Goal: Answer question/provide support

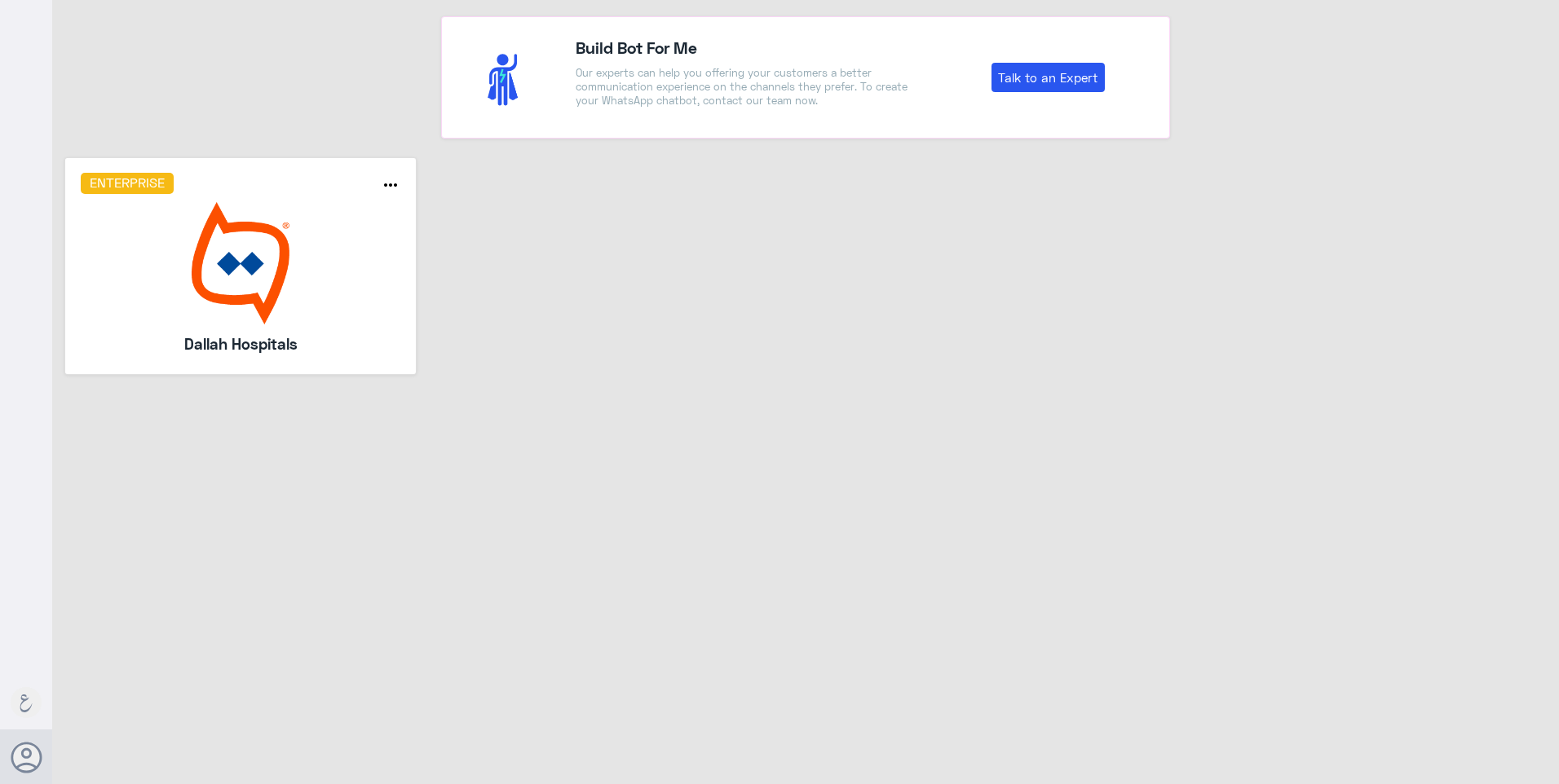
click at [230, 291] on img at bounding box center [240, 263] width 320 height 122
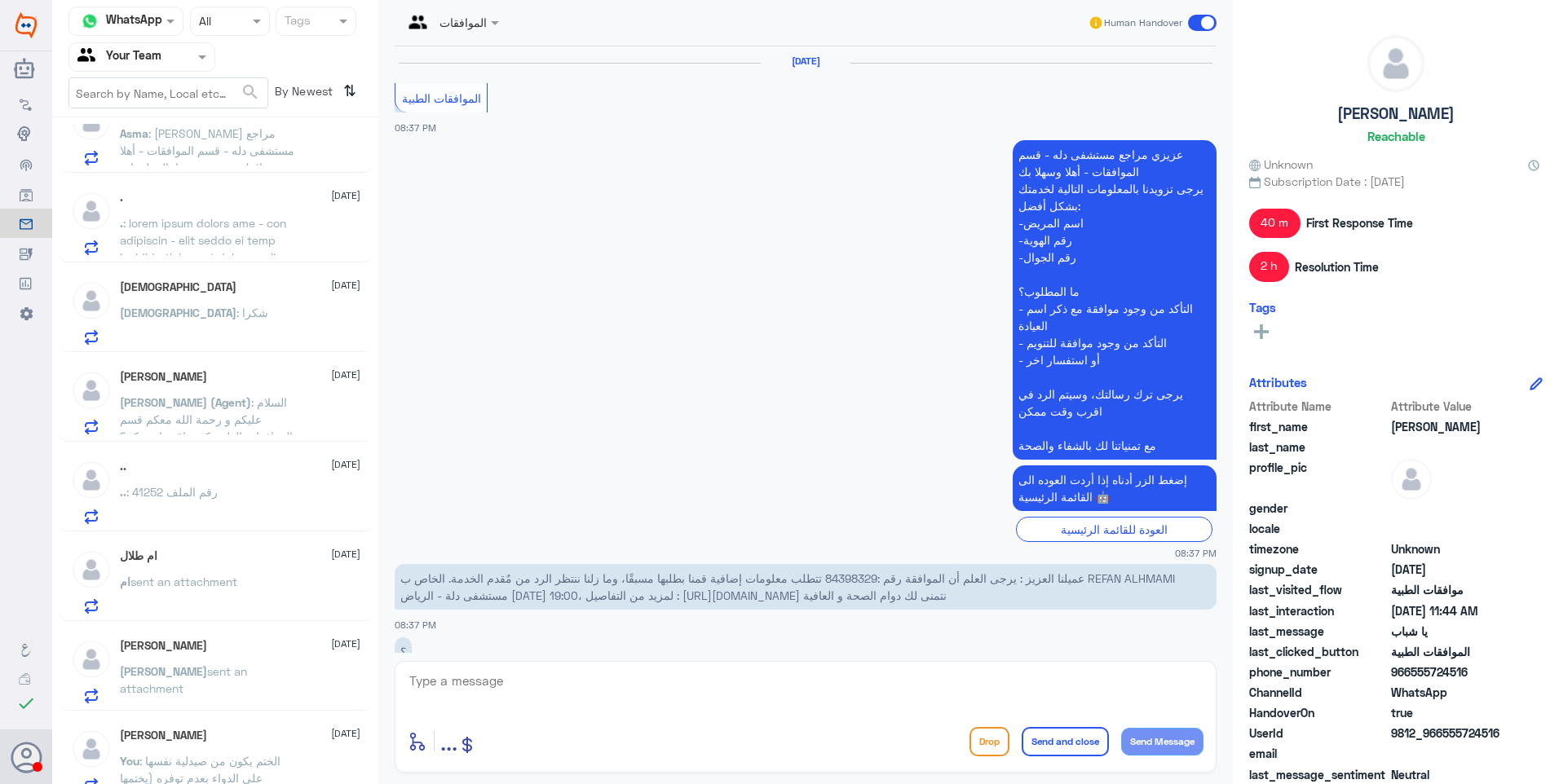
scroll to position [2117, 0]
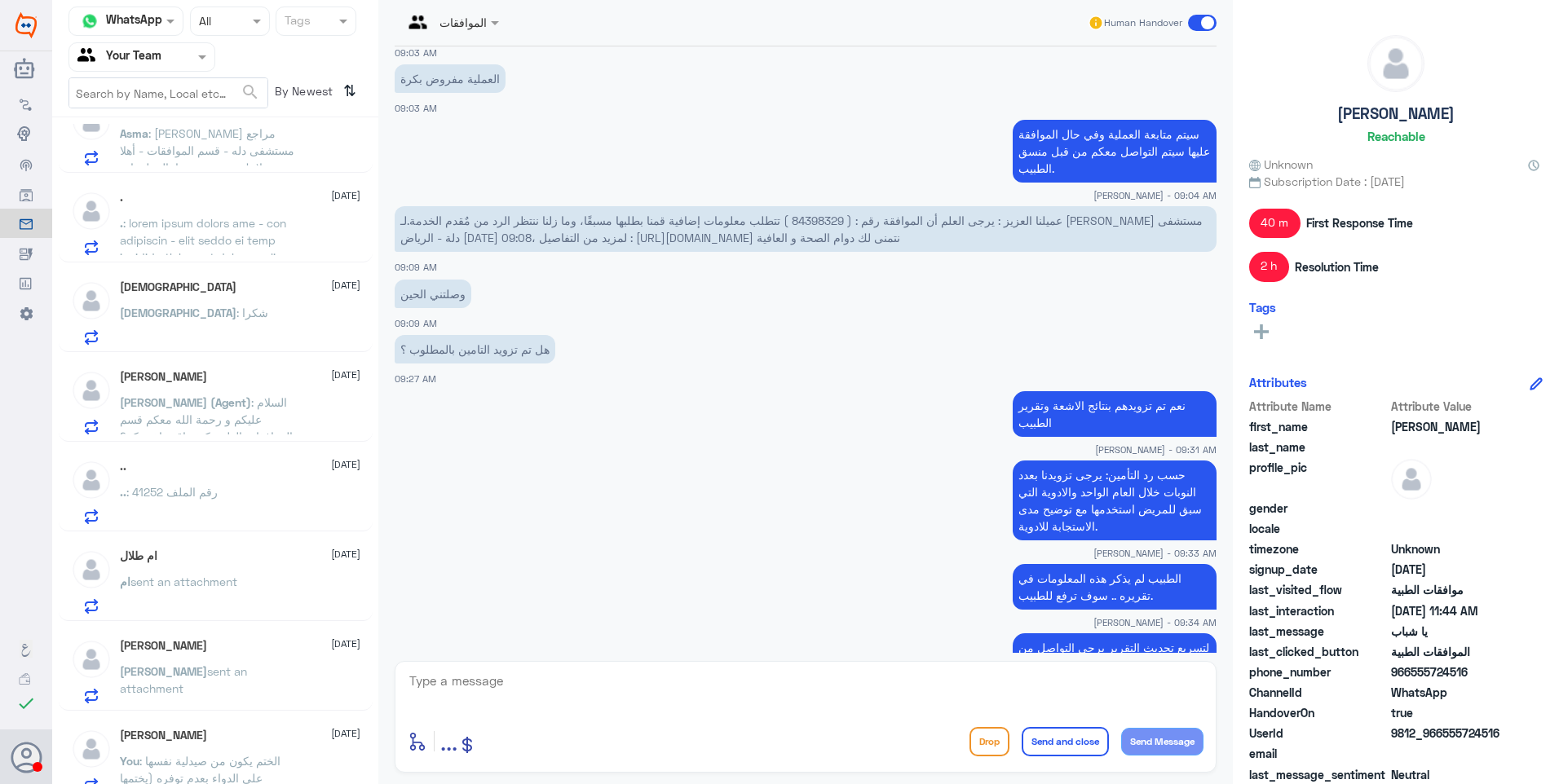
click at [819, 214] on span "عميلنا العزيز : يرجى العلم أن الموافقة رقم : ( 84398329 ) تتطلب معلومات إضافية …" at bounding box center [801, 229] width 802 height 31
copy span "84398329"
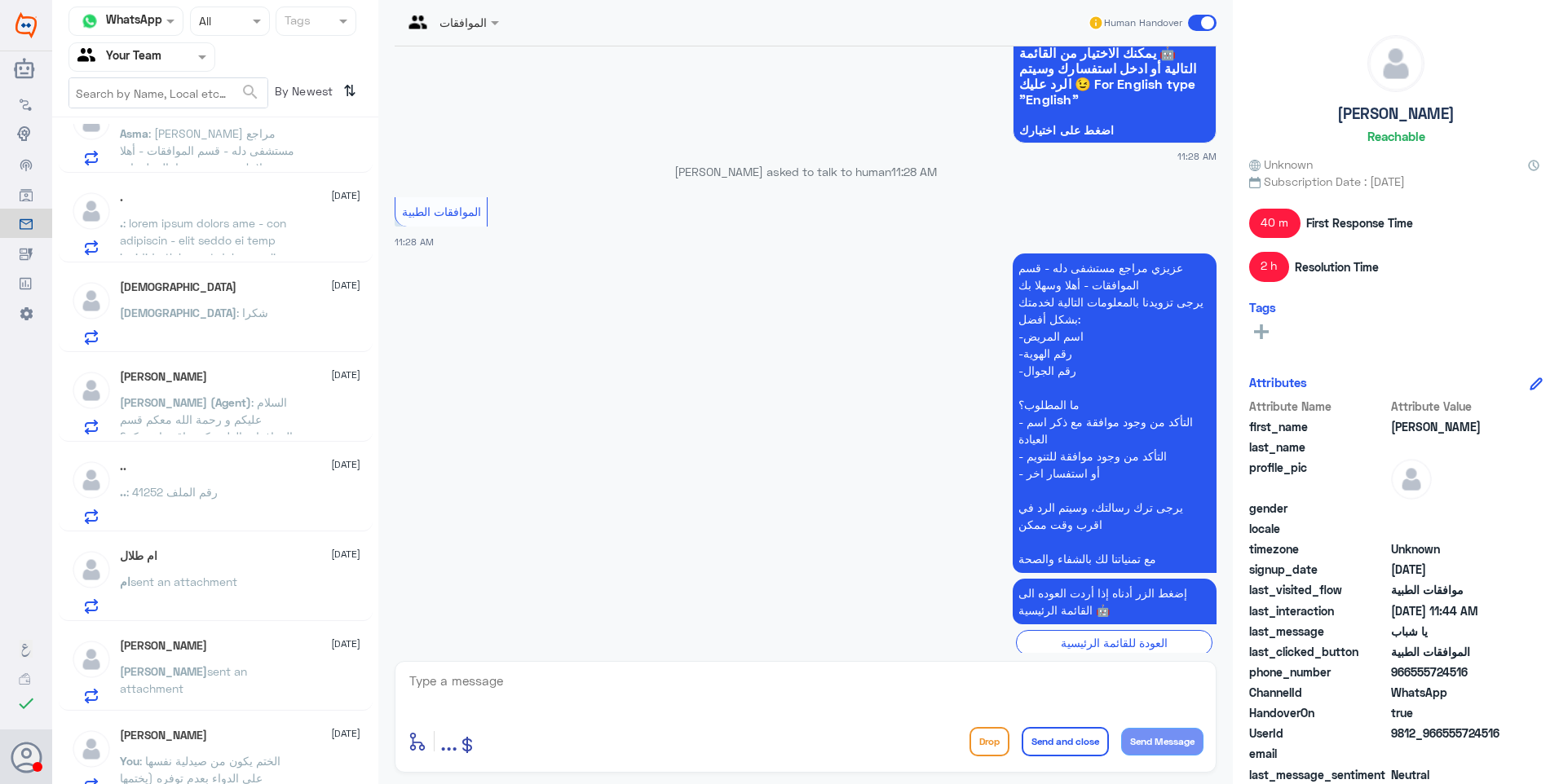
scroll to position [3156, 0]
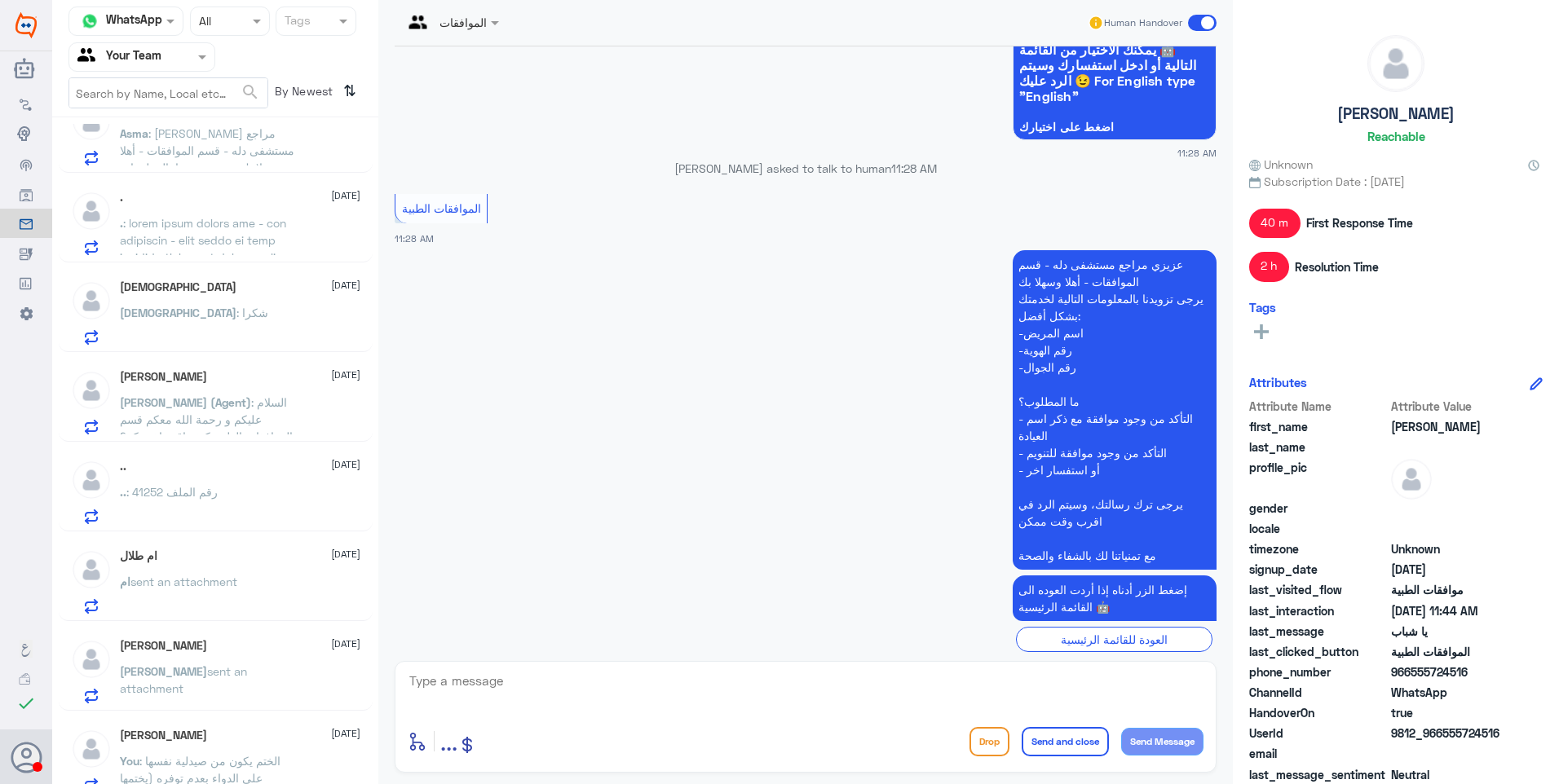
click at [315, 679] on div "Abdullah sent an attachment" at bounding box center [240, 685] width 240 height 37
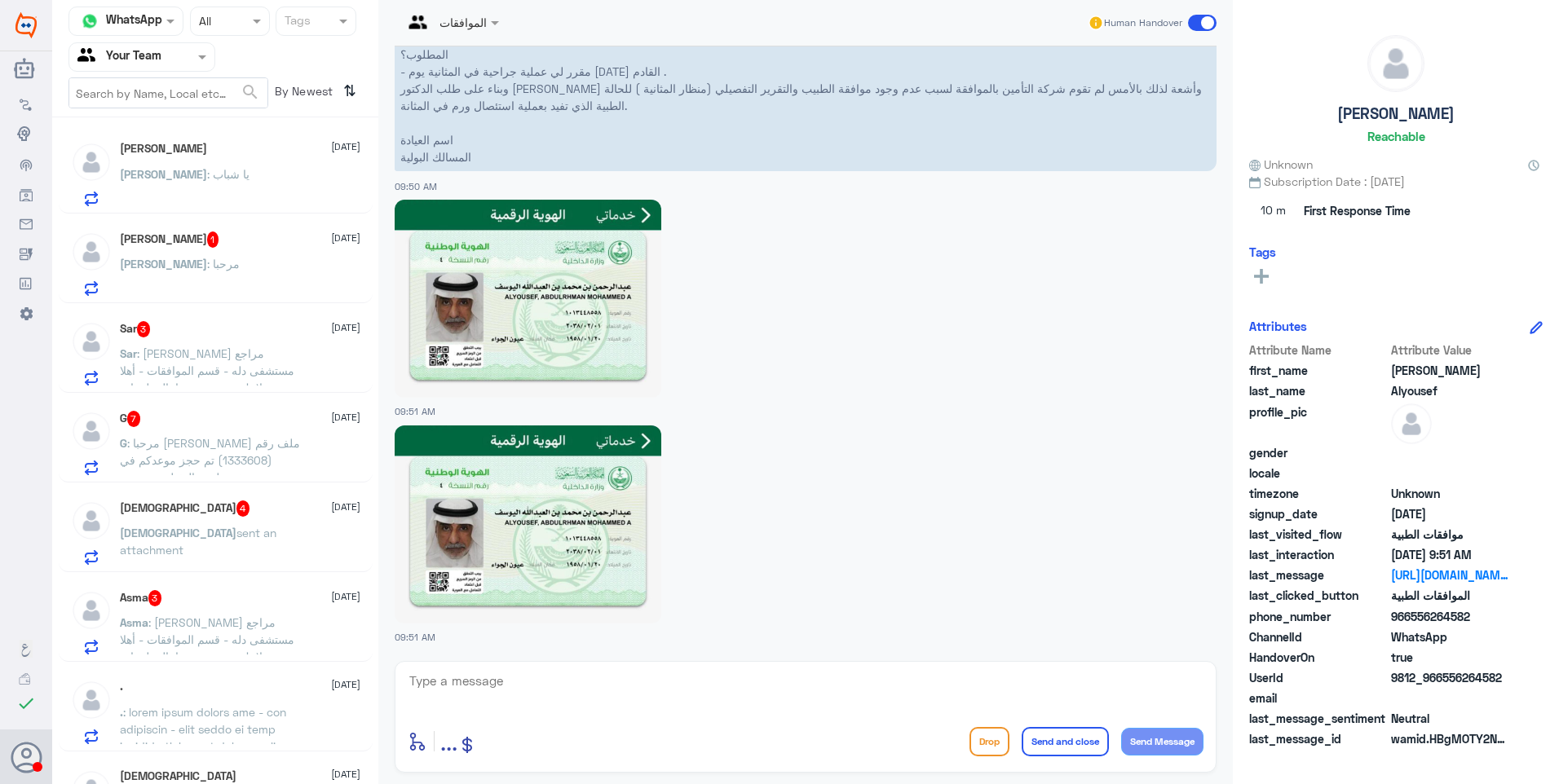
click at [201, 160] on div "Ahmed 21 September Ahmed : يا شباب" at bounding box center [240, 174] width 240 height 64
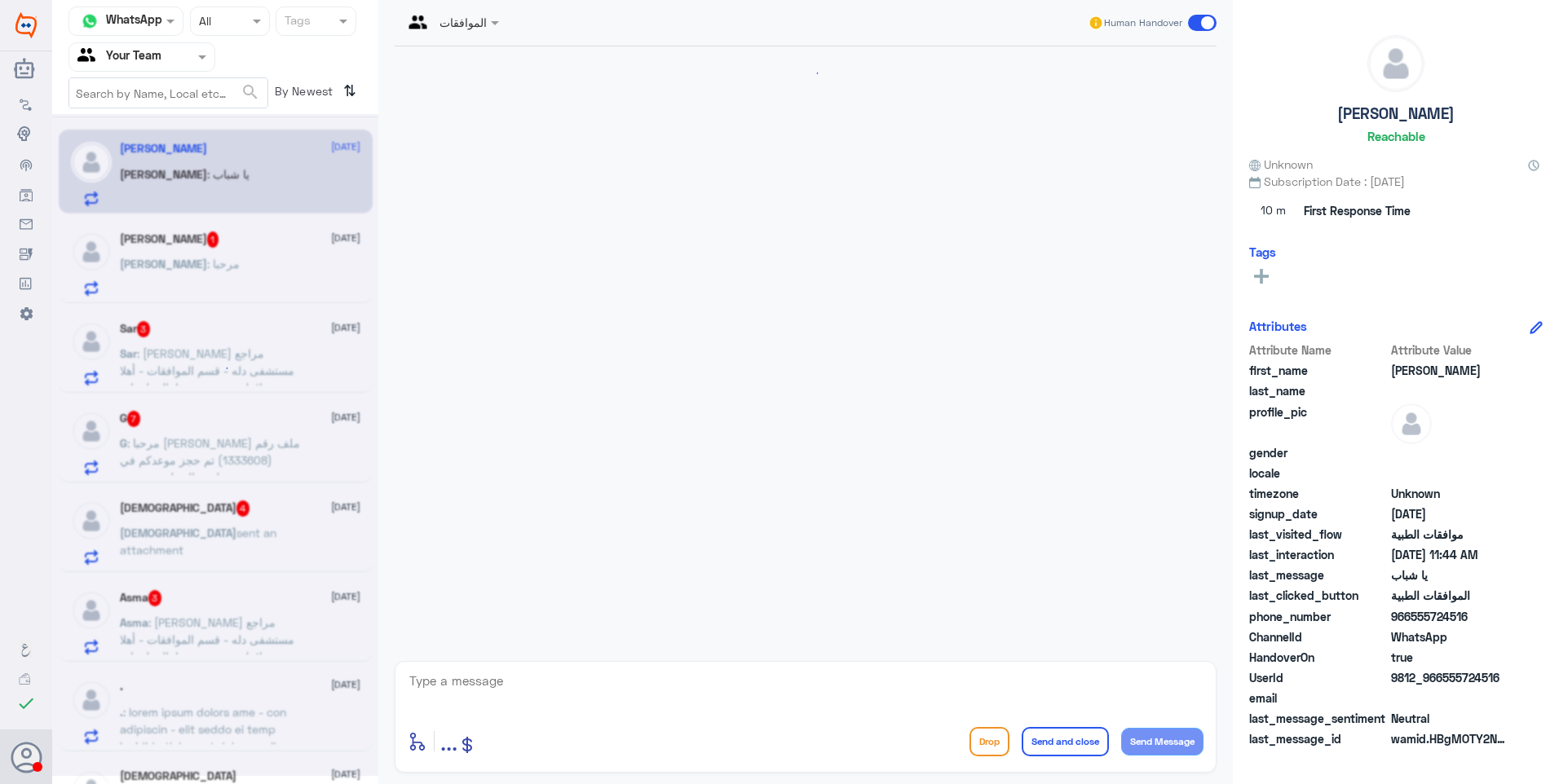
scroll to position [1084, 0]
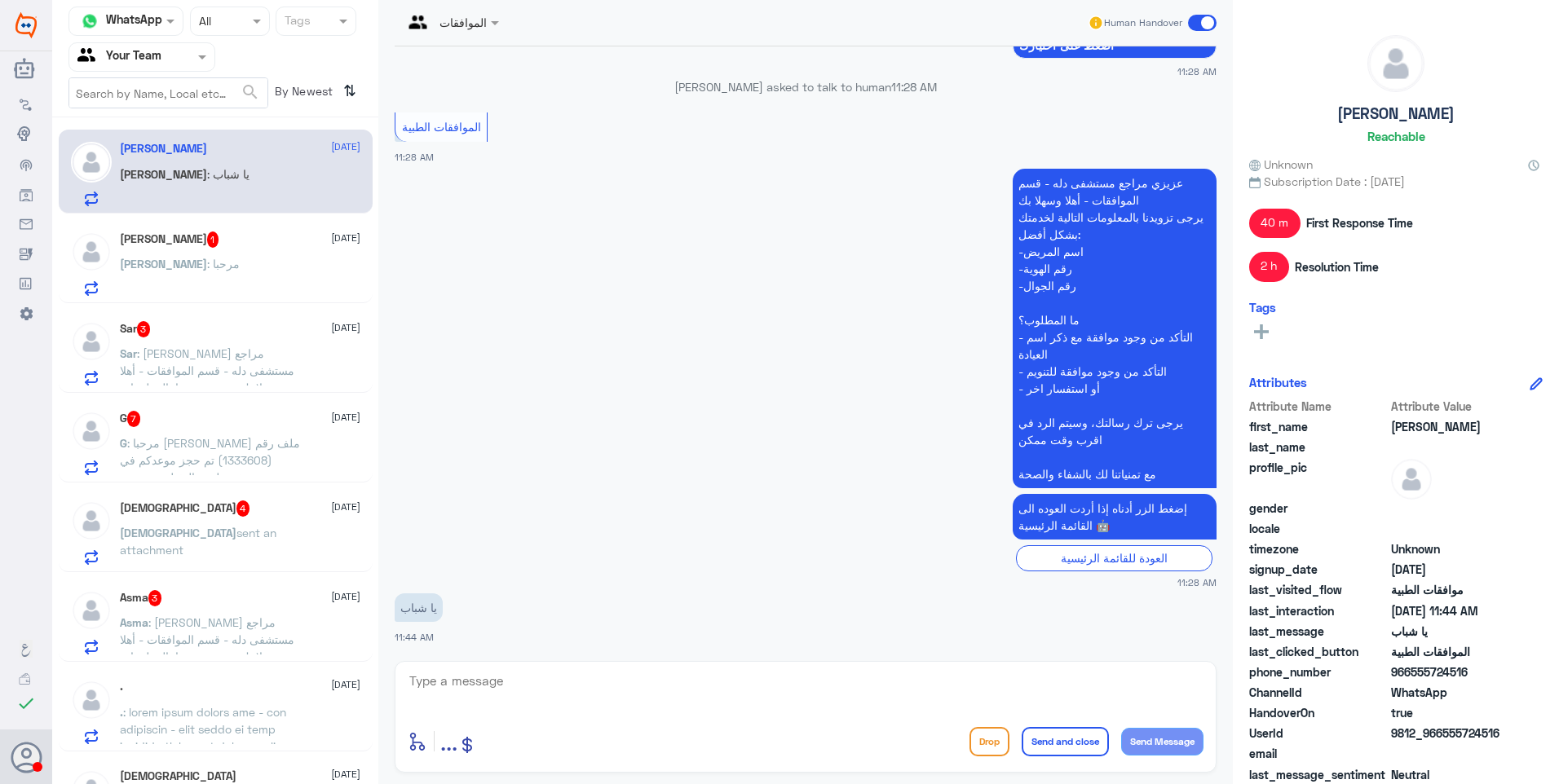
click at [494, 693] on textarea at bounding box center [805, 690] width 796 height 40
type textarea "لم تضاف الى الان .. اخر تحديث بالتقرير على يوم امس"
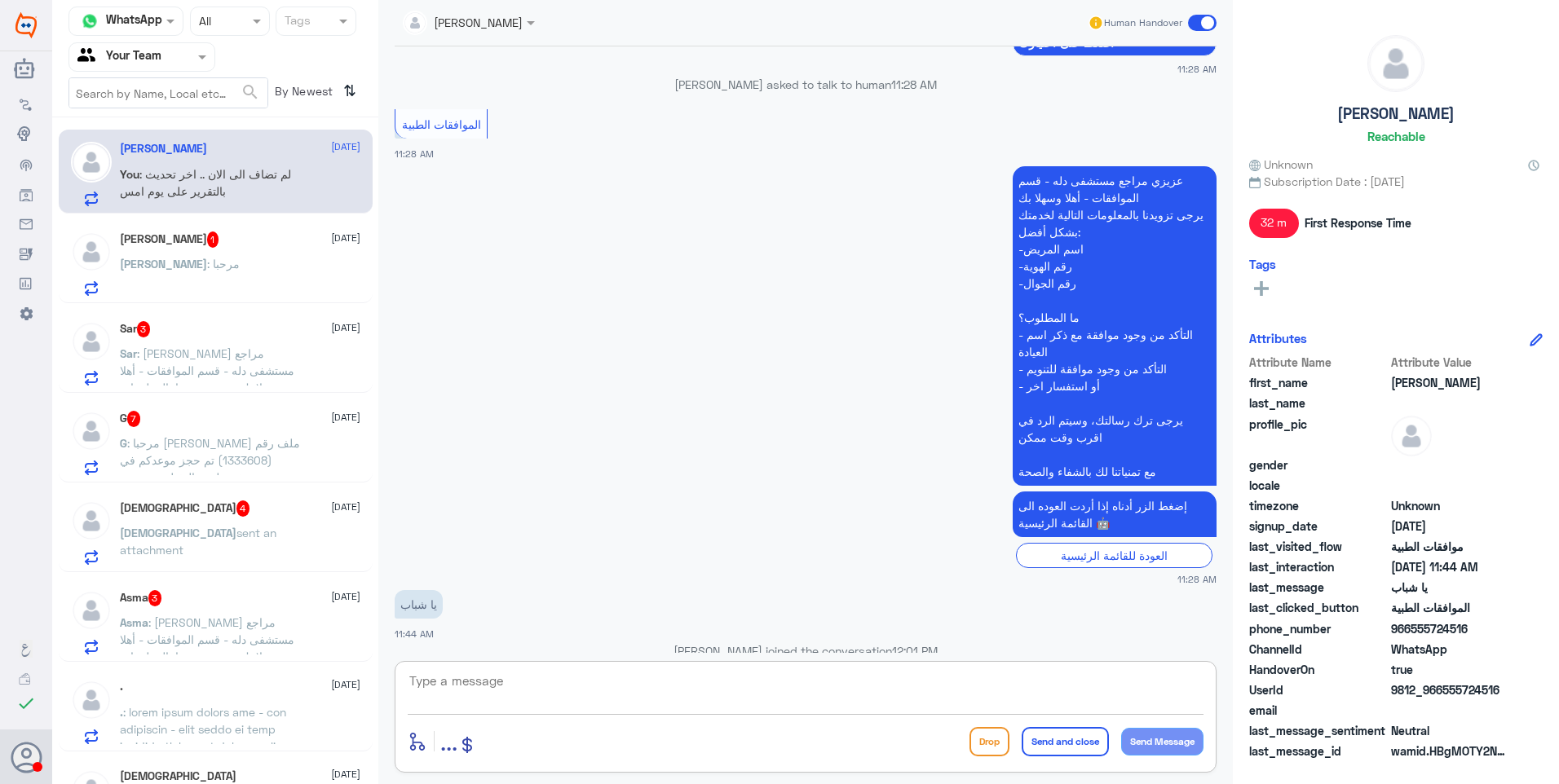
scroll to position [1153, 0]
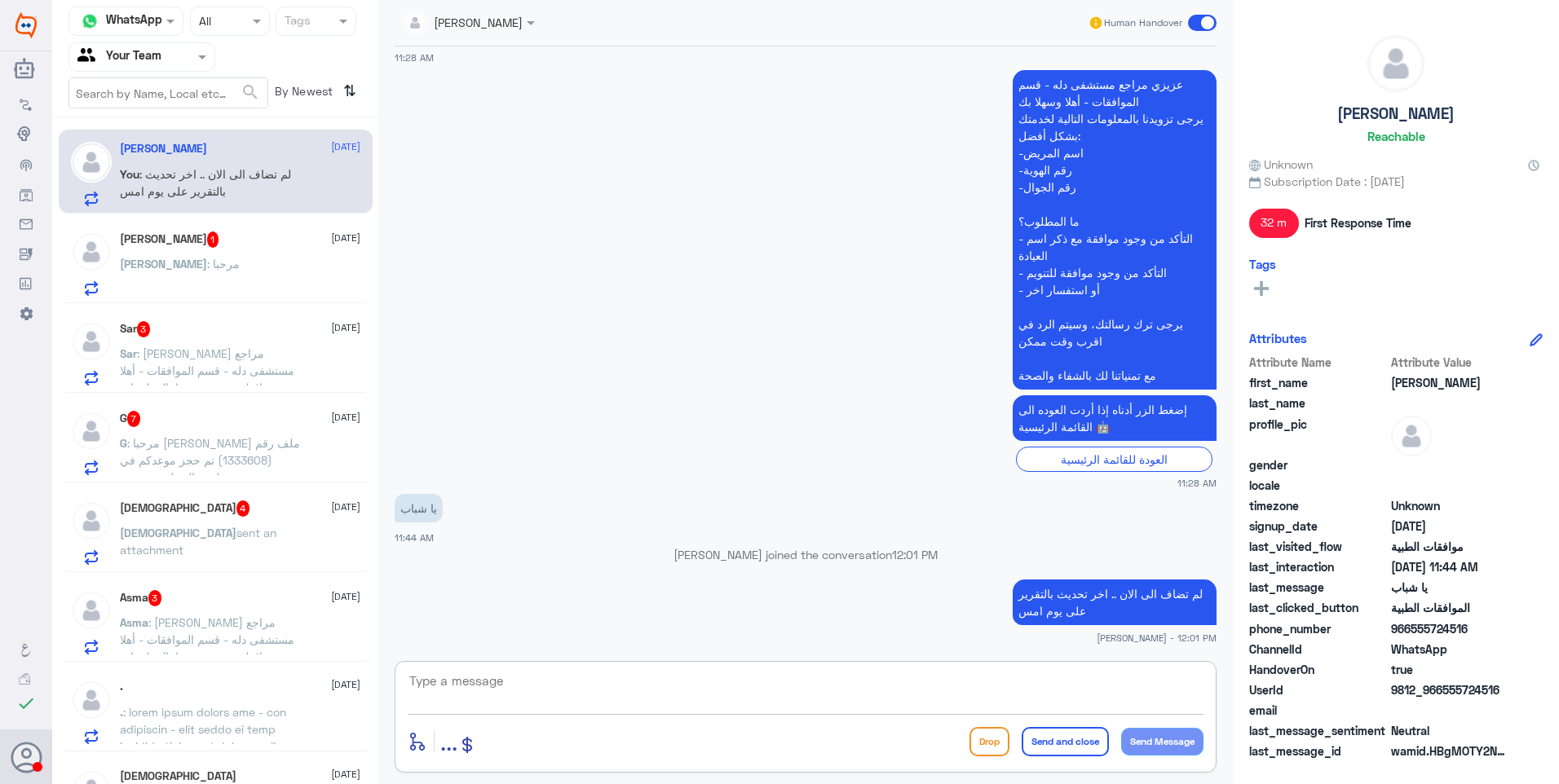
click at [190, 246] on div "Ali 1 21 September" at bounding box center [240, 240] width 240 height 16
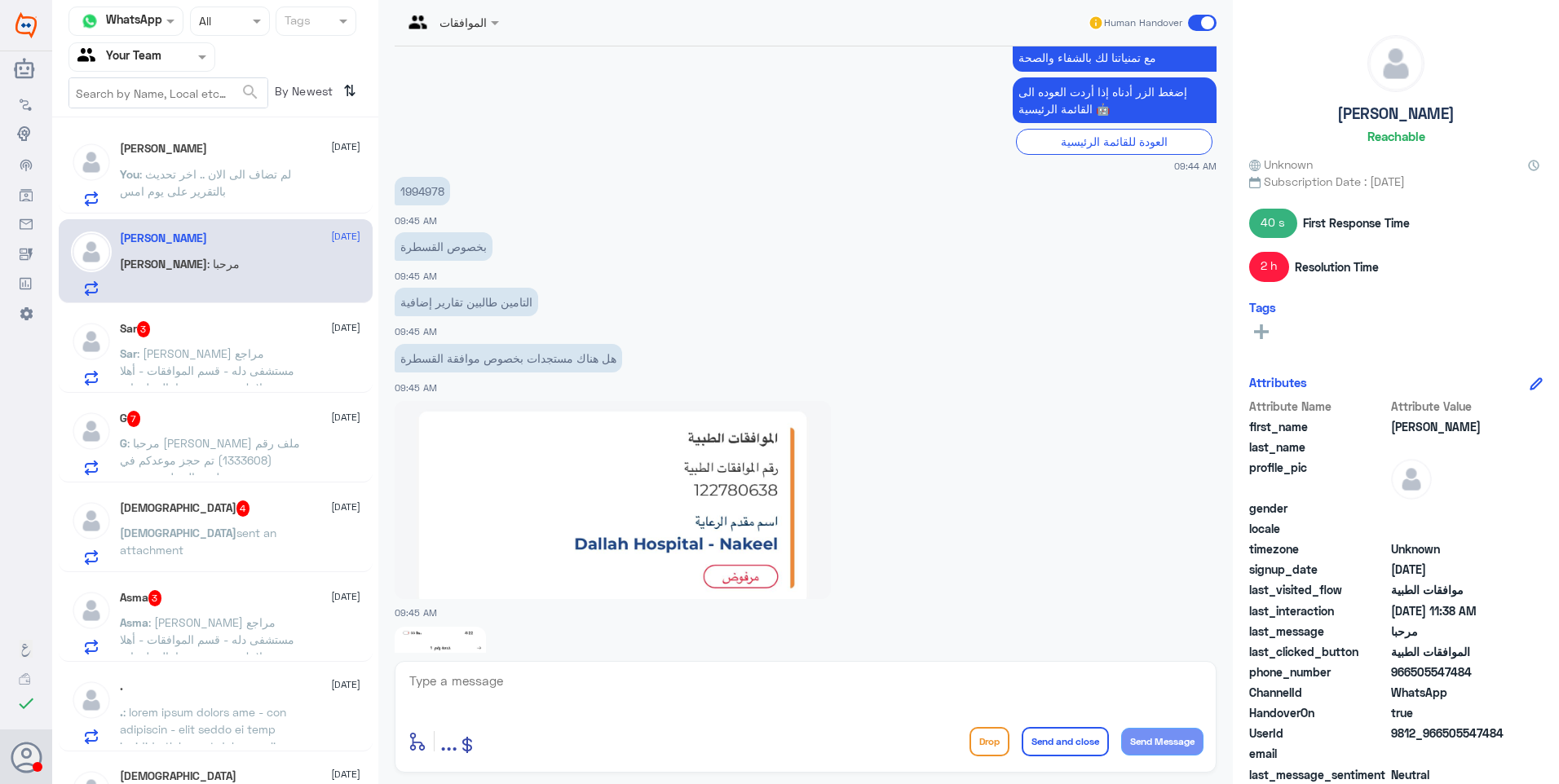
scroll to position [1869, 0]
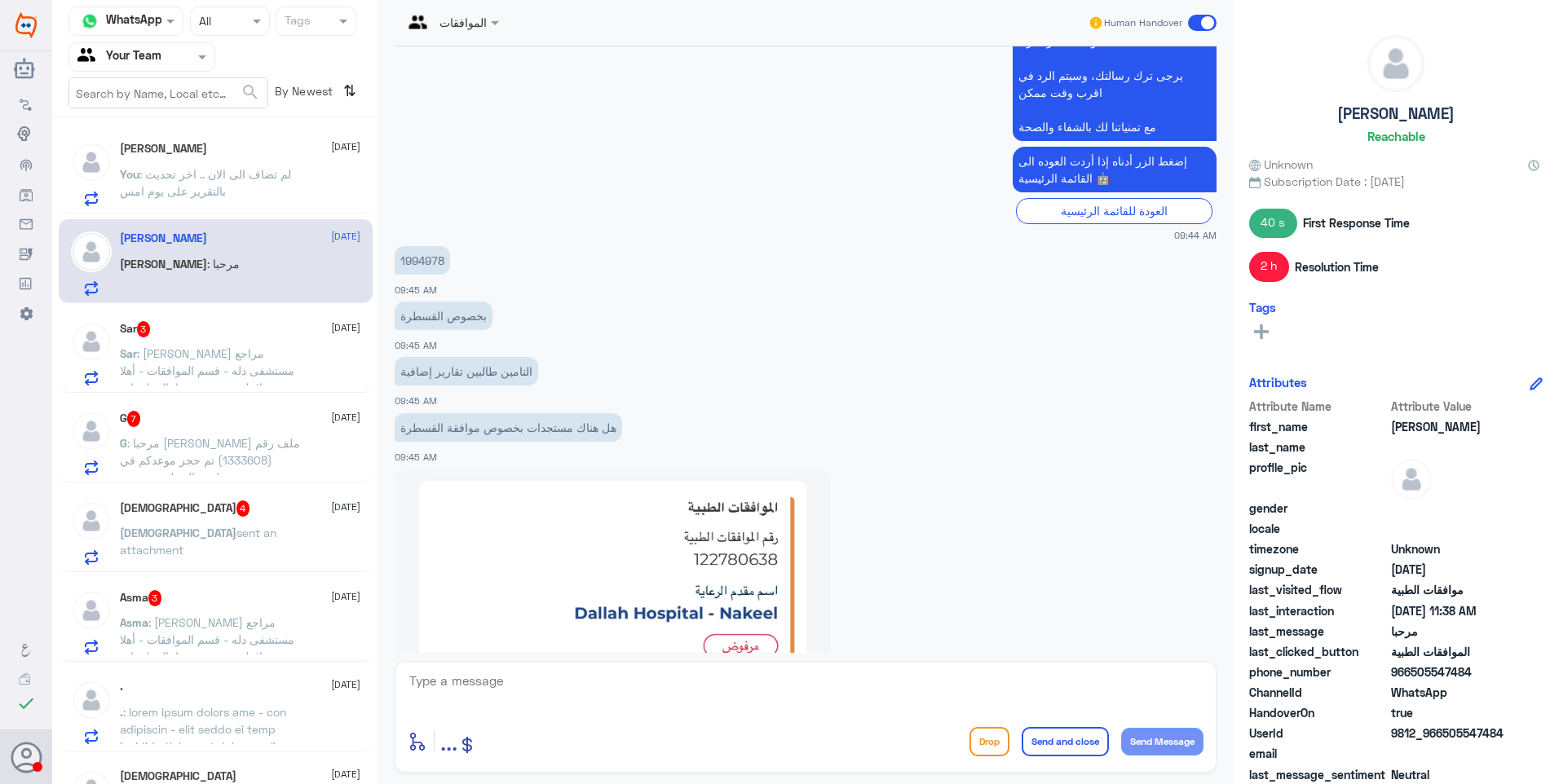
click at [423, 254] on p "1994978" at bounding box center [422, 260] width 55 height 29
copy p "1994978"
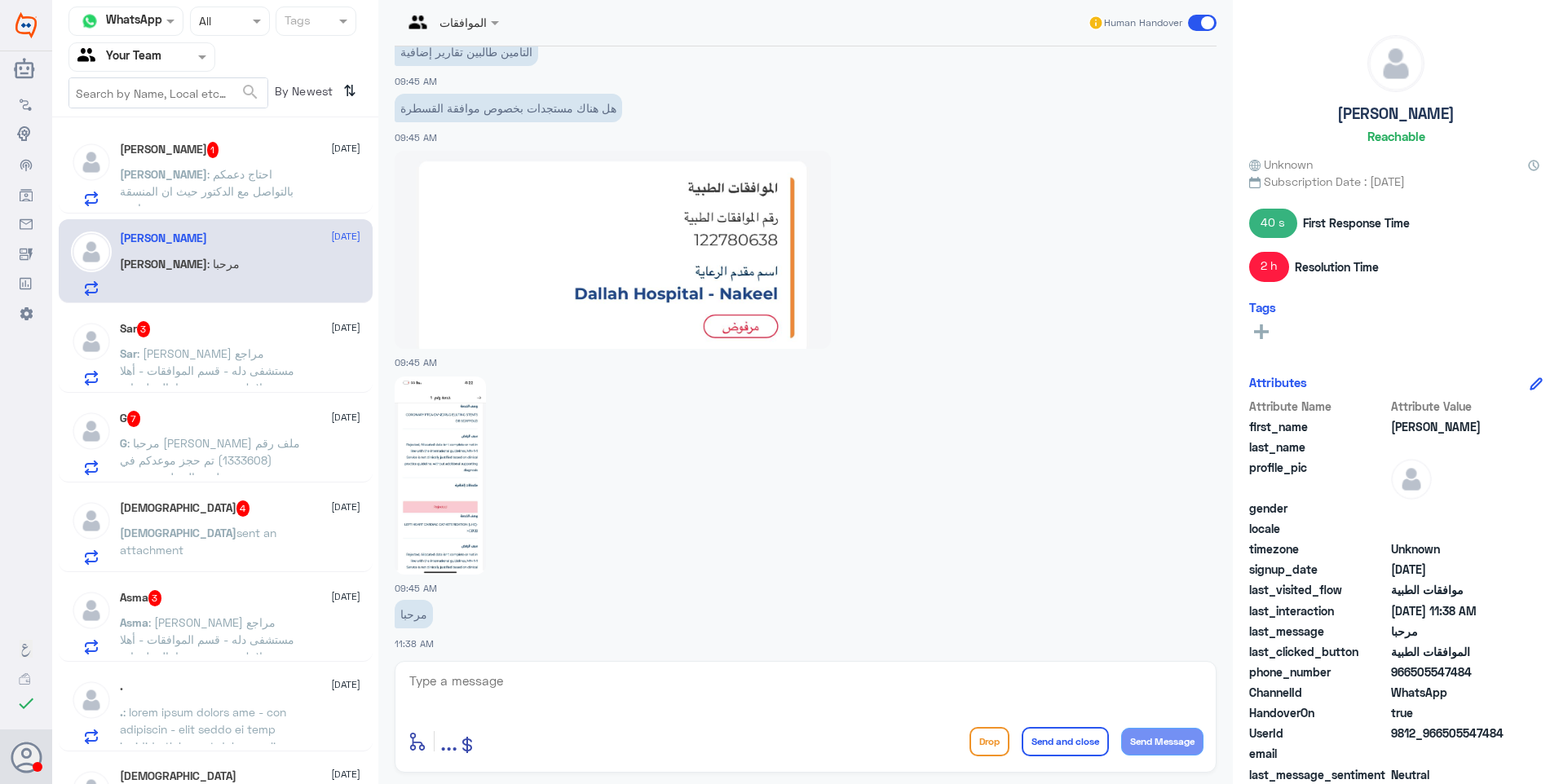
scroll to position [2195, 0]
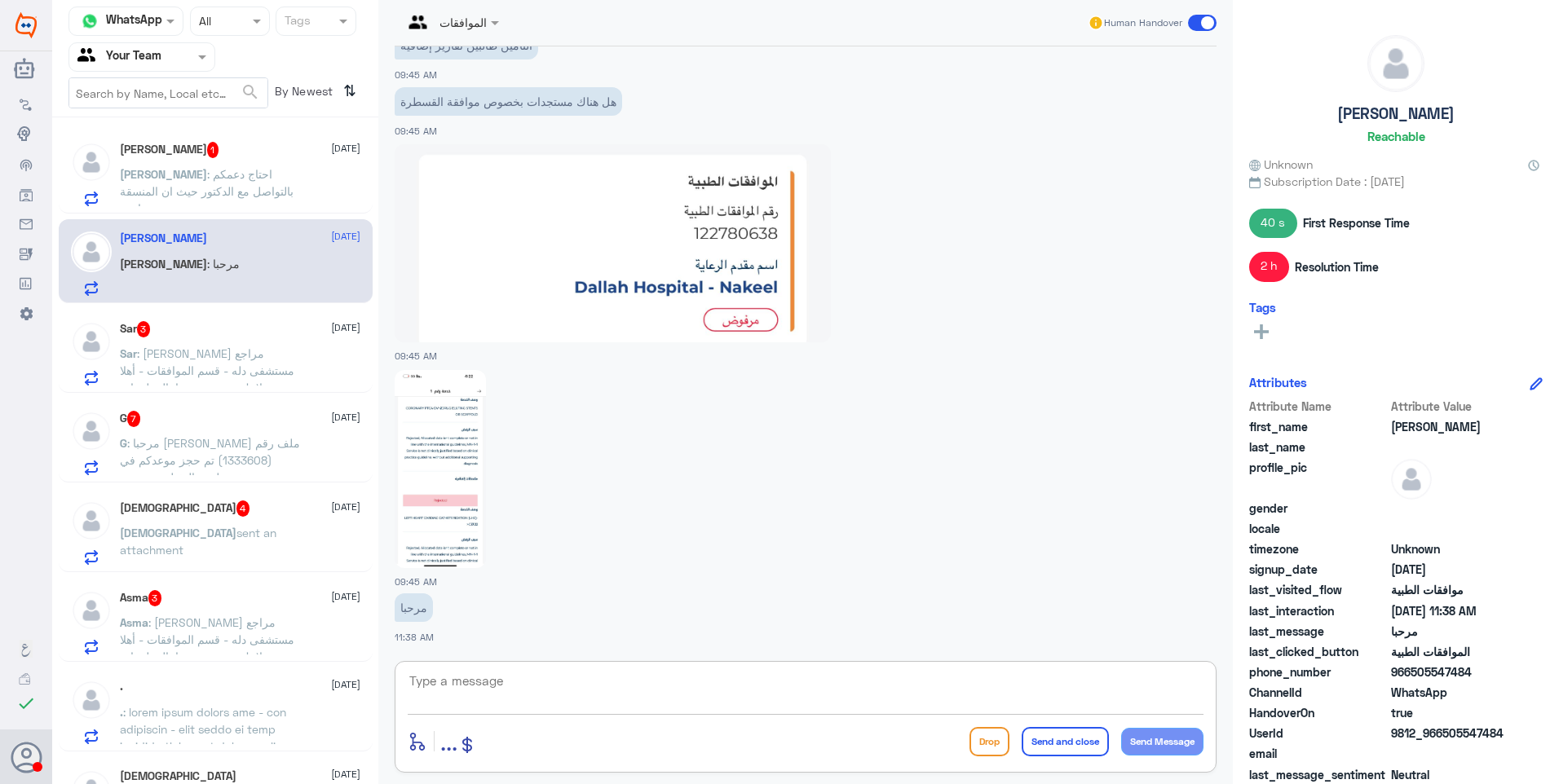
click at [526, 671] on textarea at bounding box center [805, 690] width 796 height 40
type textarea "ح"
type textarea "على حسب رد قسم موافقات التنويم فأن الحالة تم رفعها الى قسم التنسيق الطبي لمتابع…"
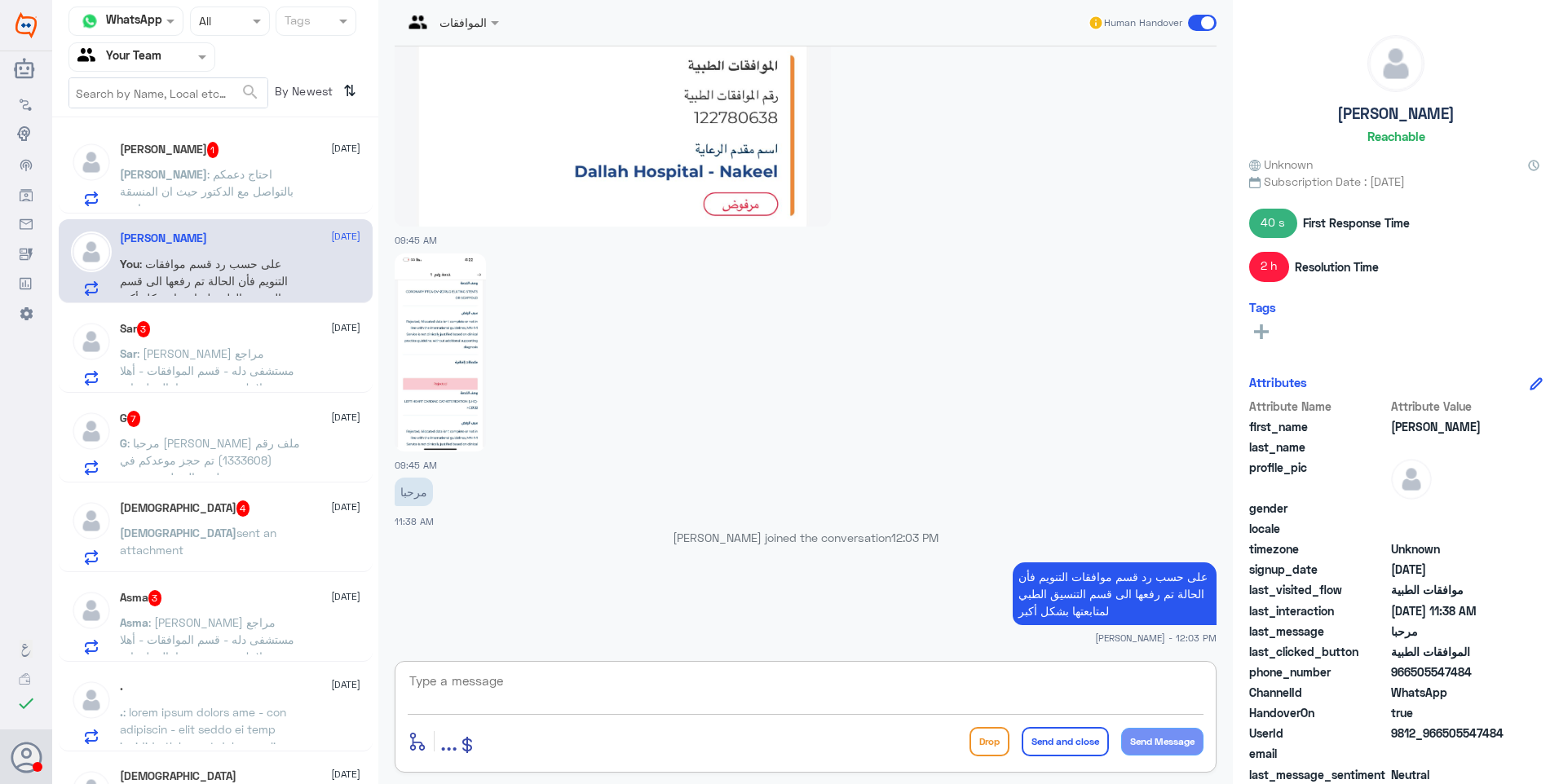
click at [216, 362] on p "Sar : عزيزي مراجع مستشفى دله - قسم الموافقات - أهلا وسهلا بك يرجى تزويدنا بالمع…" at bounding box center [212, 365] width 184 height 40
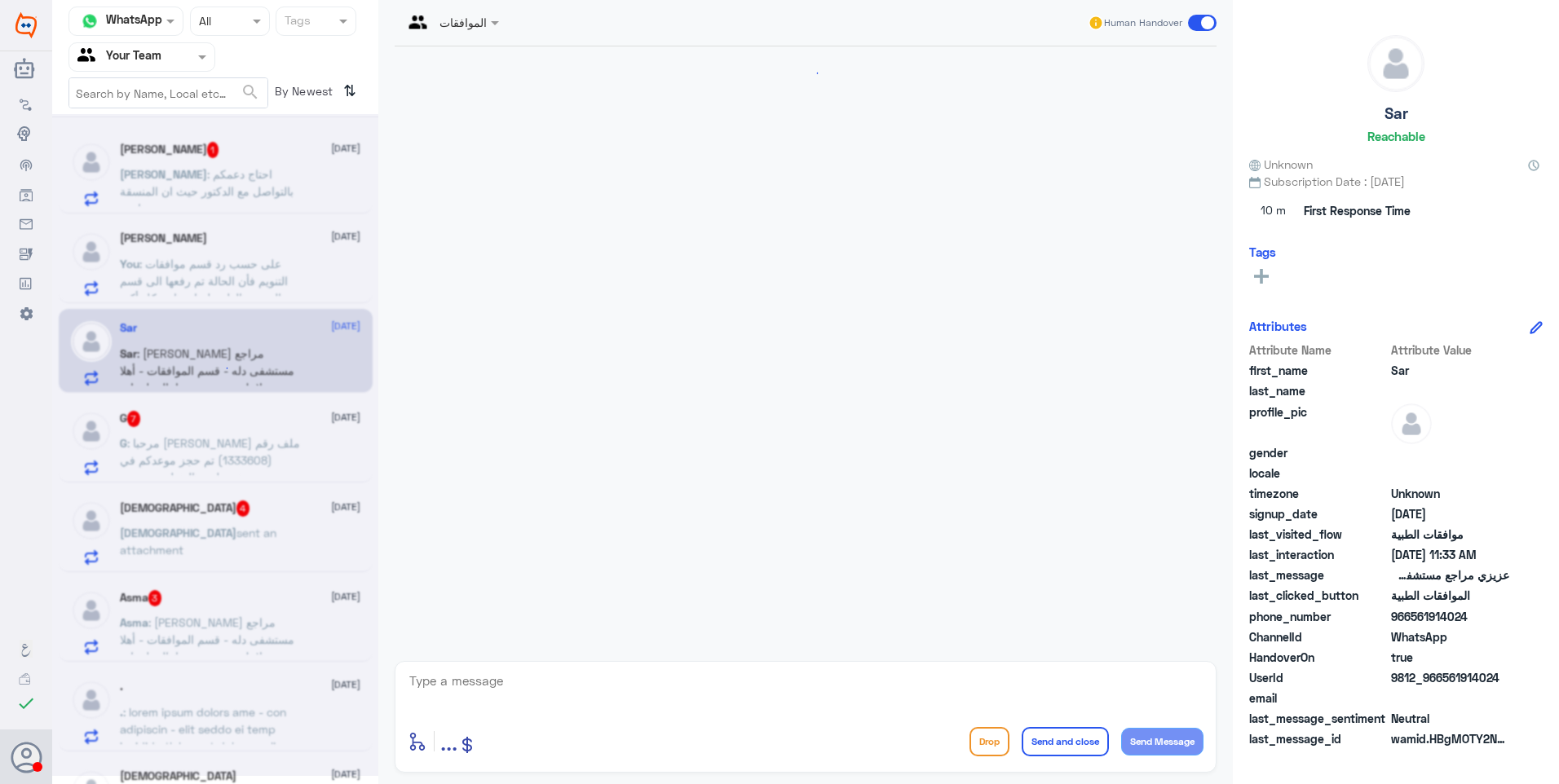
scroll to position [642, 0]
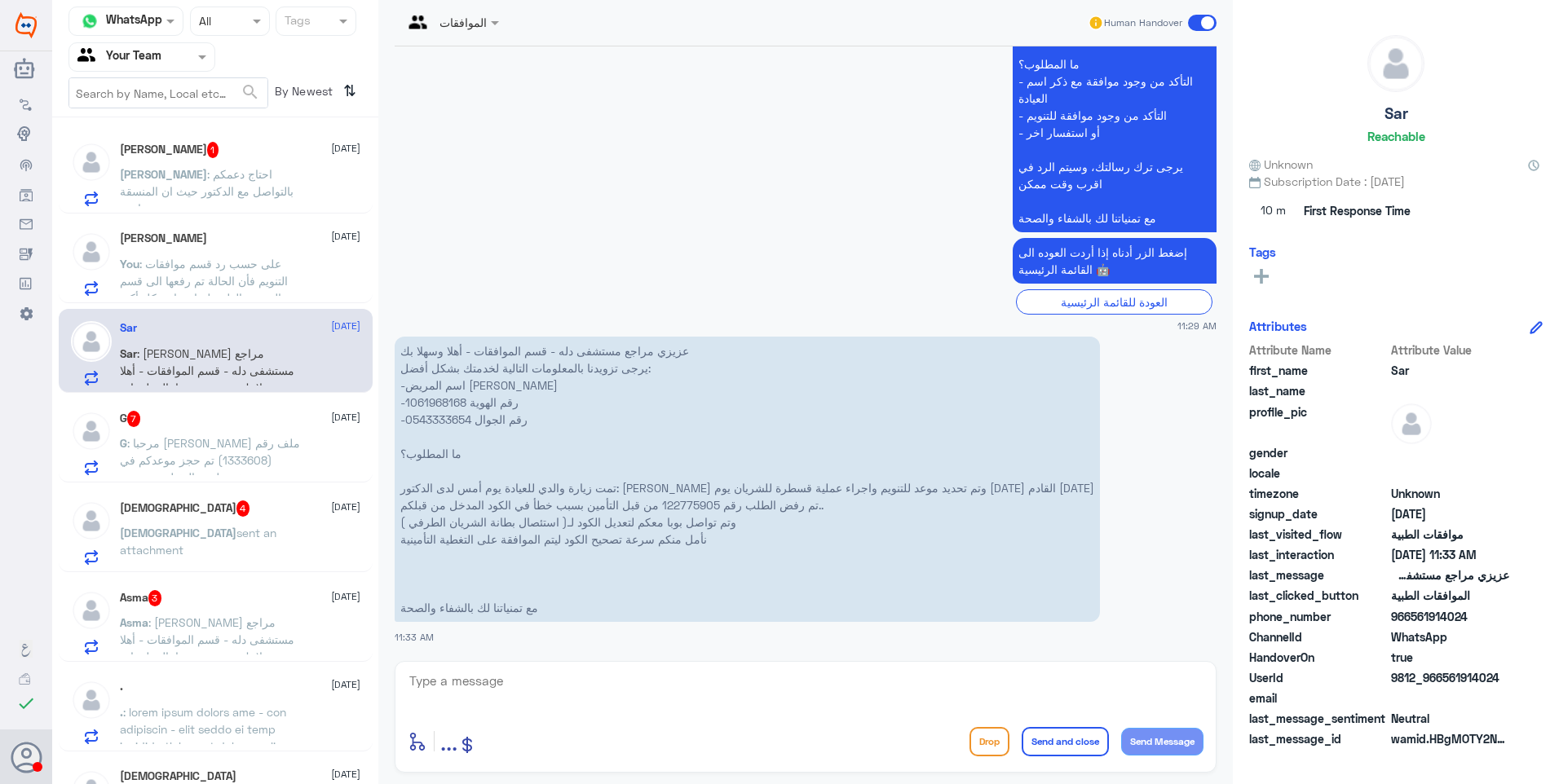
click at [434, 401] on p "عزيزي مراجع مستشفى دله - قسم الموافقات - أهلا وسهلا بك يرجى تزويدنا بالمعلومات …" at bounding box center [747, 479] width 705 height 285
copy p "1061968168"
drag, startPoint x: 1043, startPoint y: 490, endPoint x: 904, endPoint y: 484, distance: 139.1
click at [904, 484] on p "عزيزي مراجع مستشفى دله - قسم الموافقات - أهلا وسهلا بك يرجى تزويدنا بالمعلومات …" at bounding box center [747, 479] width 705 height 285
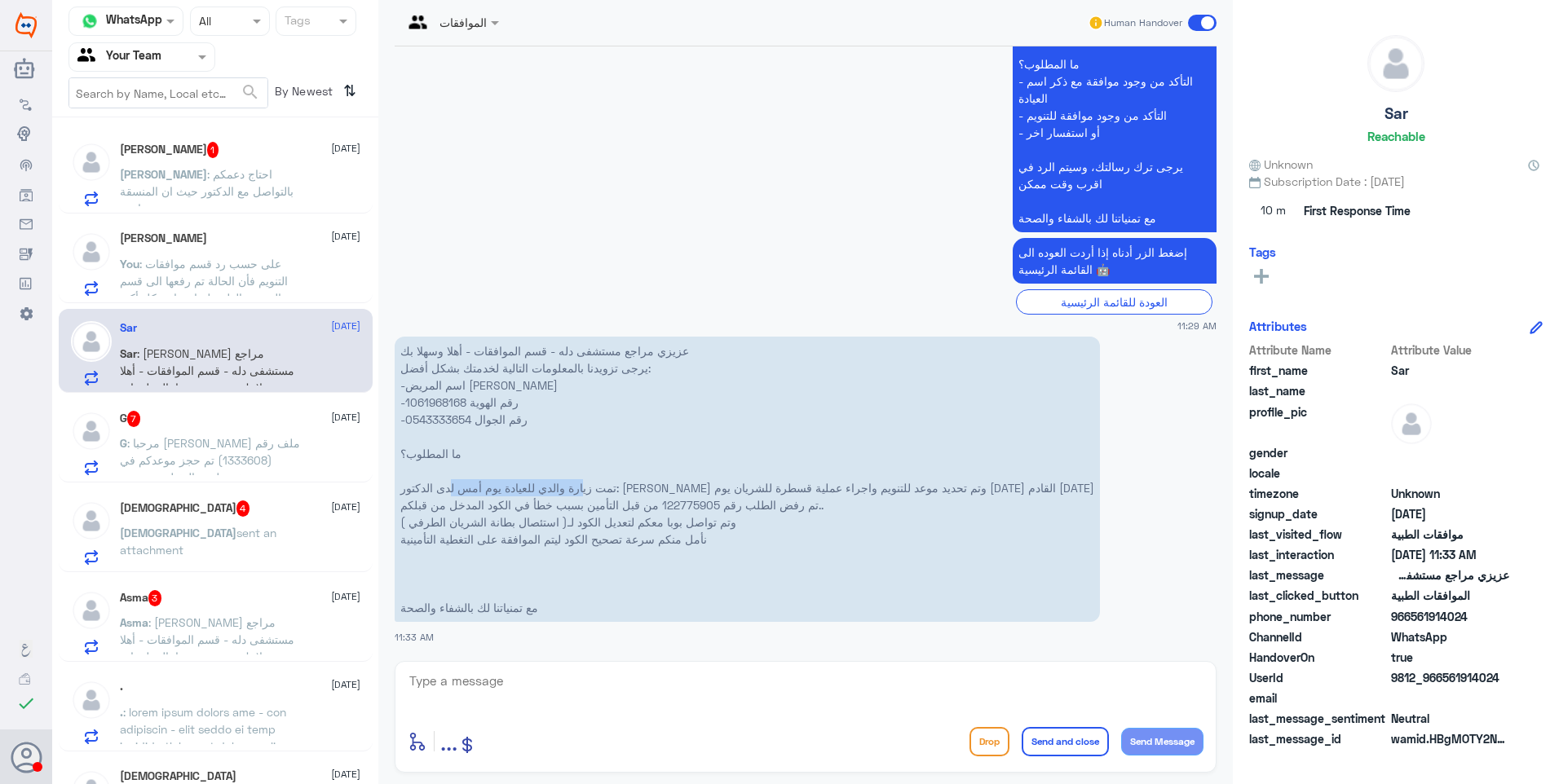
drag, startPoint x: 904, startPoint y: 484, endPoint x: 937, endPoint y: 484, distance: 33.0
click at [937, 484] on p "عزيزي مراجع مستشفى دله - قسم الموافقات - أهلا وسهلا بك يرجى تزويدنا بالمعلومات …" at bounding box center [747, 479] width 705 height 285
drag, startPoint x: 868, startPoint y: 488, endPoint x: 688, endPoint y: 481, distance: 180.1
click at [688, 481] on p "عزيزي مراجع مستشفى دله - قسم الموافقات - أهلا وسهلا بك يرجى تزويدنا بالمعلومات …" at bounding box center [747, 479] width 705 height 285
drag, startPoint x: 688, startPoint y: 481, endPoint x: 705, endPoint y: 478, distance: 17.3
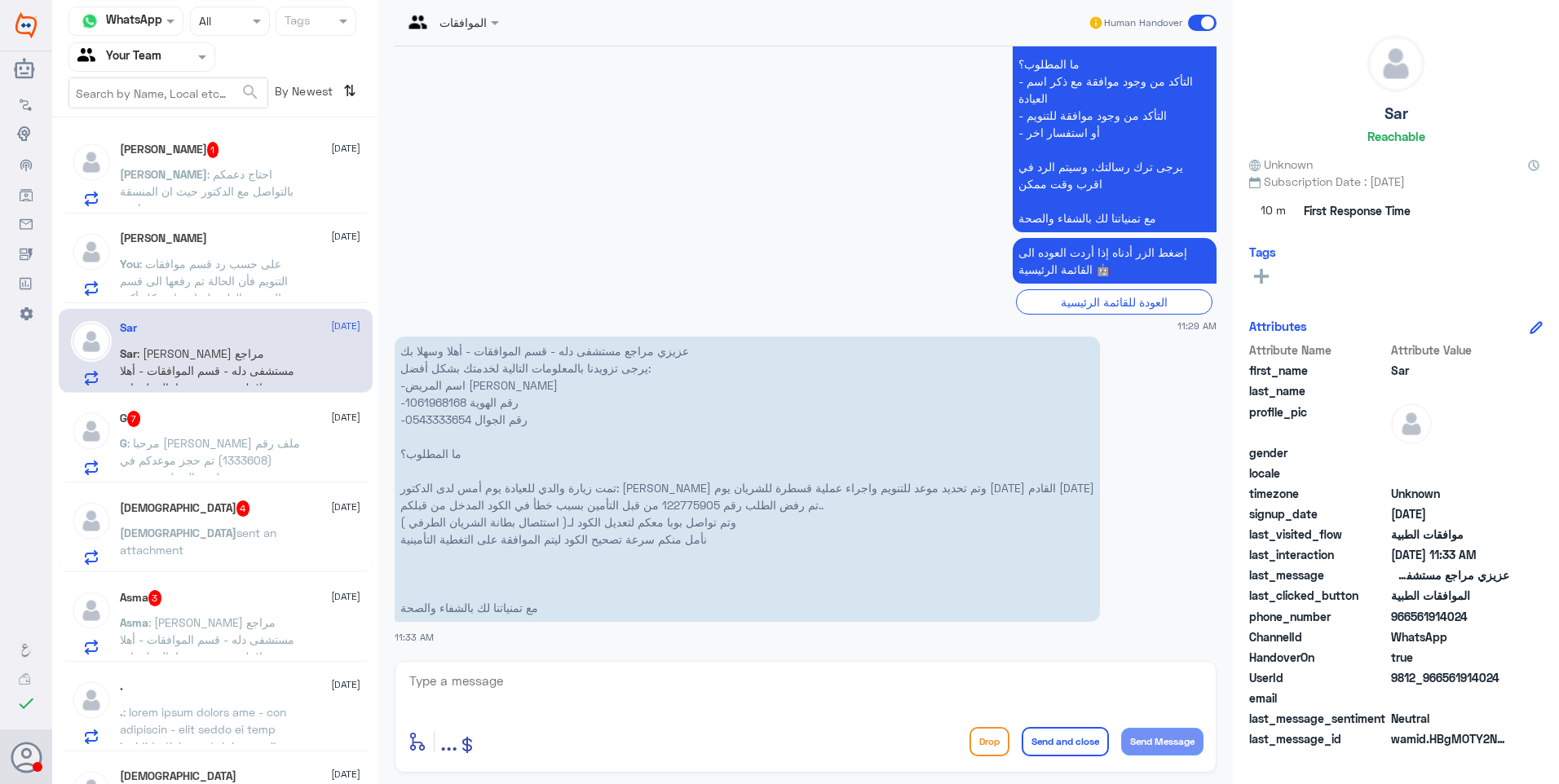
click at [705, 478] on p "عزيزي مراجع مستشفى دله - قسم الموافقات - أهلا وسهلا بك يرجى تزويدنا بالمعلومات …" at bounding box center [747, 479] width 705 height 285
drag, startPoint x: 708, startPoint y: 488, endPoint x: 478, endPoint y: 483, distance: 230.1
click at [478, 483] on p "عزيزي مراجع مستشفى دله - قسم الموافقات - أهلا وسهلا بك يرجى تزويدنا بالمعلومات …" at bounding box center [747, 479] width 705 height 285
drag, startPoint x: 478, startPoint y: 483, endPoint x: 539, endPoint y: 492, distance: 61.7
click at [532, 491] on p "عزيزي مراجع مستشفى دله - قسم الموافقات - أهلا وسهلا بك يرجى تزويدنا بالمعلومات …" at bounding box center [747, 479] width 705 height 285
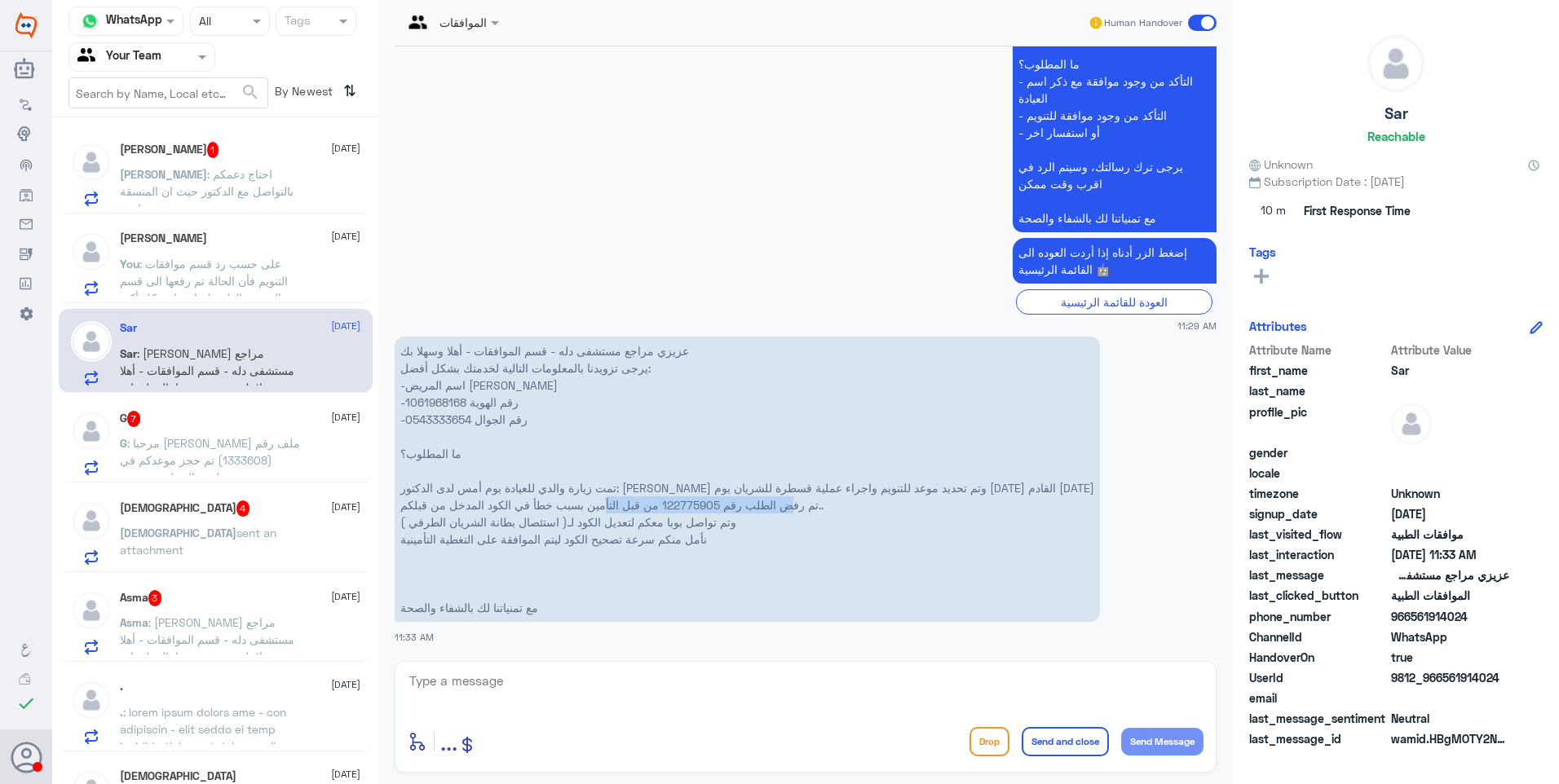
drag, startPoint x: 790, startPoint y: 506, endPoint x: 607, endPoint y: 502, distance: 183.0
click at [607, 502] on p "عزيزي مراجع مستشفى دله - قسم الموافقات - أهلا وسهلا بك يرجى تزويدنا بالمعلومات …" at bounding box center [747, 479] width 705 height 285
drag, startPoint x: 607, startPoint y: 502, endPoint x: 632, endPoint y: 506, distance: 25.3
click at [632, 506] on p "عزيزي مراجع مستشفى دله - قسم الموافقات - أهلا وسهلا بك يرجى تزويدنا بالمعلومات …" at bounding box center [747, 479] width 705 height 285
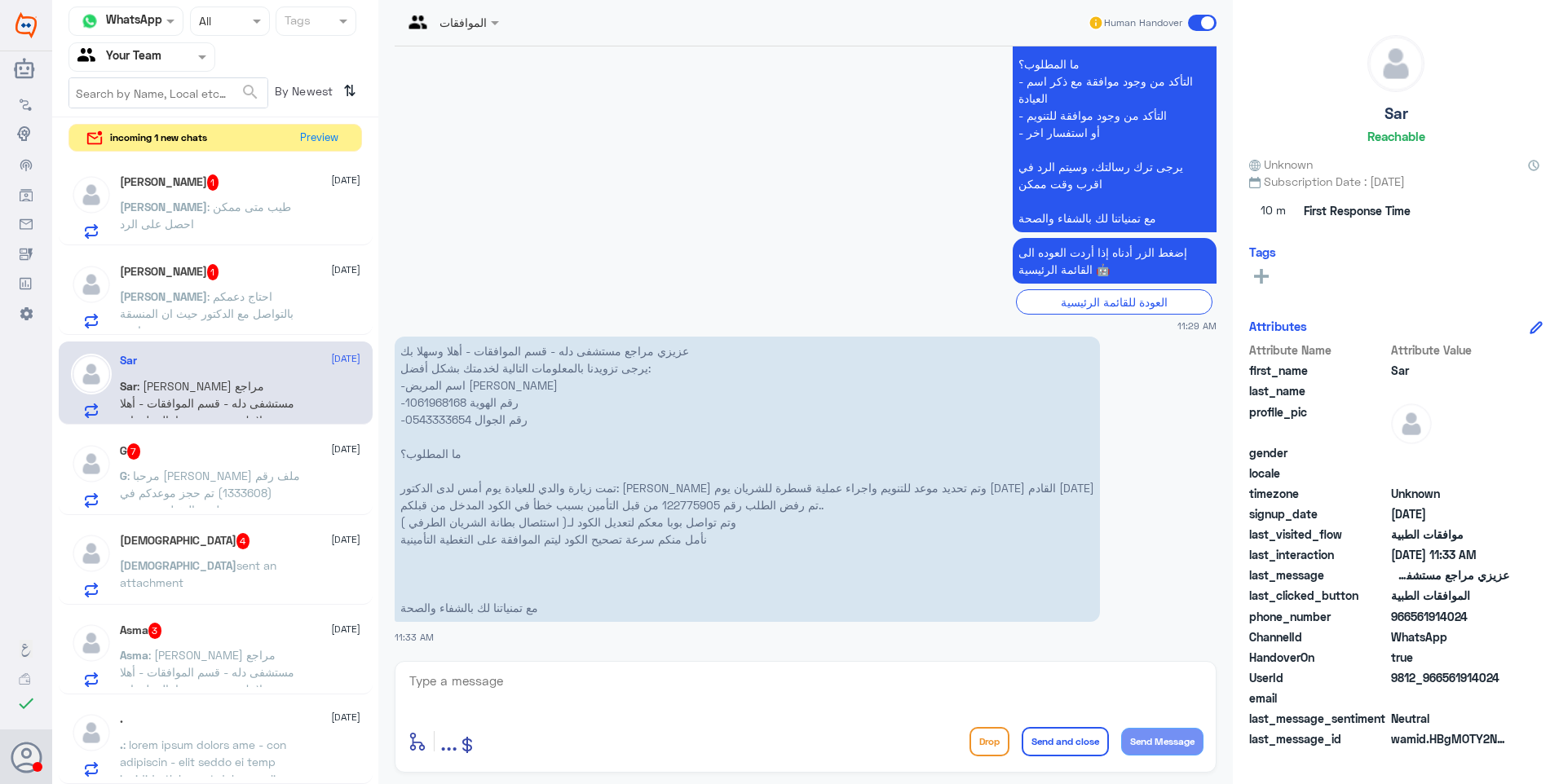
click at [489, 693] on textarea at bounding box center [805, 690] width 796 height 40
type textarea "م"
type textarea "تم رفع الحالة الى قسم موافقات التنويم لمتابعتها بأقرب وقت"
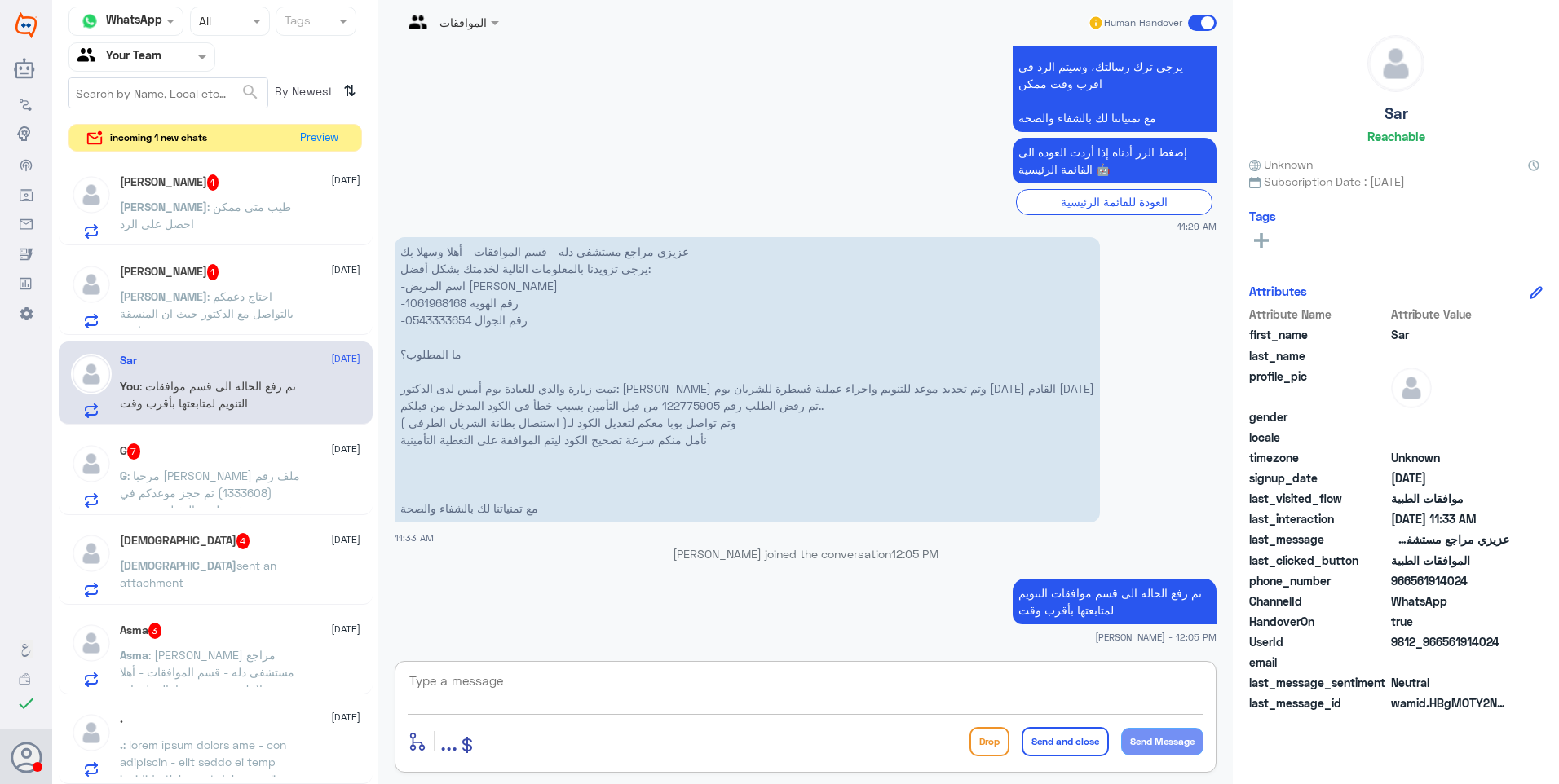
click at [230, 469] on span ": مرحبا [PERSON_NAME] ملف رقم (1333608) تم حجز موعدكم في مستشفى دلـه - النخيل م…" at bounding box center [212, 595] width 183 height 254
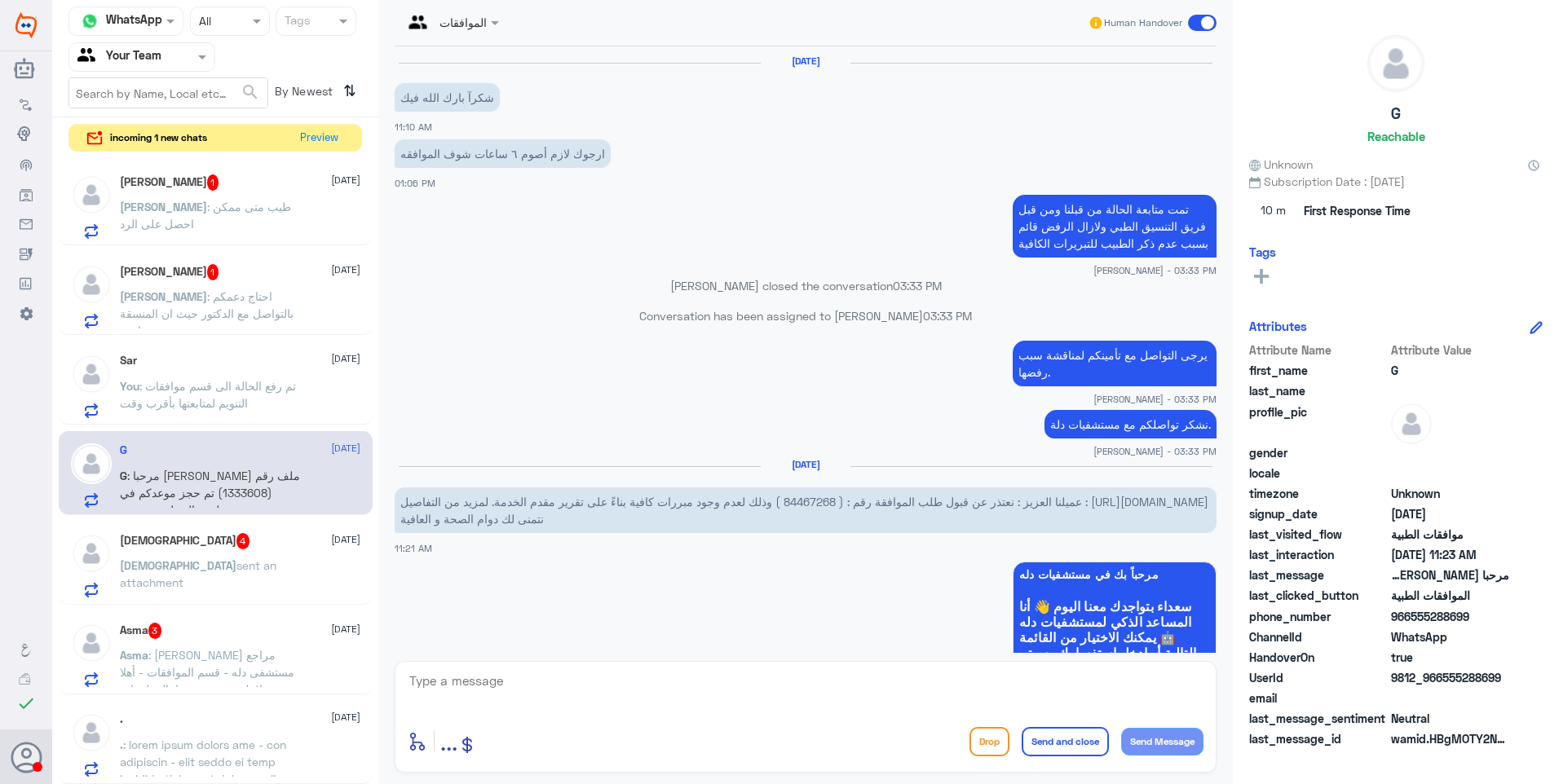
scroll to position [1412, 0]
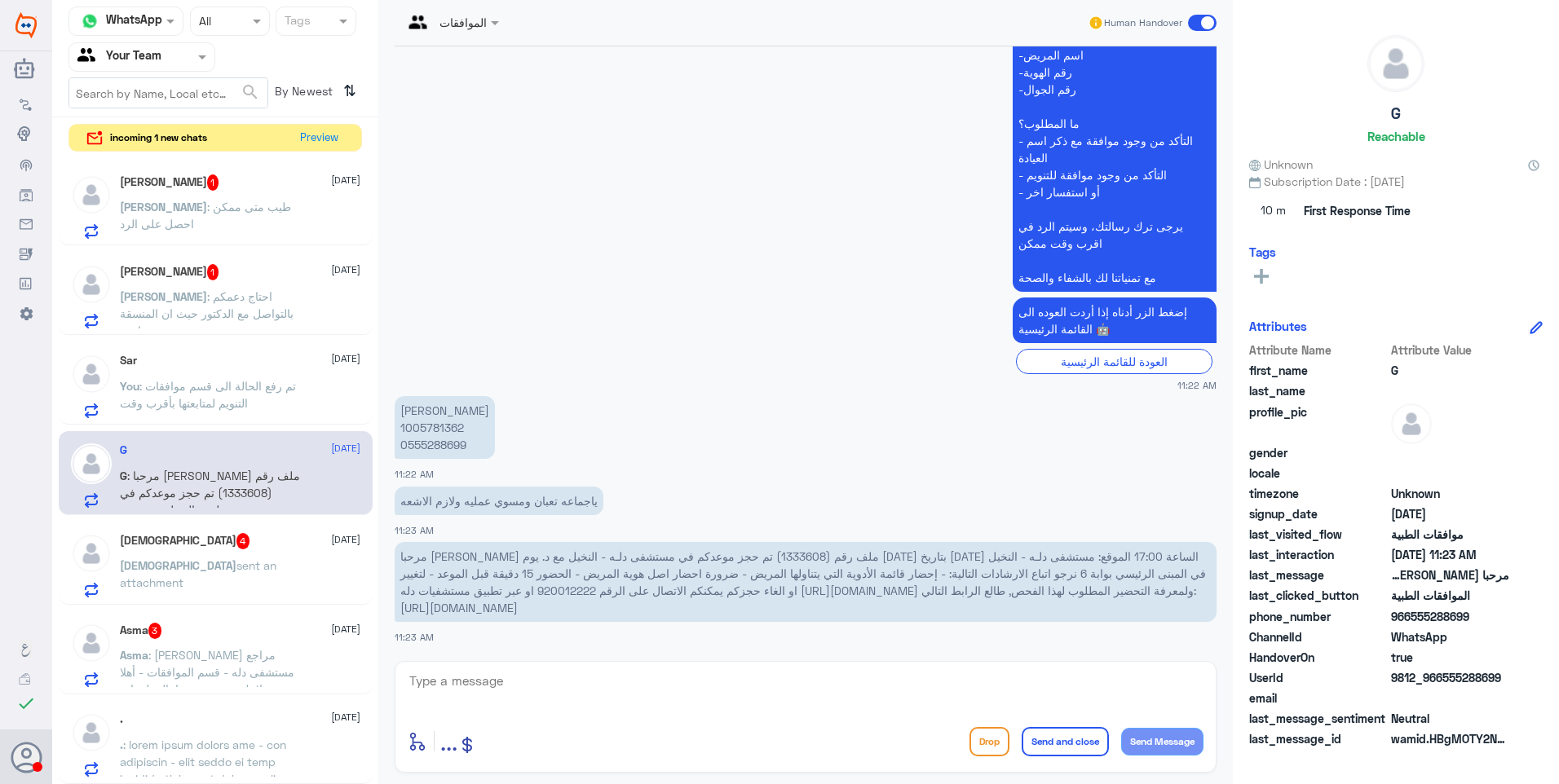
click at [428, 430] on p "غانم الغانم 1005781362 0555288699" at bounding box center [445, 427] width 100 height 63
copy p "1005781362"
click at [190, 579] on p "Mohammed sent an attachment" at bounding box center [212, 576] width 184 height 40
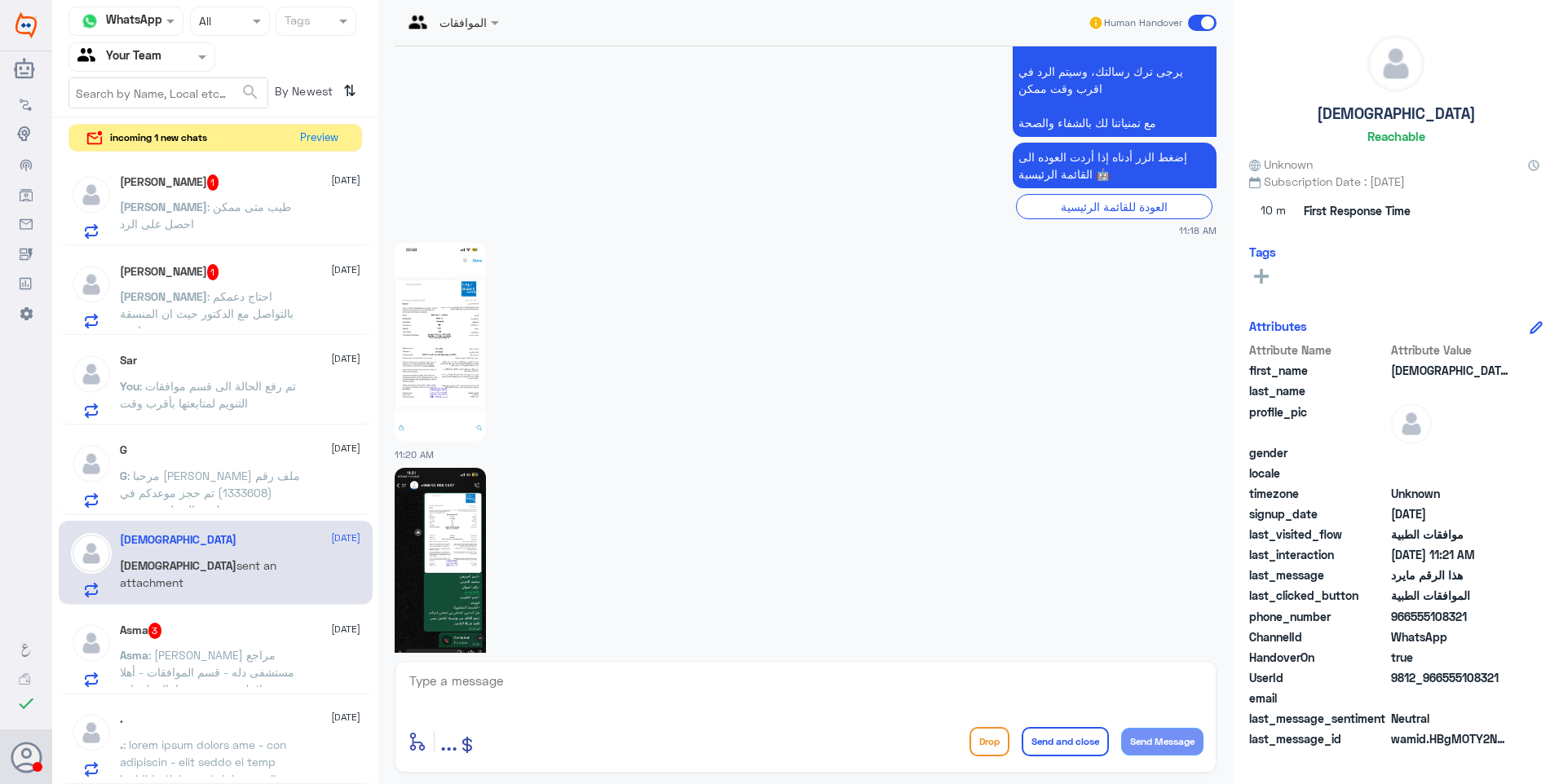
scroll to position [643, 0]
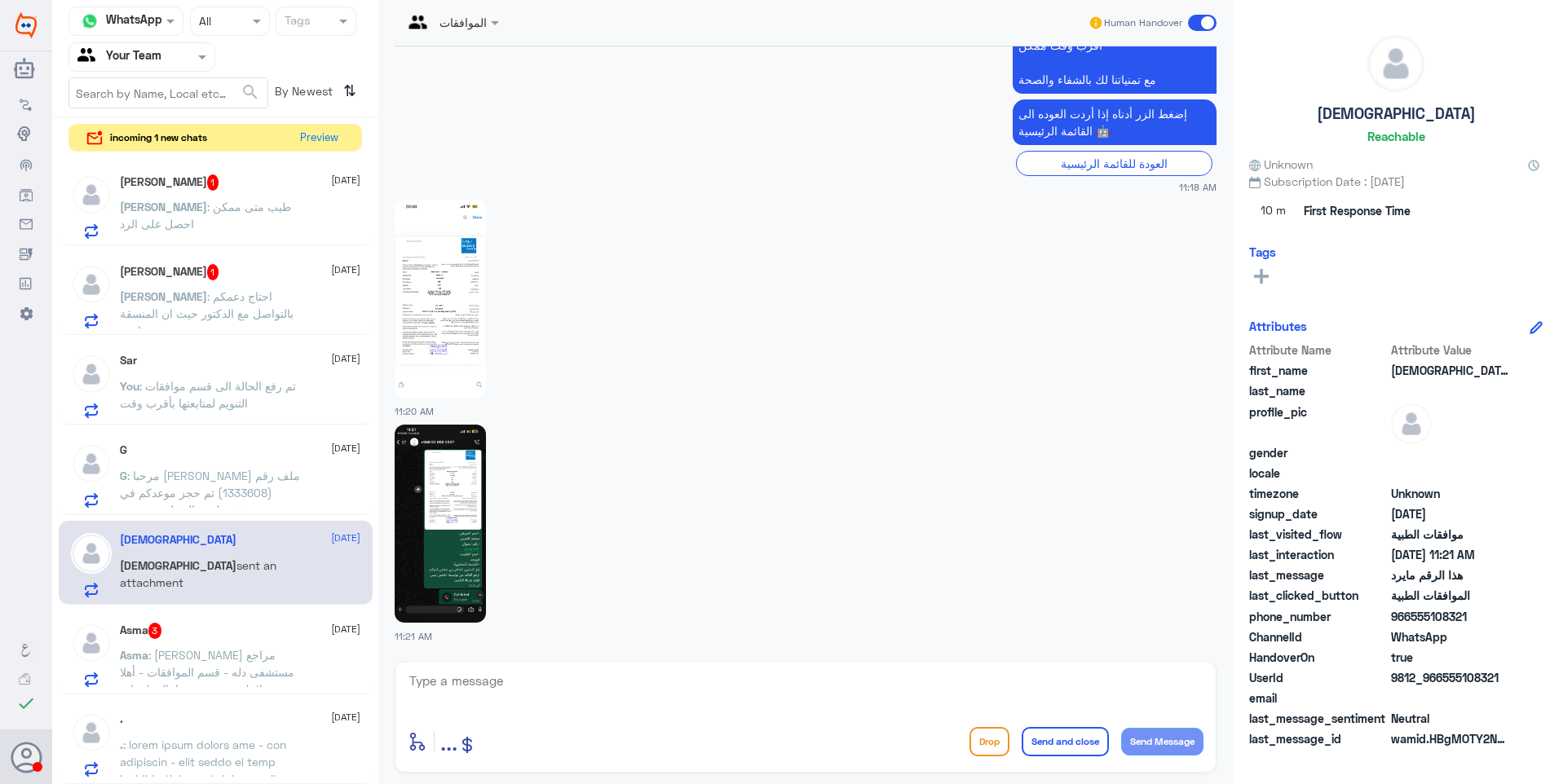
click at [467, 539] on img at bounding box center [440, 524] width 91 height 198
click at [398, 268] on img at bounding box center [440, 299] width 91 height 198
click at [434, 319] on img at bounding box center [440, 299] width 91 height 198
drag, startPoint x: 548, startPoint y: 686, endPoint x: 575, endPoint y: 692, distance: 27.7
click at [548, 686] on textarea at bounding box center [805, 690] width 796 height 40
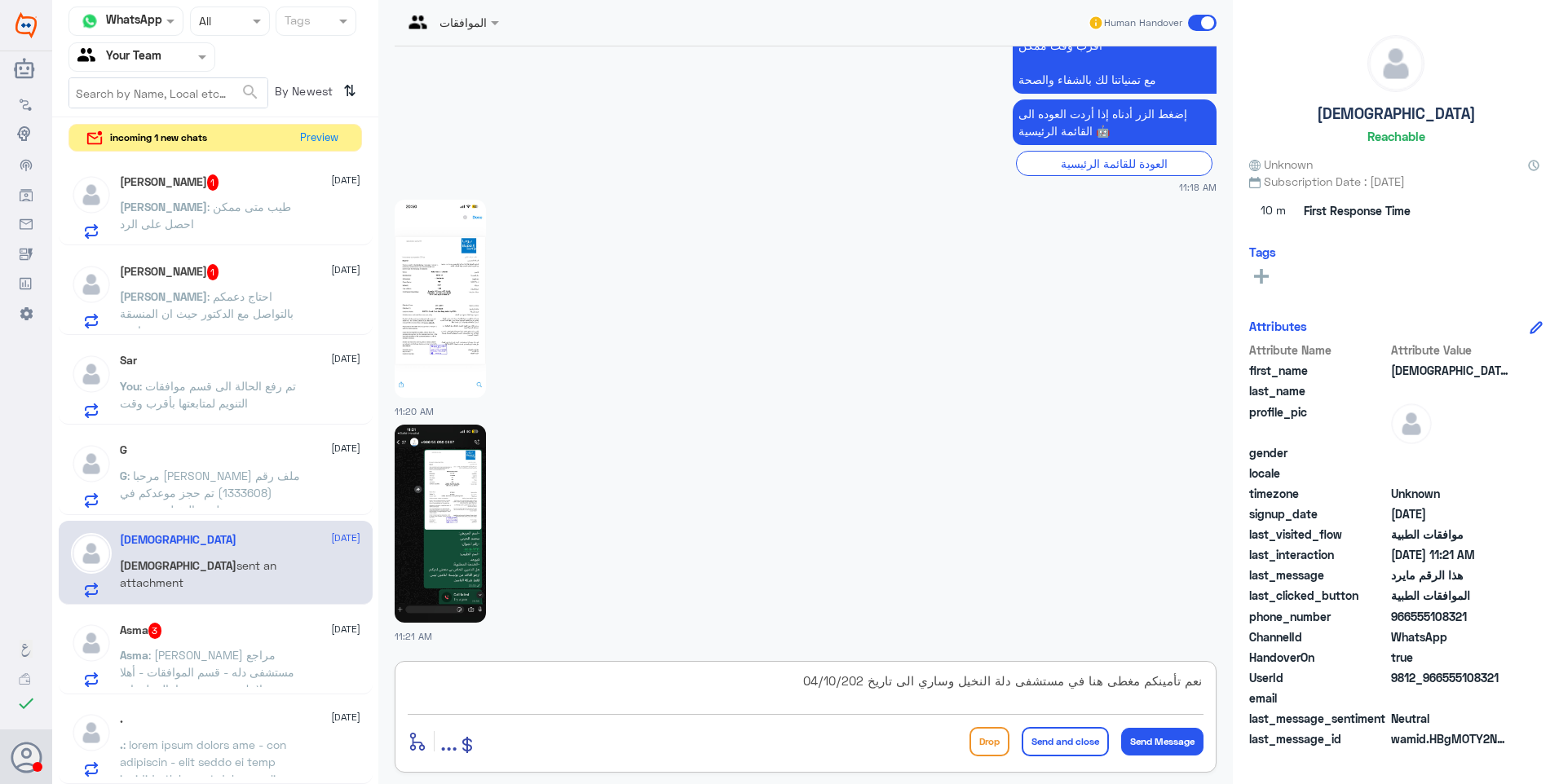
type textarea "نعم تأمينكم مغطى هنا في مستشفى دلة النخيل وساري الى تاريخ 04/10/2025"
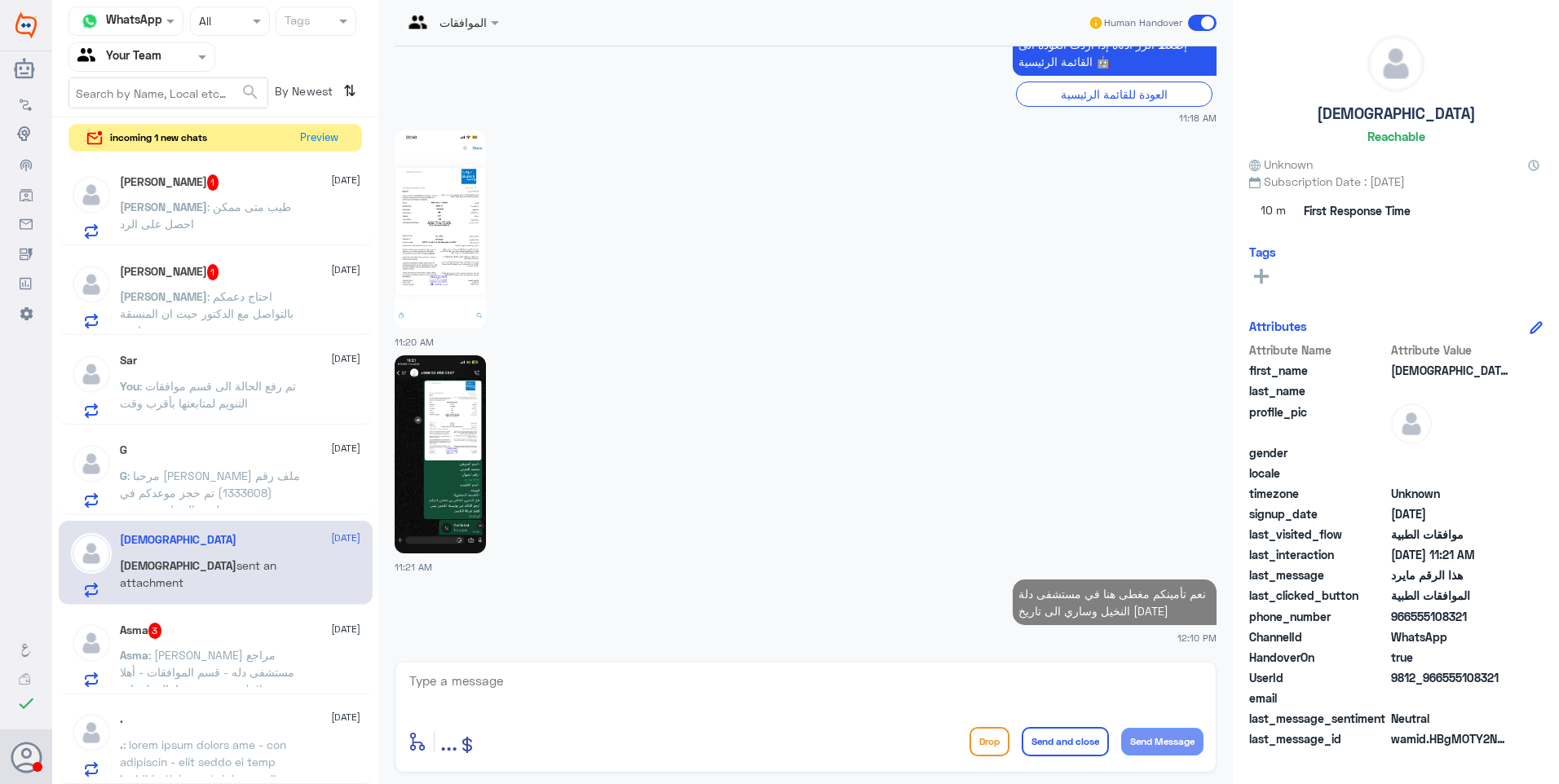
click at [460, 222] on img at bounding box center [440, 229] width 91 height 198
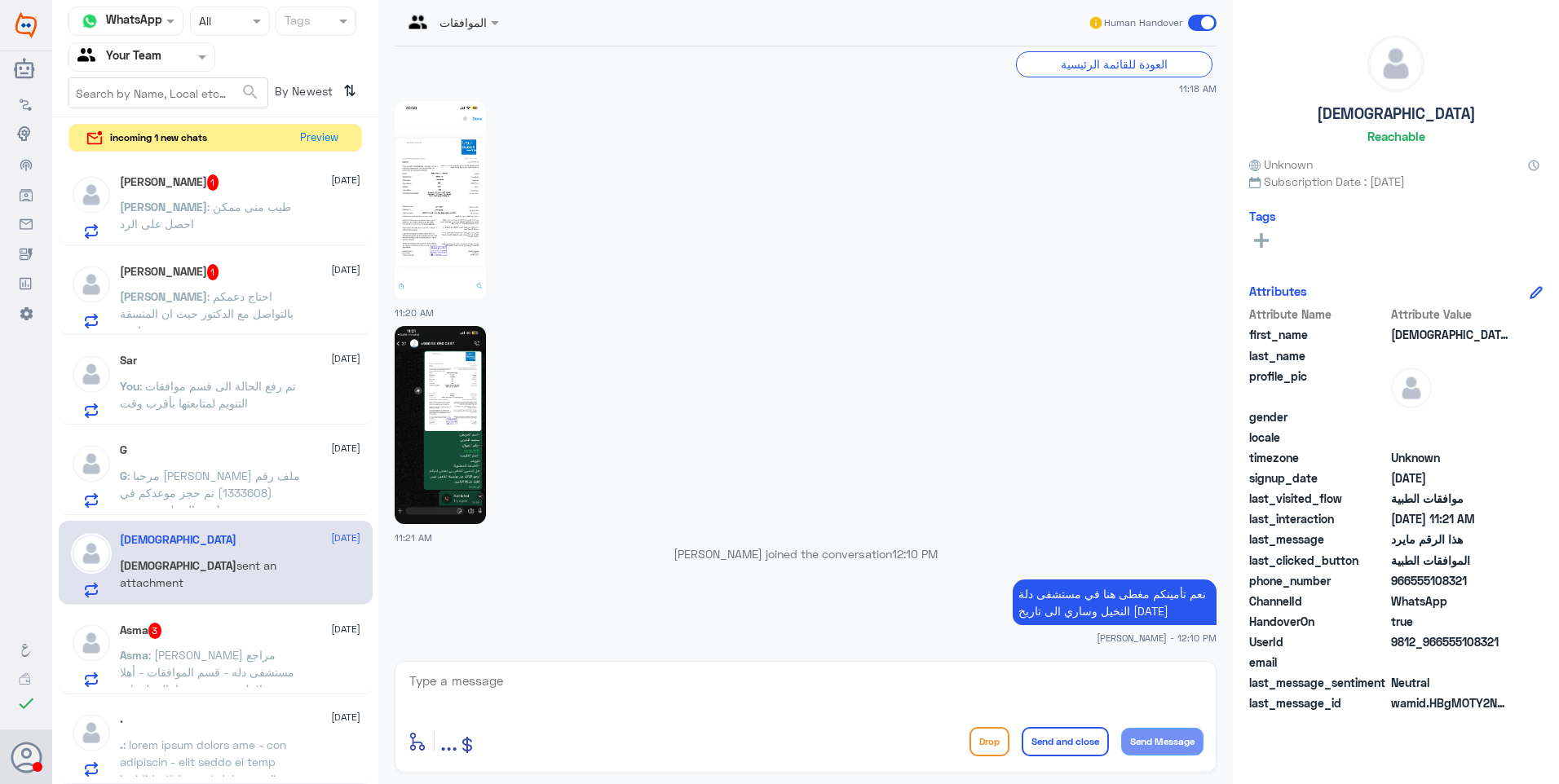
click at [470, 476] on img at bounding box center [440, 425] width 91 height 198
click at [889, 474] on div at bounding box center [805, 424] width 822 height 200
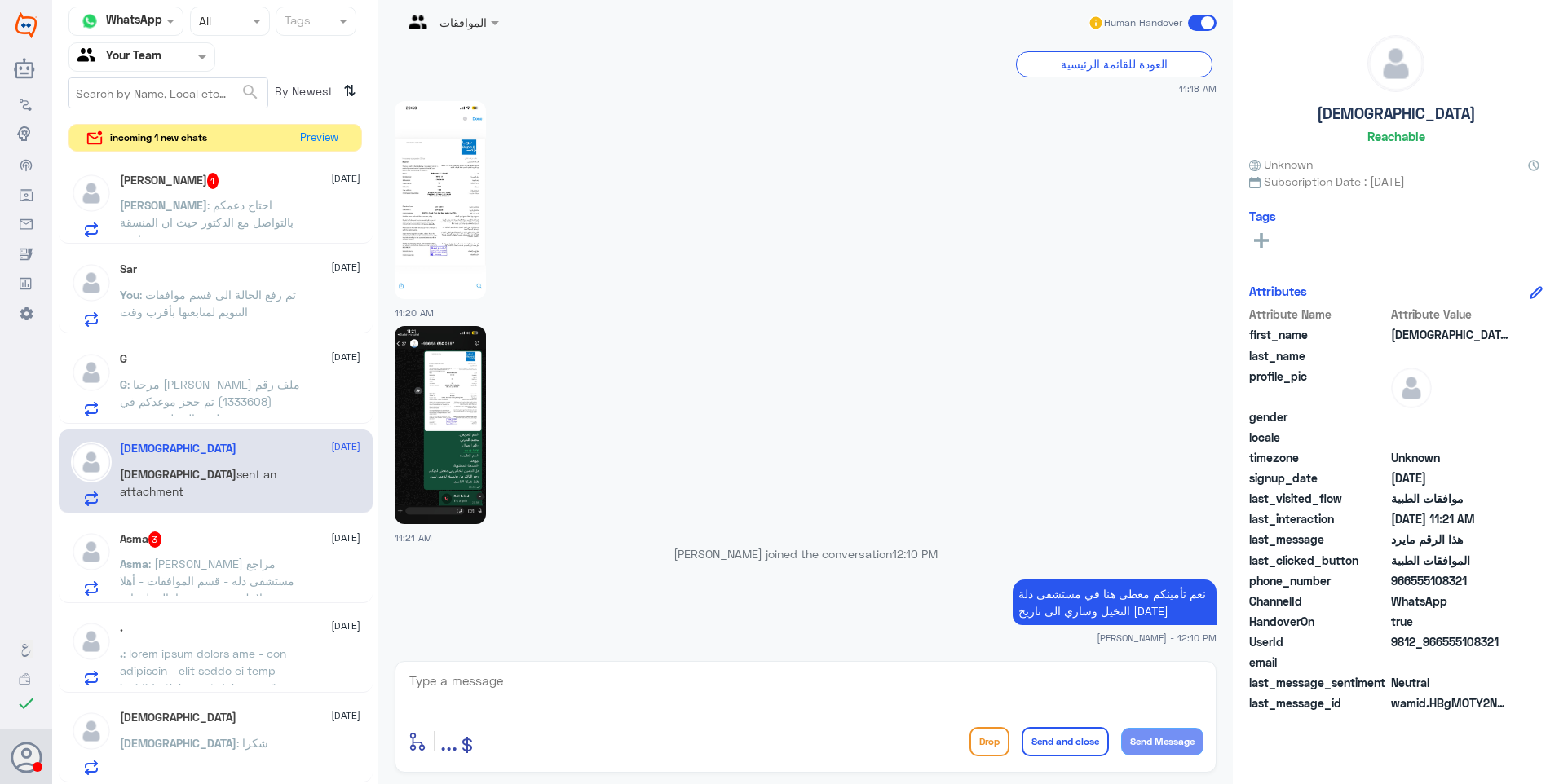
scroll to position [245, 0]
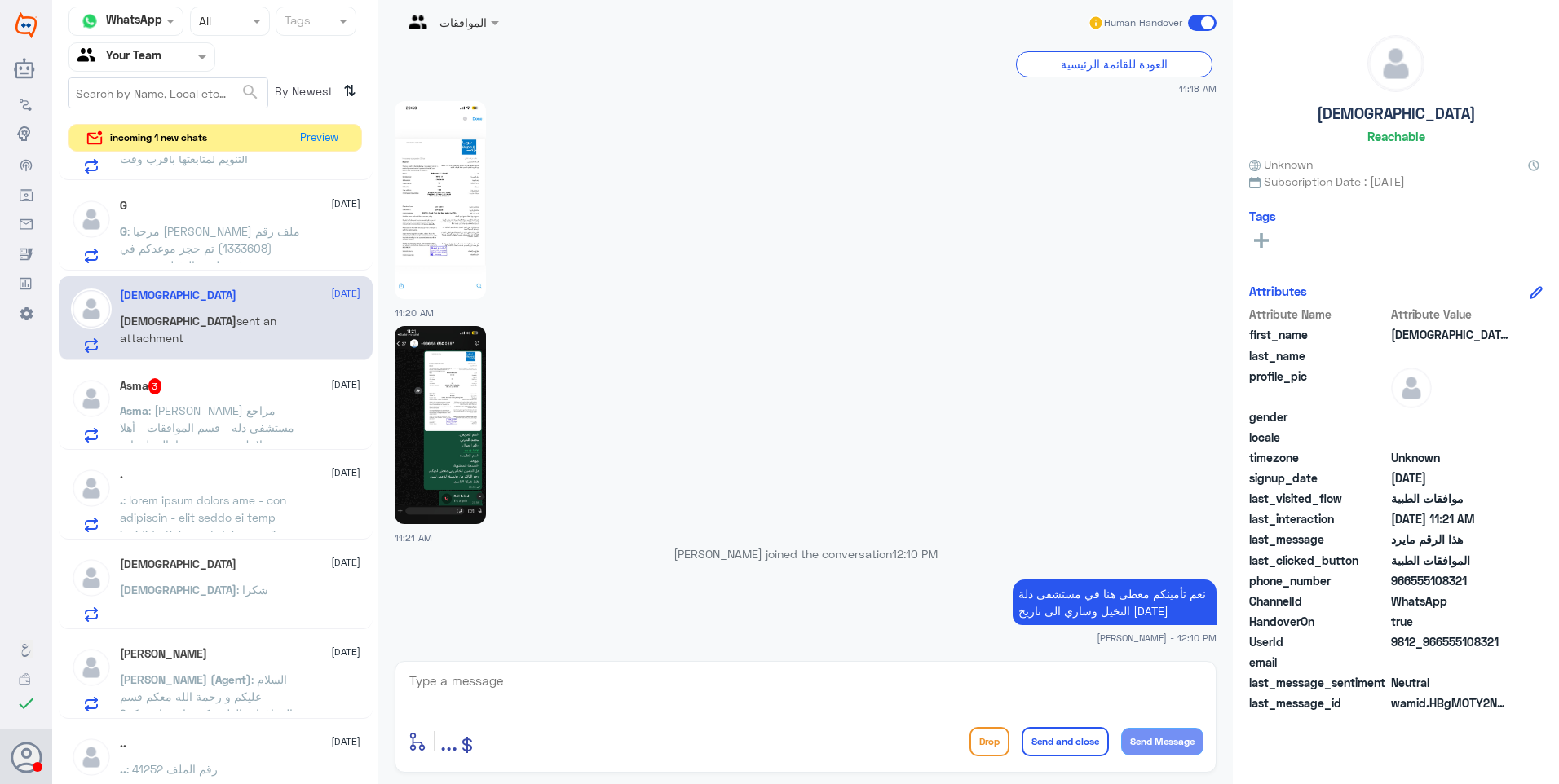
click at [227, 412] on span ": عزيزي مراجع مستشفى دله - قسم الموافقات - أهلا وسهلا بك يرجى تزويدنا بالمعلوما…" at bounding box center [211, 488] width 181 height 168
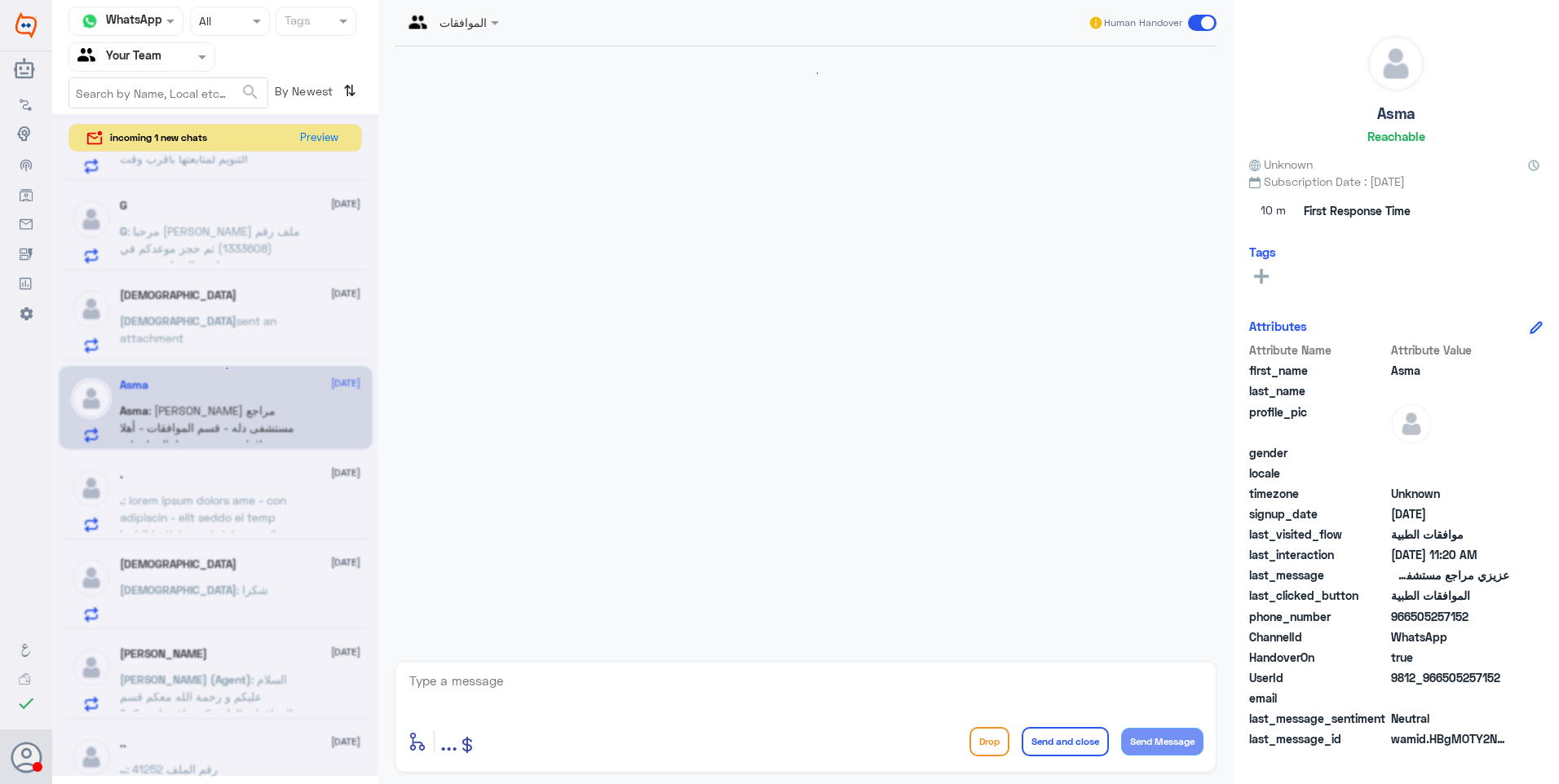
scroll to position [402, 0]
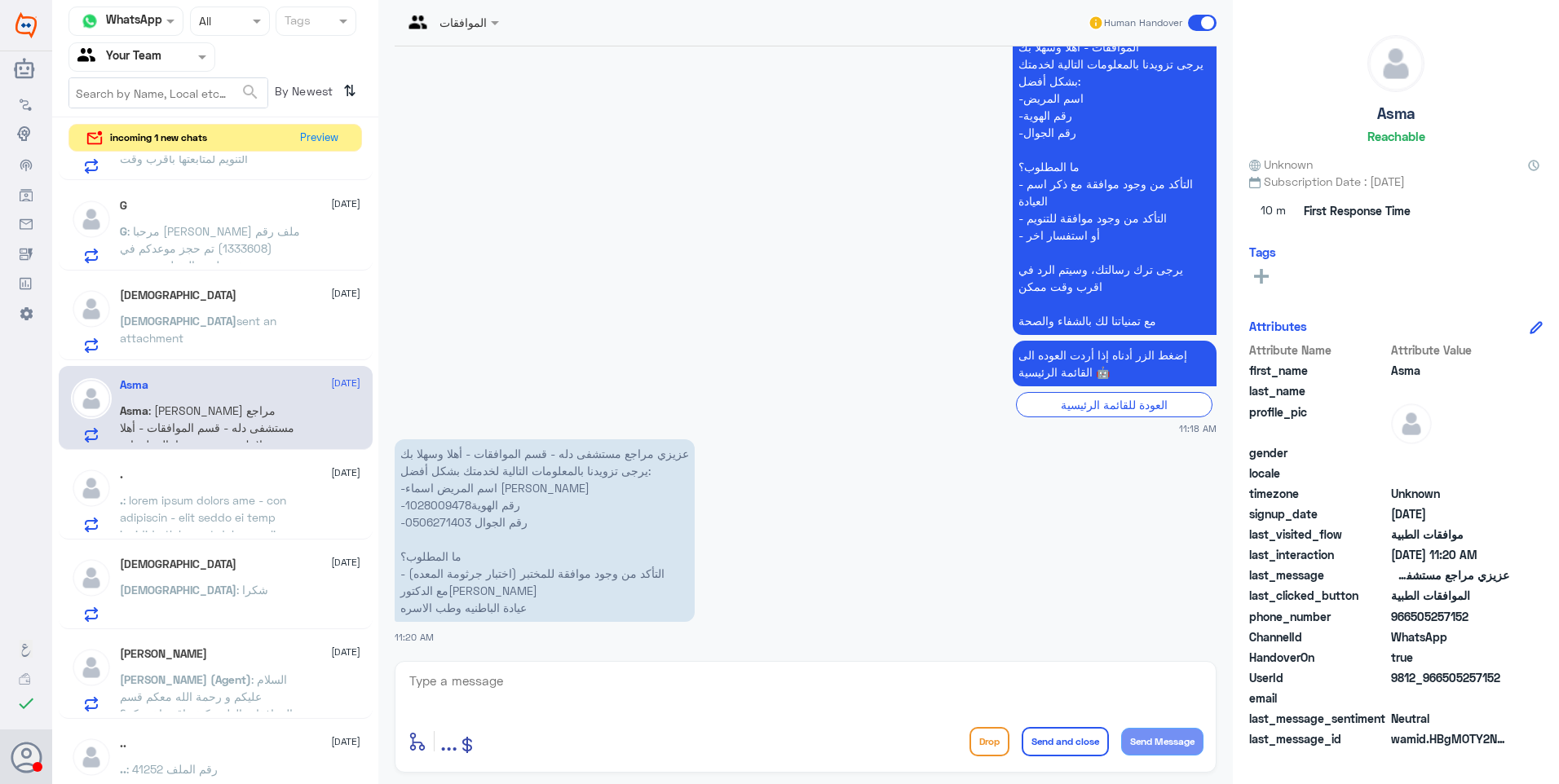
click at [432, 496] on p "عزيزي مراجع مستشفى دله - قسم الموافقات - أهلا وسهلا بك يرجى تزويدنا بالمعلومات …" at bounding box center [544, 531] width 300 height 183
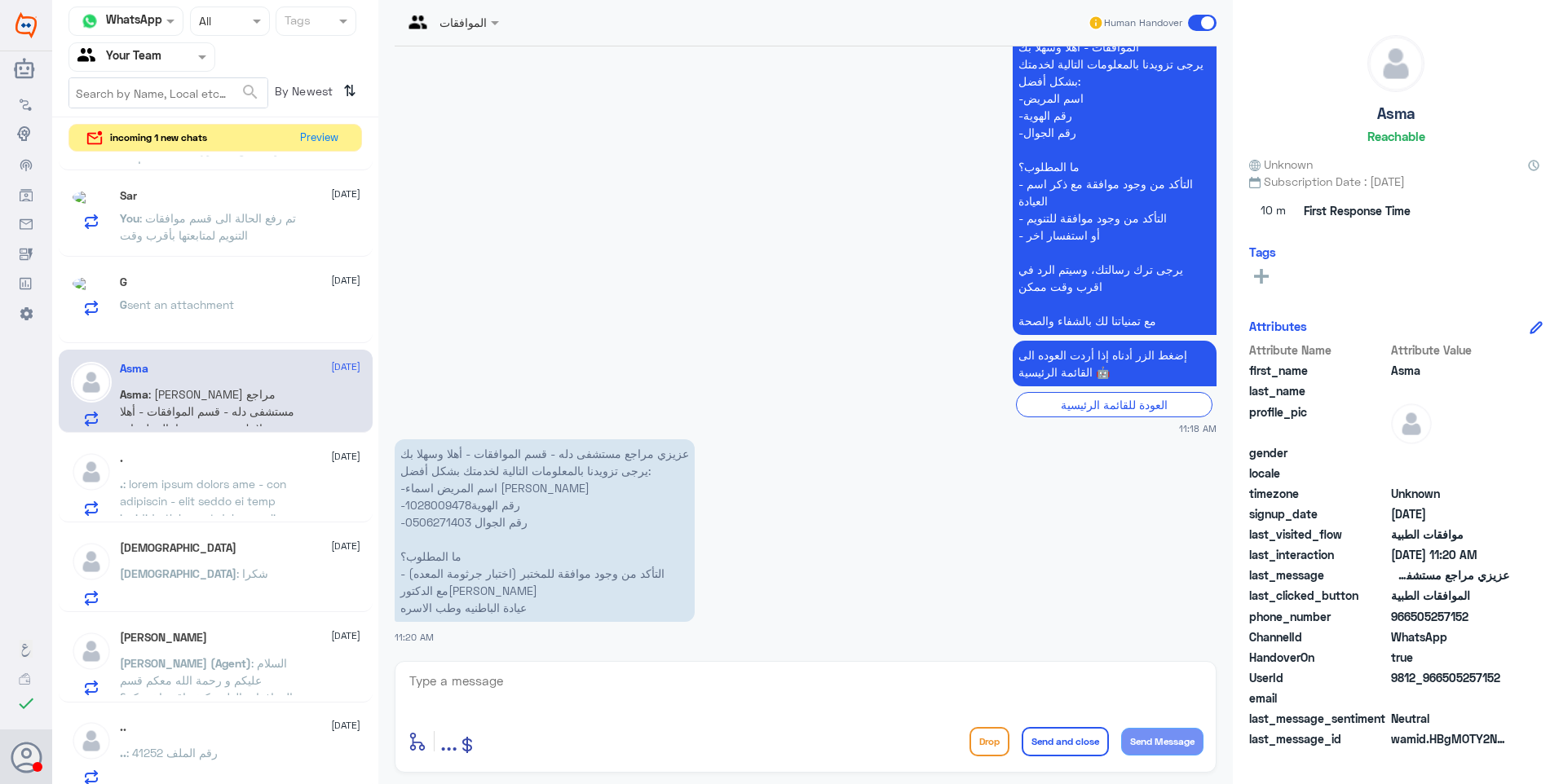
click at [432, 496] on p "عزيزي مراجع مستشفى دله - قسم الموافقات - أهلا وسهلا بك يرجى تزويدنا بالمعلومات …" at bounding box center [544, 531] width 300 height 183
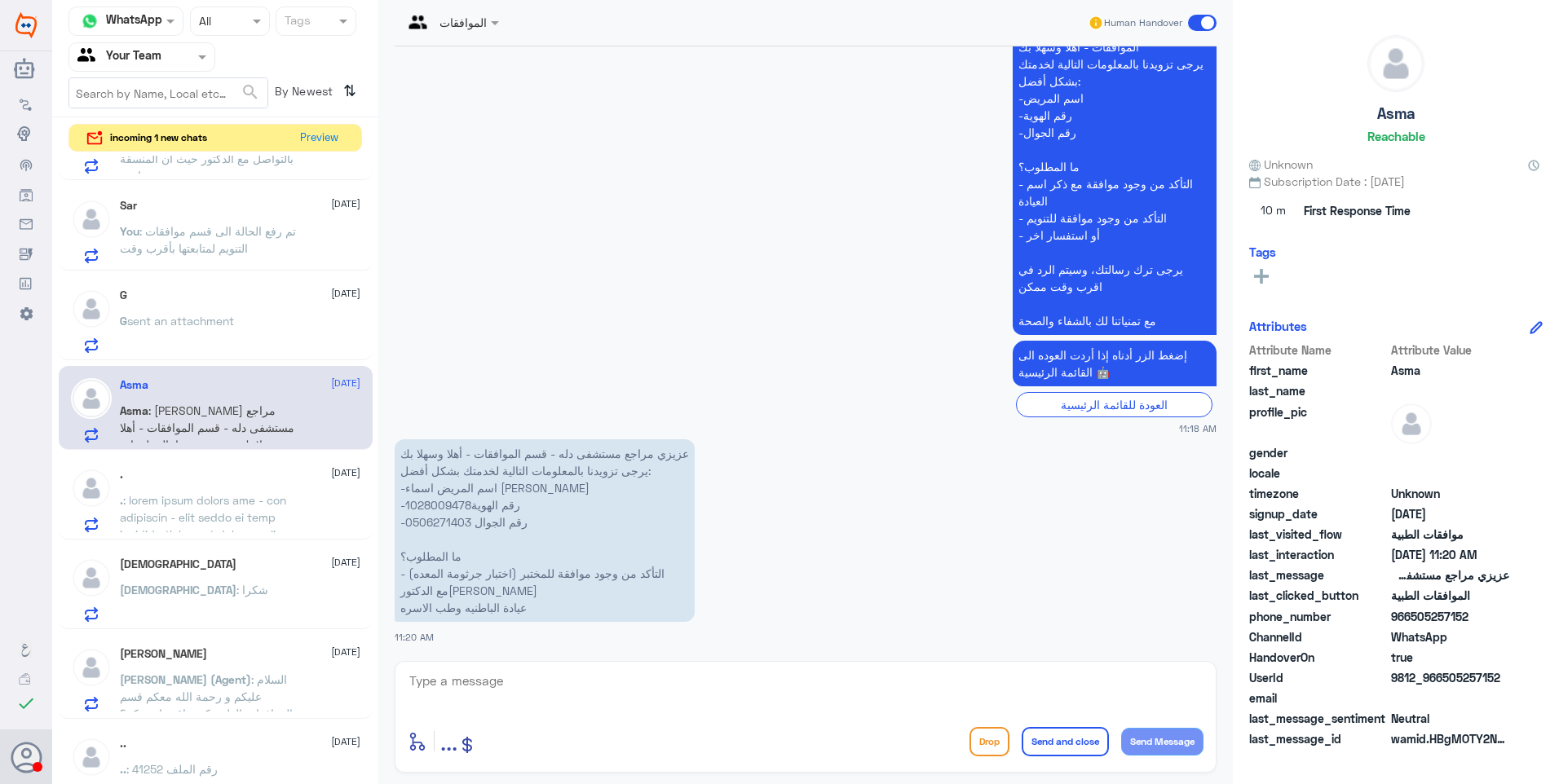
drag, startPoint x: 432, startPoint y: 496, endPoint x: 447, endPoint y: 501, distance: 15.8
click at [447, 501] on p "عزيزي مراجع مستشفى دله - قسم الموافقات - أهلا وسهلا بك يرجى تزويدنا بالمعلومات …" at bounding box center [544, 531] width 300 height 183
copy p "الهوية1028009478"
click at [210, 290] on div "G 21 September" at bounding box center [240, 295] width 240 height 14
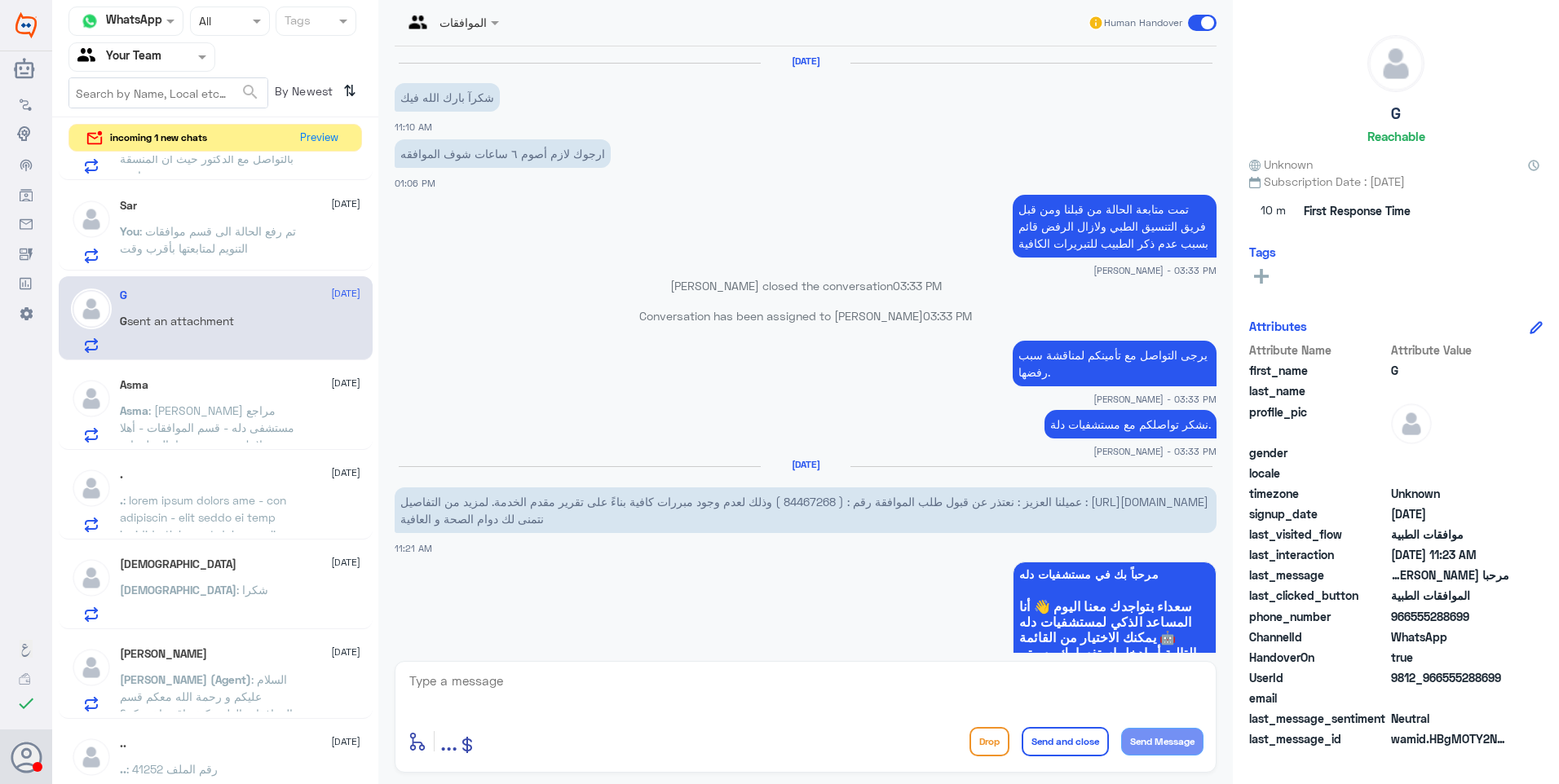
scroll to position [1412, 0]
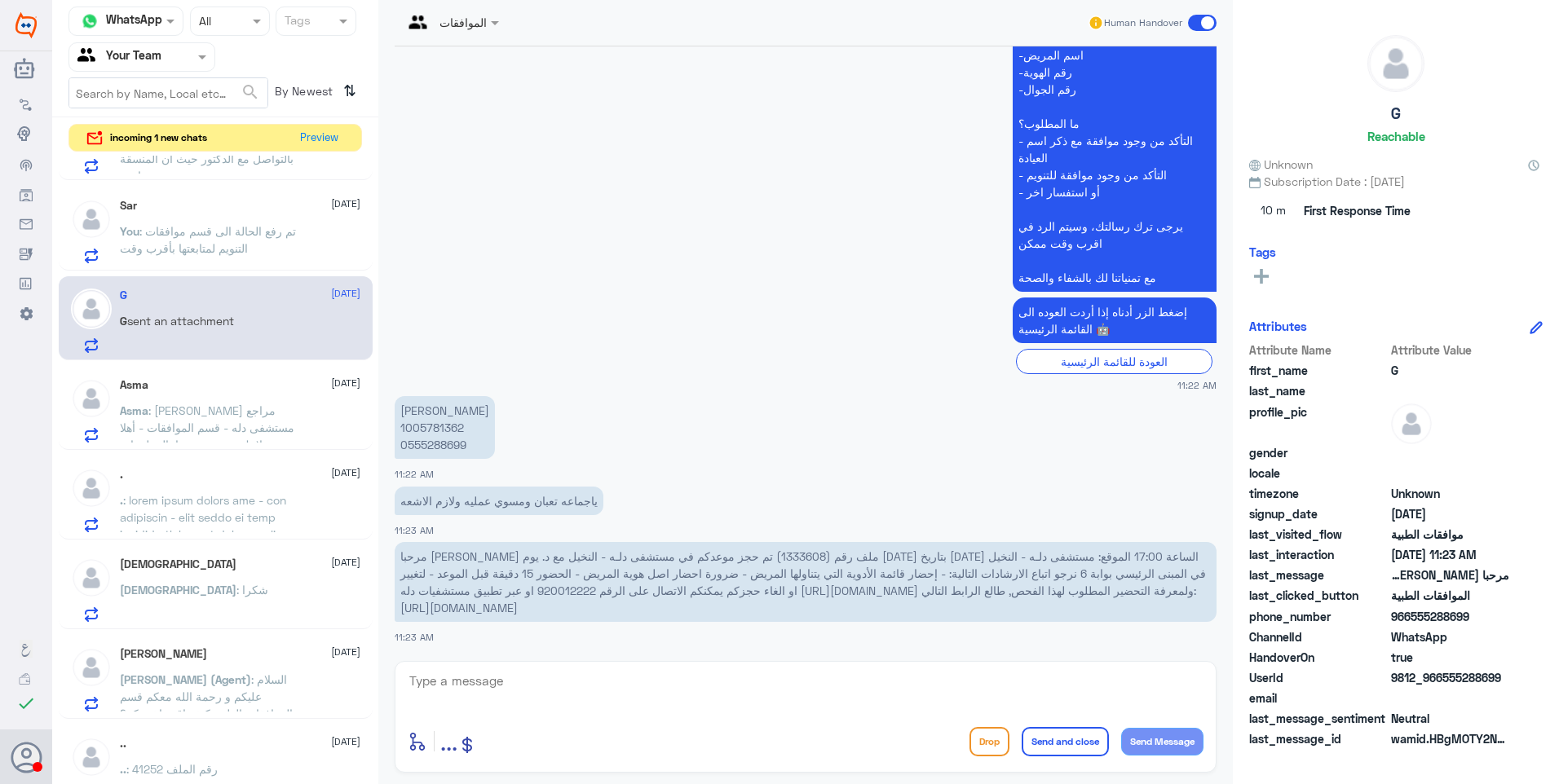
click at [195, 394] on div "Asma 21 September Asma : عزيزي مراجع مستشفى دله - قسم الموافقات - أهلا وسهلا بك…" at bounding box center [240, 410] width 240 height 64
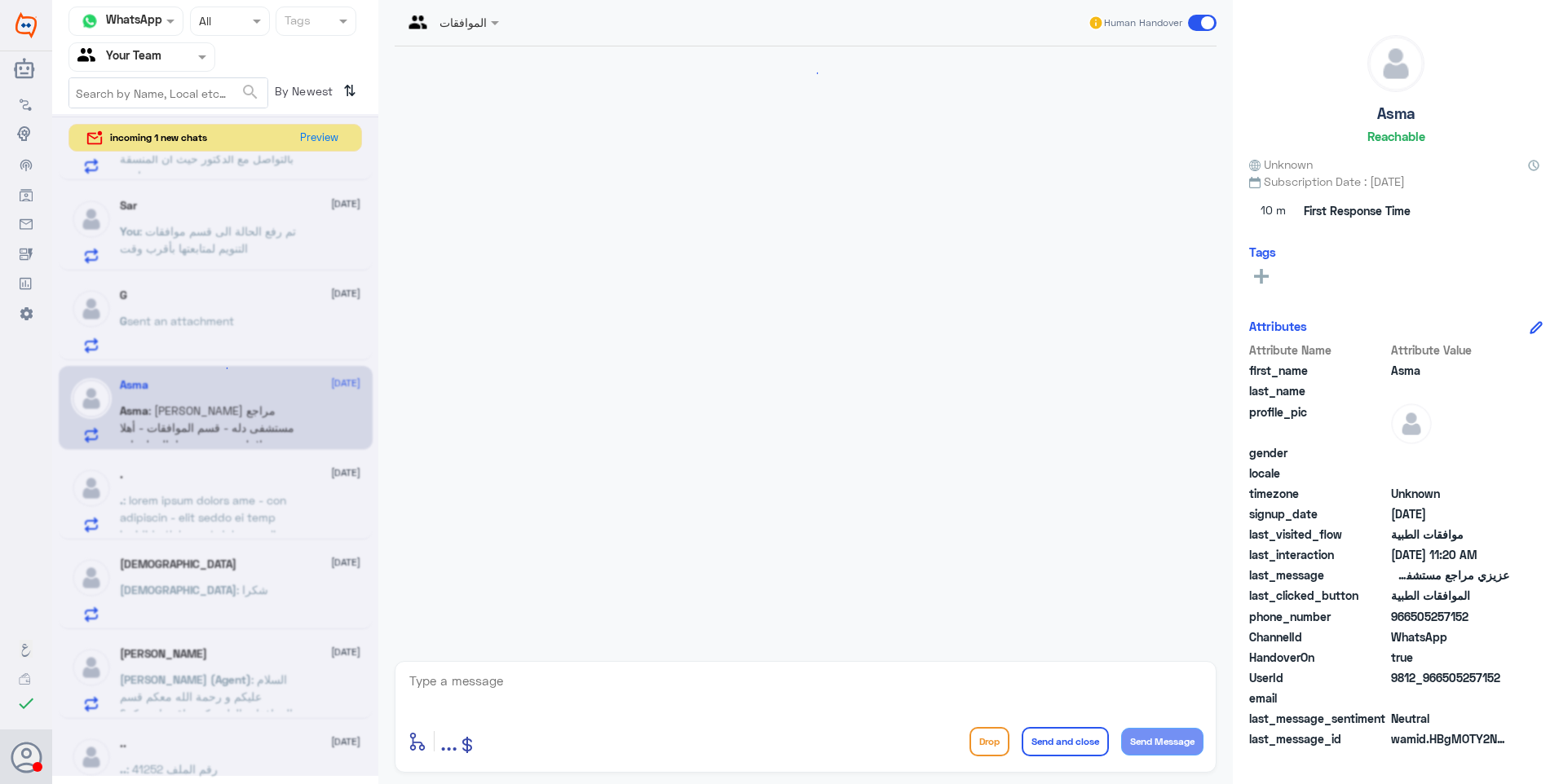
scroll to position [402, 0]
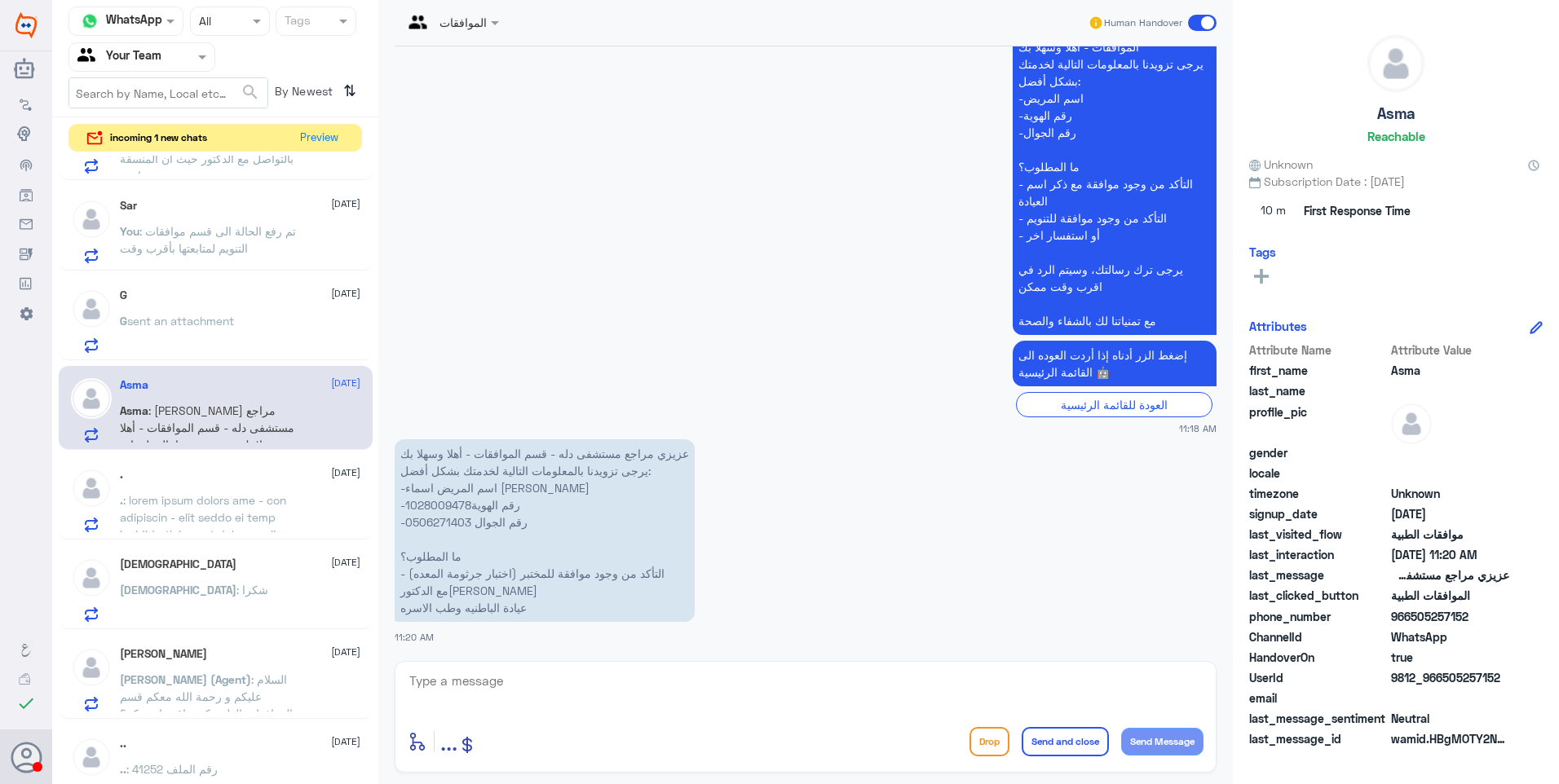
click at [426, 499] on p "عزيزي مراجع مستشفى دله - قسم الموافقات - أهلا وسهلا بك يرجى تزويدنا بالمعلومات …" at bounding box center [544, 531] width 300 height 183
copy p "الهوية1028009478"
click at [430, 506] on p "عزيزي مراجع مستشفى دله - قسم الموافقات - أهلا وسهلا بك يرجى تزويدنا بالمعلومات …" at bounding box center [544, 531] width 300 height 183
drag, startPoint x: 474, startPoint y: 510, endPoint x: 422, endPoint y: 498, distance: 53.4
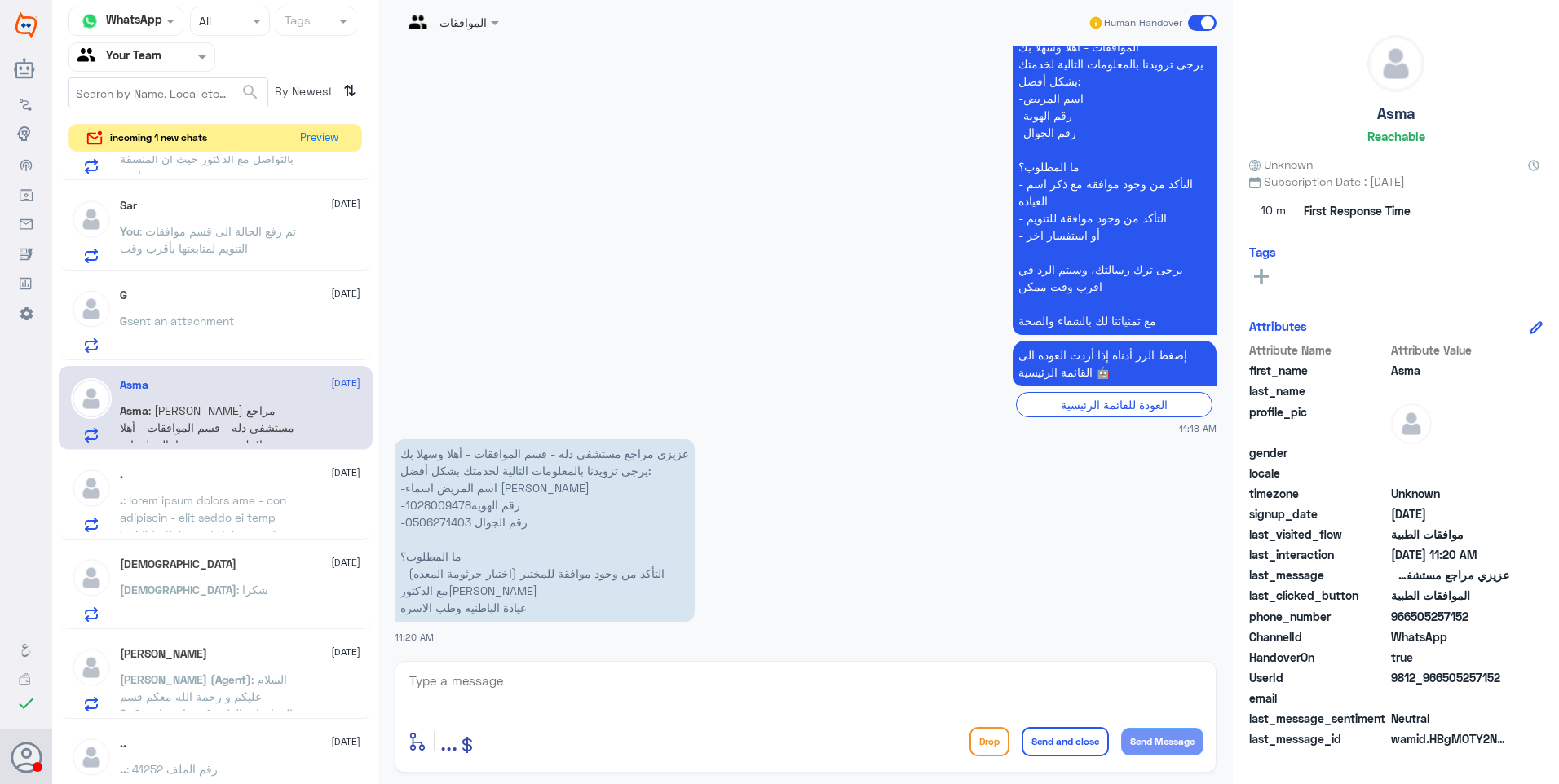
click at [422, 498] on p "عزيزي مراجع مستشفى دله - قسم الموافقات - أهلا وسهلا بك يرجى تزويدنا بالمعلومات …" at bounding box center [544, 531] width 300 height 183
drag, startPoint x: 422, startPoint y: 498, endPoint x: 436, endPoint y: 498, distance: 14.0
click at [436, 498] on p "عزيزي مراجع مستشفى دله - قسم الموافقات - أهلا وسهلا بك يرجى تزويدنا بالمعلومات …" at bounding box center [544, 531] width 300 height 183
drag, startPoint x: 406, startPoint y: 503, endPoint x: 473, endPoint y: 511, distance: 67.5
click at [473, 511] on p "عزيزي مراجع مستشفى دله - قسم الموافقات - أهلا وسهلا بك يرجى تزويدنا بالمعلومات …" at bounding box center [544, 531] width 300 height 183
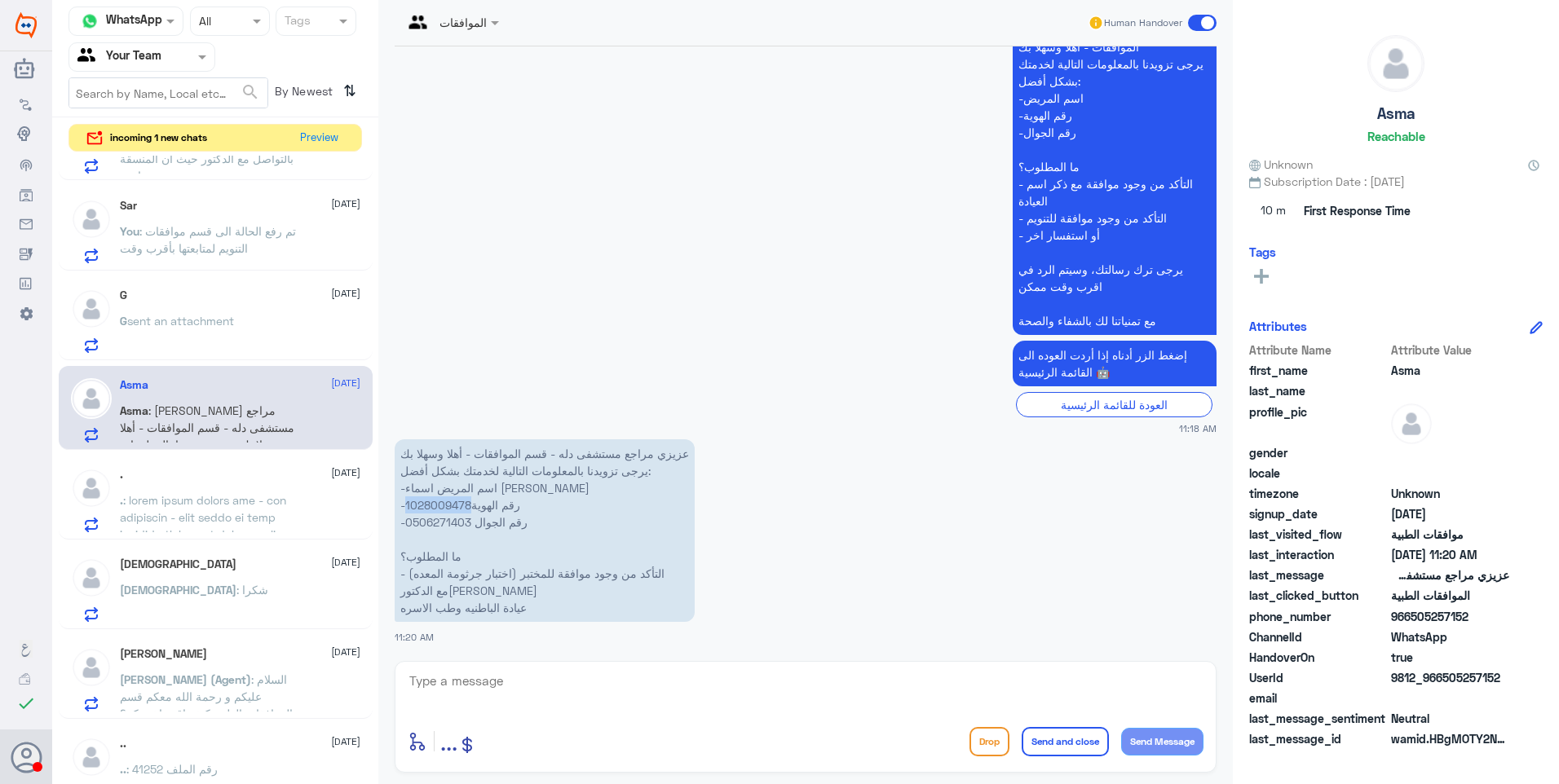
copy p "1028009478"
click at [539, 677] on textarea at bounding box center [805, 690] width 796 height 40
drag, startPoint x: 492, startPoint y: 666, endPoint x: 502, endPoint y: 682, distance: 18.9
click at [495, 674] on div "enter flow name ... Drop Send and close Send Message" at bounding box center [805, 717] width 822 height 112
click at [503, 682] on textarea at bounding box center [805, 690] width 796 height 40
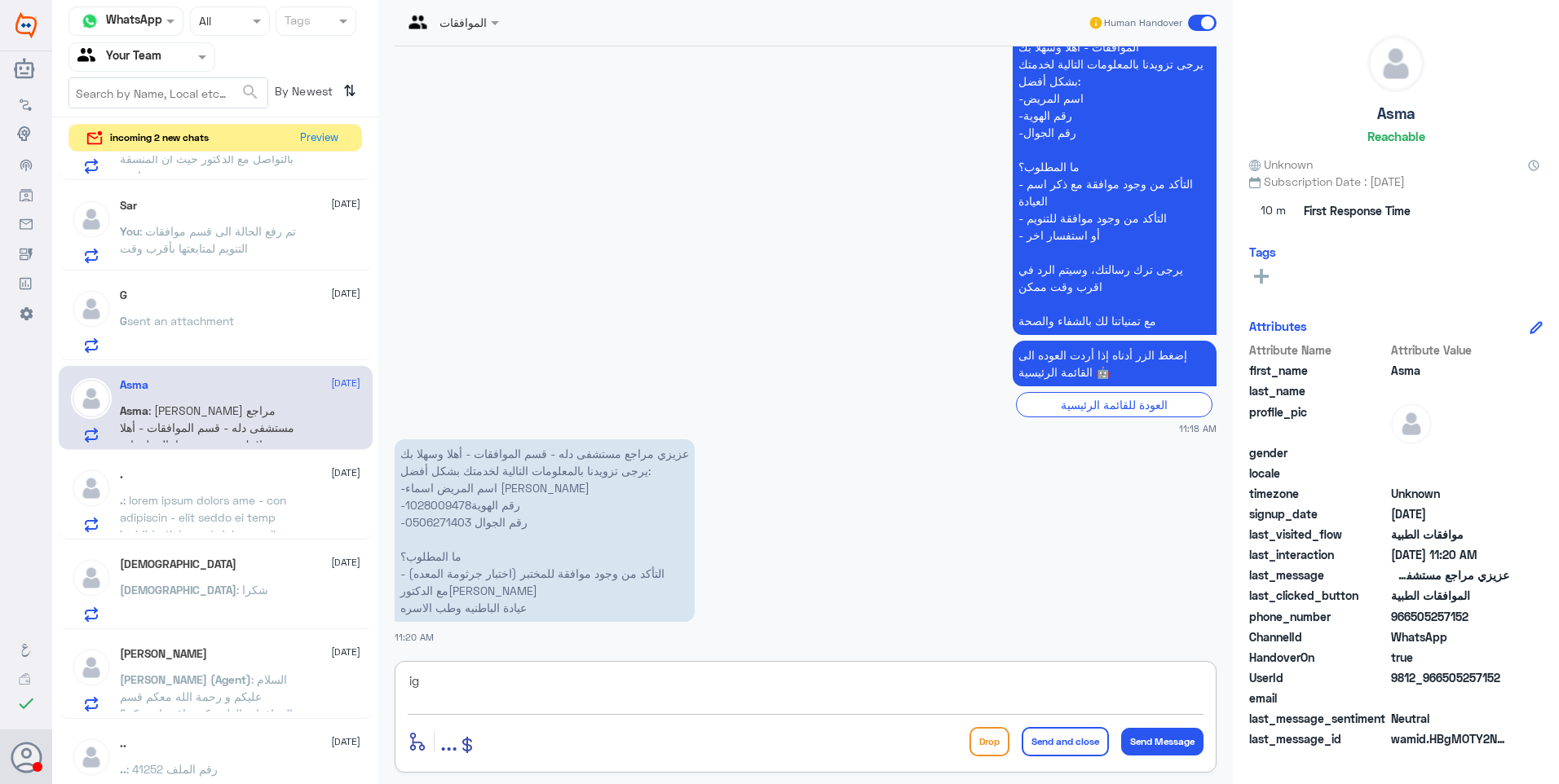
type textarea "i"
type textarea "هل لديكم نتائج اشعة سابقة؟"
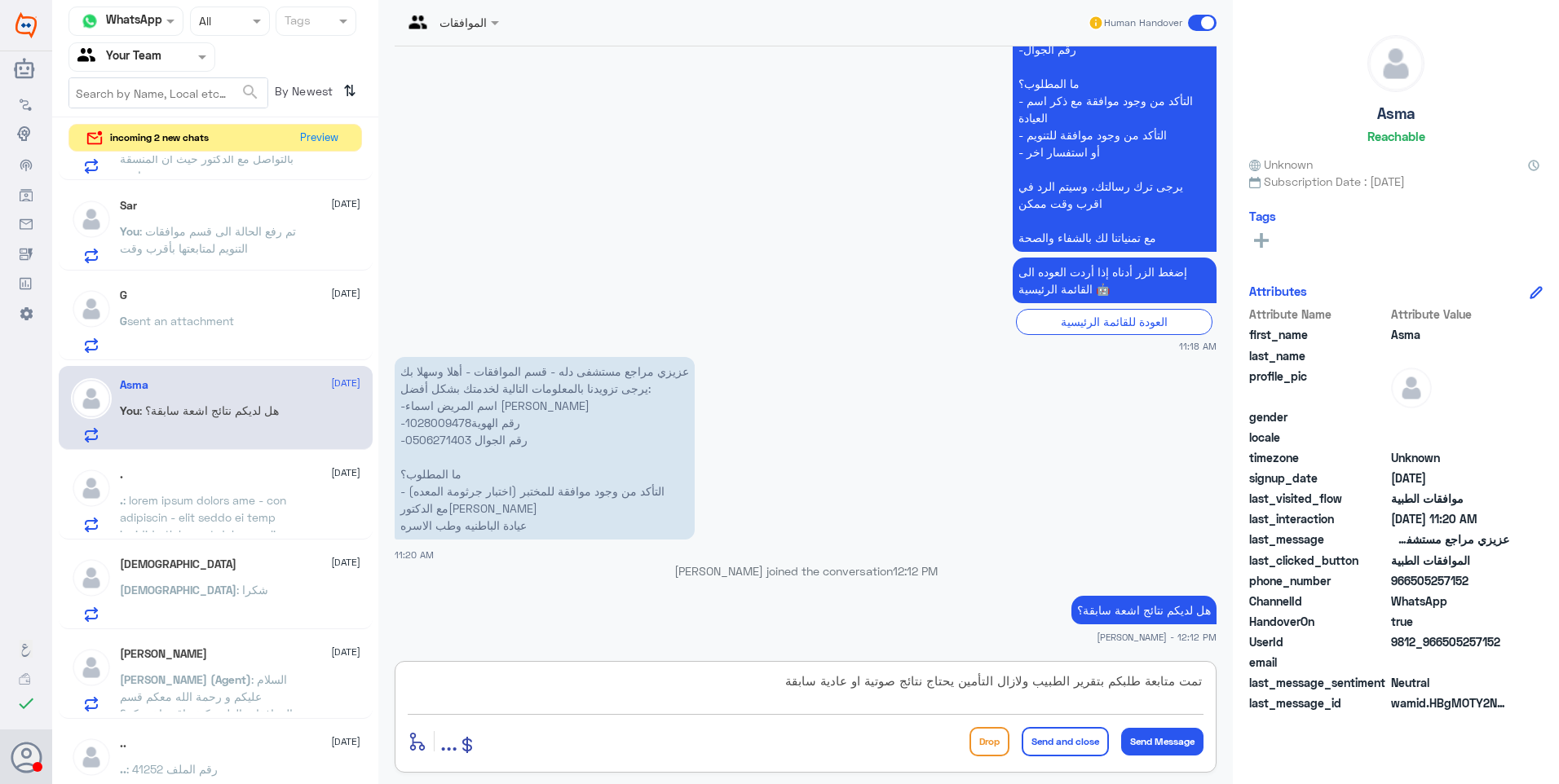
type textarea "تمت متابعة طلبكم بتقرير الطبيب ولازال التأمين يحتاج نتائج صوتية او عادية سابقة"
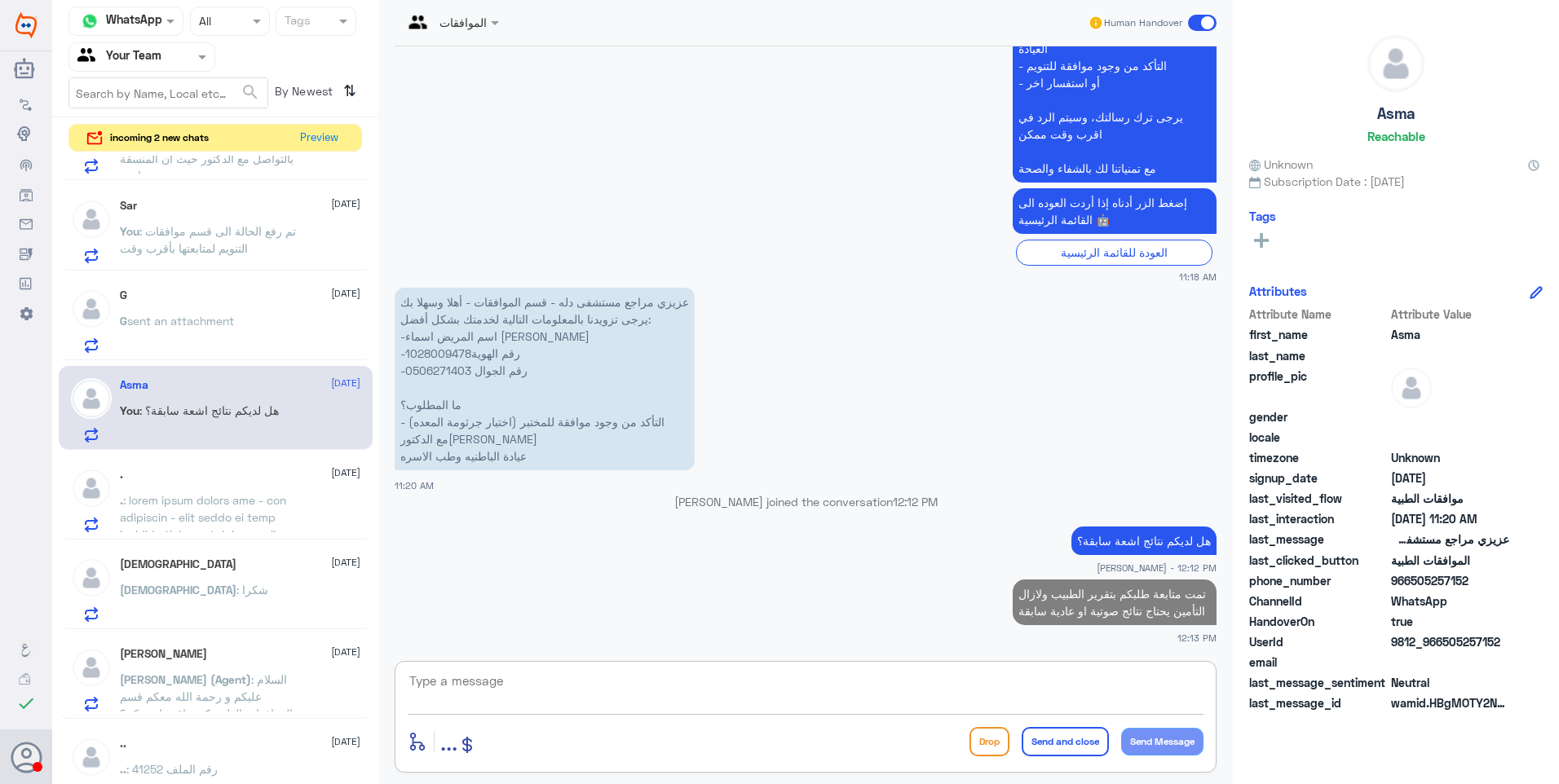
click at [181, 529] on span at bounding box center [212, 697] width 184 height 408
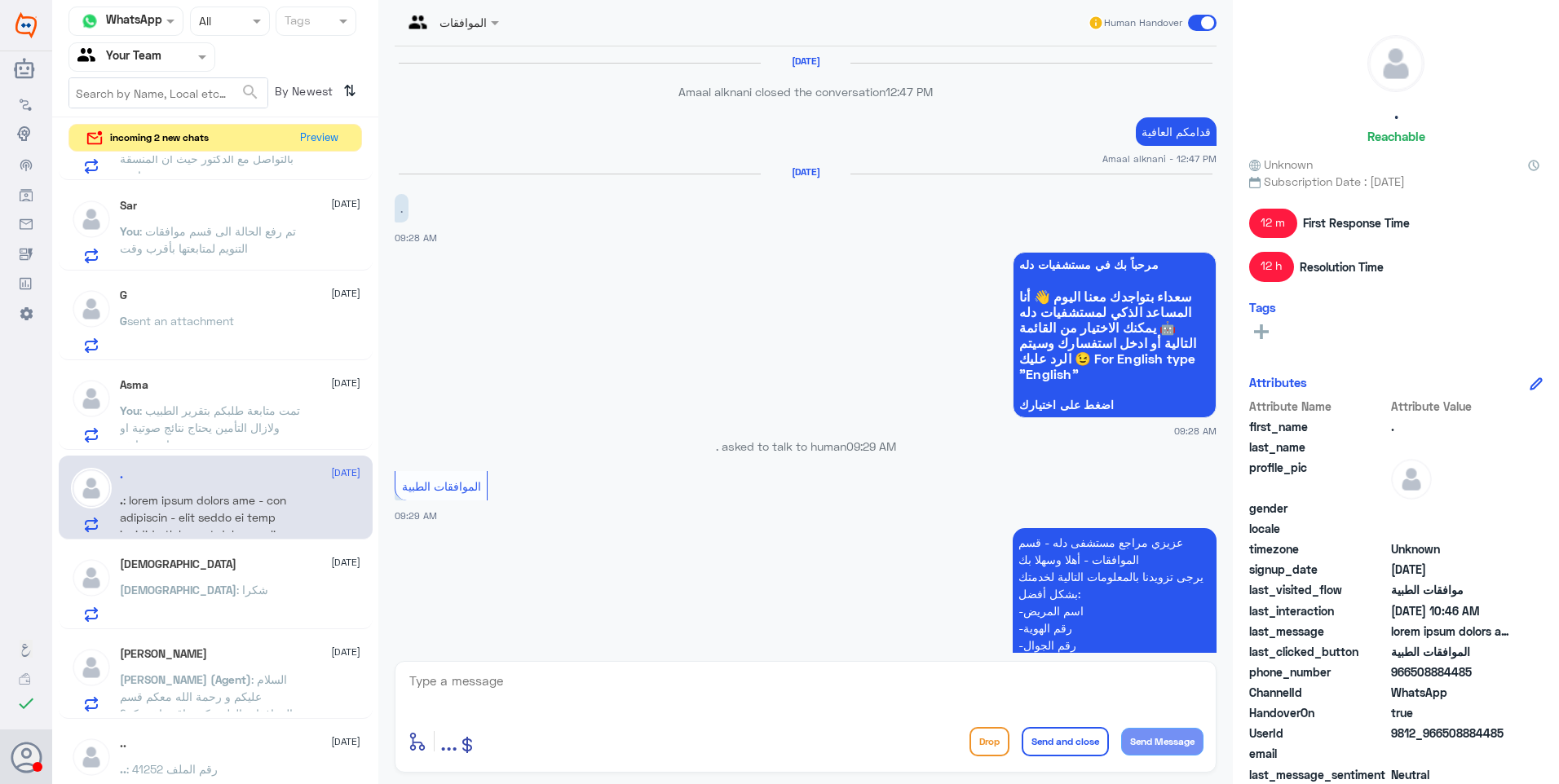
scroll to position [2115, 0]
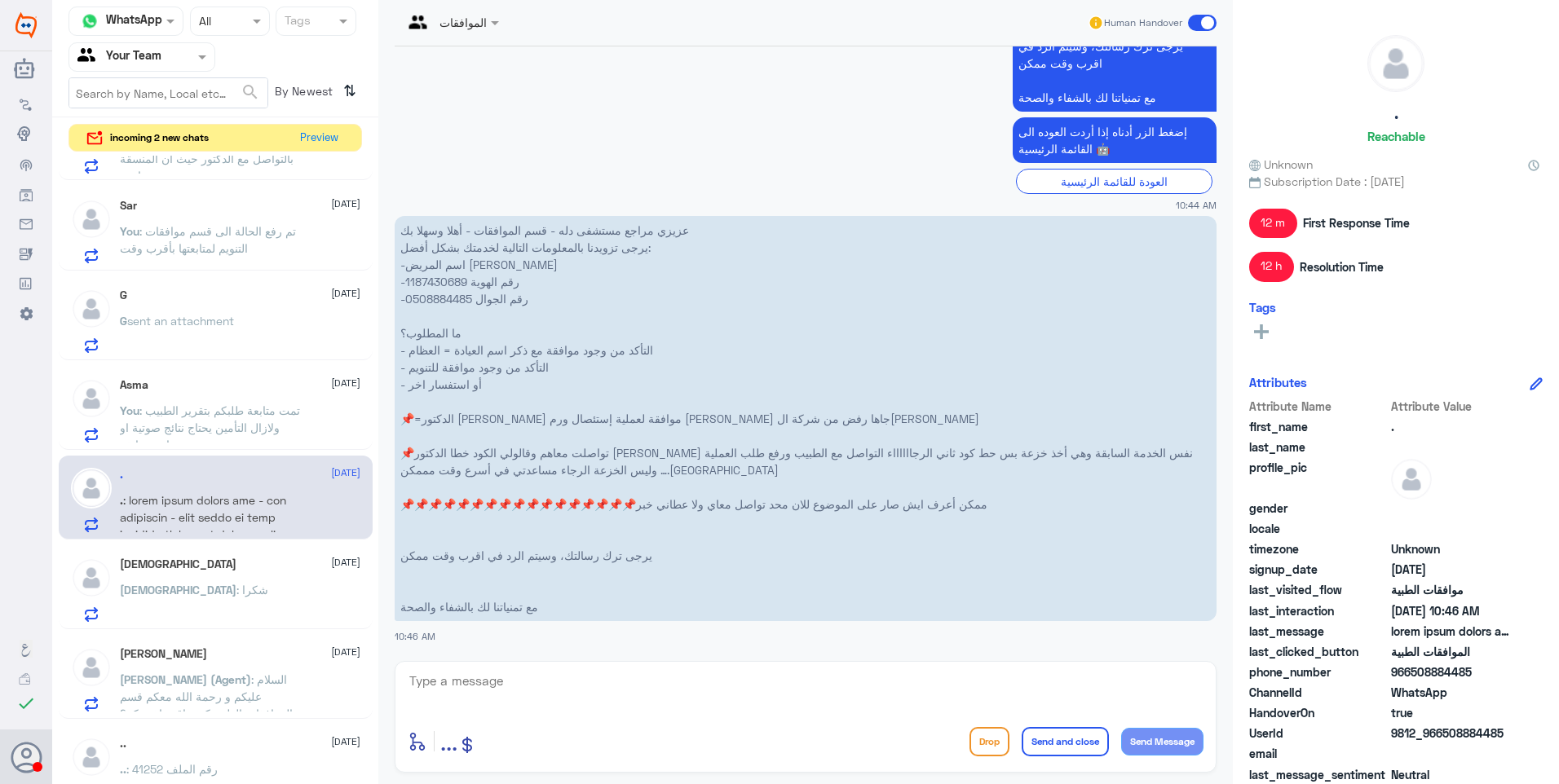
click at [439, 276] on p "عزيزي مراجع مستشفى دله - قسم الموافقات - أهلا وسهلا بك يرجى تزويدنا بالمعلومات …" at bounding box center [805, 418] width 822 height 405
click at [442, 284] on p "عزيزي مراجع مستشفى دله - قسم الموافقات - أهلا وسهلا بك يرجى تزويدنا بالمعلومات …" at bounding box center [805, 418] width 822 height 405
copy p "1187430689"
drag, startPoint x: 670, startPoint y: 356, endPoint x: 467, endPoint y: 352, distance: 203.0
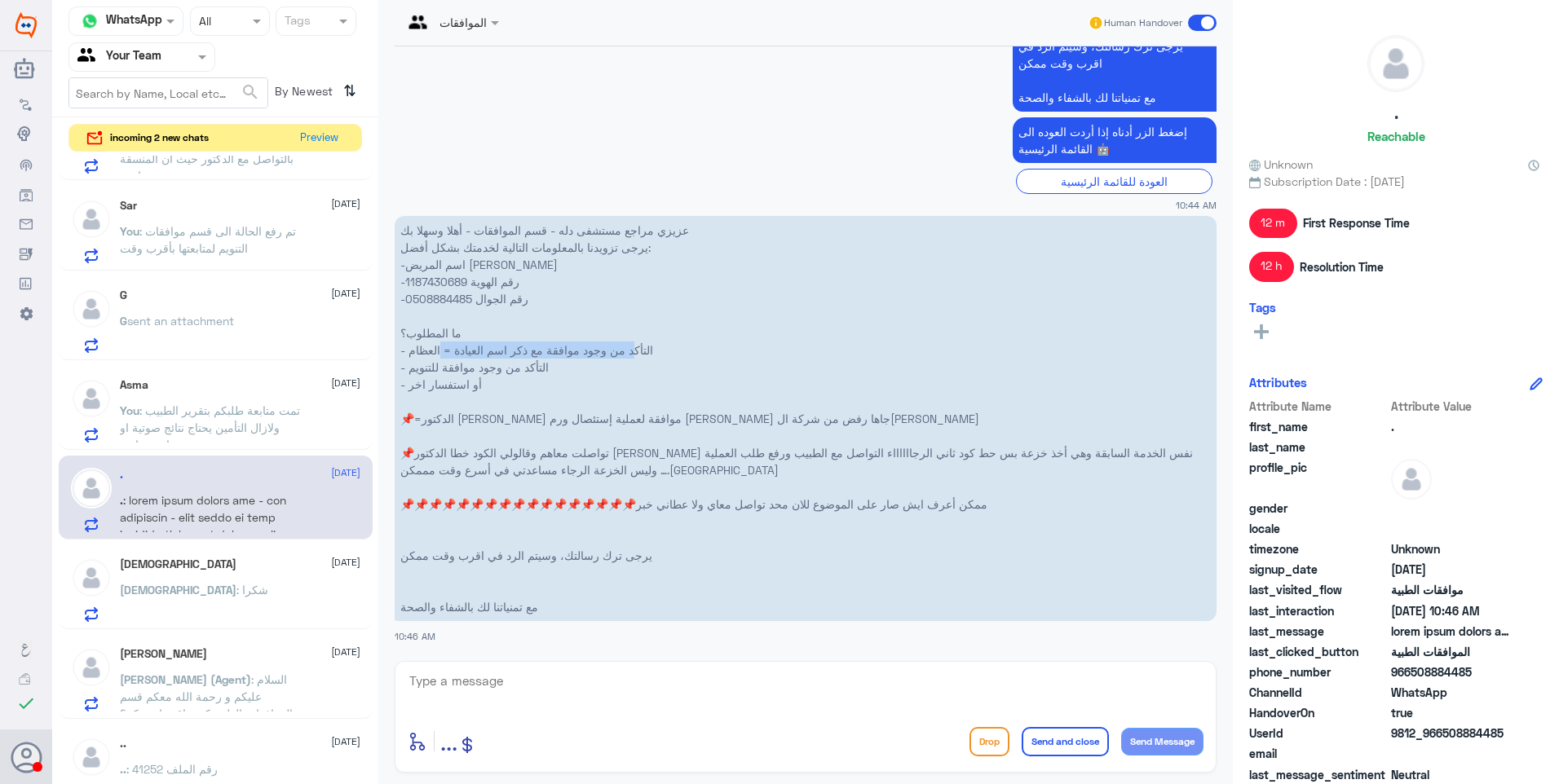
click at [467, 352] on p "عزيزي مراجع مستشفى دله - قسم الموافقات - أهلا وسهلا بك يرجى تزويدنا بالمعلومات …" at bounding box center [805, 418] width 822 height 405
drag, startPoint x: 467, startPoint y: 352, endPoint x: 506, endPoint y: 356, distance: 39.2
click at [506, 356] on p "عزيزي مراجع مستشفى دله - قسم الموافقات - أهلا وسهلا بك يرجى تزويدنا بالمعلومات …" at bounding box center [805, 418] width 822 height 405
click at [491, 391] on p "عزيزي مراجع مستشفى دله - قسم الموافقات - أهلا وسهلا بك يرجى تزويدنا بالمعلومات …" at bounding box center [805, 418] width 822 height 405
drag, startPoint x: 820, startPoint y: 421, endPoint x: 446, endPoint y: 425, distance: 374.0
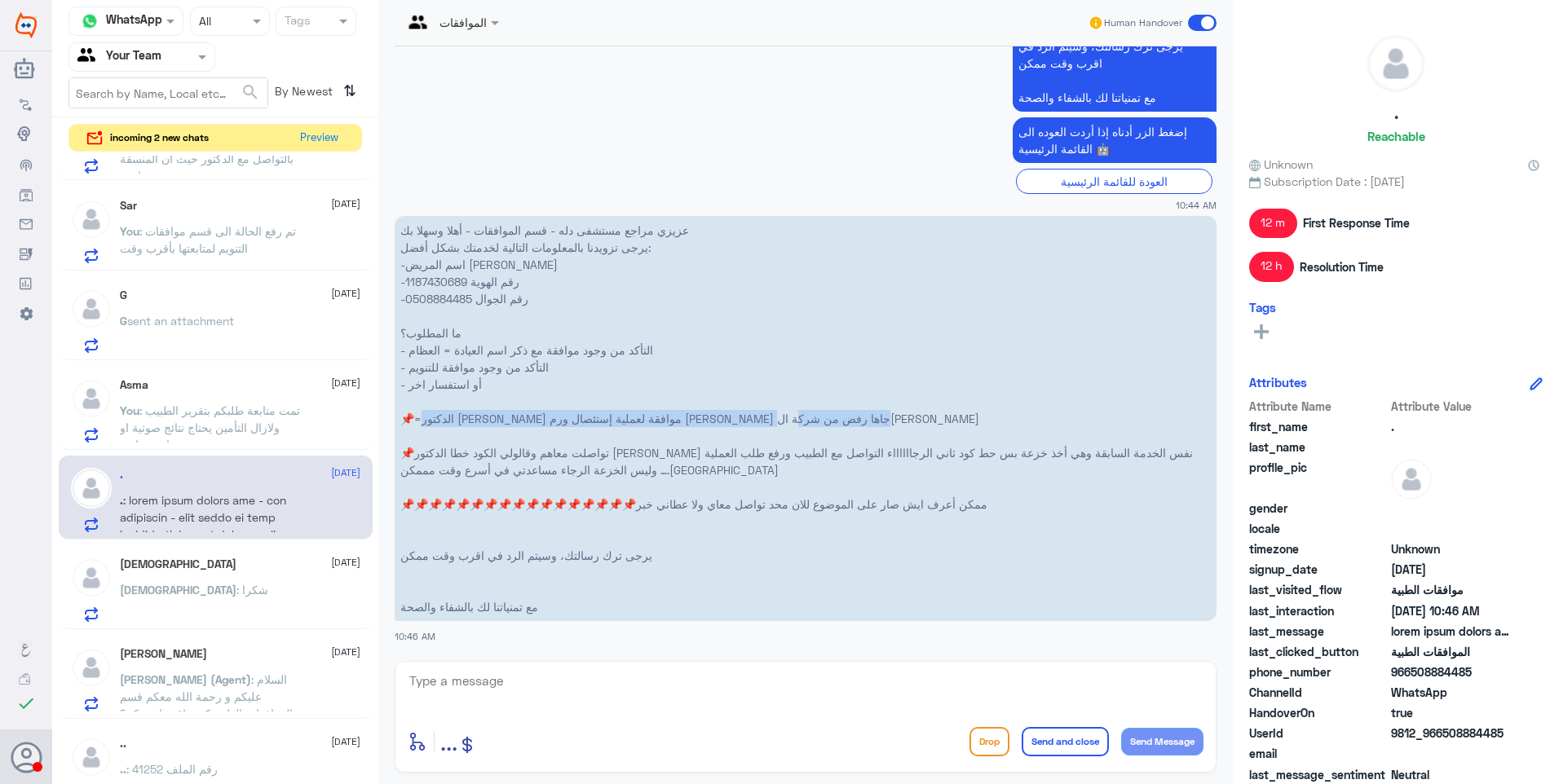
click at [446, 425] on p "عزيزي مراجع مستشفى دله - قسم الموافقات - أهلا وسهلا بك يرجى تزويدنا بالمعلومات …" at bounding box center [805, 418] width 822 height 405
drag, startPoint x: 446, startPoint y: 425, endPoint x: 775, endPoint y: 432, distance: 329.1
click at [773, 432] on p "عزيزي مراجع مستشفى دله - قسم الموافقات - أهلا وسهلا بك يرجى تزويدنا بالمعلومات …" at bounding box center [805, 418] width 822 height 405
drag, startPoint x: 1155, startPoint y: 453, endPoint x: 798, endPoint y: 444, distance: 357.1
click at [798, 444] on p "عزيزي مراجع مستشفى دله - قسم الموافقات - أهلا وسهلا بك يرجى تزويدنا بالمعلومات …" at bounding box center [805, 418] width 822 height 405
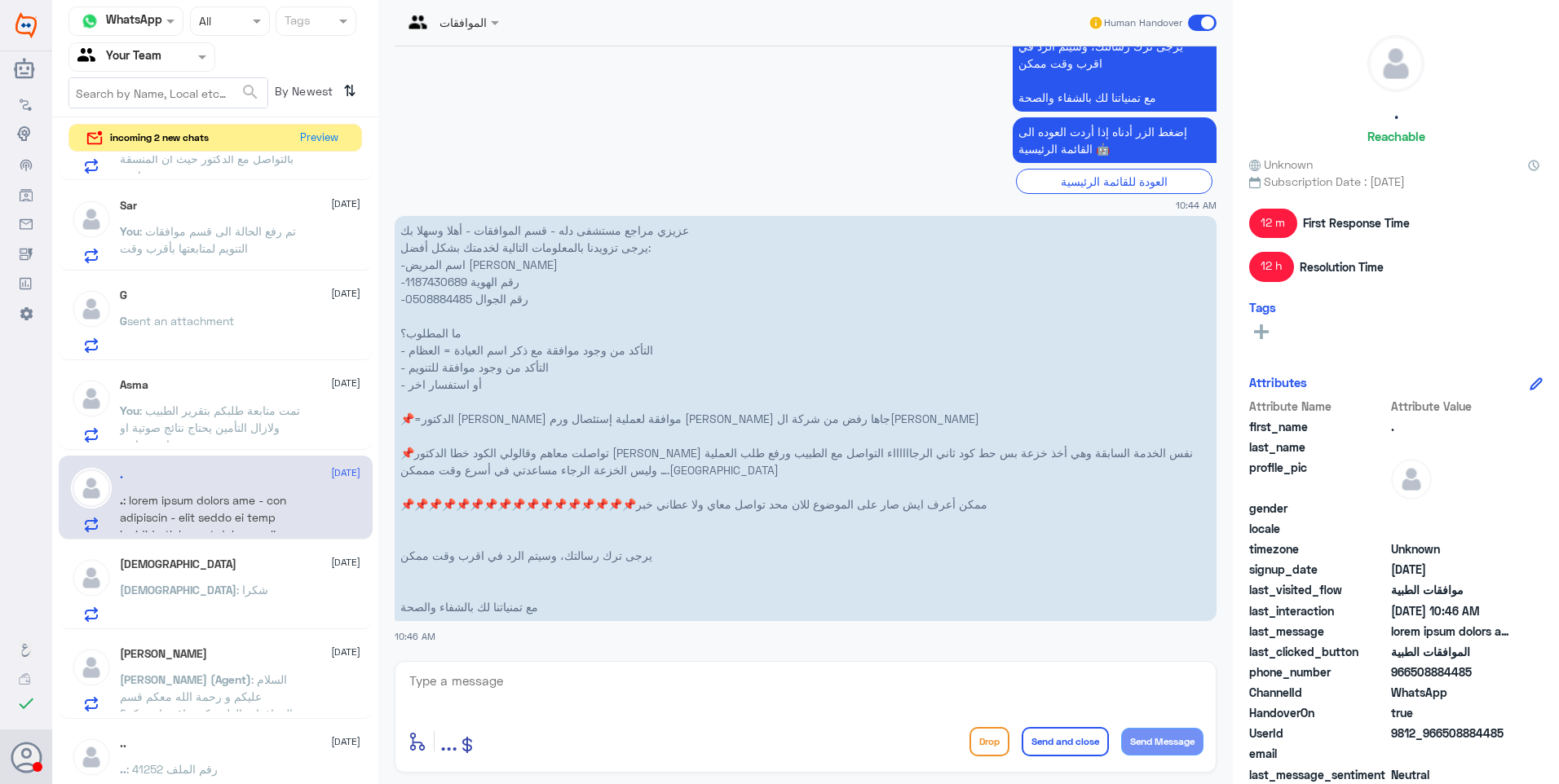
drag, startPoint x: 798, startPoint y: 444, endPoint x: 941, endPoint y: 446, distance: 143.0
click at [941, 446] on p "عزيزي مراجع مستشفى دله - قسم الموافقات - أهلا وسهلا بك يرجى تزويدنا بالمعلومات …" at bounding box center [805, 418] width 822 height 405
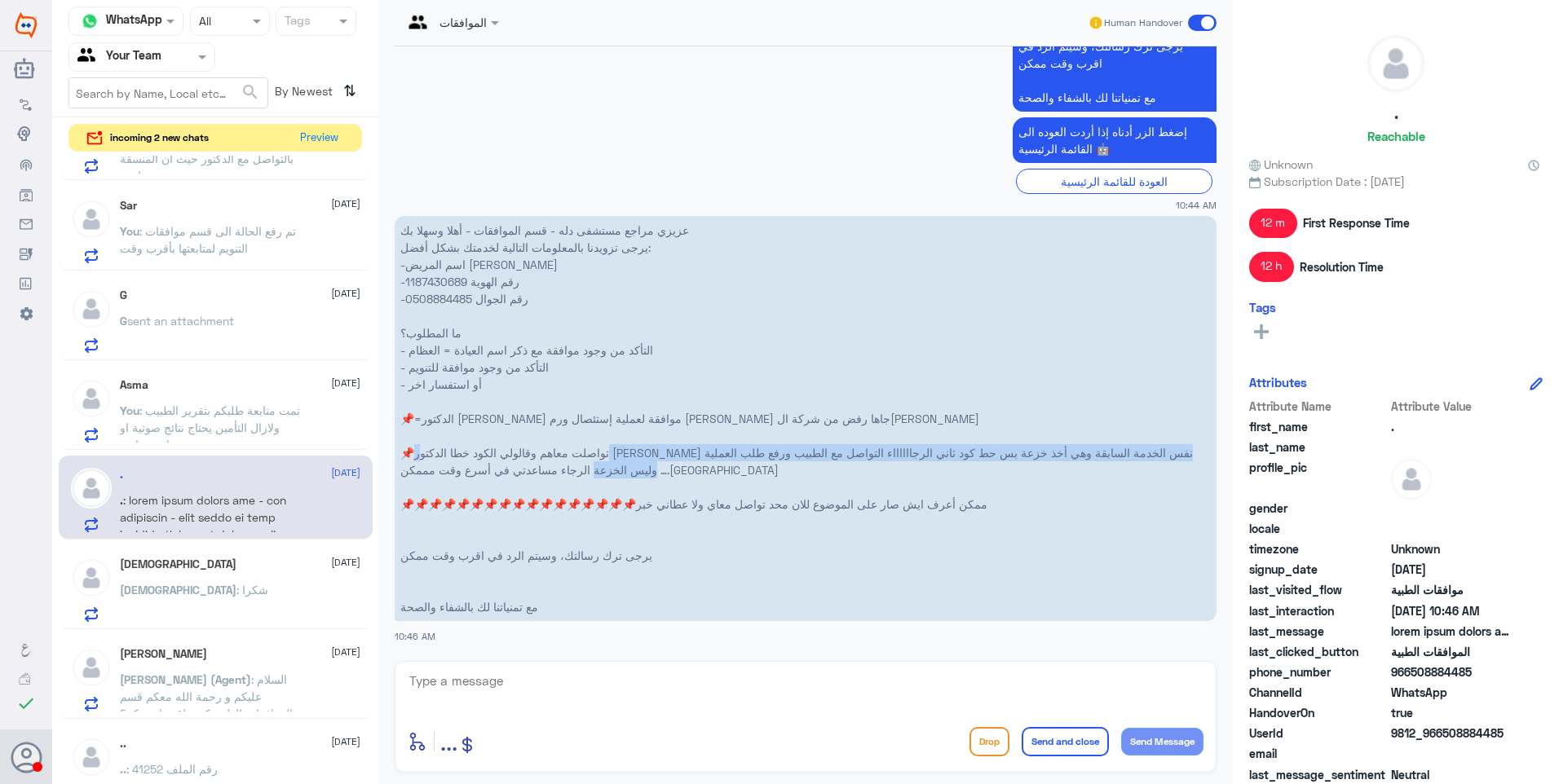
drag, startPoint x: 1002, startPoint y: 455, endPoint x: 591, endPoint y: 469, distance: 411.2
click at [591, 469] on p "عزيزي مراجع مستشفى دله - قسم الموافقات - أهلا وسهلا بك يرجى تزويدنا بالمعلومات …" at bounding box center [805, 418] width 822 height 405
drag, startPoint x: 591, startPoint y: 469, endPoint x: 744, endPoint y: 450, distance: 154.2
click at [744, 450] on p "عزيزي مراجع مستشفى دله - قسم الموافقات - أهلا وسهلا بك يرجى تزويدنا بالمعلومات …" at bounding box center [805, 418] width 822 height 405
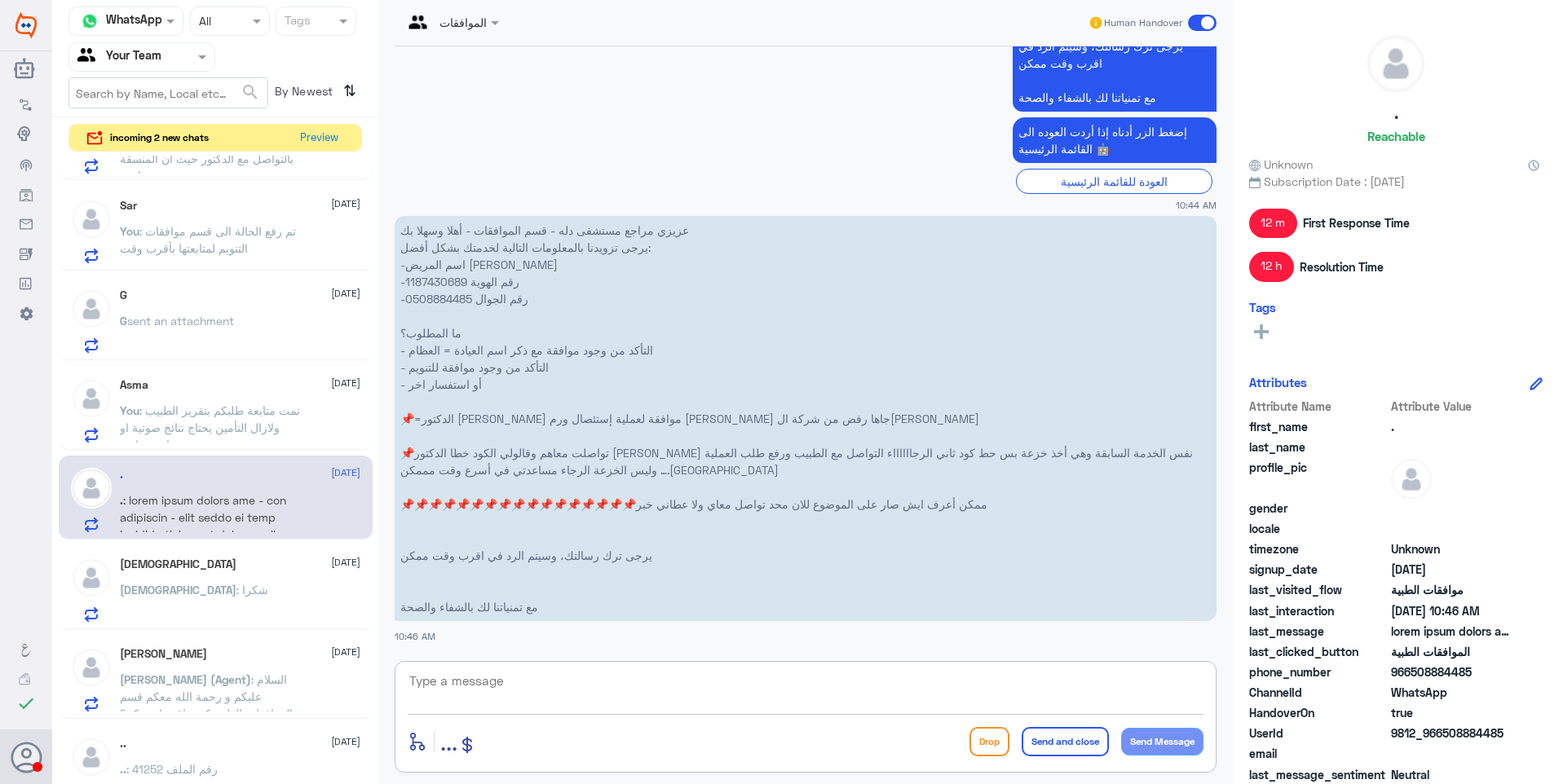
click at [463, 698] on textarea at bounding box center [805, 690] width 796 height 40
type textarea "تغيير الكود الخاص بالعملية يكون من قبل الطبيب المعالج"
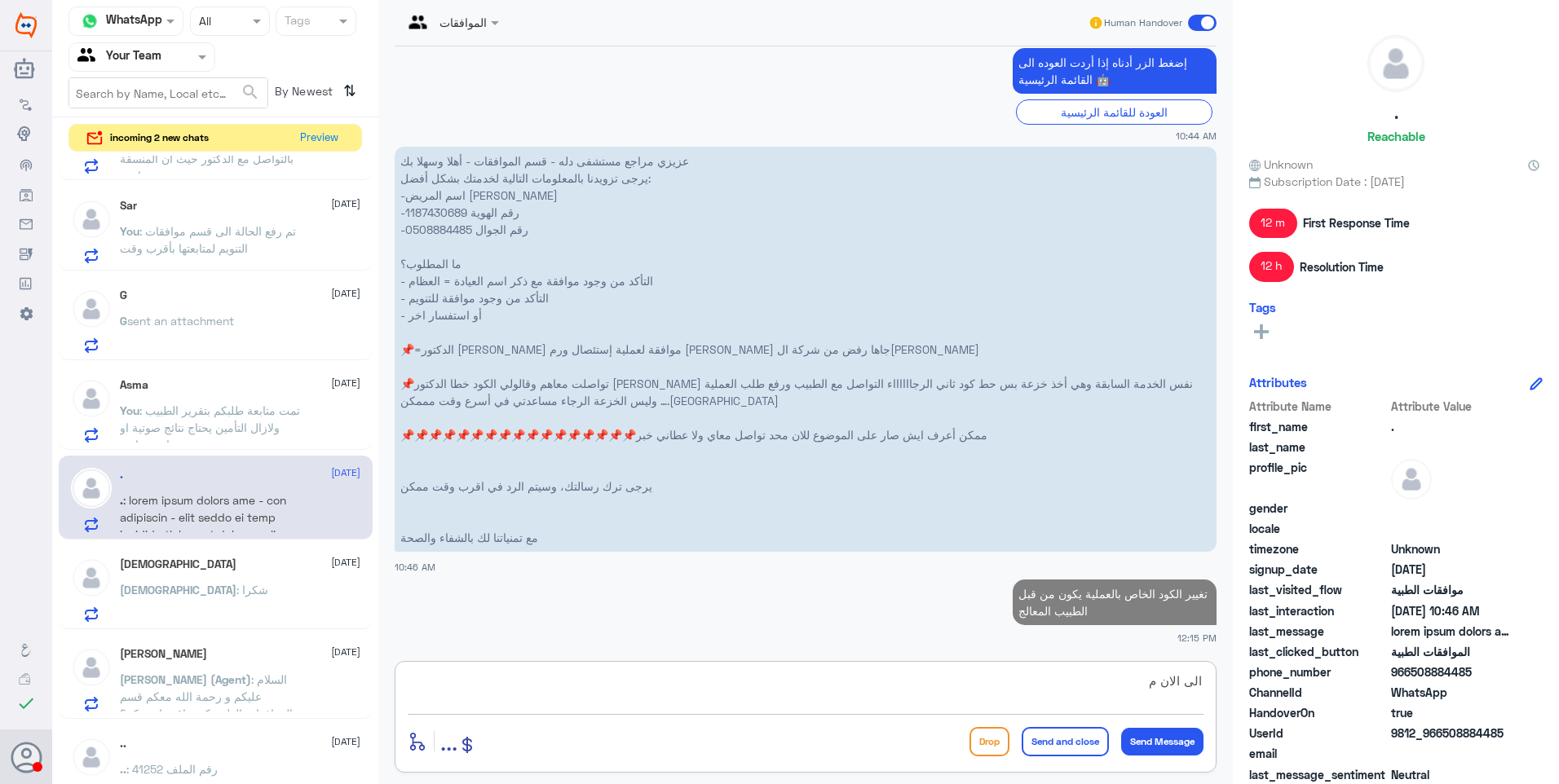
scroll to position [2180, 0]
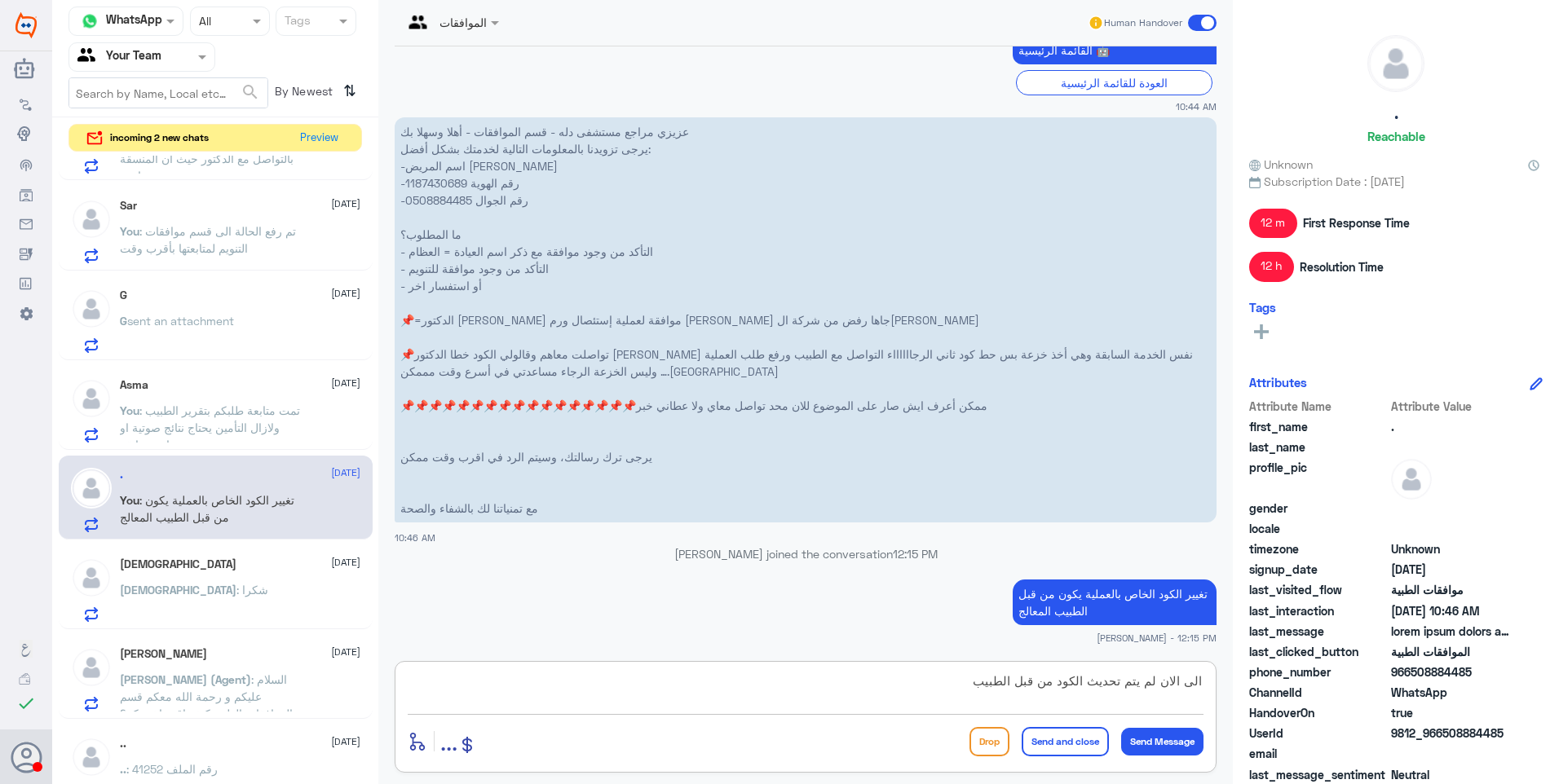
type textarea "الى الان لم يتم تحديث الكود من قبل الطبيب"
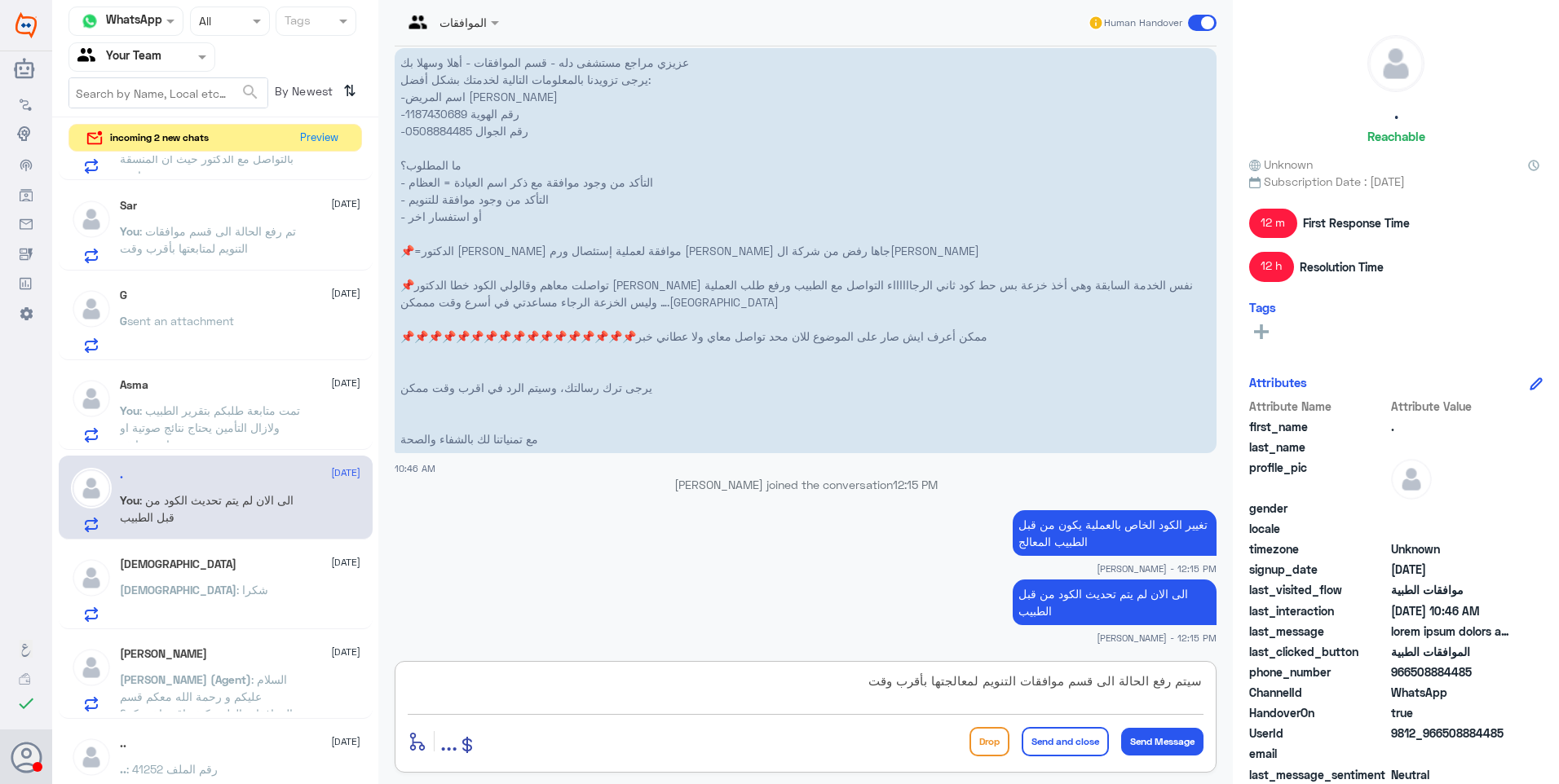
type textarea "سيتم رفع الحالة الى قسم موافقات التنويم لمعالجتها بأقرب وقت"
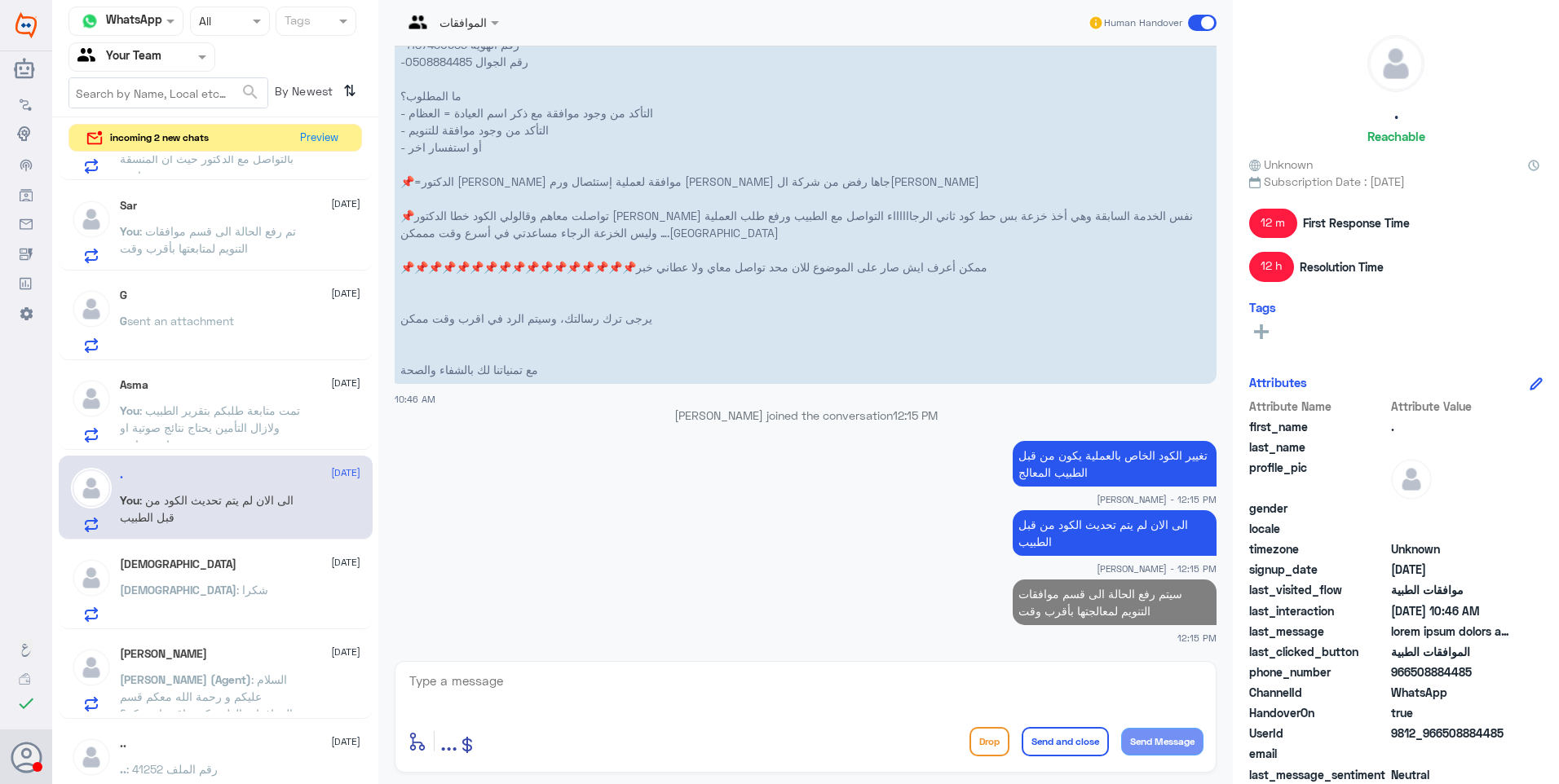
click at [207, 586] on div "سبحان : شكرا" at bounding box center [240, 604] width 240 height 37
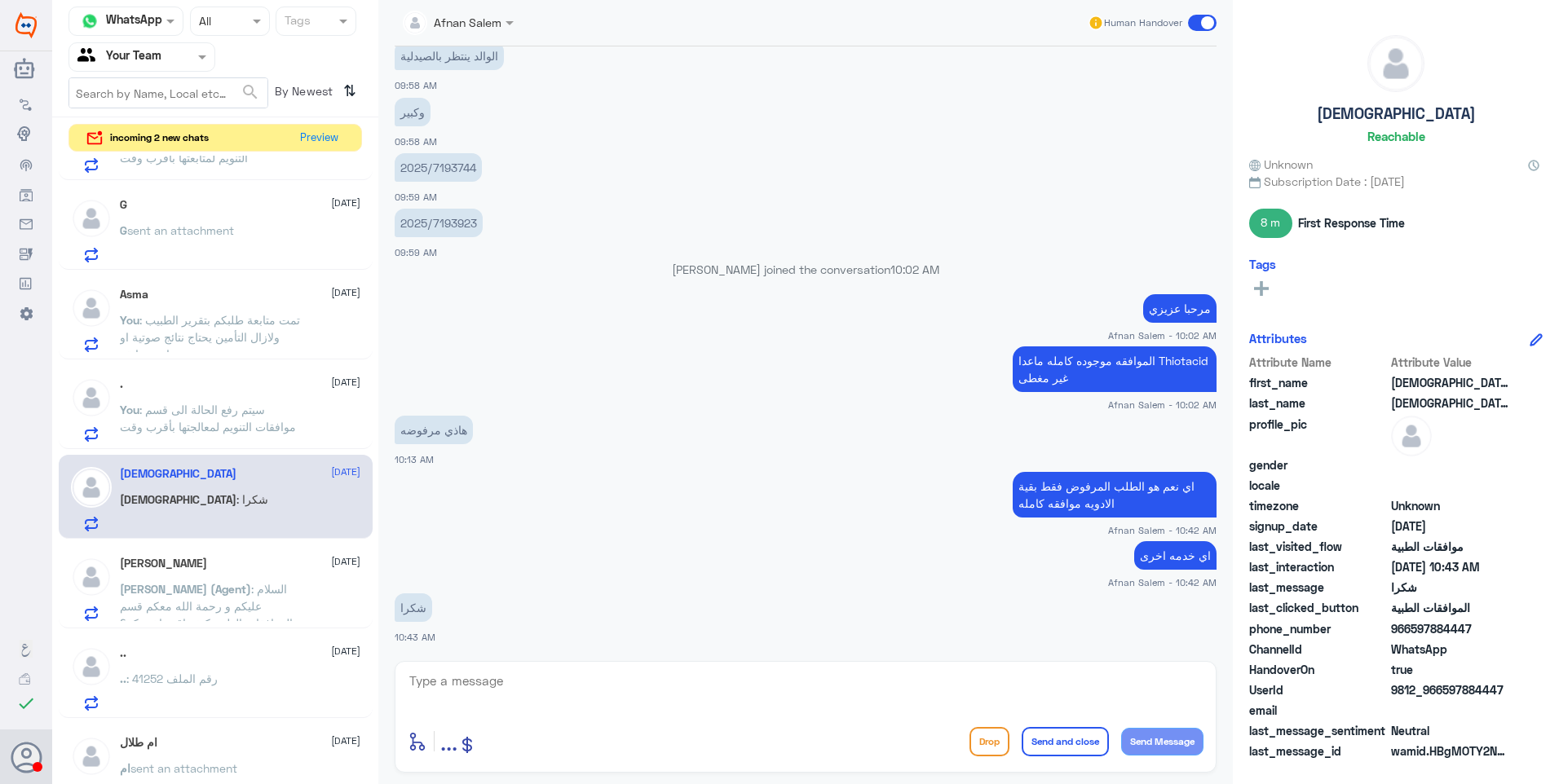
scroll to position [571, 0]
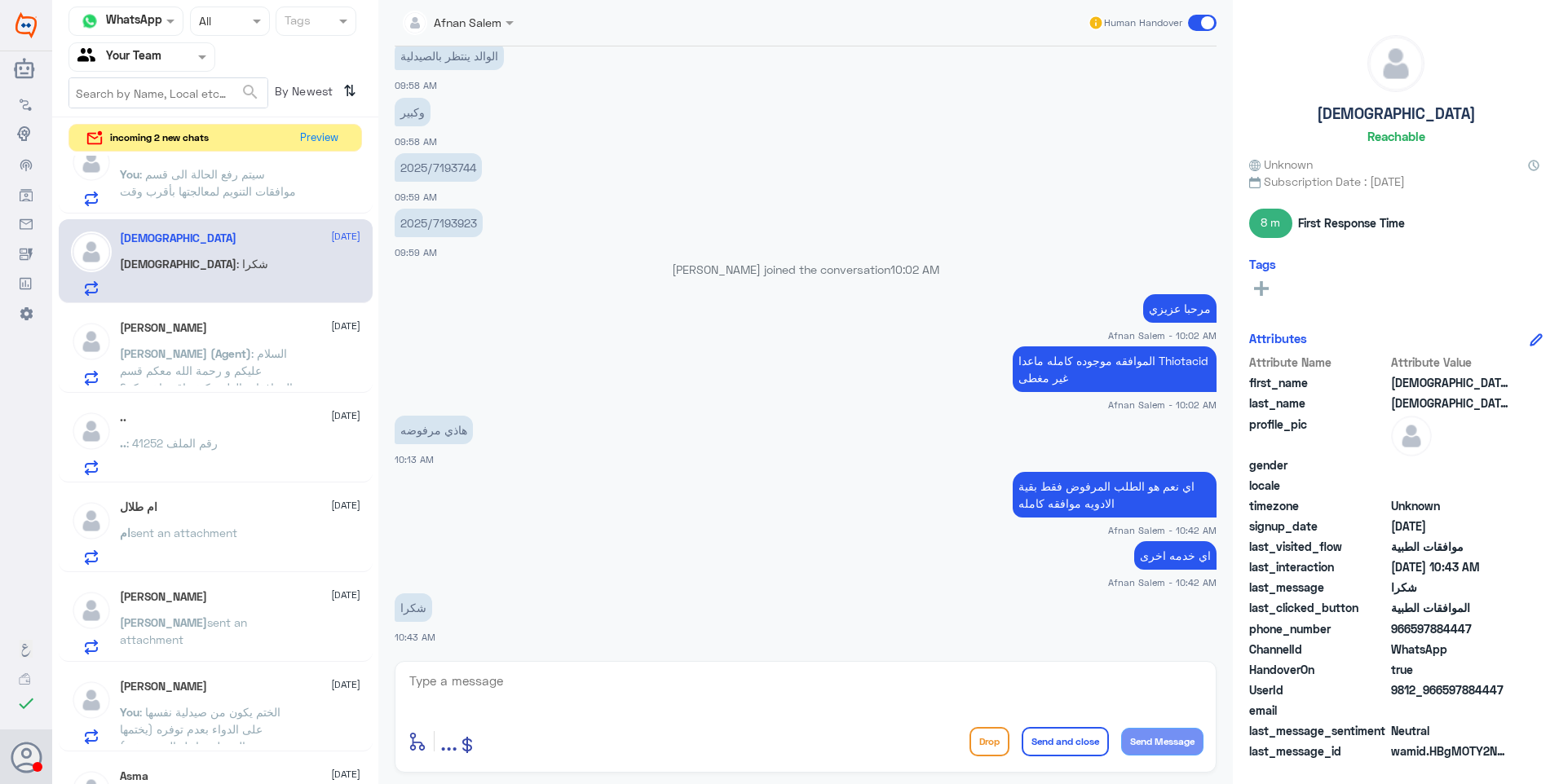
click at [254, 345] on p "Abdullah (Agent) : السلام عليكم و رحمة الله معكم قسم الموافقات الطبية كيف اقدر …" at bounding box center [212, 365] width 184 height 40
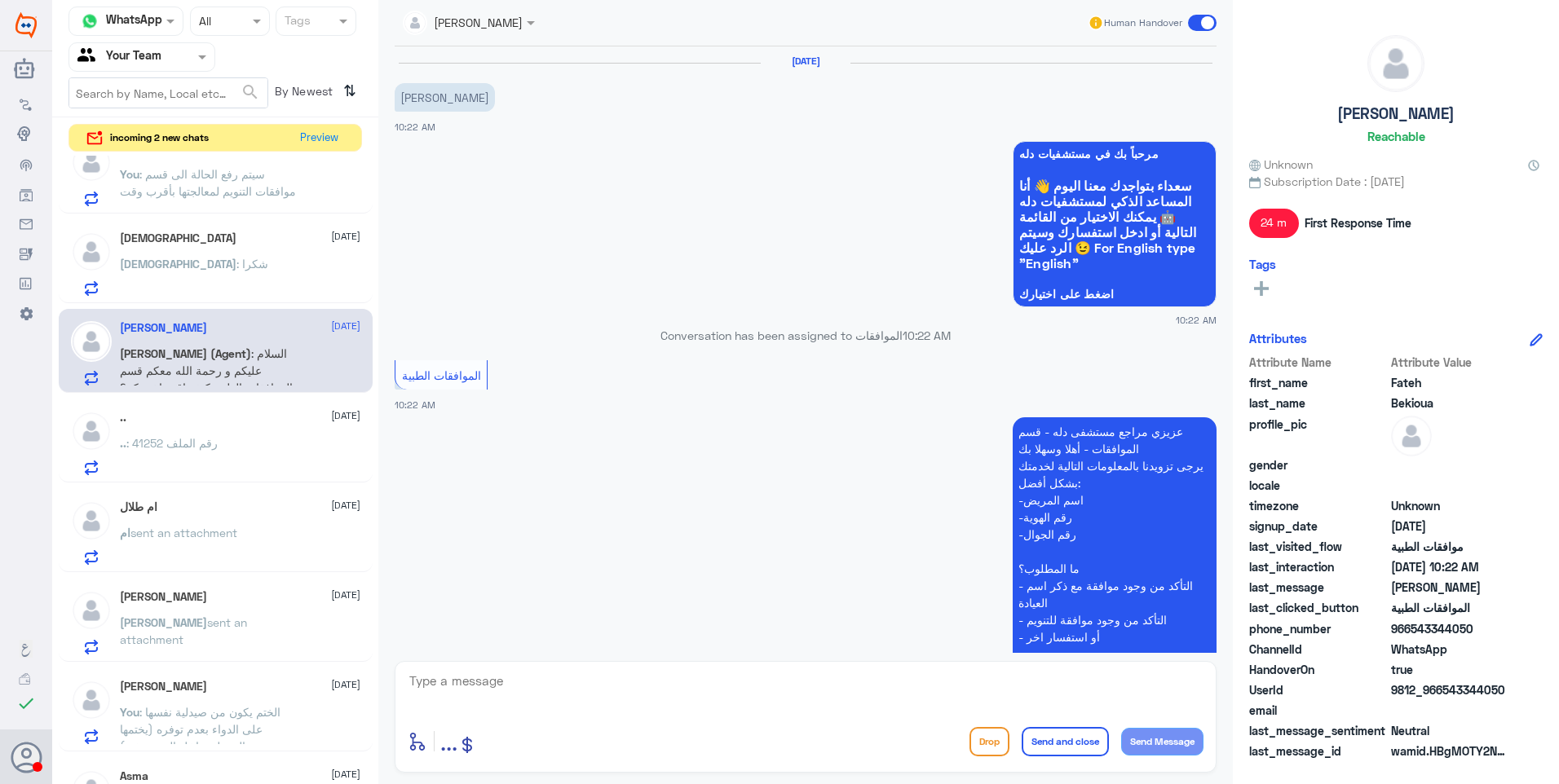
scroll to position [292, 0]
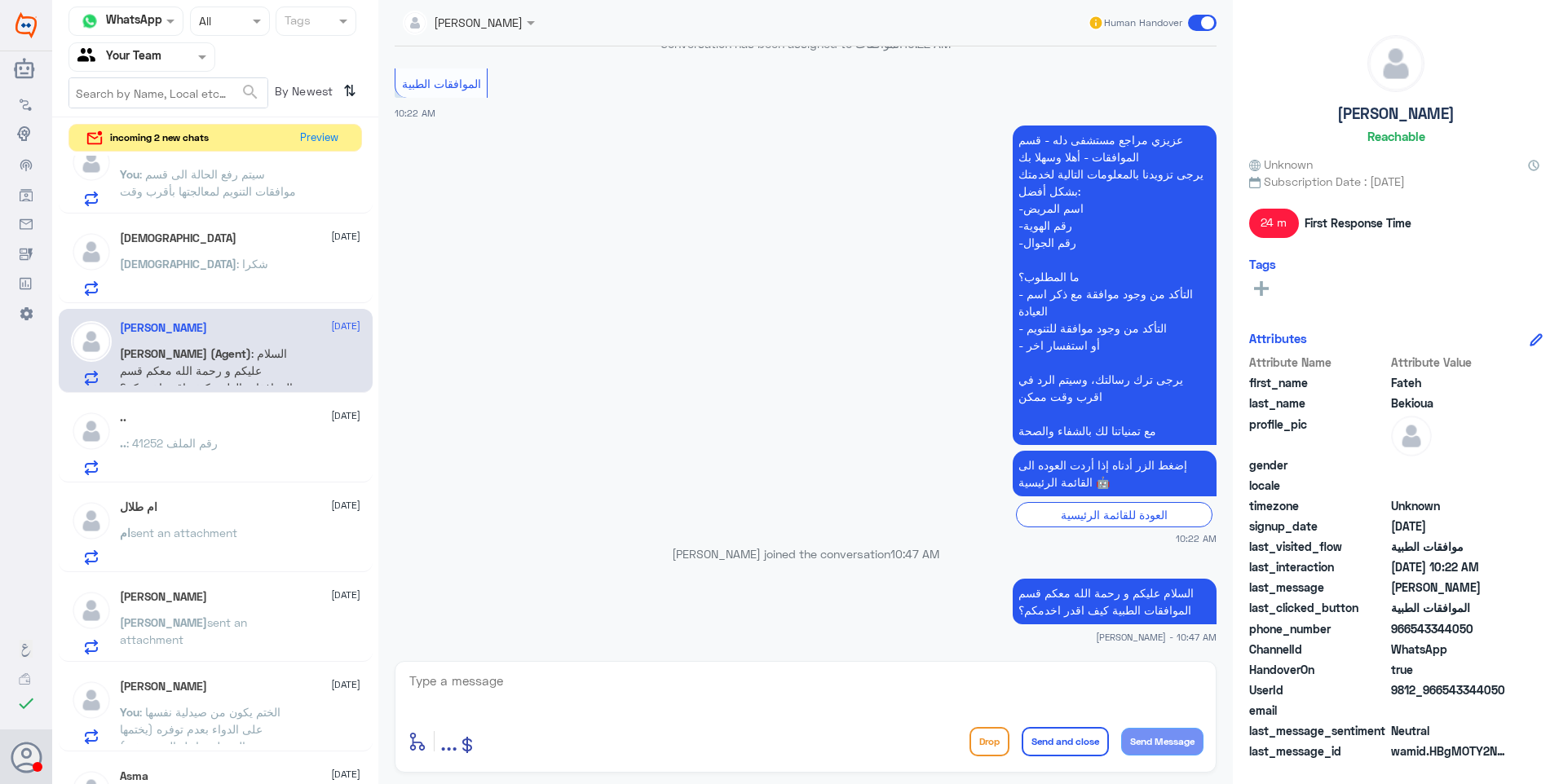
click at [233, 451] on div ".. : رقم الملف 41252" at bounding box center [240, 457] width 240 height 37
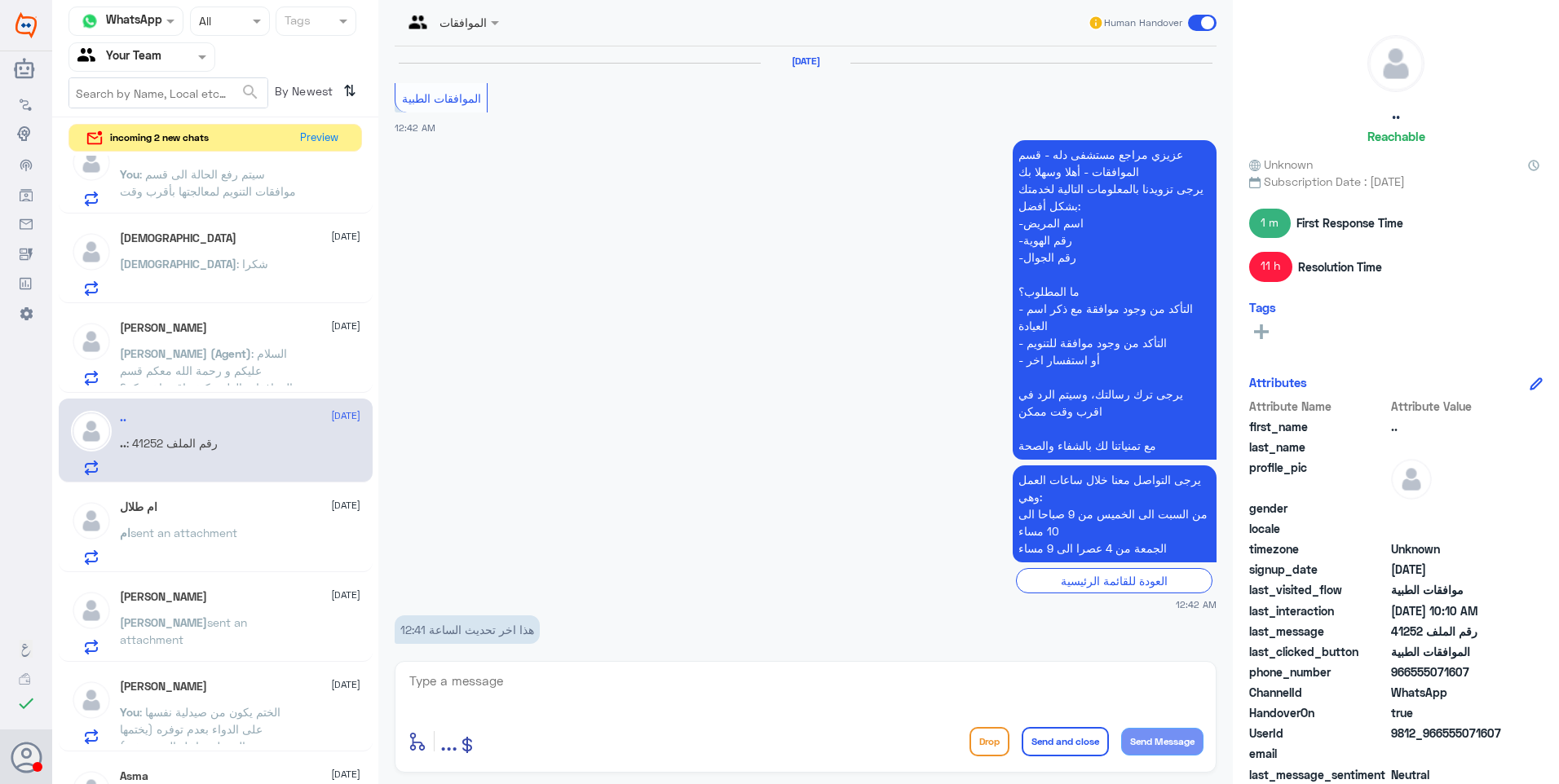
scroll to position [1420, 0]
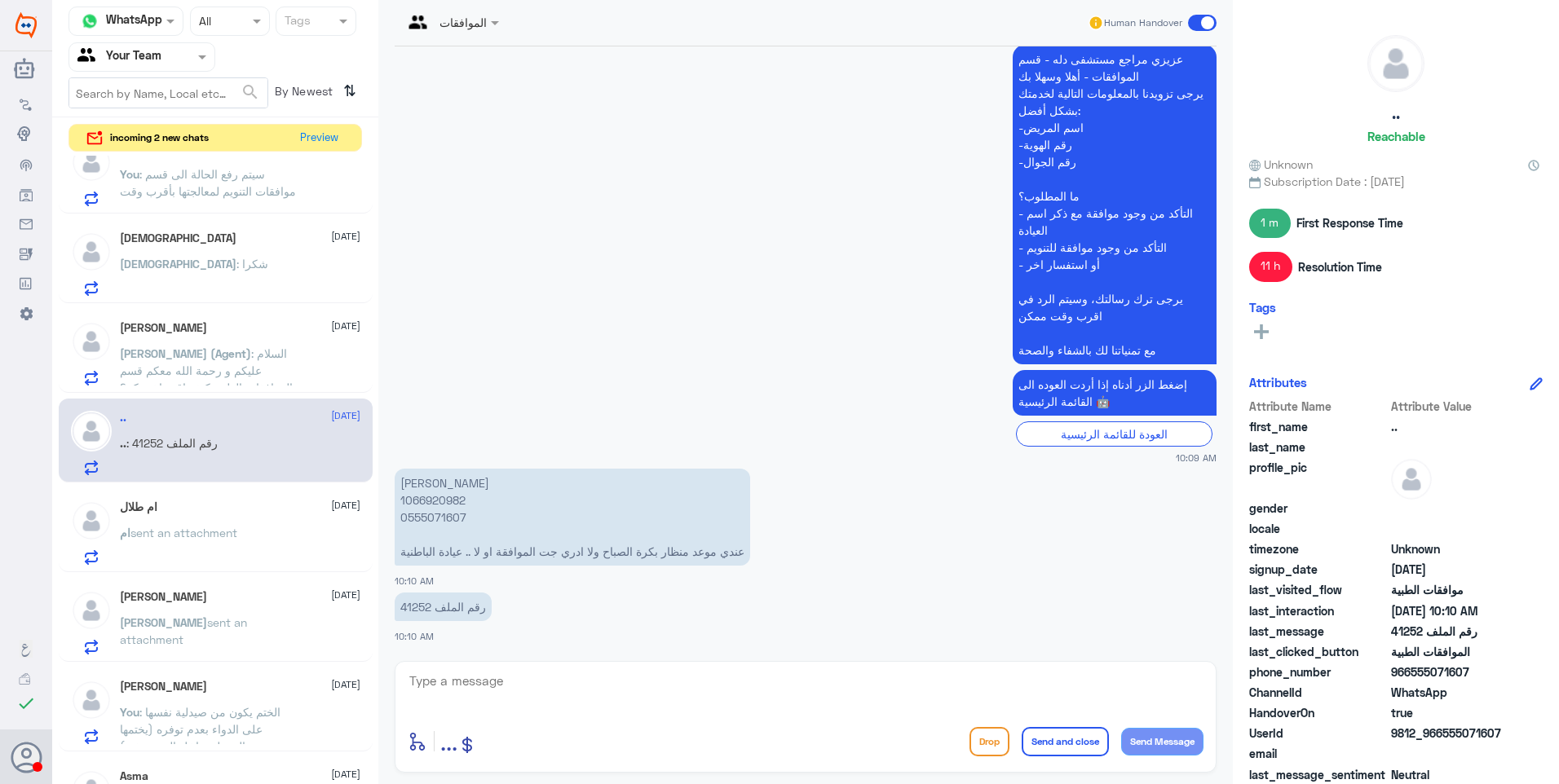
click at [441, 501] on p "محمد العنزي 1066920982 0555071607 عندي موعد منظار بكرة الصباح ولا ادري جت الموا…" at bounding box center [572, 517] width 356 height 97
copy p "1066920982"
click at [690, 544] on p "محمد العنزي 1066920982 0555071607 عندي موعد منظار بكرة الصباح ولا ادري جت الموا…" at bounding box center [572, 517] width 356 height 97
drag, startPoint x: 418, startPoint y: 602, endPoint x: 434, endPoint y: 605, distance: 16.3
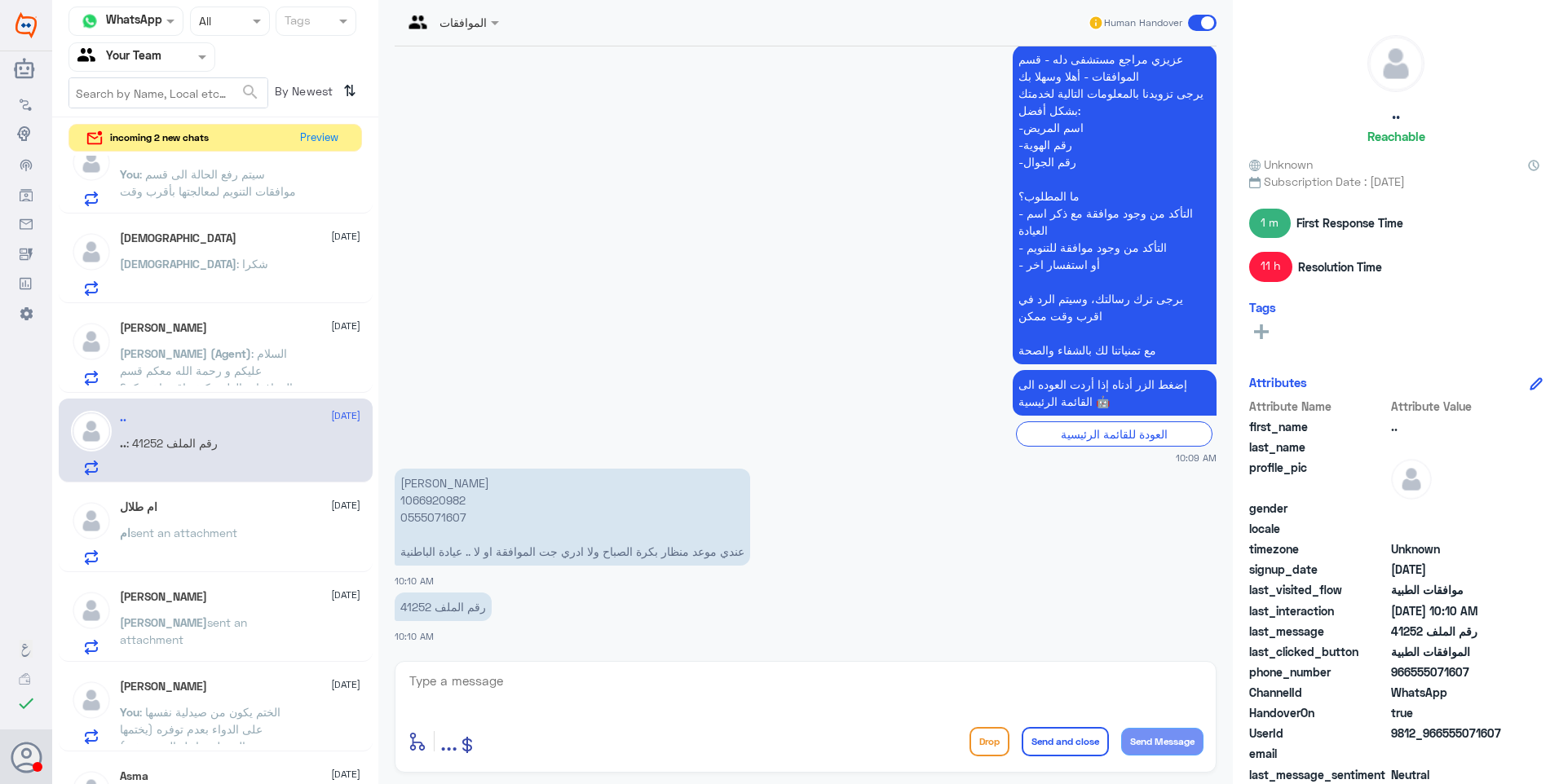
click at [418, 602] on p "رقم الملف 41252" at bounding box center [443, 607] width 97 height 29
click at [427, 607] on p "رقم الملف 41252" at bounding box center [443, 607] width 97 height 29
drag, startPoint x: 428, startPoint y: 607, endPoint x: 407, endPoint y: 608, distance: 21.0
click at [407, 608] on p "رقم الملف 41252" at bounding box center [443, 607] width 97 height 29
drag, startPoint x: 407, startPoint y: 608, endPoint x: 422, endPoint y: 605, distance: 15.3
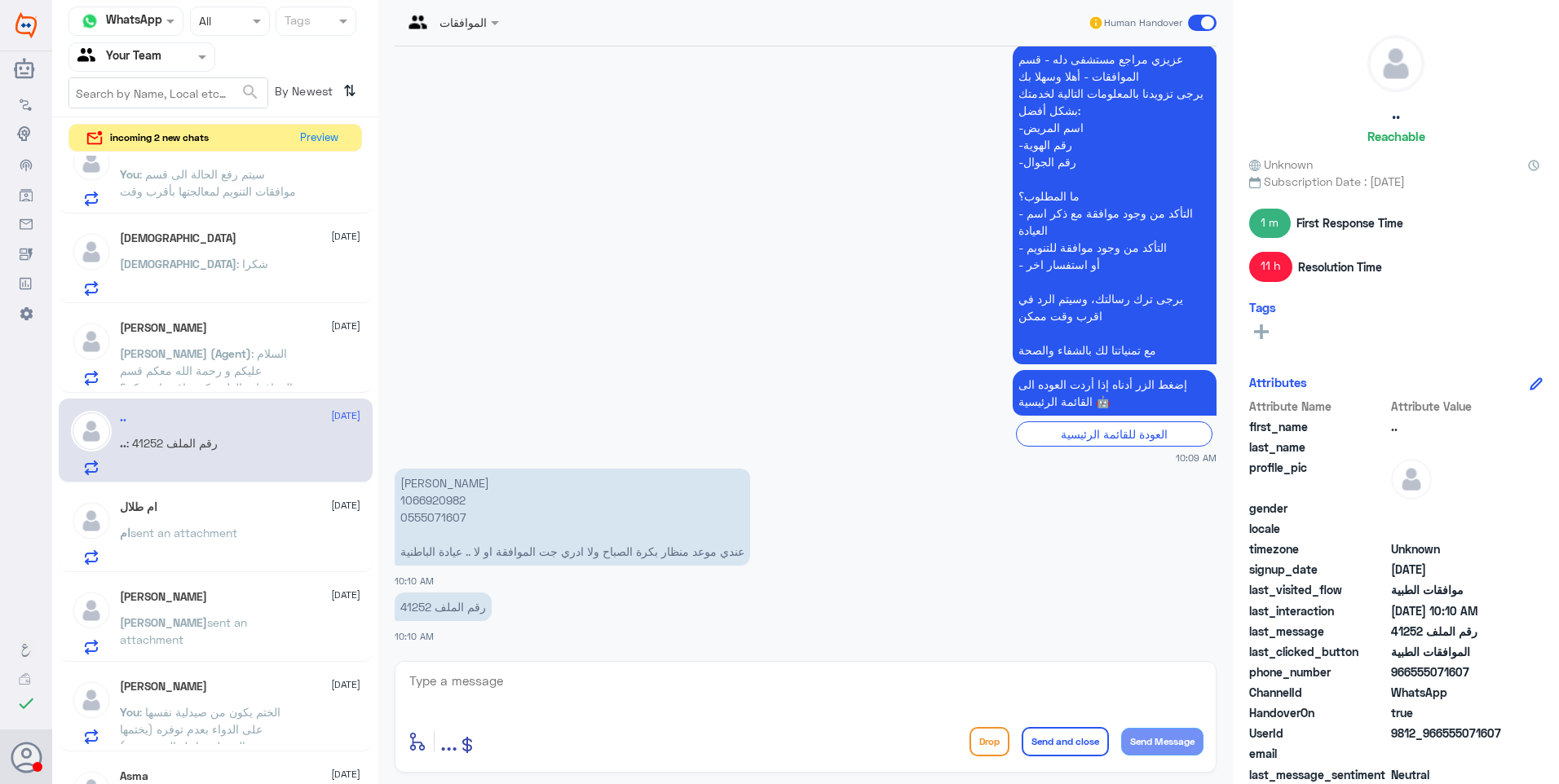
click at [422, 605] on p "رقم الملف 41252" at bounding box center [443, 607] width 97 height 29
copy p "41252"
click at [485, 682] on textarea at bounding box center [805, 690] width 796 height 40
type textarea "k"
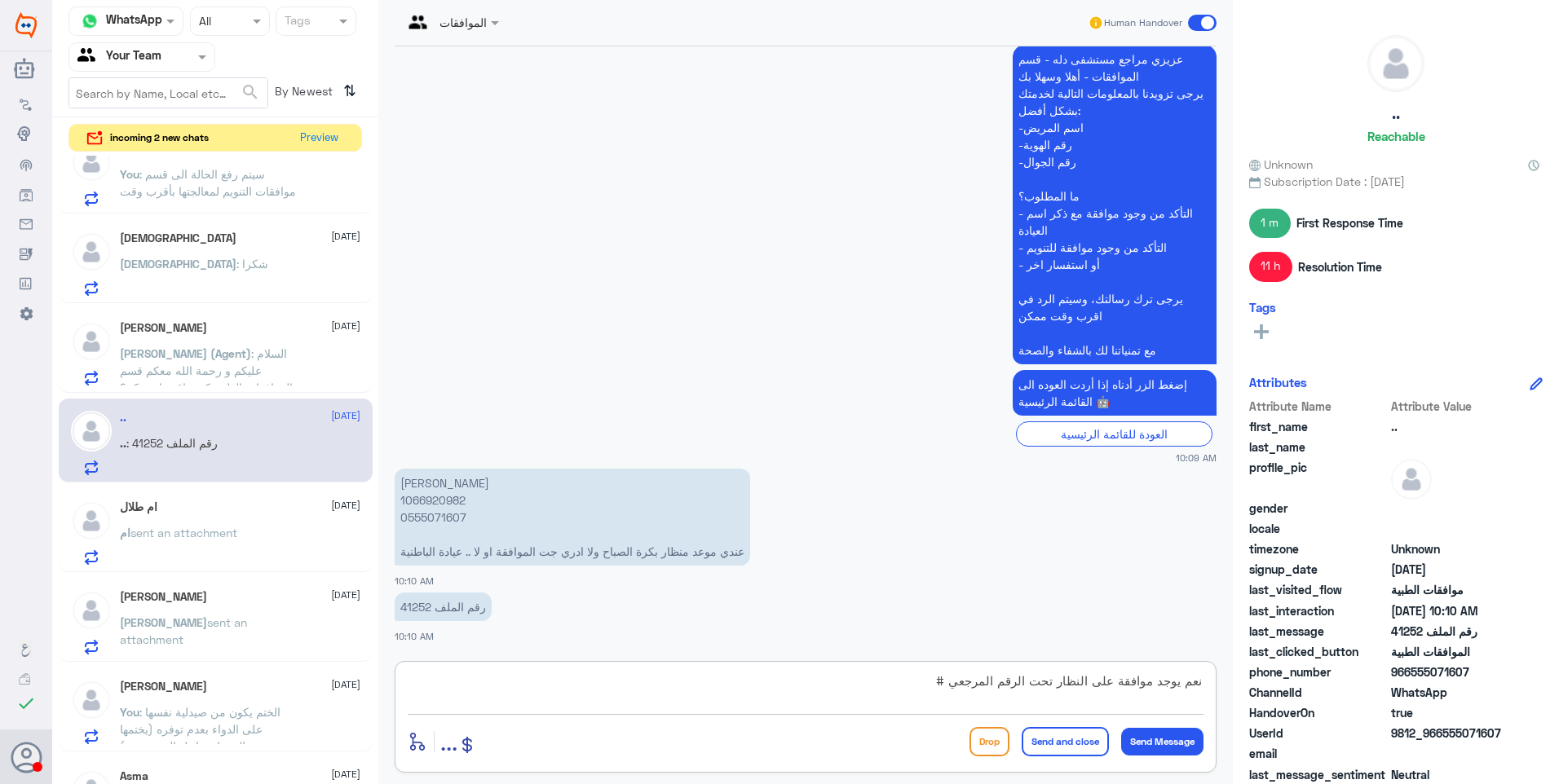
paste textarea "2025/7169594"
type textarea "نعم يوجد موافقة على النظار تحت الرقم المرجعي # 2025/7169594"
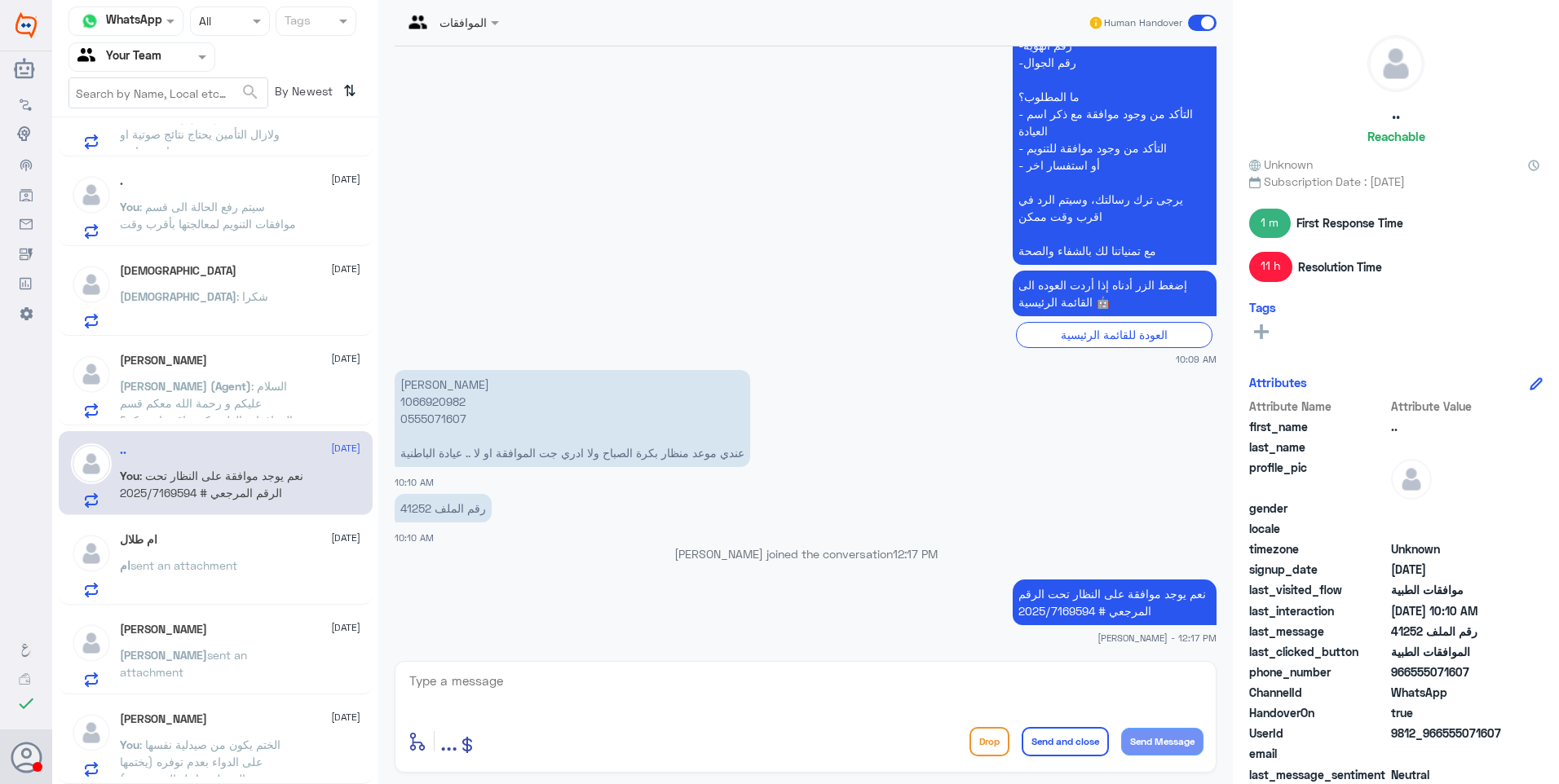
scroll to position [596, 0]
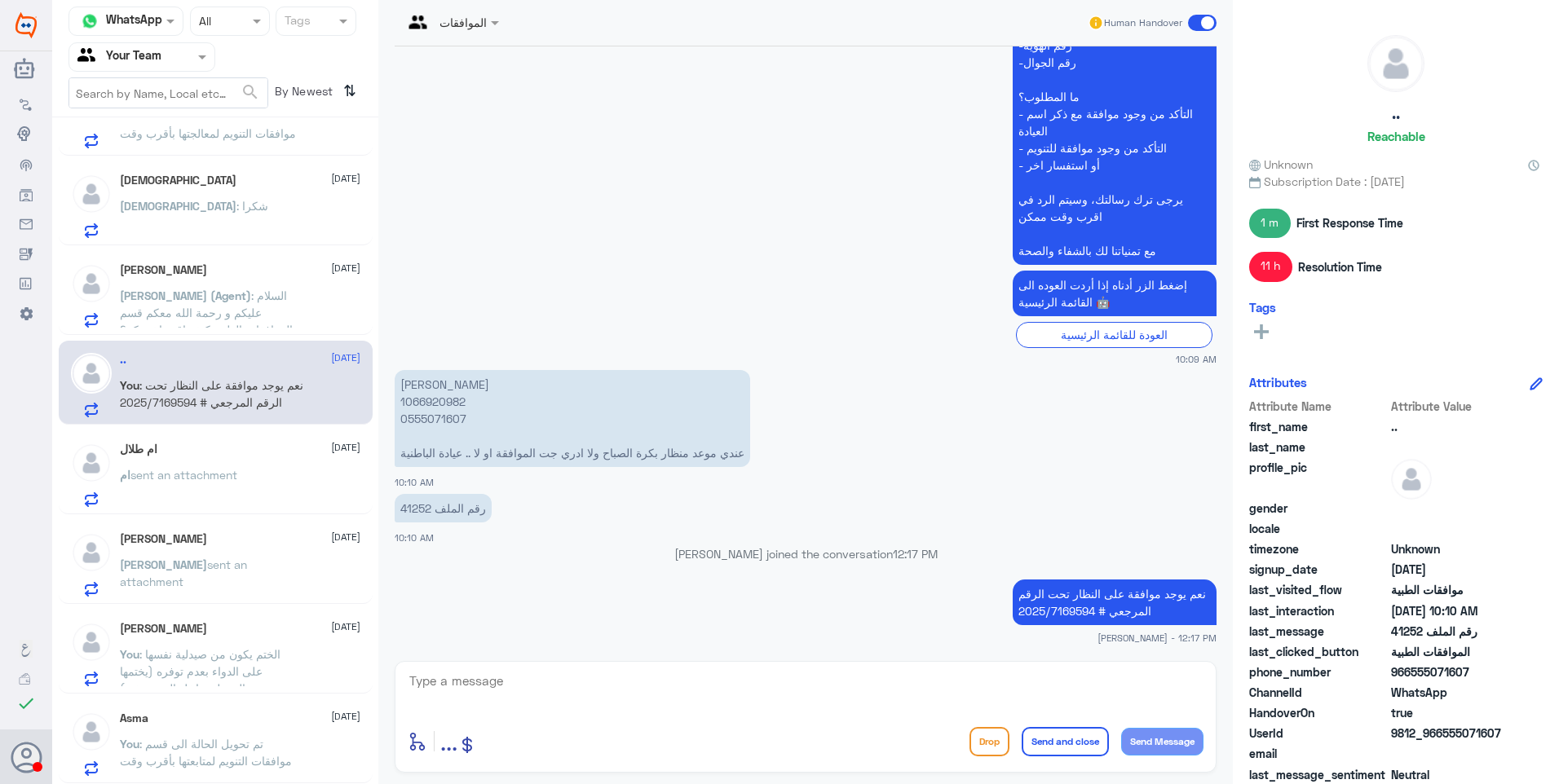
click at [237, 478] on span "sent an attachment" at bounding box center [184, 474] width 107 height 14
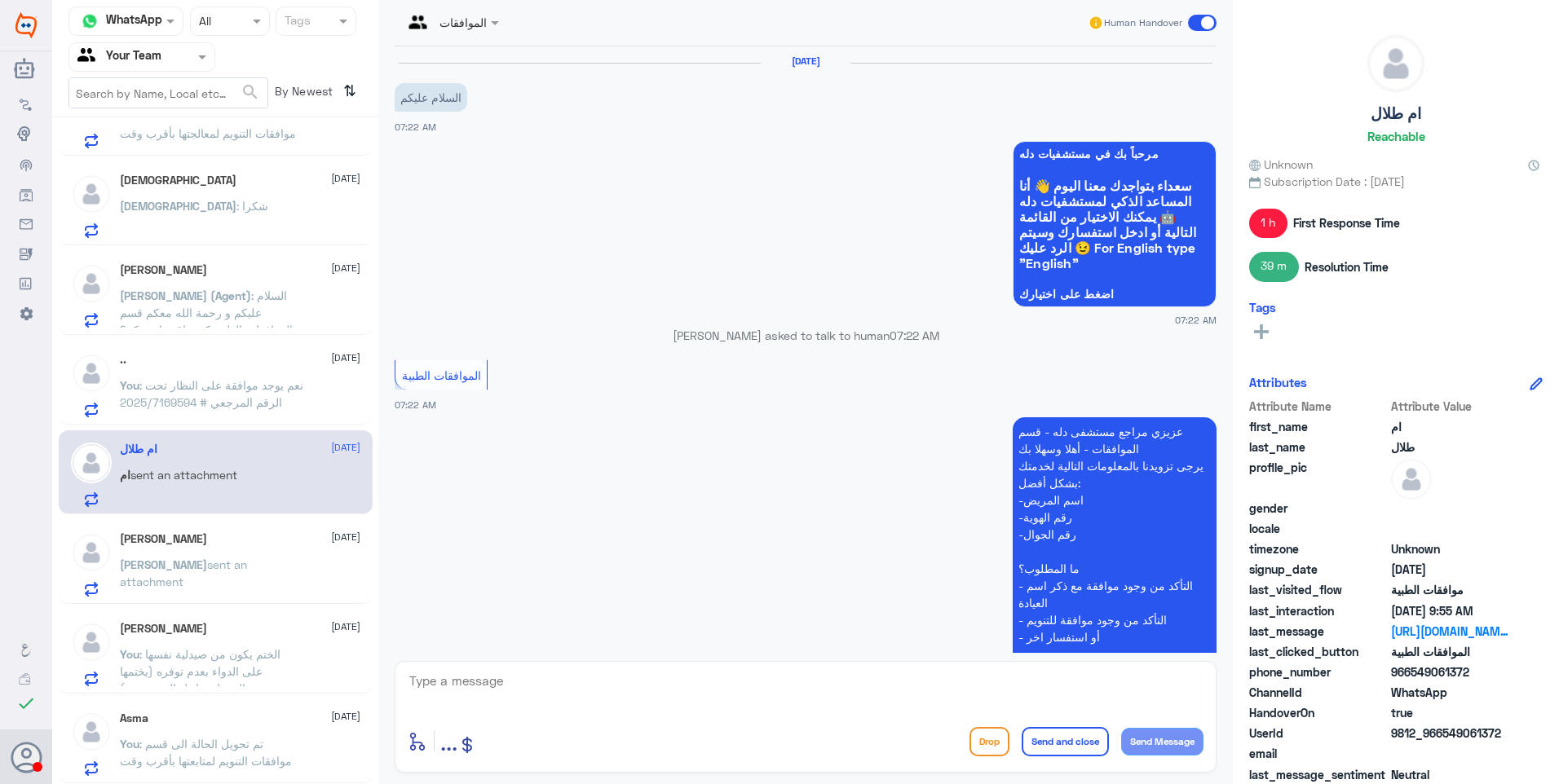
scroll to position [1395, 0]
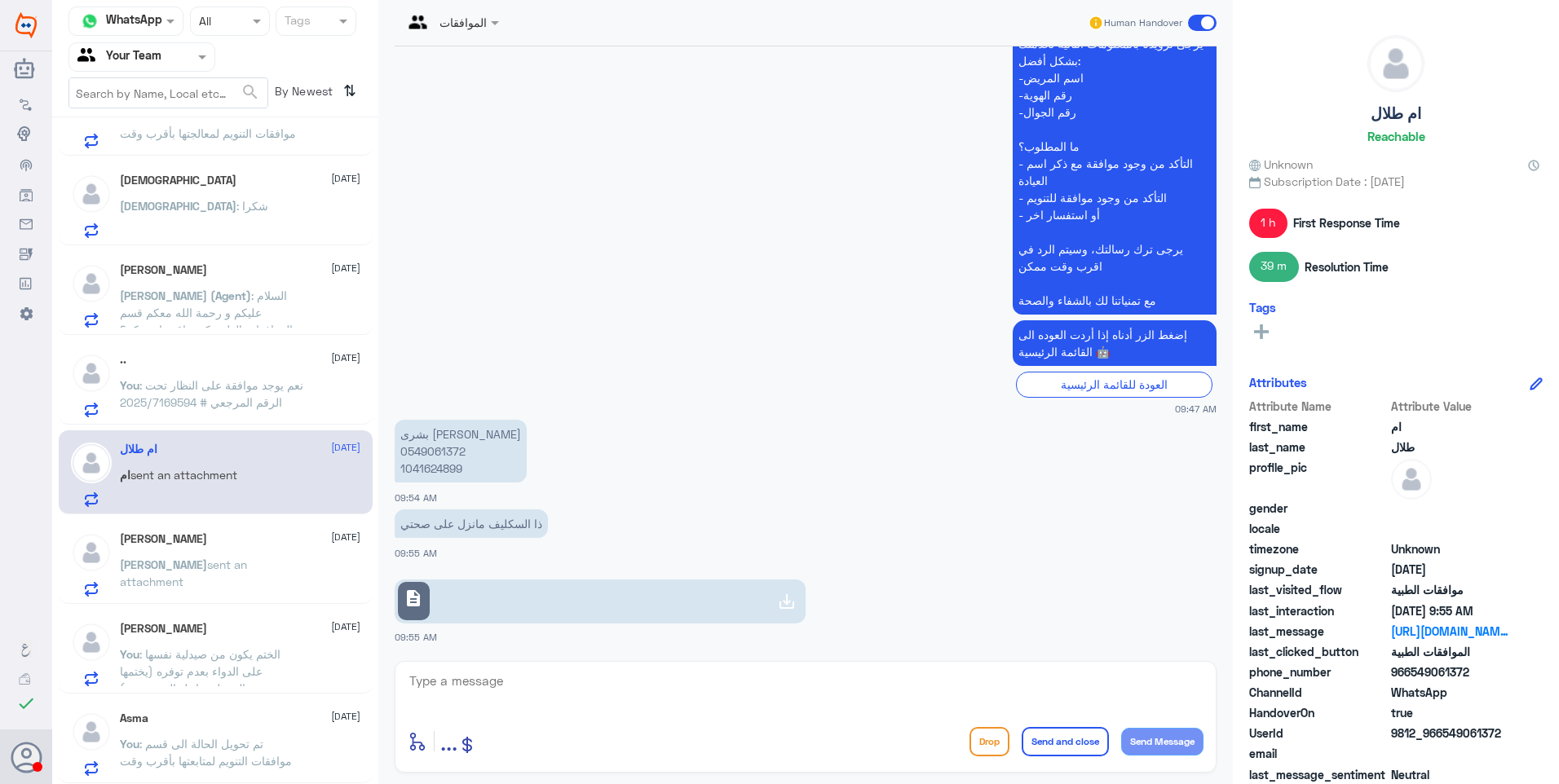
click at [452, 455] on p "بشرى يحي خبراني 0549061372 1041624899" at bounding box center [460, 451] width 132 height 63
drag, startPoint x: 452, startPoint y: 455, endPoint x: 618, endPoint y: 466, distance: 166.4
click at [621, 468] on app-msgs-text "بشرى يحي خبراني 0549061372 1041624899" at bounding box center [805, 452] width 822 height 64
click at [492, 684] on textarea at bounding box center [805, 690] width 796 height 40
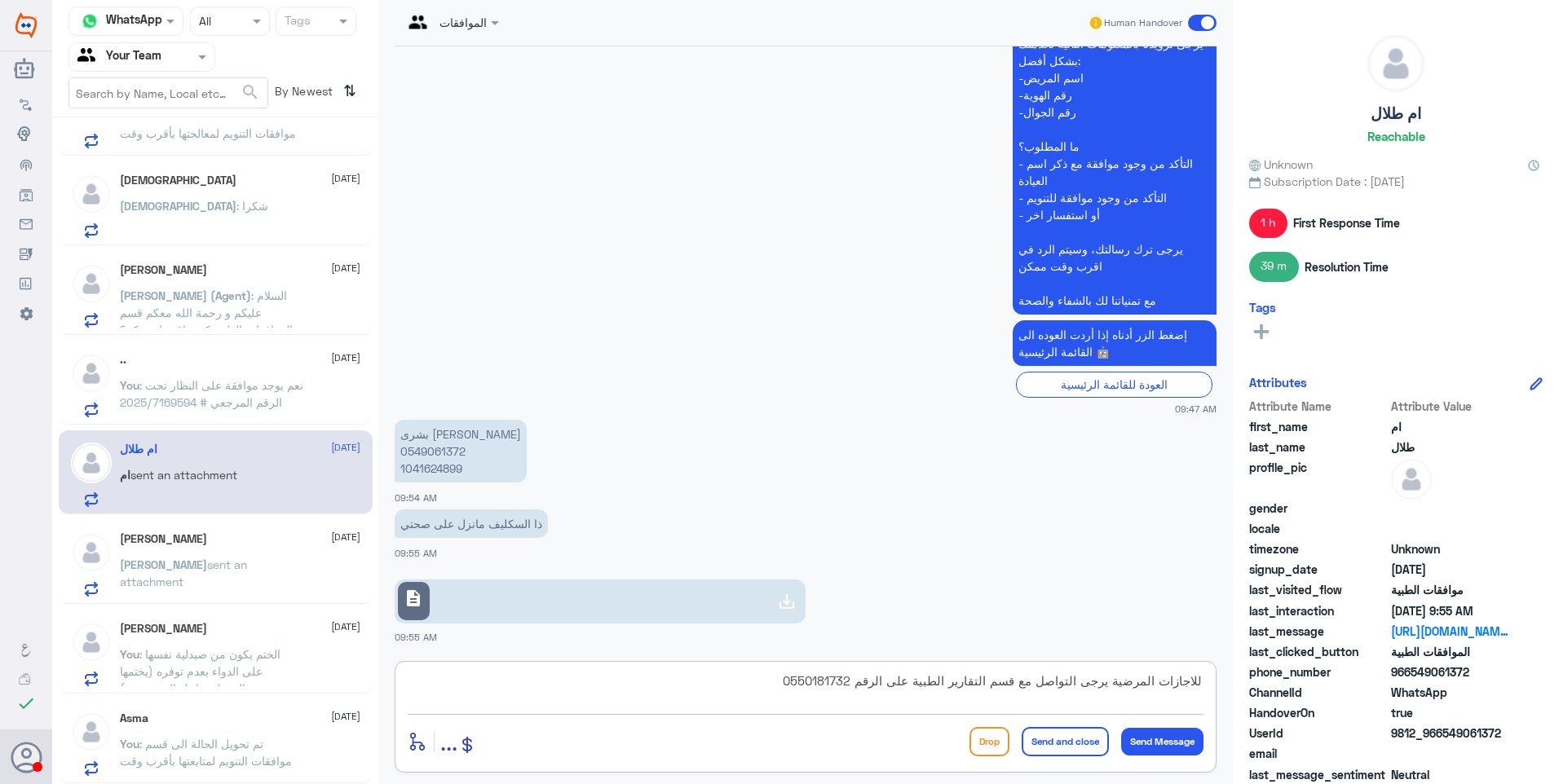
type textarea "للاجازات المرضية يرجى التواصل مع قسم التقارير الطبية على الرقم 0550181732"
drag, startPoint x: 1076, startPoint y: 750, endPoint x: 1089, endPoint y: 734, distance: 20.6
click at [1076, 750] on button "Send and close" at bounding box center [1065, 742] width 87 height 30
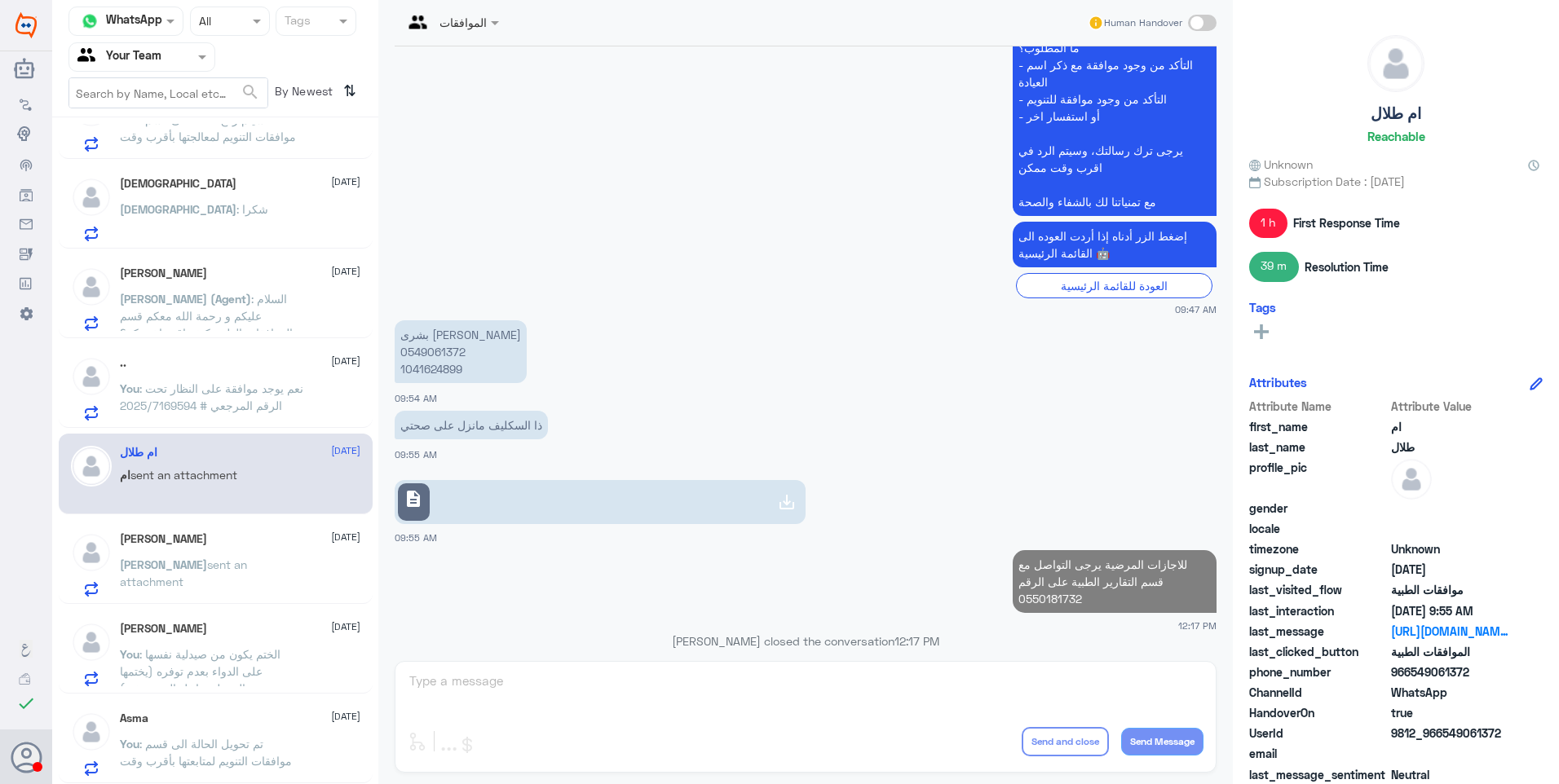
scroll to position [593, 0]
click at [207, 544] on h5 "[PERSON_NAME]" at bounding box center [164, 539] width 87 height 14
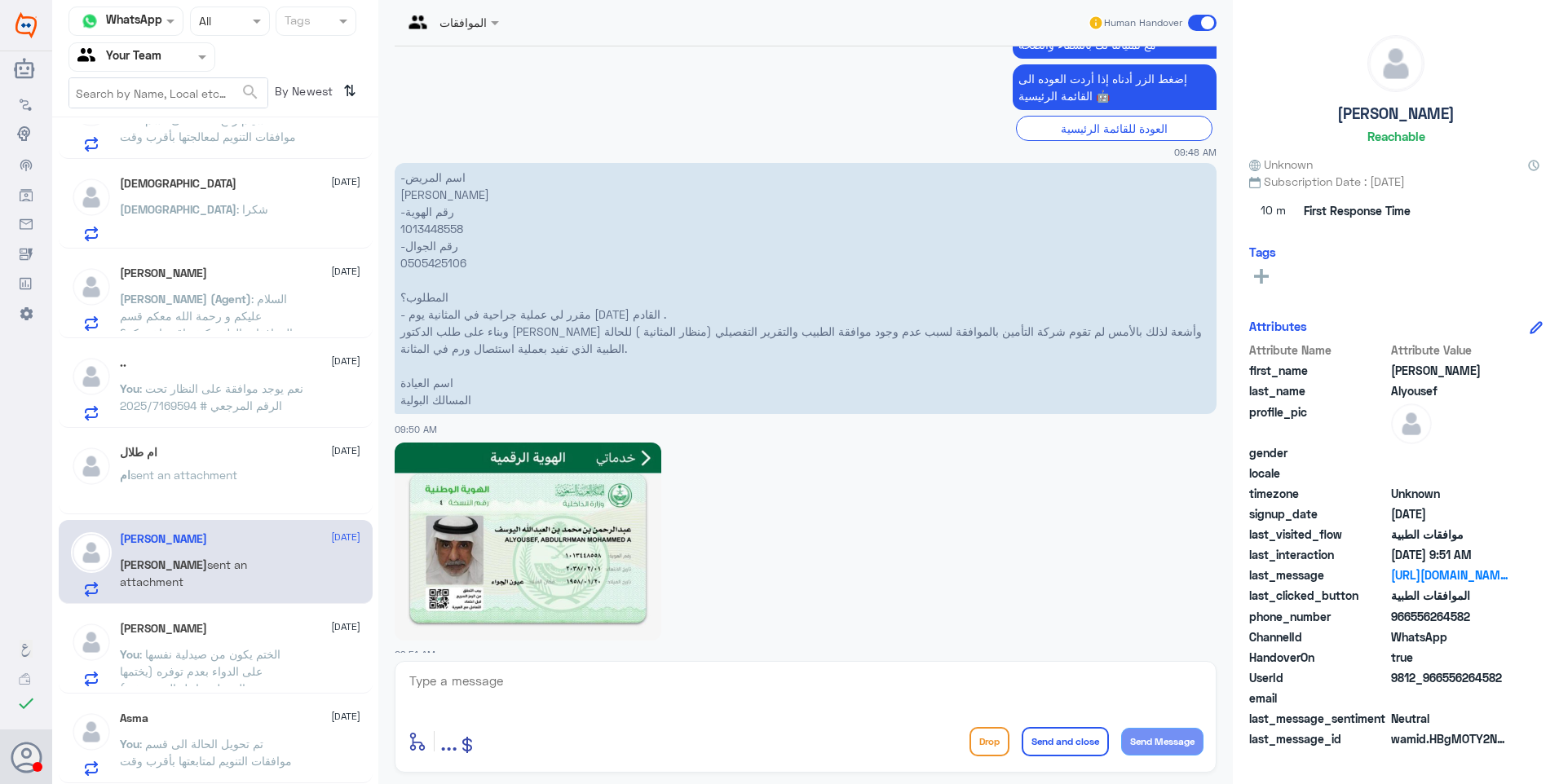
scroll to position [728, 0]
click at [434, 232] on p "-اسم المريض عبدالرحمن محمد اليوسف -رقم الهوية 1013448558 -رقم الجوال 0505425106…" at bounding box center [805, 290] width 822 height 251
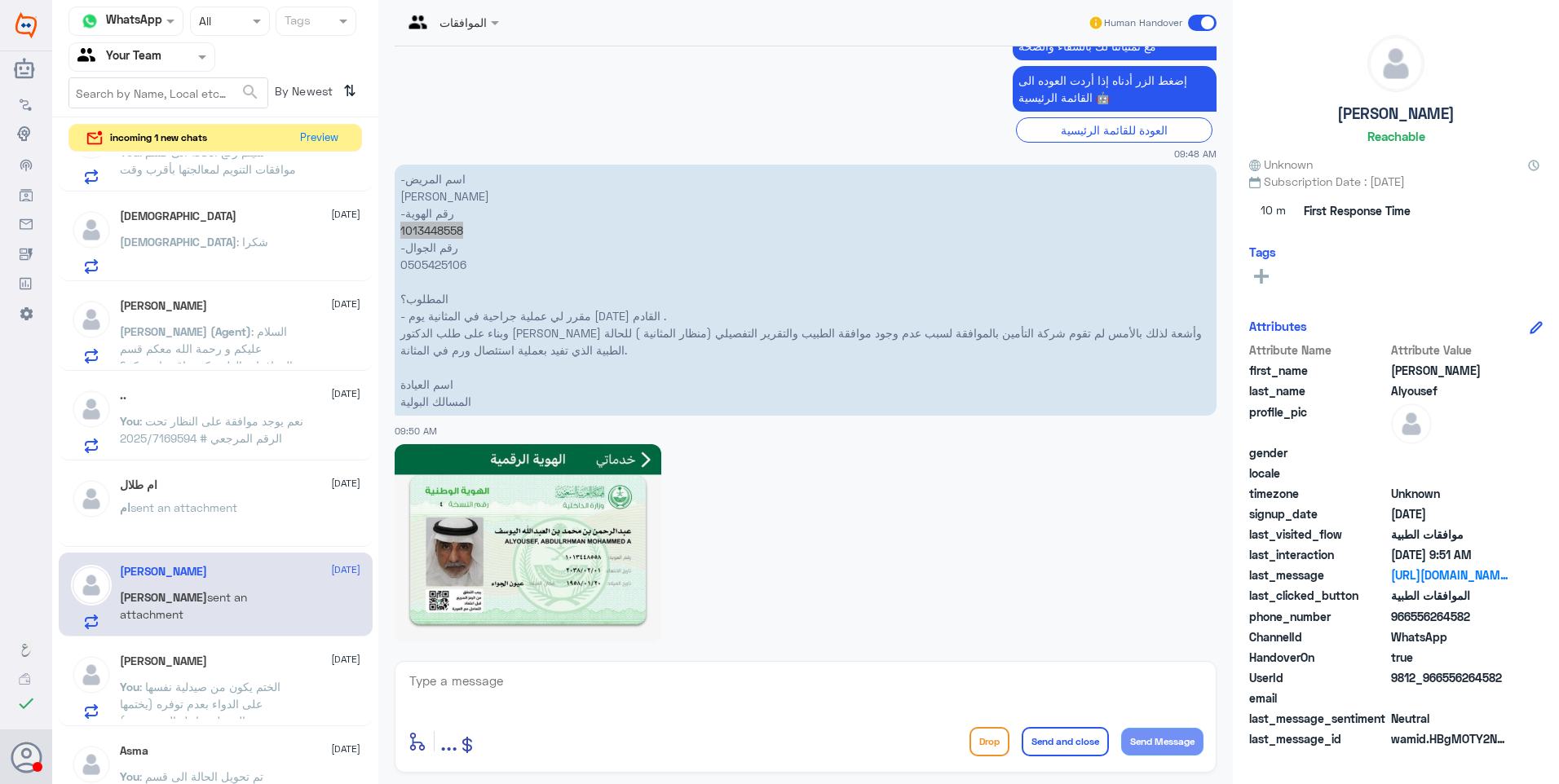
scroll to position [596, 0]
click at [529, 703] on textarea at bounding box center [805, 690] width 796 height 40
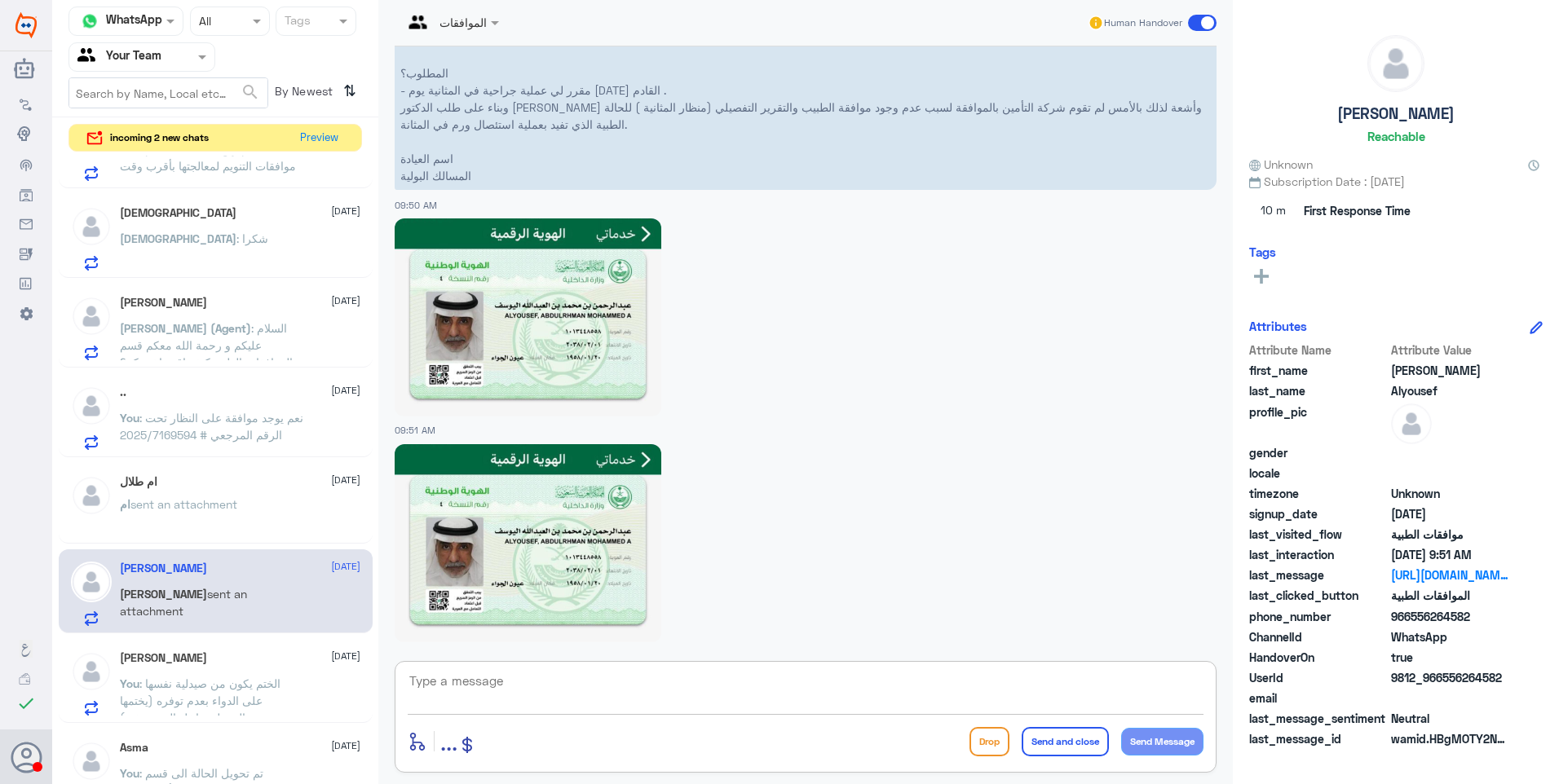
scroll to position [973, 0]
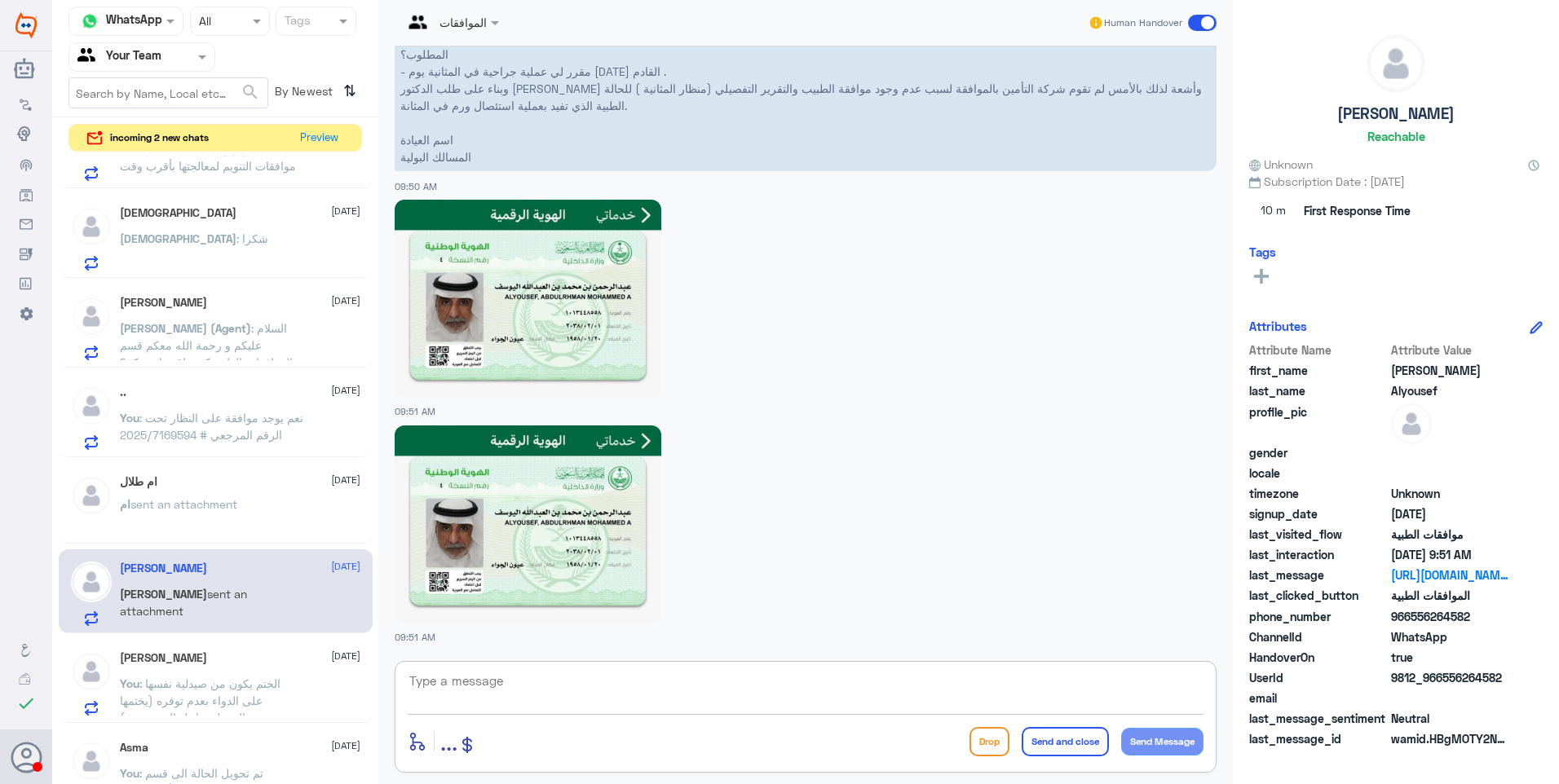
drag, startPoint x: 534, startPoint y: 678, endPoint x: 553, endPoint y: 685, distance: 20.2
click at [539, 680] on textarea at bounding box center [805, 690] width 796 height 40
click at [553, 685] on textarea at bounding box center [805, 690] width 796 height 40
type textarea "ت"
type textarea "ا"
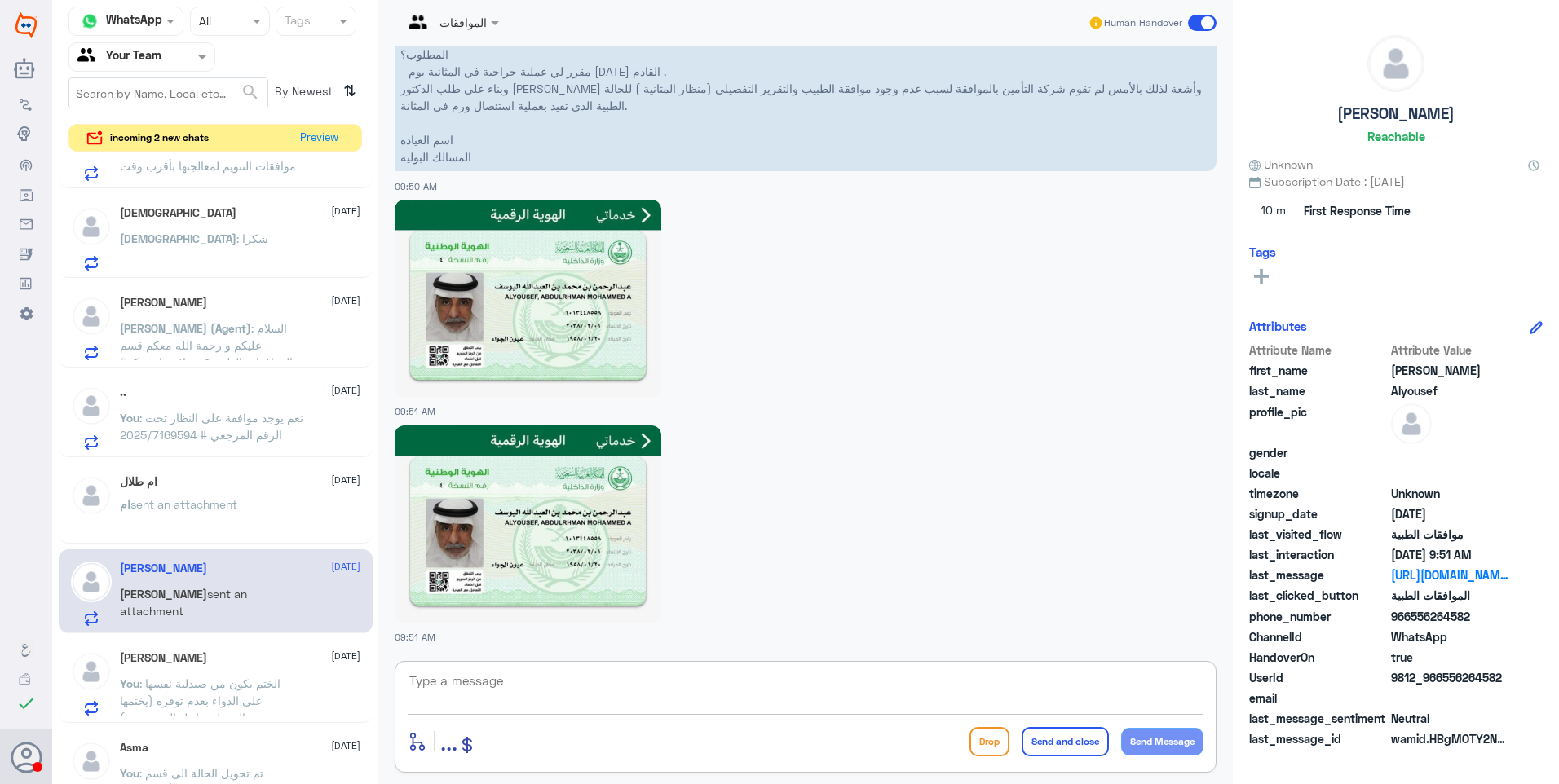
type textarea "ا"
type textarea "ن"
type textarea "ا"
type textarea "ع"
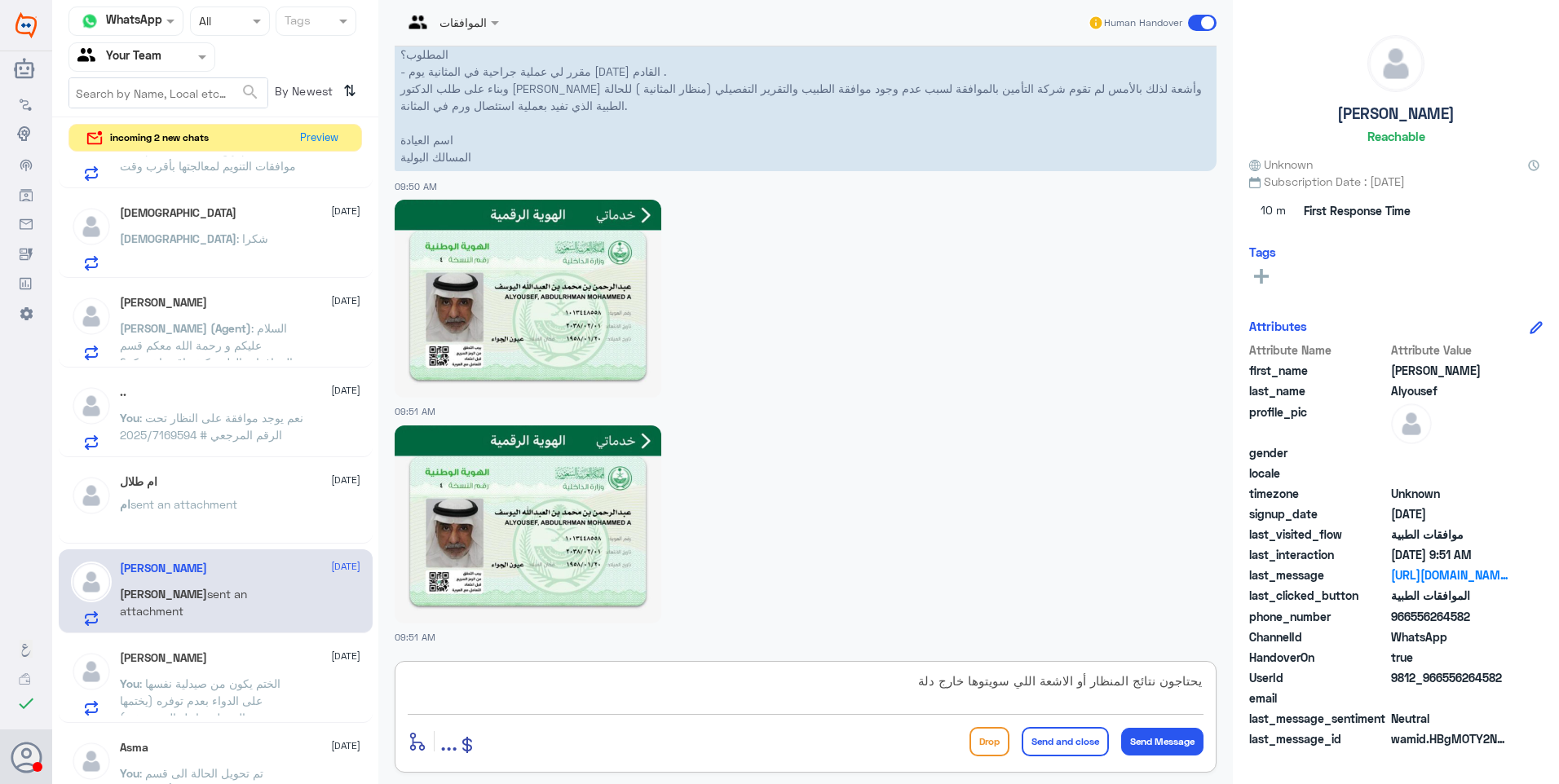
type textarea "يحتاجون نتائج المنظار أو الاشعة اللي سويتوها خارج دلة"
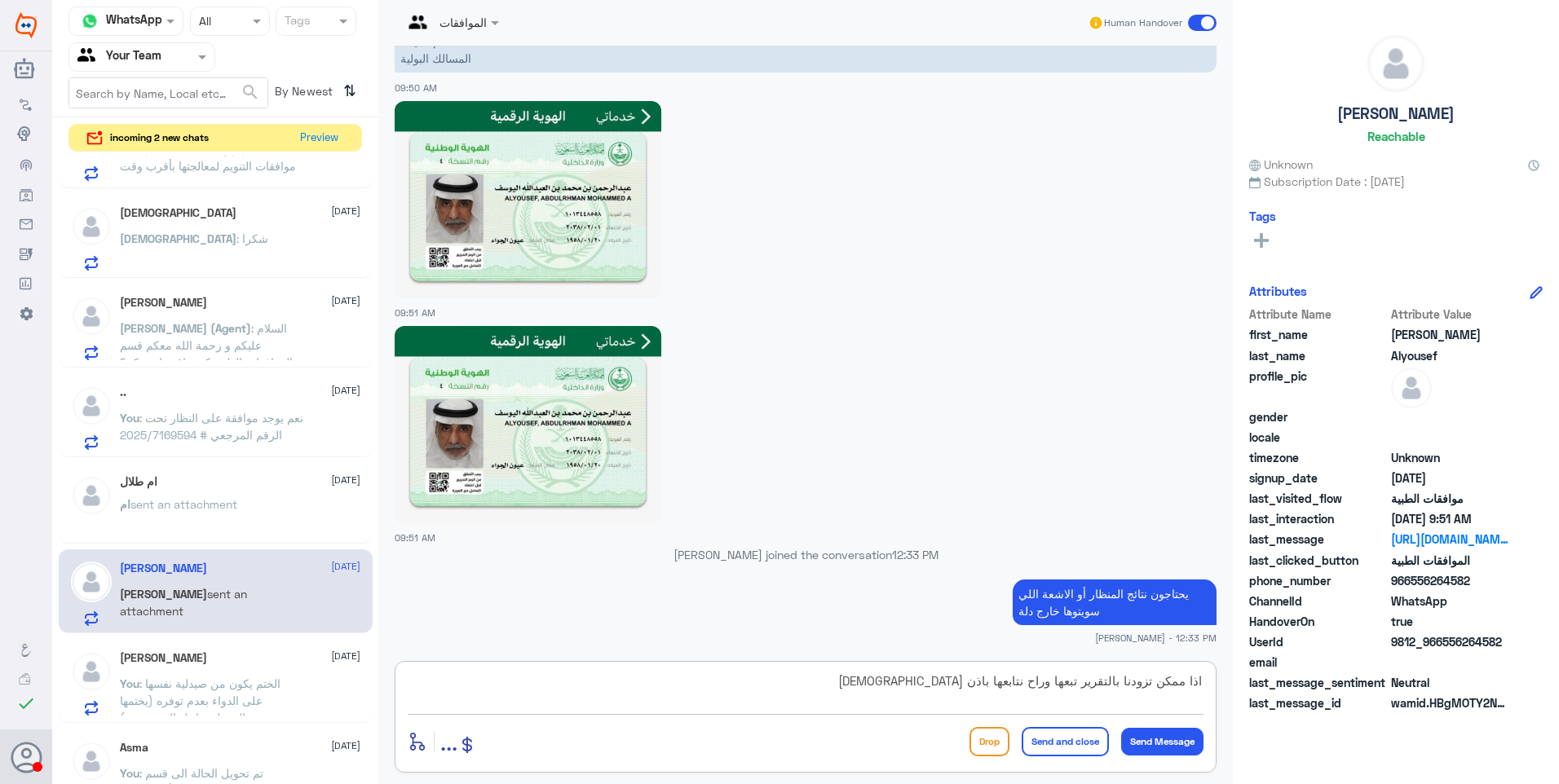
type textarea "اذا ممكن تزودنا بالتقرير تبعها وراح نتابعها باذن [DEMOGRAPHIC_DATA]"
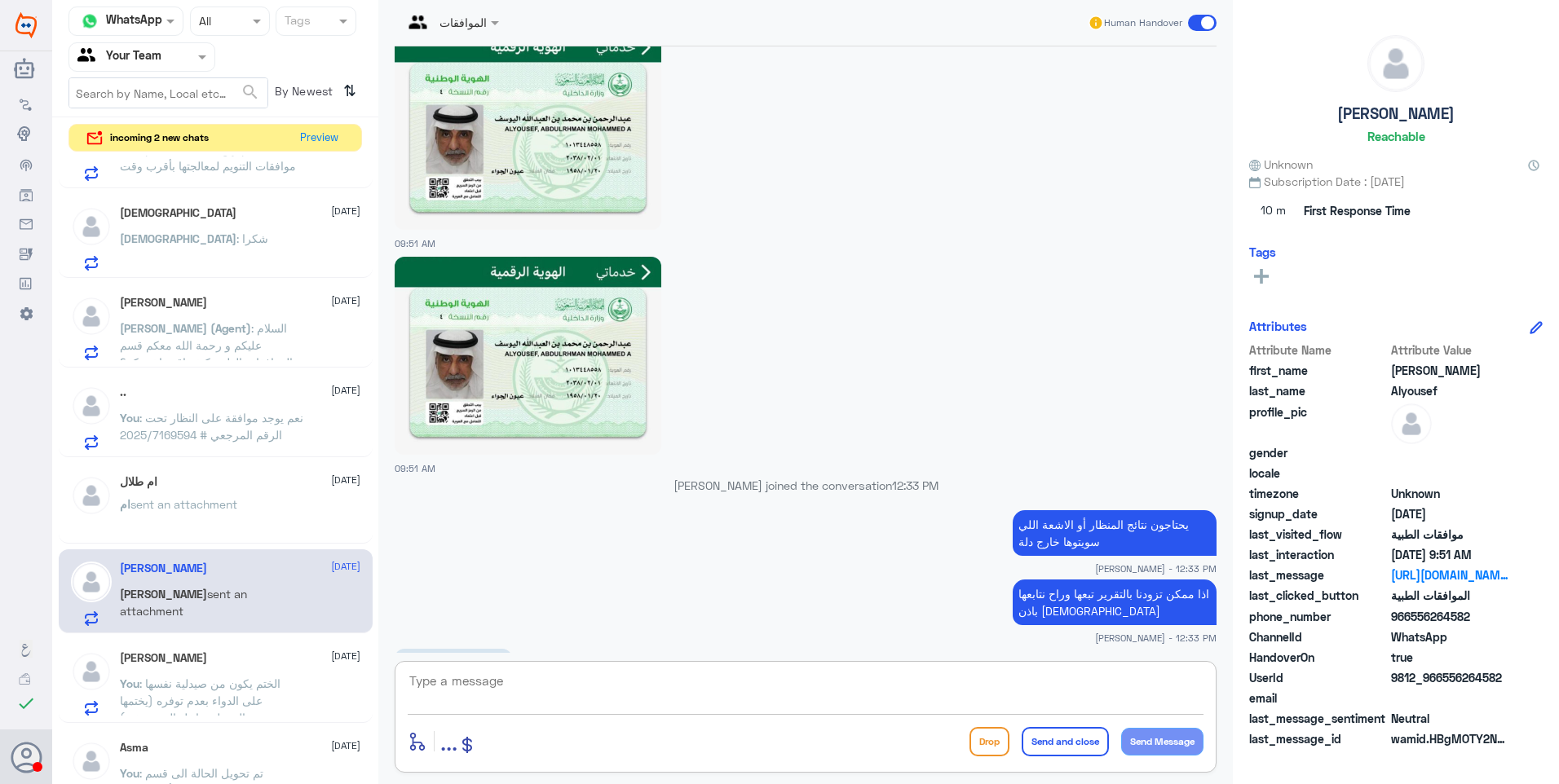
scroll to position [1223, 0]
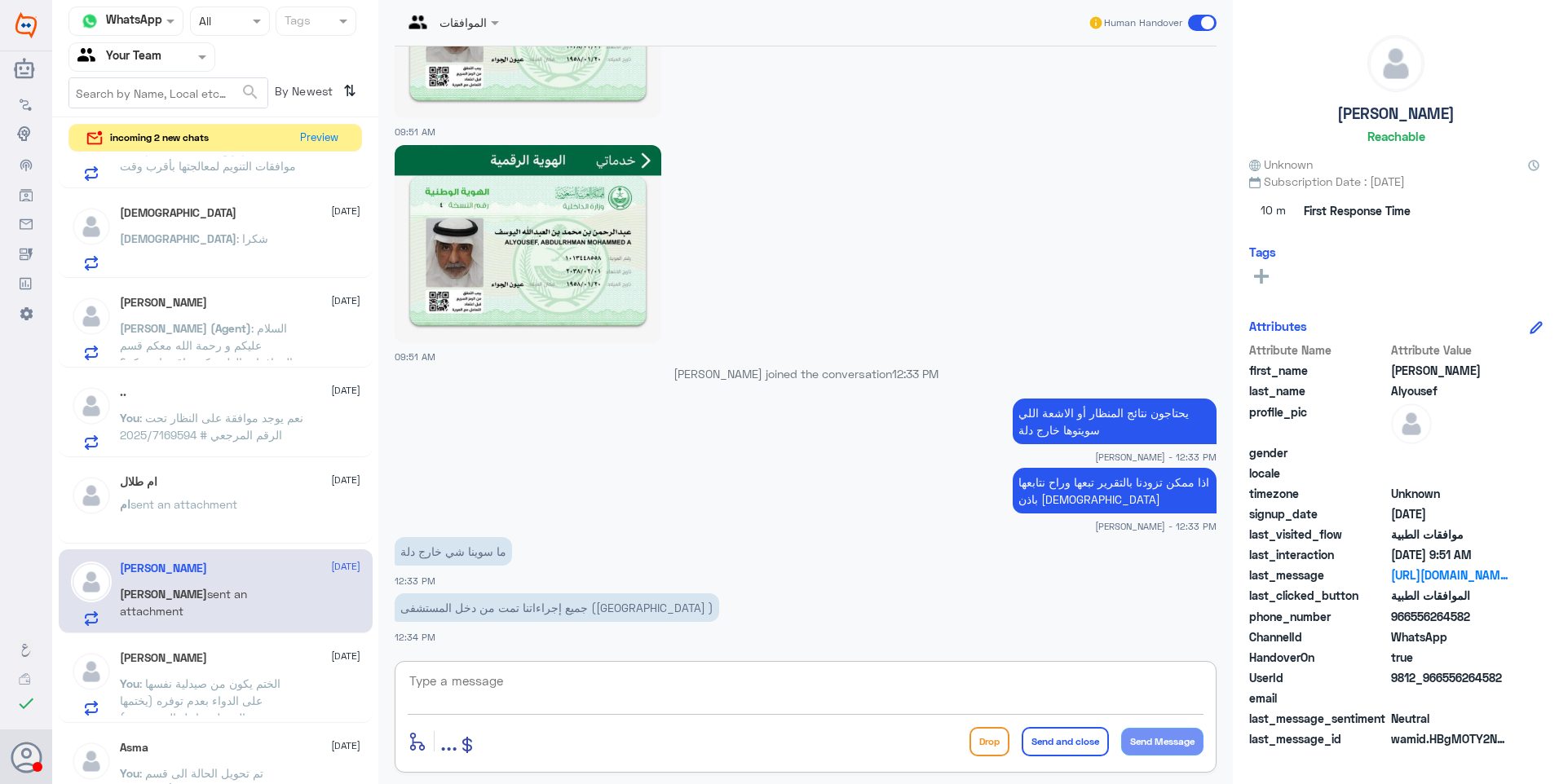
click at [499, 693] on textarea at bounding box center [805, 690] width 796 height 40
type textarea "h"
type textarea "g"
type textarea "التأمين طالب نتائج الاشعة"
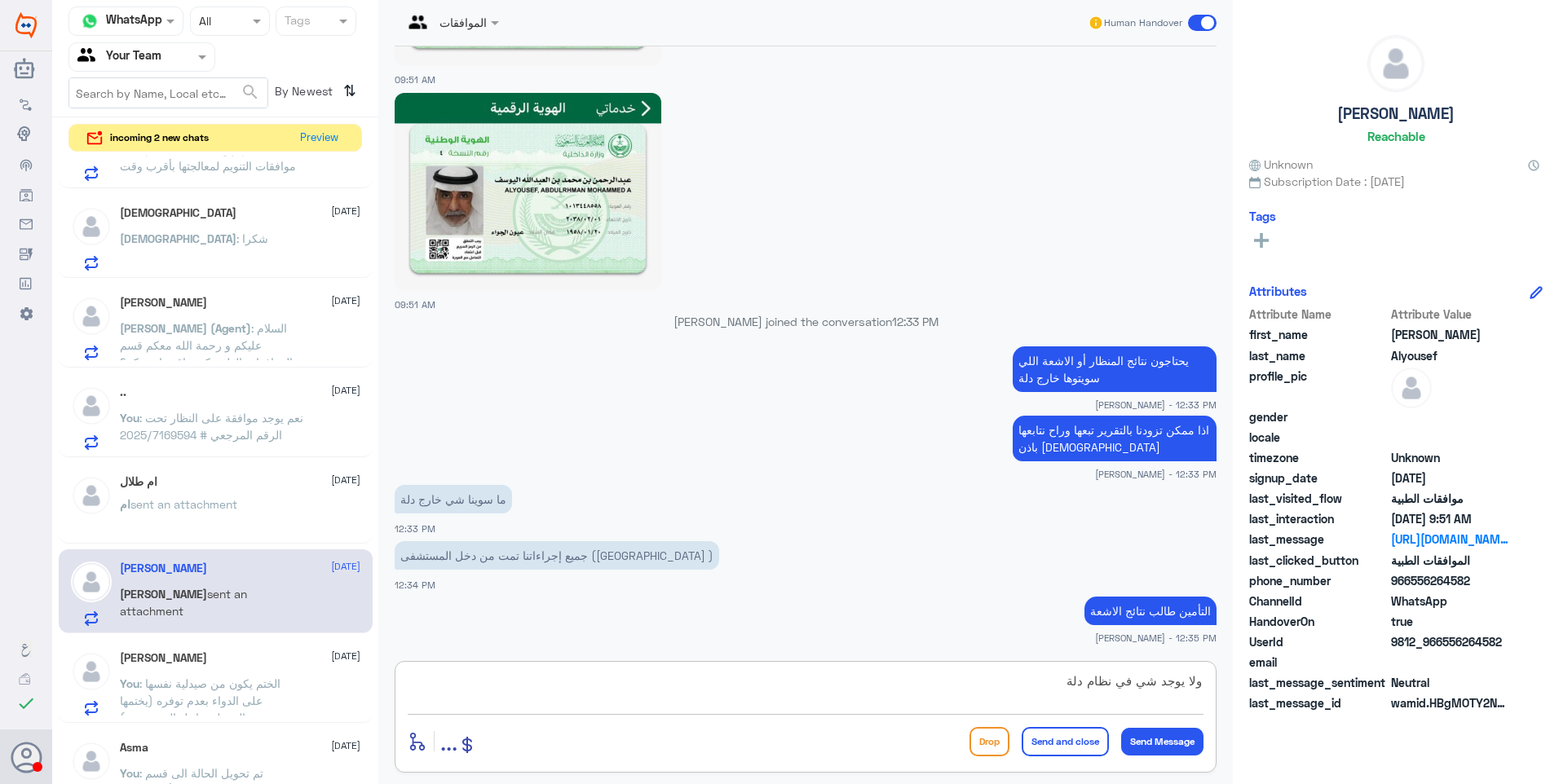
type textarea "ولا يوجد شي في نظام دلة"
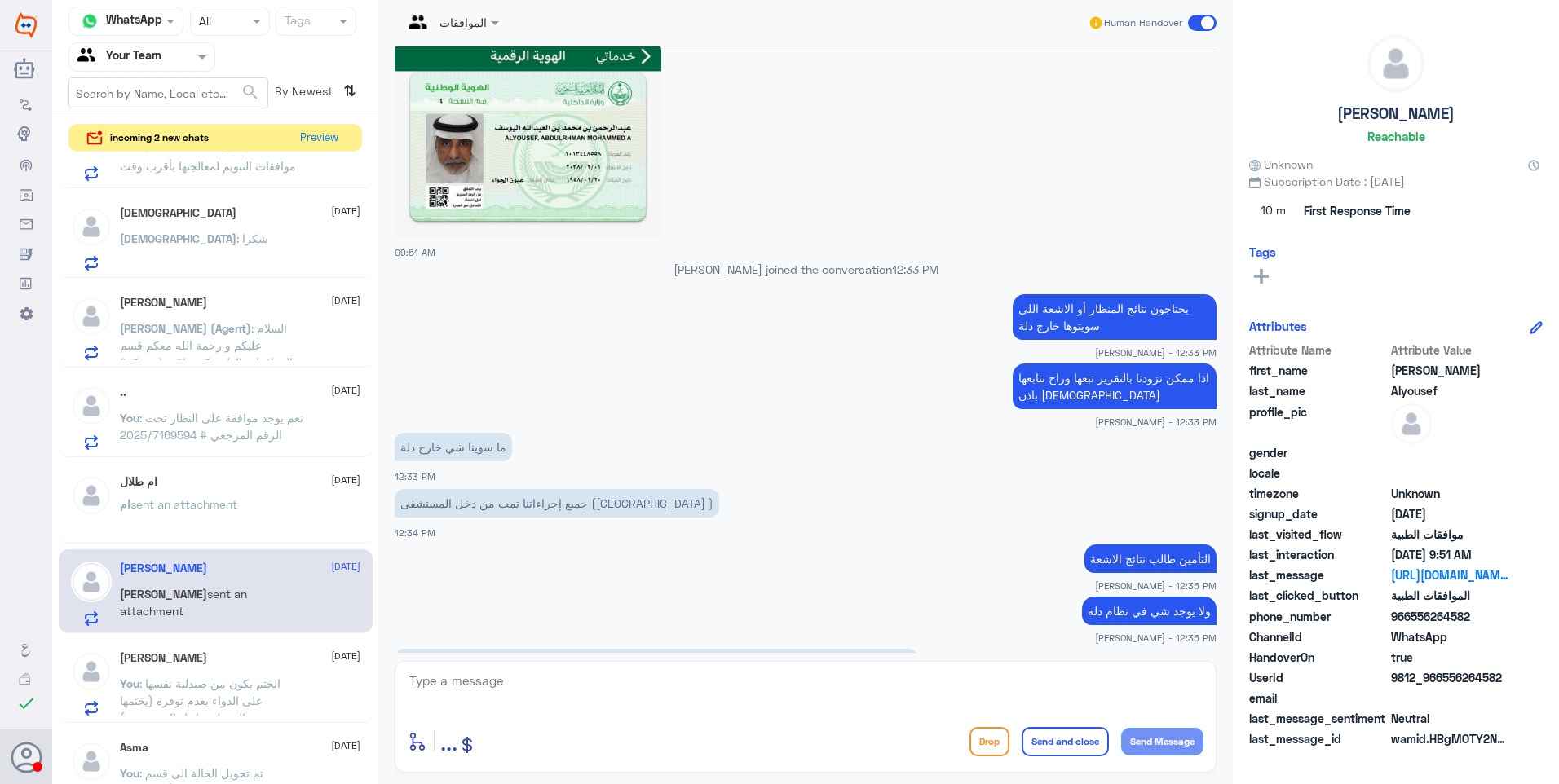
scroll to position [1384, 0]
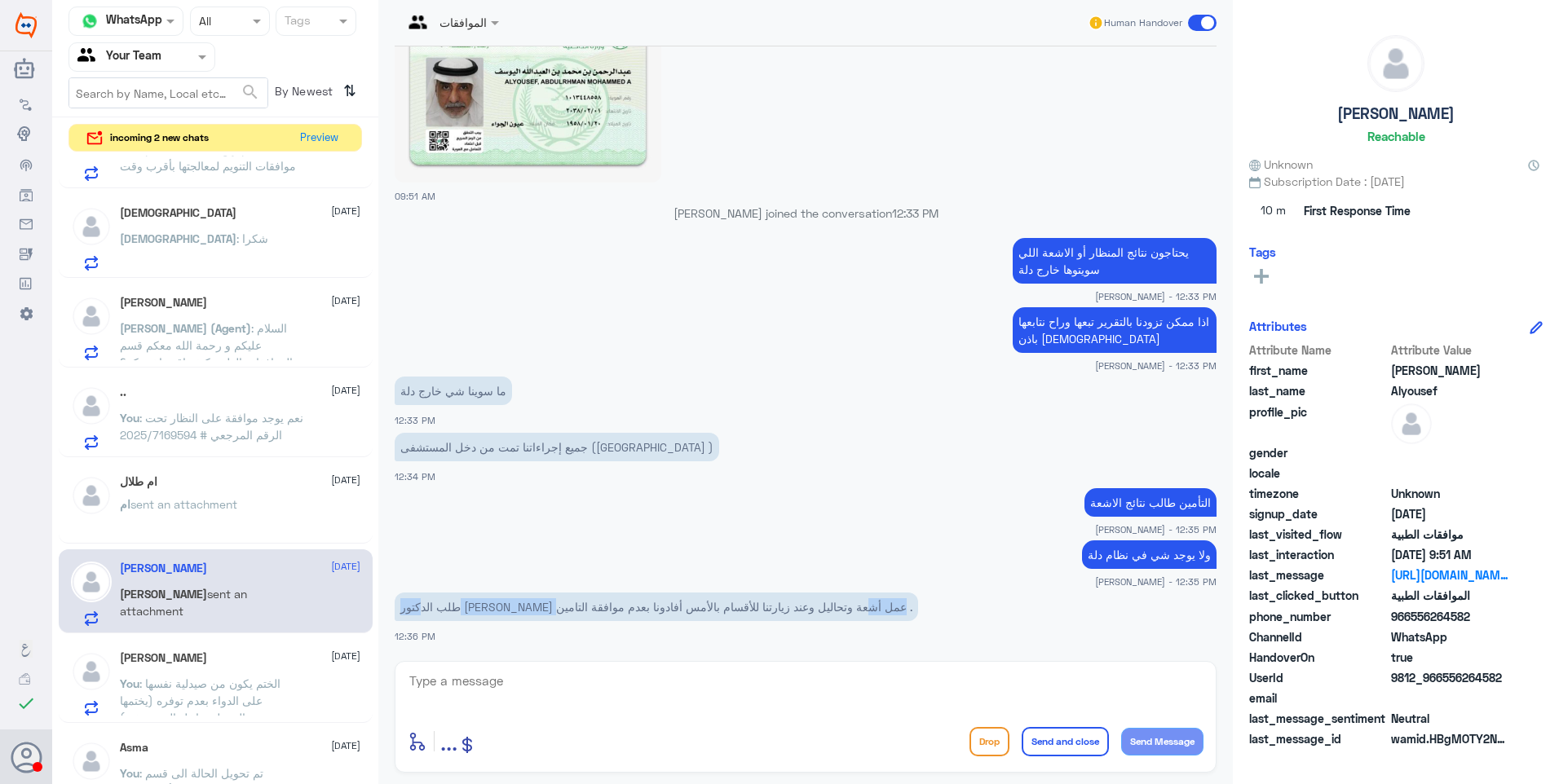
drag, startPoint x: 815, startPoint y: 616, endPoint x: 641, endPoint y: 612, distance: 174.0
click at [641, 612] on p "طلب الدكتور [PERSON_NAME] عمل أشعة وتحاليل وعند زيارتنا للأقسام بالأمس أفادونا …" at bounding box center [656, 607] width 523 height 29
drag, startPoint x: 641, startPoint y: 612, endPoint x: 723, endPoint y: 614, distance: 82.0
click at [722, 613] on p "طلب الدكتور [PERSON_NAME] عمل أشعة وتحاليل وعند زيارتنا للأقسام بالأمس أفادونا …" at bounding box center [656, 607] width 523 height 29
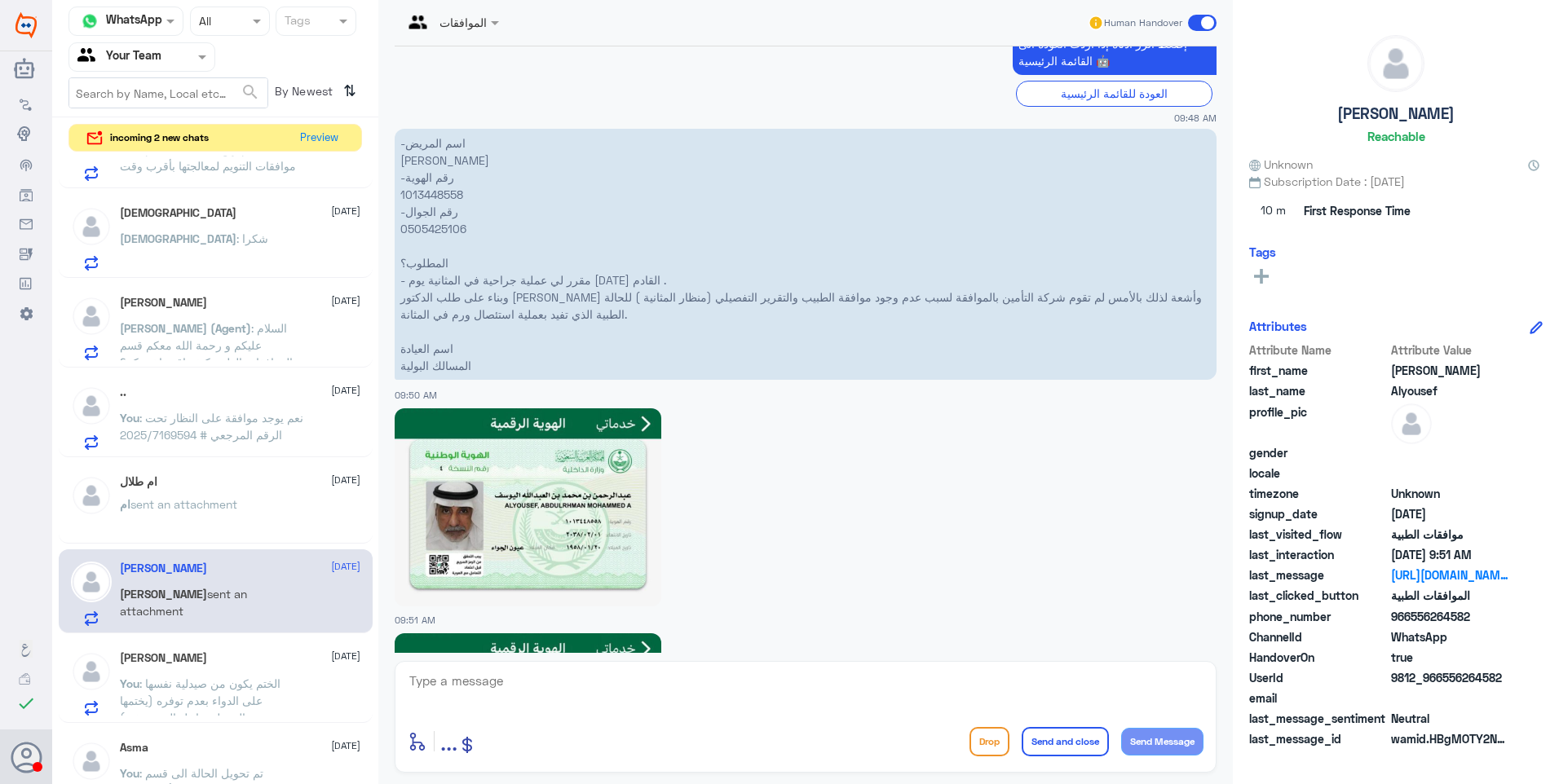
scroll to position [650, 0]
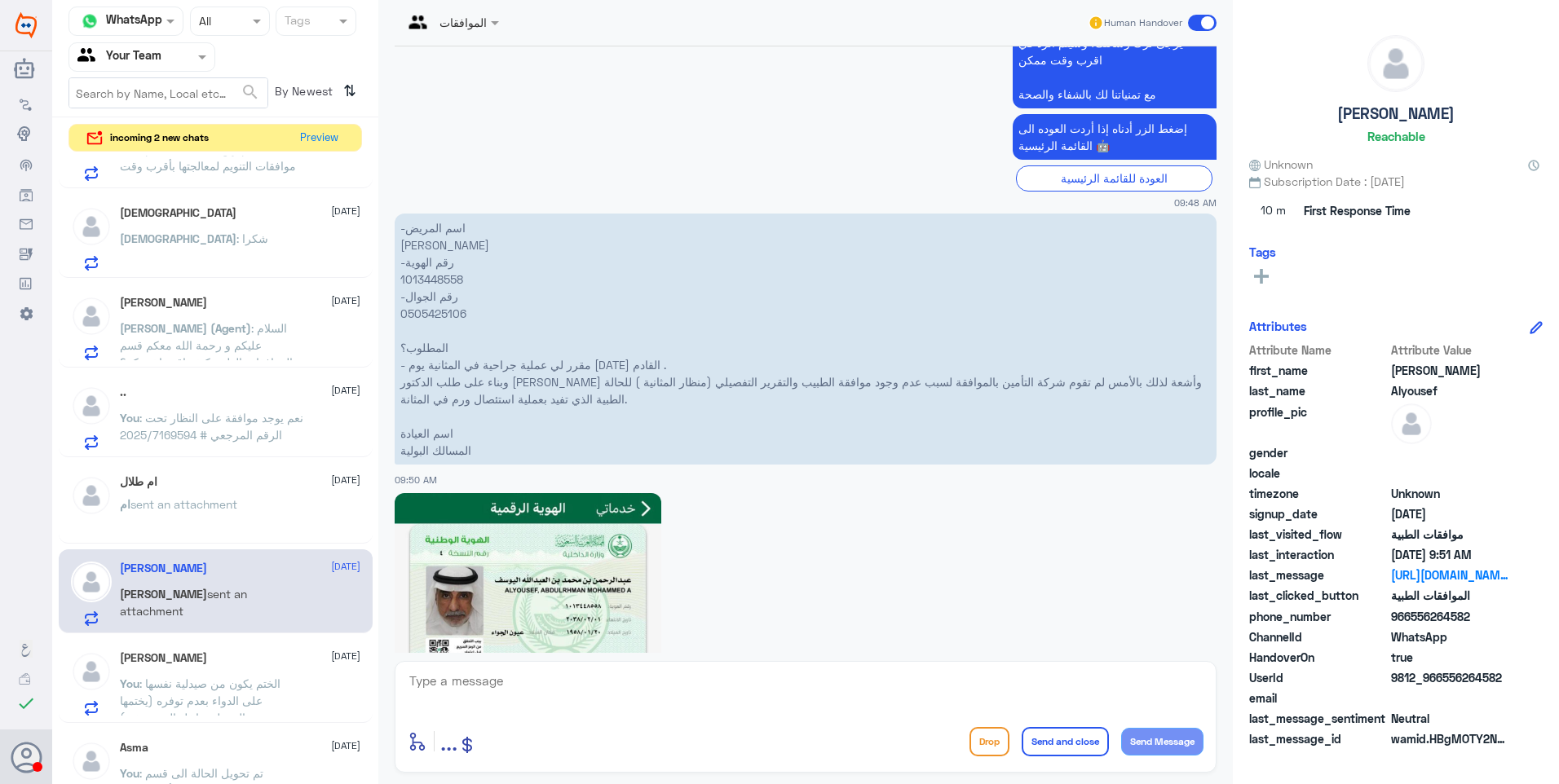
click at [436, 278] on p "-اسم المريض عبدالرحمن محمد اليوسف -رقم الهوية 1013448558 -رقم الجوال 0505425106…" at bounding box center [805, 338] width 822 height 251
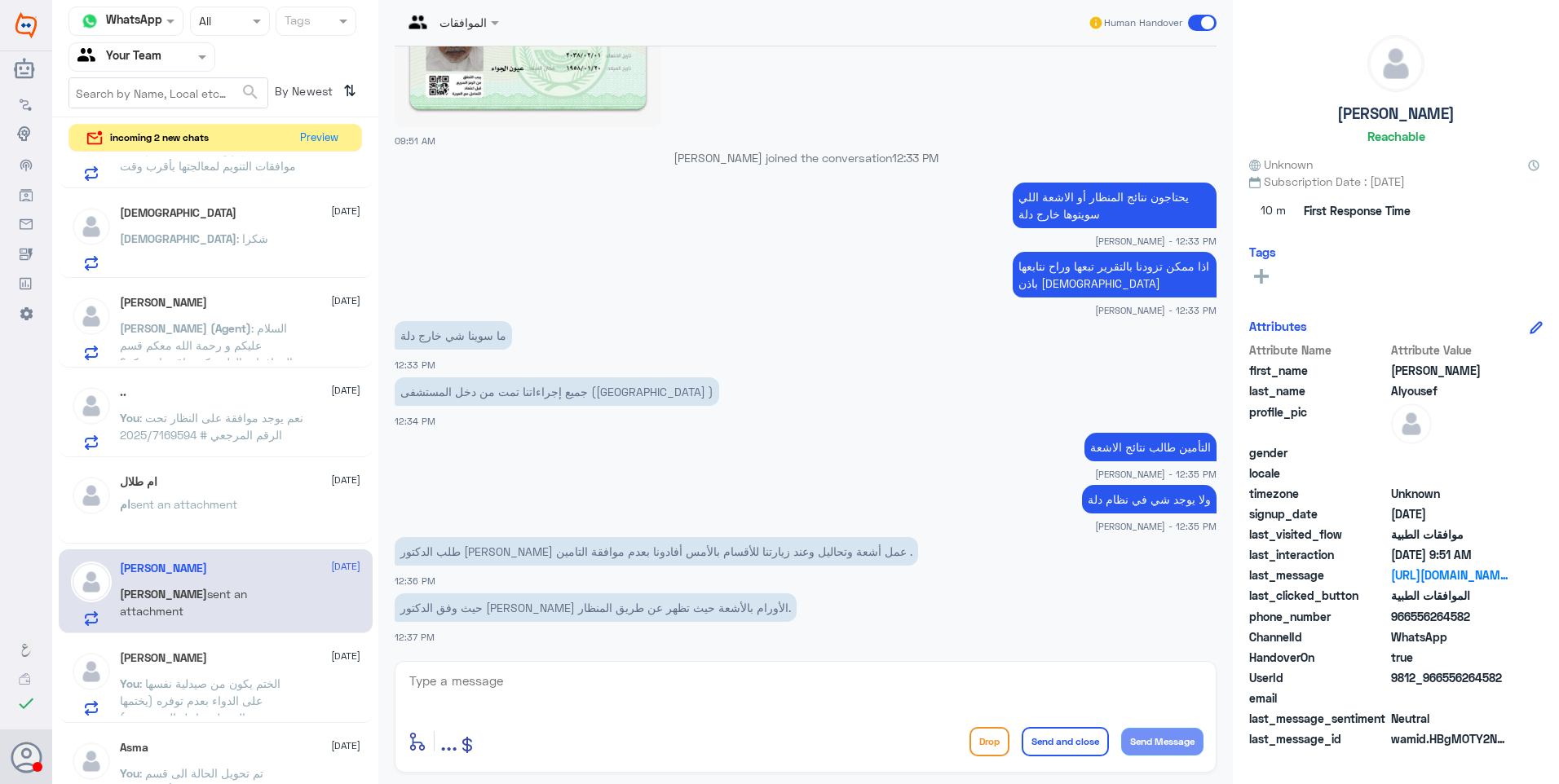
drag, startPoint x: 494, startPoint y: 704, endPoint x: 547, endPoint y: 678, distance: 59.0
click at [495, 698] on textarea at bounding box center [805, 690] width 796 height 40
type textarea "i"
click at [397, 732] on div "enter flow name ... Drop Send and close Send Message" at bounding box center [805, 717] width 822 height 112
click at [528, 684] on textarea at bounding box center [805, 690] width 796 height 40
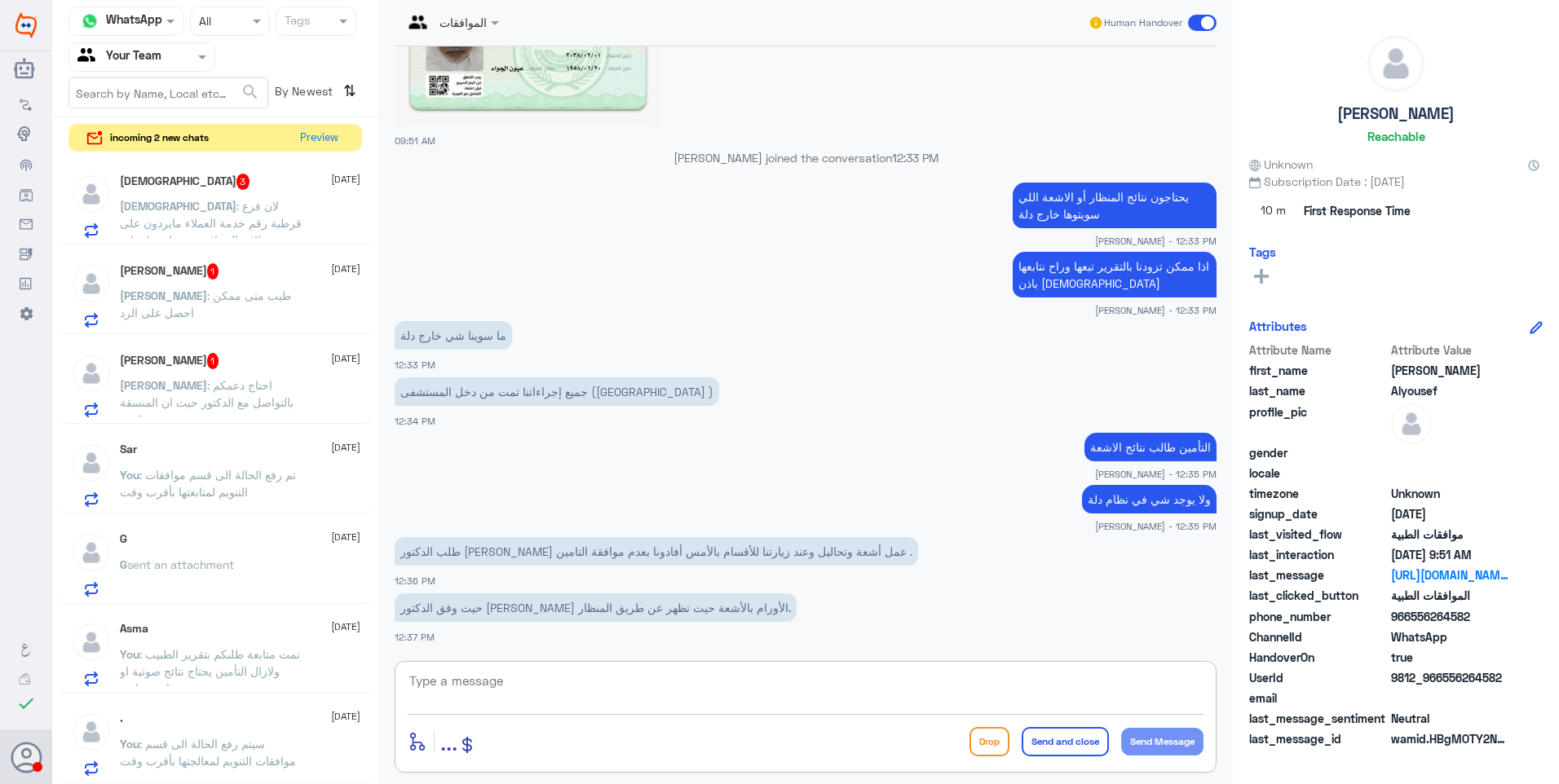
scroll to position [0, 0]
click at [239, 403] on span ": احتاج دعمكم بالتواصل مع الدكتور حيث ان المنسقة ما ترد" at bounding box center [207, 403] width 174 height 48
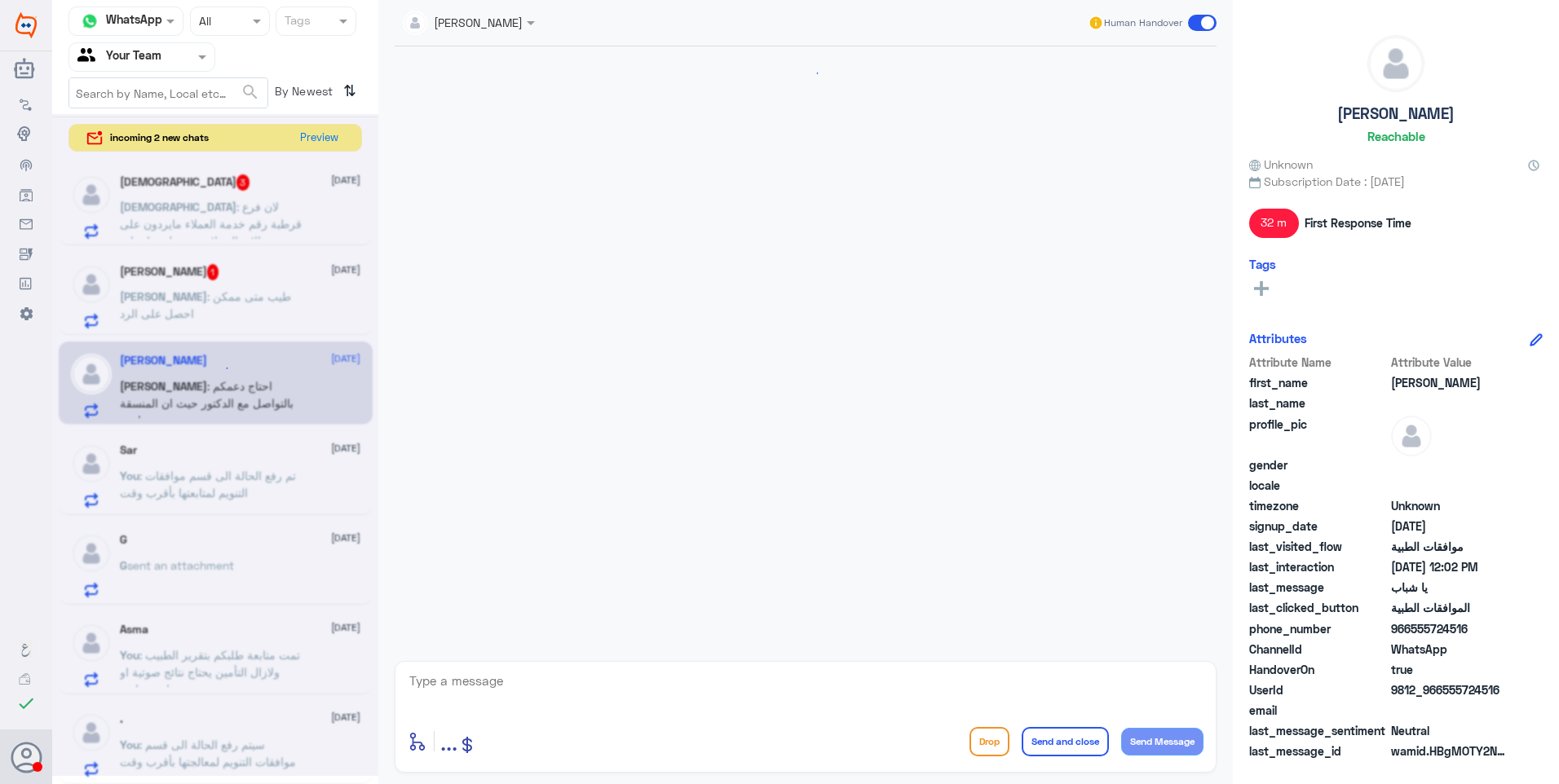
scroll to position [1023, 0]
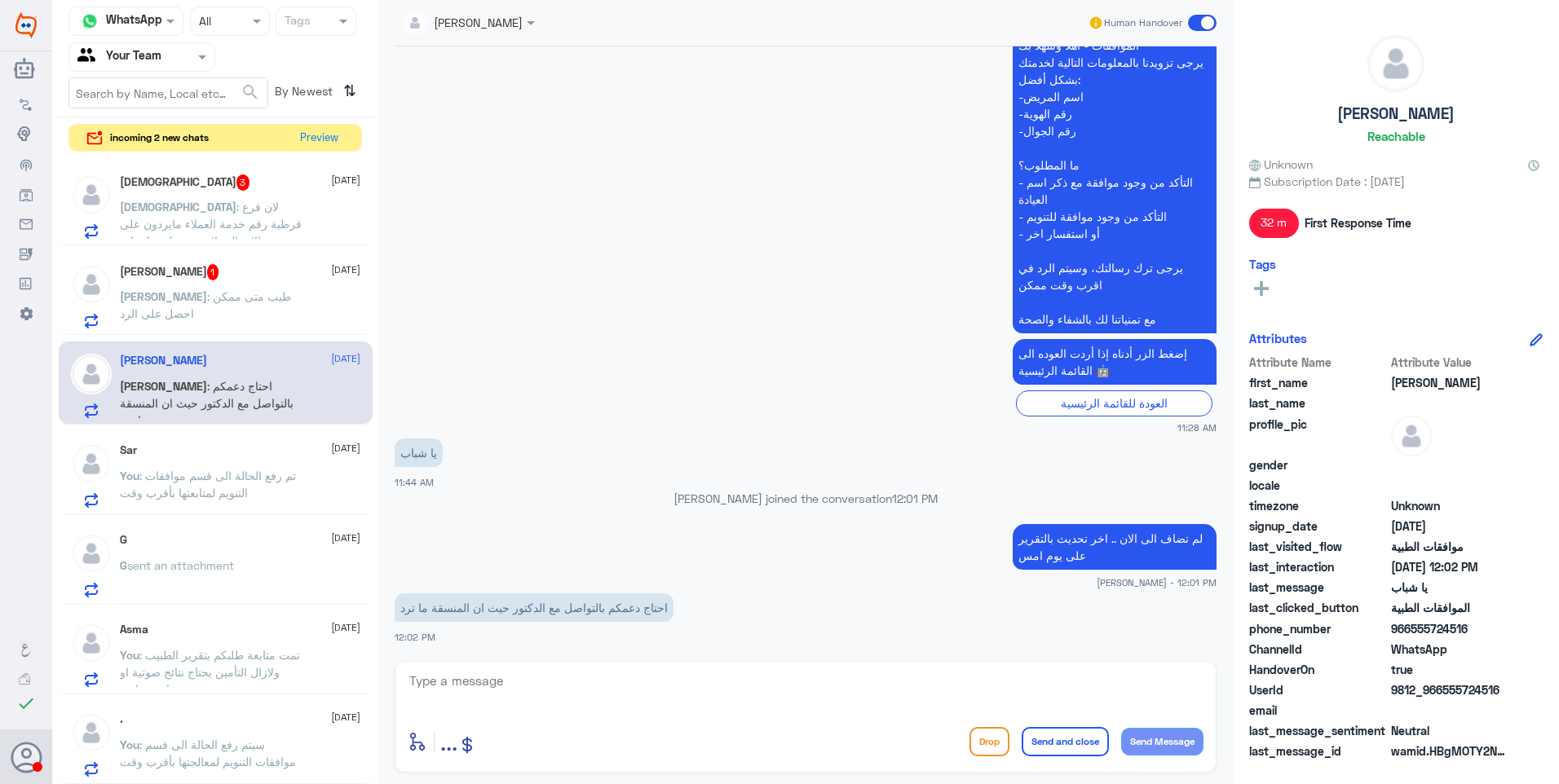
click at [267, 279] on div "Ali 1 21 September" at bounding box center [240, 273] width 240 height 16
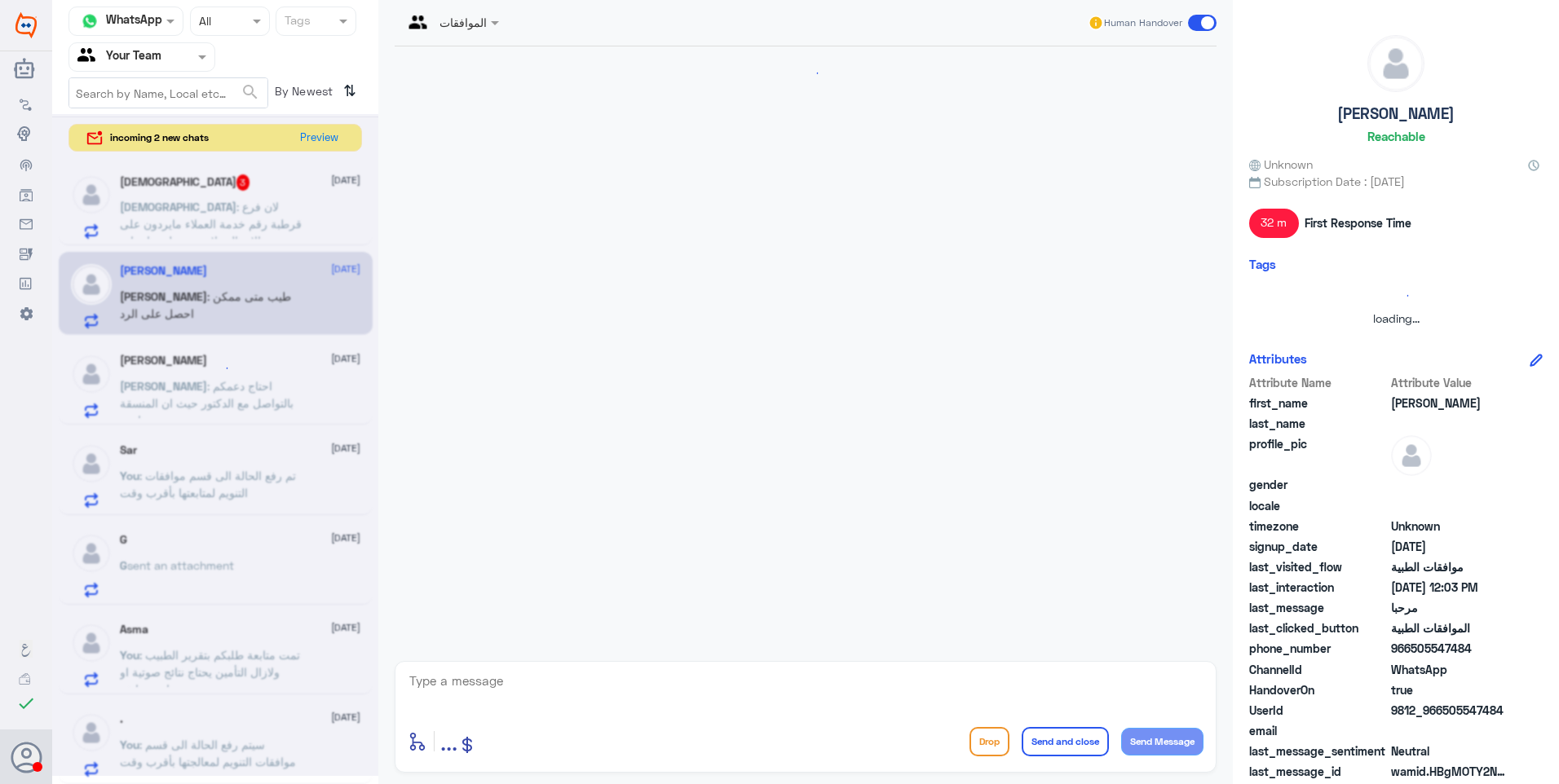
click at [160, 272] on div at bounding box center [215, 446] width 326 height 662
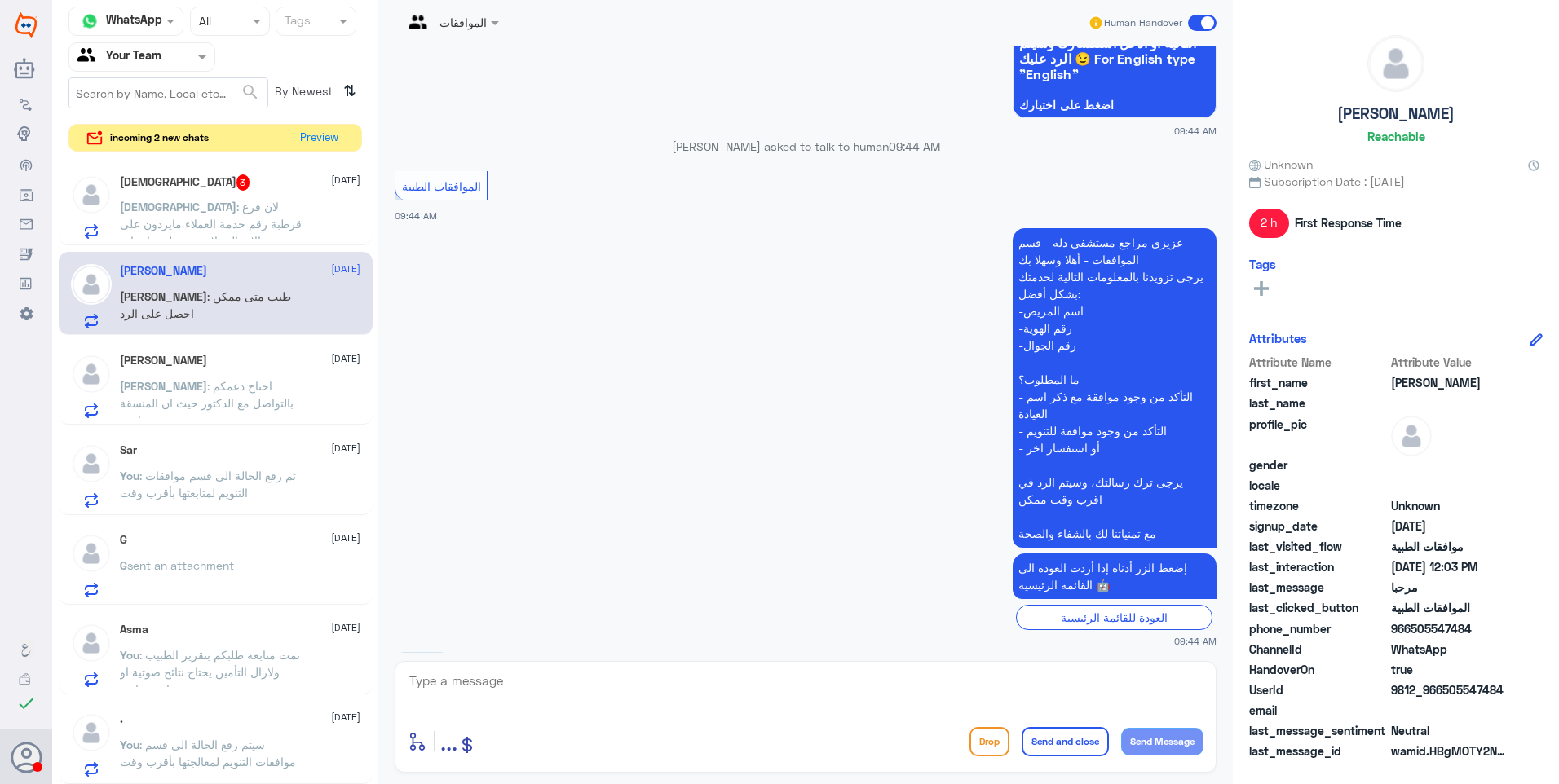
scroll to position [1928, 0]
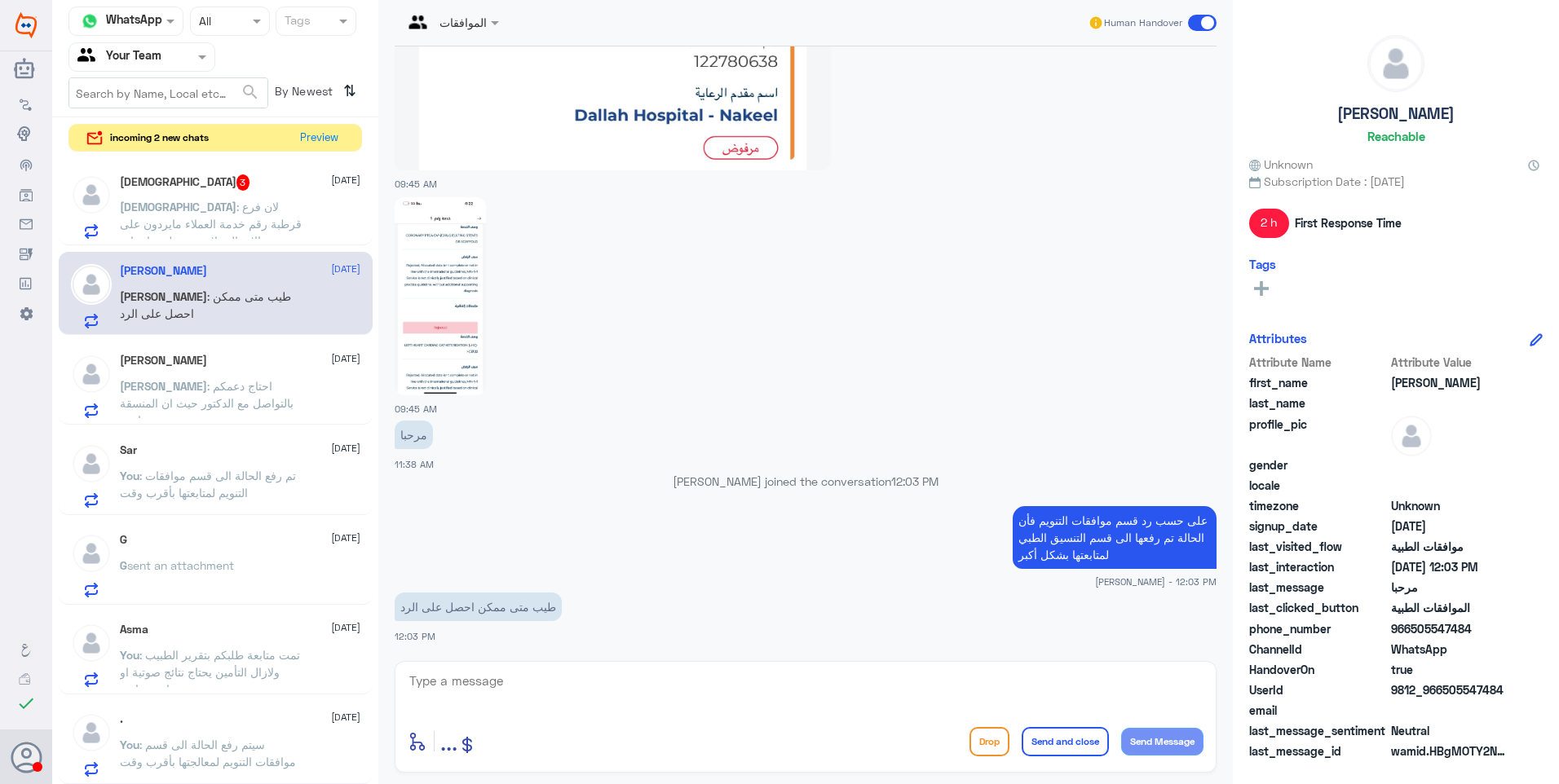
click at [236, 204] on span ": لان فرع قرطبة رقم خدمة العملاء مايردون على الاتصال ولايردون على واتساب" at bounding box center [211, 224] width 182 height 48
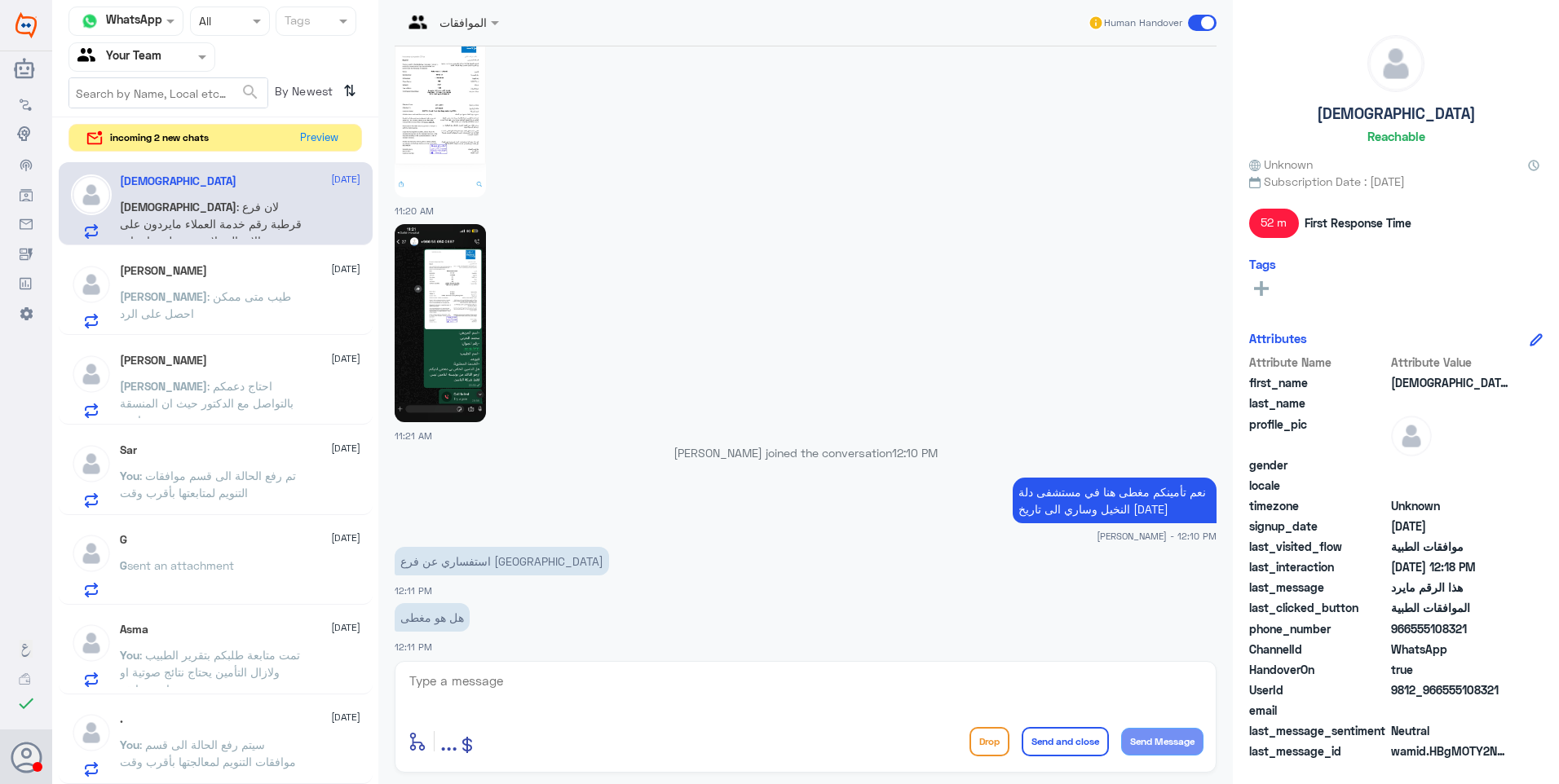
scroll to position [909, 0]
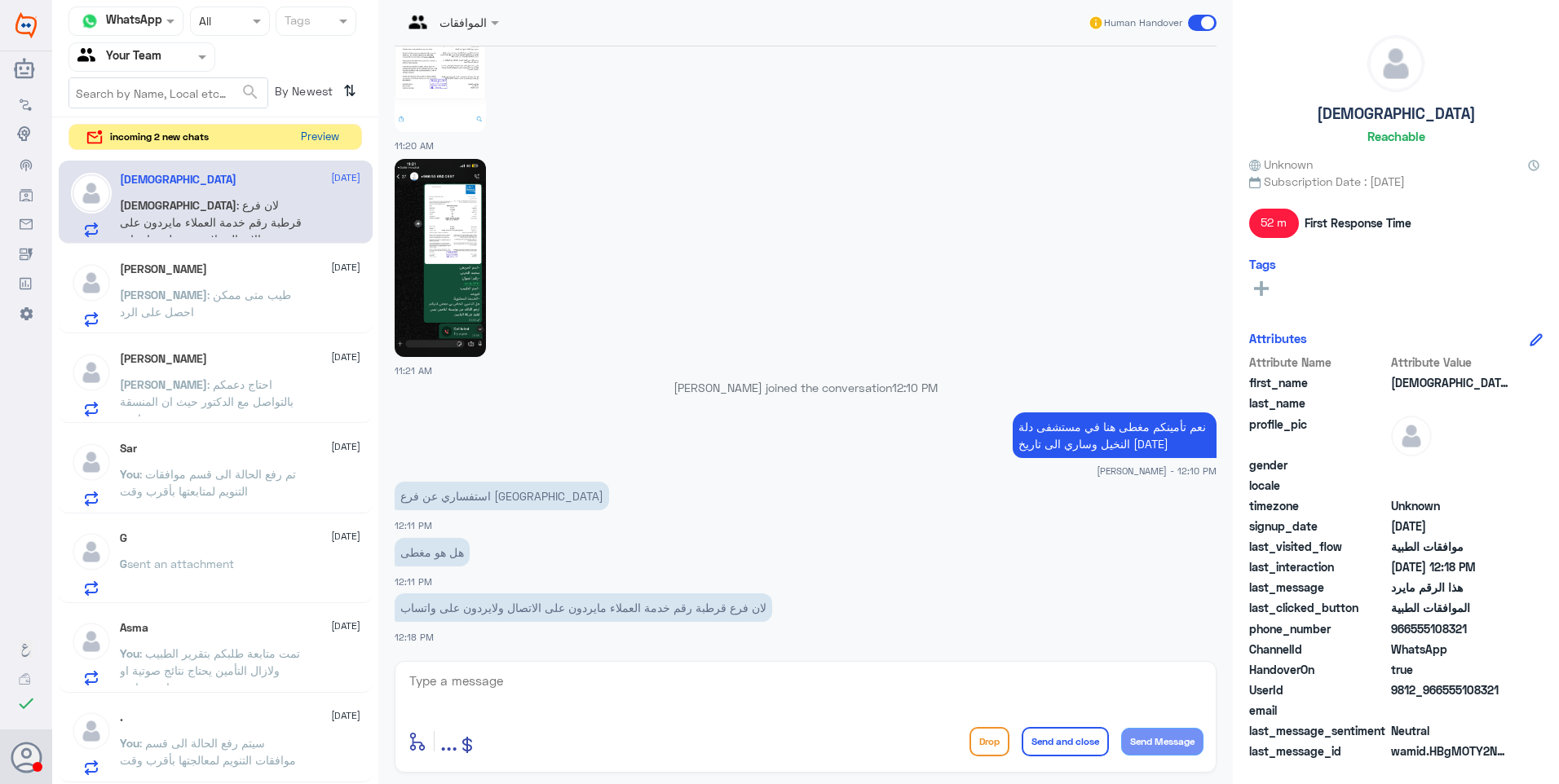
click at [319, 134] on button "Preview" at bounding box center [319, 137] width 50 height 26
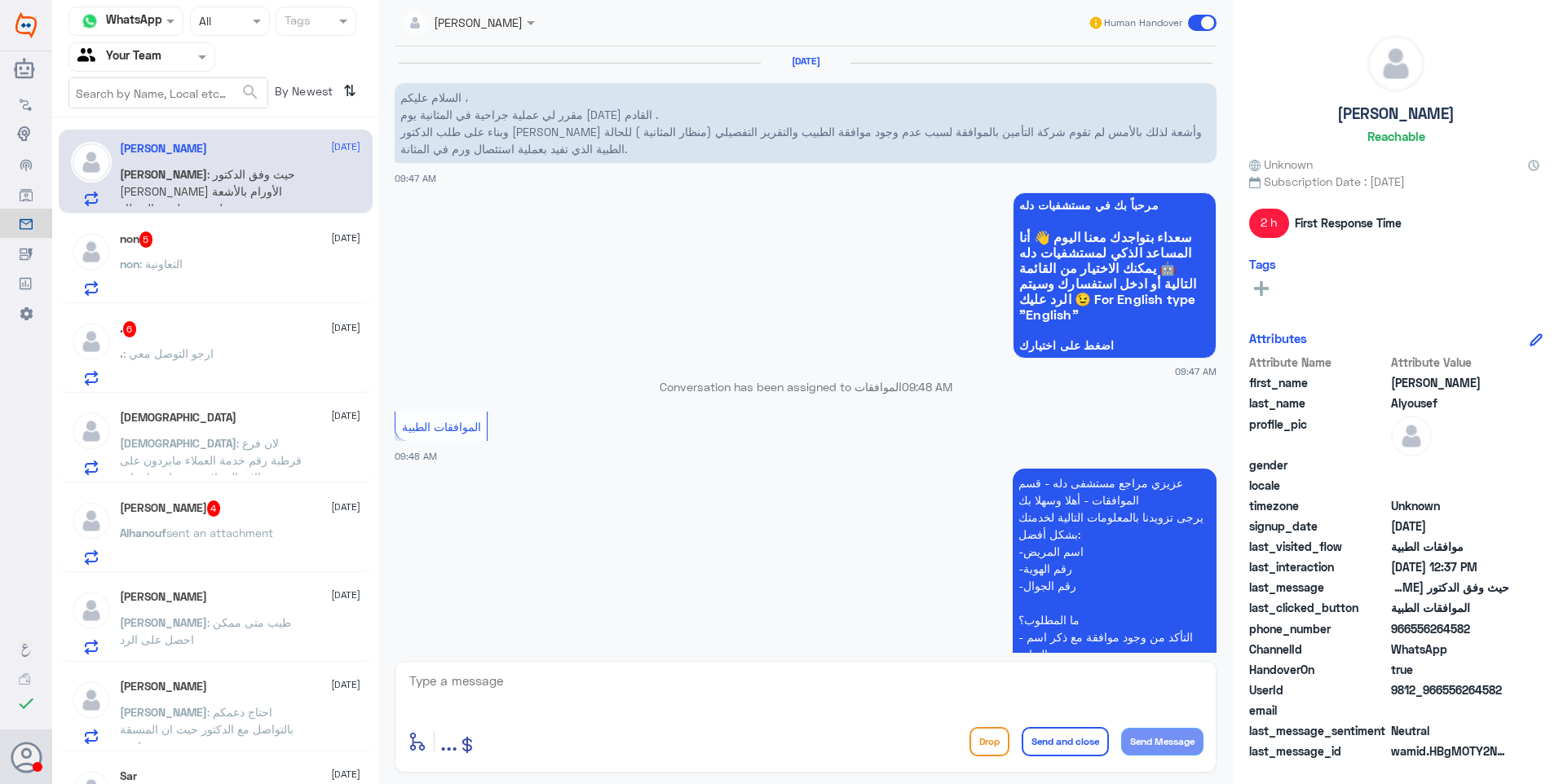
scroll to position [1469, 0]
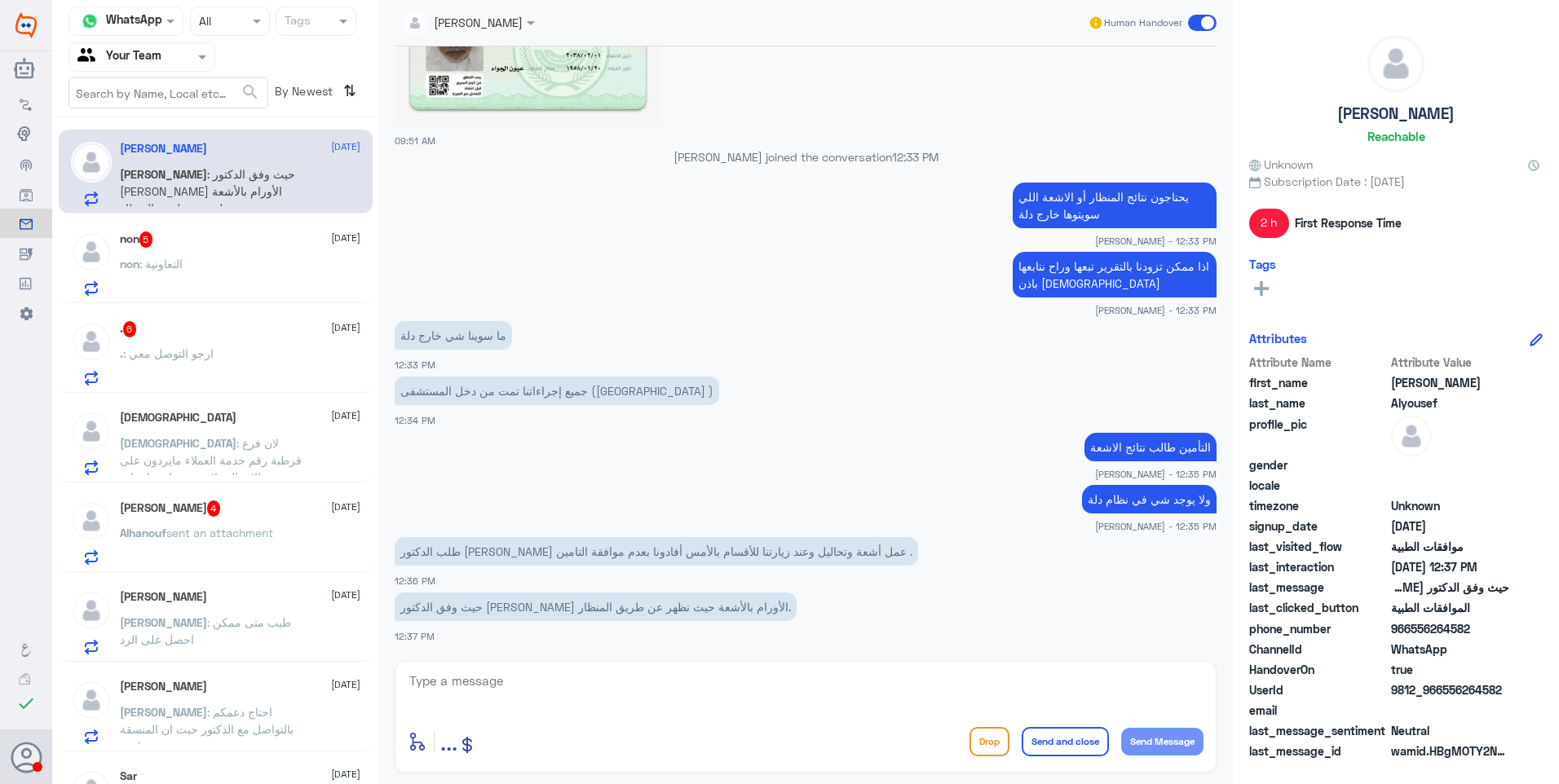
click at [257, 431] on div "Mohammed 21 September Mohammed : لان فرع قرطبة رقم خدمة العملاء مايردون على الا…" at bounding box center [240, 443] width 240 height 64
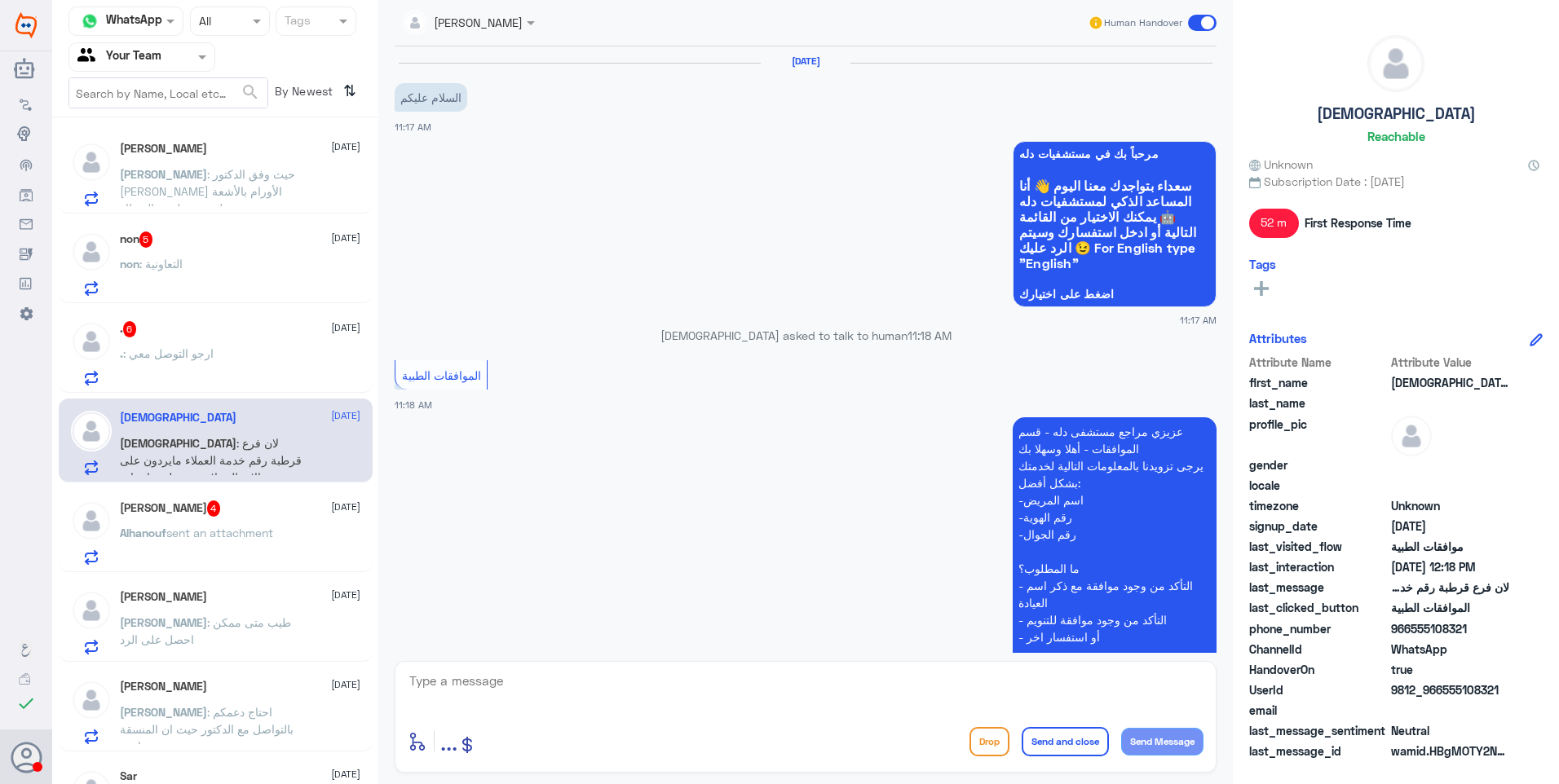
scroll to position [909, 0]
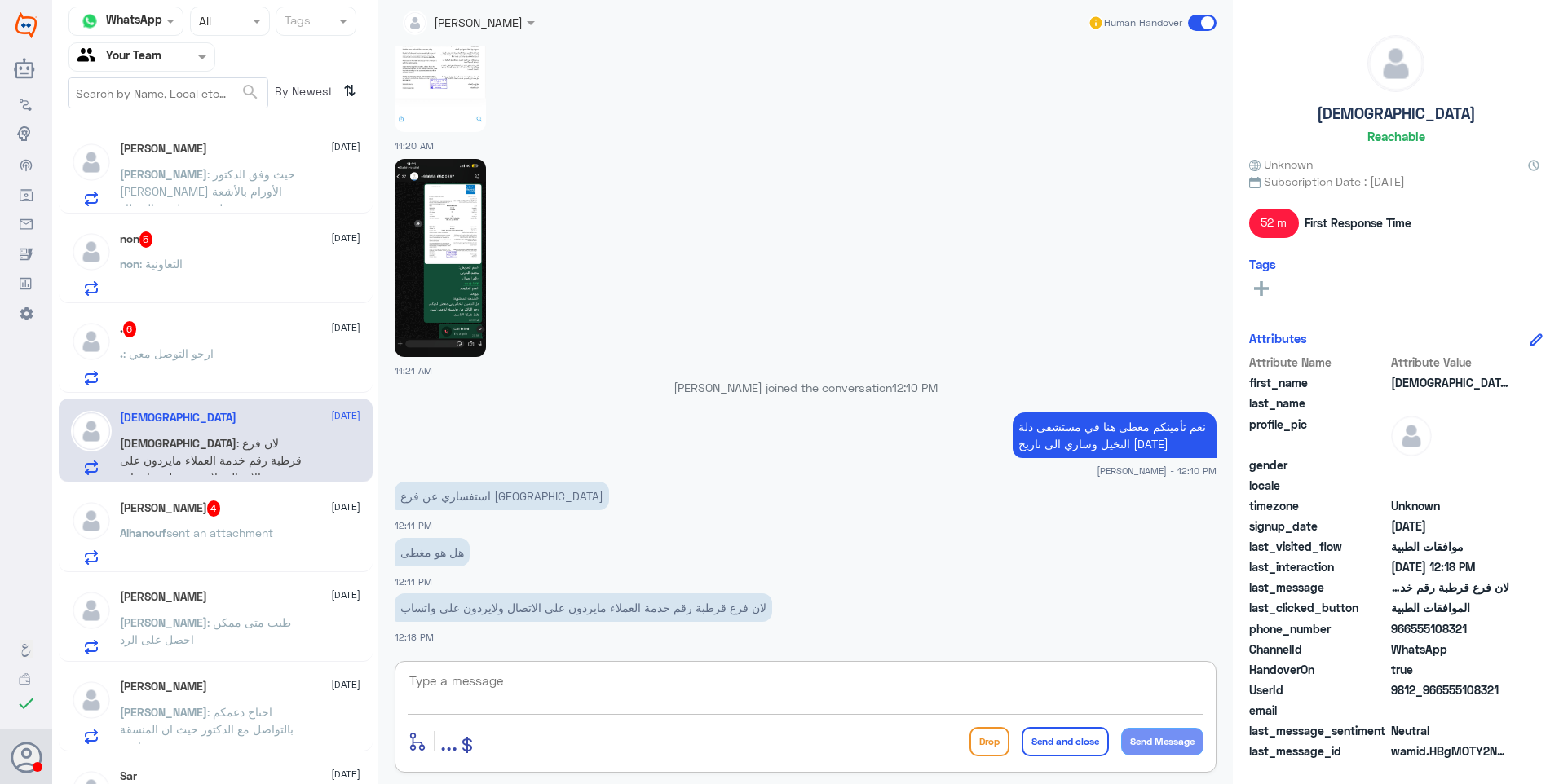
click at [439, 692] on textarea at bounding box center [805, 690] width 796 height 40
type textarea "للاسف ما اقدر افيدك عن الفروع الاخرى"
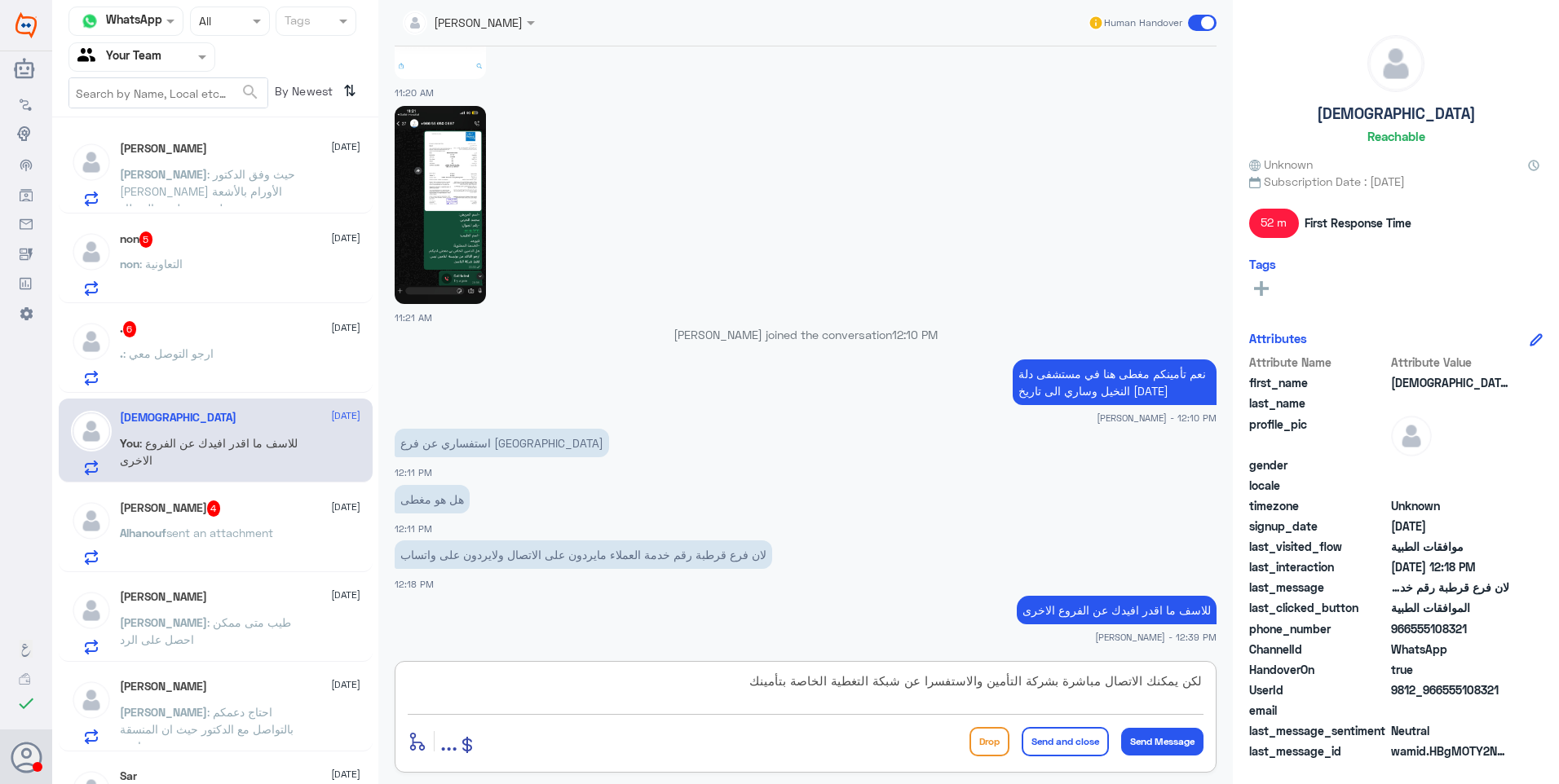
type textarea "لكن يمكنك الاتصال مباشرة بشركة التأمين والاستفسرا عن شبكة التغطية الخاصة بتأمينك"
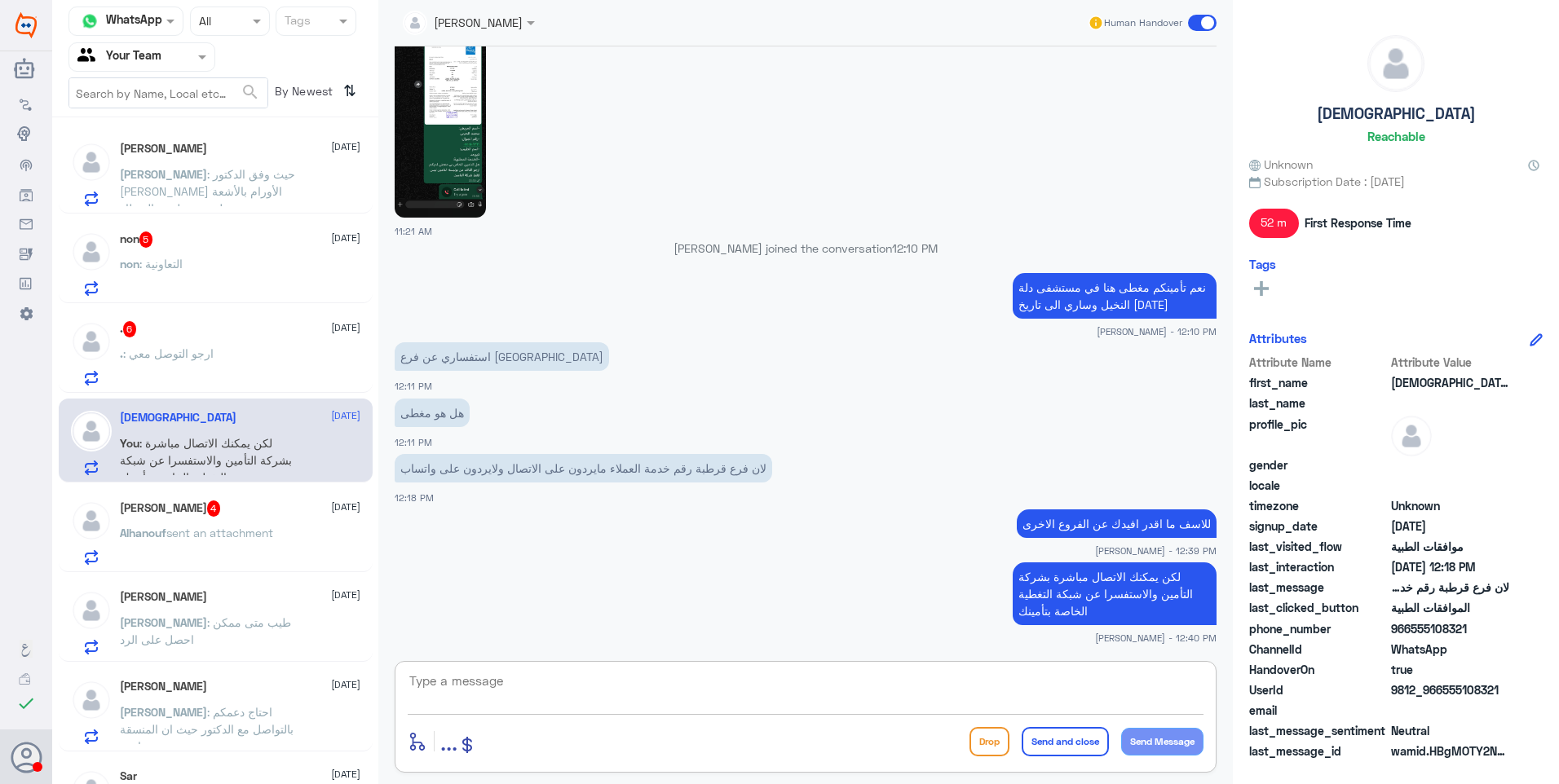
click at [238, 301] on div "non 5 21 September non : التعاونية" at bounding box center [215, 261] width 314 height 84
click at [235, 323] on div ". 6 21 September" at bounding box center [240, 329] width 240 height 16
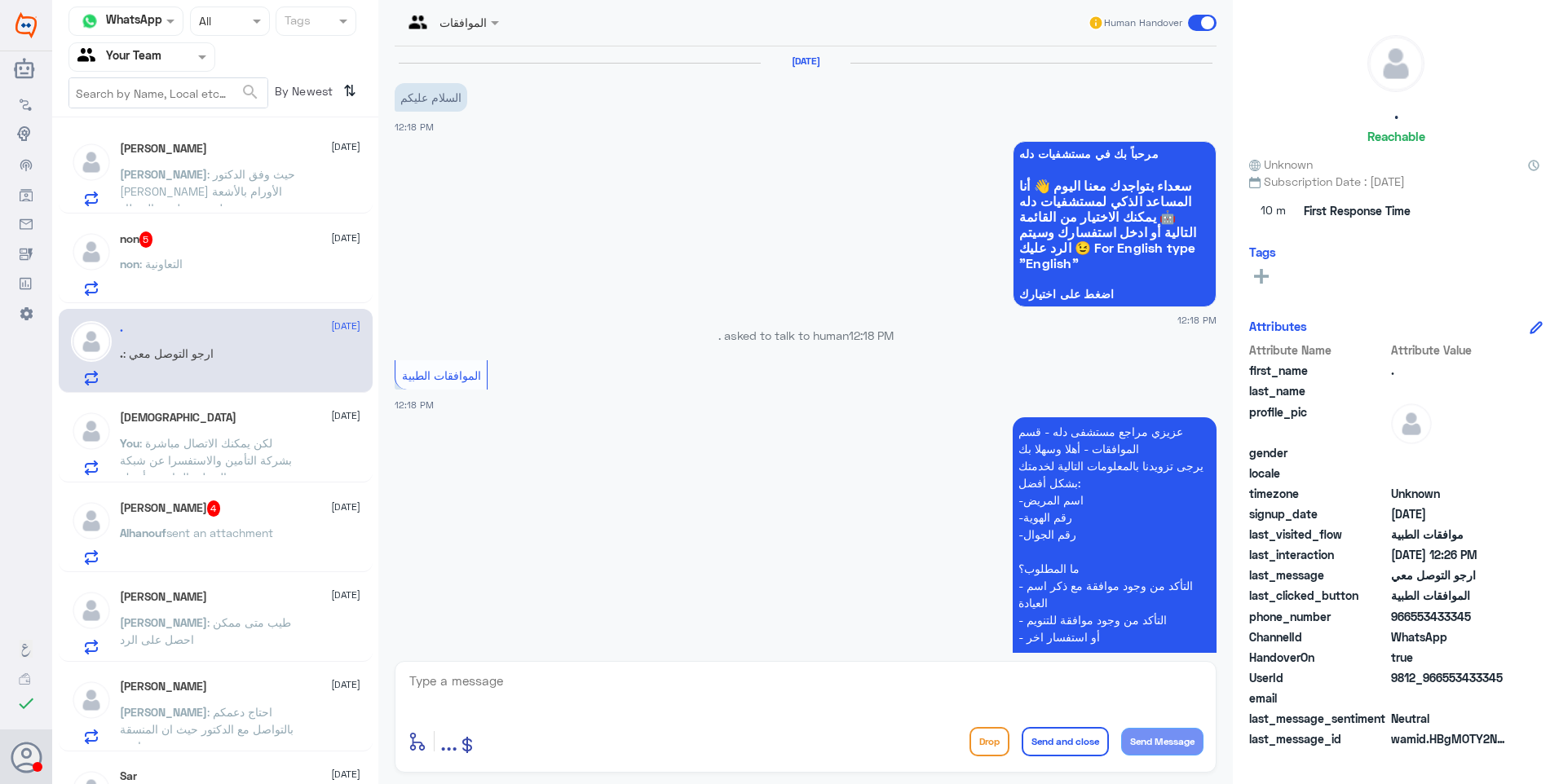
scroll to position [450, 0]
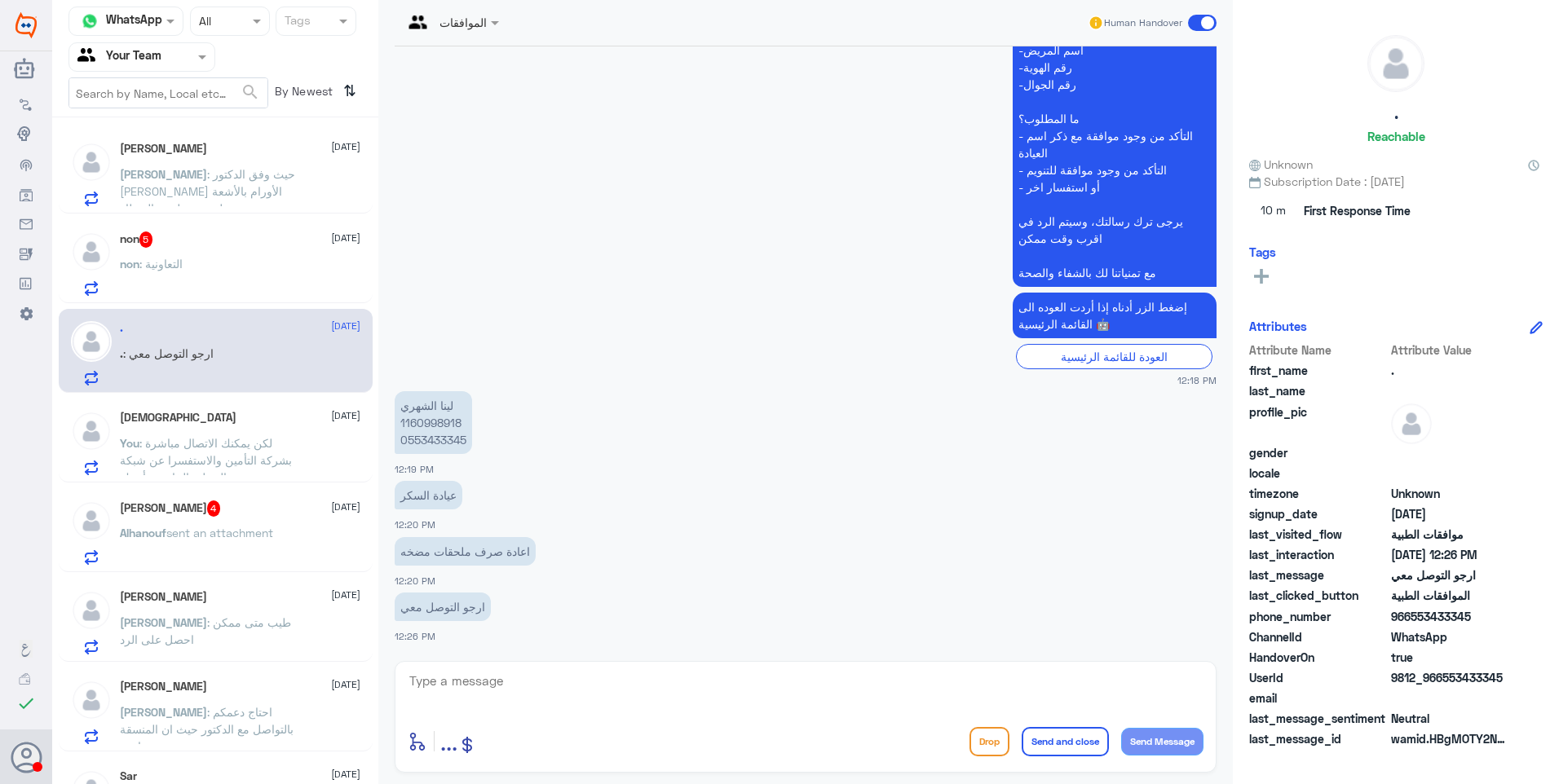
click at [439, 420] on p "لينا الشهري 1160998918 0553433345" at bounding box center [433, 422] width 77 height 63
click at [363, 728] on div "Ahmed 21 September Ahmed : احتاج دعمكم بالتواصل مع الدكتور حيث ان المنسقة ما ترد" at bounding box center [215, 710] width 314 height 84
click at [474, 683] on textarea at bounding box center [805, 690] width 796 height 40
type textarea "تمت متابعة الحالة بنتائج السكر الاخيرة والوصفة مع تقرير الطبيب"
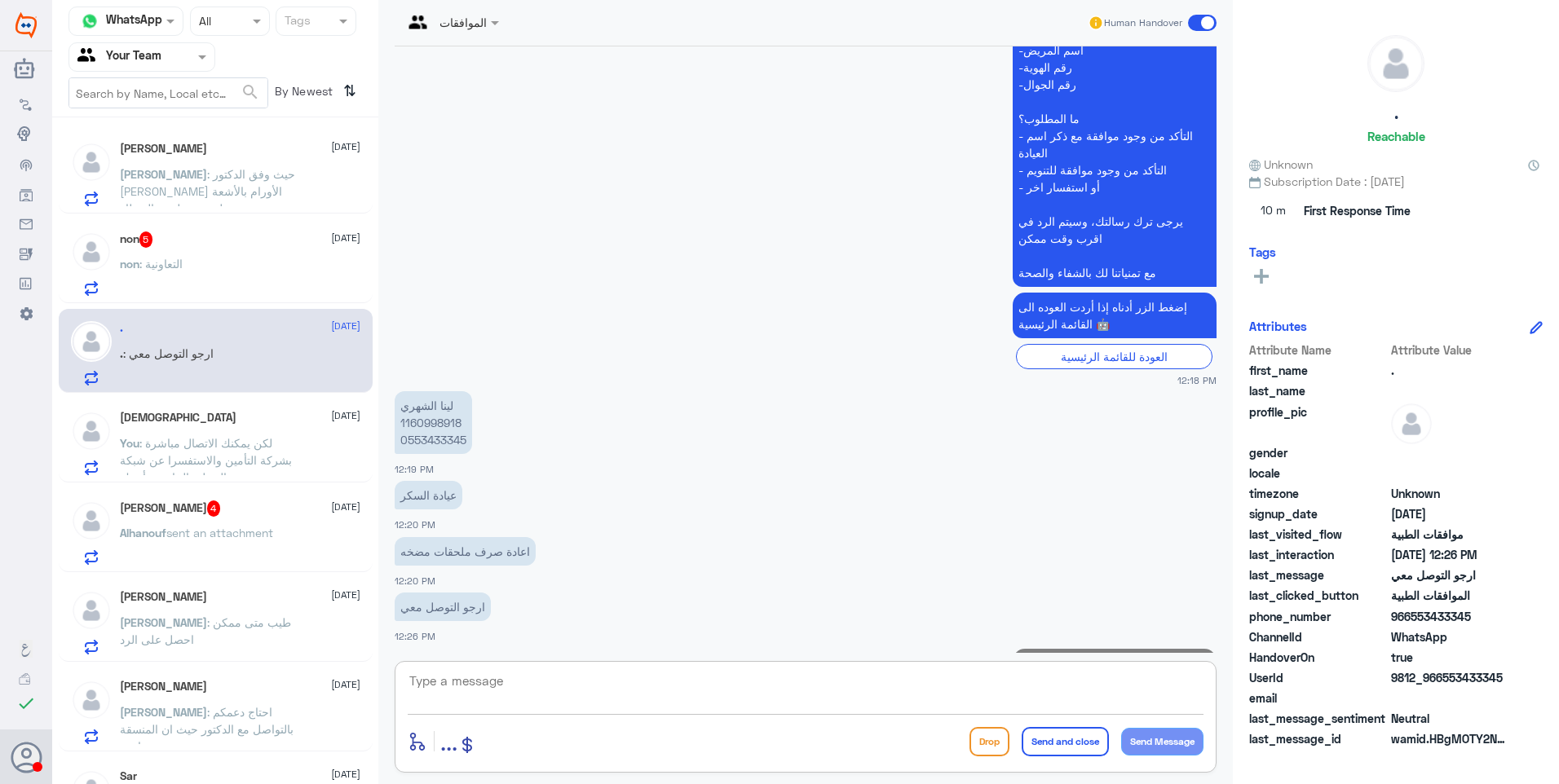
scroll to position [520, 0]
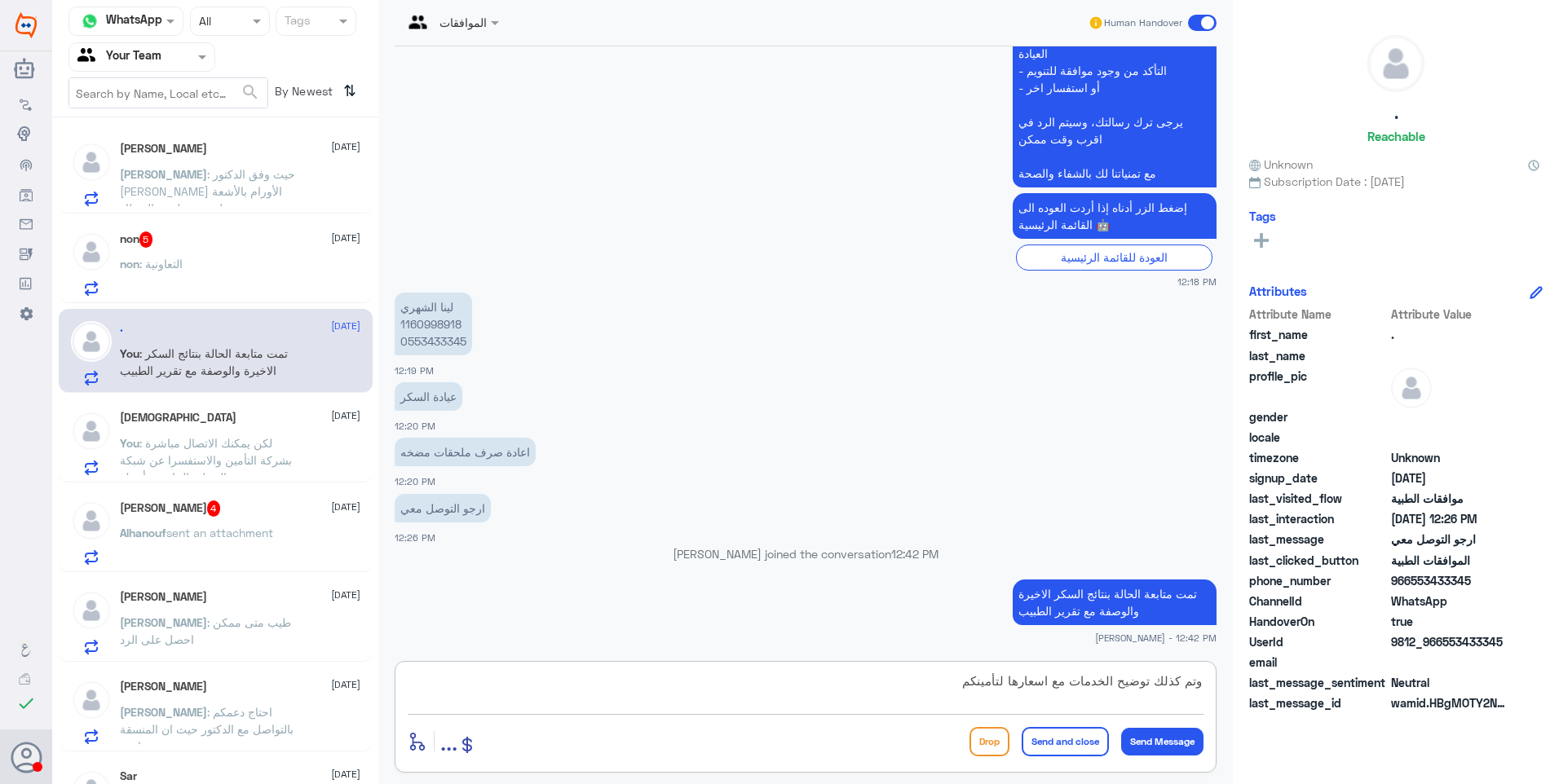
type textarea "وتم كذلك توضيح الخدمات مع اسعارها لتأمينكم"
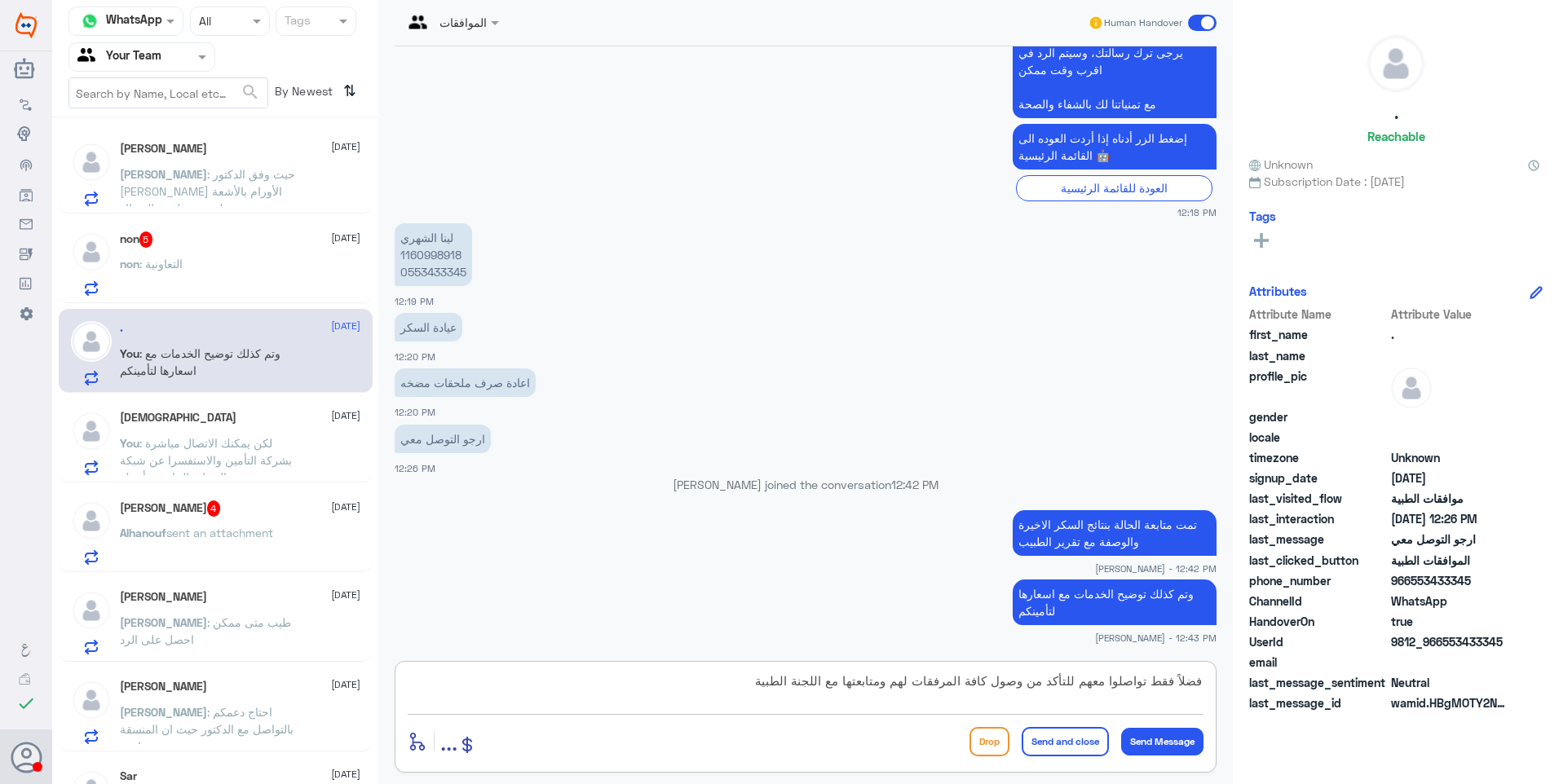
type textarea "فضلاً فقط تواصلوا معهم للتأكد من وصول كافة المرفقات لهم ومتابعتها مع اللجنة الط…"
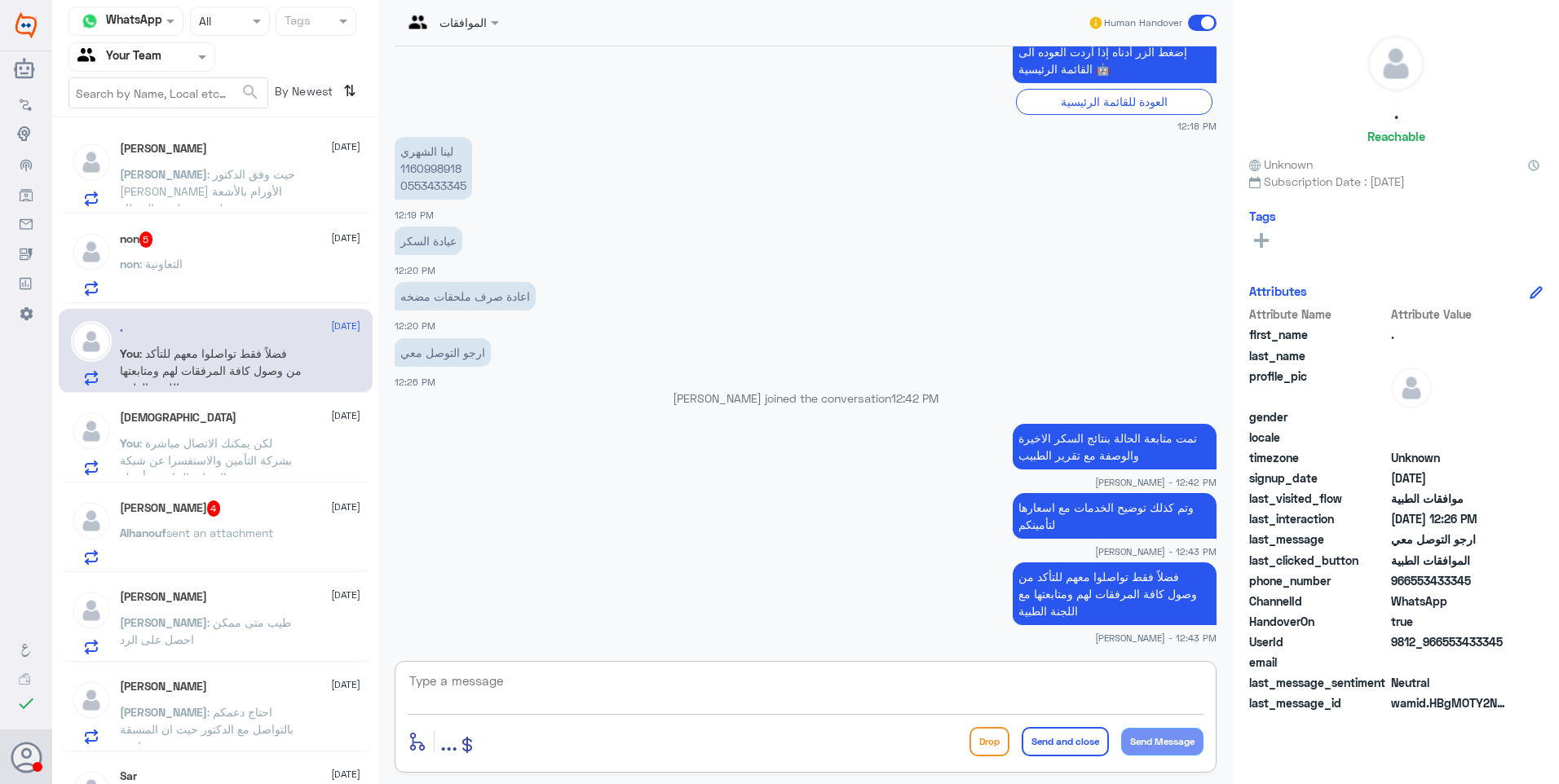
click at [250, 268] on div "non : التعاونية" at bounding box center [240, 278] width 240 height 37
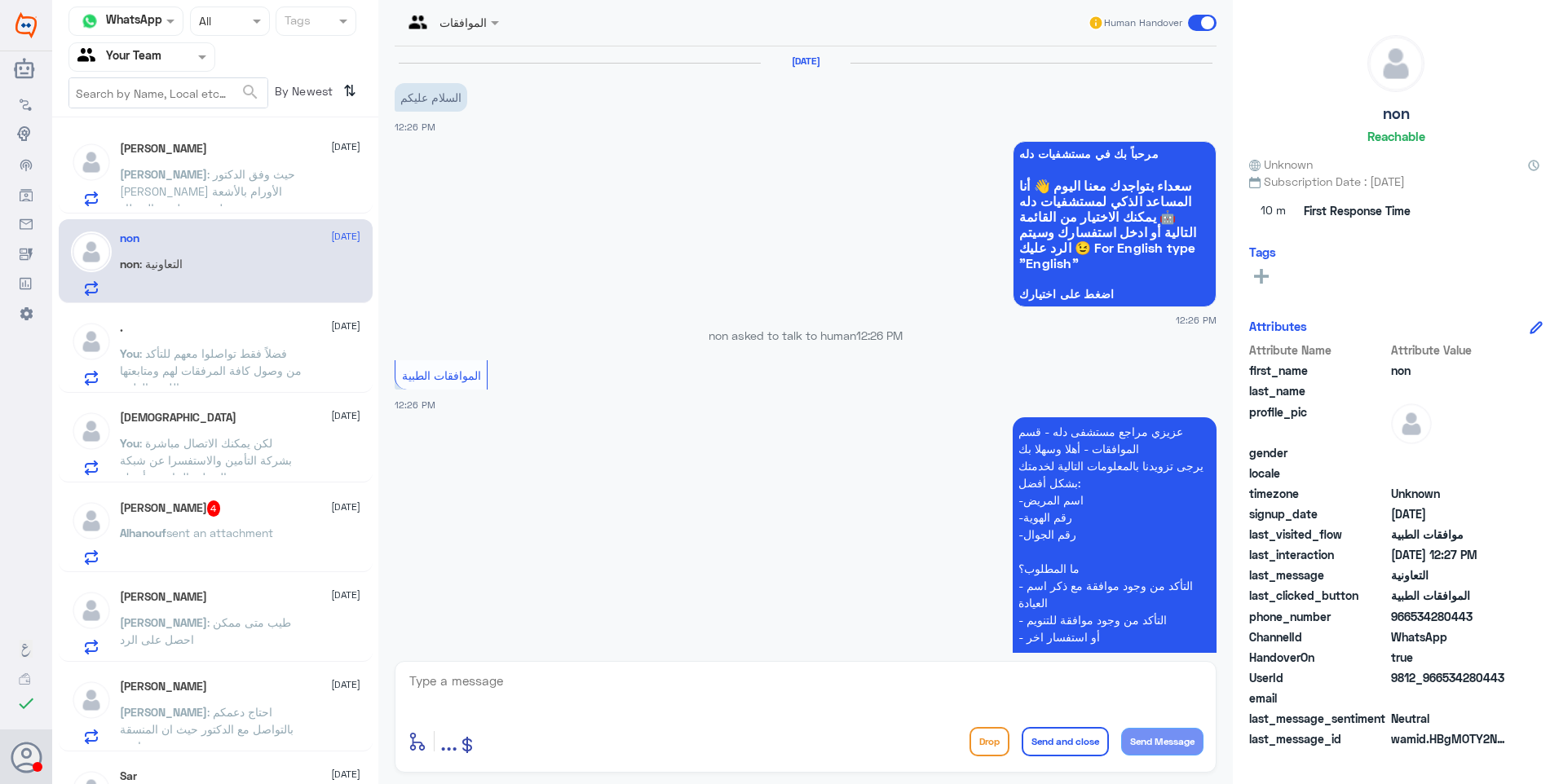
scroll to position [411, 0]
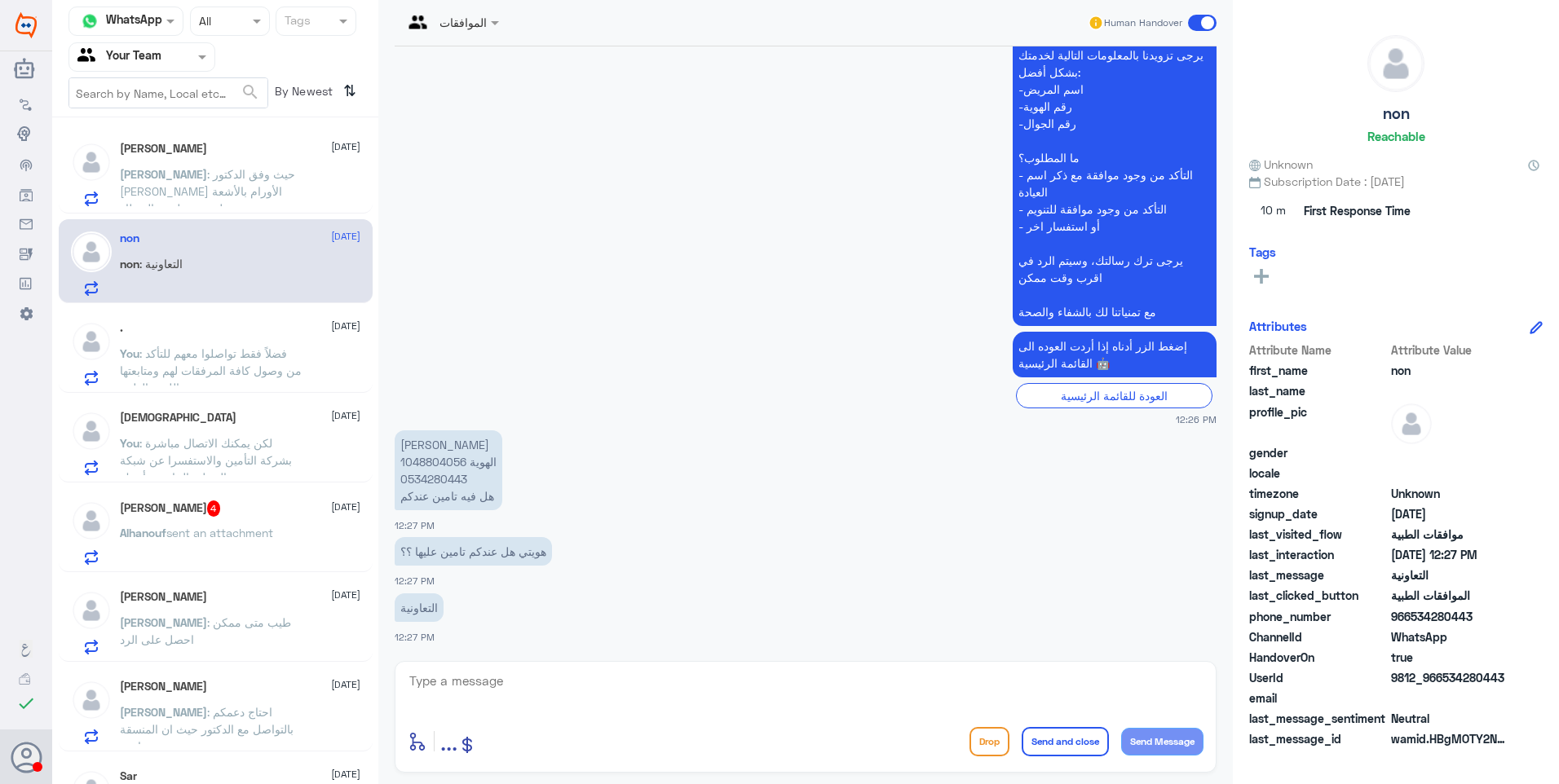
click at [427, 457] on p "نوره القحطاني الهوية 1048804056 0534280443 هل فيه تامين عندكم" at bounding box center [448, 470] width 108 height 80
click at [481, 670] on textarea at bounding box center [805, 690] width 796 height 40
type textarea "للاسف تأمينك غير مغطى في دلة النخيل"
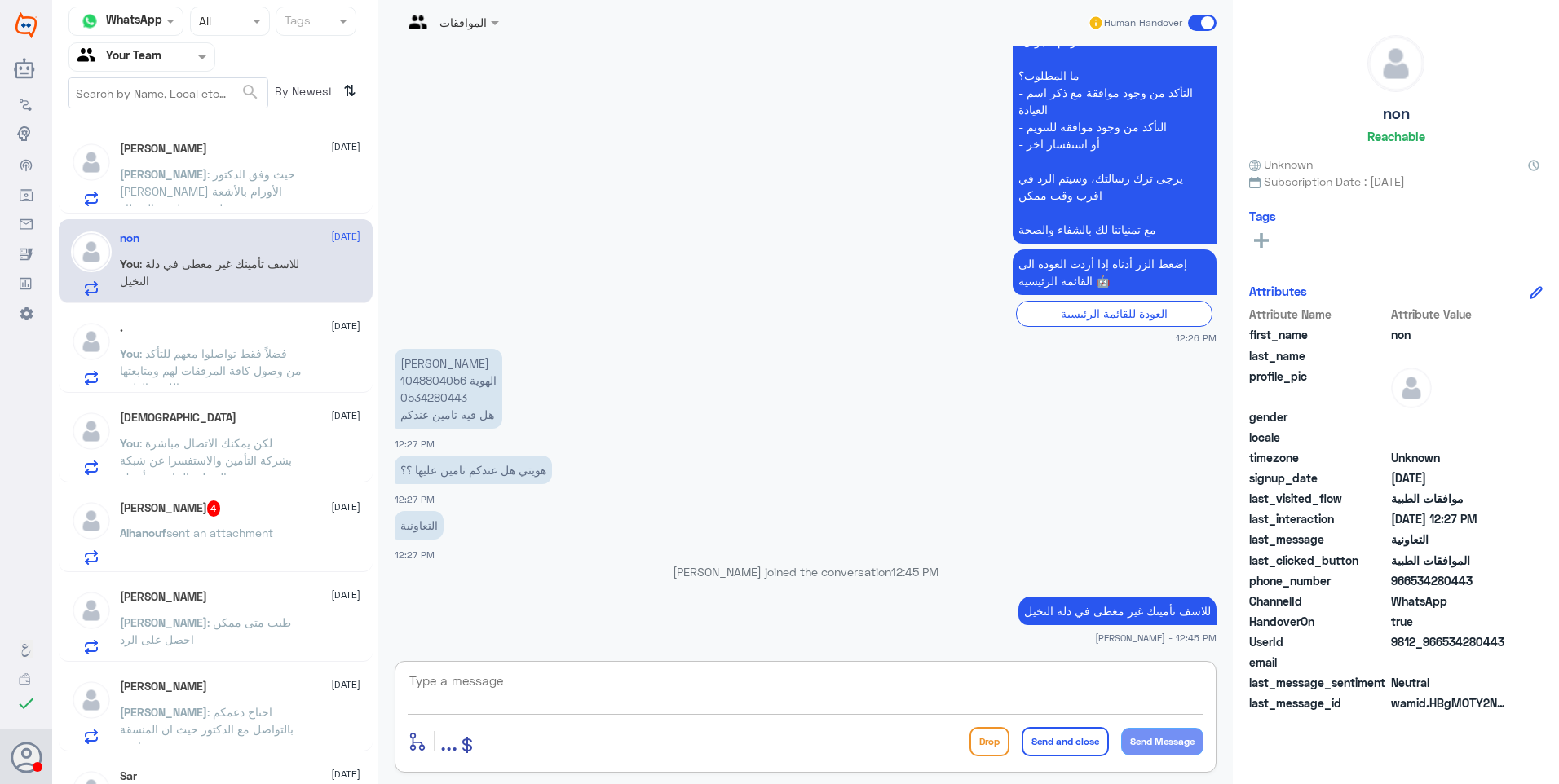
click at [192, 187] on span ": حيث وفق الدكتور [PERSON_NAME] الأورام بالأشعة حيث تظهر عن طريق المنظار." at bounding box center [208, 191] width 175 height 48
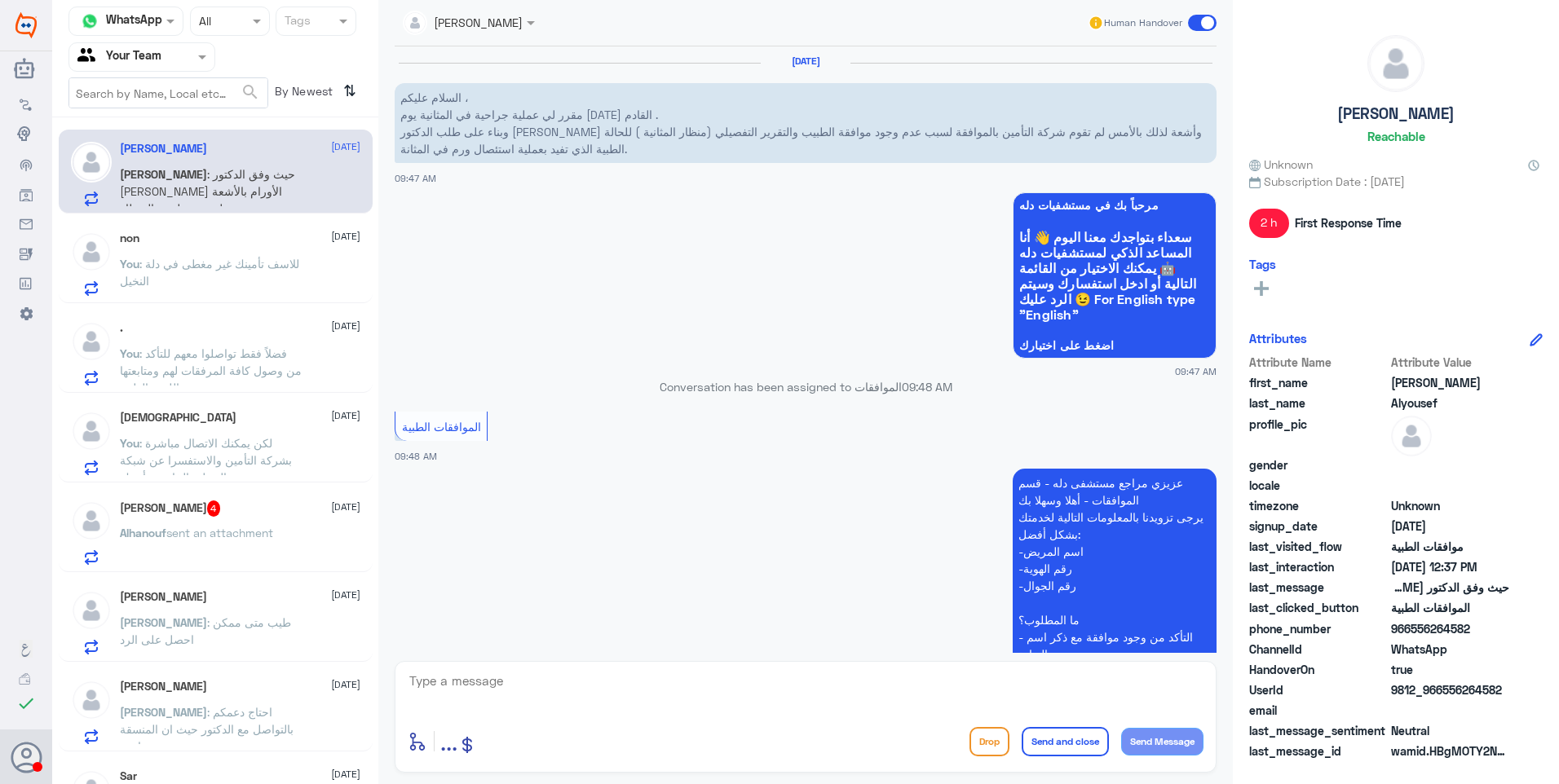
scroll to position [1469, 0]
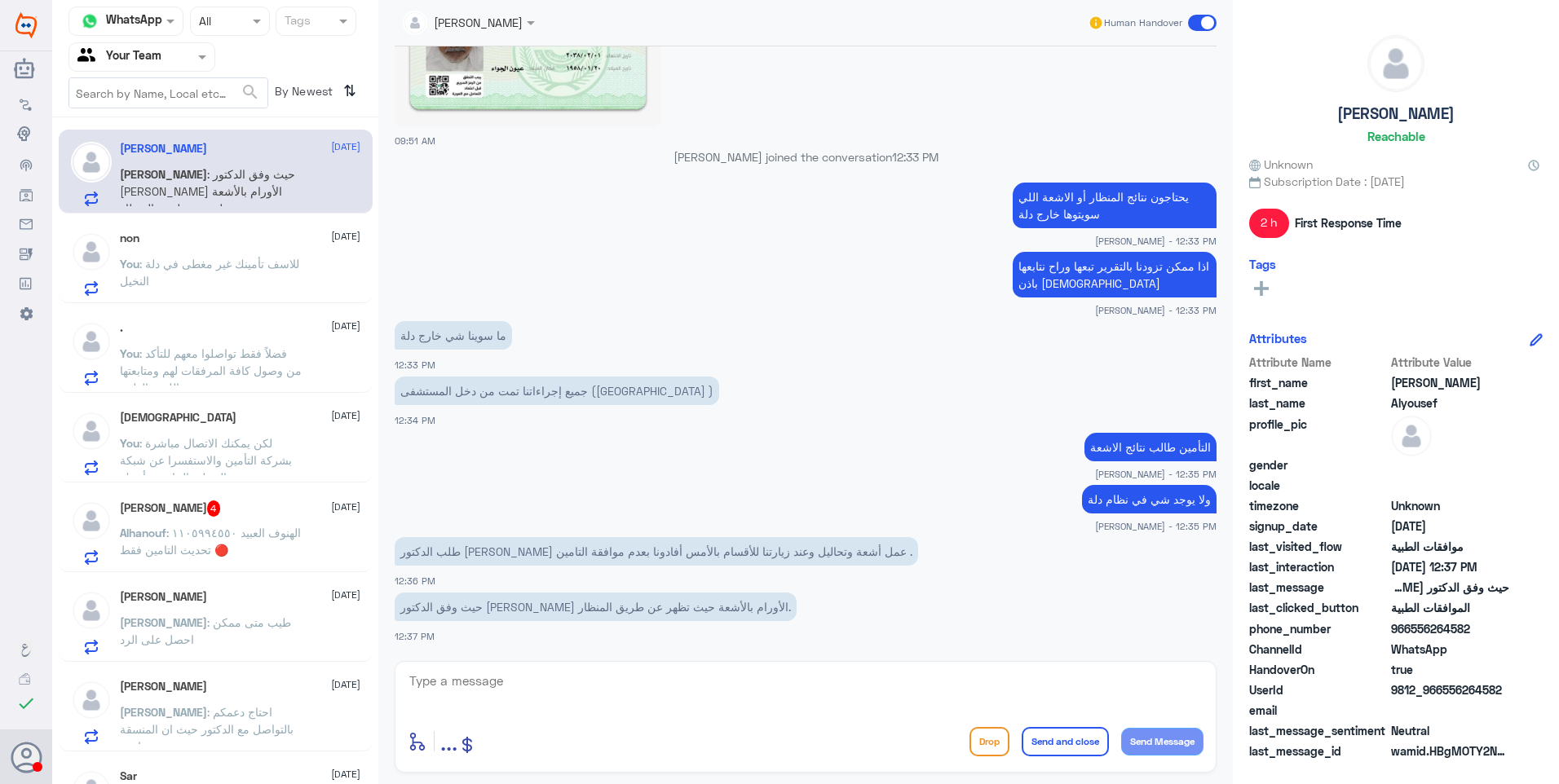
click at [224, 525] on p "Alhanouf : الهنوف العبيد ١١٠٥٩٩٤٥٥٠ تحديث التامين فقط 🔴" at bounding box center [212, 544] width 184 height 40
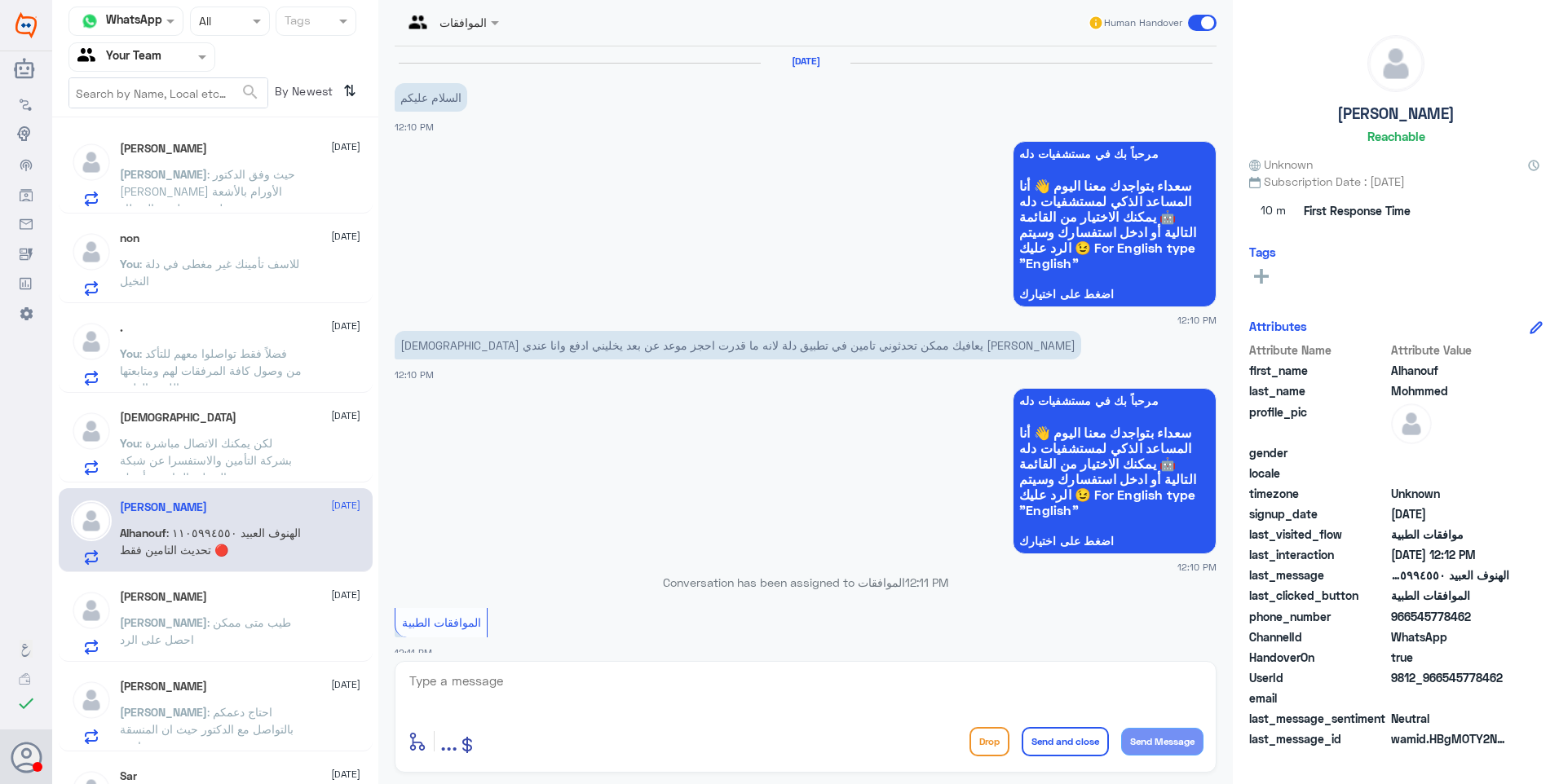
scroll to position [530, 0]
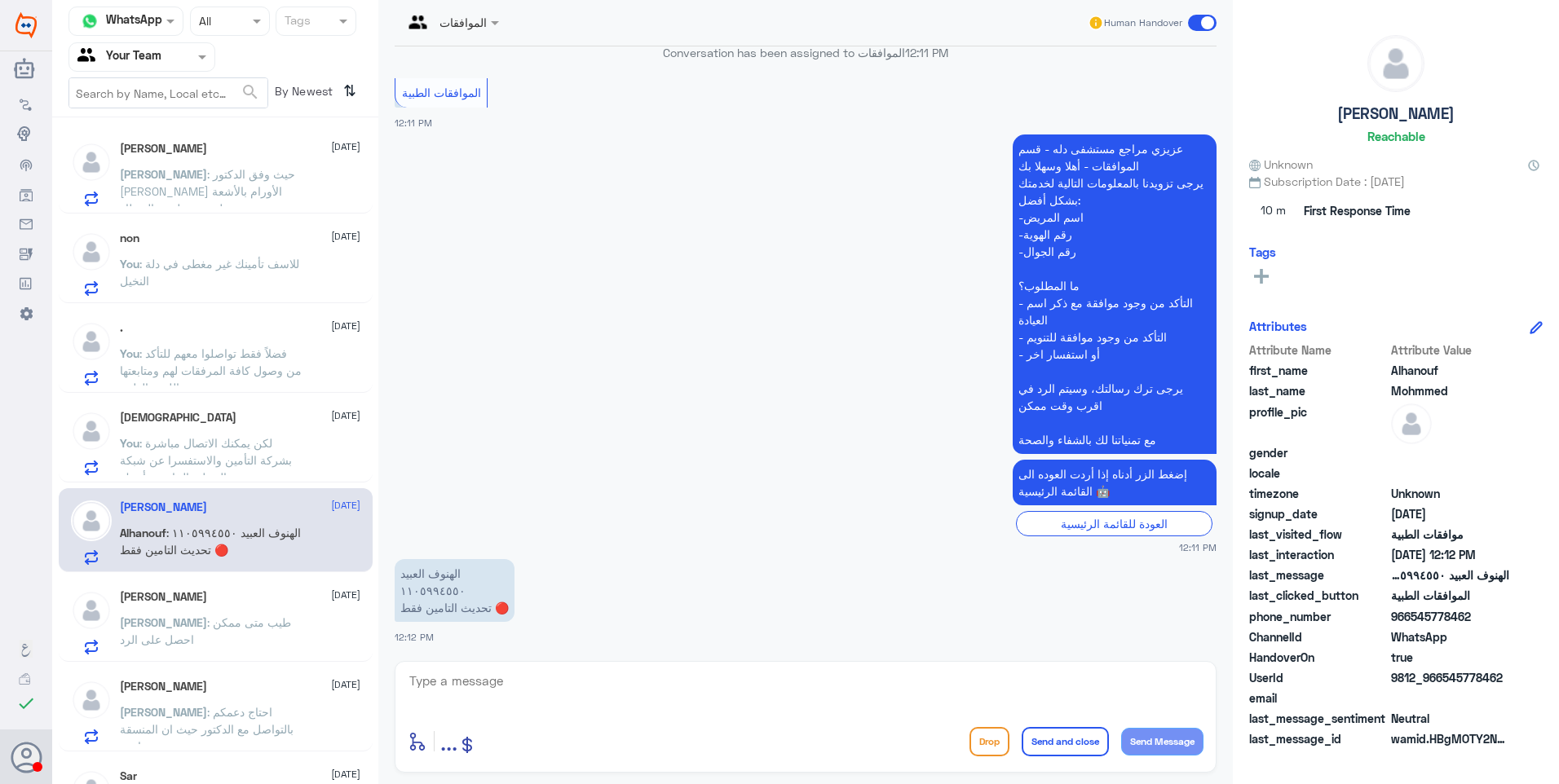
click at [422, 594] on p "الهنوف العبيد ١١٠٥٩٩٤٥٥٠ تحديث التامين فقط 🔴" at bounding box center [455, 590] width 120 height 63
drag, startPoint x: 422, startPoint y: 594, endPoint x: 441, endPoint y: 670, distance: 78.3
click at [441, 670] on textarea at bounding box center [805, 690] width 796 height 40
drag, startPoint x: 497, startPoint y: 685, endPoint x: 364, endPoint y: 678, distance: 133.2
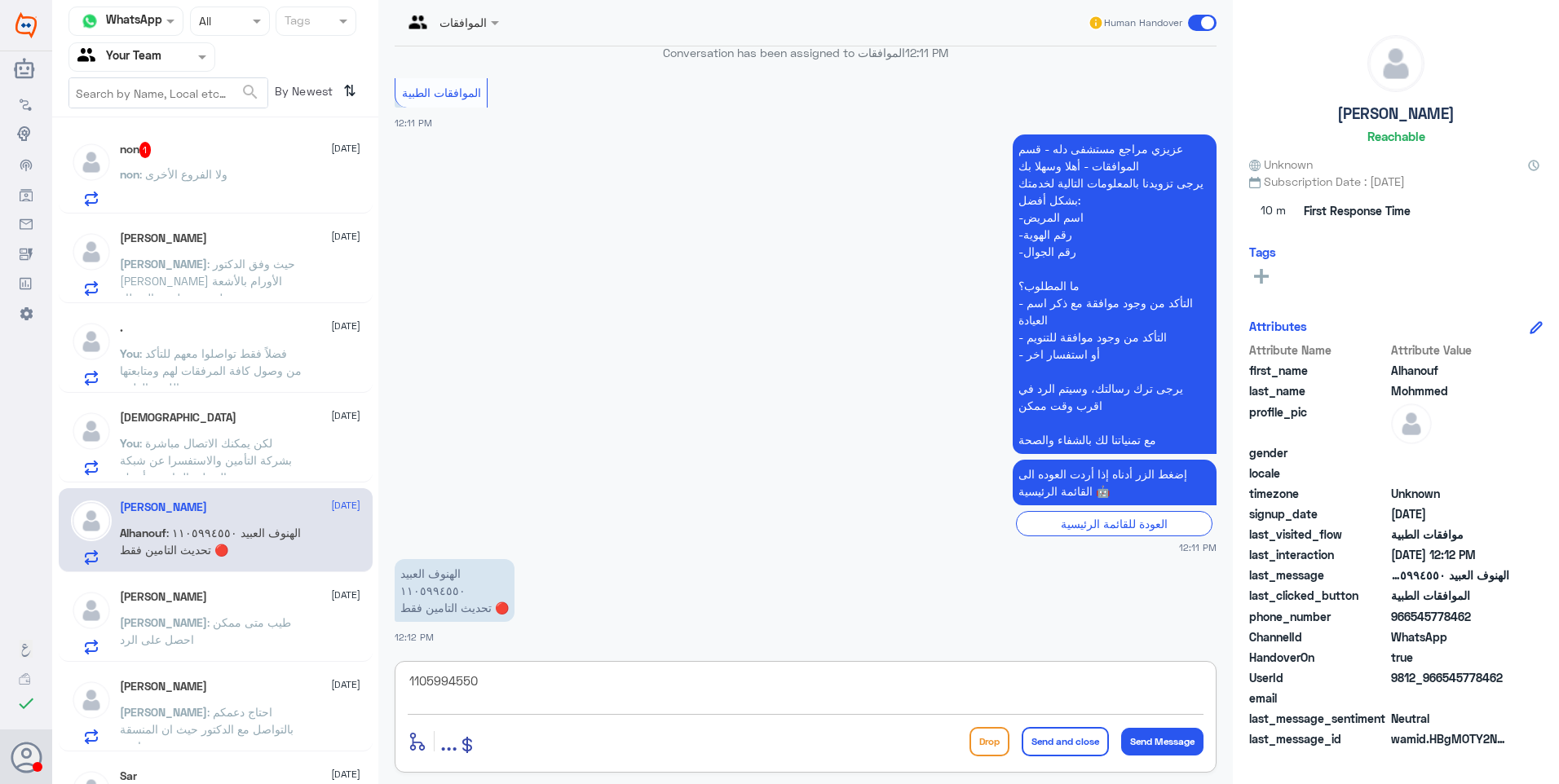
click at [368, 679] on div "Channel WhatsApp Status × All Tags Agent Filter Your Team search By Newest ⇅ no…" at bounding box center [805, 394] width 1506 height 789
click at [496, 690] on textarea "1105994550" at bounding box center [805, 690] width 796 height 40
drag, startPoint x: 504, startPoint y: 682, endPoint x: 239, endPoint y: 632, distance: 269.7
click at [239, 632] on div "Channel WhatsApp Status × All Tags Agent Filter Your Team search By Newest ⇅ no…" at bounding box center [805, 394] width 1506 height 789
type textarea "تم تحديث ملفك تحت تأمين شركة بوبا"
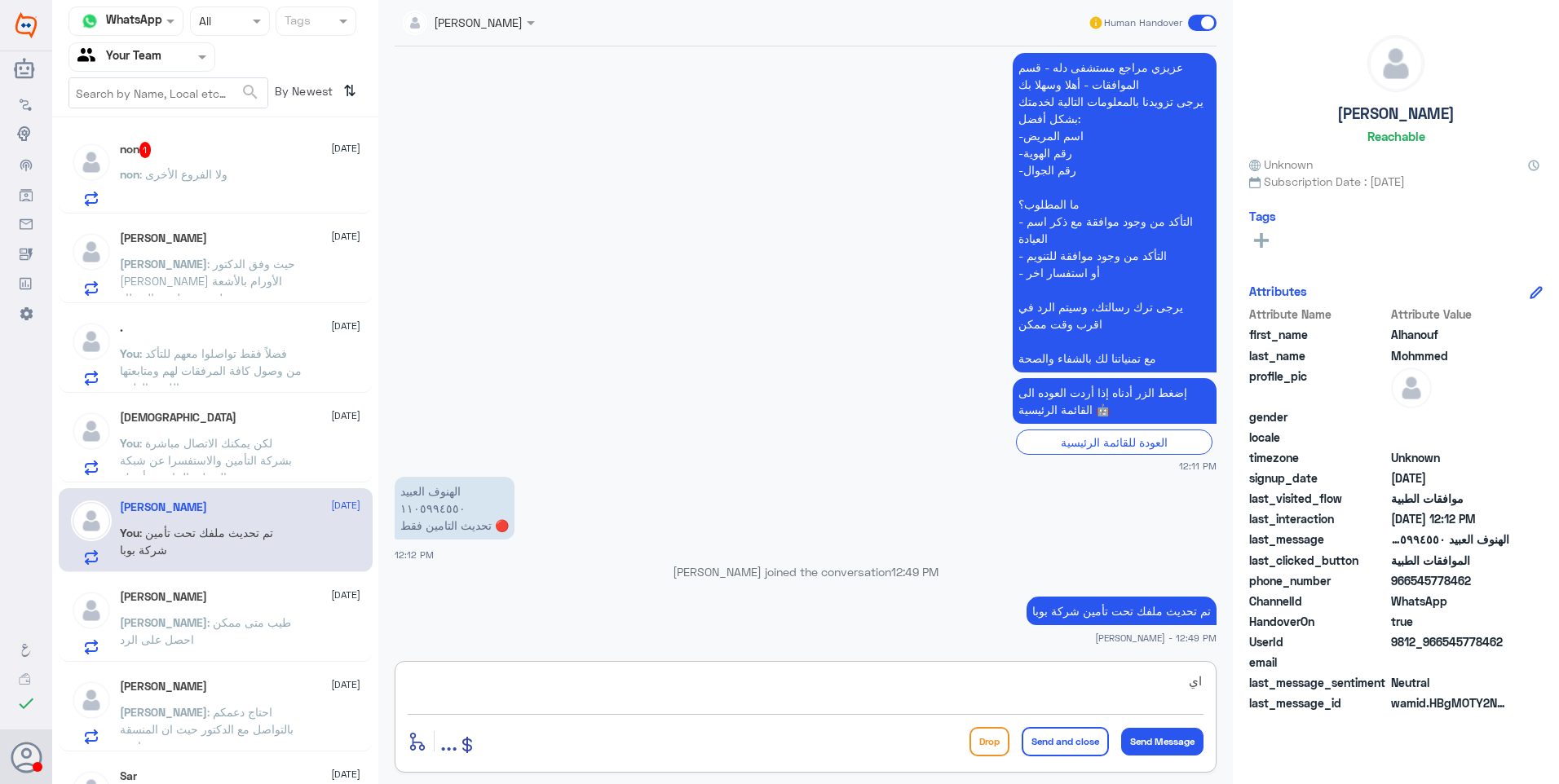
scroll to position [582, 0]
type textarea "ا"
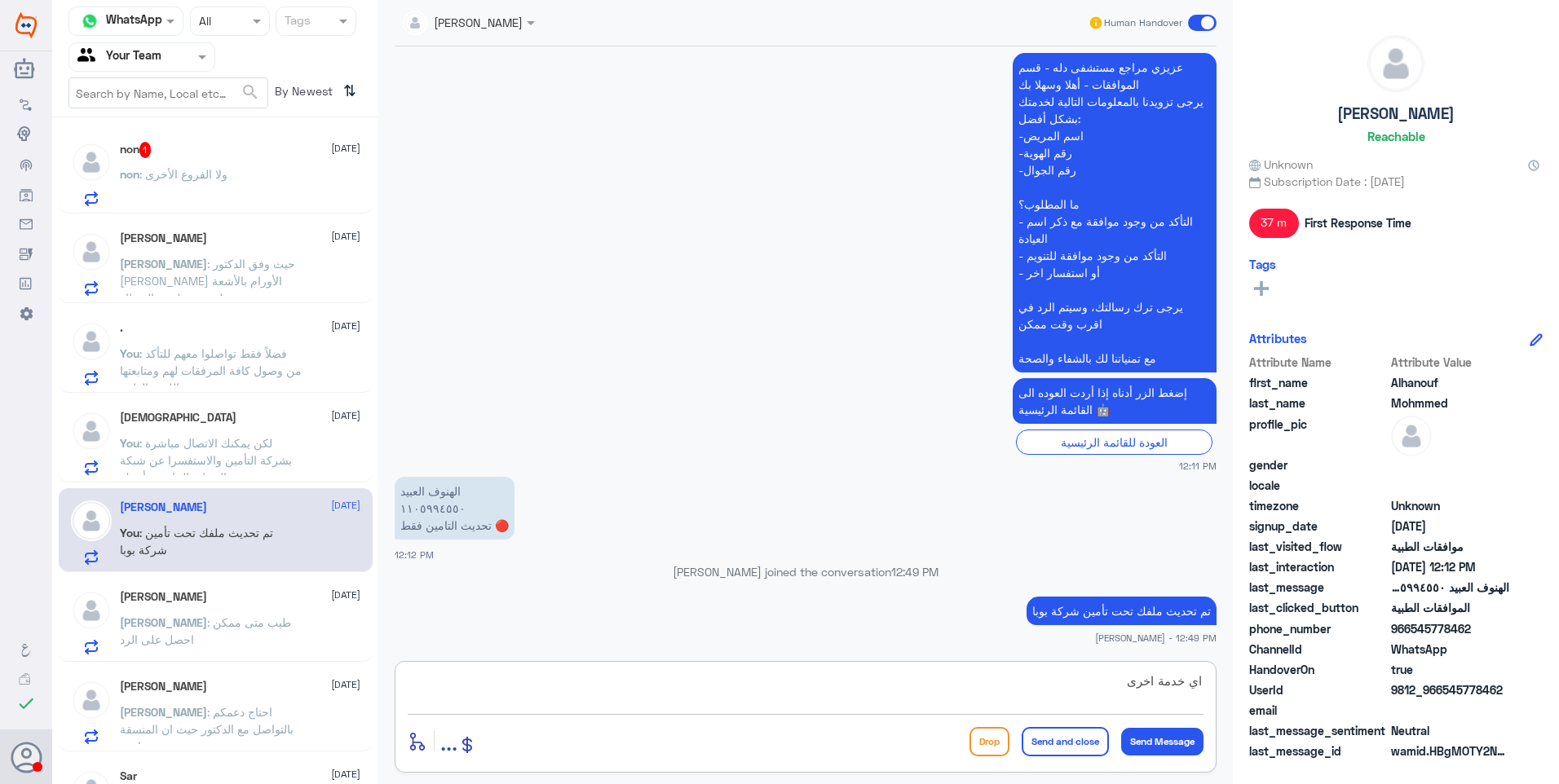
type textarea "اي خدمة اخرى؟"
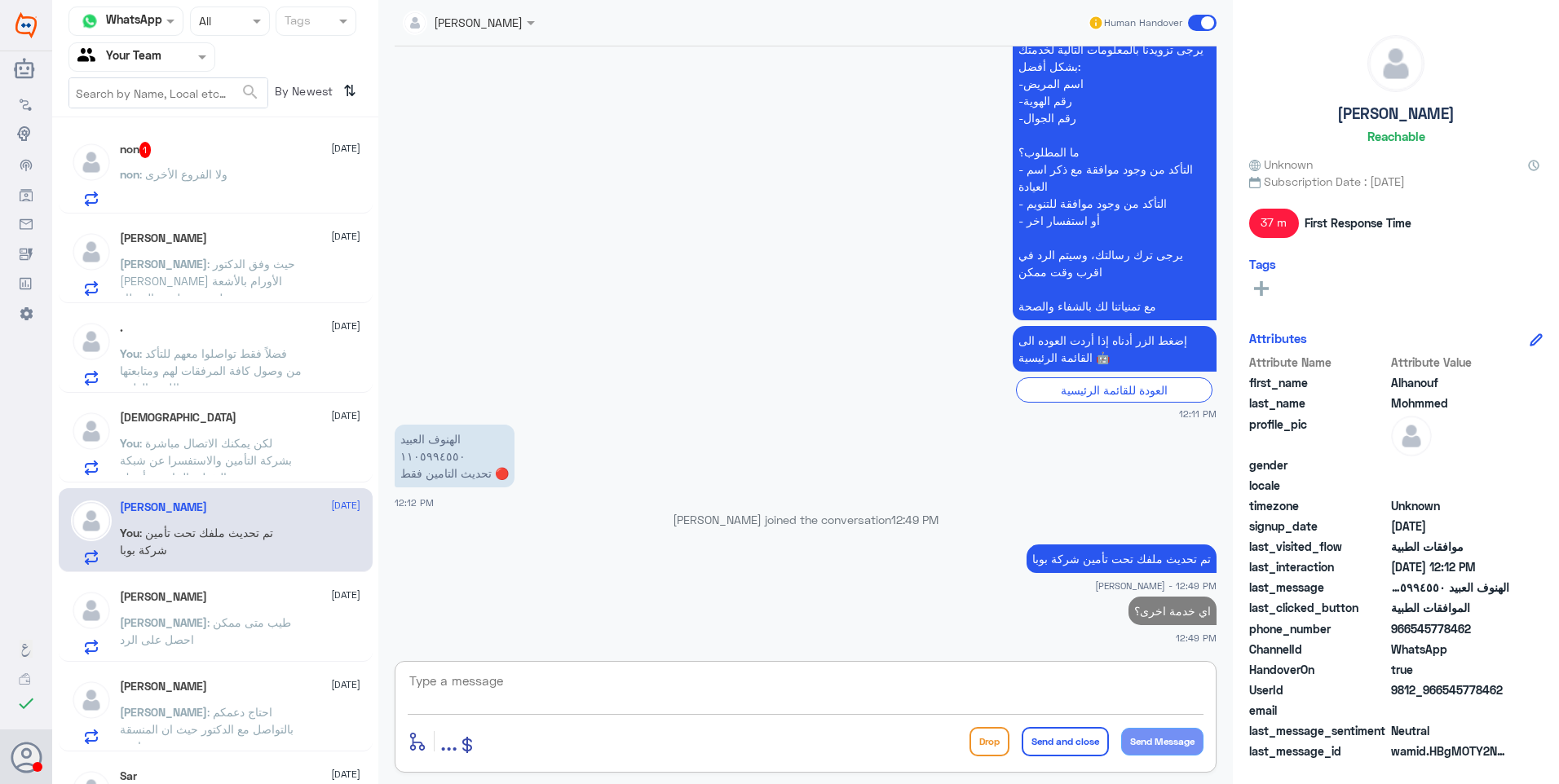
click at [246, 172] on div "non : ولا الفروع الأخرى" at bounding box center [240, 188] width 240 height 37
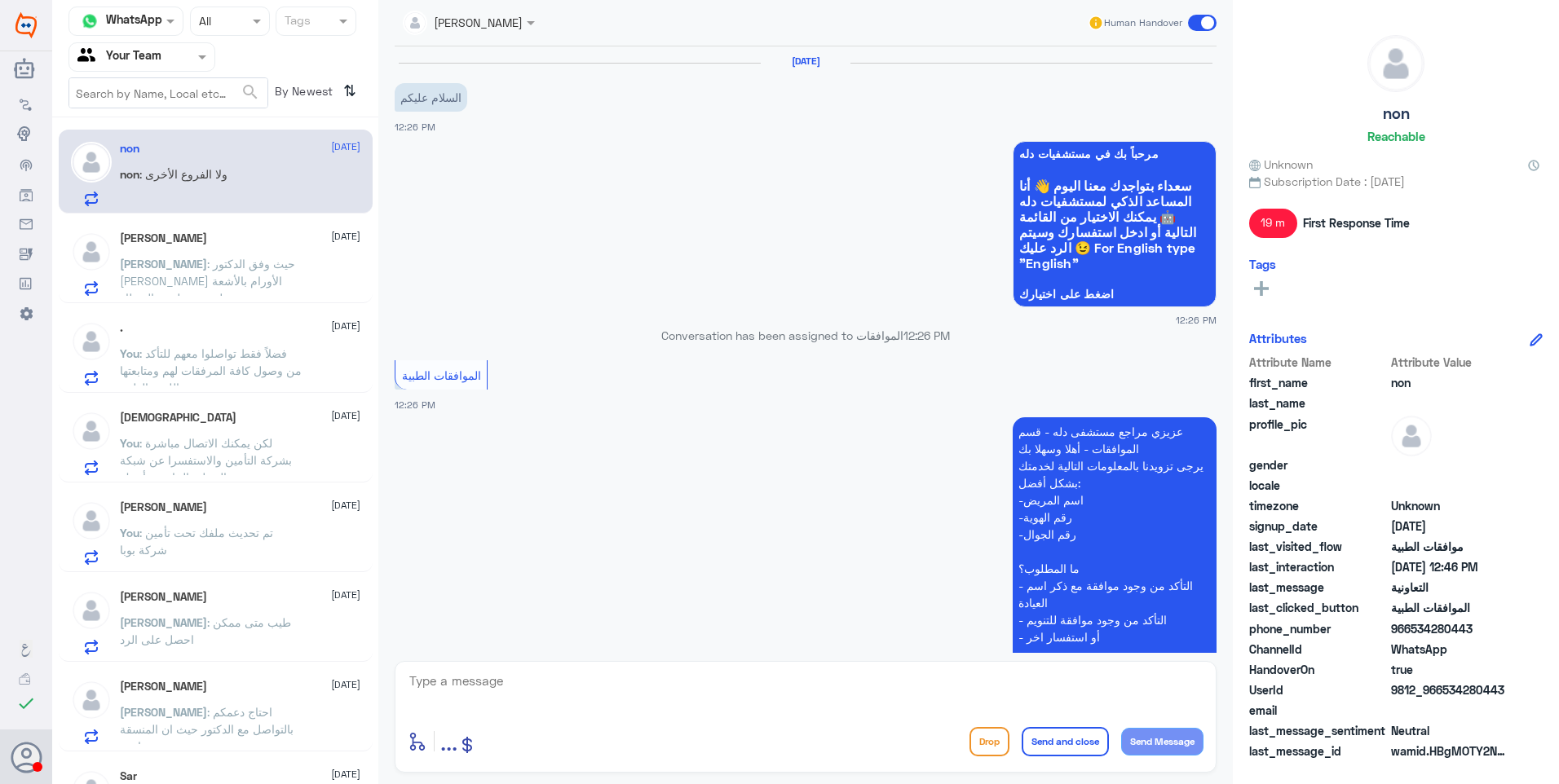
scroll to position [548, 0]
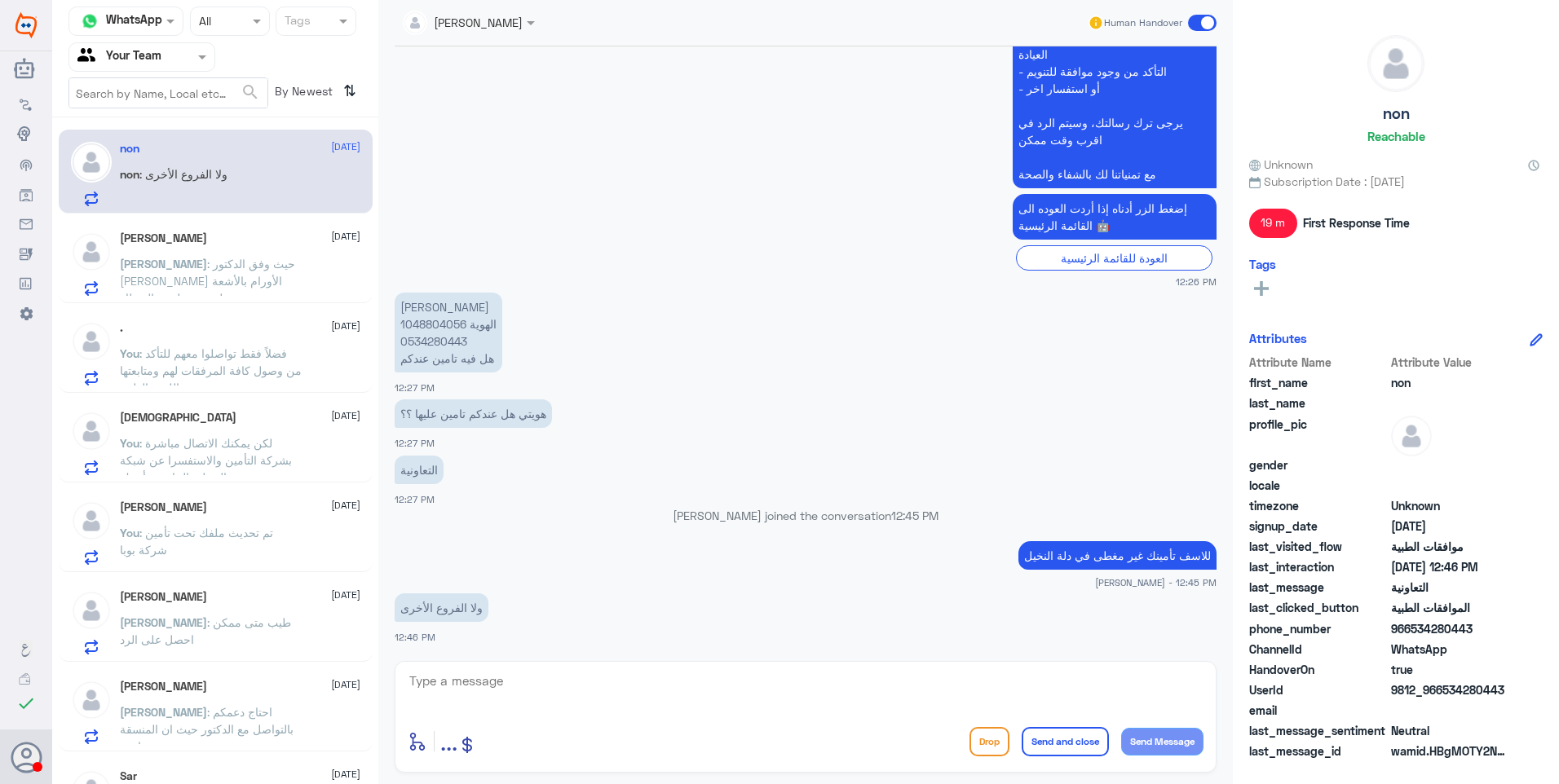
click at [504, 695] on textarea at bounding box center [805, 690] width 796 height 40
type textarea "ما عندي اطلاع على الفروع الاخرى والله"
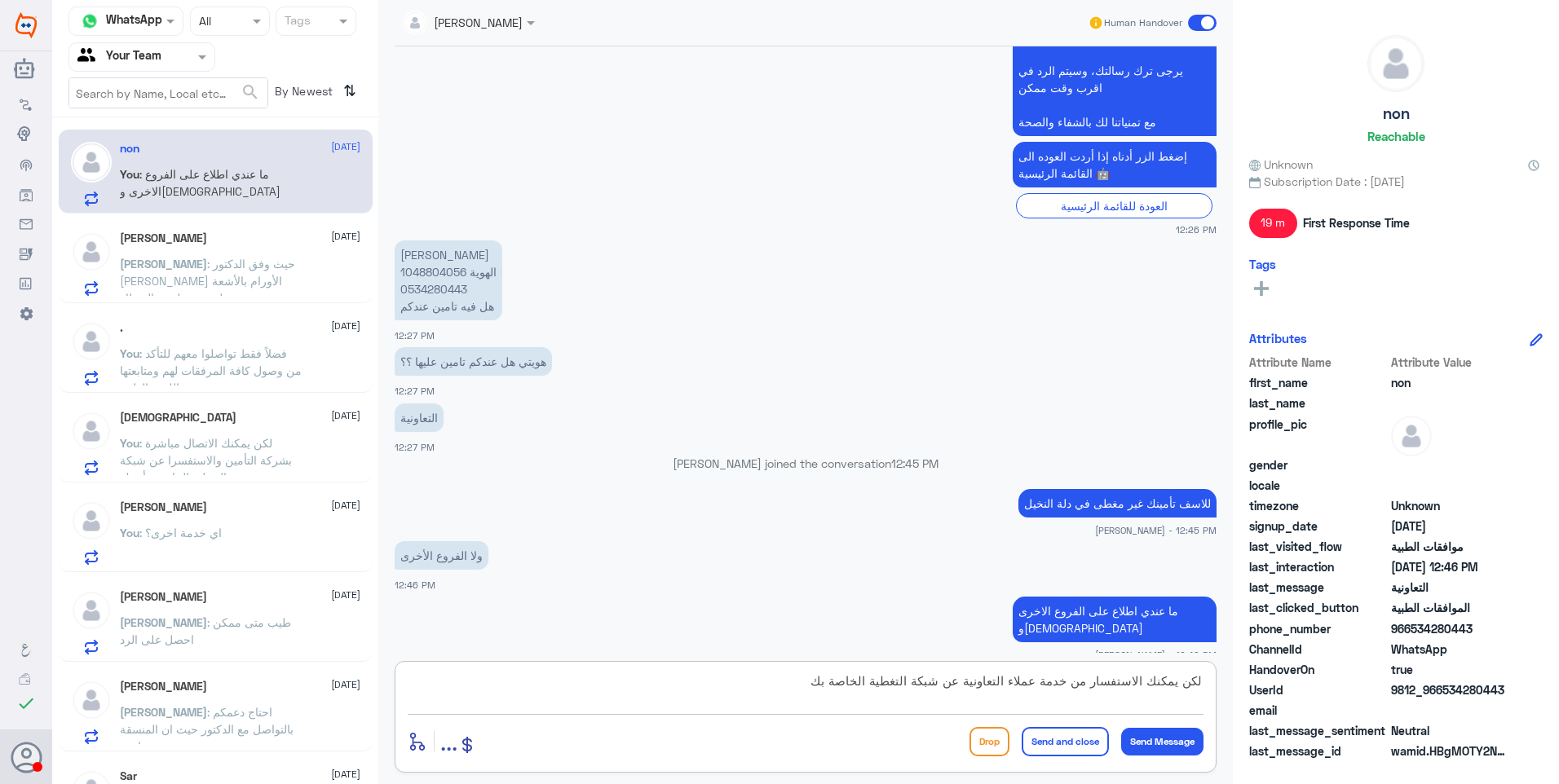
type textarea "لكن يمكنك الاستفسار من خدمة عملاء التعاونية عن شبكة التغطية الخاصة بك"
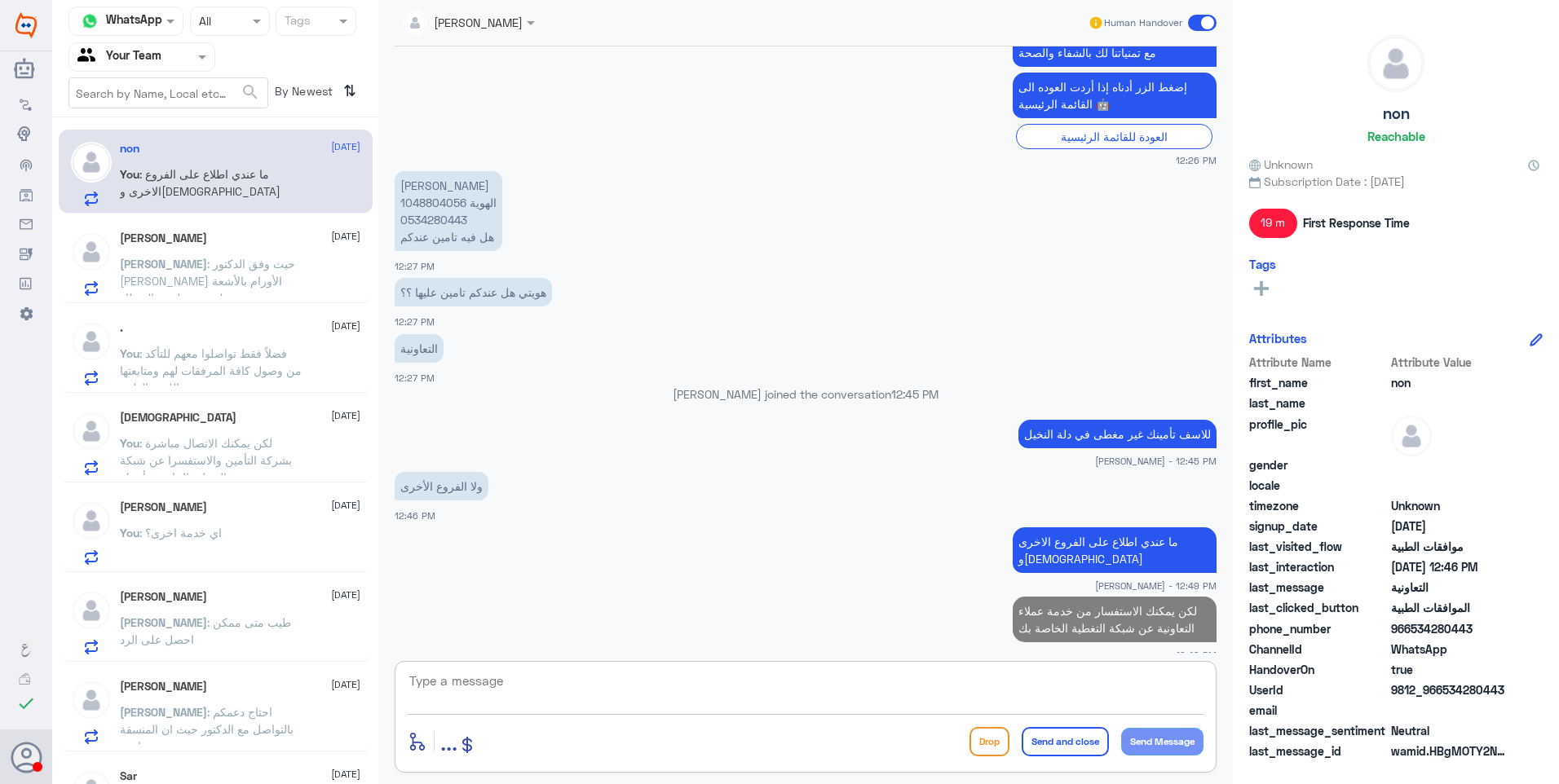
click at [236, 277] on span ": حيث وفق الدكتور [PERSON_NAME] الأورام بالأشعة حيث تظهر عن طريق المنظار." at bounding box center [208, 281] width 175 height 48
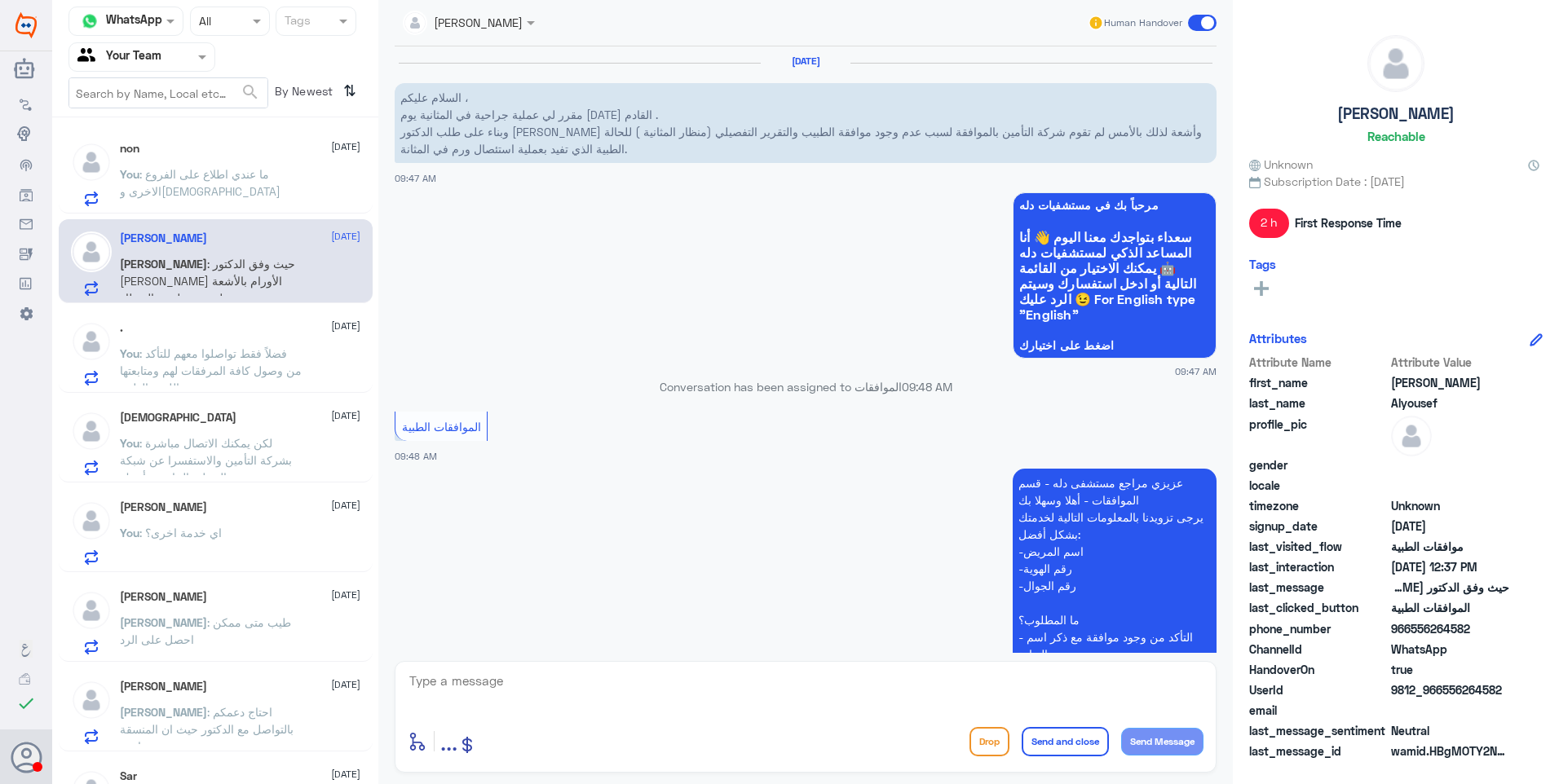
scroll to position [1469, 0]
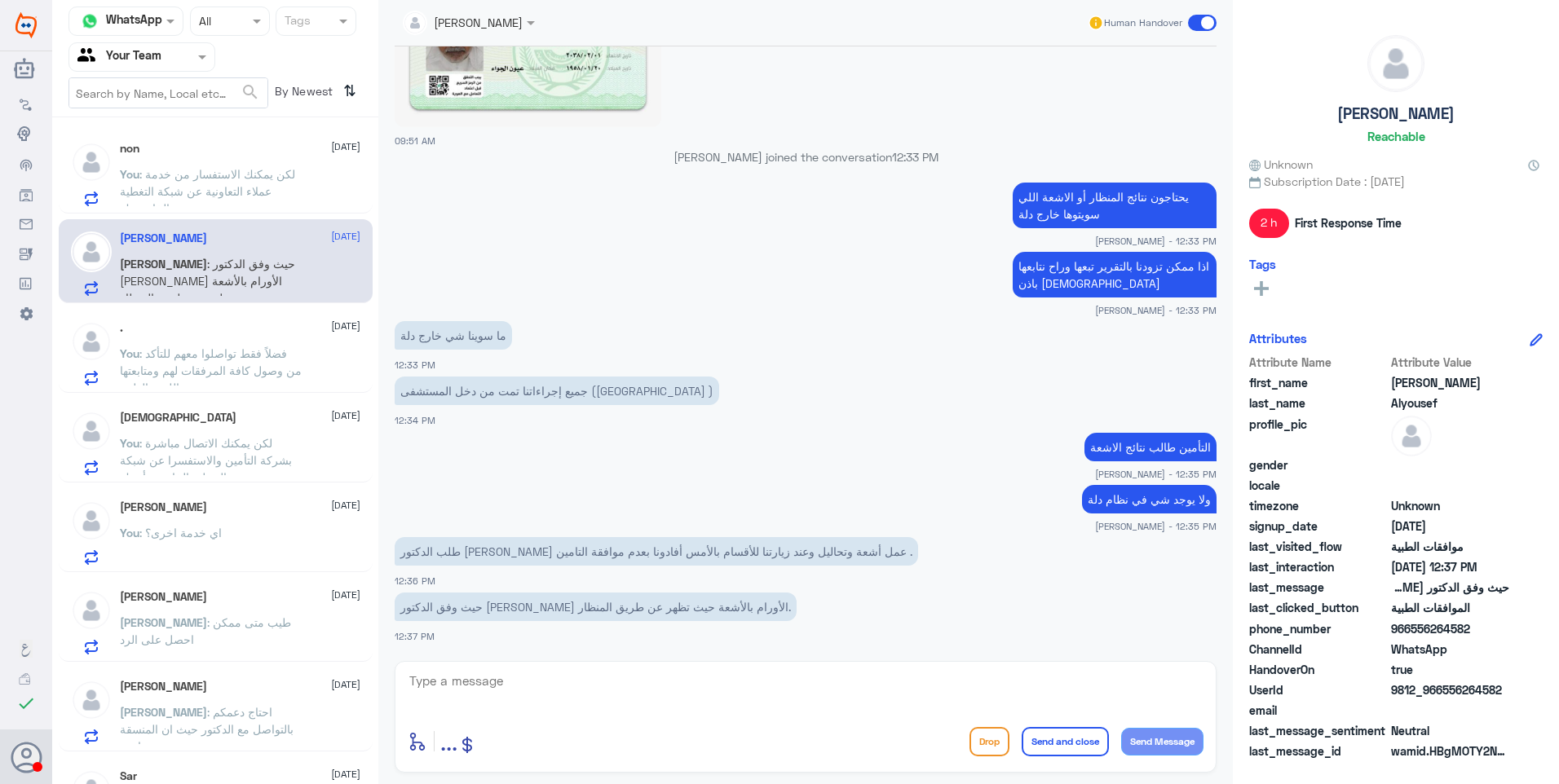
click at [230, 159] on div "non 21 September You : لكن يمكنك الاستفسار من خدمة عملاء التعاونية عن شبكة التغ…" at bounding box center [240, 174] width 240 height 64
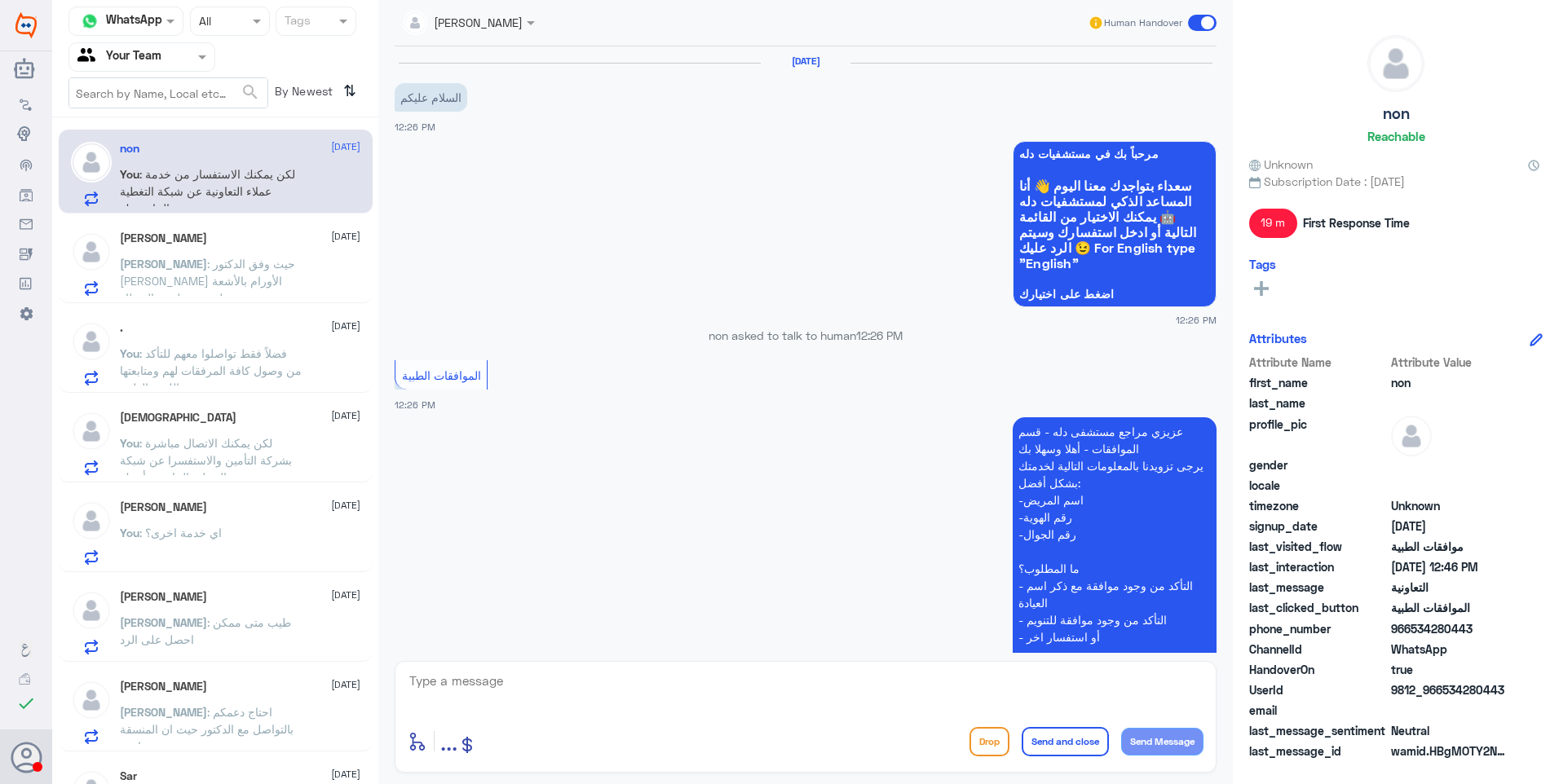
scroll to position [670, 0]
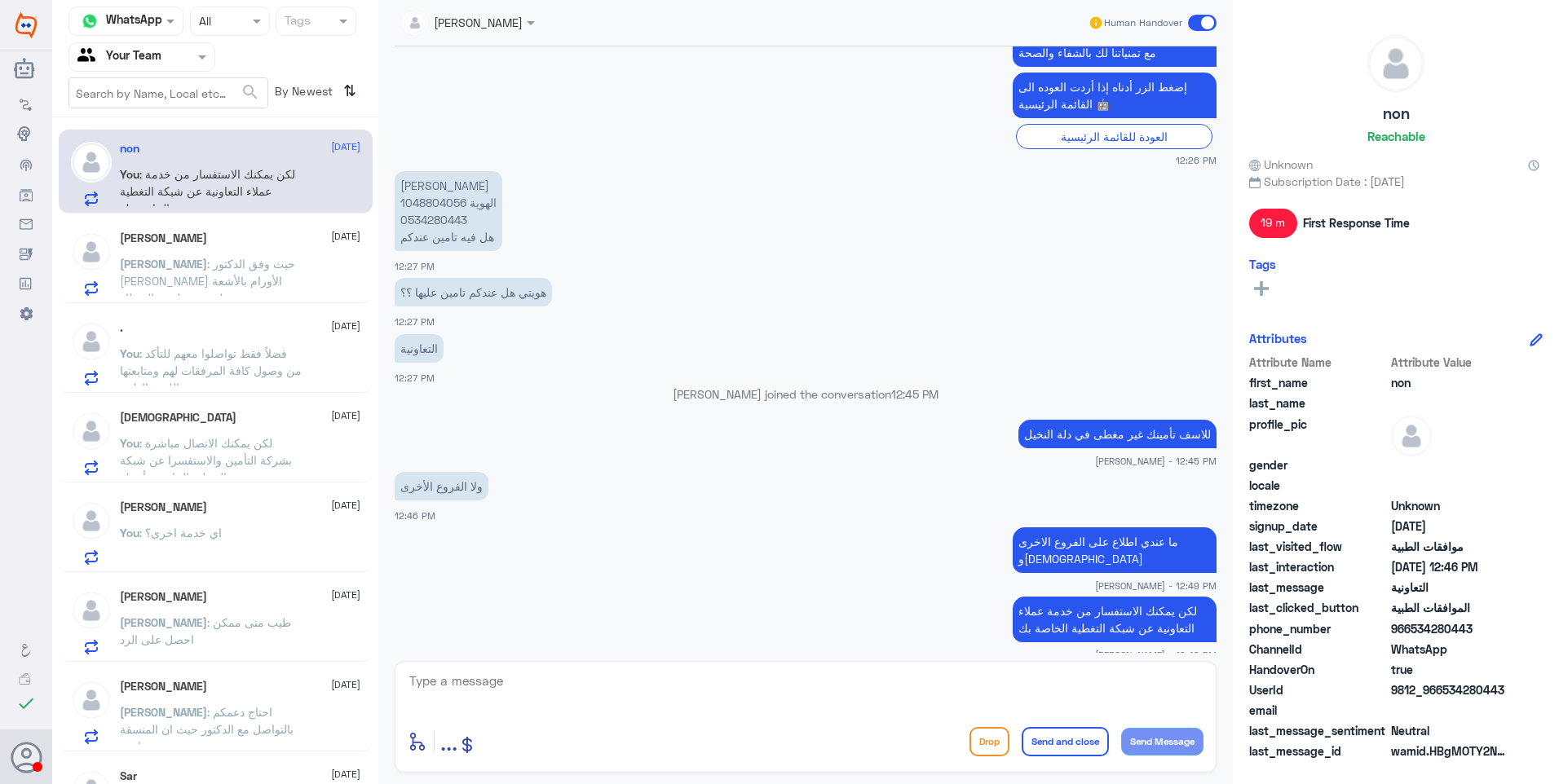
click at [250, 547] on div "You : اي خدمة اخرى؟" at bounding box center [240, 546] width 240 height 37
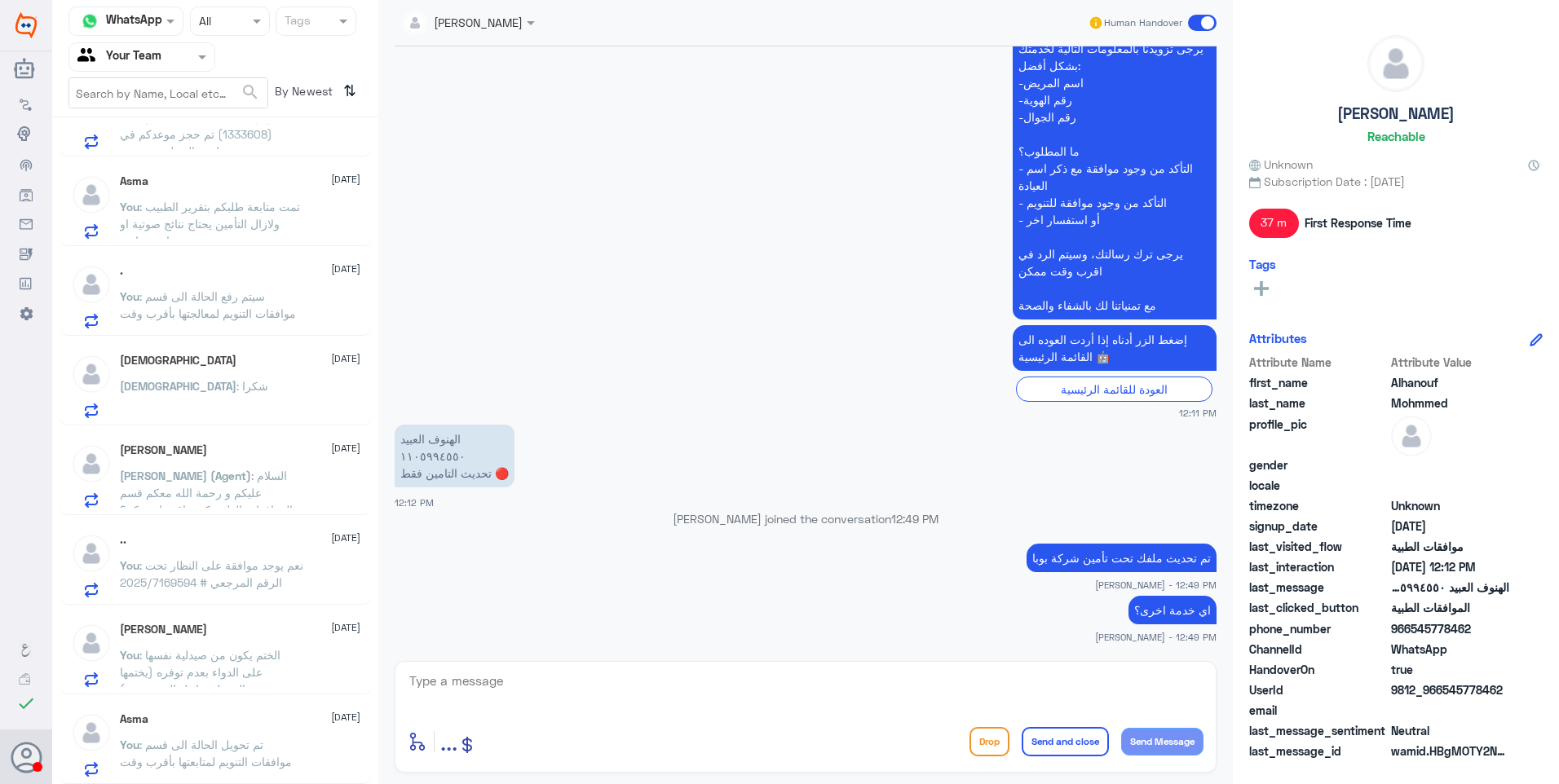
scroll to position [775, 0]
click at [189, 357] on div "سبحان الله 21 September" at bounding box center [240, 360] width 240 height 14
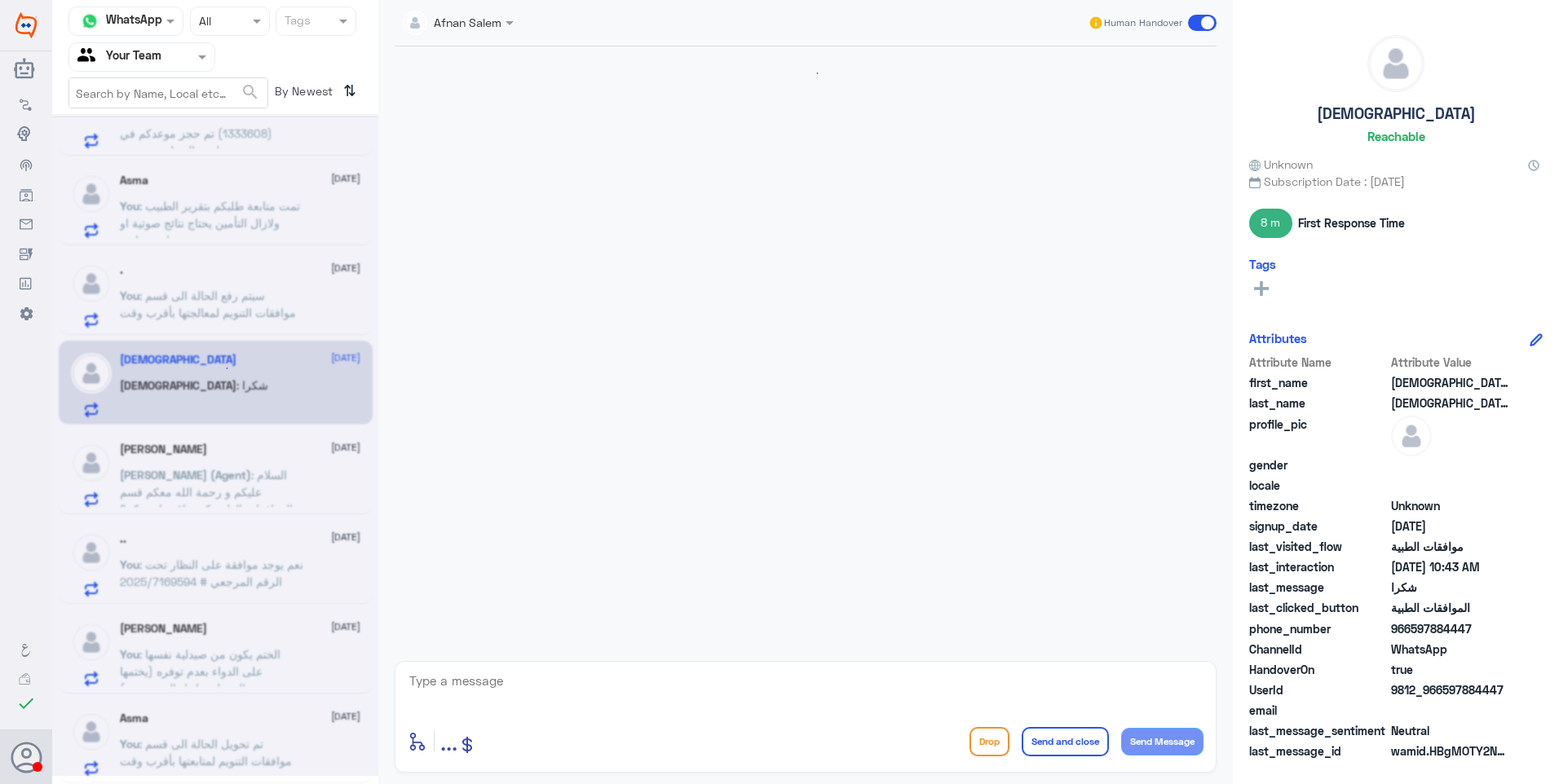
scroll to position [1035, 0]
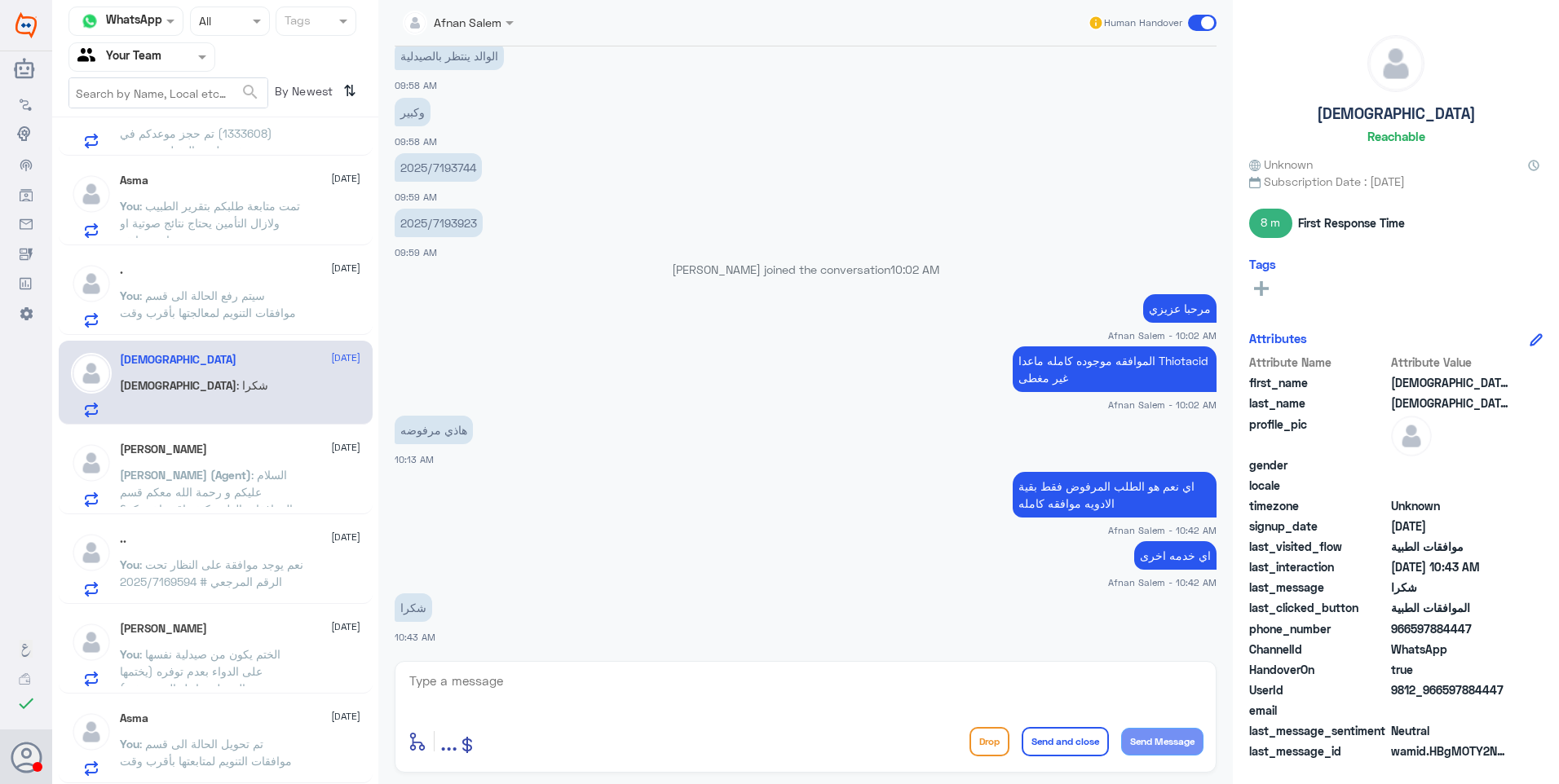
click at [231, 751] on span ": تم تحويل الحالة الى قسم موافقات التنويم لمتابعتها بأقرب وقت" at bounding box center [206, 753] width 172 height 31
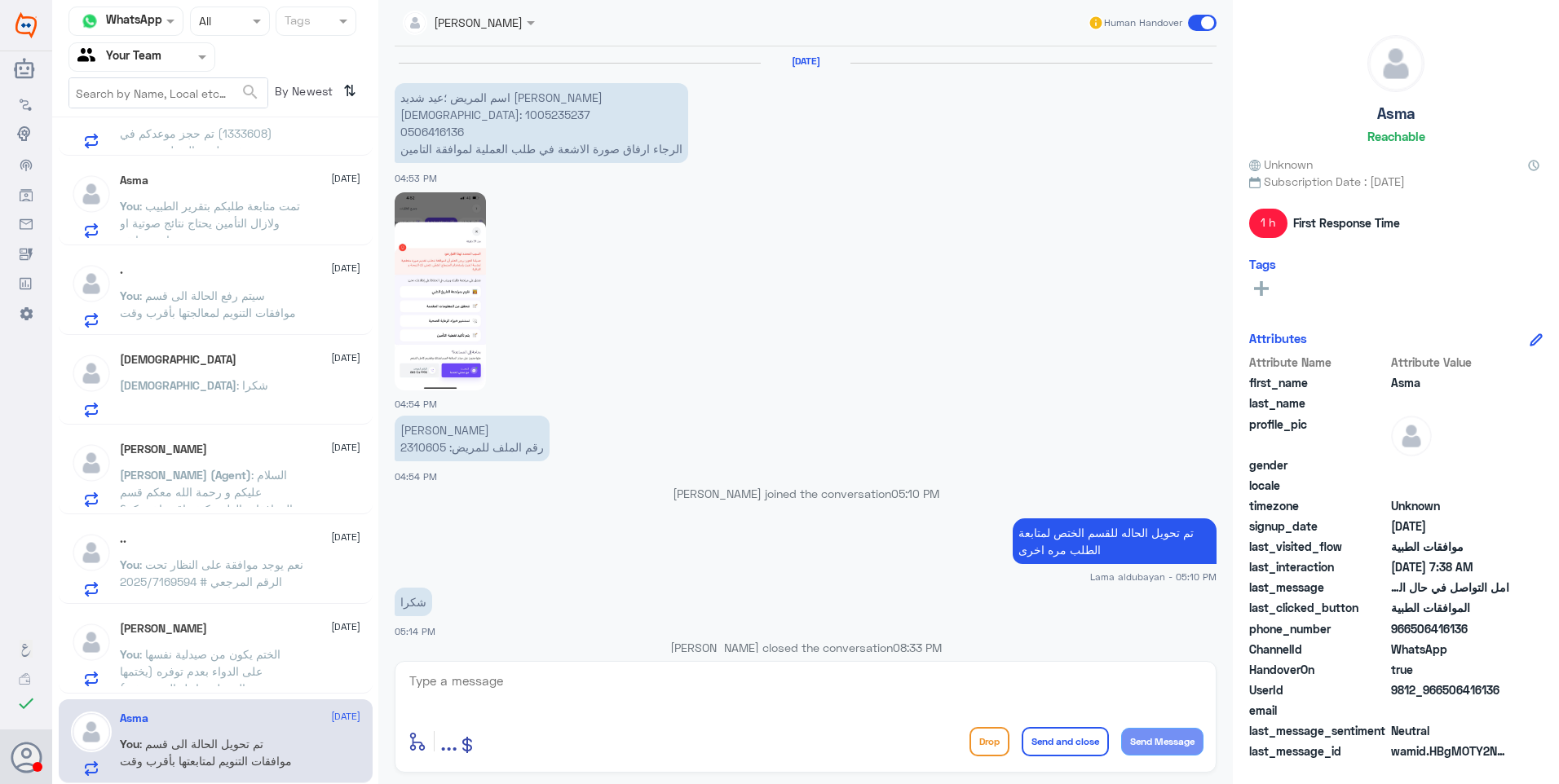
scroll to position [1523, 0]
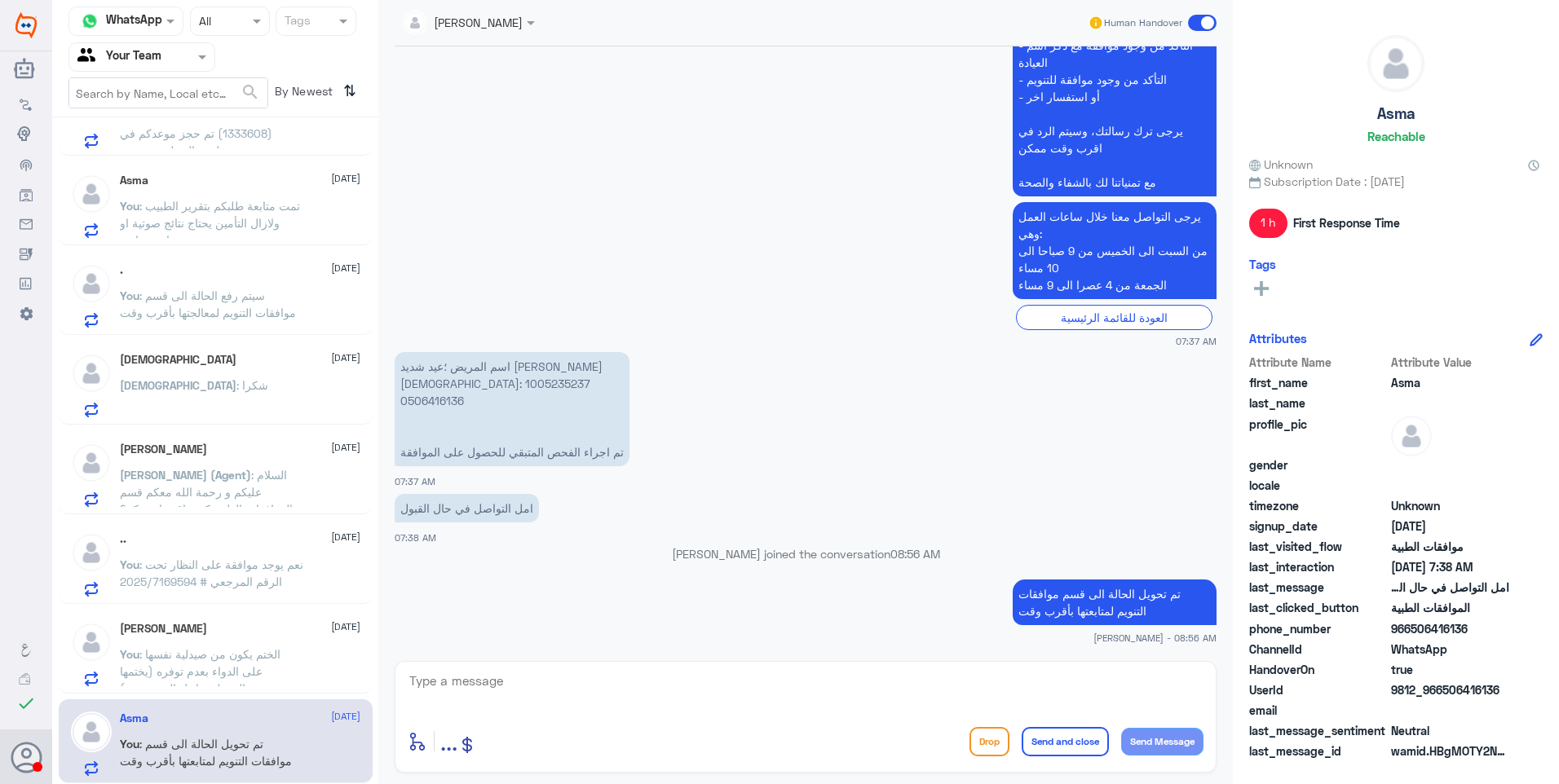
click at [207, 634] on h5 "عبدالرحمن مساعد" at bounding box center [164, 628] width 87 height 14
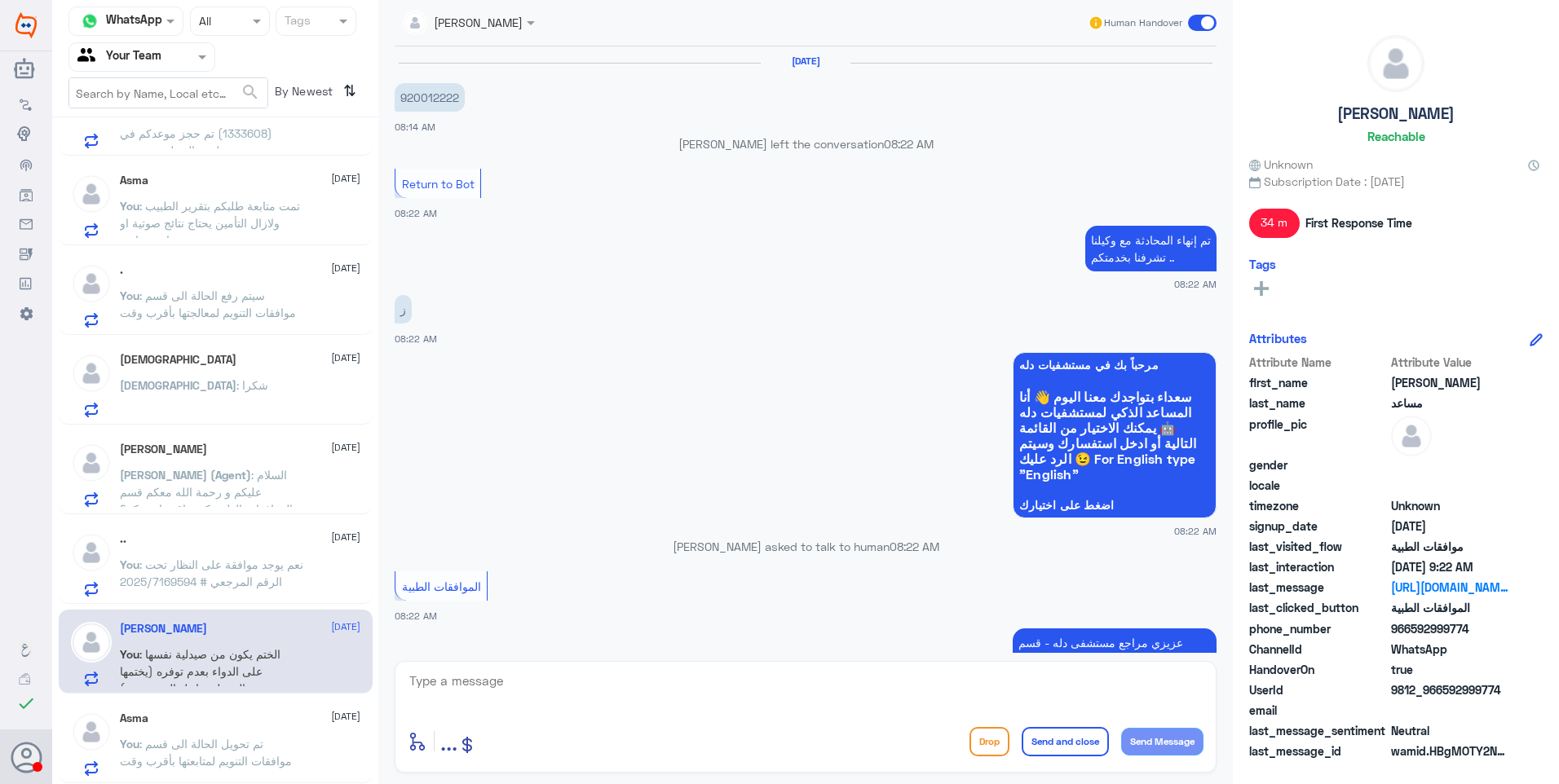
scroll to position [1242, 0]
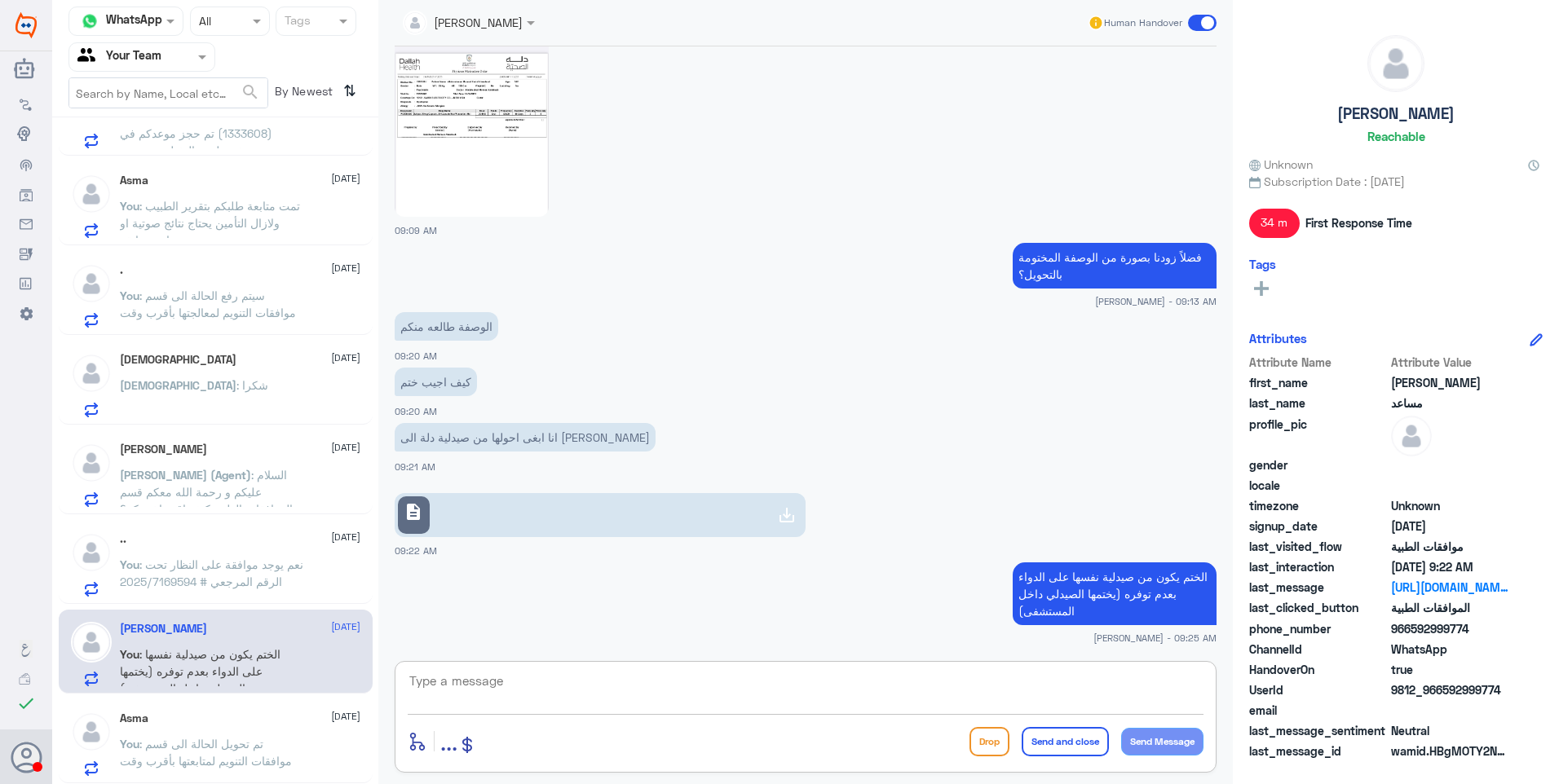
click at [504, 699] on textarea at bounding box center [805, 690] width 796 height 40
click at [1095, 687] on textarea "نشكر تواصلكم مع دلة." at bounding box center [805, 690] width 796 height 40
drag, startPoint x: 1059, startPoint y: 679, endPoint x: 1348, endPoint y: 702, distance: 289.9
click at [1345, 698] on div "Channel WhatsApp Status × All Tags Agent Filter Your Team search By Newest ⇅ no…" at bounding box center [805, 394] width 1506 height 789
type textarea "نشكر تواصلكم مع دلة."
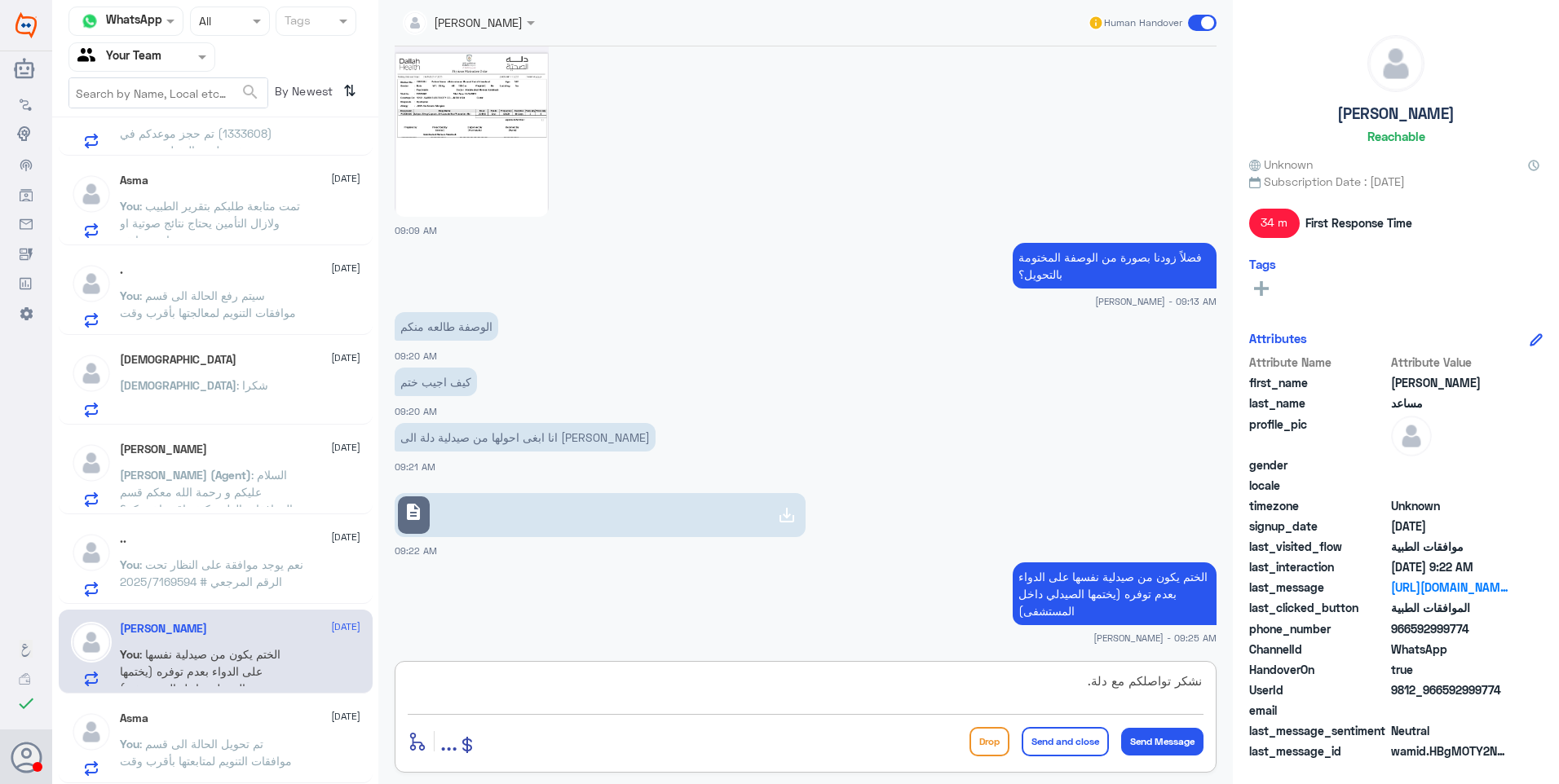
click at [1084, 740] on button "Send and close" at bounding box center [1065, 742] width 87 height 30
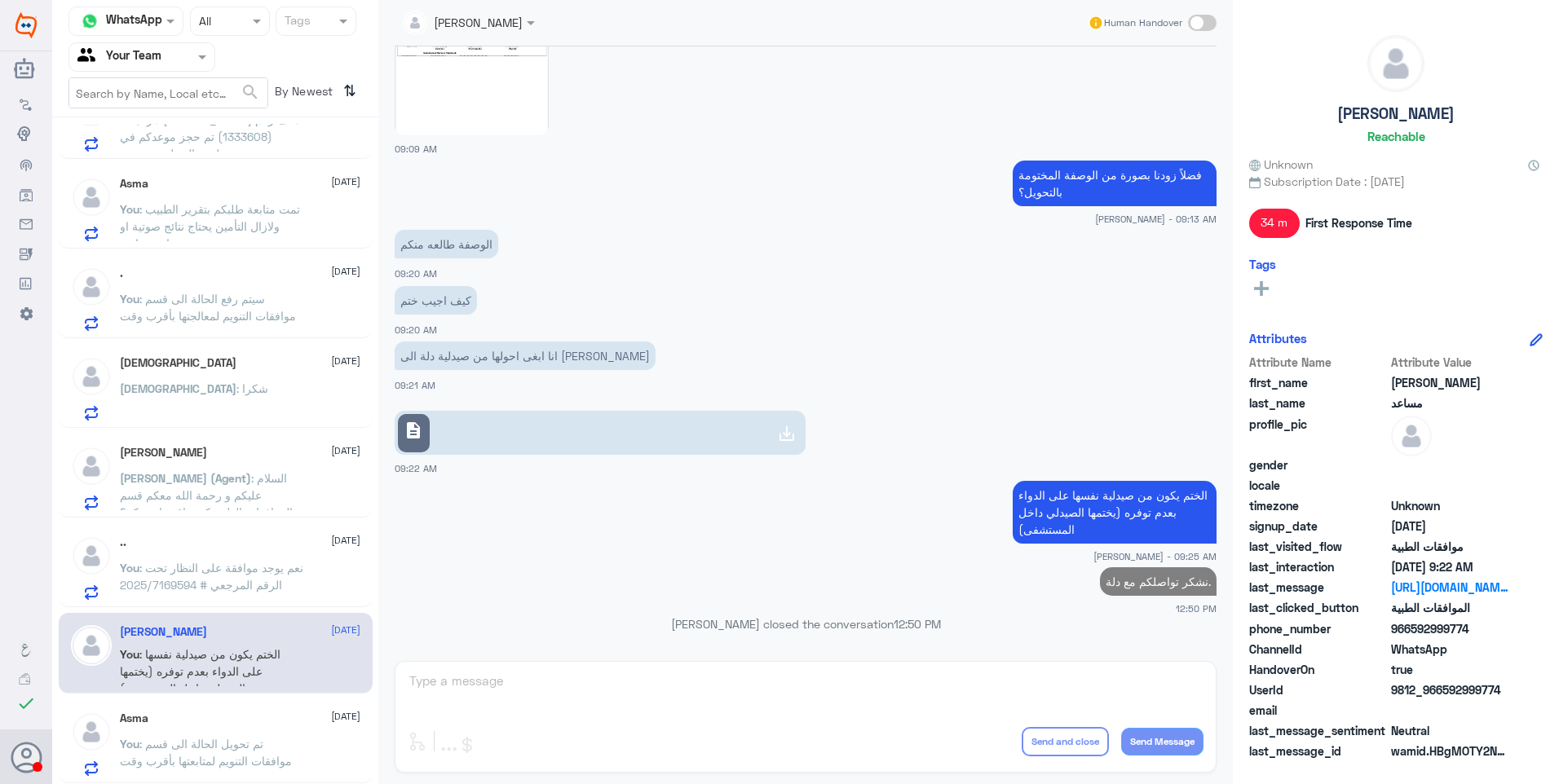
scroll to position [772, 0]
click at [275, 576] on p "You : نعم يوجد موافقة على النظار تحت الرقم المرجعي # 2025/7169594" at bounding box center [212, 579] width 184 height 40
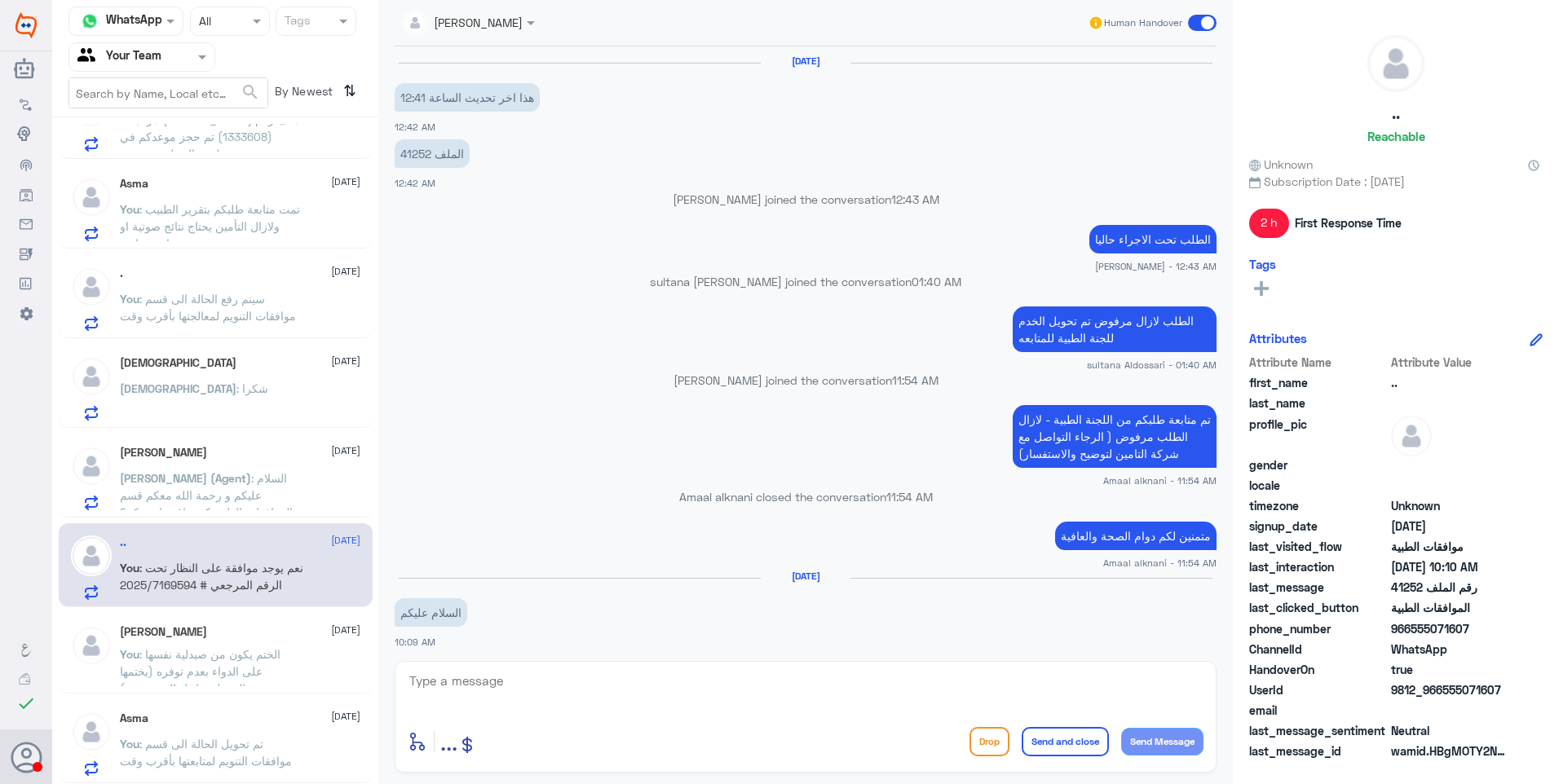
scroll to position [987, 0]
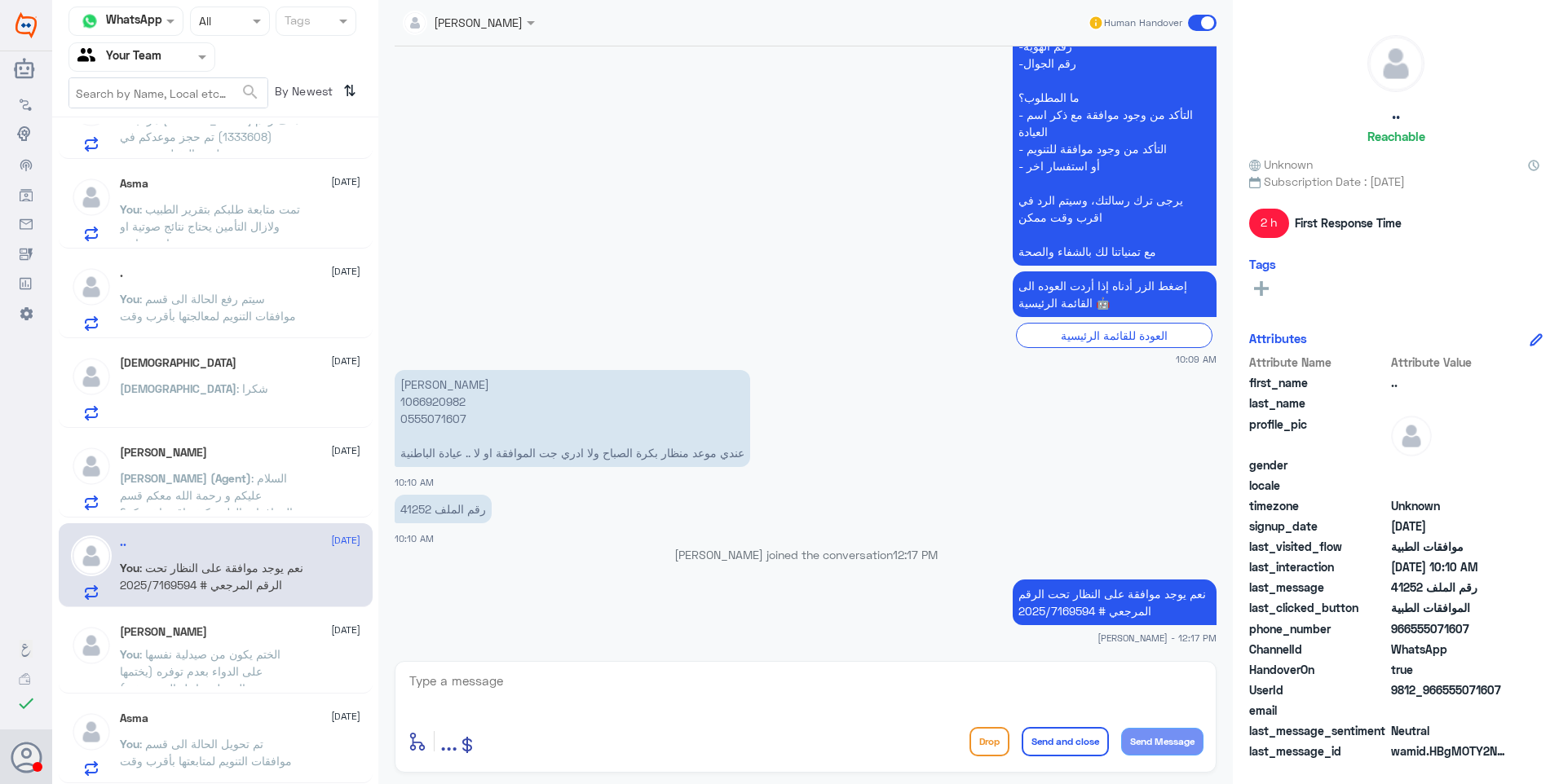
click at [769, 665] on div "enter flow name ... Drop Send and close Send Message" at bounding box center [805, 717] width 822 height 112
drag, startPoint x: 585, startPoint y: 656, endPoint x: 594, endPoint y: 672, distance: 18.4
click at [586, 660] on div "Ahlam Alshehri Human Handover 11 Mar 2025 هذا اخر تحديث الساعة 12:41 12:42 AM ا…" at bounding box center [805, 394] width 854 height 789
click at [594, 672] on textarea at bounding box center [805, 690] width 796 height 40
paste textarea "نشكر تواصلكم مع دلة."
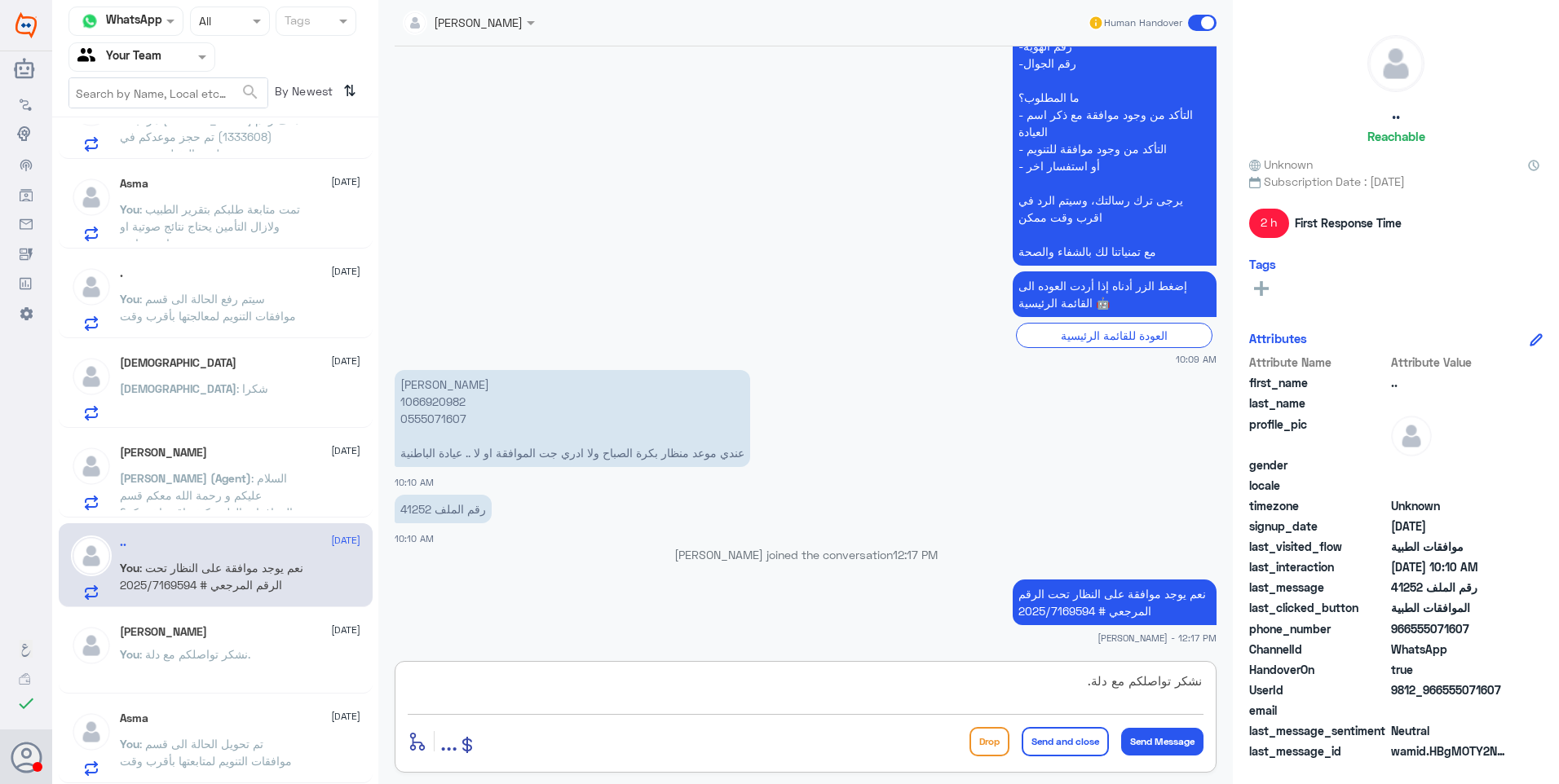
type textarea "نشكر تواصلكم مع دلة."
click at [1088, 744] on button "Send and close" at bounding box center [1065, 742] width 87 height 30
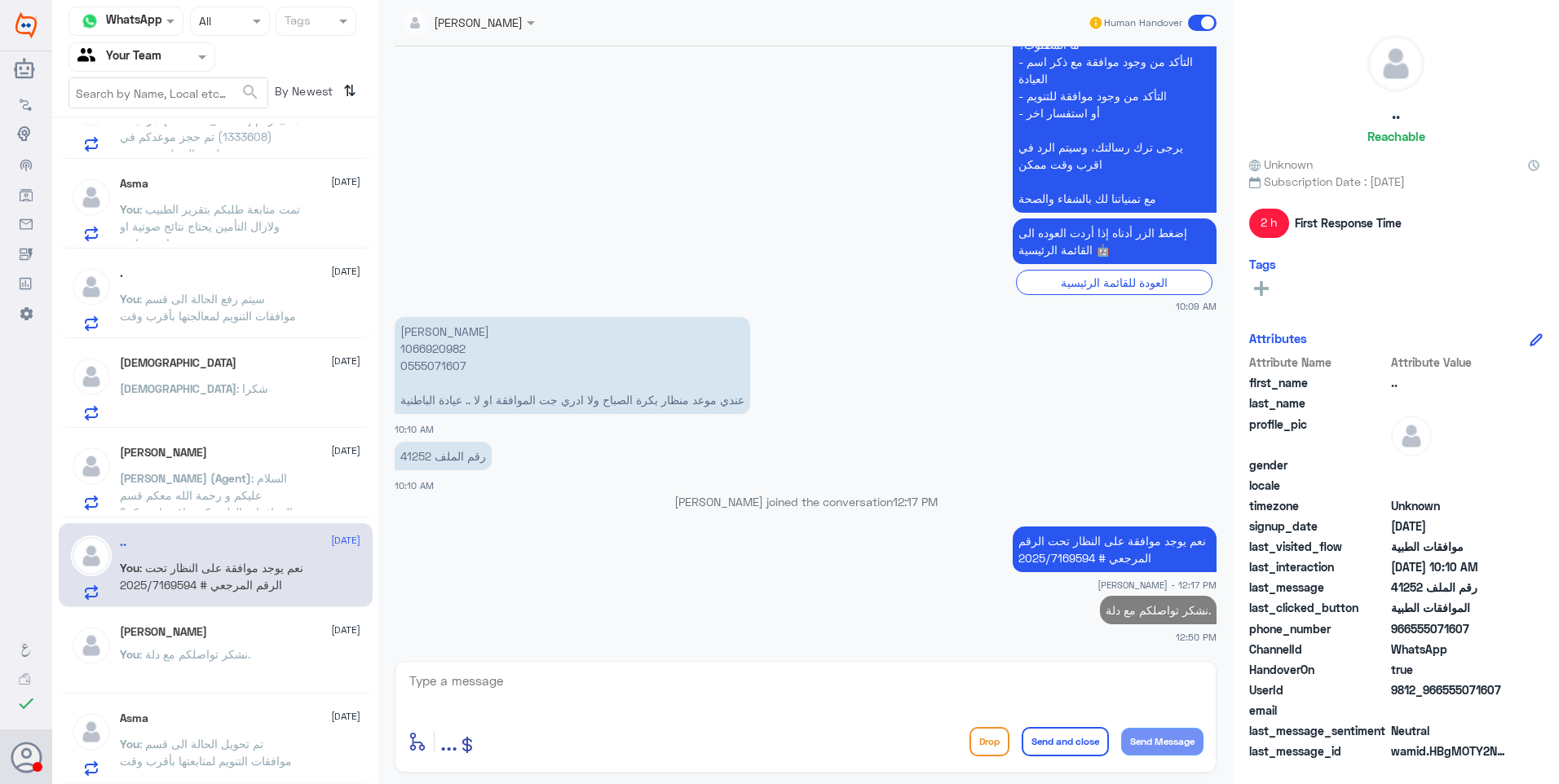
scroll to position [768, 0]
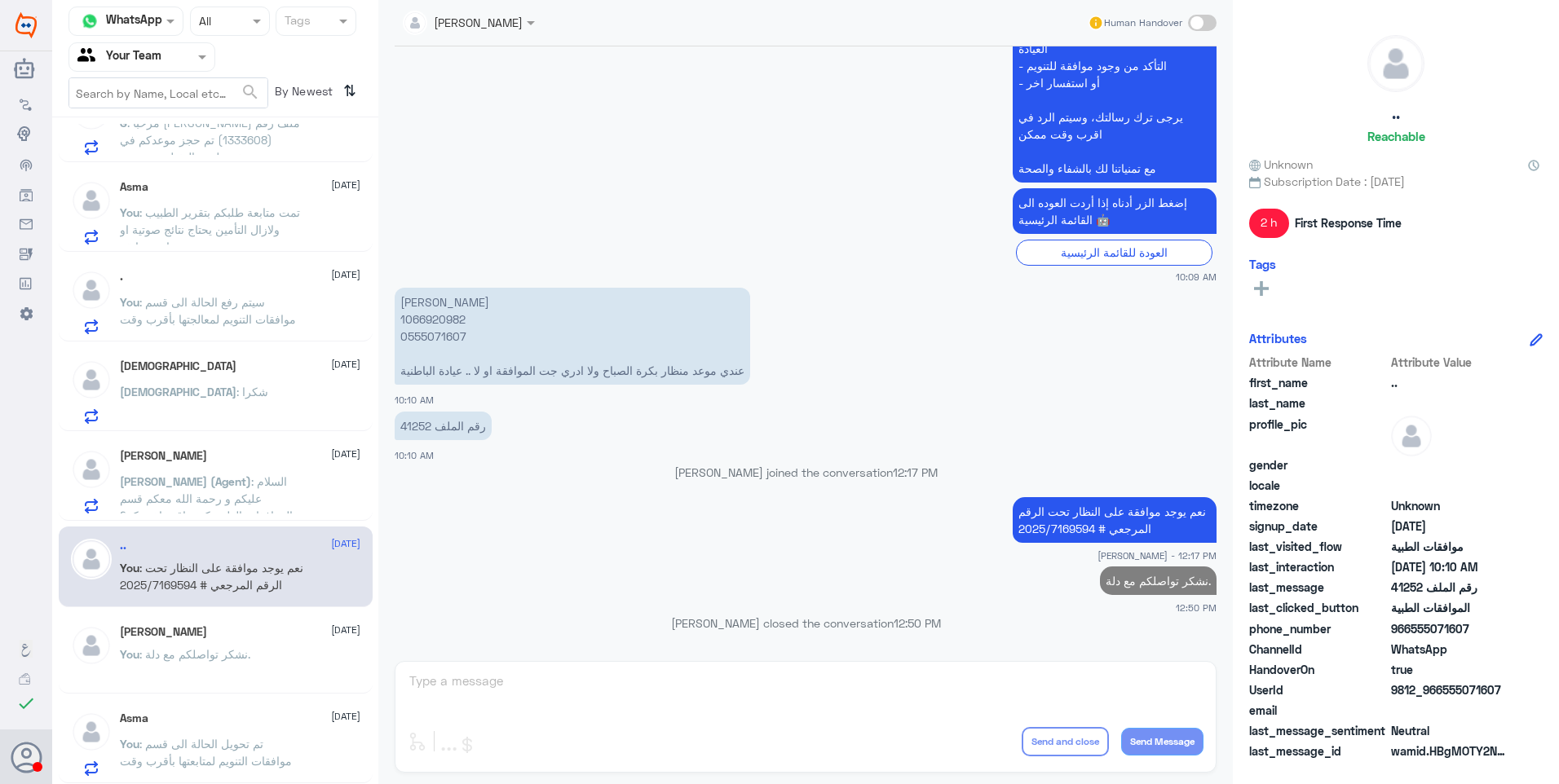
click at [296, 507] on p "Abdullah (Agent) : السلام عليكم و رحمة الله معكم قسم الموافقات الطبية كيف اقدر …" at bounding box center [212, 492] width 184 height 40
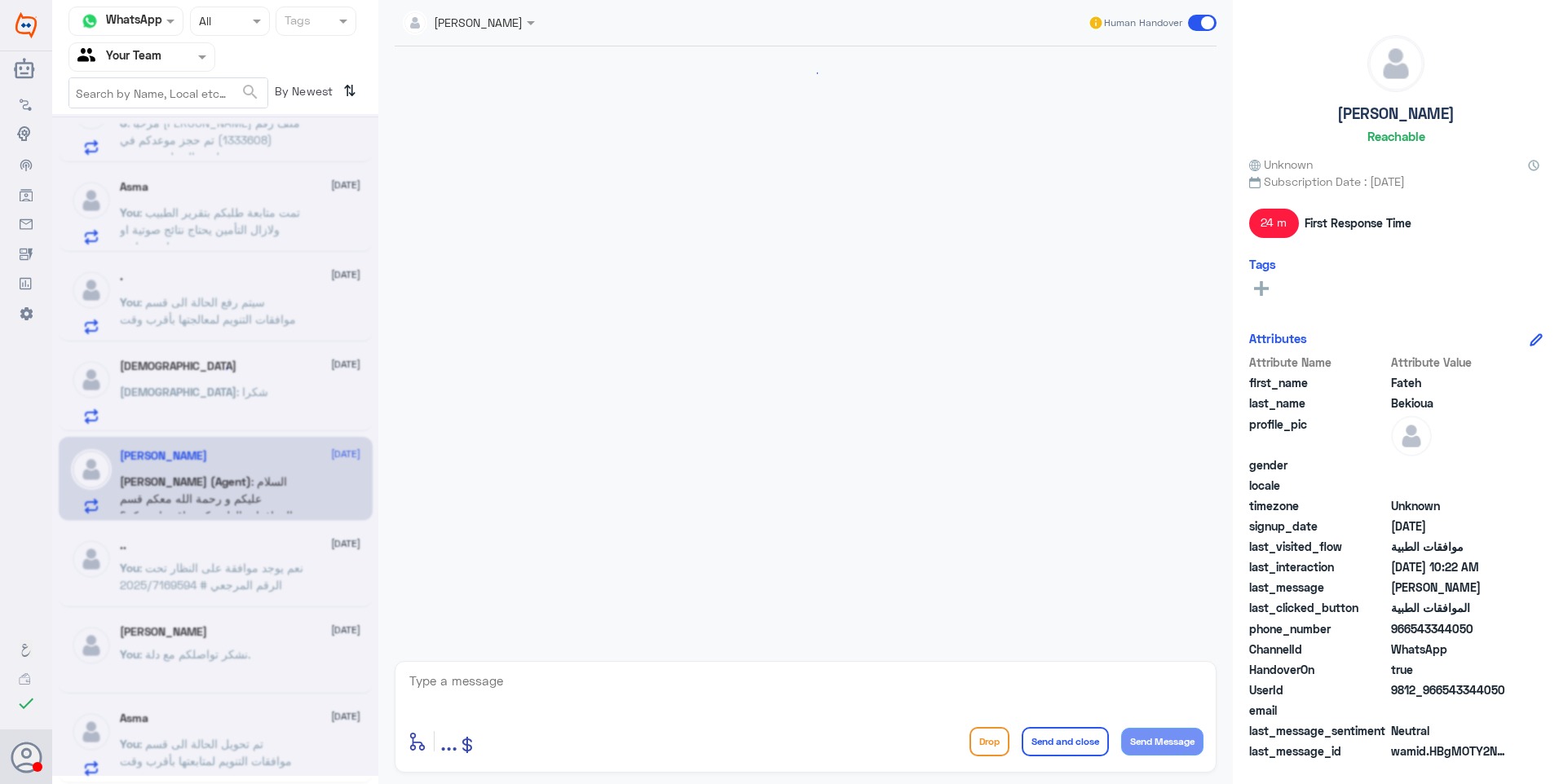
scroll to position [292, 0]
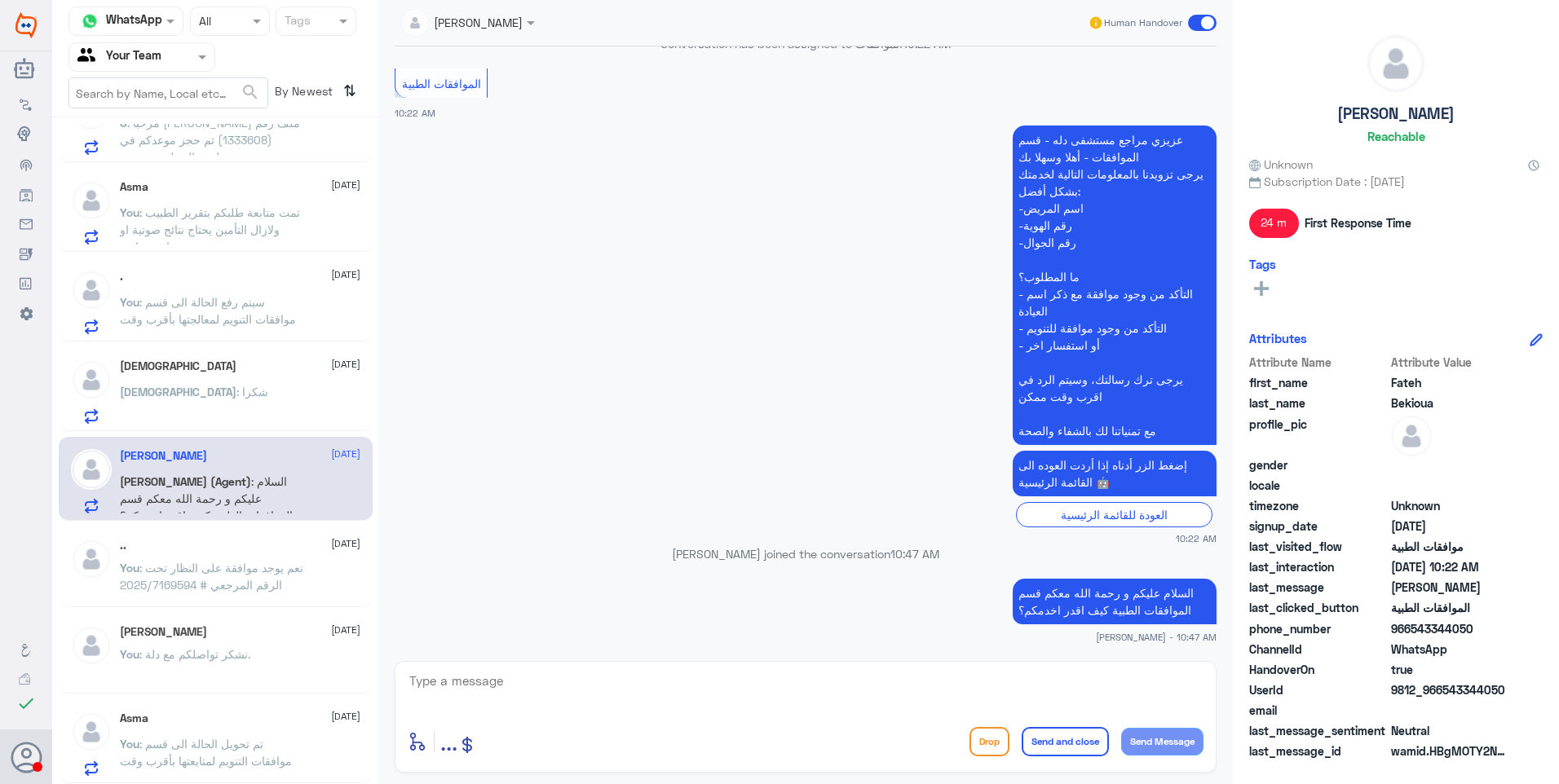
click at [939, 648] on div "21 Sep 2025 السلام عليغ 10:22 AM مرحباً بك في مستشفيات دله سعداء بتواجدك معنا ا…" at bounding box center [805, 349] width 838 height 606
click at [931, 670] on textarea at bounding box center [805, 690] width 796 height 40
paste textarea "نشكر تواصلكم مع دلة."
type textarea "نشكر تواصلكم مع دلة."
click at [1048, 744] on button "Send and close" at bounding box center [1065, 742] width 87 height 30
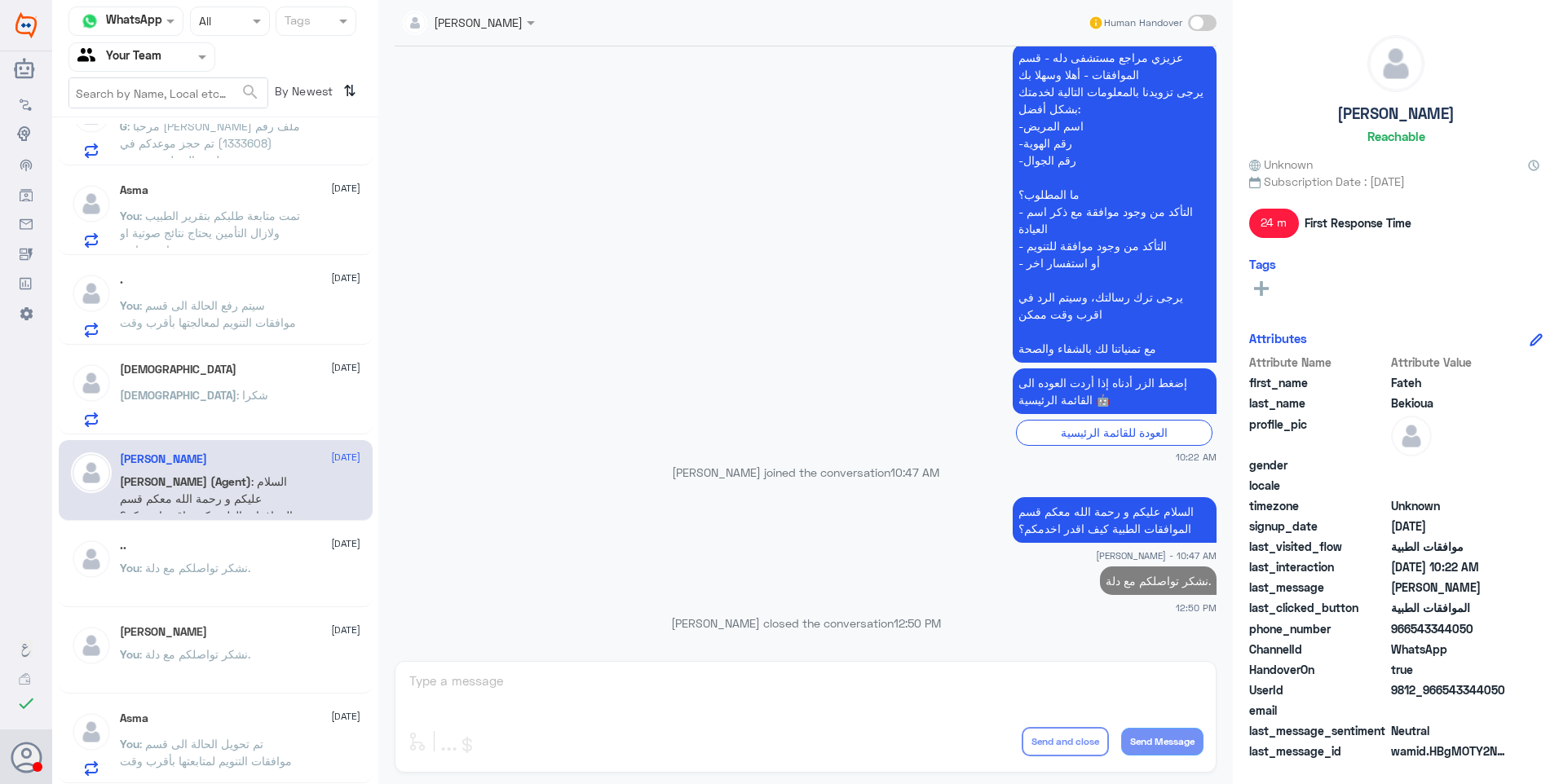
scroll to position [765, 0]
click at [194, 379] on div "سبحان الله 21 September سبحان : شكرا" at bounding box center [240, 394] width 240 height 64
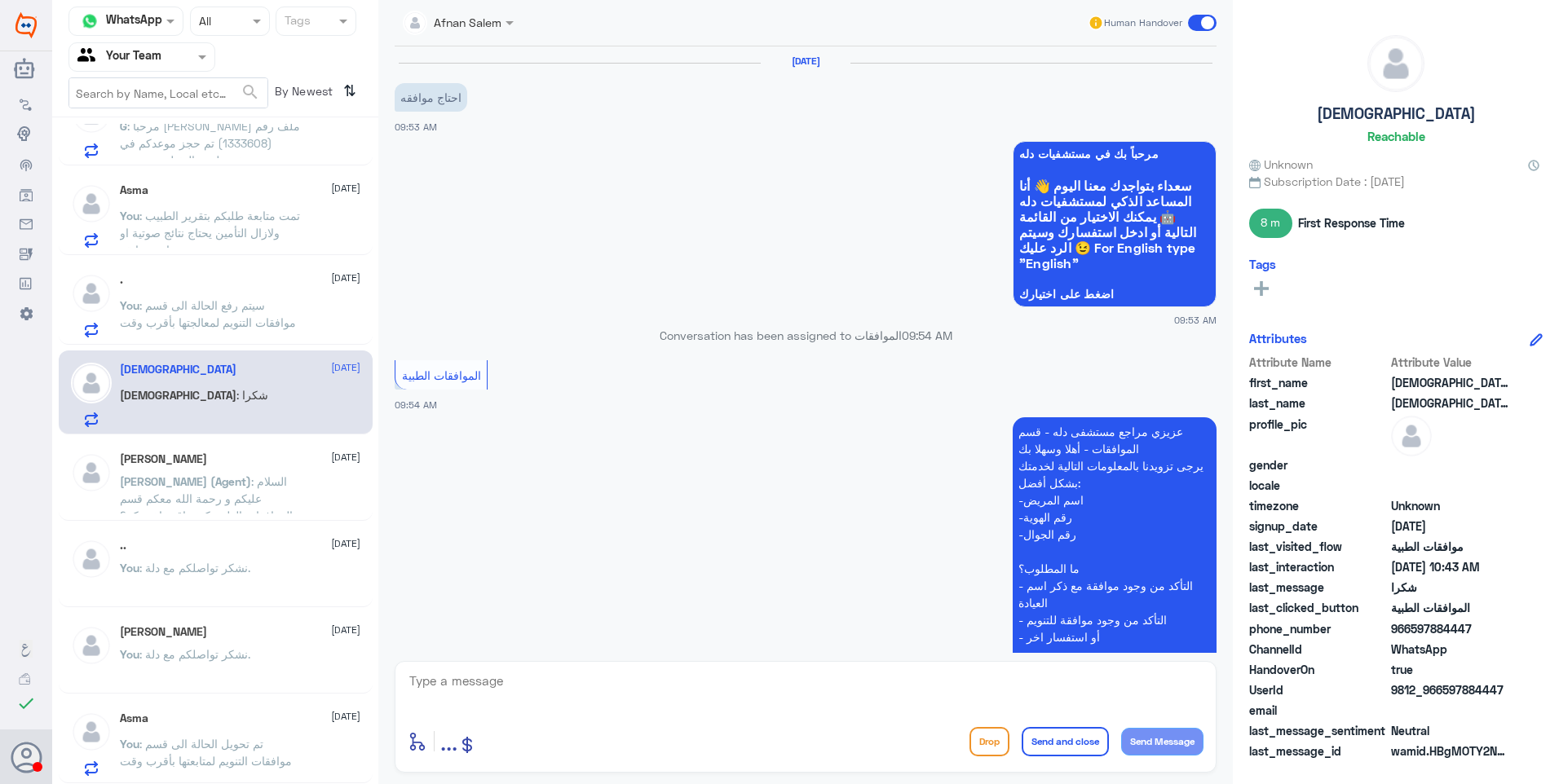
scroll to position [1035, 0]
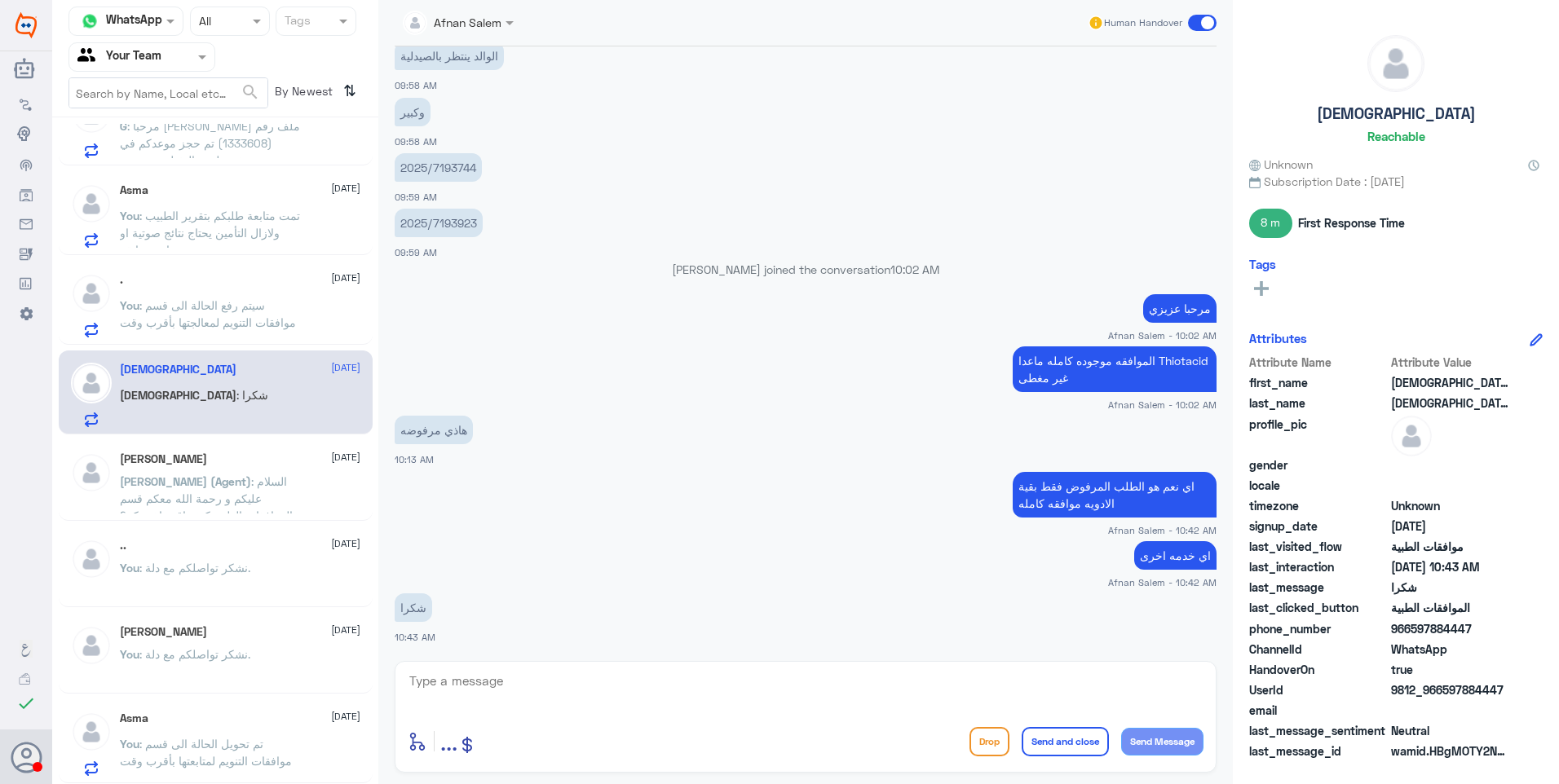
drag, startPoint x: 539, startPoint y: 674, endPoint x: 566, endPoint y: 683, distance: 28.5
click at [539, 674] on textarea at bounding box center [805, 690] width 796 height 40
paste textarea "نشكر تواصلكم مع دلة."
drag, startPoint x: 1053, startPoint y: 681, endPoint x: 1352, endPoint y: 681, distance: 299.0
click at [1342, 680] on div "Channel WhatsApp Status × All Tags Agent Filter Your Team search By Newest ⇅ no…" at bounding box center [805, 394] width 1506 height 789
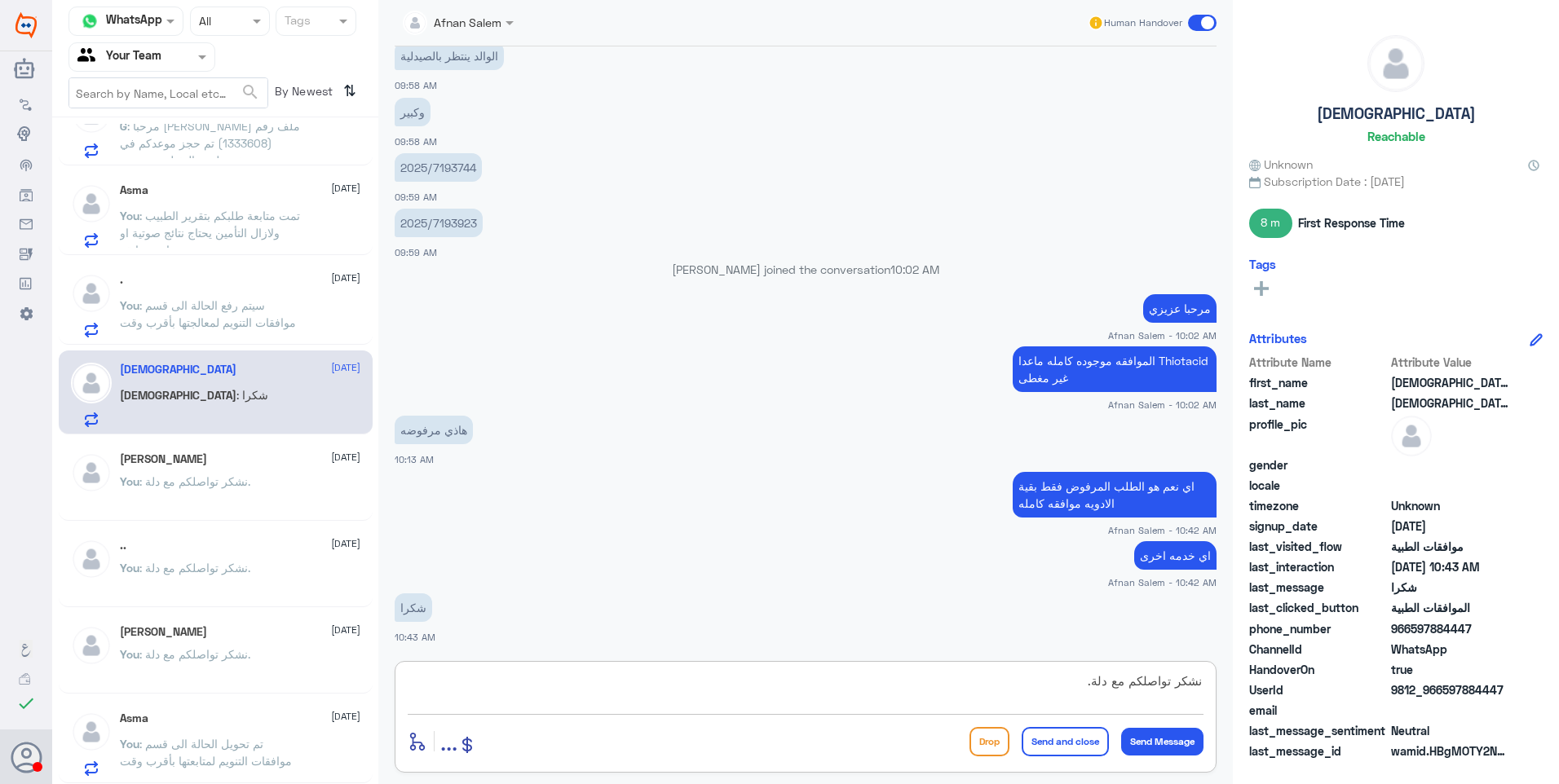
click at [1104, 677] on textarea "نشكر تواصلكم مع دلة." at bounding box center [805, 690] width 796 height 40
drag, startPoint x: 1011, startPoint y: 687, endPoint x: 1300, endPoint y: 669, distance: 289.6
click at [1300, 669] on div "Channel WhatsApp Status × All Tags Agent Filter Your Team search By Newest ⇅ no…" at bounding box center [805, 394] width 1506 height 789
type textarea "نشكر تواصلكم مع مستشفيات دلة."
click at [1055, 745] on button "Send and close" at bounding box center [1065, 742] width 87 height 30
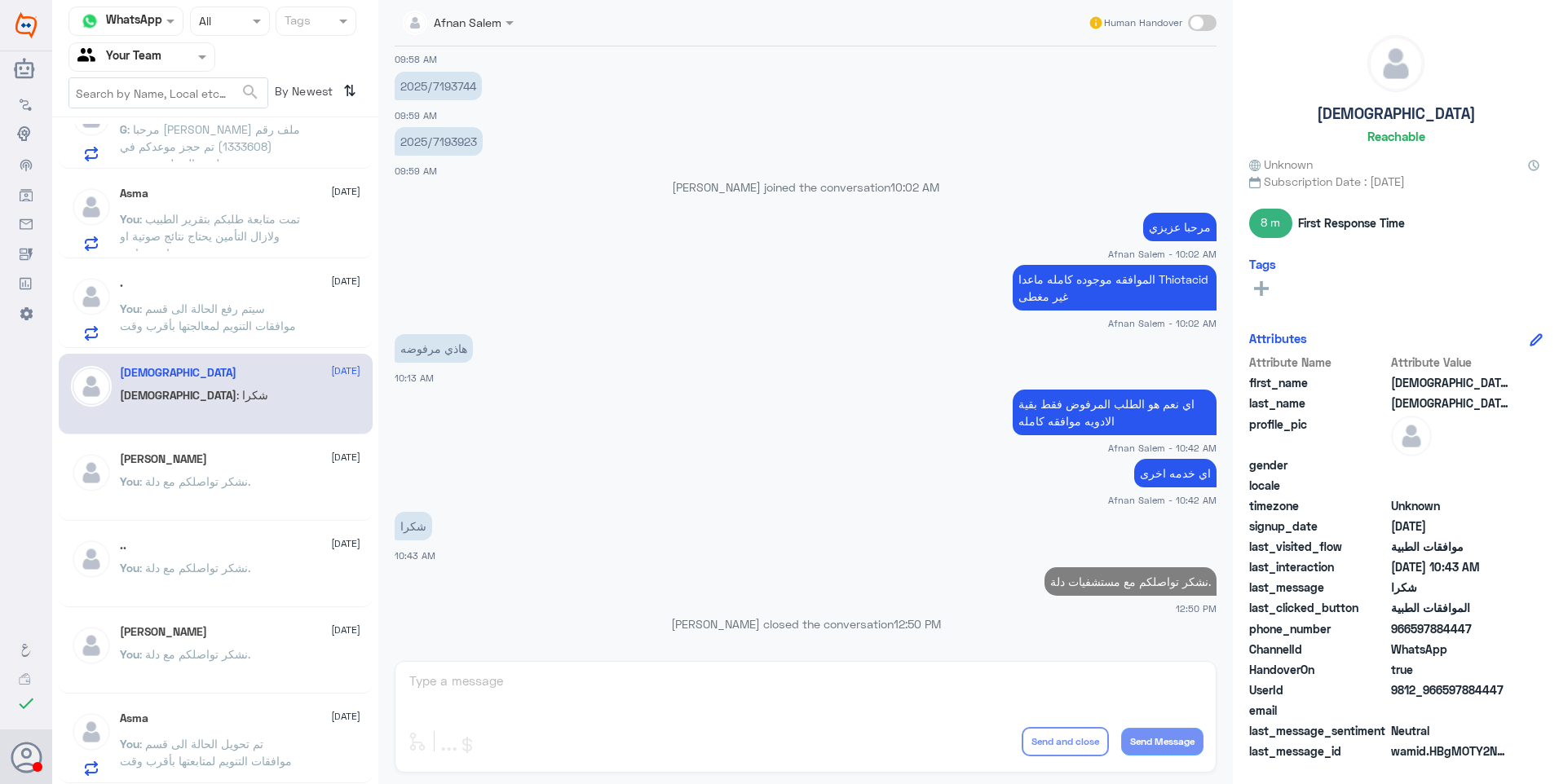
scroll to position [763, 0]
click at [206, 330] on span ": سيتم رفع الحالة الى قسم موافقات التنويم لمعالجتها بأقرب وقت" at bounding box center [208, 317] width 176 height 31
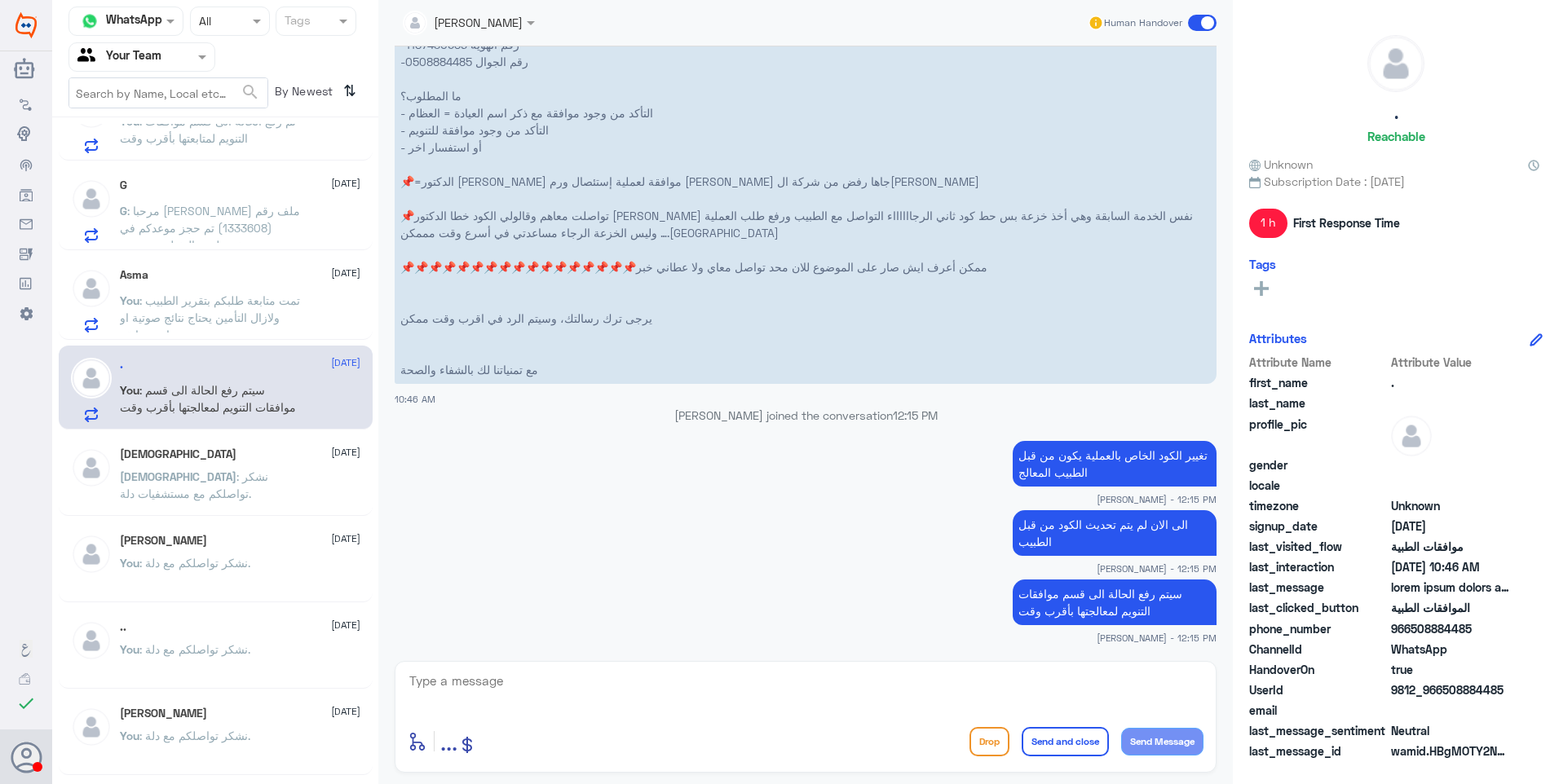
click at [218, 301] on span ": تمت متابعة طلبكم بتقرير الطبيب ولازال التأمين يحتاج نتائج صوتية او عادية سابقة" at bounding box center [210, 317] width 180 height 48
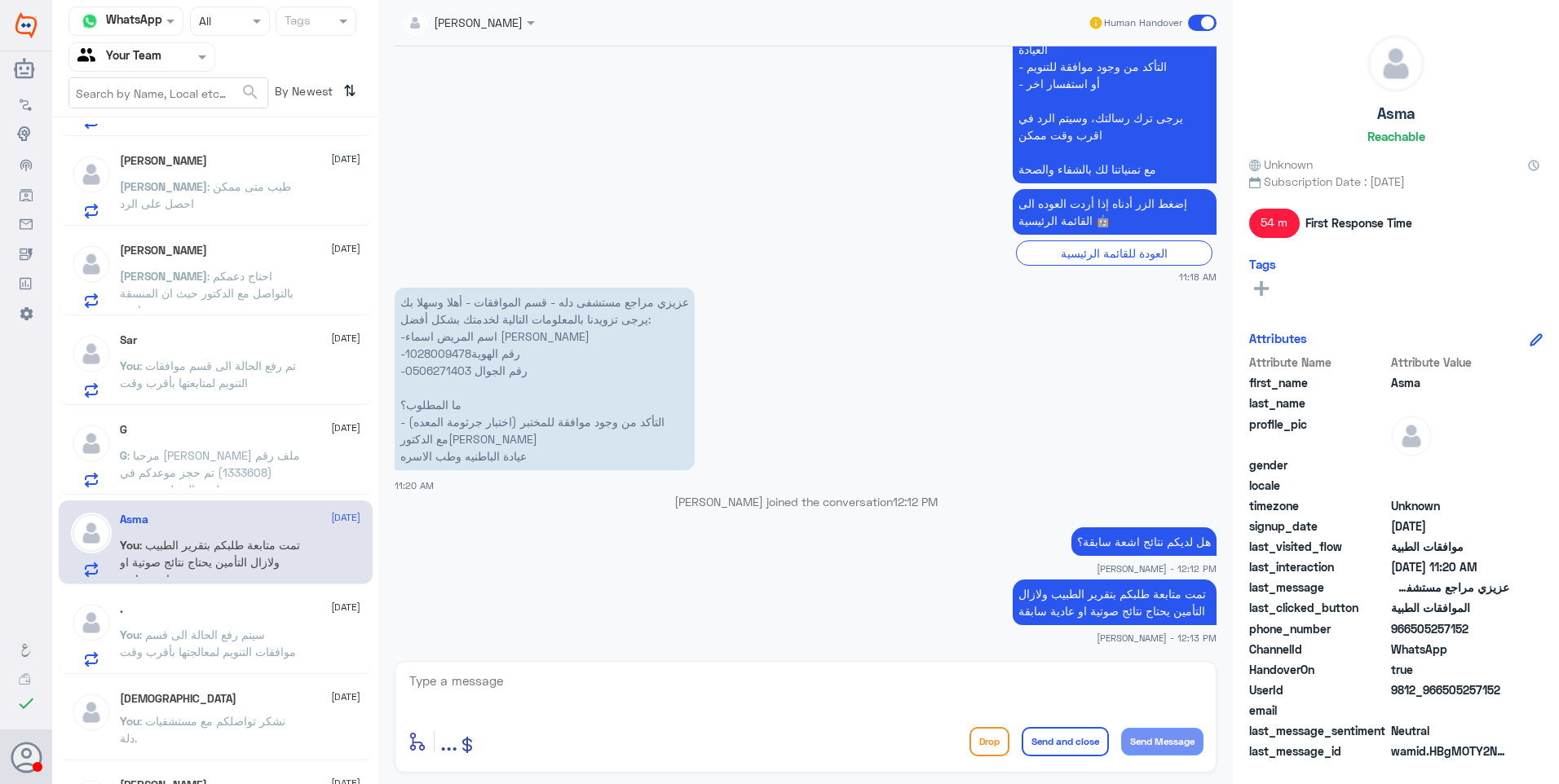
click at [253, 483] on span ": مرحبا [PERSON_NAME] ملف رقم (1333608) تم حجز موعدكم في مستشفى دلـه - النخيل م…" at bounding box center [212, 575] width 183 height 254
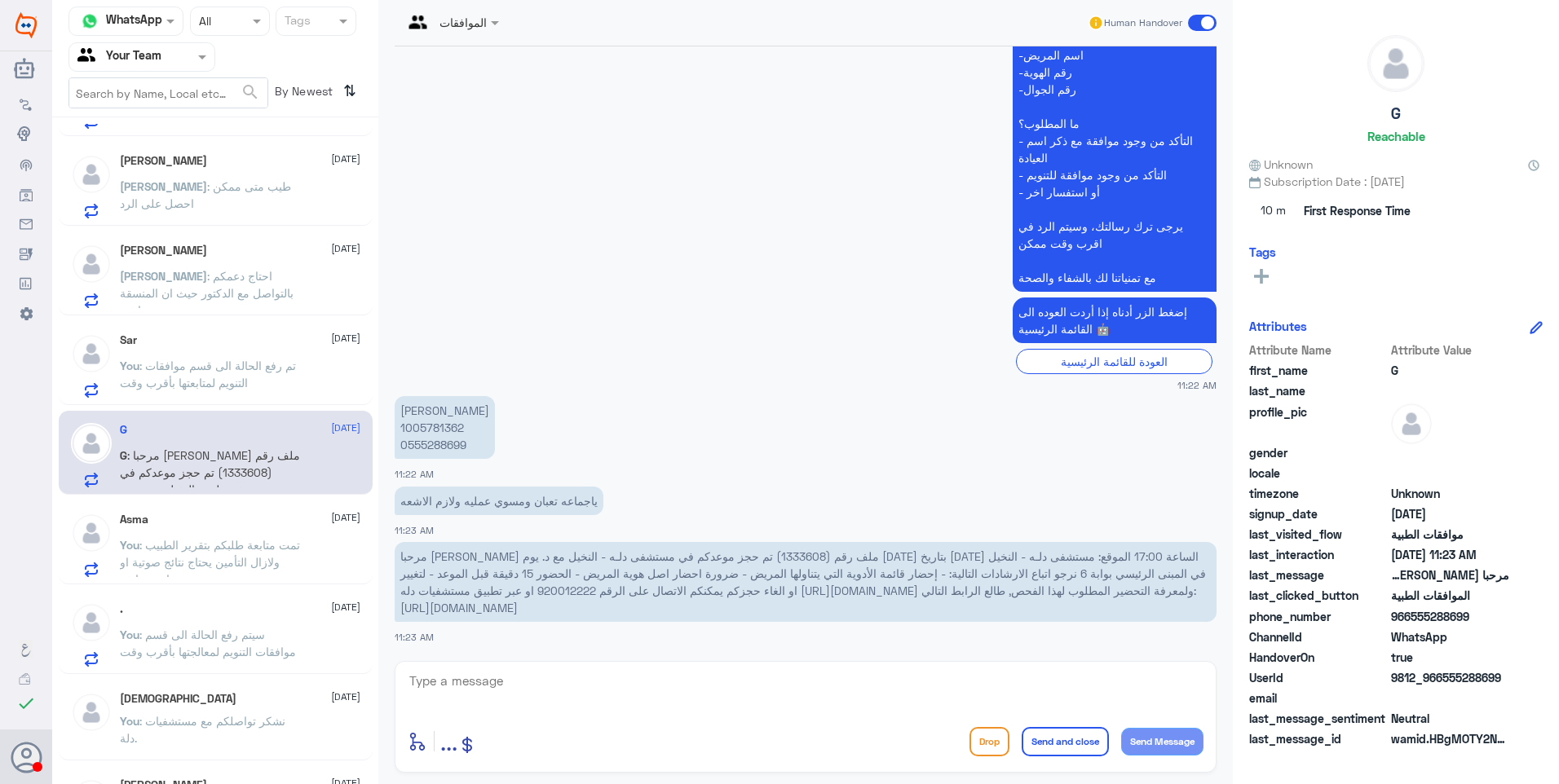
click at [235, 340] on div "Sar 21 September" at bounding box center [240, 340] width 240 height 14
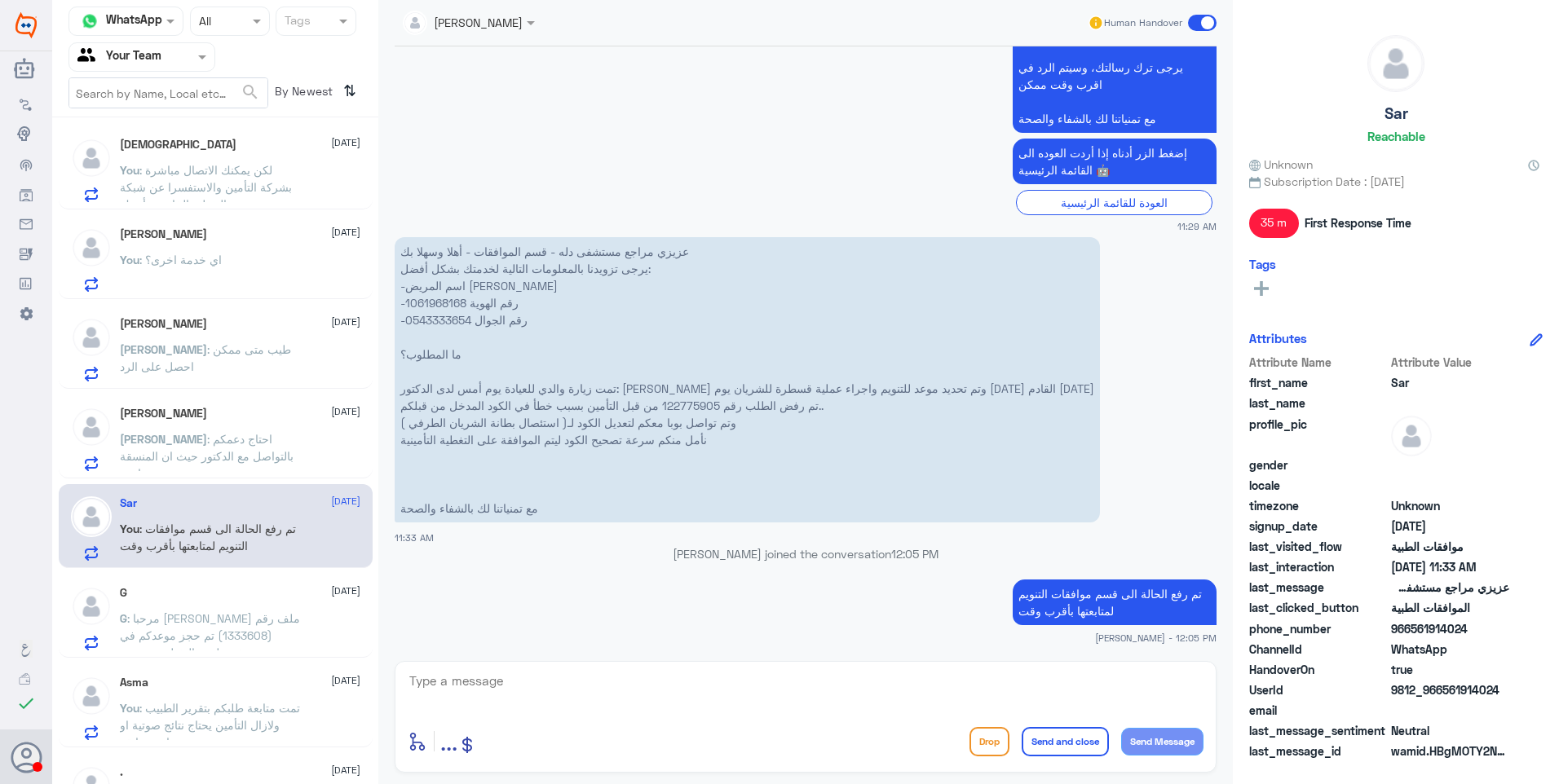
click at [184, 439] on span ": احتاج دعمكم بالتواصل مع الدكتور حيث ان المنسقة ما ترد" at bounding box center [207, 456] width 174 height 48
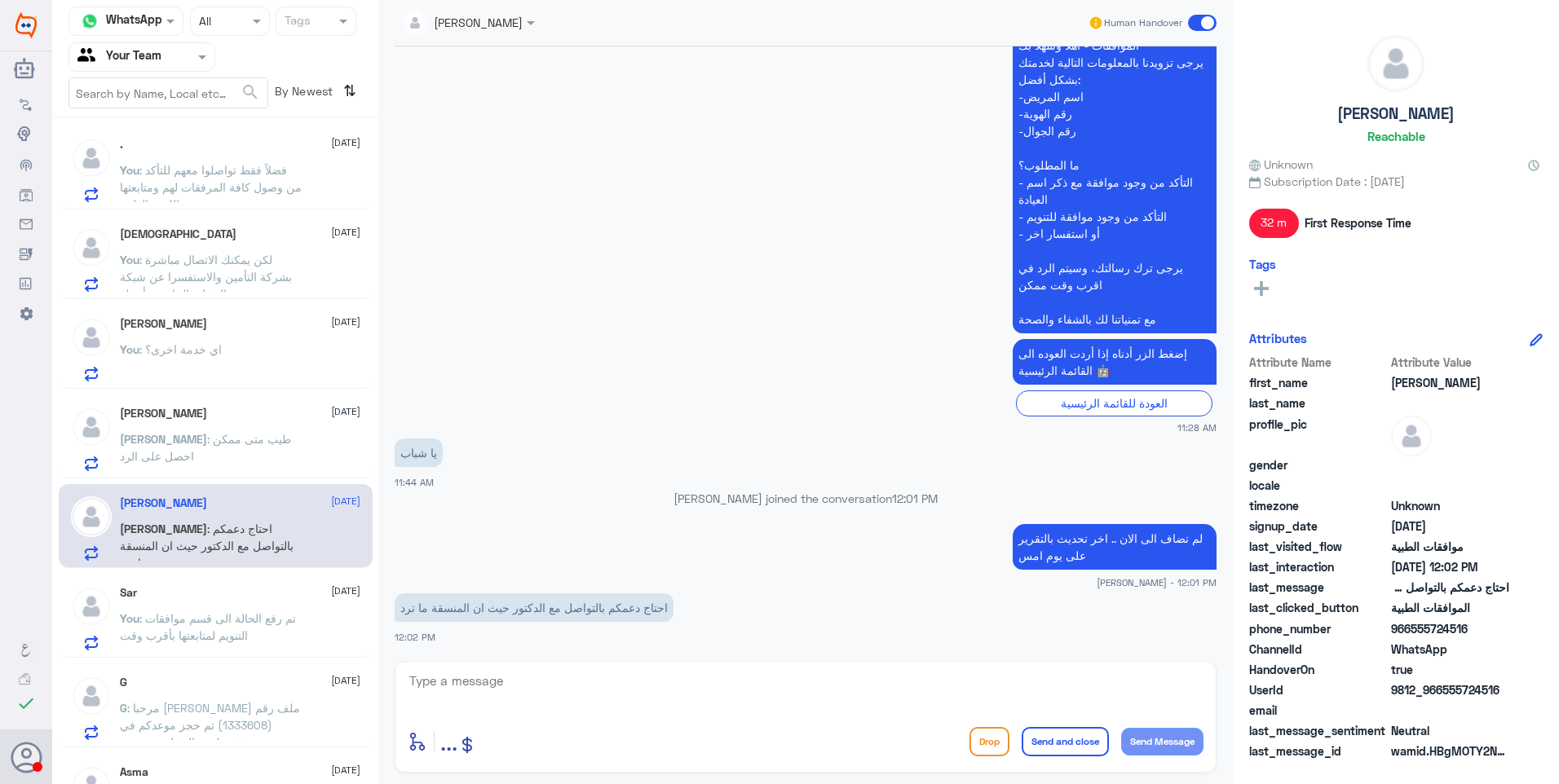
click at [282, 414] on div "Ali 21 September" at bounding box center [240, 413] width 240 height 14
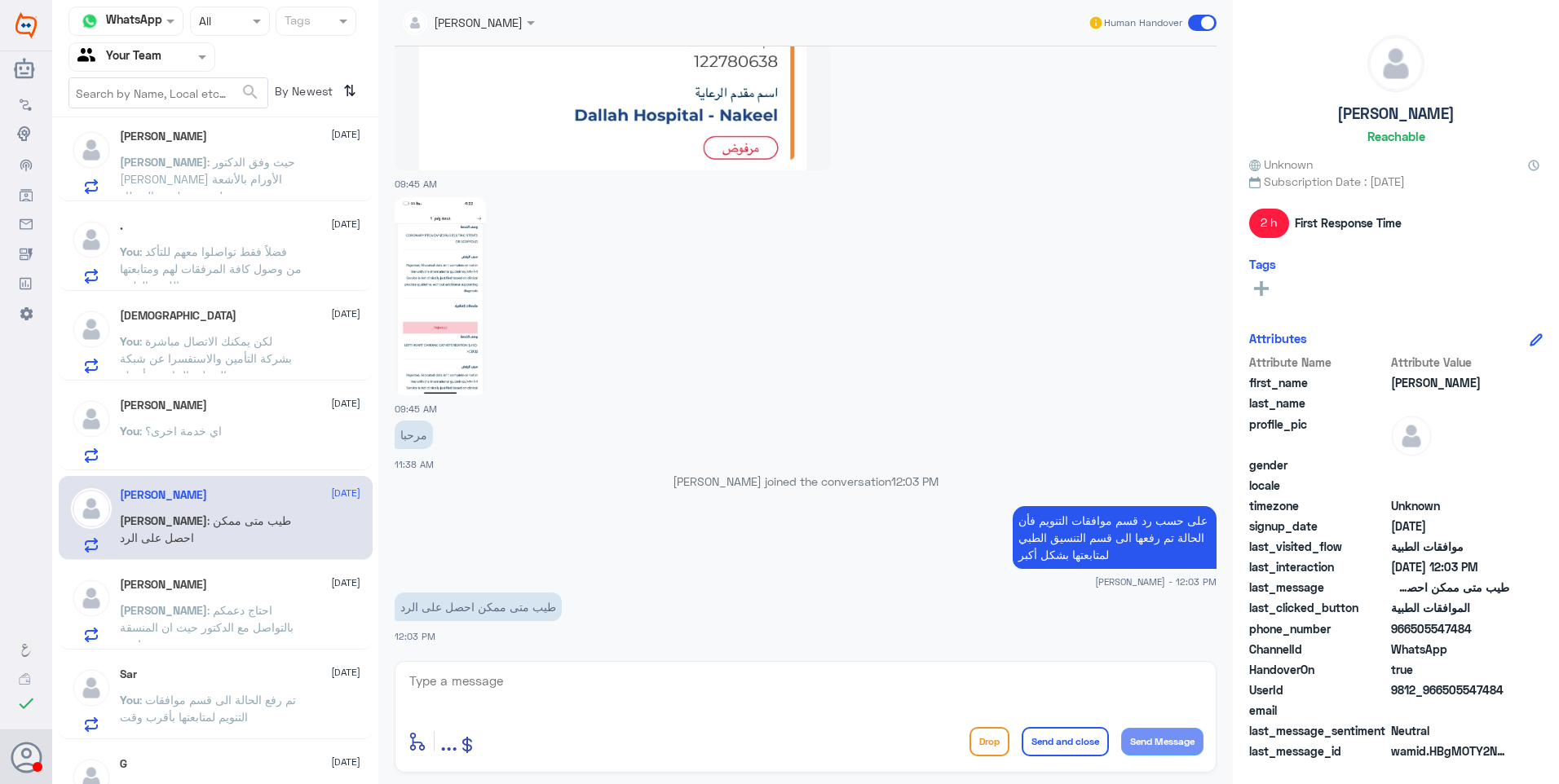
click at [245, 439] on div "You : اي خدمة اخرى؟" at bounding box center [240, 445] width 240 height 37
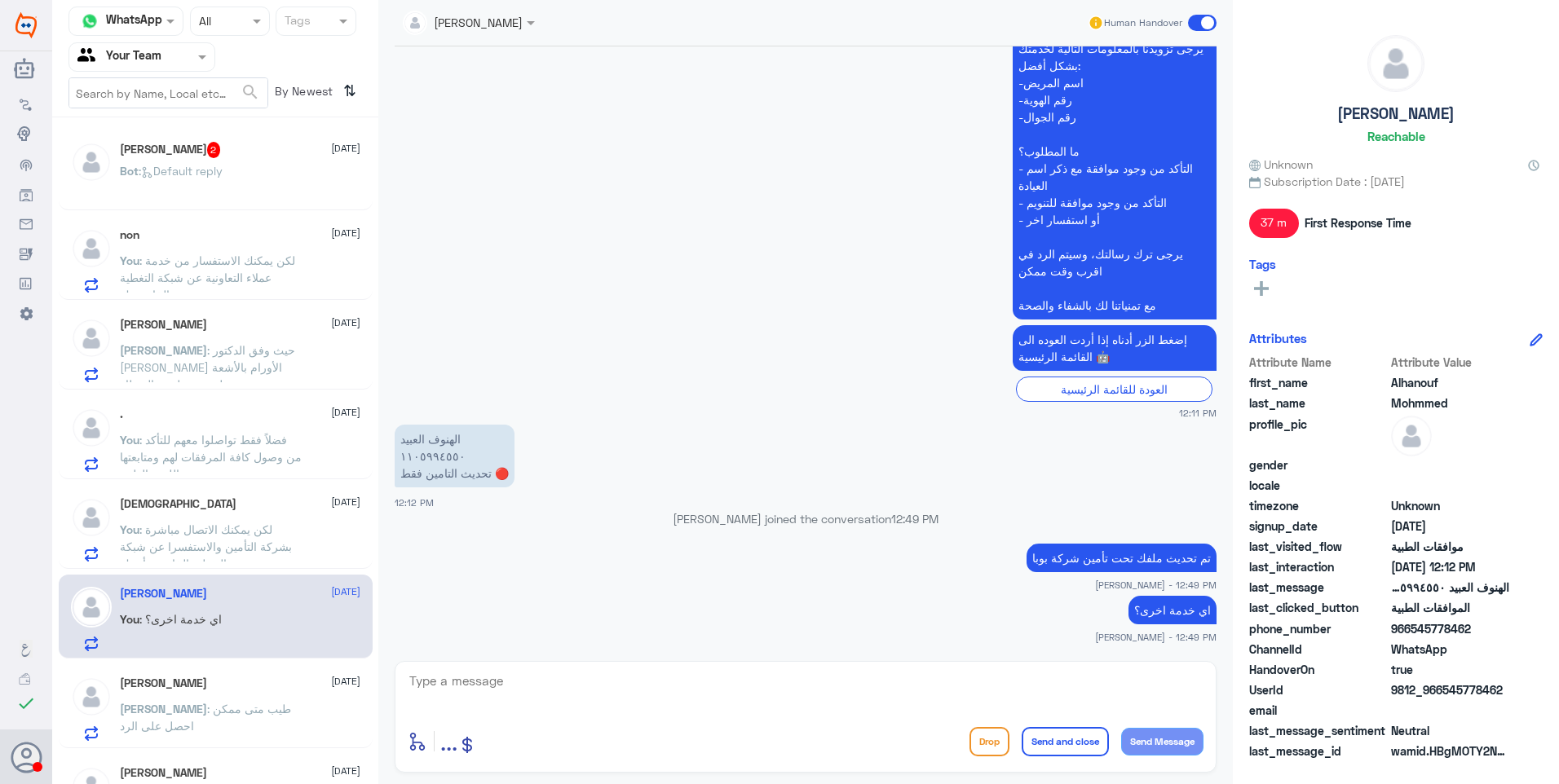
click at [259, 161] on div "عبدالرحمن مساعد 2 21 September Bot : Default reply" at bounding box center [240, 172] width 240 height 61
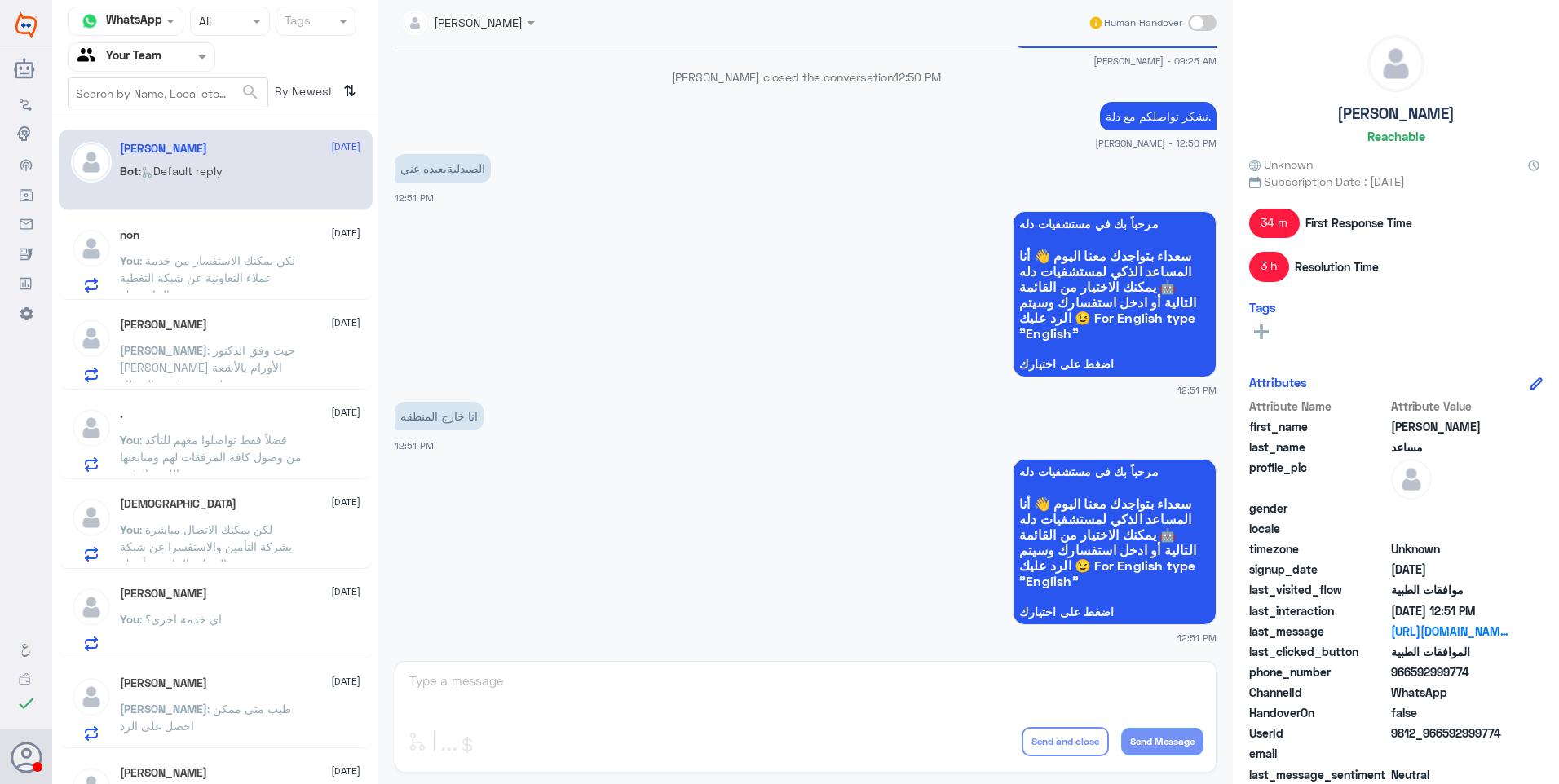
click at [207, 598] on h5 "Alhanouf Mohmmed" at bounding box center [164, 594] width 87 height 14
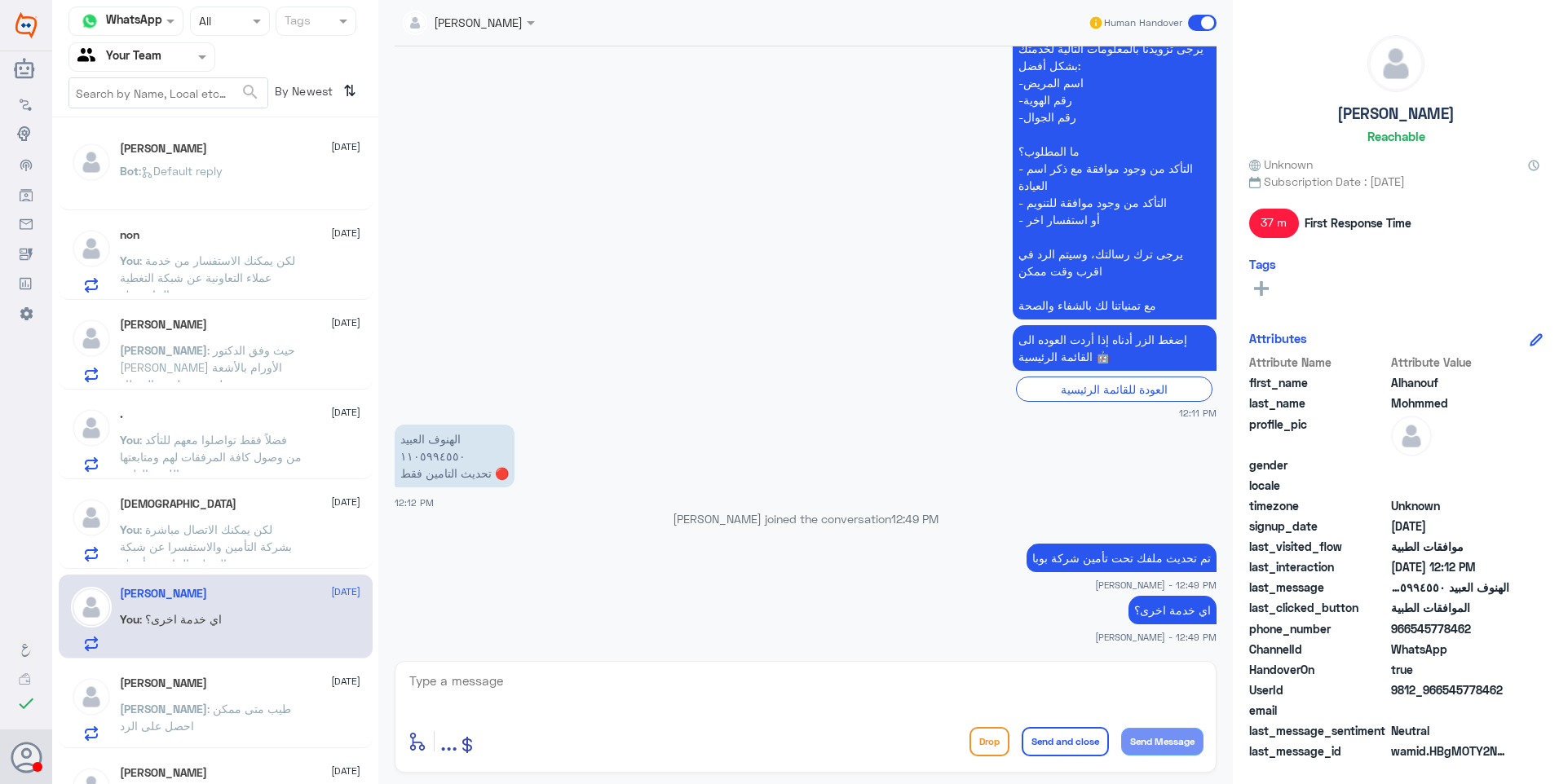
click at [236, 711] on span ": طيب متى ممكن احصل على الرد" at bounding box center [206, 717] width 171 height 31
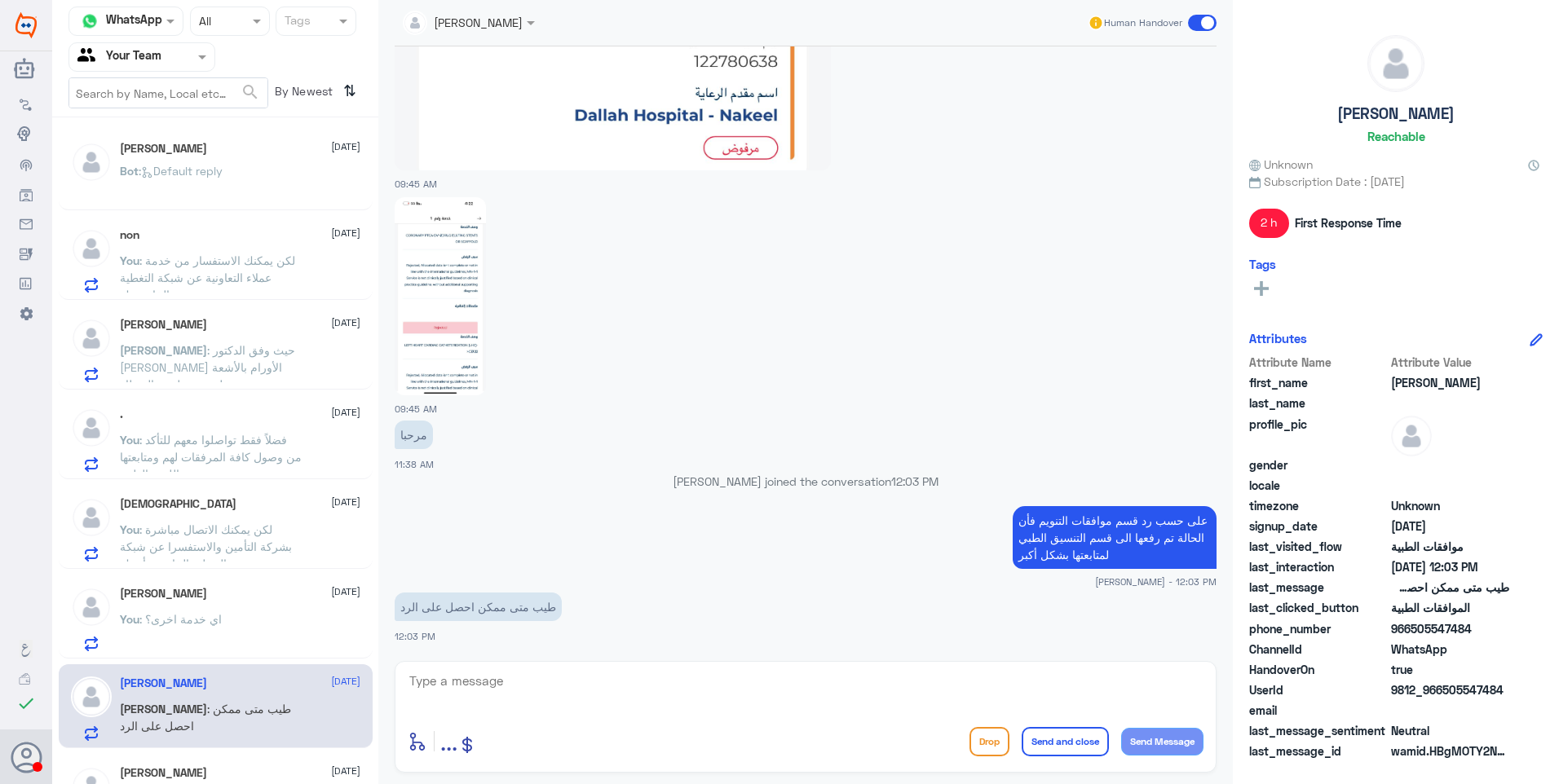
click at [246, 616] on div "You : اي خدمة اخرى؟" at bounding box center [240, 632] width 240 height 37
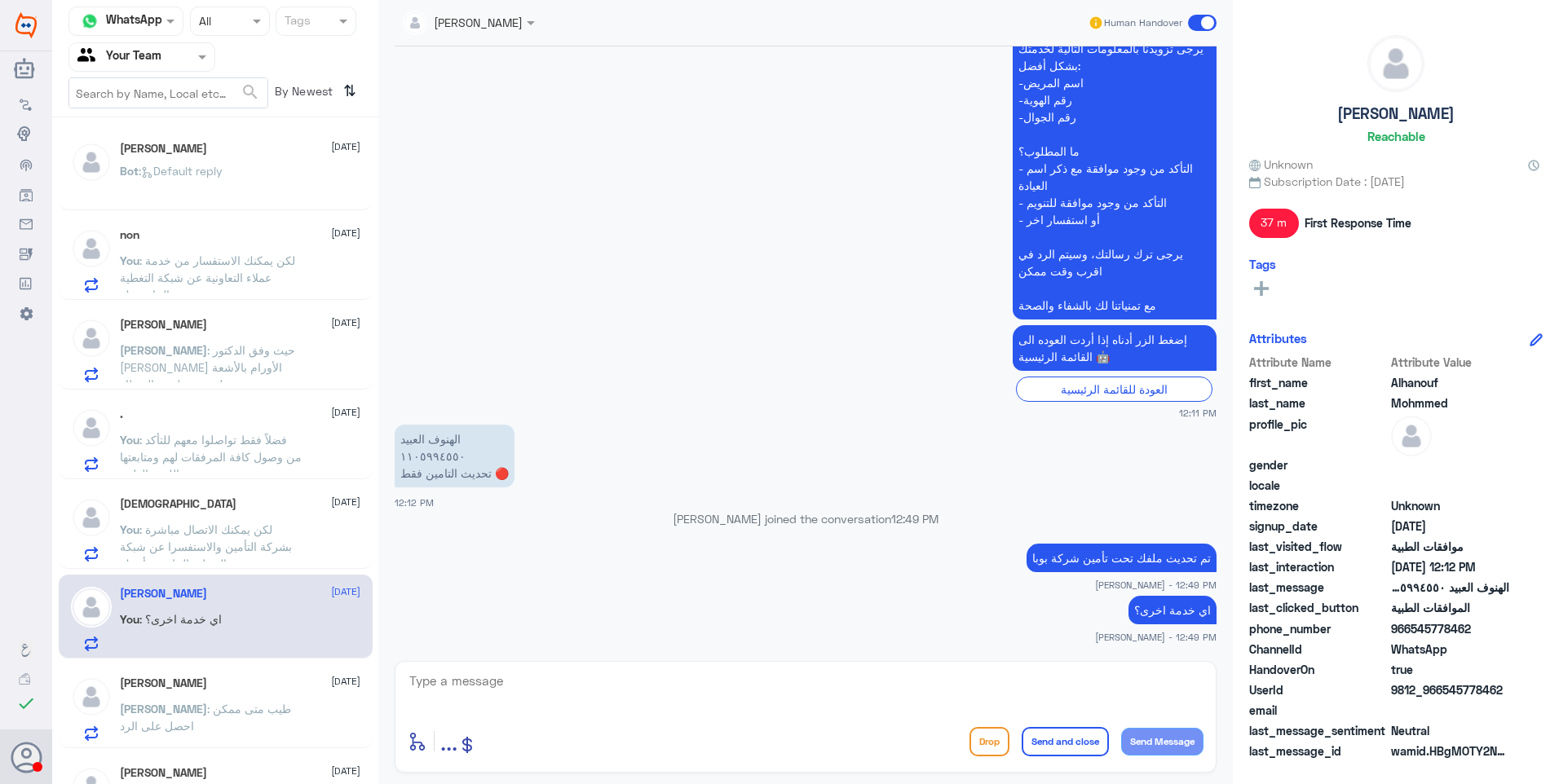
click at [268, 679] on div "Ali 21 September" at bounding box center [240, 684] width 240 height 14
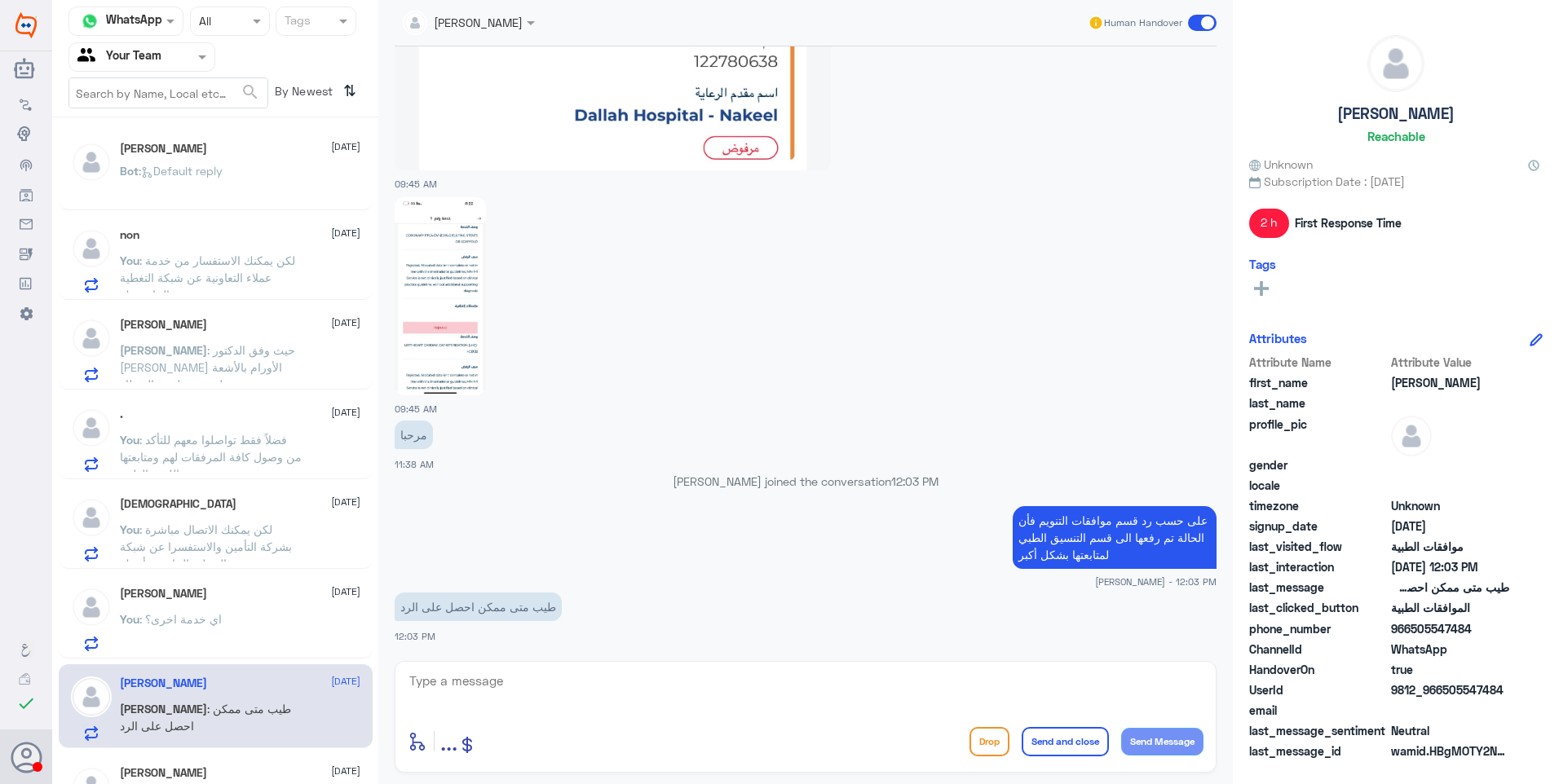
click at [315, 583] on div "Alhanouf Mohmmed 21 September You : اي خدمة اخرى؟" at bounding box center [215, 617] width 314 height 84
click at [217, 605] on div "Alhanouf Mohmmed 21 September You : اي خدمة اخرى؟" at bounding box center [240, 619] width 240 height 64
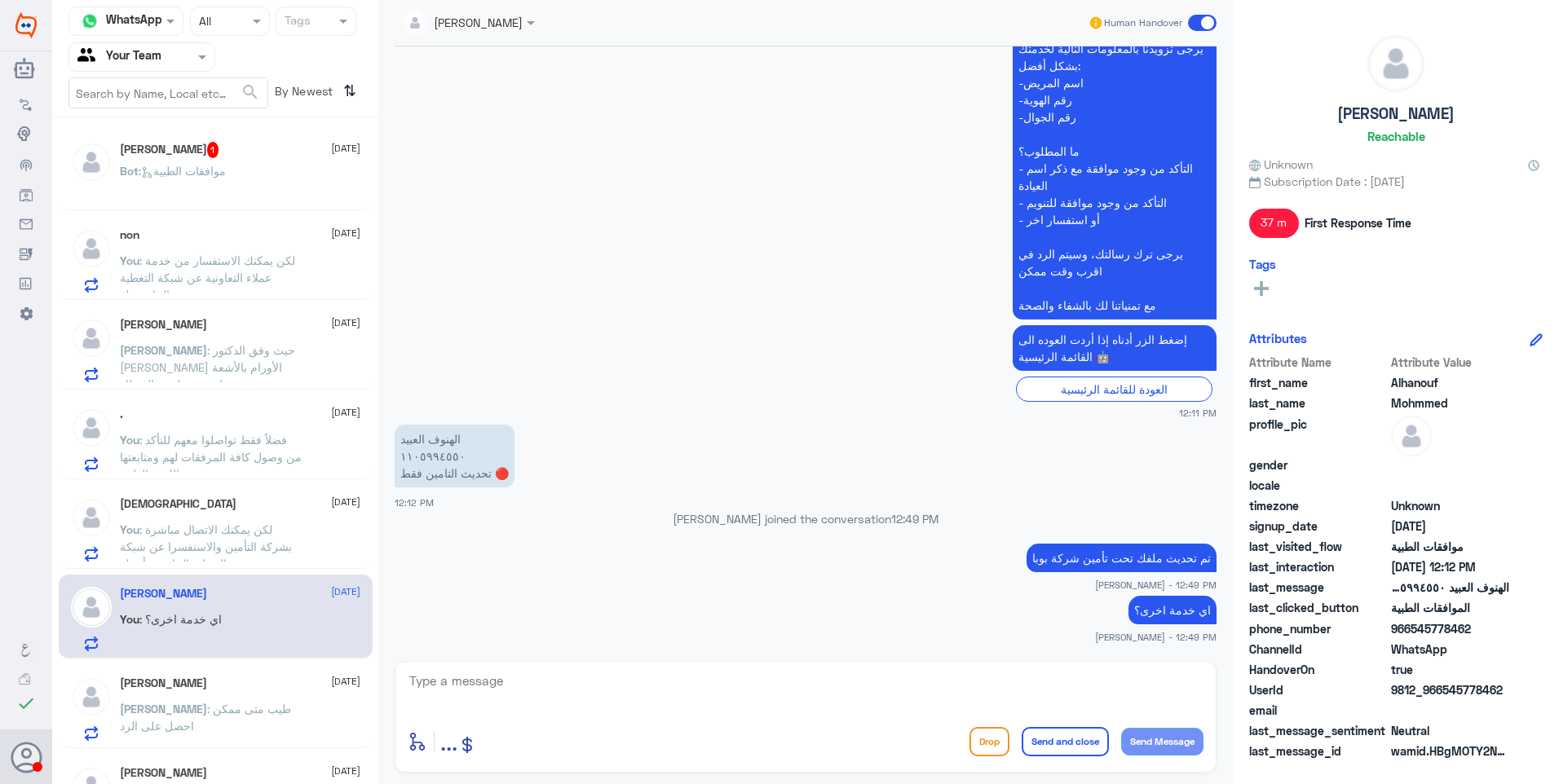
click at [208, 505] on div "Mohammed 21 September" at bounding box center [240, 504] width 240 height 14
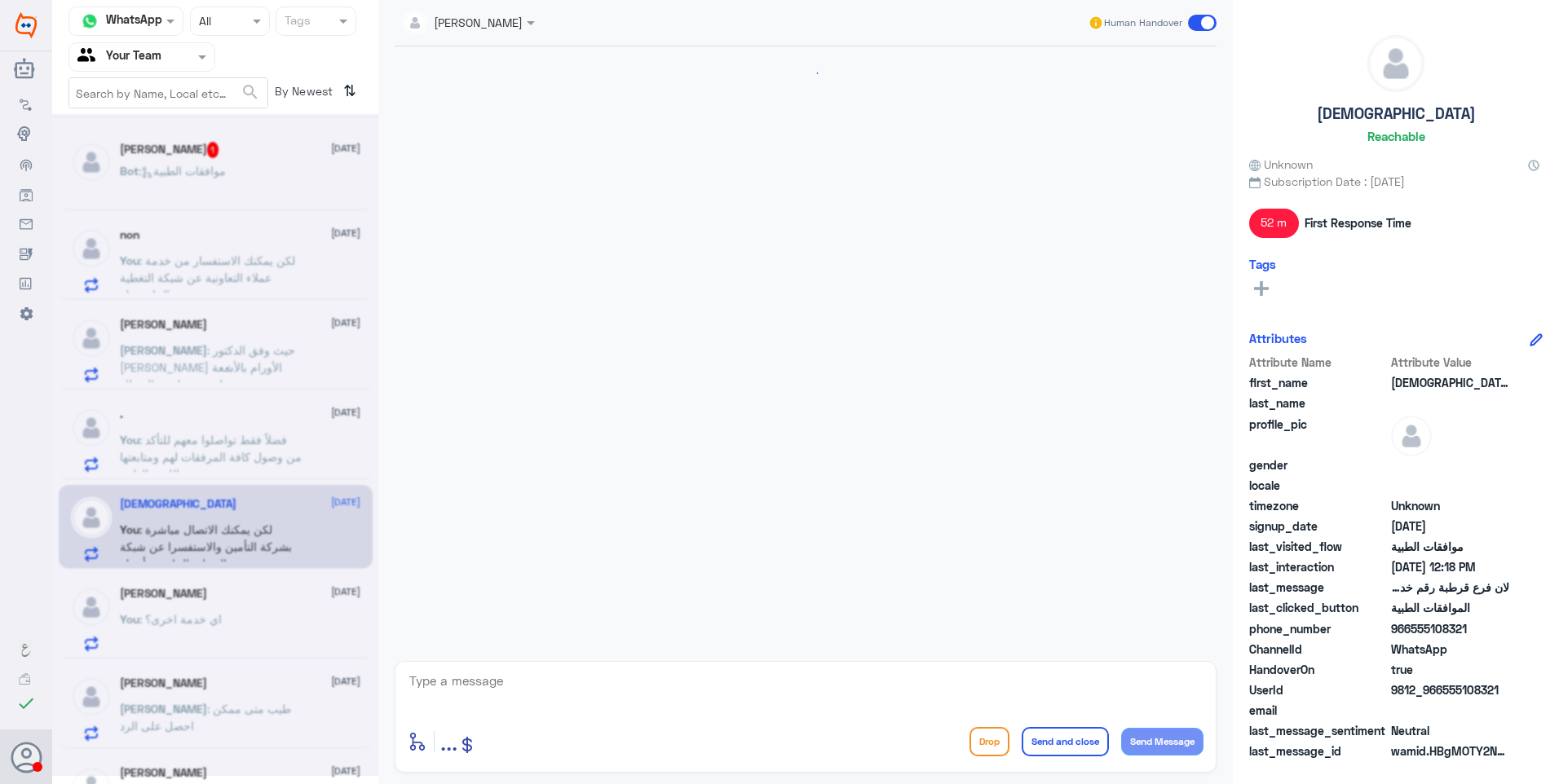
scroll to position [1048, 0]
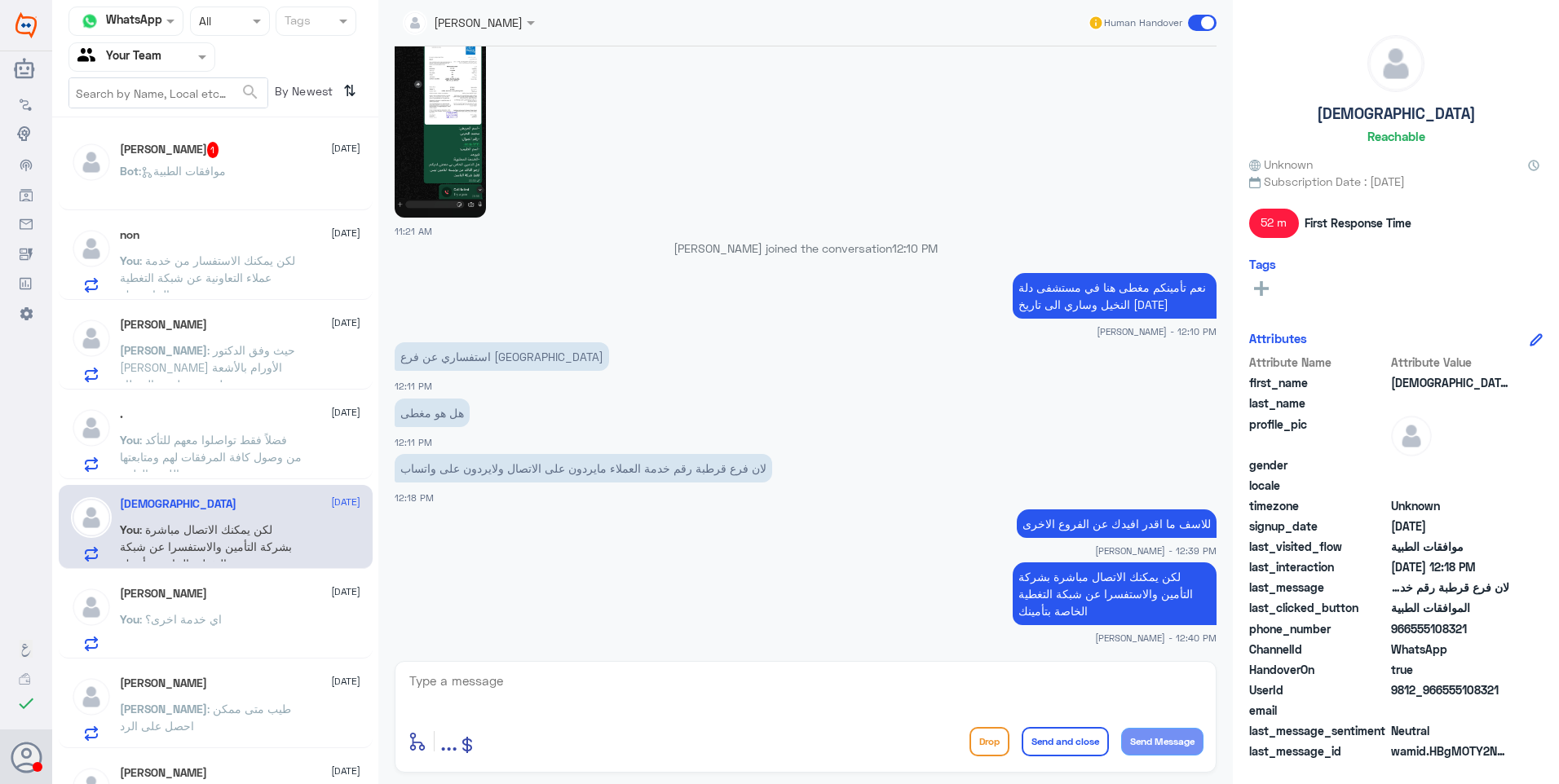
click at [245, 422] on div ". 21 September You : فضلاً فقط تواصلوا معهم للتأكد من وصول كافة المرفقات لهم وم…" at bounding box center [240, 440] width 240 height 64
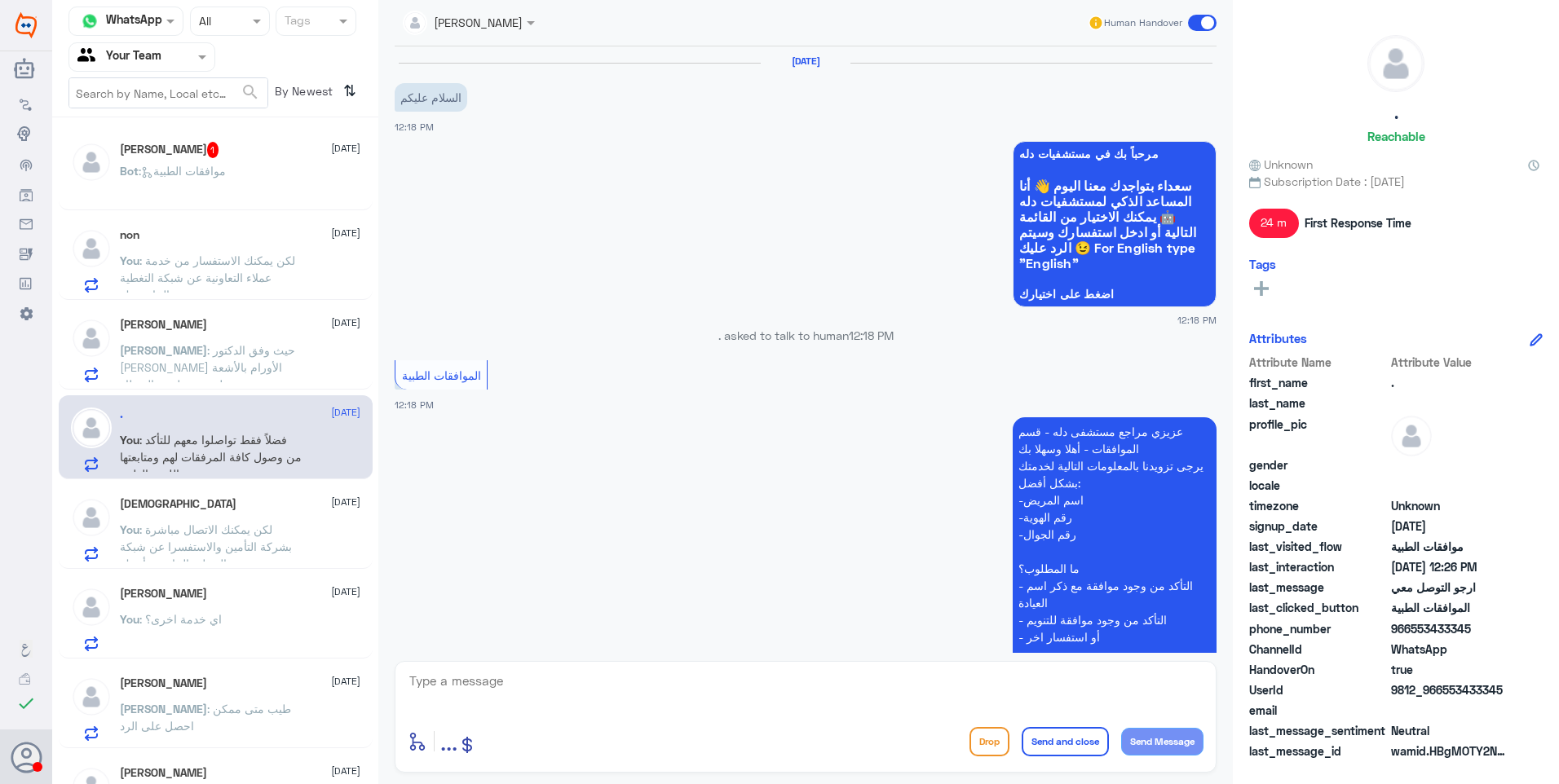
scroll to position [704, 0]
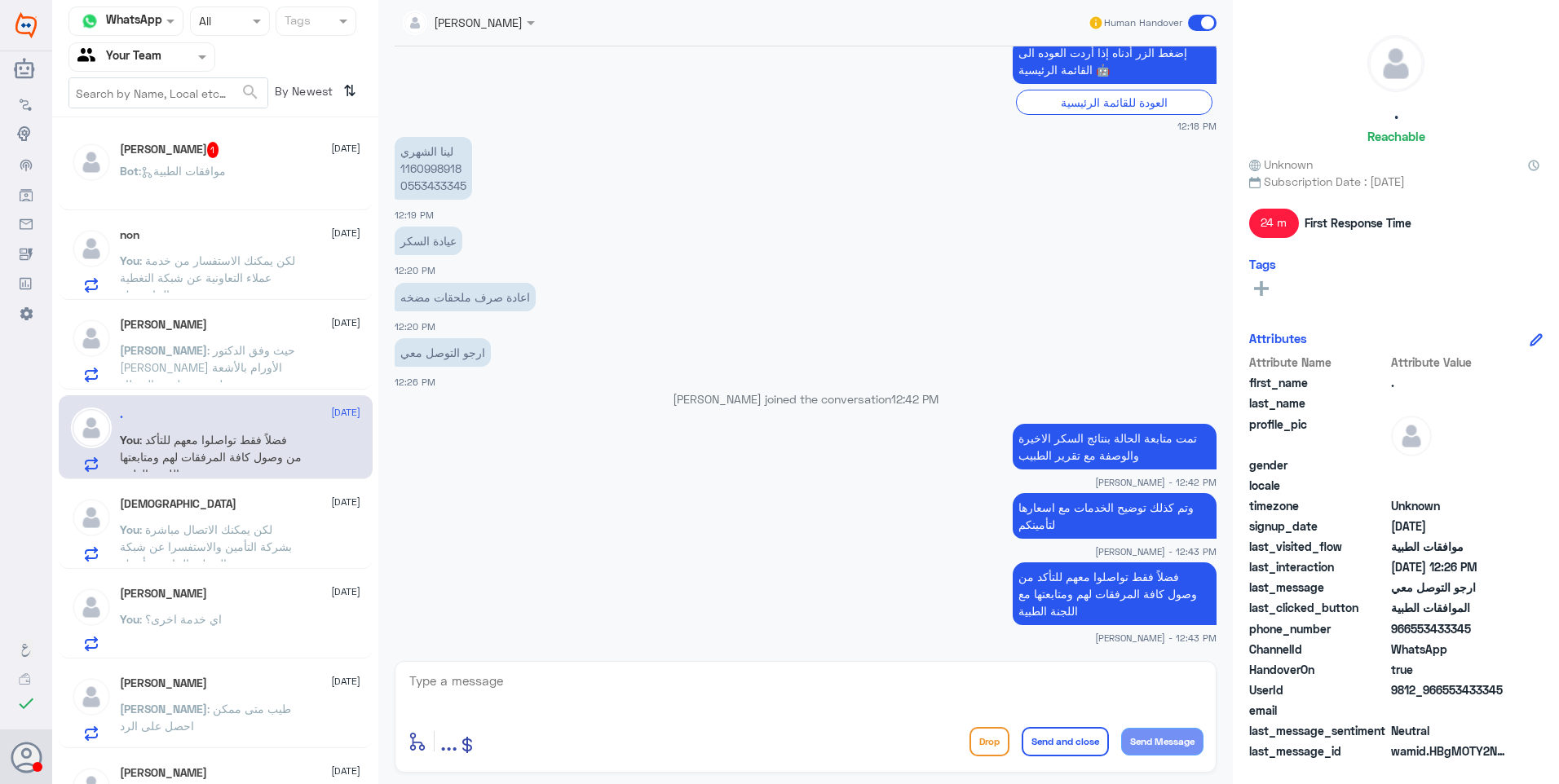
click at [281, 517] on div "Mohammed 21 September You : لكن يمكنك الاتصال مباشرة بشركة التأمين والاستفسرا ع…" at bounding box center [240, 530] width 240 height 64
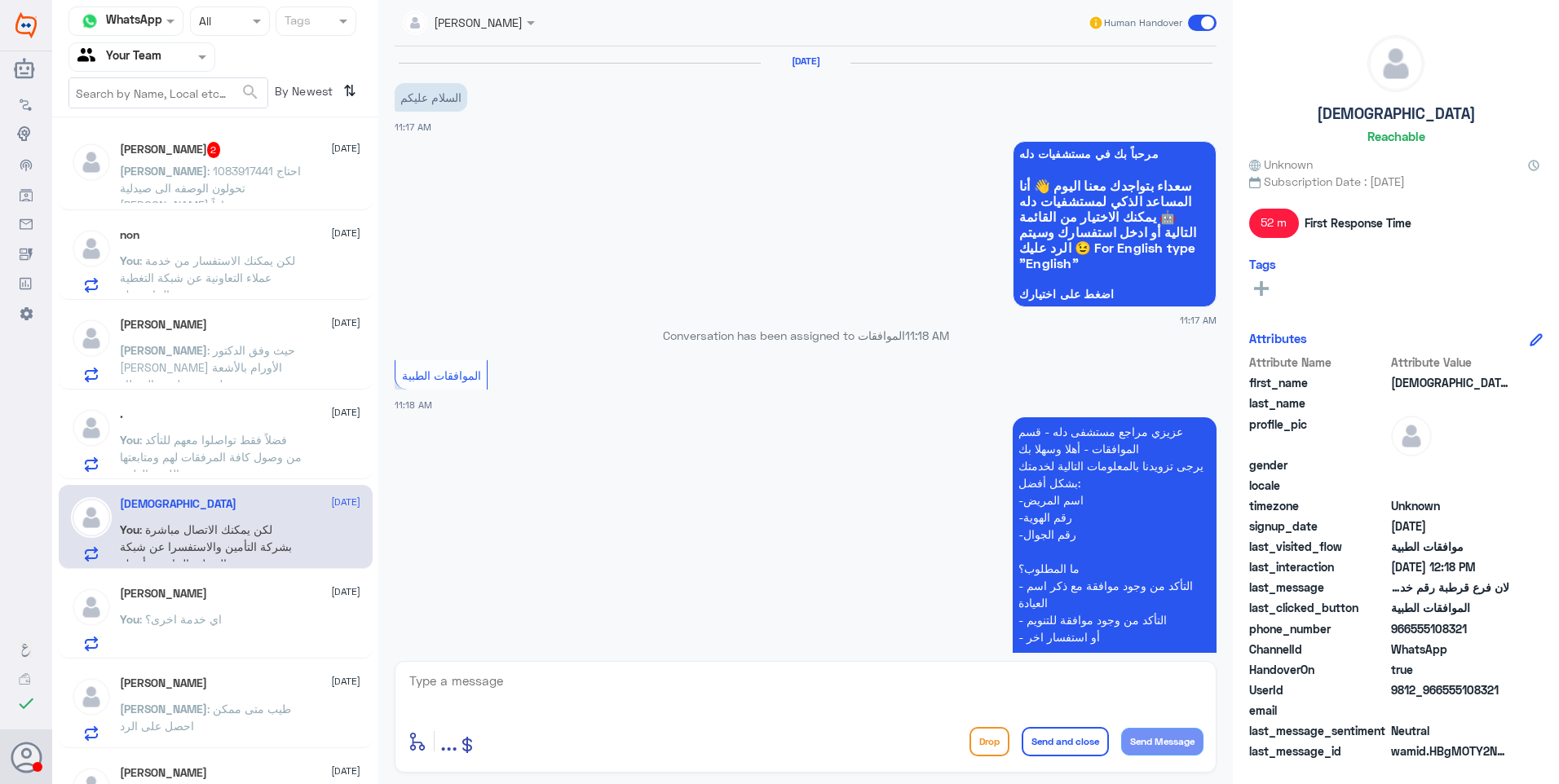
scroll to position [1048, 0]
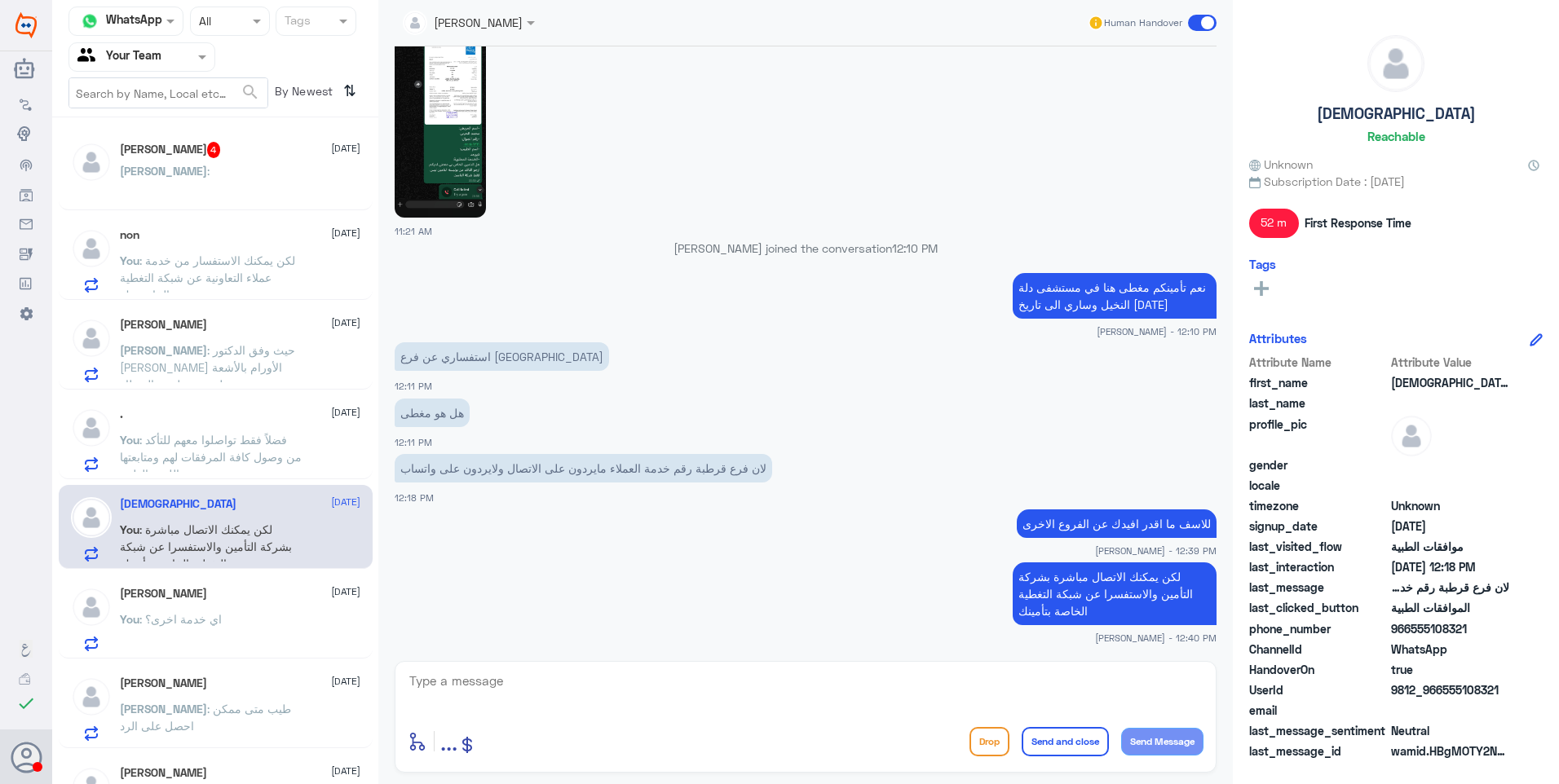
click at [202, 441] on span ": فضلاً فقط تواصلوا معهم للتأكد من وصول كافة المرفقات لهم ومتابعتها مع اللجنة ا…" at bounding box center [211, 457] width 182 height 48
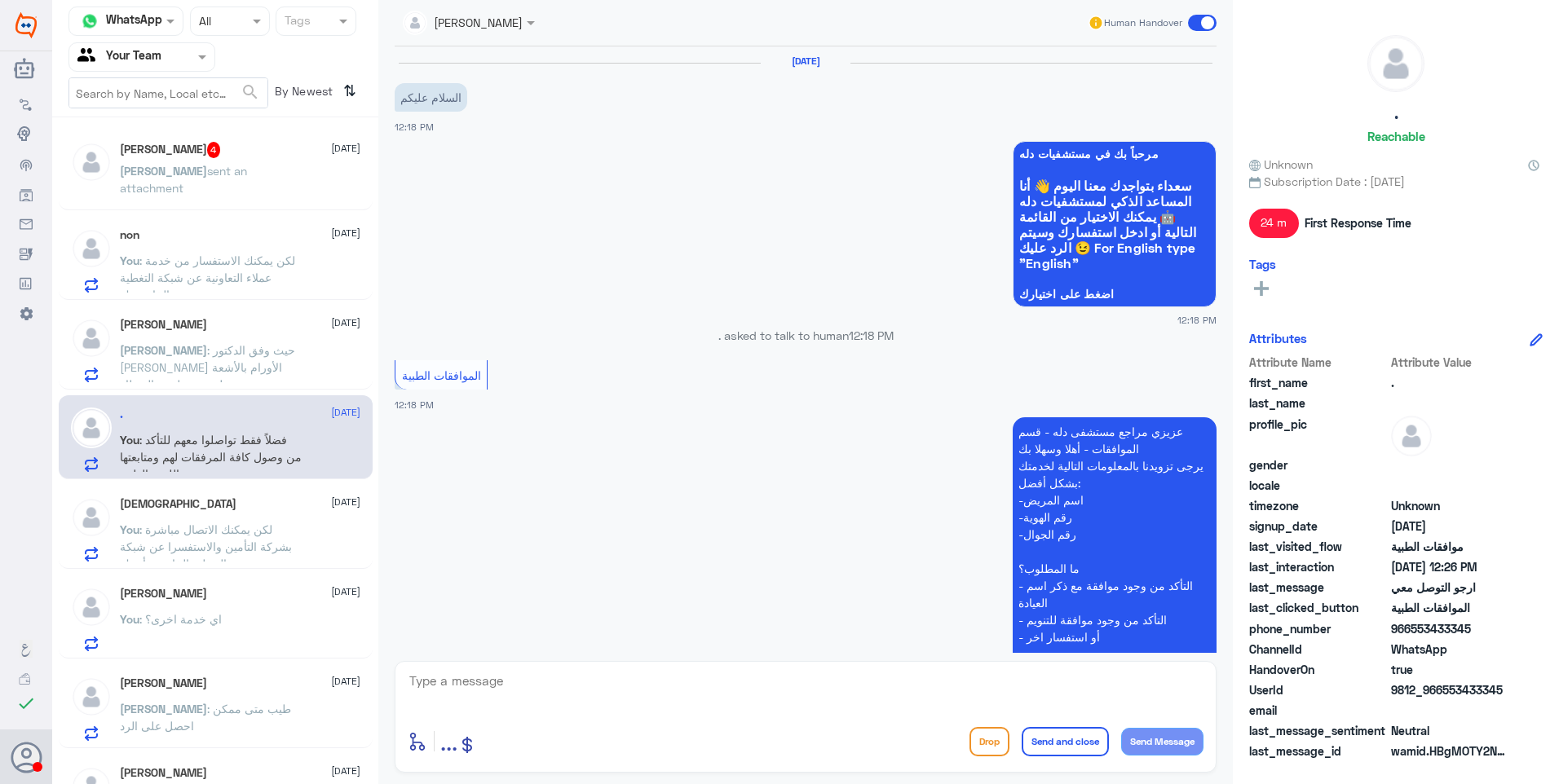
scroll to position [704, 0]
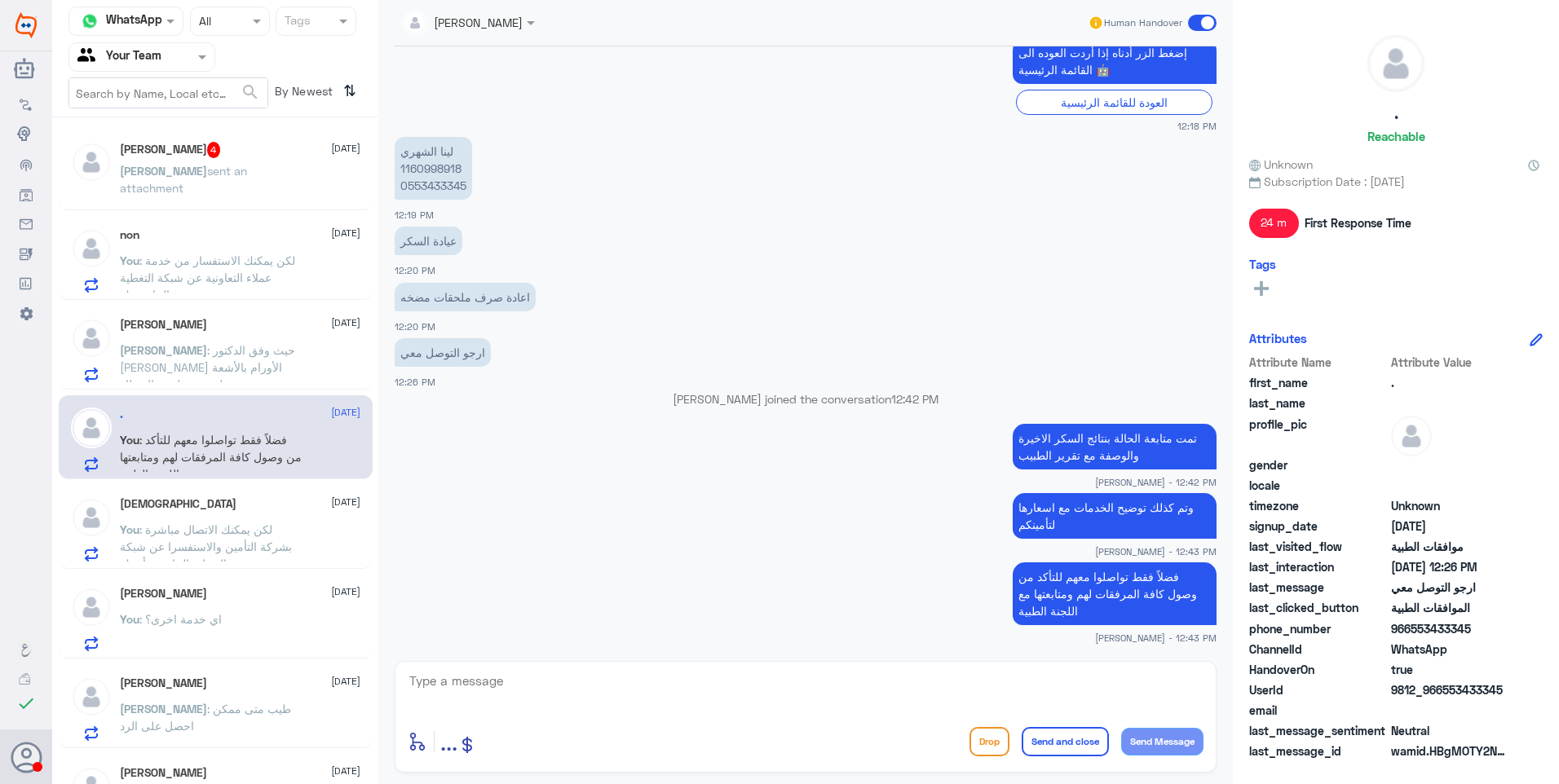
click at [222, 523] on span ": لكن يمكنك الاتصال مباشرة بشركة التأمين والاستفسرا عن شبكة التغطية الخاصة بتأم…" at bounding box center [206, 546] width 172 height 48
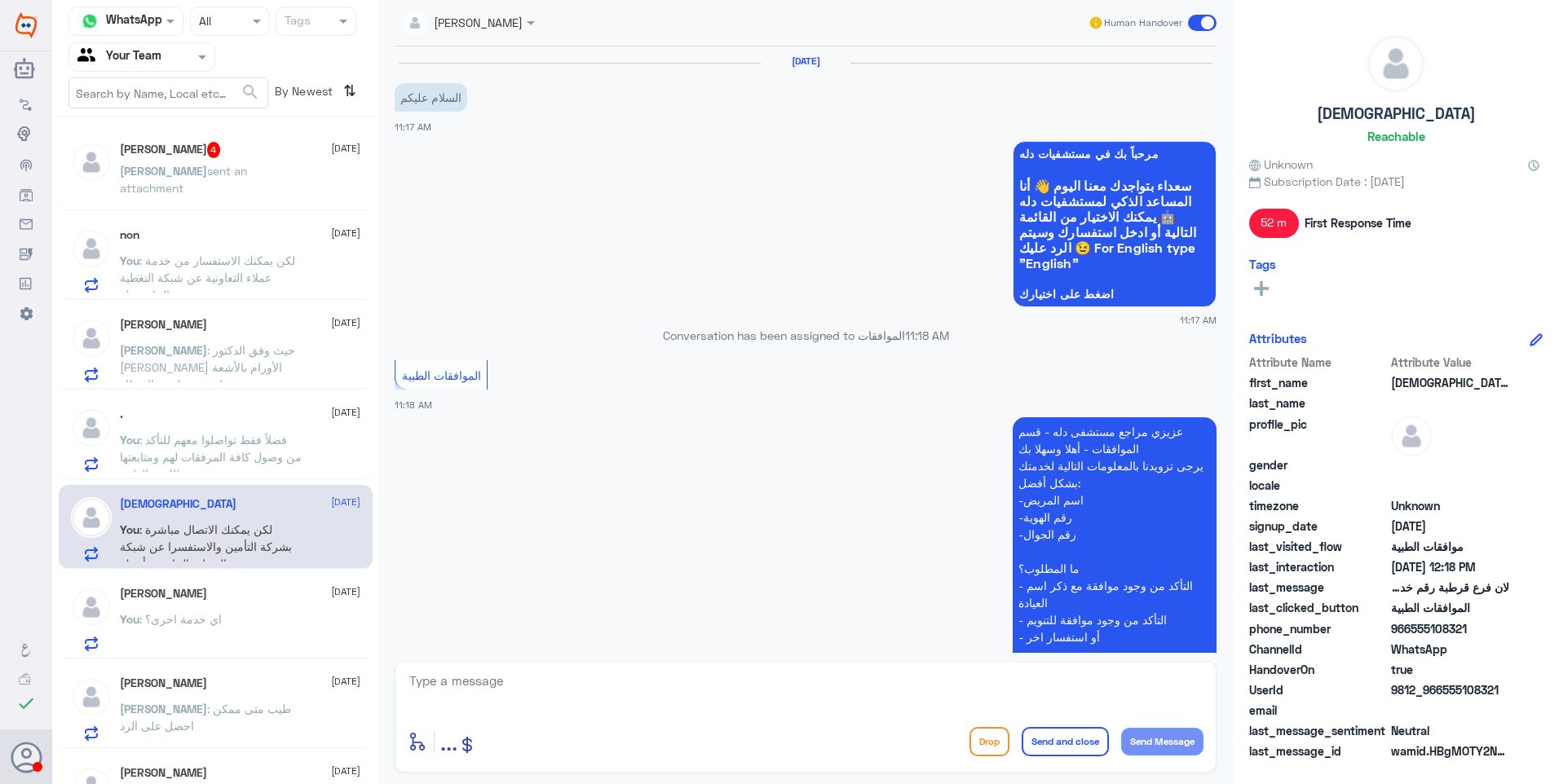
scroll to position [1048, 0]
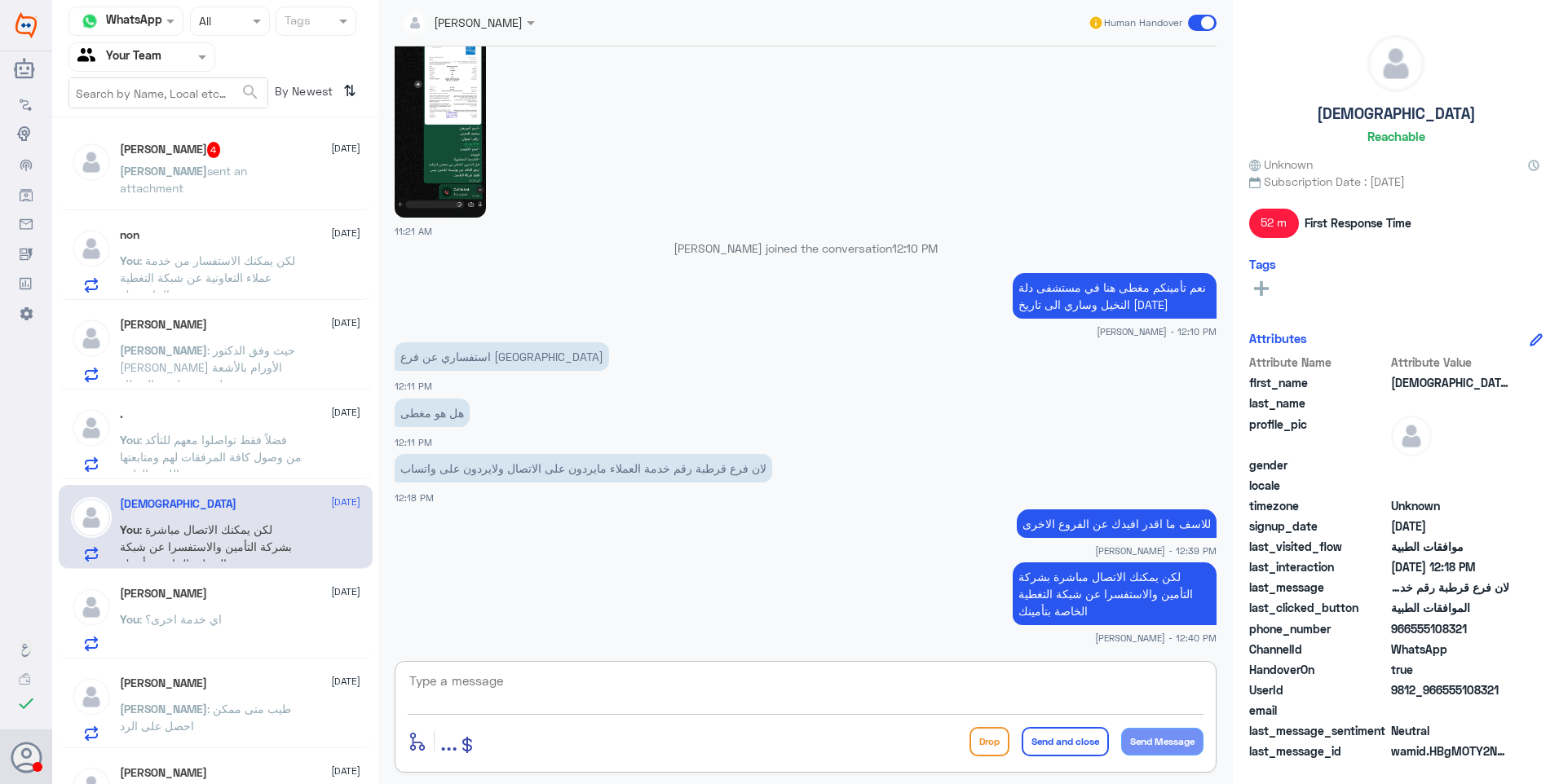
click at [533, 692] on textarea at bounding box center [805, 690] width 796 height 40
paste textarea "نشكر تواصلكم مع مستشفيات دلة."
type textarea "نشكر تواصلكم مع مستشفيات دلة."
click at [1076, 739] on button "Send and close" at bounding box center [1065, 742] width 87 height 30
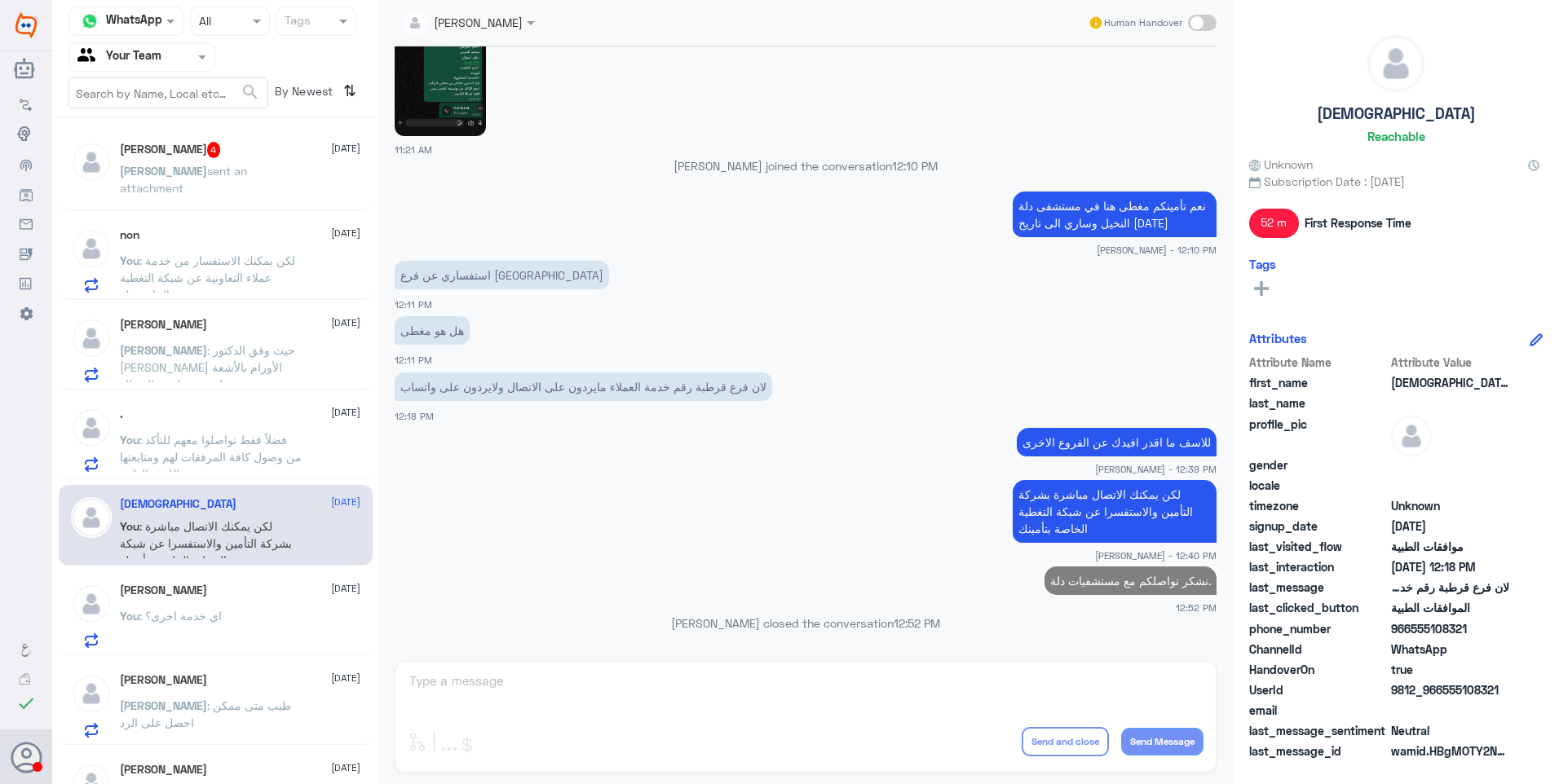
click at [234, 449] on p "You : فضلاً فقط تواصلوا معهم للتأكد من وصول كافة المرفقات لهم ومتابعتها مع اللج…" at bounding box center [212, 451] width 184 height 40
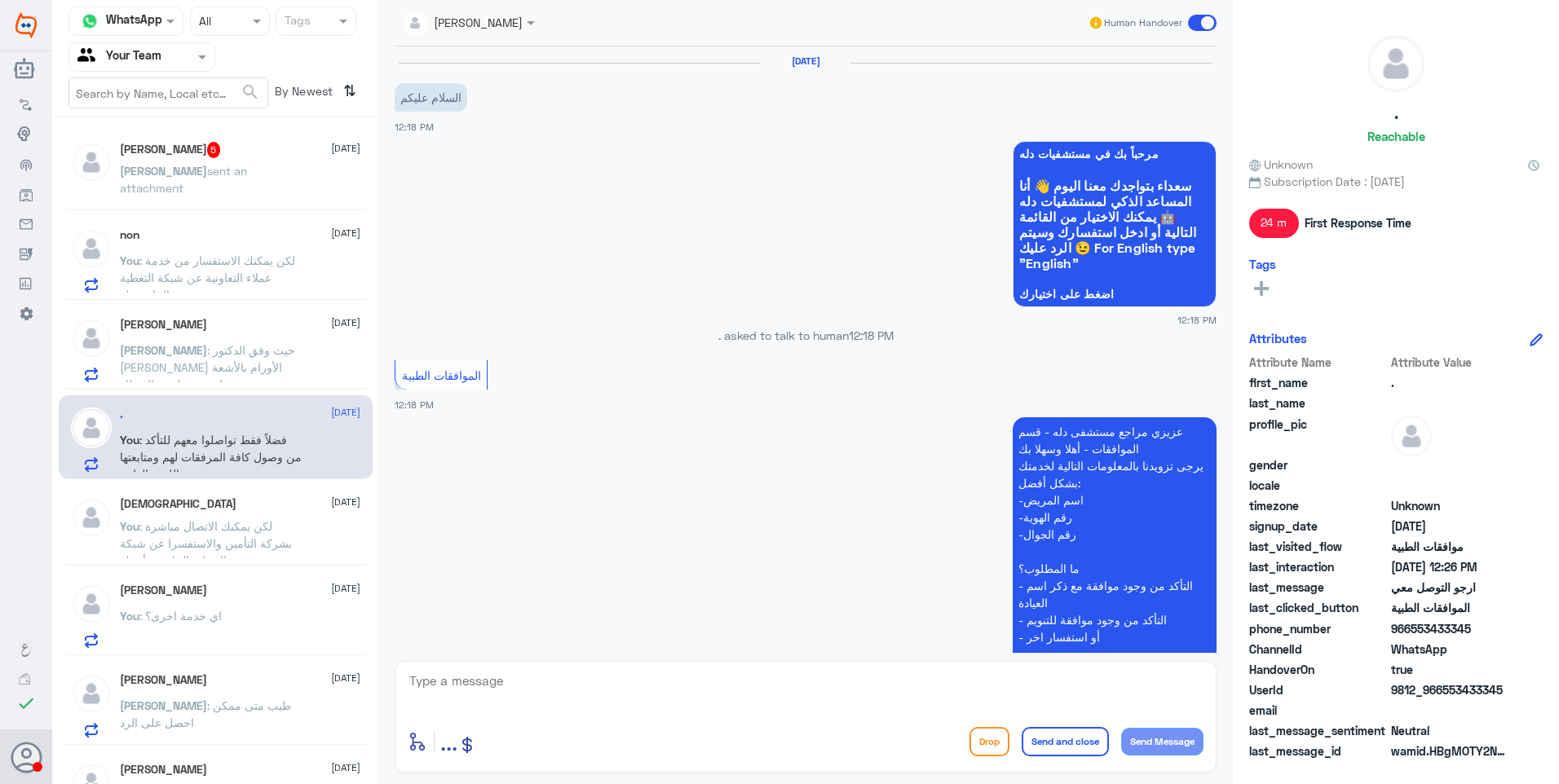
scroll to position [704, 0]
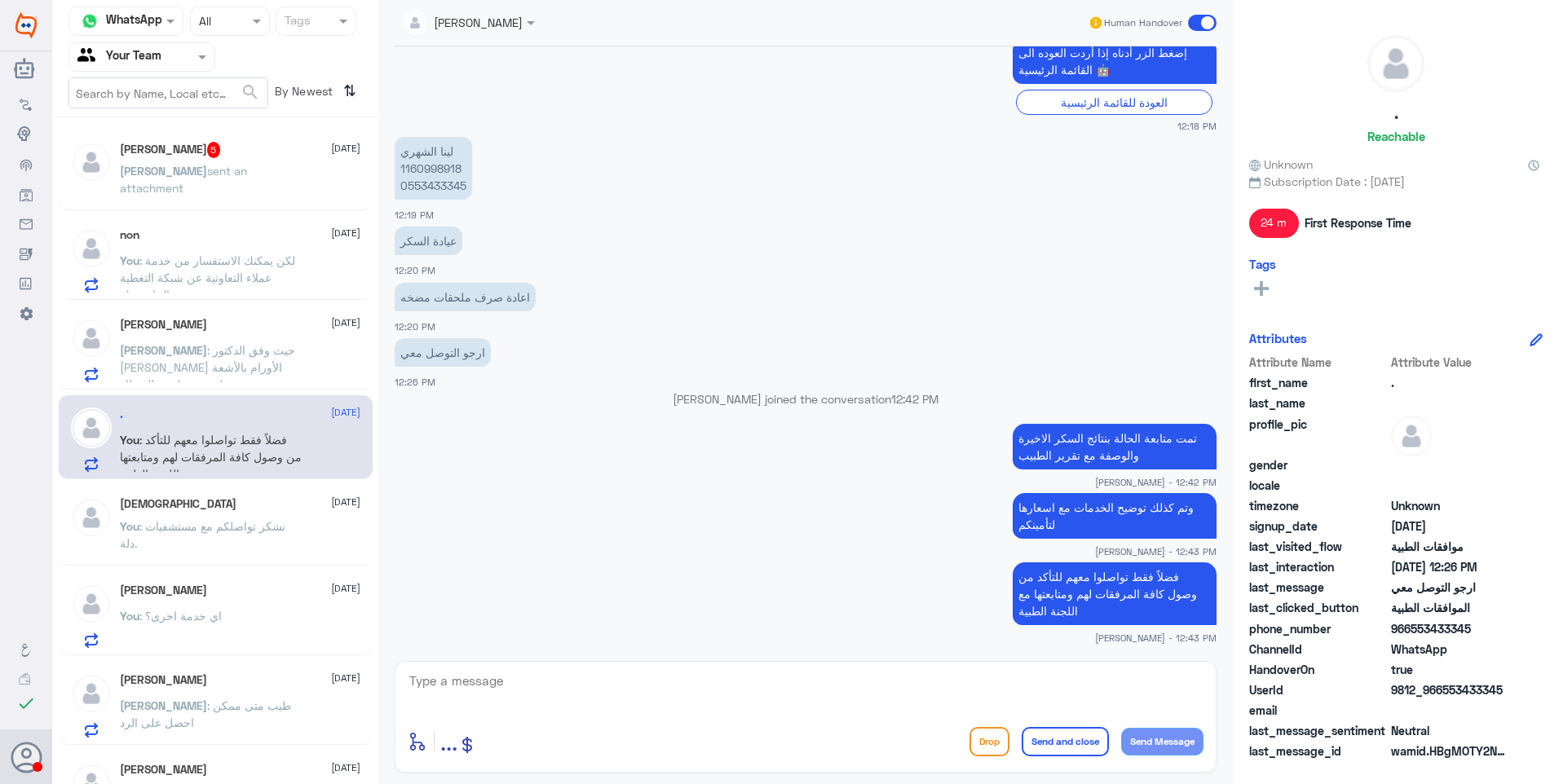
click at [190, 366] on span ": حيث وفق الدكتور [PERSON_NAME] الأورام بالأشعة حيث تظهر عن طريق المنظار." at bounding box center [208, 367] width 175 height 48
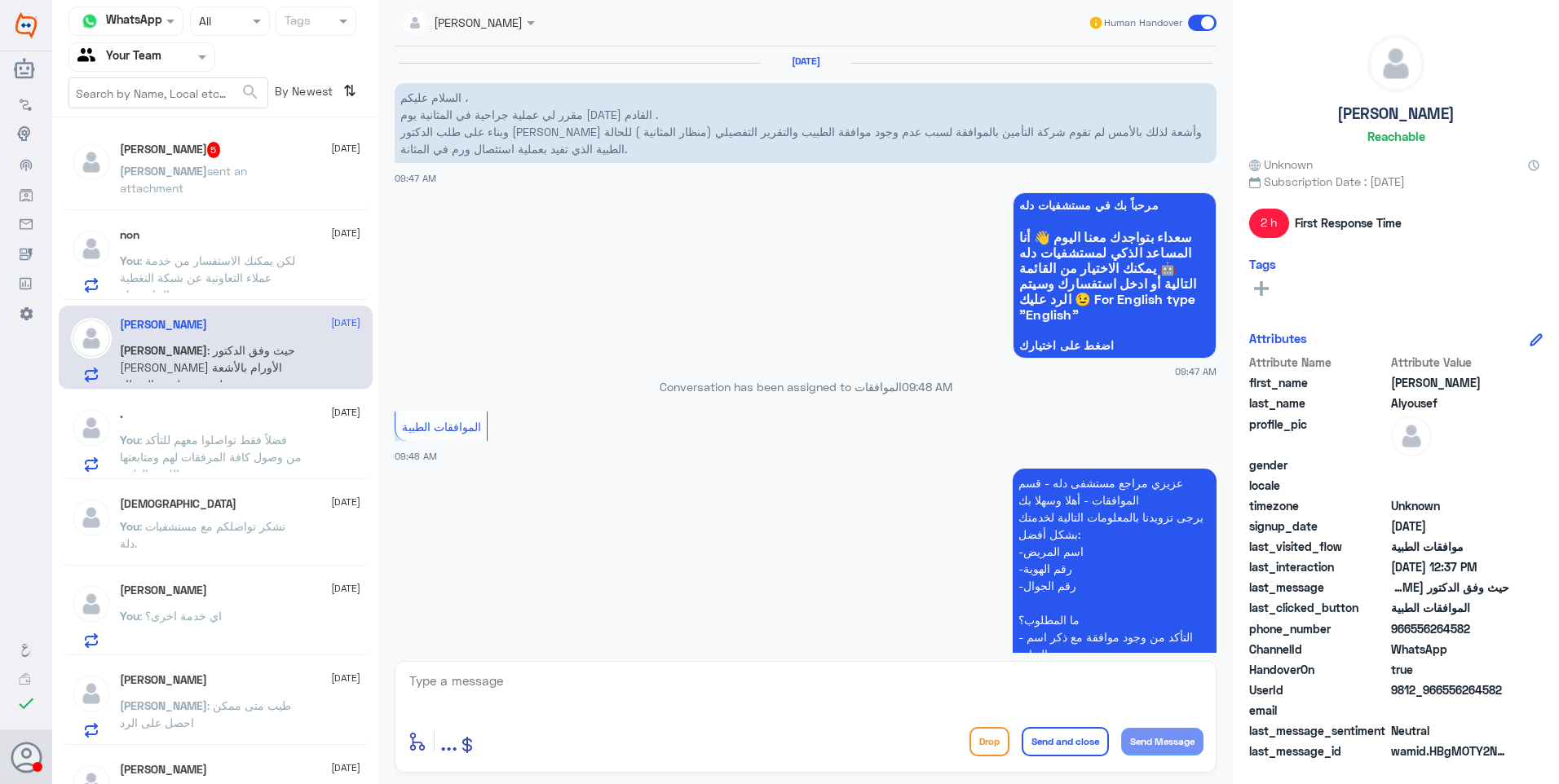
scroll to position [1469, 0]
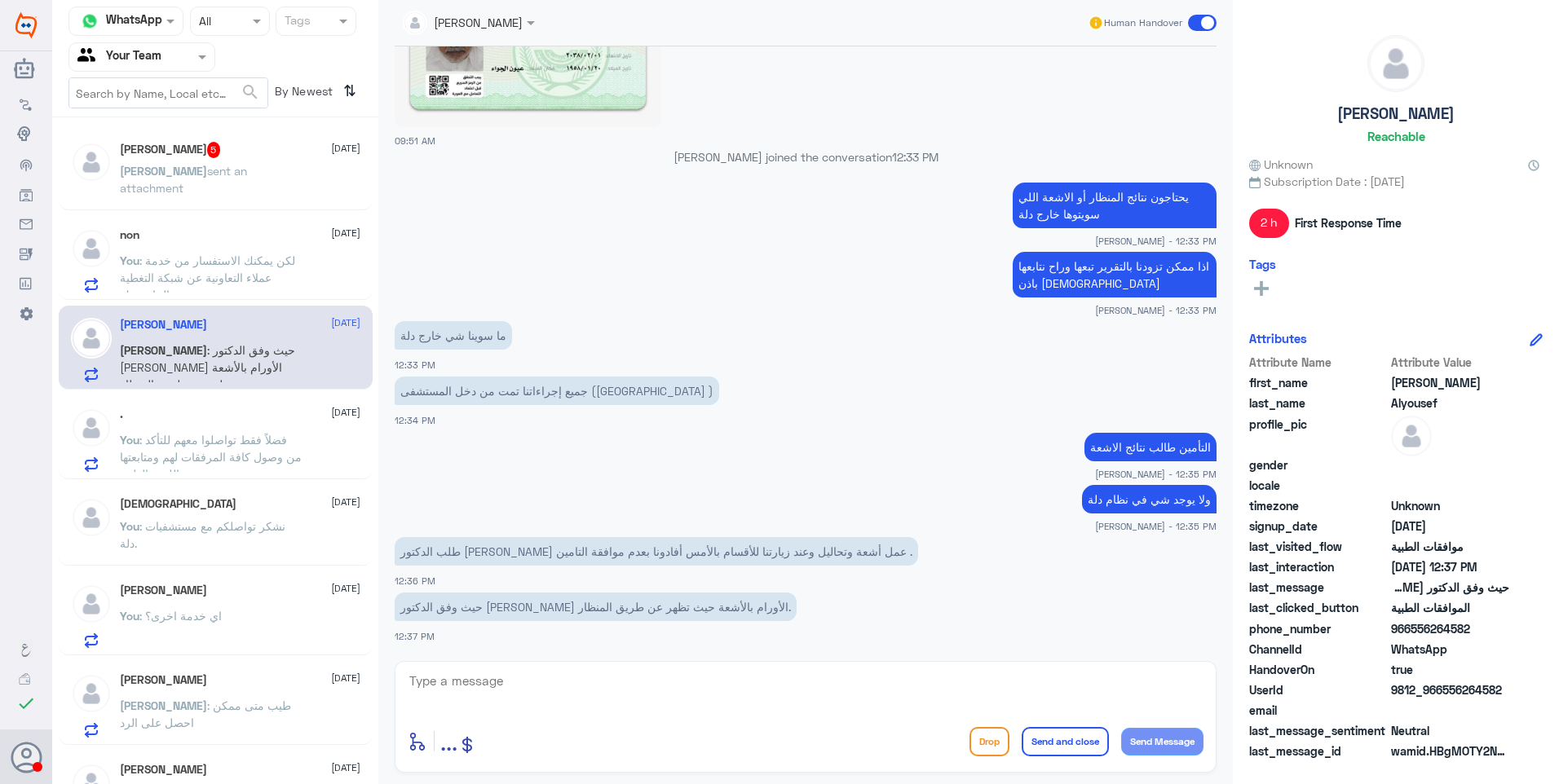
click at [198, 250] on div "non 21 September You : لكن يمكنك الاستفسار من خدمة عملاء التعاونية عن شبكة التغ…" at bounding box center [240, 260] width 240 height 64
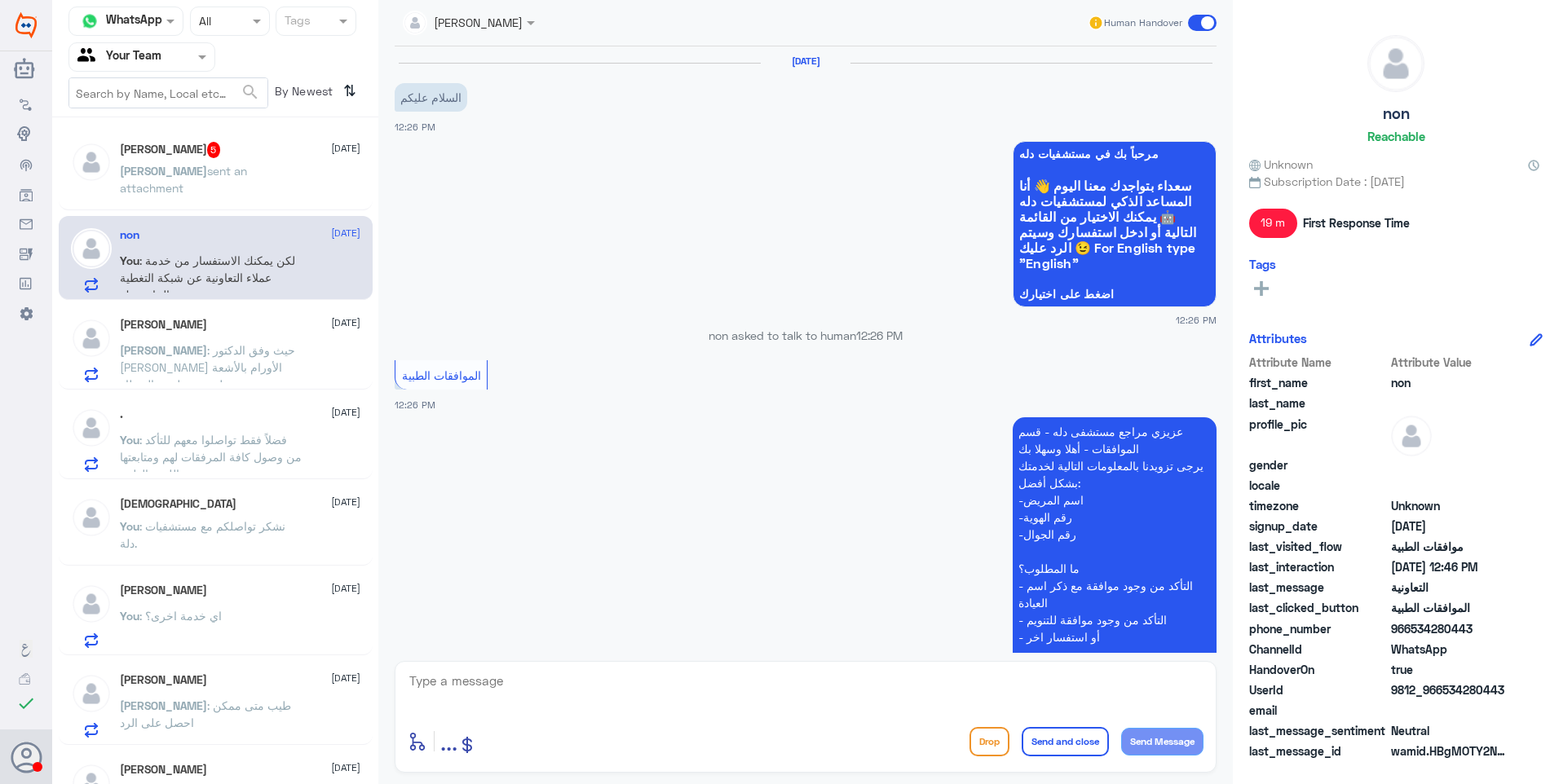
scroll to position [670, 0]
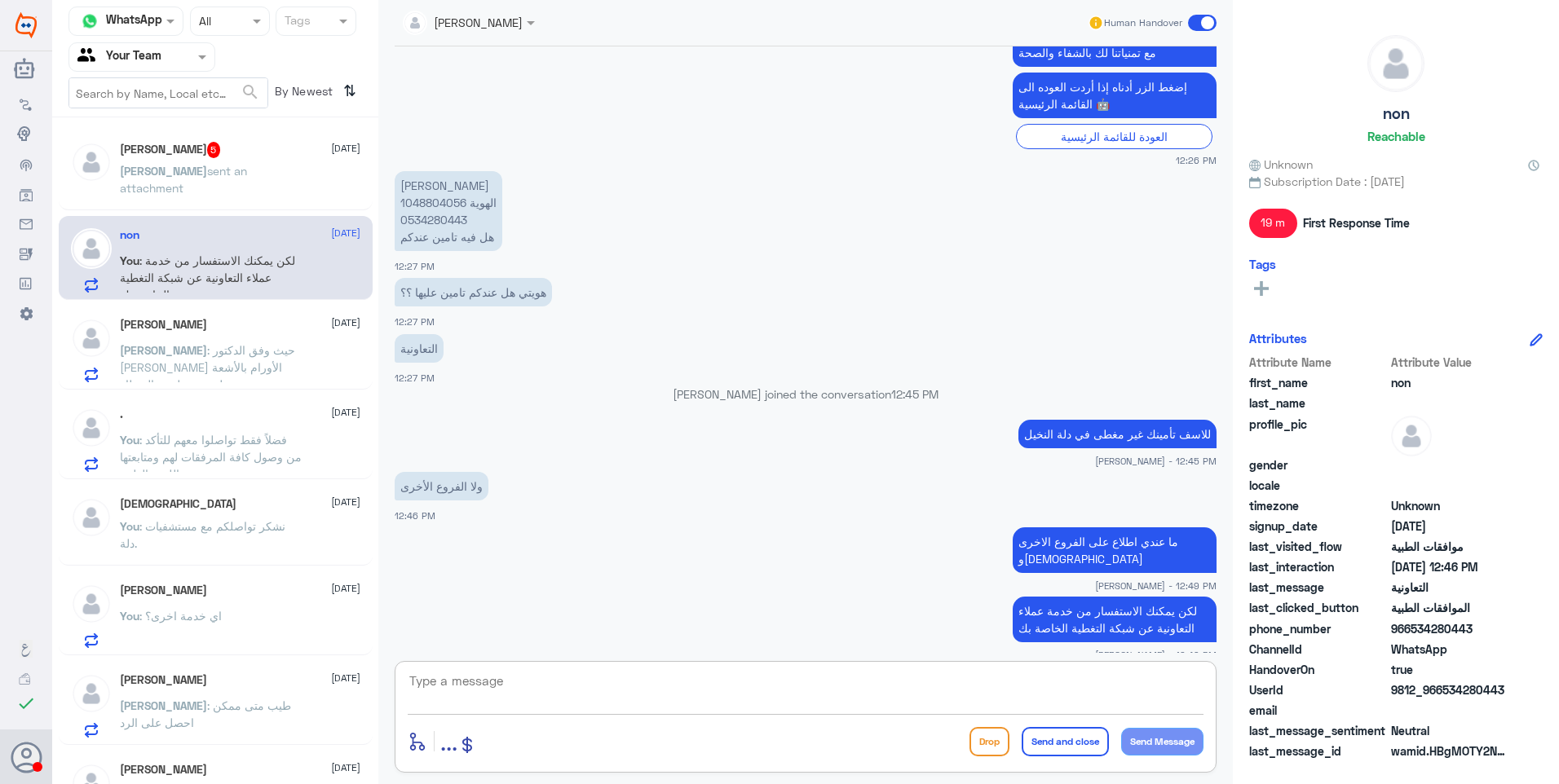
click at [597, 675] on textarea at bounding box center [805, 690] width 796 height 40
paste textarea "نشكر تواصلكم مع مستشفيات دلة."
type textarea "نشكر تواصلكم مع مستشفيات دلة."
click at [1063, 743] on button "Send and close" at bounding box center [1065, 742] width 87 height 30
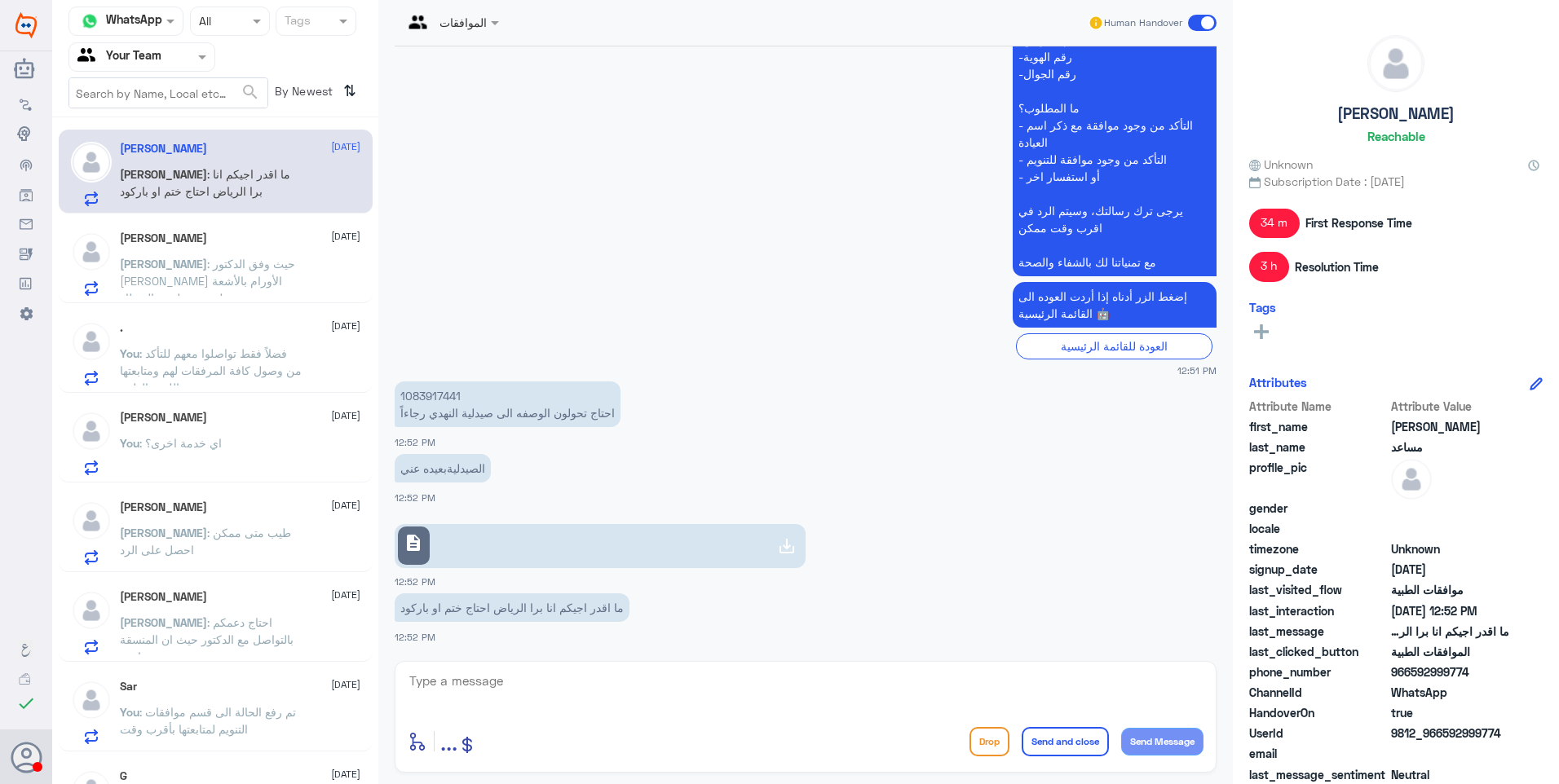
click at [437, 395] on p "1083917441 احتاج تحولون الوصفه الى صيدلية النهدي رجاءاً" at bounding box center [507, 404] width 226 height 45
copy p "1083917441"
click at [371, 715] on app-inbox-user "Sar 21 September You : تم رفع الحالة الى قسم موافقات التنويم لمتابعتها بأقرب وقت" at bounding box center [215, 710] width 326 height 84
drag, startPoint x: 544, startPoint y: 679, endPoint x: 546, endPoint y: 687, distance: 8.2
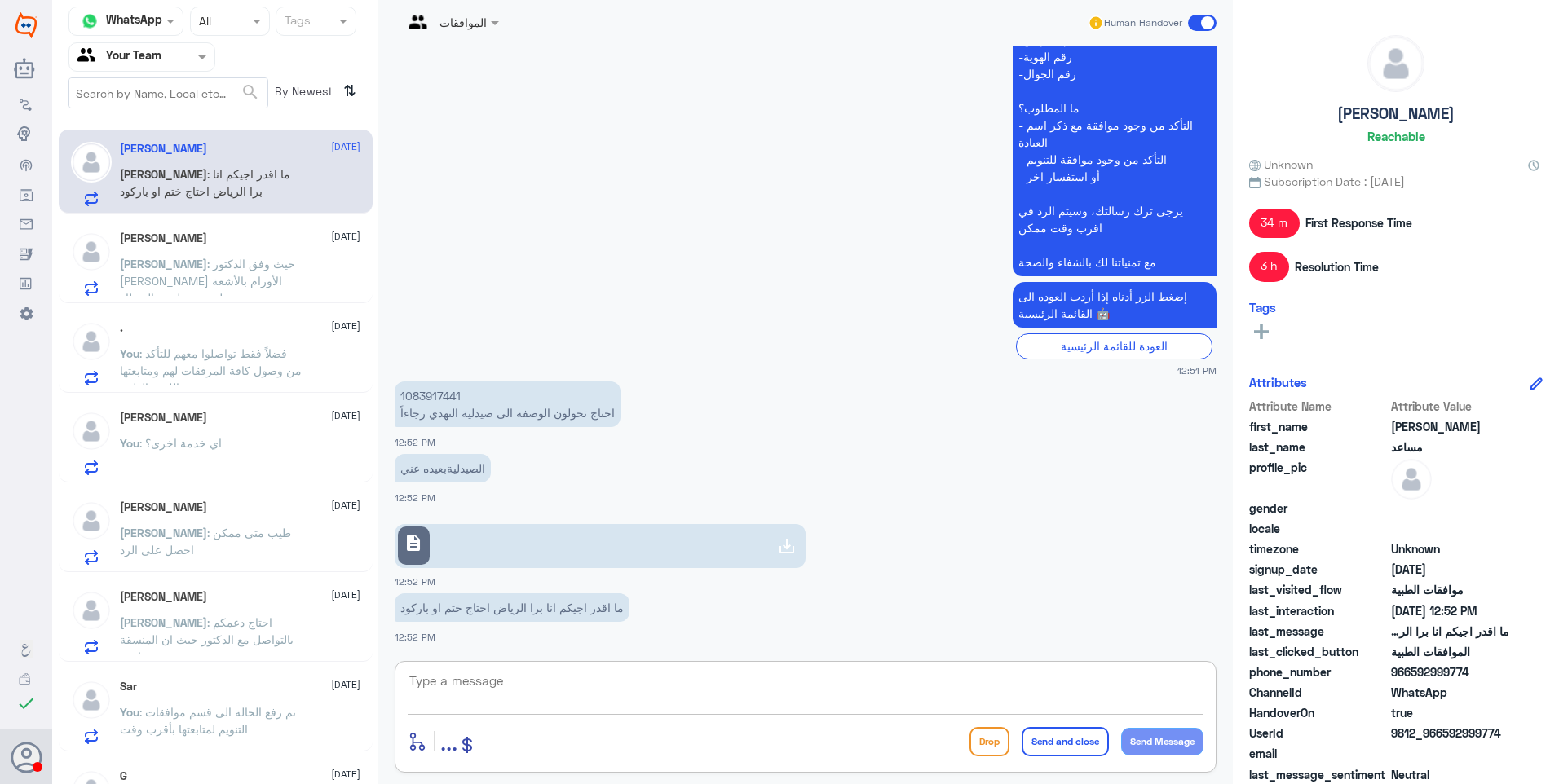
click at [544, 681] on textarea at bounding box center [805, 690] width 796 height 40
paste textarea "Salipax 20mg"
type textarea "بعد التحقق من الصيدلة اتضح أن الدواء Salipax 20mg متوفر وفي هذه الحالة لا يمكنن…"
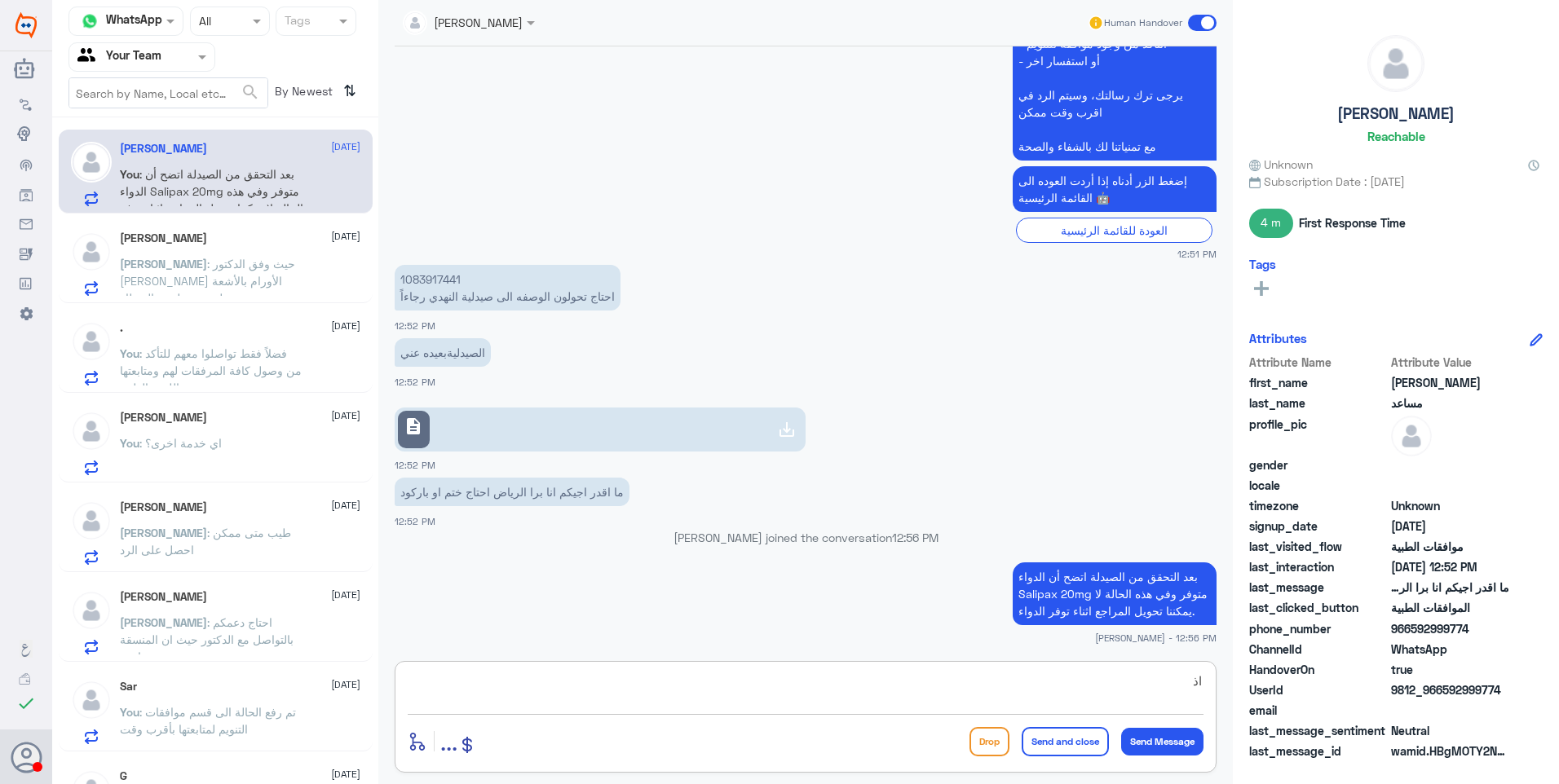
type textarea "ا"
click at [603, 698] on textarea at bounding box center [805, 690] width 796 height 40
type textarea ","
type textarea "وبالفعل رفعت لك موافقة عليه بتاريخ 18/9"
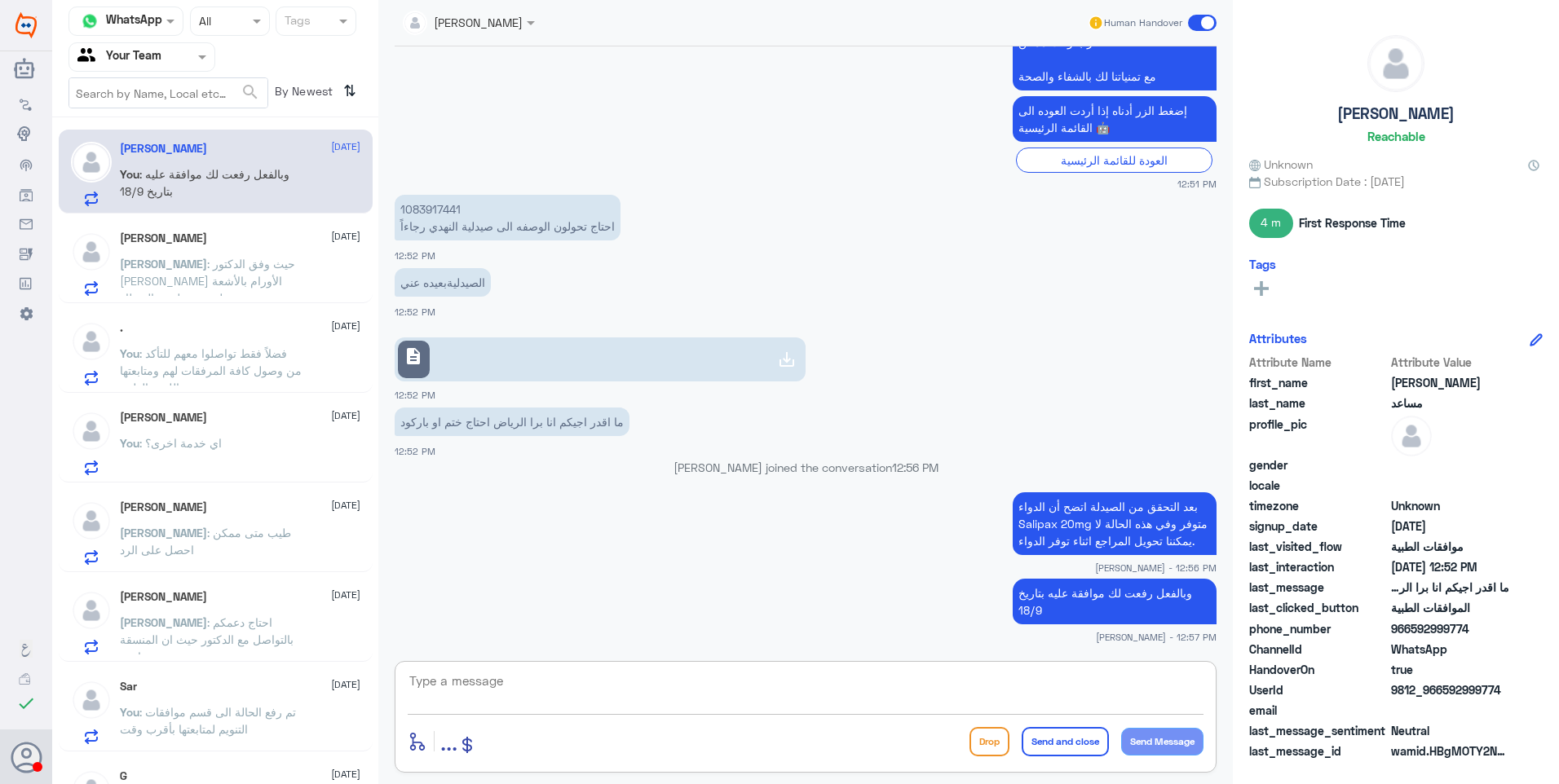
drag, startPoint x: 449, startPoint y: 282, endPoint x: 491, endPoint y: 289, distance: 42.6
click at [489, 289] on p "الصيدليةبعيده عني" at bounding box center [442, 282] width 96 height 29
drag, startPoint x: 491, startPoint y: 289, endPoint x: 469, endPoint y: 284, distance: 22.6
click at [468, 284] on p "الصيدليةبعيده عني" at bounding box center [442, 282] width 96 height 29
click at [573, 695] on textarea at bounding box center [805, 690] width 796 height 40
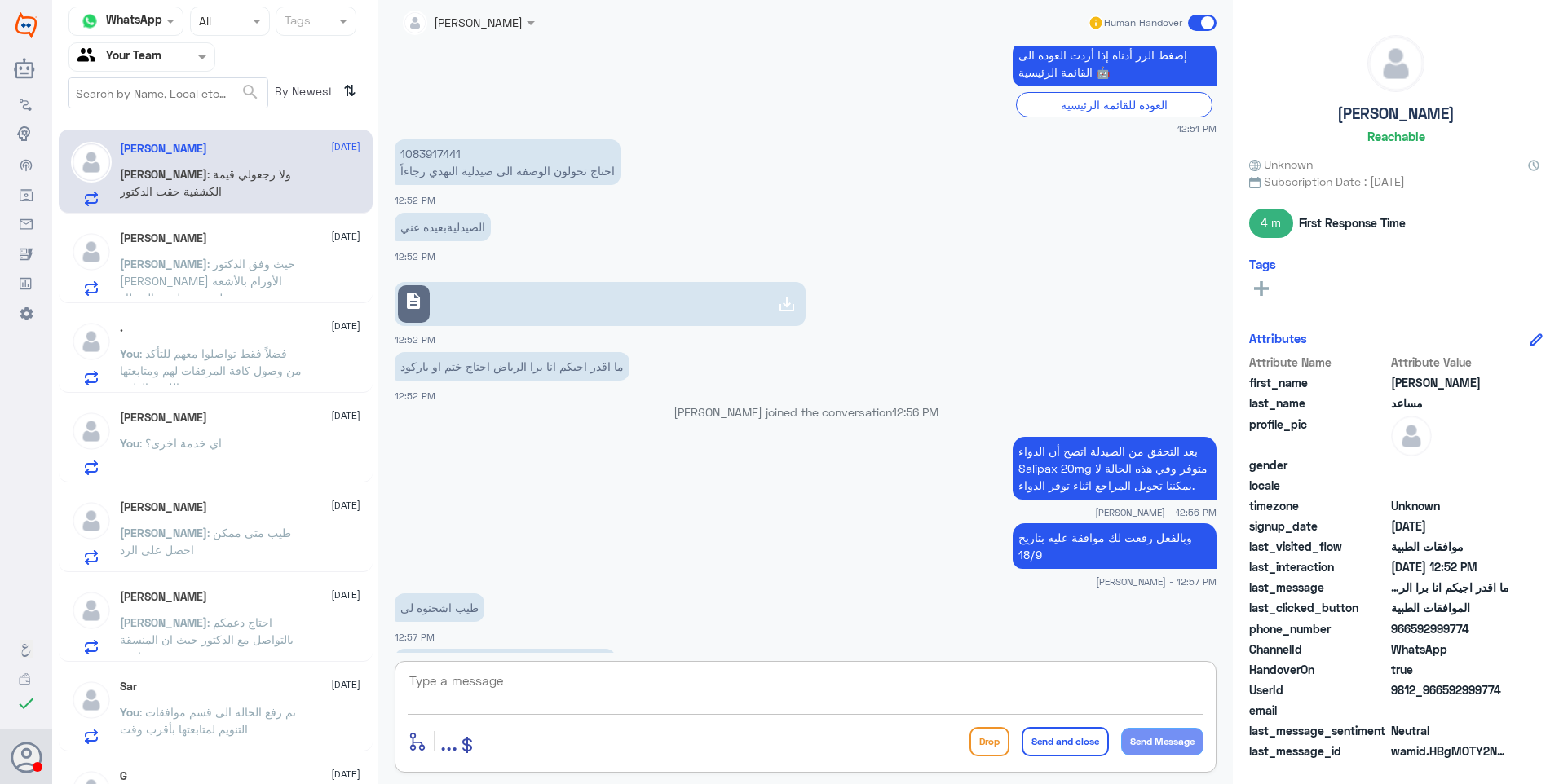
scroll to position [1519, 0]
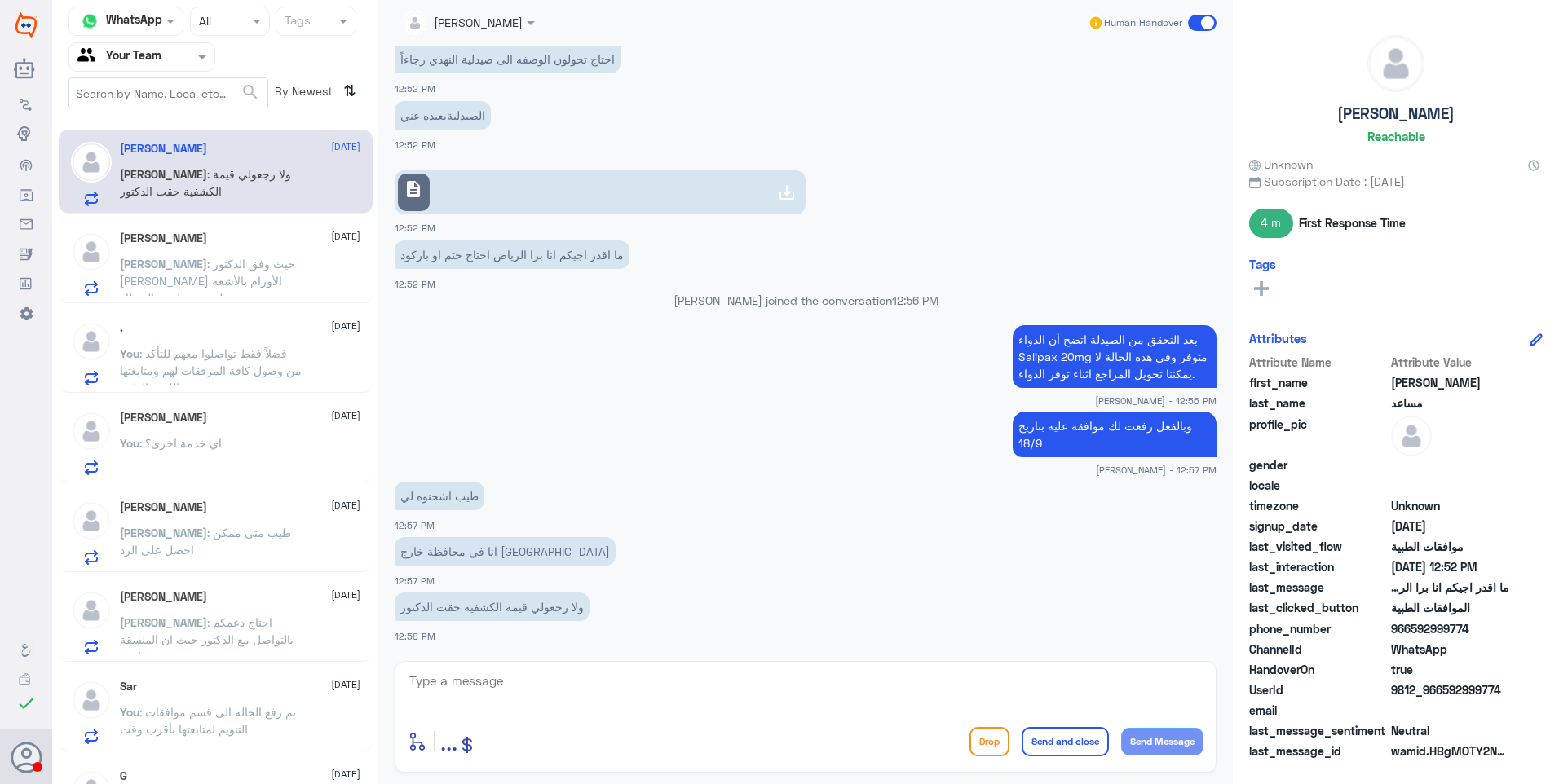
click at [185, 275] on span ": حيث وفق الدكتور [PERSON_NAME] الأورام بالأشعة حيث تظهر عن طريق المنظار." at bounding box center [208, 281] width 175 height 48
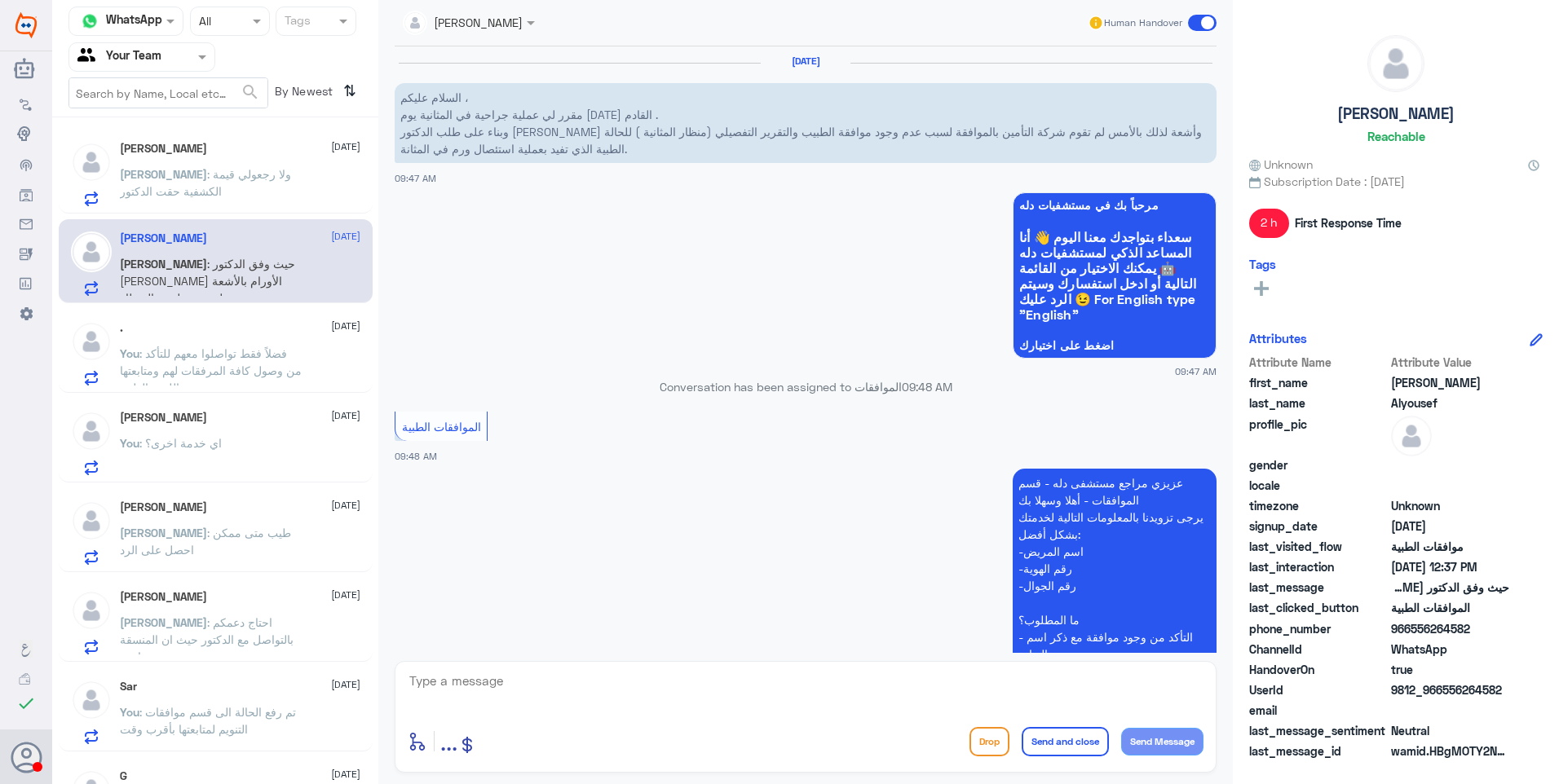
scroll to position [1469, 0]
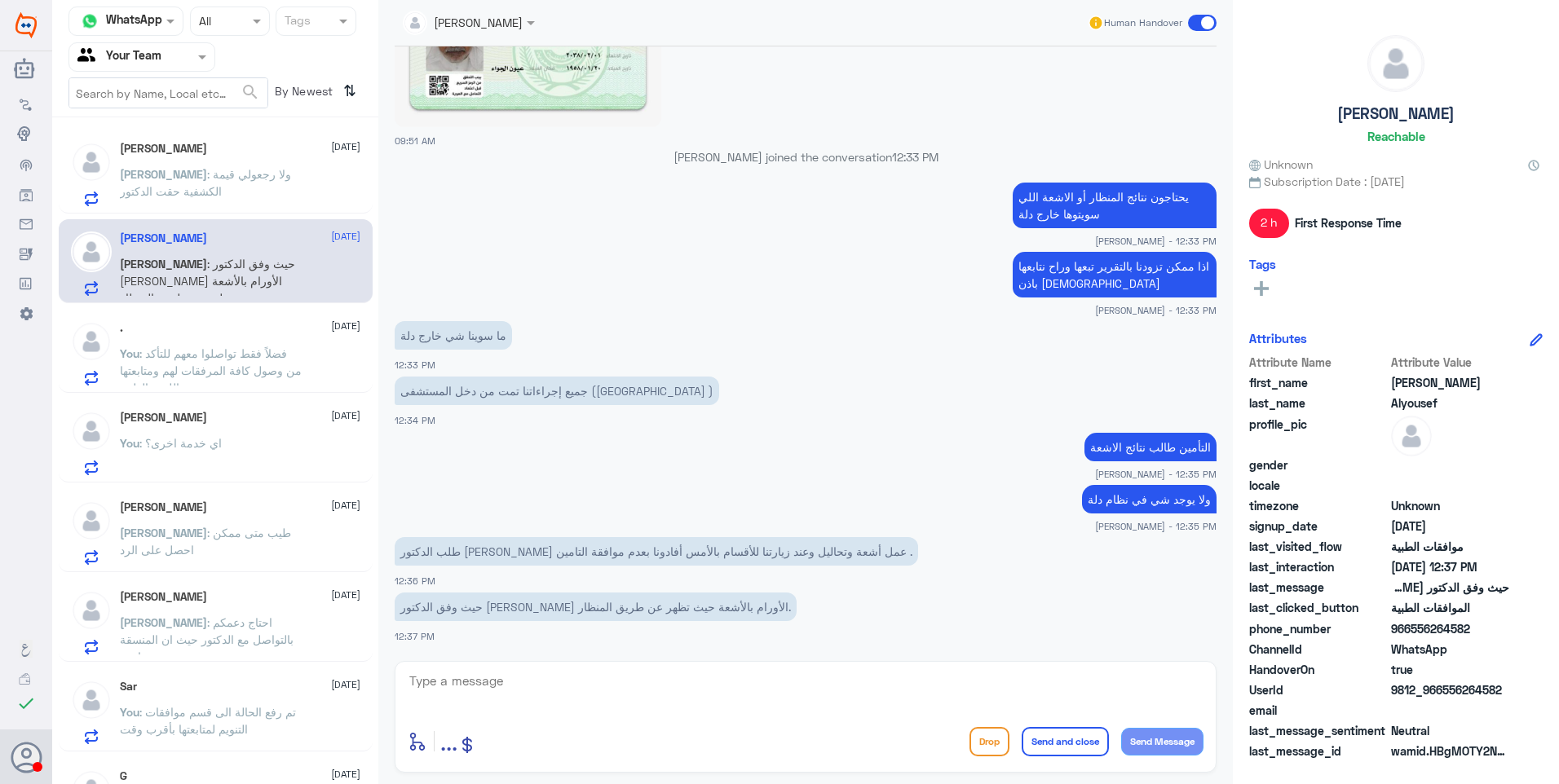
click at [236, 193] on p "عبدالرحمن : ولا رجعولي قيمة الكشفية حقت الدكتور" at bounding box center [212, 185] width 184 height 40
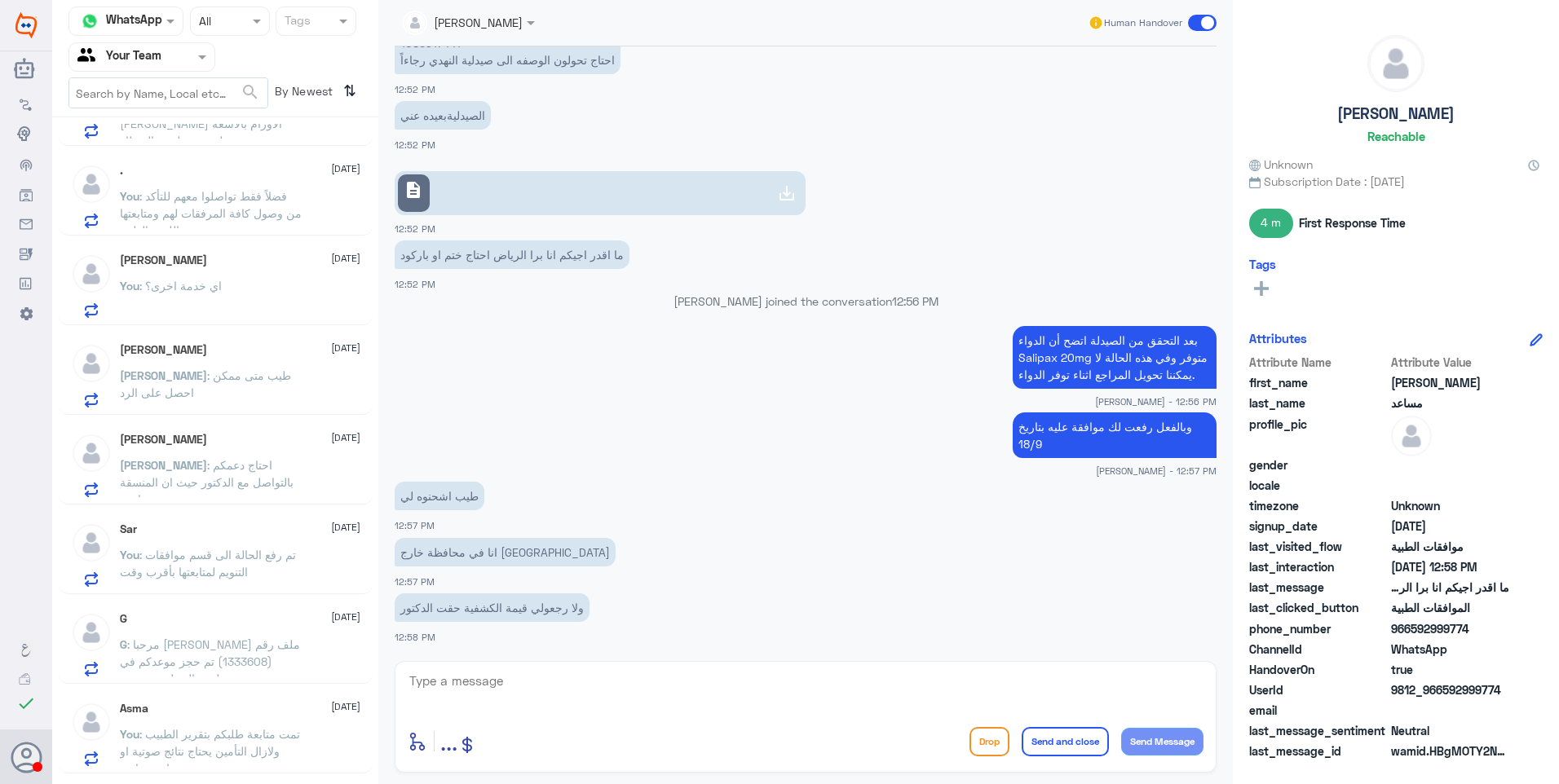
scroll to position [327, 0]
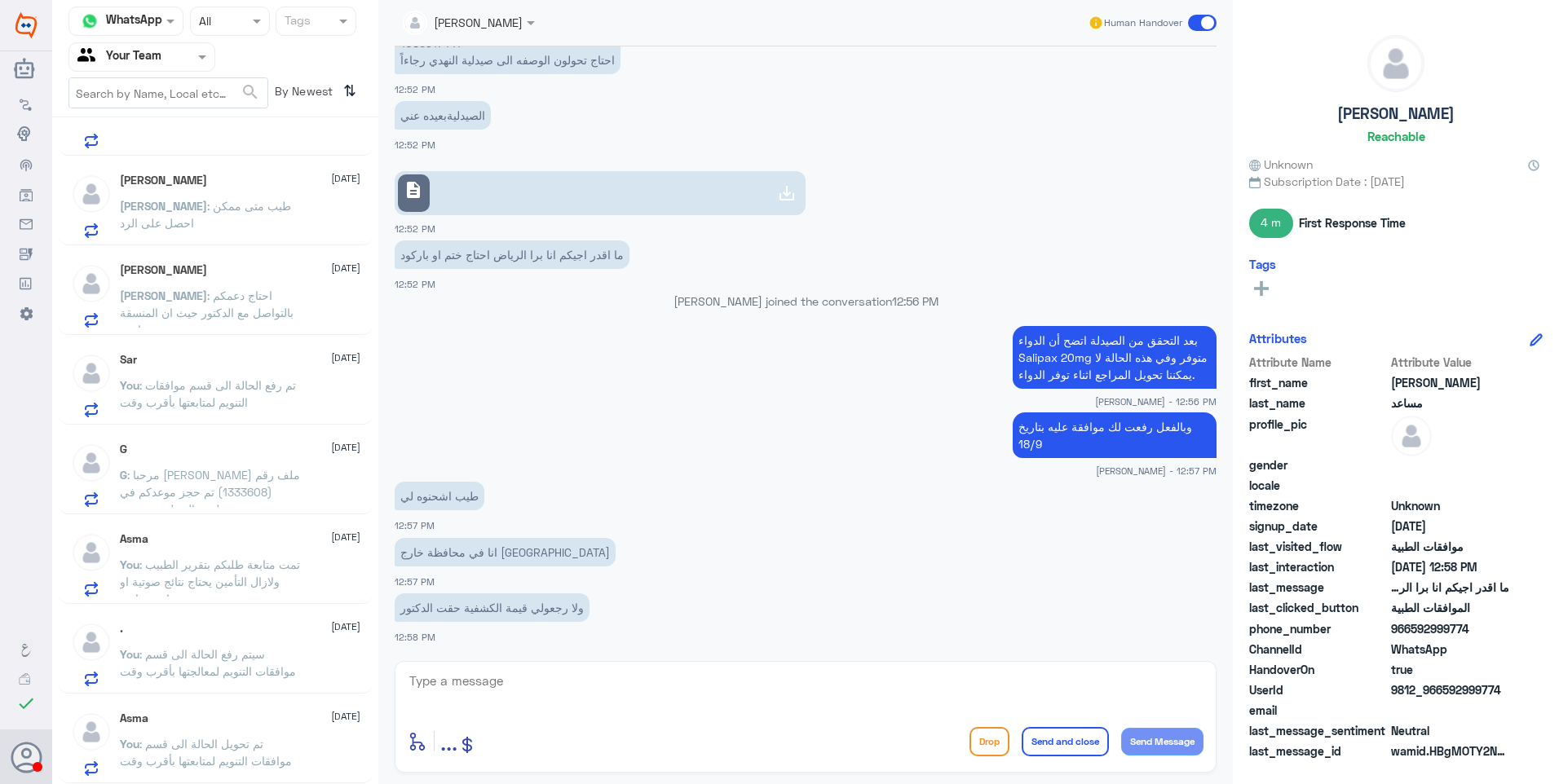
click at [271, 732] on div "Asma 21 September You : تم تحويل الحالة الى قسم موافقات التنويم لمتابعتها بأقرب…" at bounding box center [240, 744] width 240 height 64
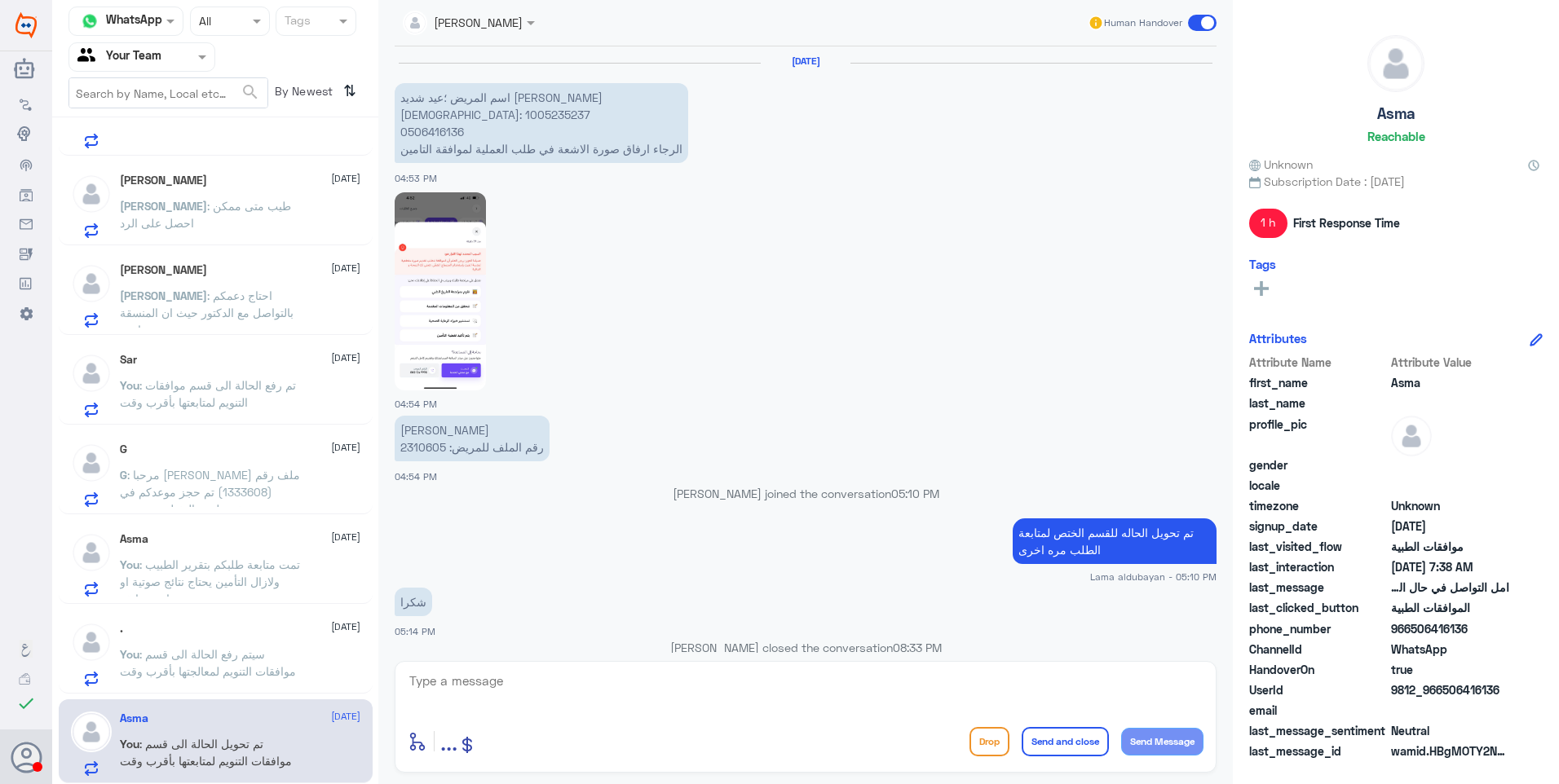
scroll to position [1523, 0]
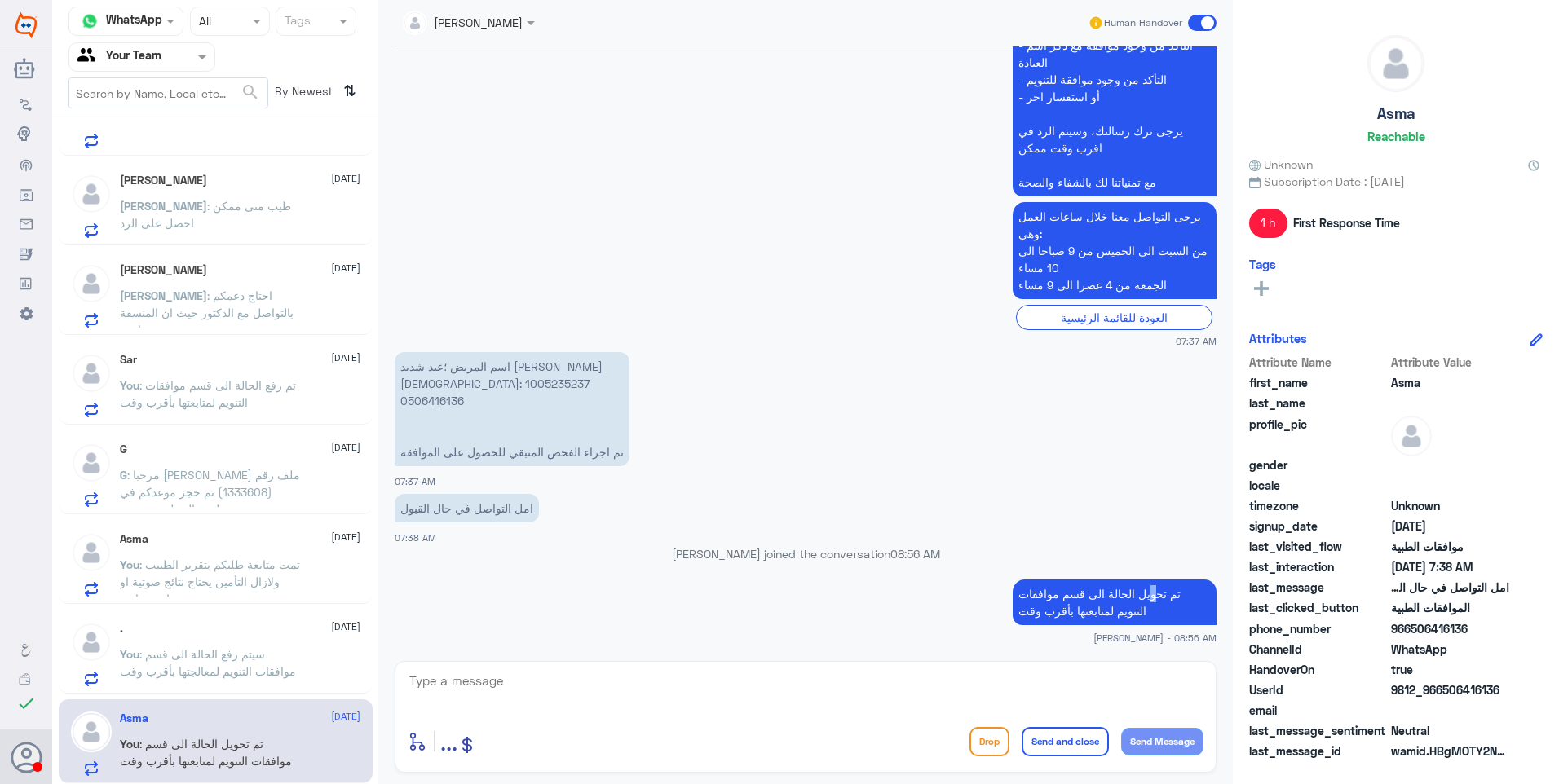
drag, startPoint x: 1155, startPoint y: 596, endPoint x: 1072, endPoint y: 586, distance: 83.6
click at [1076, 586] on p "تم تحويل الحالة الى قسم موافقات التنويم لمتابعتها بأقرب وقت" at bounding box center [1113, 602] width 203 height 45
drag, startPoint x: 1072, startPoint y: 586, endPoint x: 1110, endPoint y: 591, distance: 38.3
click at [1110, 591] on p "تم تحويل الحالة الى قسم موافقات التنويم لمتابعتها بأقرب وقت" at bounding box center [1113, 602] width 203 height 45
drag, startPoint x: 1113, startPoint y: 605, endPoint x: 1053, endPoint y: 604, distance: 60.0
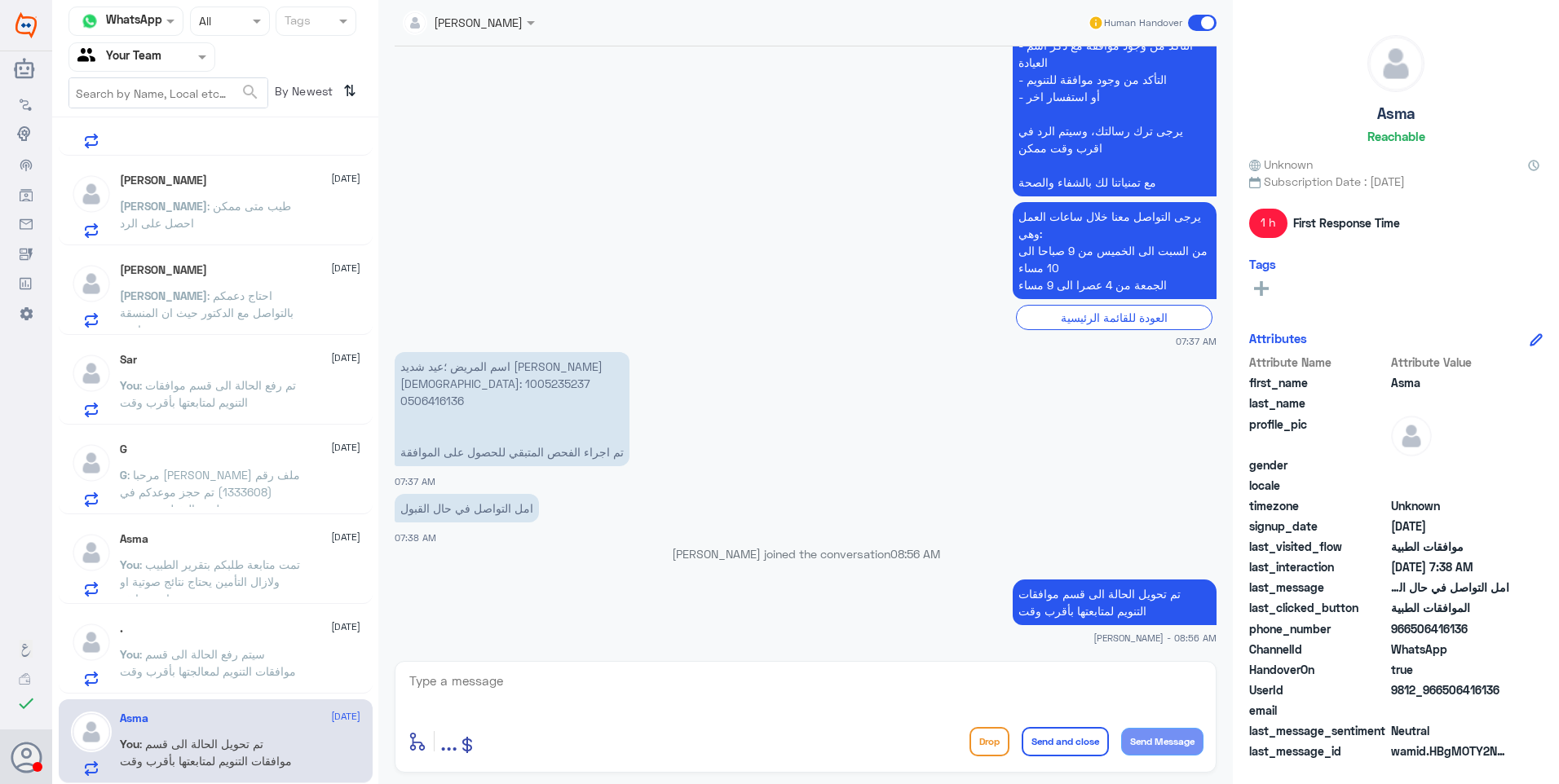
click at [1053, 604] on p "تم تحويل الحالة الى قسم موافقات التنويم لمتابعتها بأقرب وقت" at bounding box center [1113, 602] width 203 height 45
drag, startPoint x: 1053, startPoint y: 604, endPoint x: 1054, endPoint y: 584, distance: 20.0
click at [1054, 584] on p "تم تحويل الحالة الى قسم موافقات التنويم لمتابعتها بأقرب وقت" at bounding box center [1113, 602] width 203 height 45
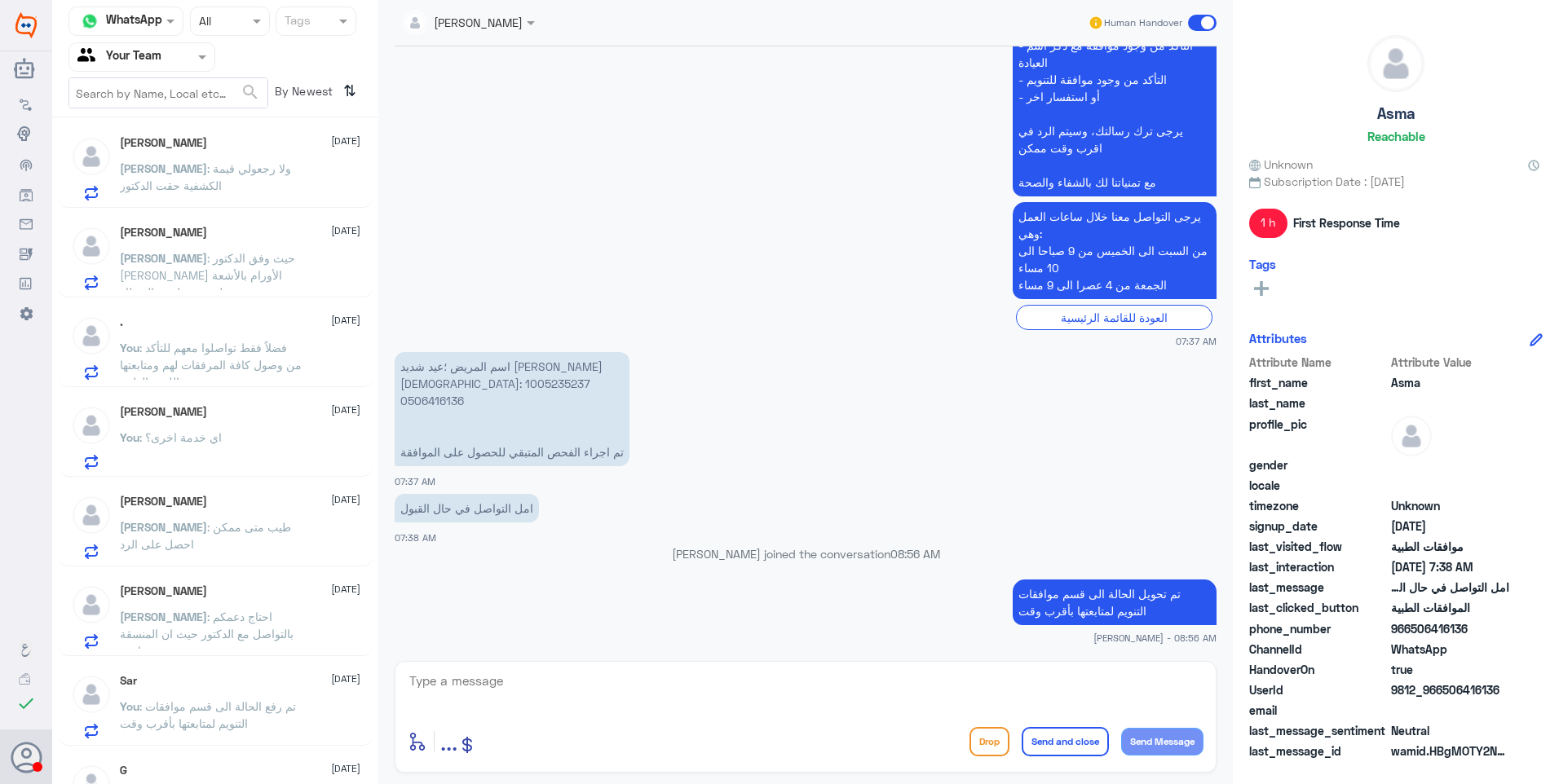
scroll to position [0, 0]
click at [247, 180] on span ": ولا رجعولي قيمة الكشفية حقت الدكتور" at bounding box center [206, 183] width 171 height 31
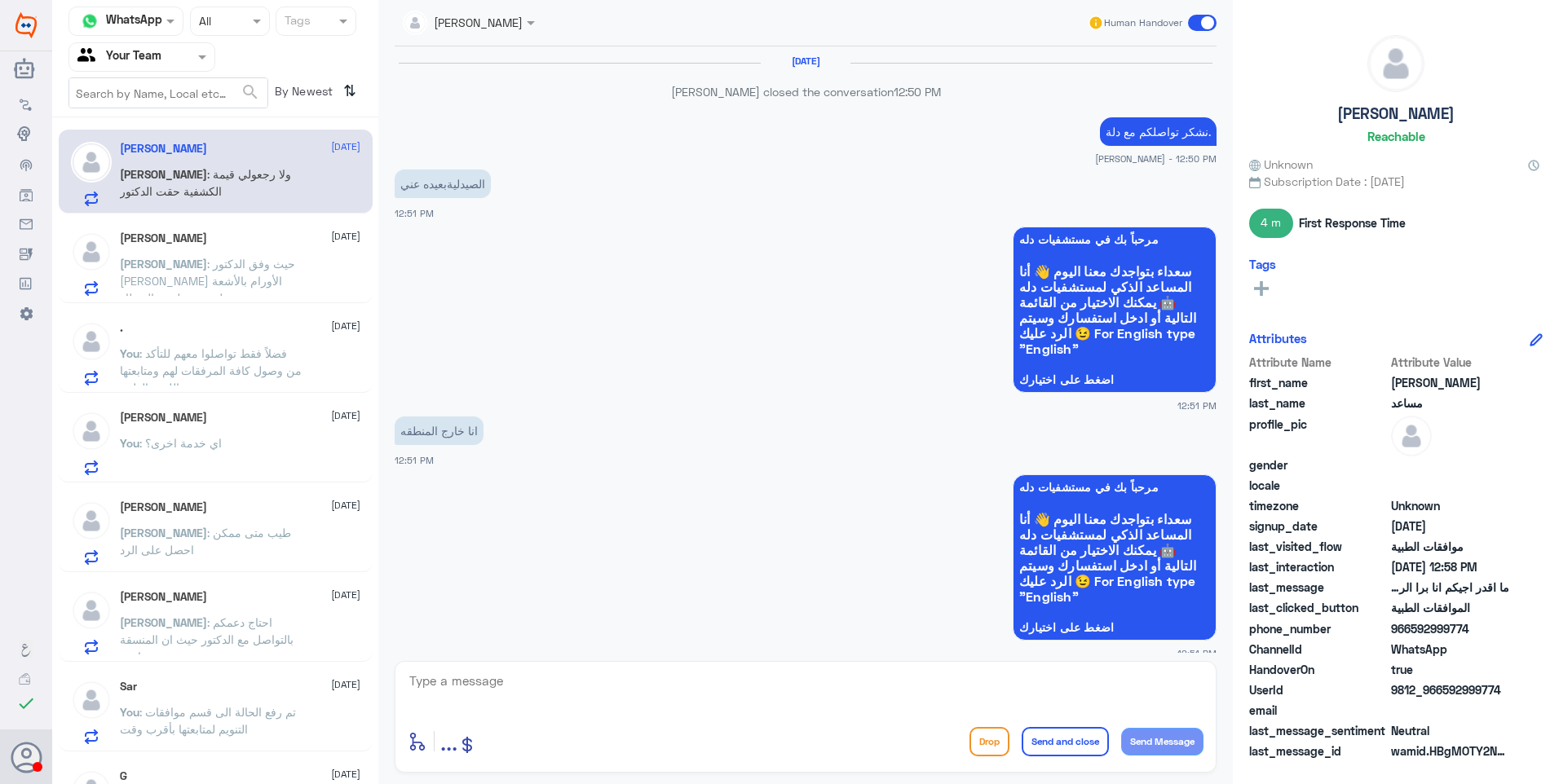
scroll to position [1146, 0]
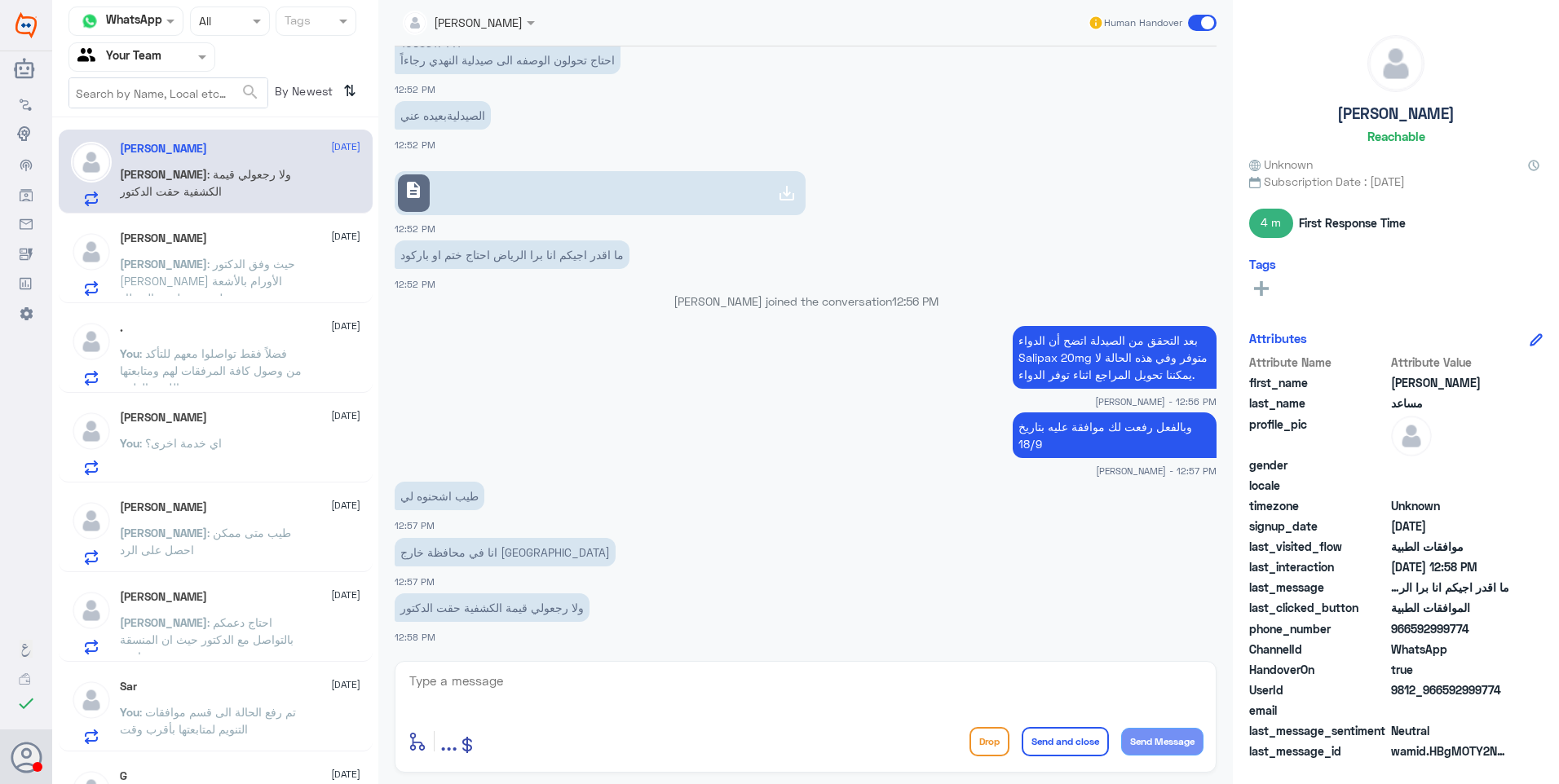
click at [259, 248] on div "Abdullah Alyousef 21 September Abdullah : حيث وفق الدكتور لاتظهر الأورام بالأشع…" at bounding box center [240, 264] width 240 height 64
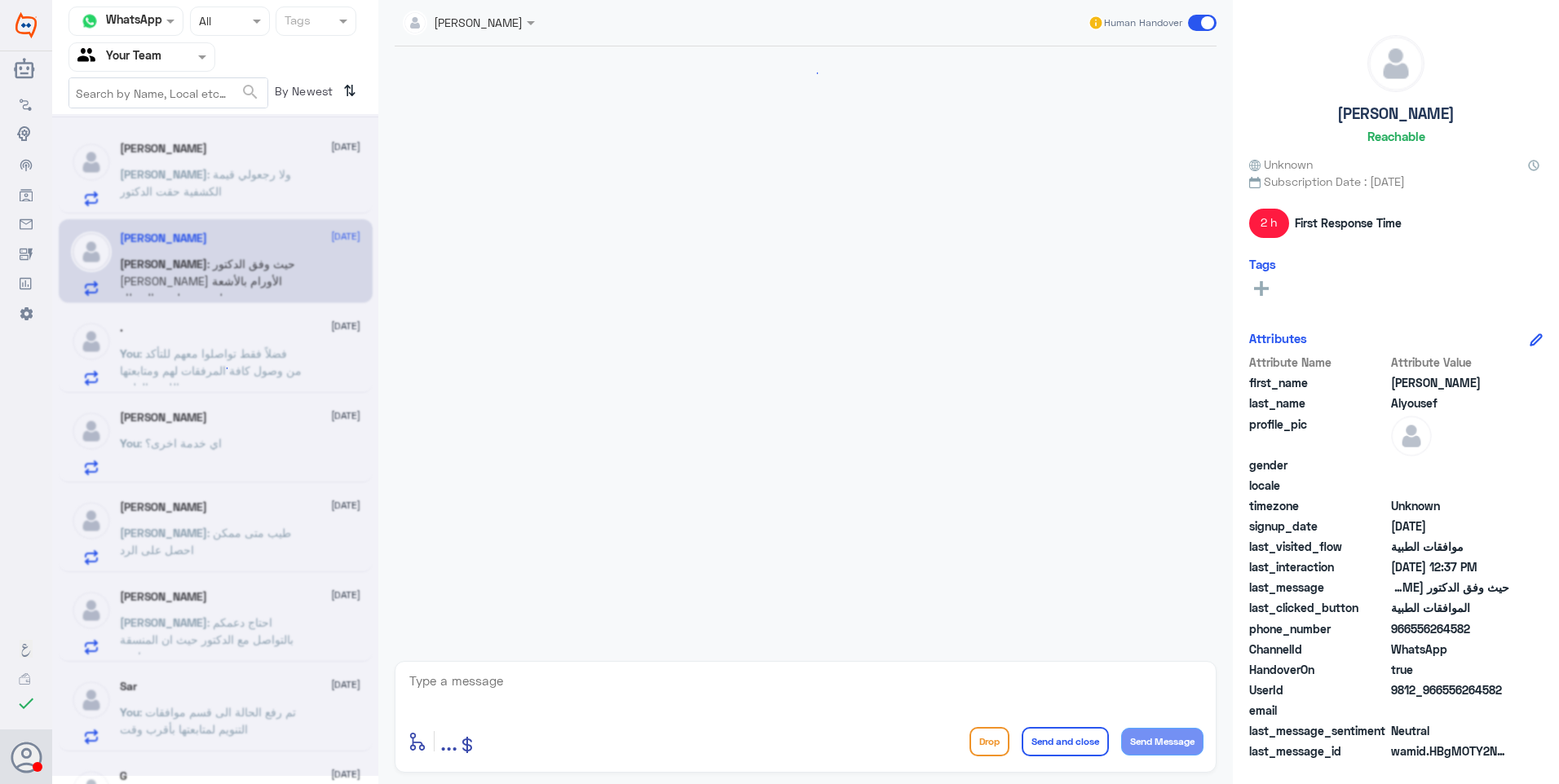
scroll to position [1469, 0]
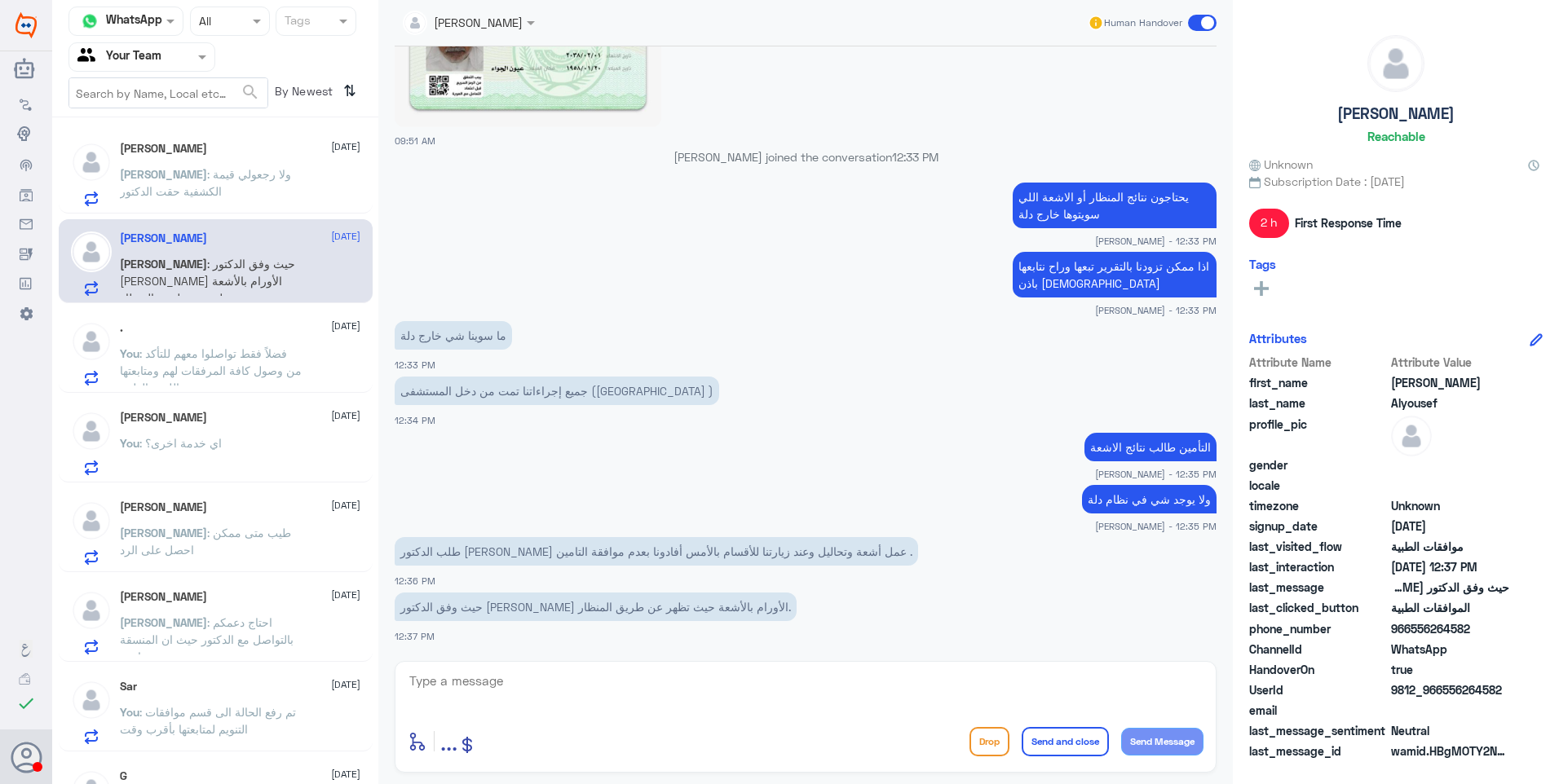
click at [310, 172] on div "عبدالرحمن : ولا رجعولي قيمة الكشفية حقت الدكتور" at bounding box center [240, 188] width 240 height 37
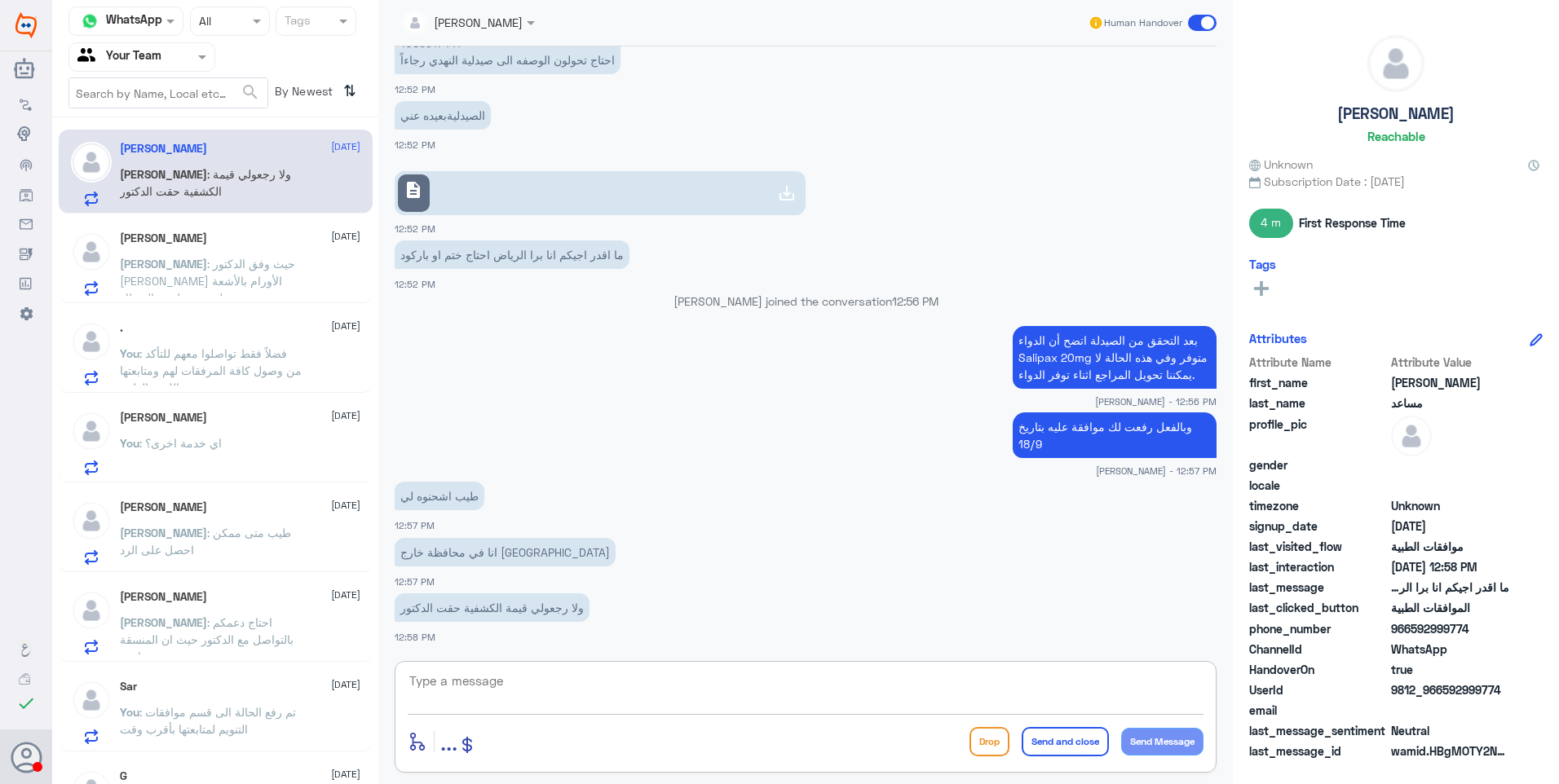
click at [507, 687] on textarea at bounding box center [805, 690] width 796 height 40
type textarea "j"
type textarea "تم التواصل معكم من قبل خدمة اعادة الصرف"
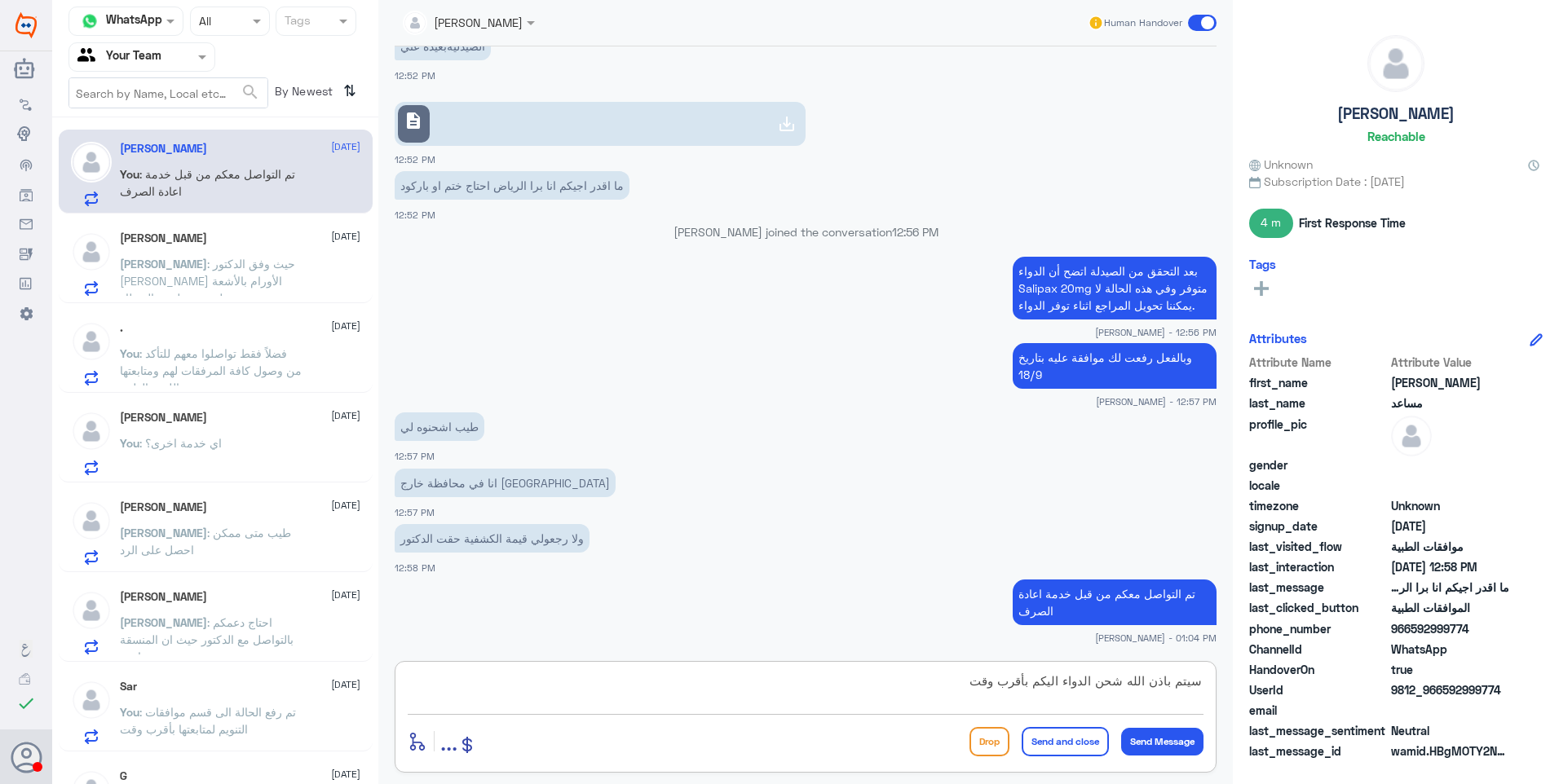
type textarea "سيتم باذن الله شحن الدواء اليكم بأقرب وقت"
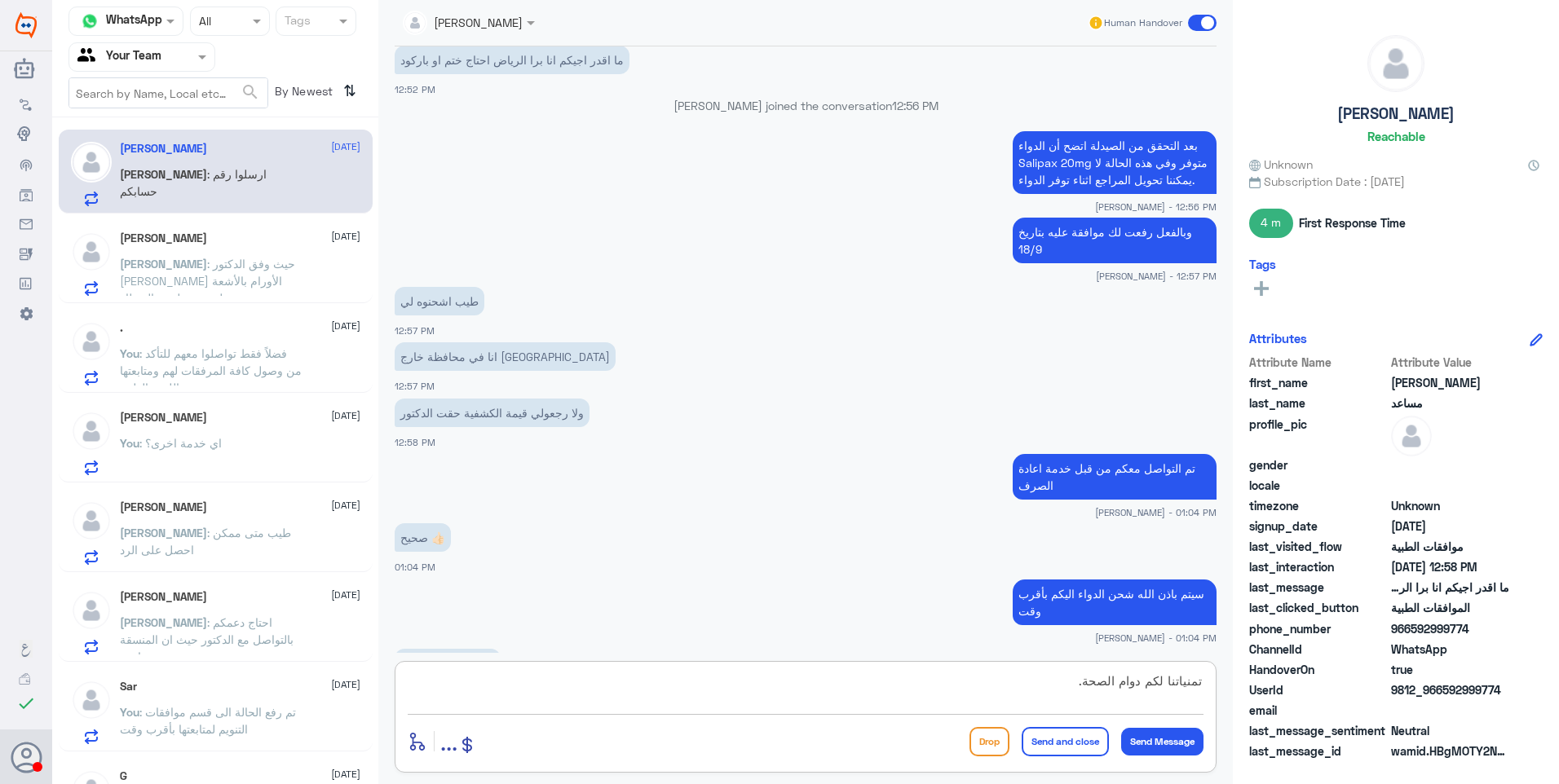
scroll to position [1344, 0]
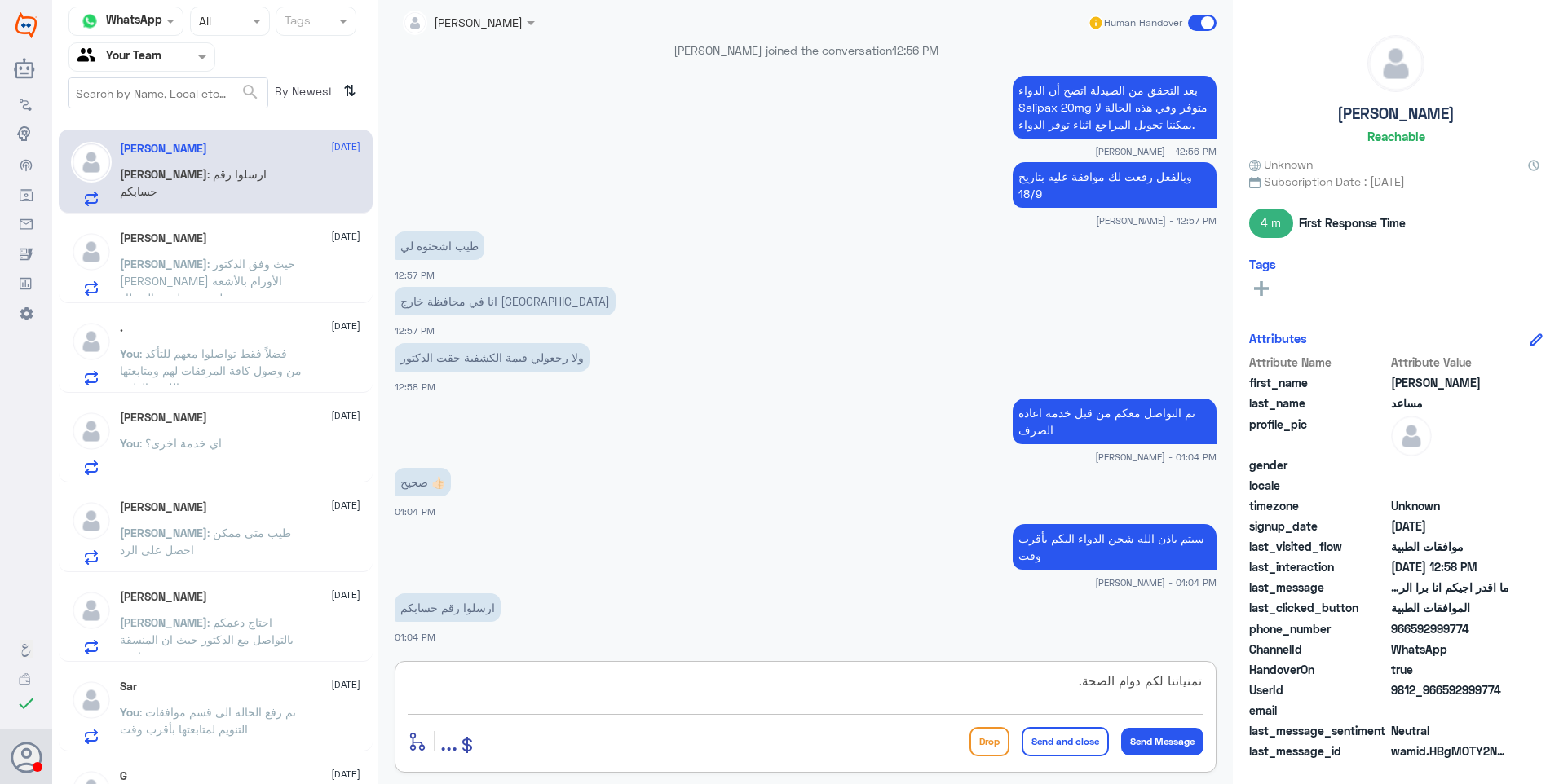
drag, startPoint x: 1160, startPoint y: 682, endPoint x: 1261, endPoint y: 682, distance: 101.0
click at [1261, 682] on div "Channel WhatsApp Status × All Tags Agent Filter Your Team search By Newest ⇅ عب…" at bounding box center [805, 394] width 1506 height 789
click at [1134, 686] on textarea "تمنياتنا لكم دوام الصحة." at bounding box center [805, 690] width 796 height 40
click at [1057, 682] on textarea "تمنياتنا لكم دوام الصحة." at bounding box center [805, 690] width 796 height 40
drag, startPoint x: 1057, startPoint y: 682, endPoint x: 1256, endPoint y: 693, distance: 199.3
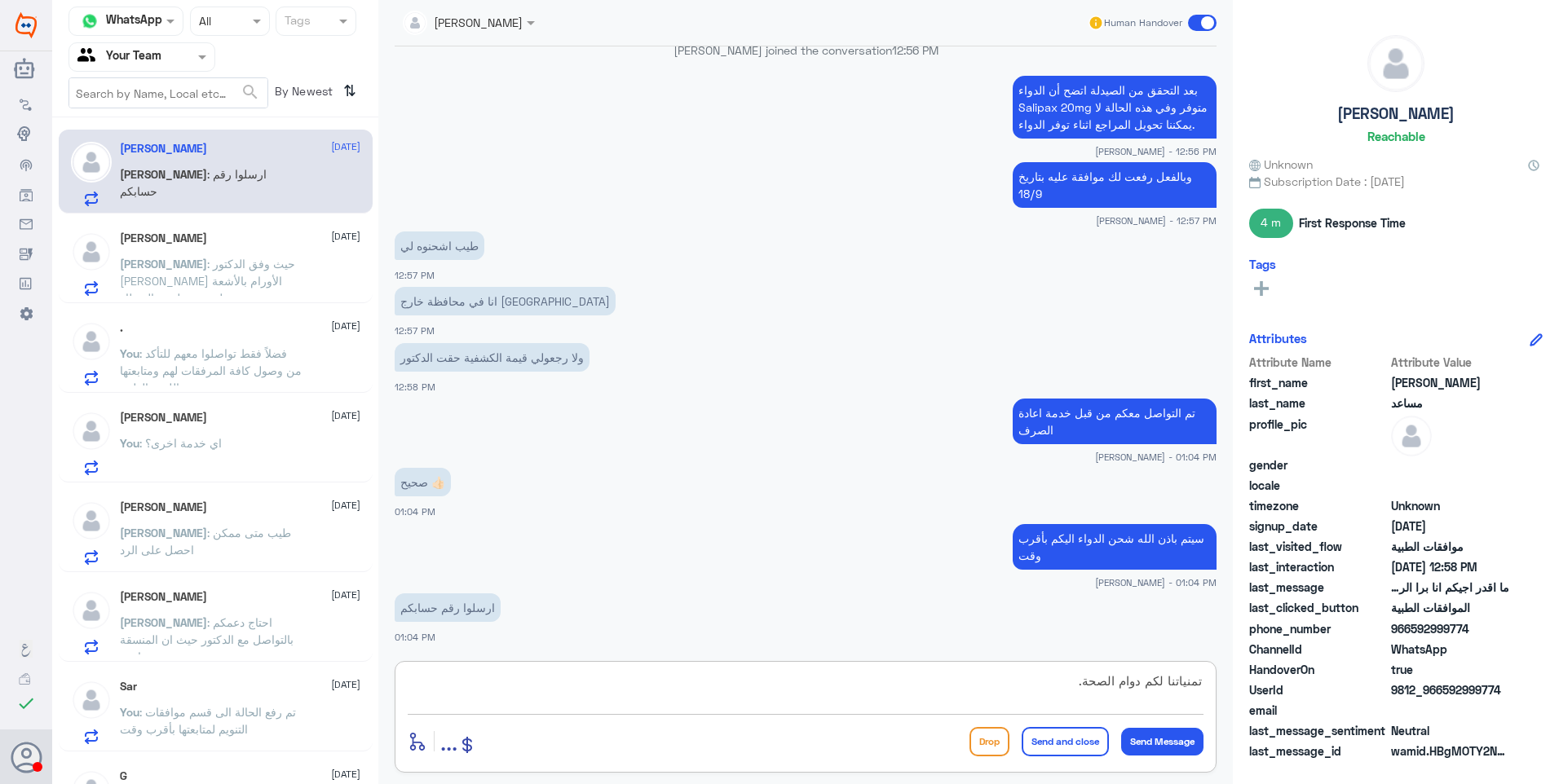
click at [1256, 693] on div "Channel WhatsApp Status × All Tags Agent Filter Your Team search By Newest ⇅ عب…" at bounding box center [805, 394] width 1506 height 789
type textarea "سيتم ارساله اليكم من قبل خدمة اعادة الصرف رقمهم : 0115283703"
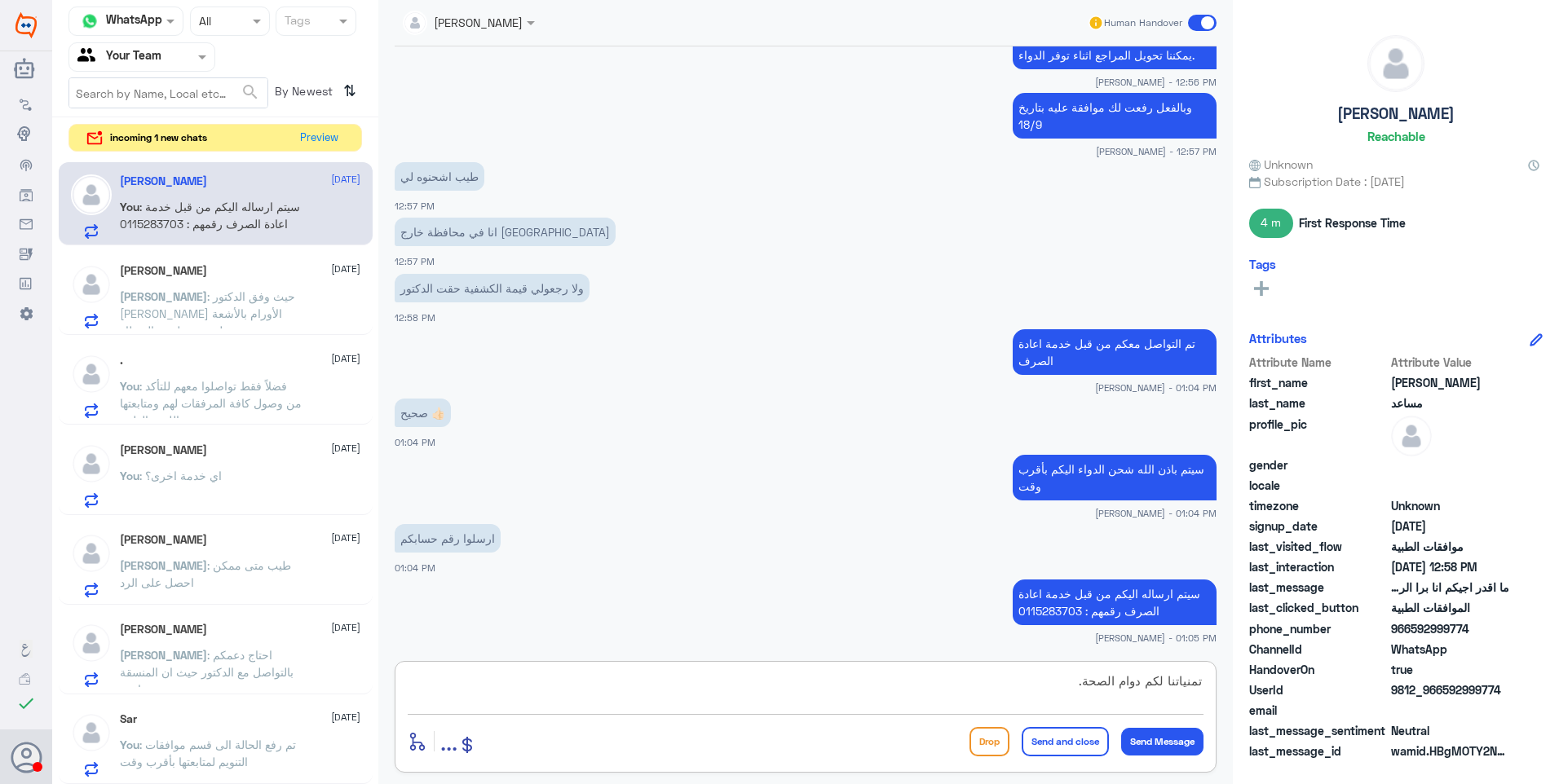
type textarea "تمنياتنا لكم دوام الصحة."
click at [1055, 739] on button "Send and close" at bounding box center [1065, 742] width 87 height 30
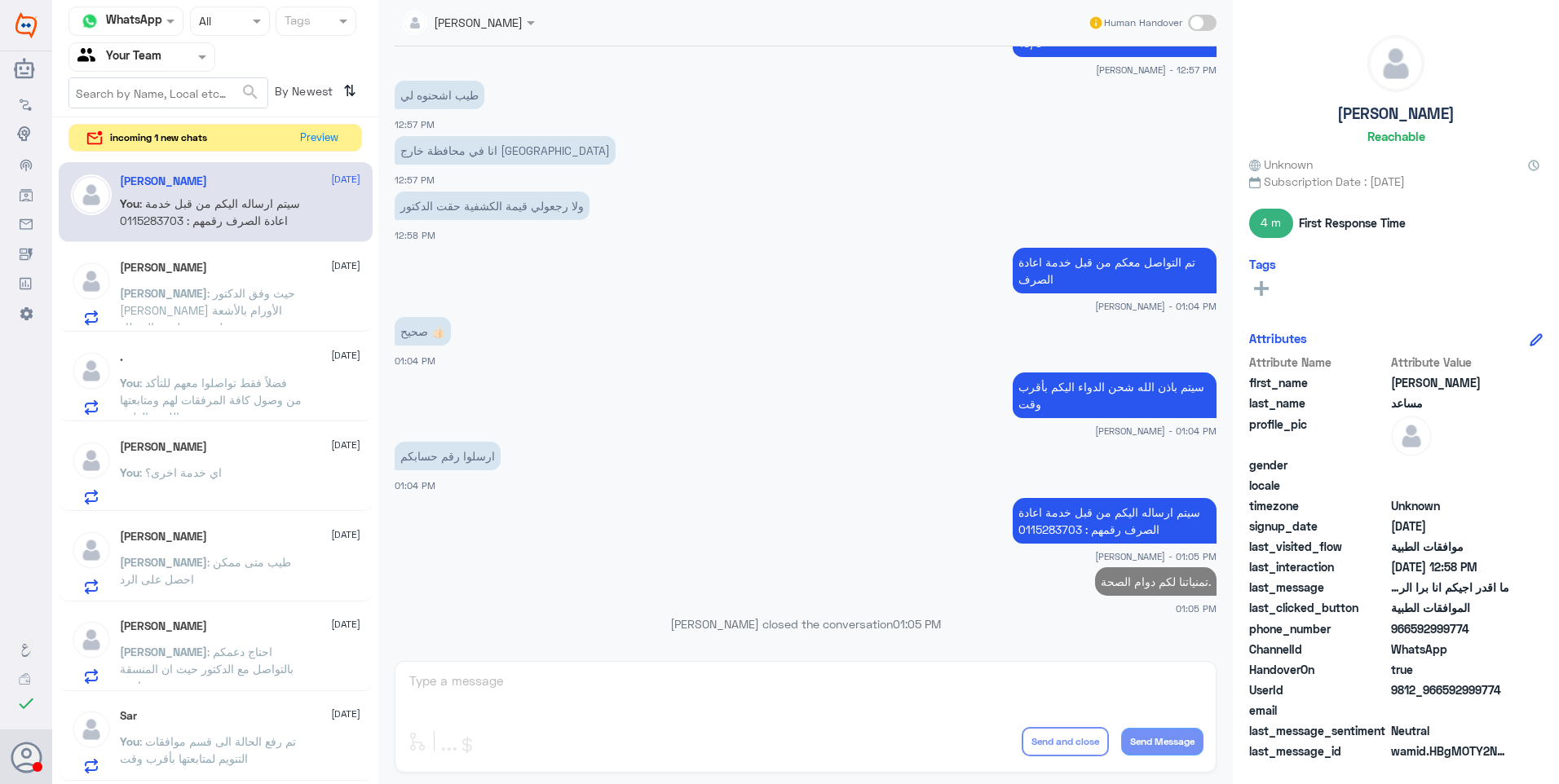
scroll to position [1462, 0]
click at [314, 136] on button "Preview" at bounding box center [319, 137] width 50 height 26
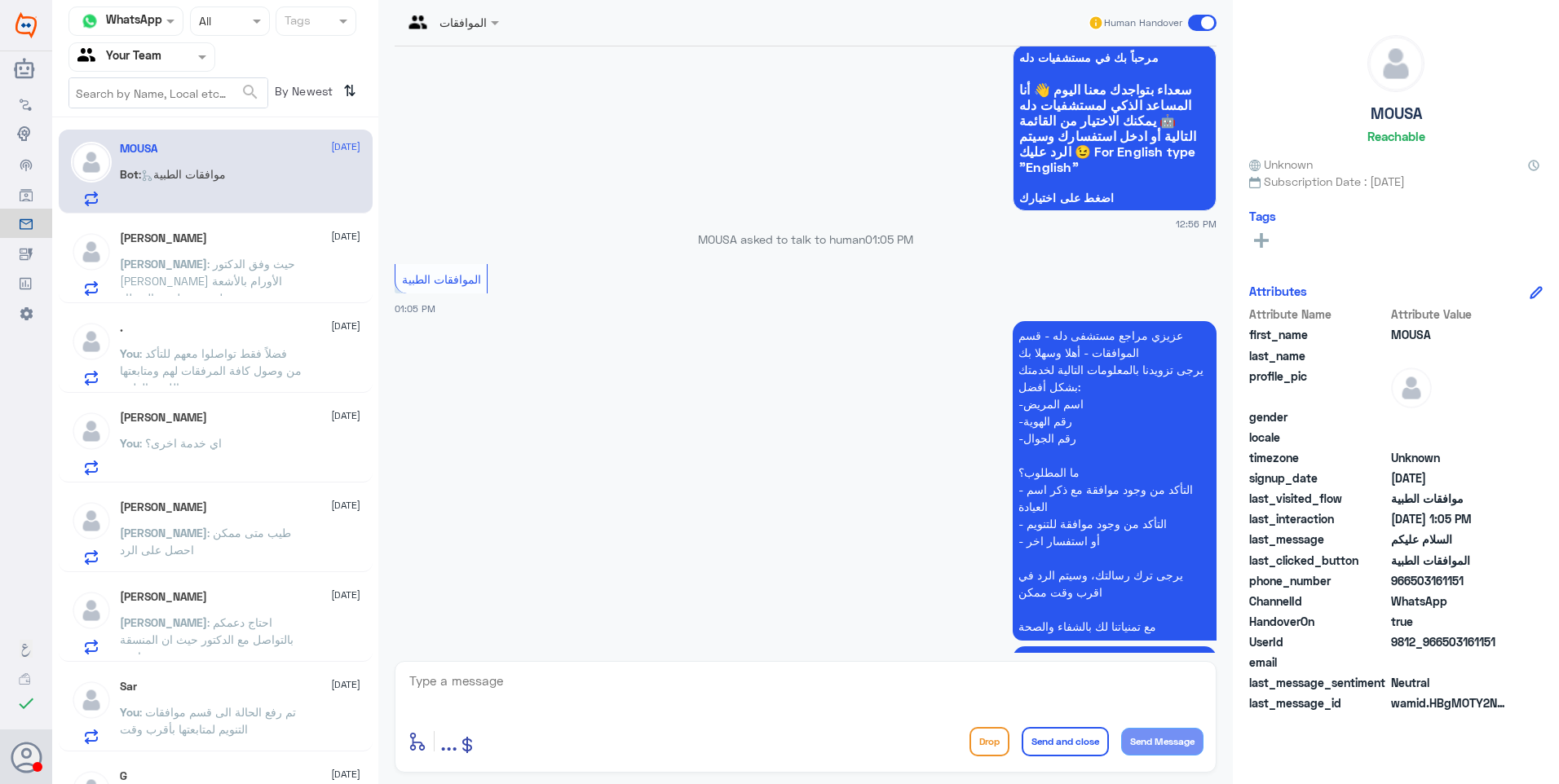
scroll to position [193, 0]
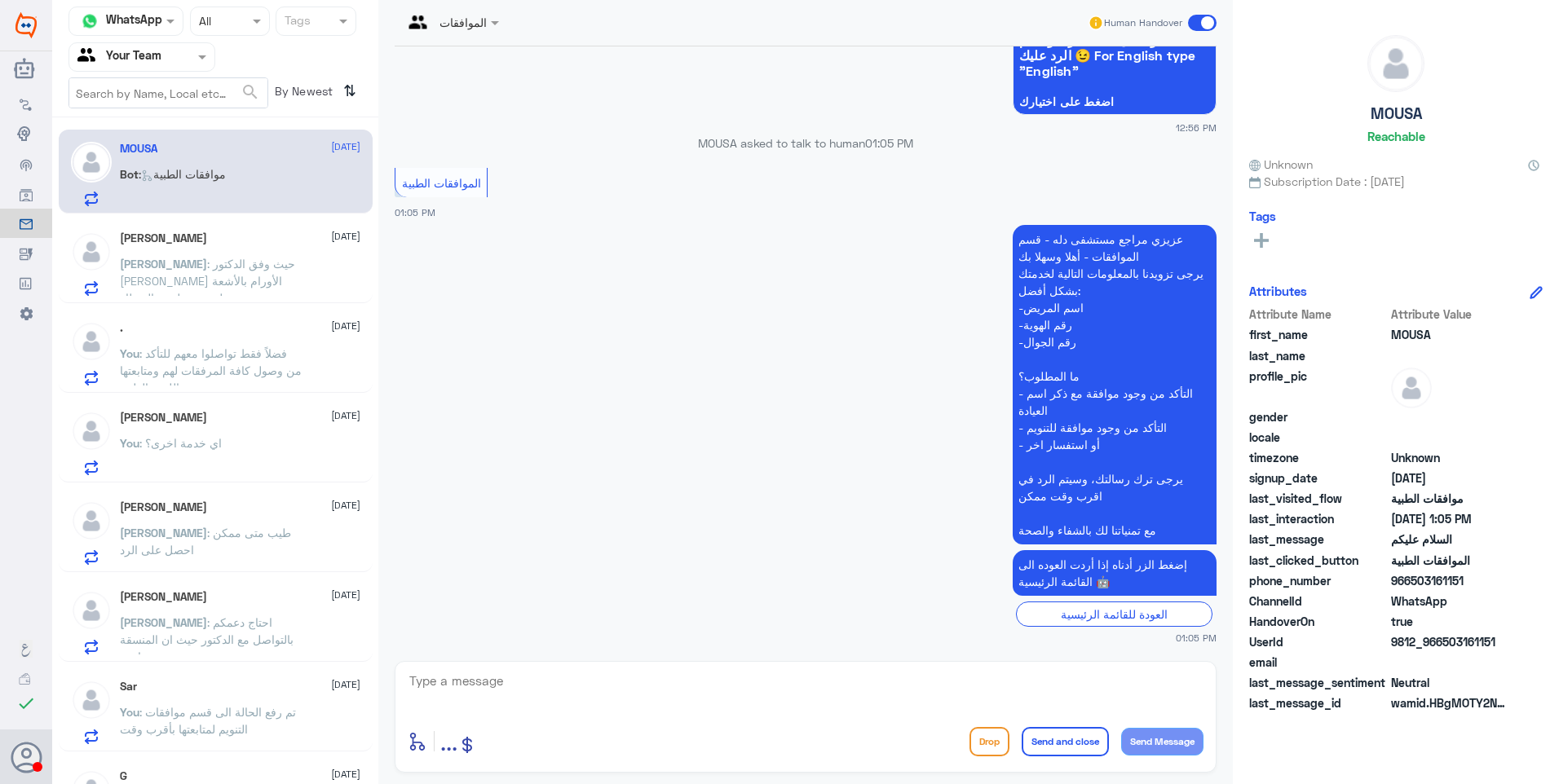
click at [205, 240] on h5 "[PERSON_NAME]" at bounding box center [164, 238] width 87 height 14
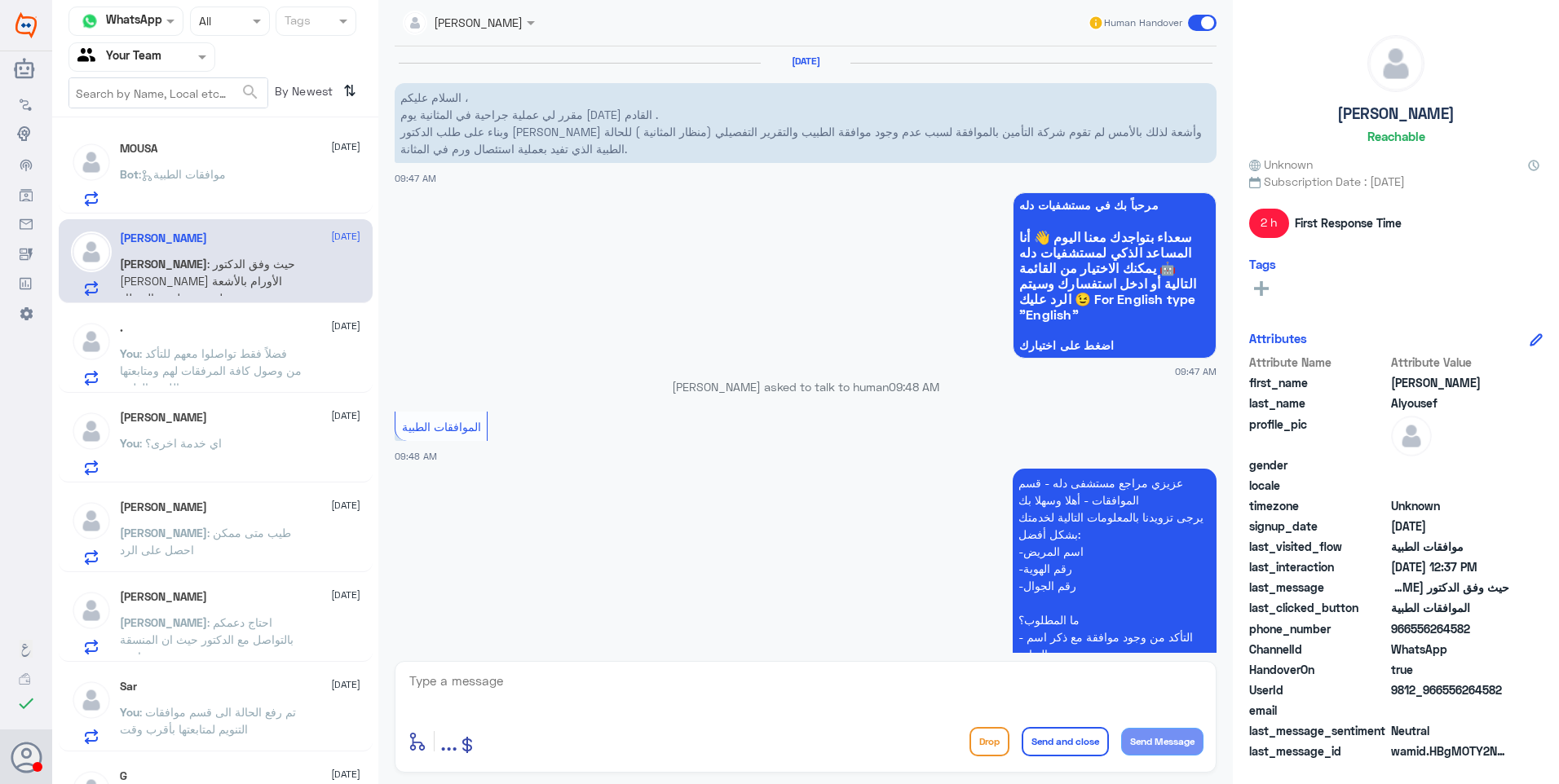
scroll to position [1469, 0]
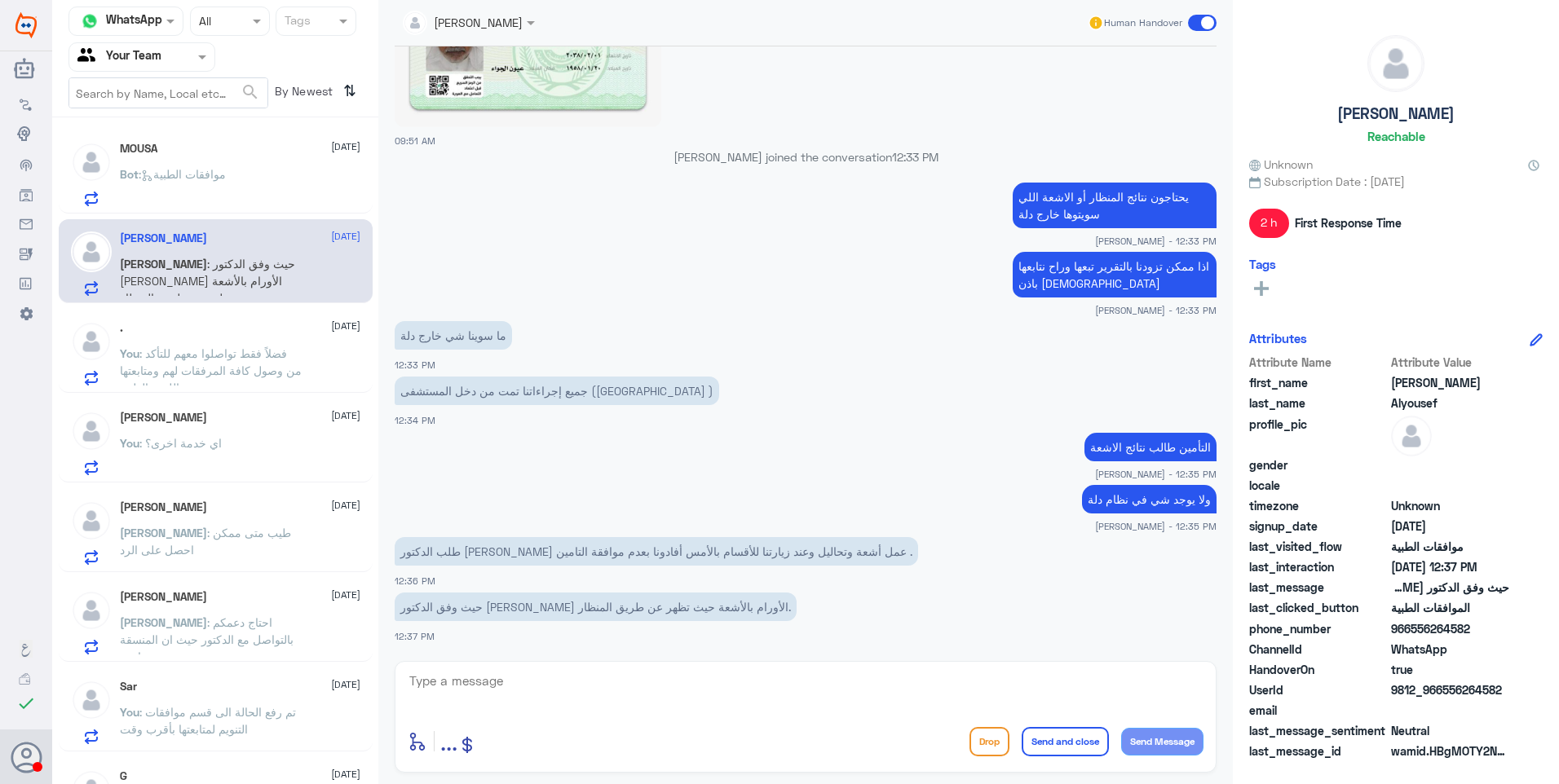
click at [219, 332] on div ". 21 September" at bounding box center [240, 328] width 240 height 14
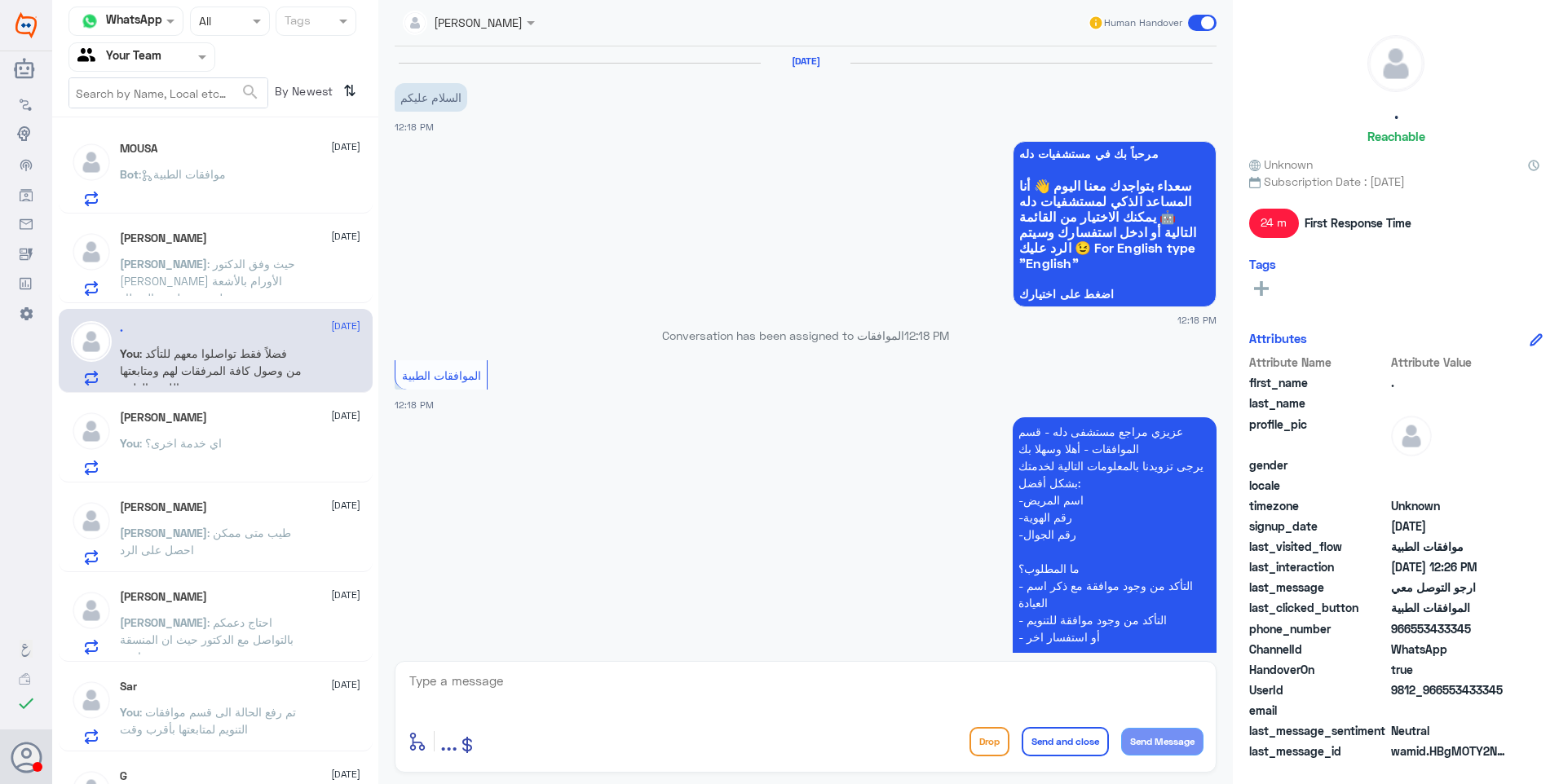
scroll to position [704, 0]
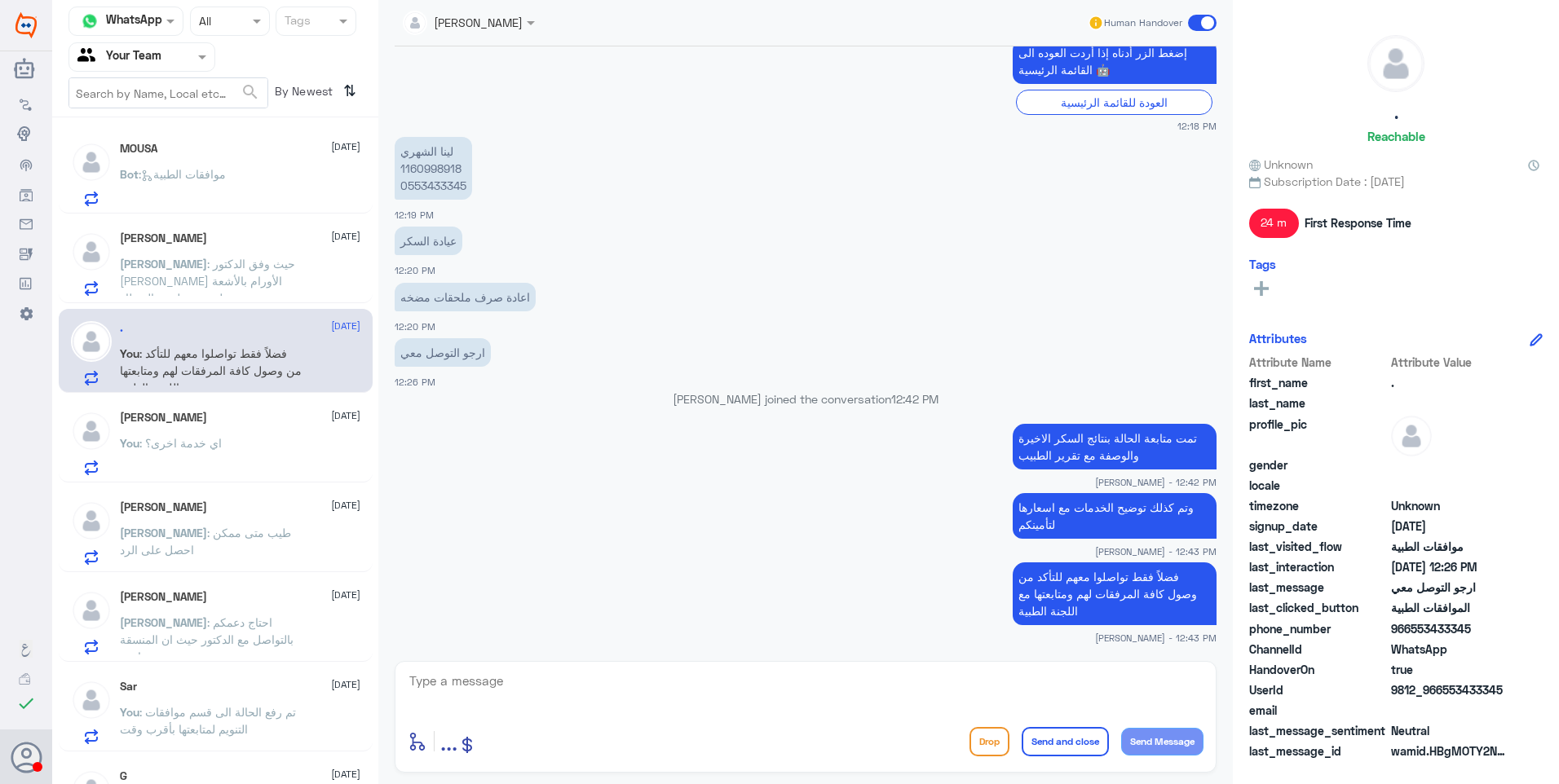
click at [226, 465] on div "You : اي خدمة اخرى؟" at bounding box center [240, 457] width 240 height 37
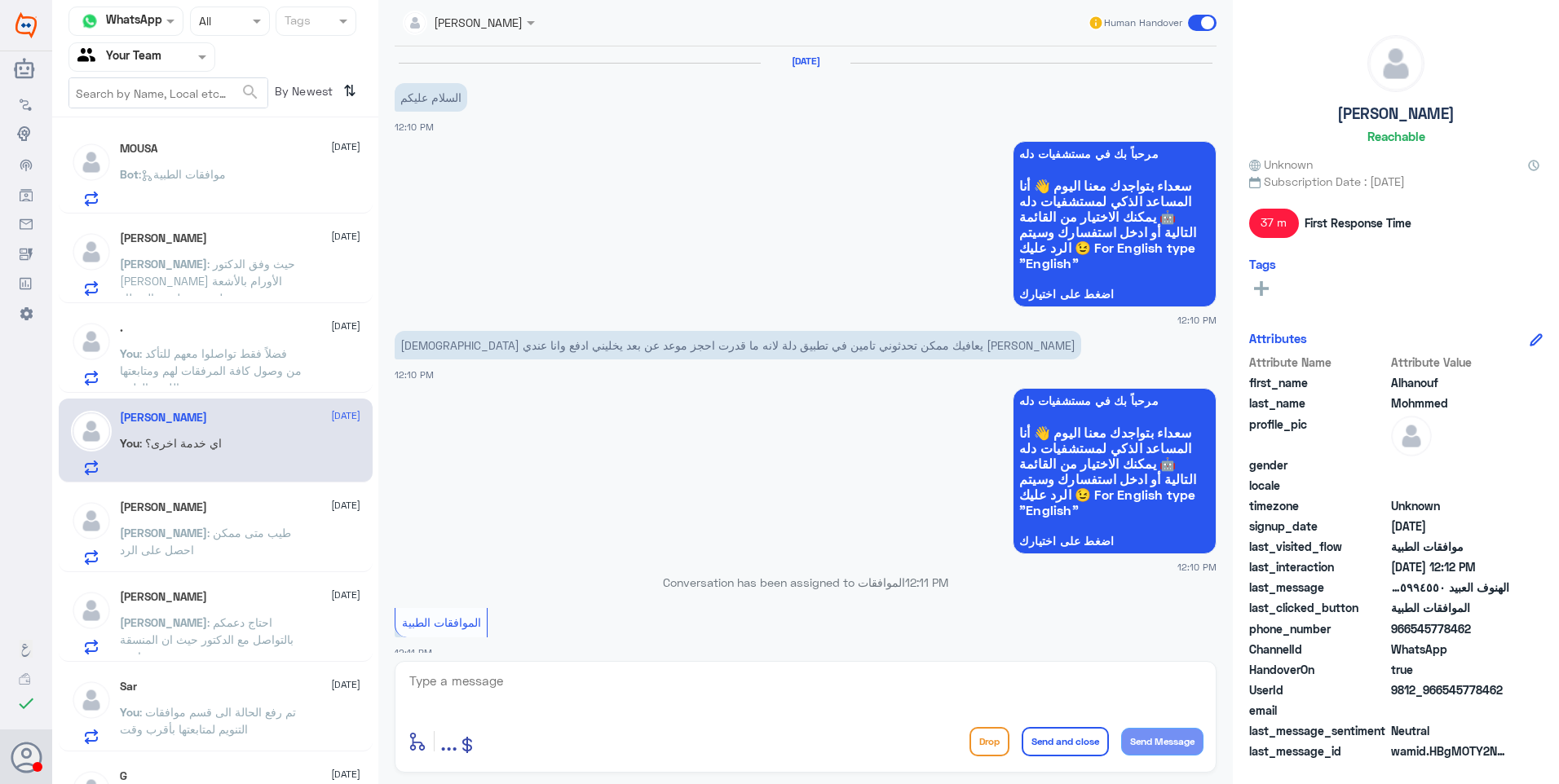
scroll to position [665, 0]
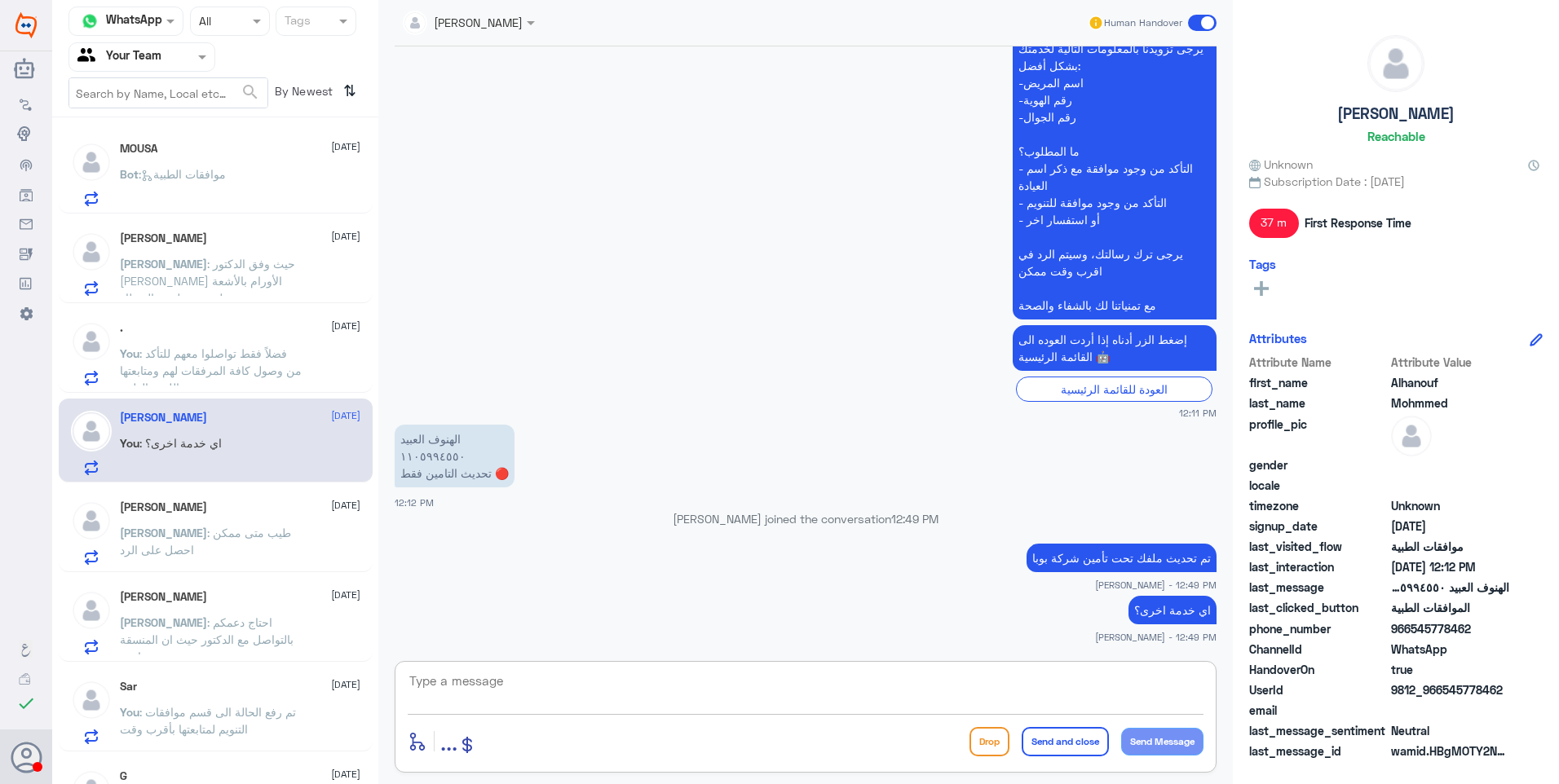
drag, startPoint x: 502, startPoint y: 677, endPoint x: 524, endPoint y: 689, distance: 25.1
click at [512, 684] on textarea at bounding box center [805, 690] width 796 height 40
type textarea "تمنياتنا لكم دوام الصحة."
click at [1058, 735] on button "Send and close" at bounding box center [1065, 742] width 87 height 30
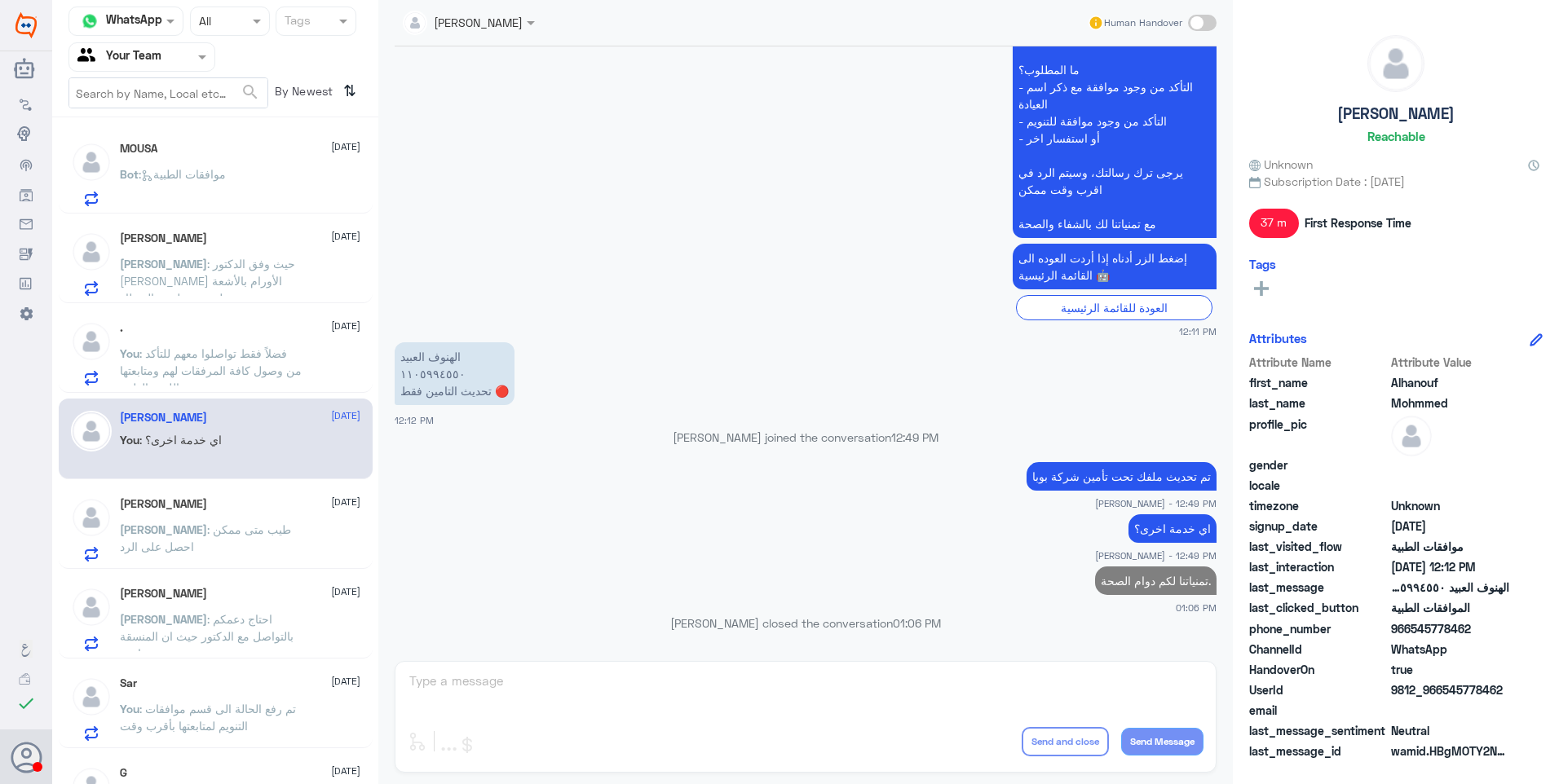
click at [166, 60] on input "text" at bounding box center [122, 56] width 90 height 19
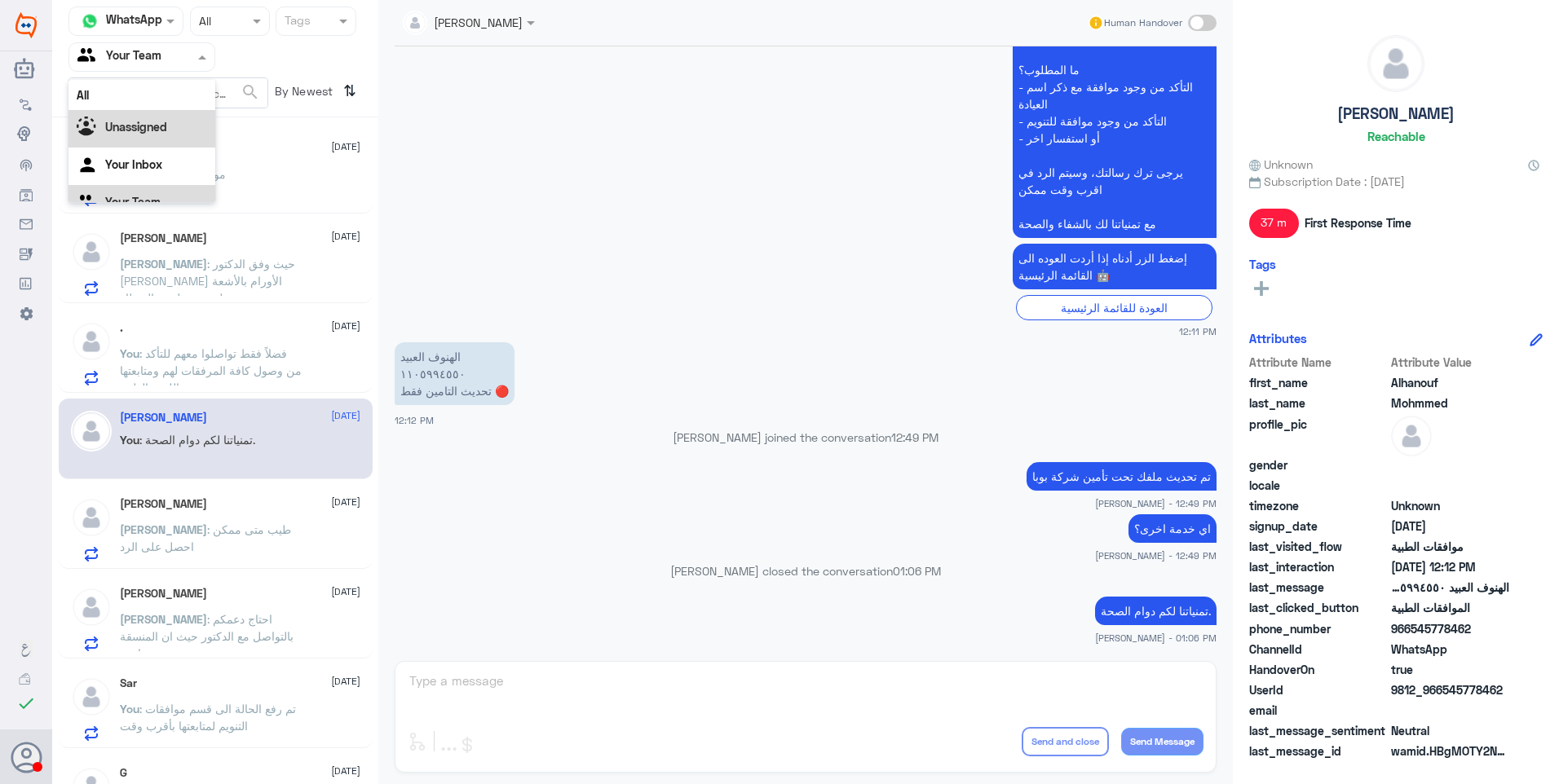
click at [152, 131] on b "Unassigned" at bounding box center [136, 127] width 62 height 14
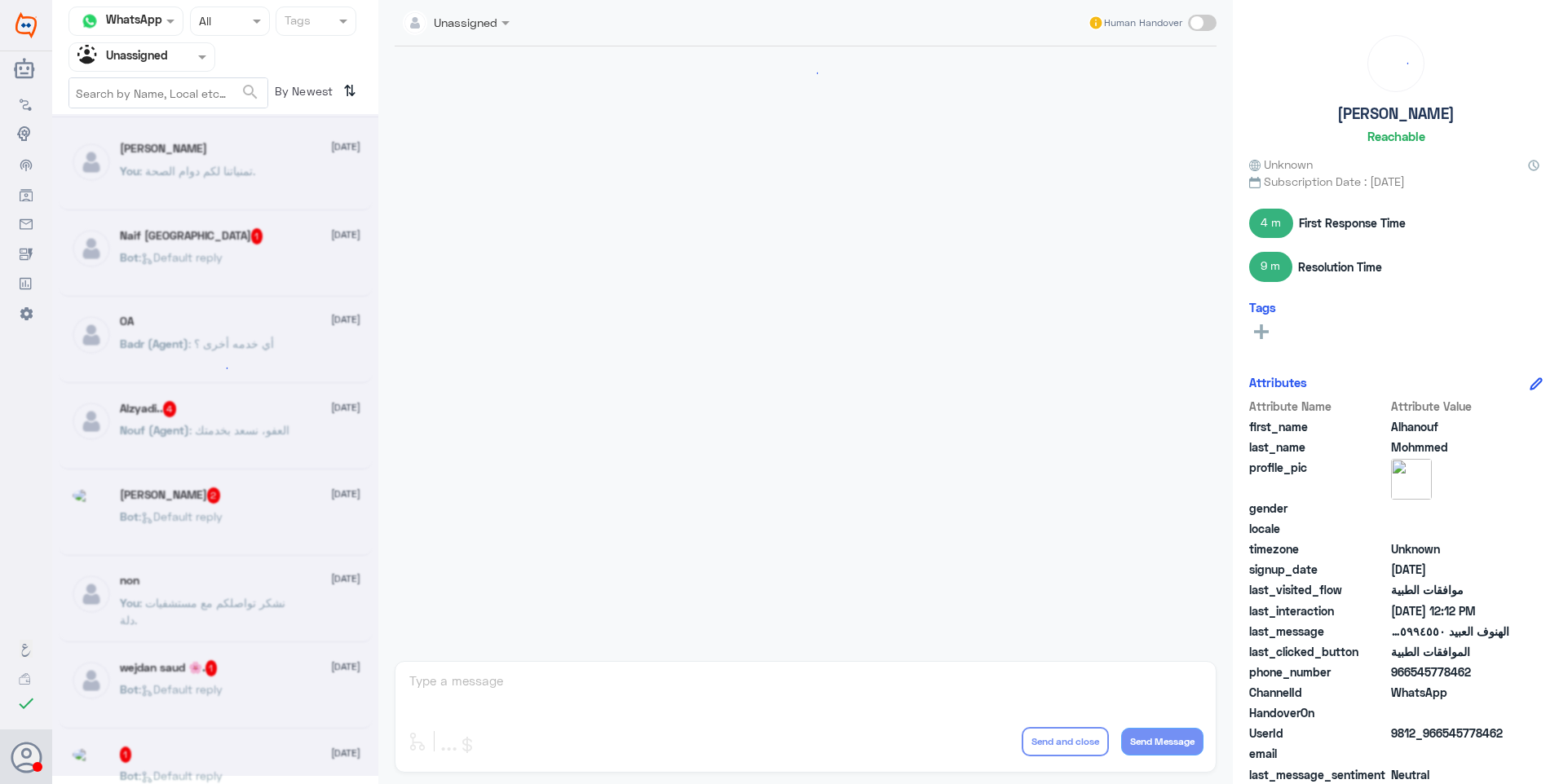
scroll to position [971, 0]
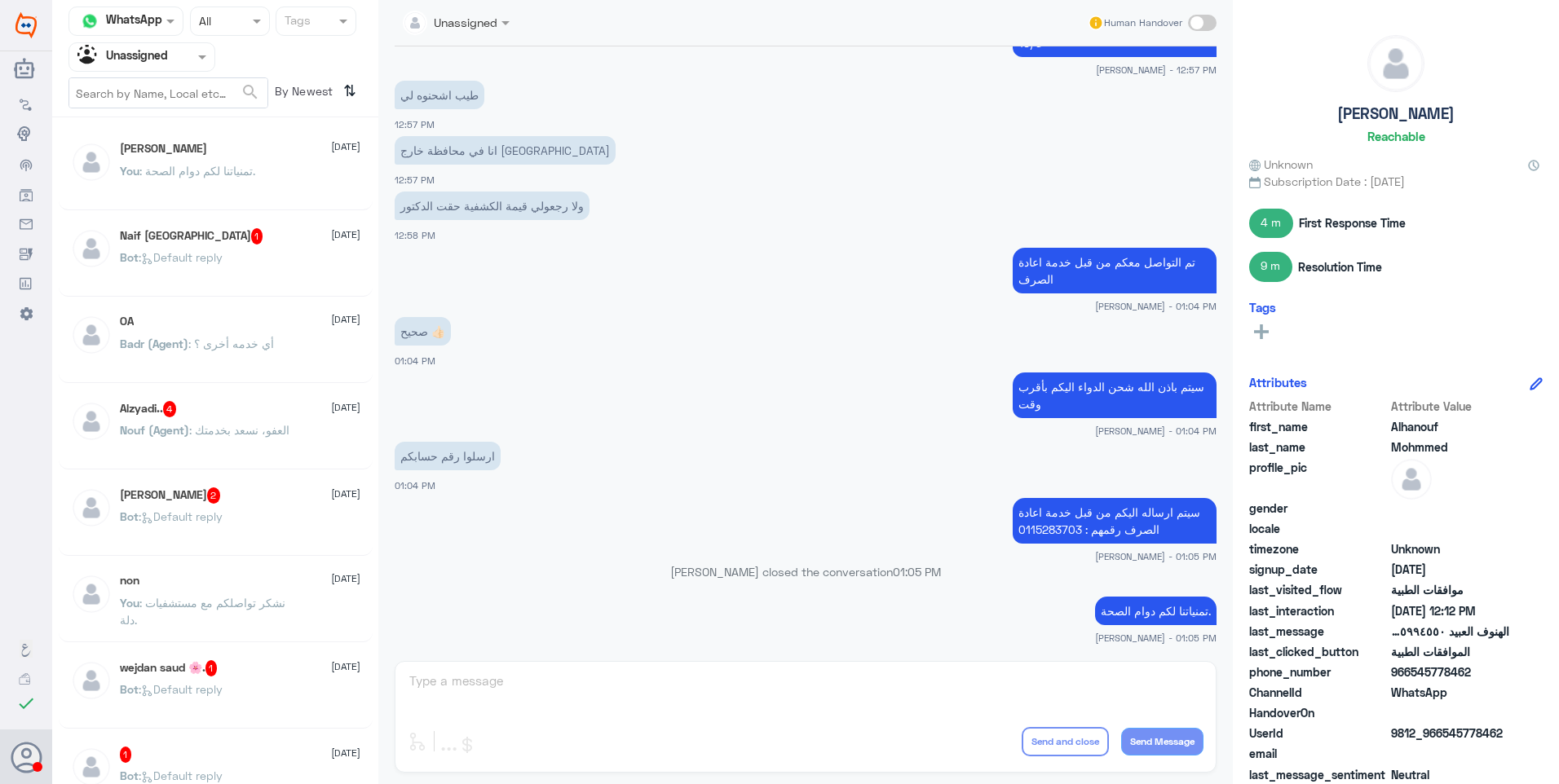
click at [217, 165] on span ": تمنياتنا لكم دوام الصحة." at bounding box center [197, 170] width 116 height 14
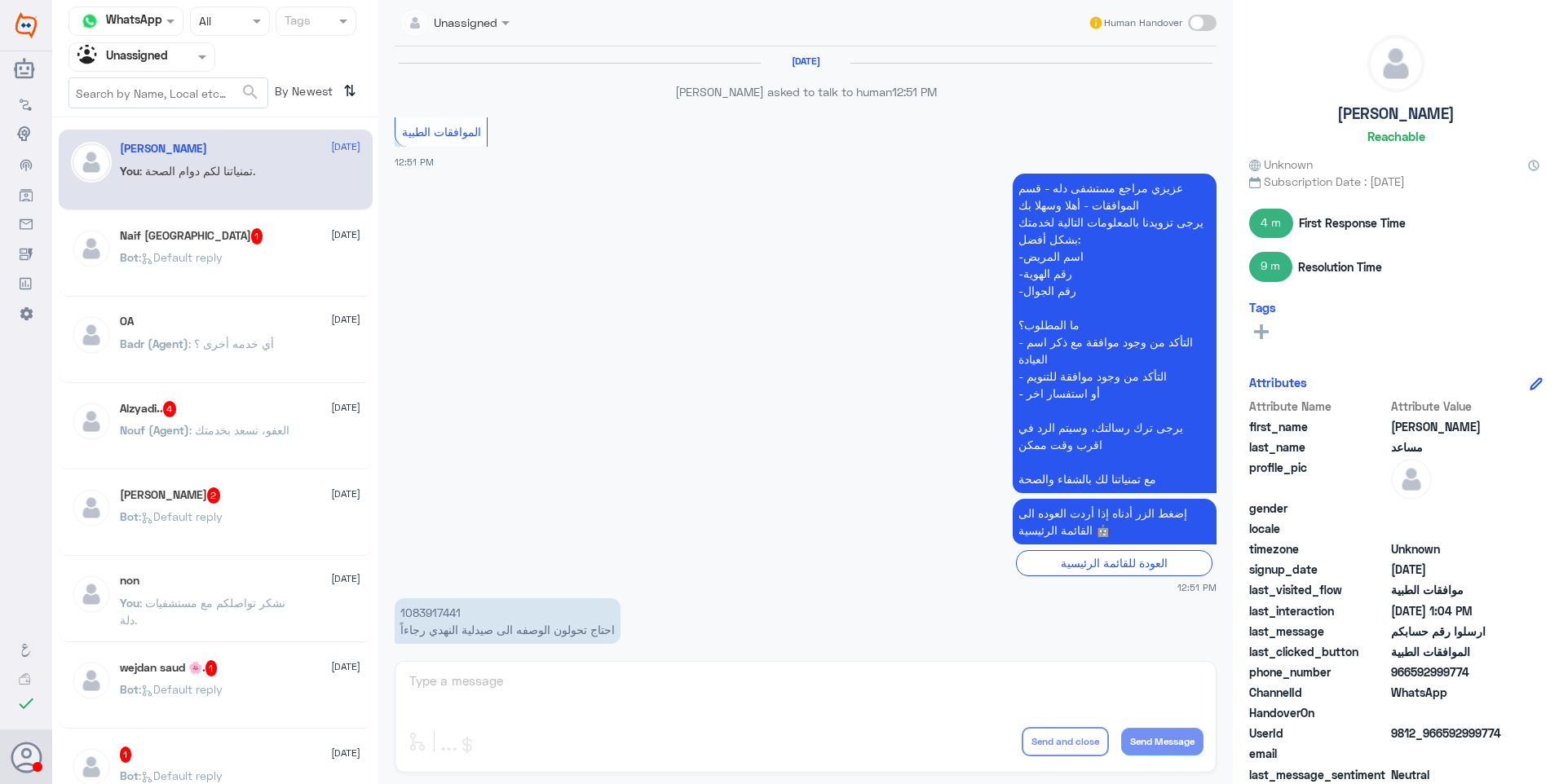
scroll to position [971, 0]
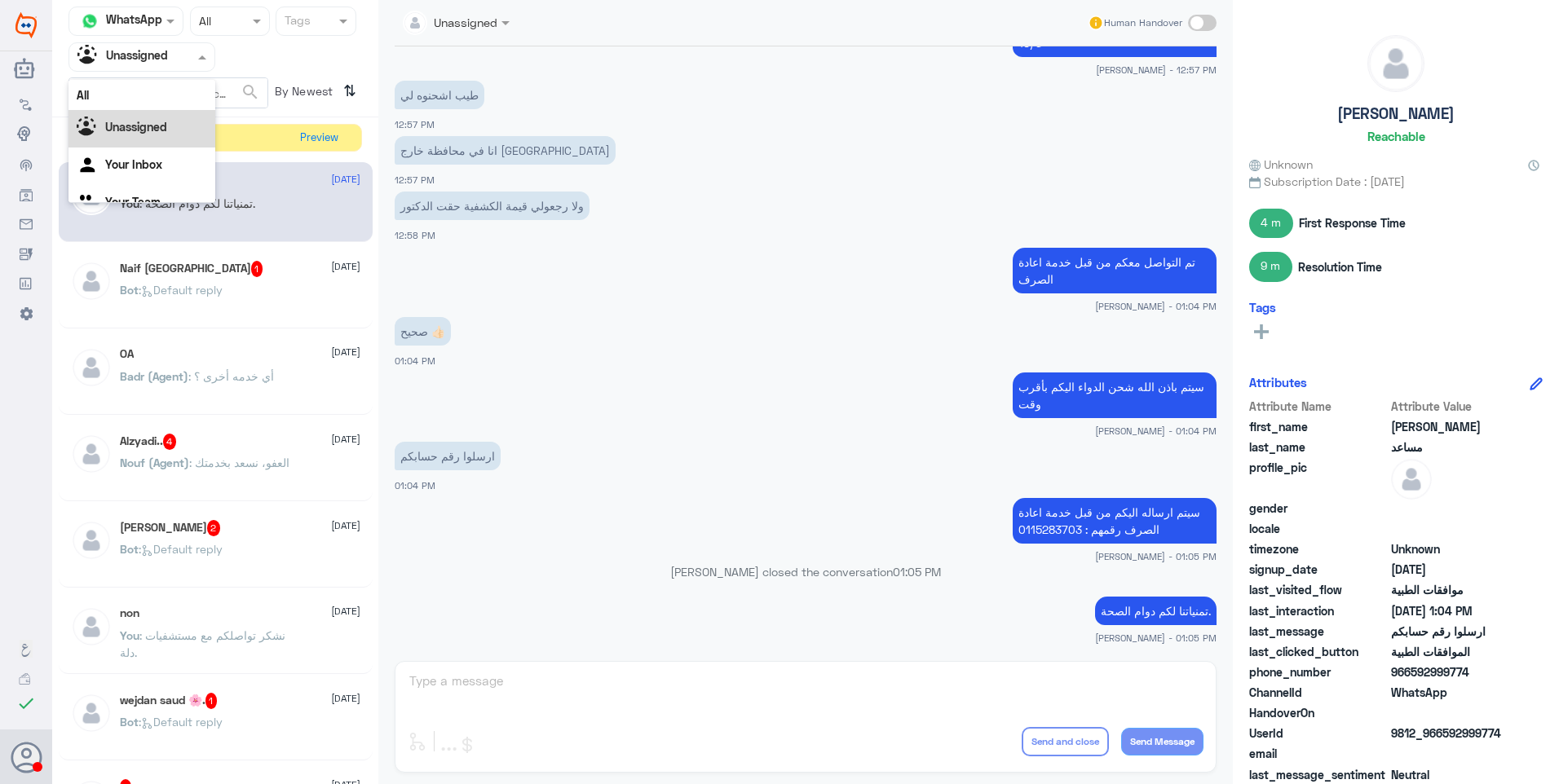
click at [161, 62] on input "text" at bounding box center [122, 56] width 90 height 19
click at [138, 174] on div "Your Team" at bounding box center [142, 184] width 147 height 38
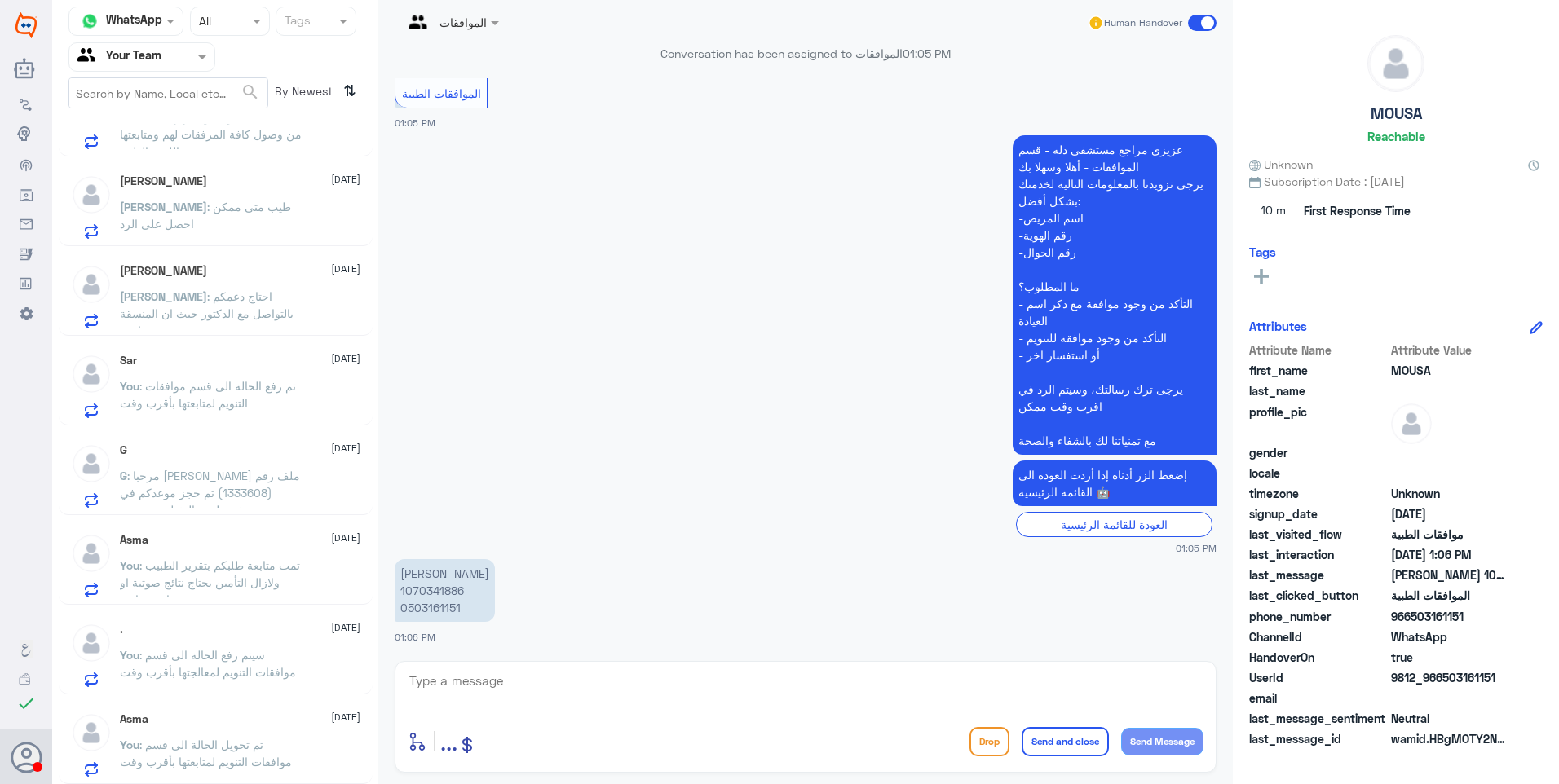
scroll to position [237, 0]
click at [238, 716] on div "Asma [DATE]" at bounding box center [240, 718] width 240 height 14
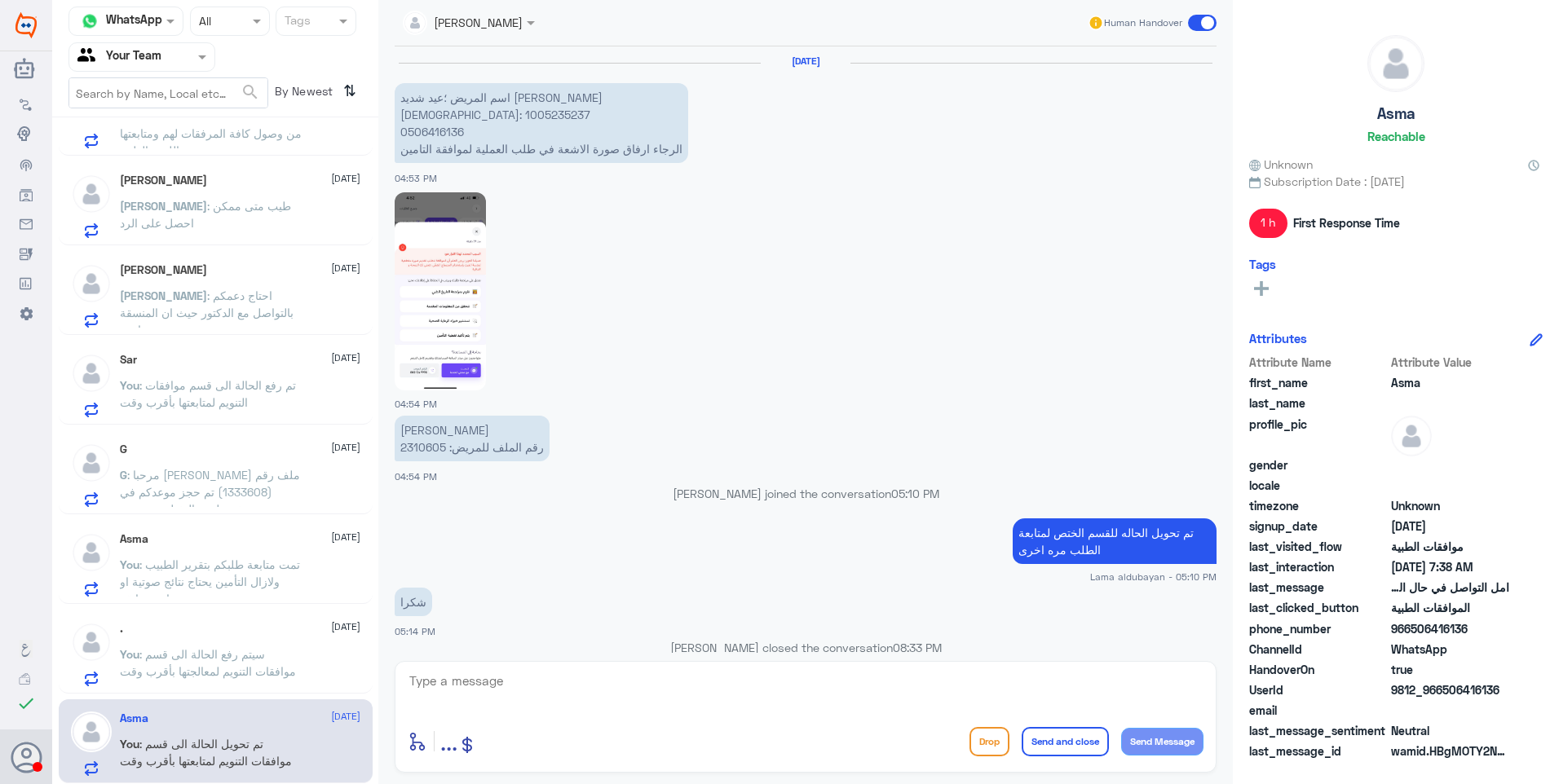
scroll to position [1523, 0]
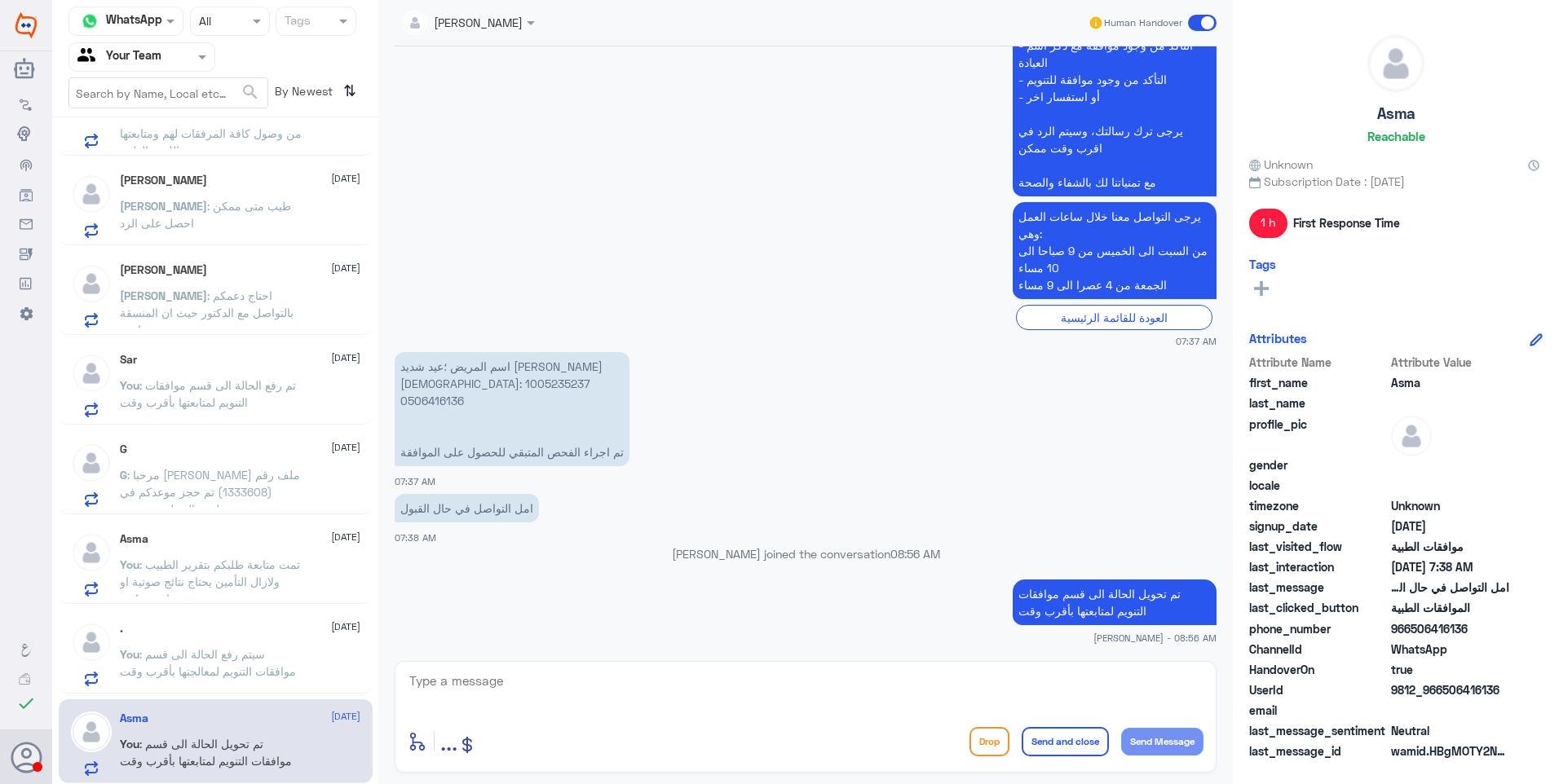
click at [220, 564] on span ": تمت متابعة طلبكم بتقرير الطبيب ولازال التأمين يحتاج نتائج صوتية او عادية سابقة" at bounding box center [210, 581] width 180 height 48
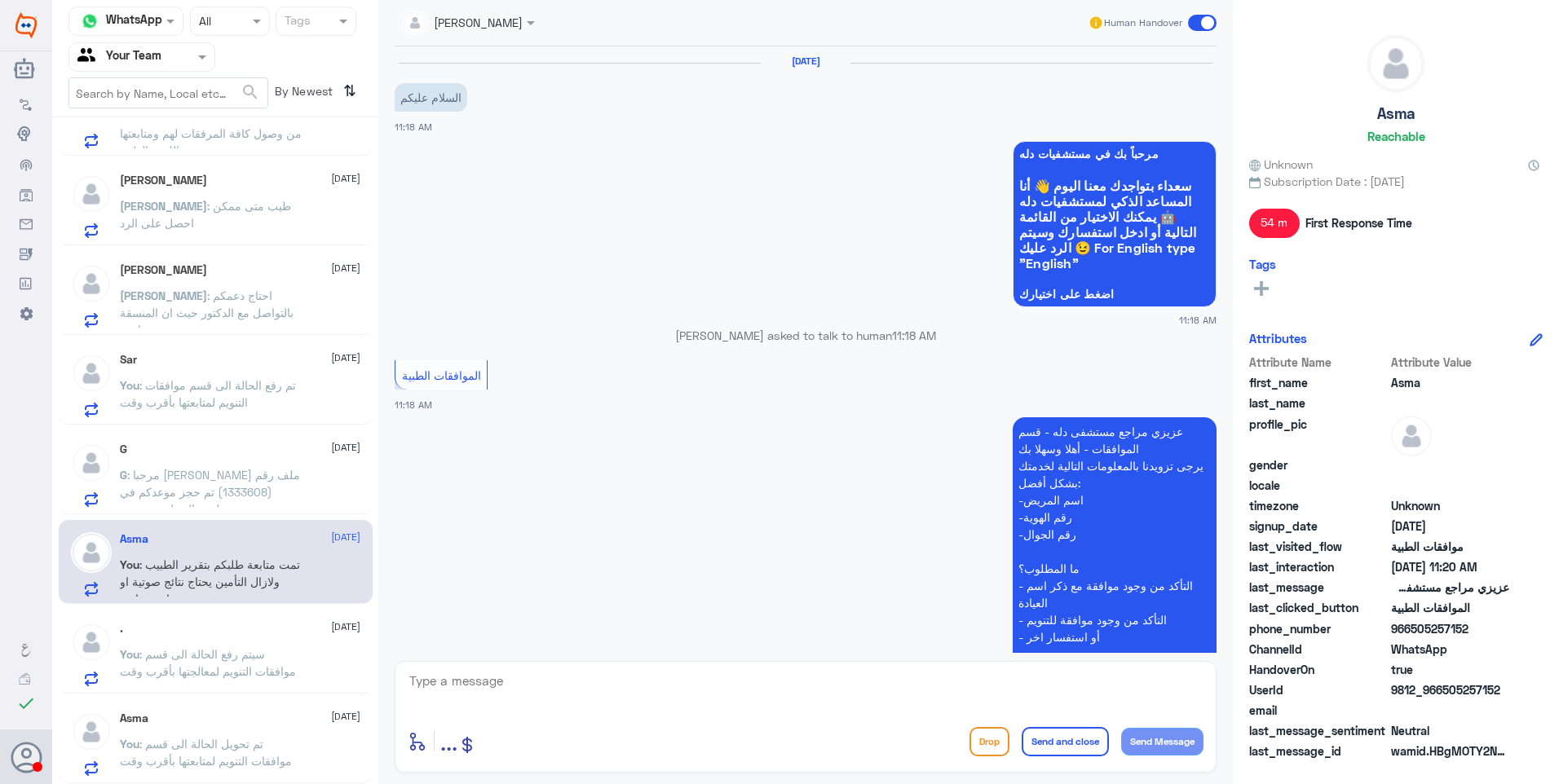
scroll to position [553, 0]
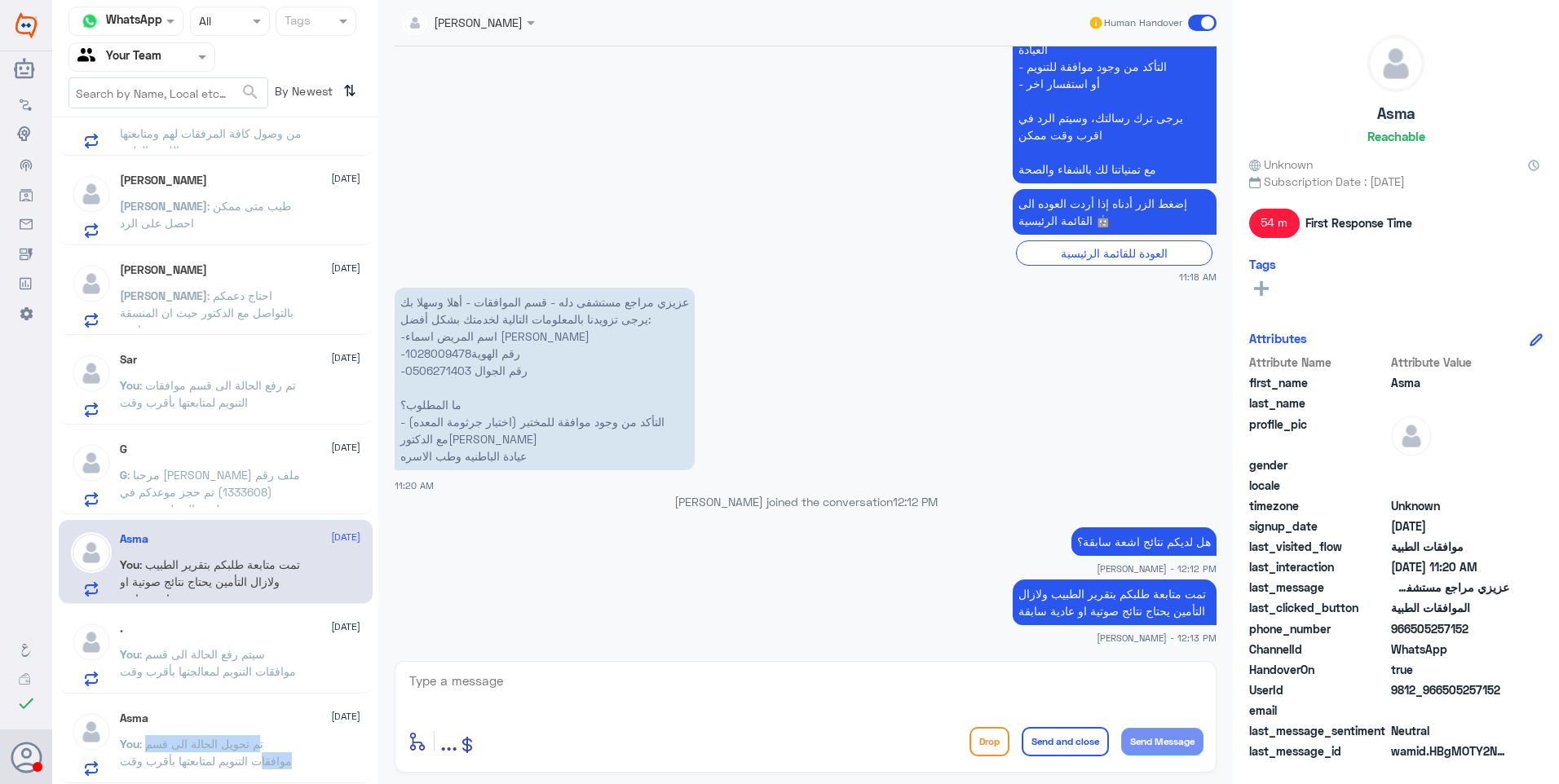
click at [260, 760] on p "You : تم تحويل الحالة الى قسم موافقات التنويم لمتابعتها بأقرب وقت" at bounding box center [212, 755] width 184 height 40
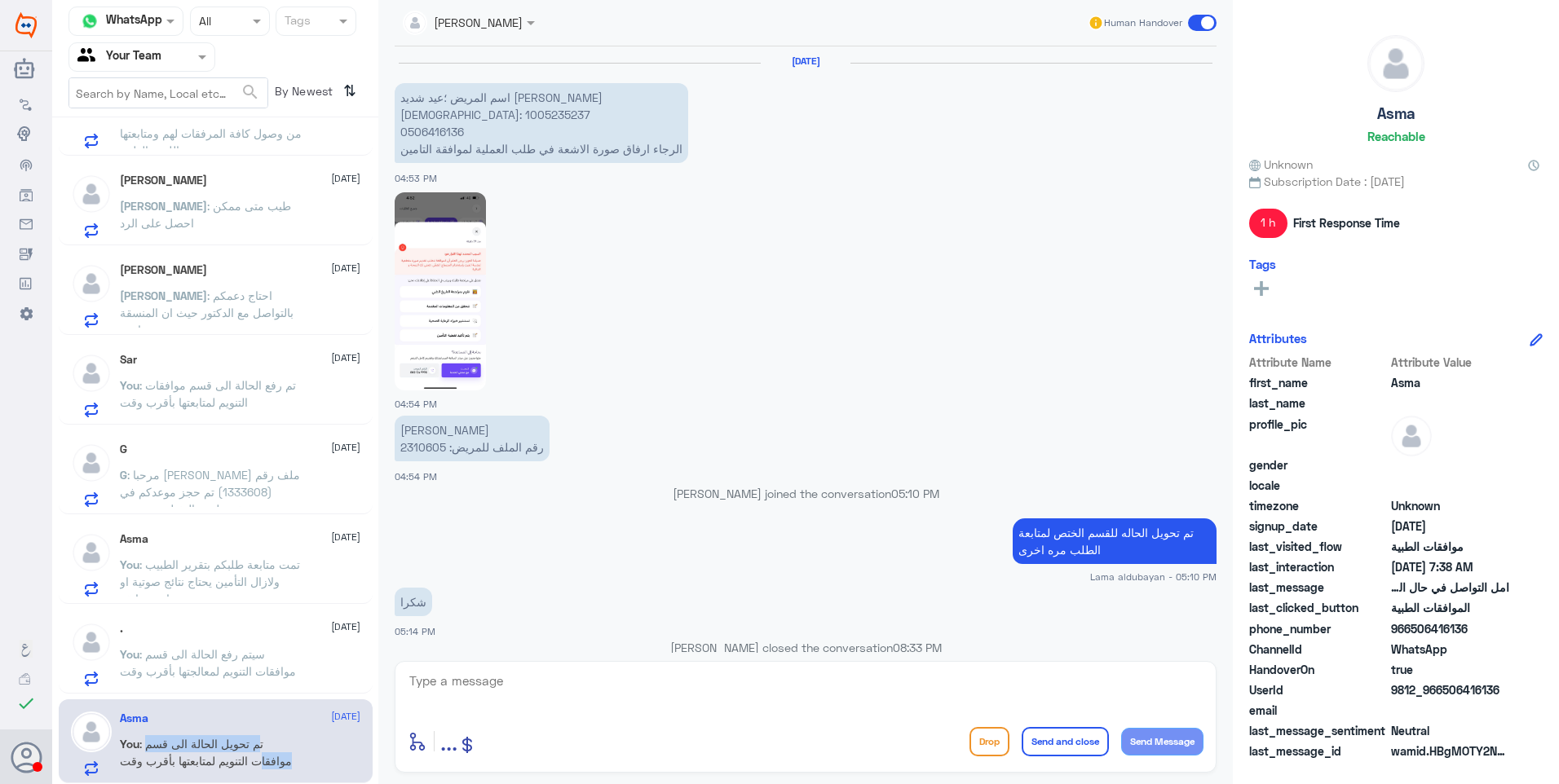
scroll to position [1523, 0]
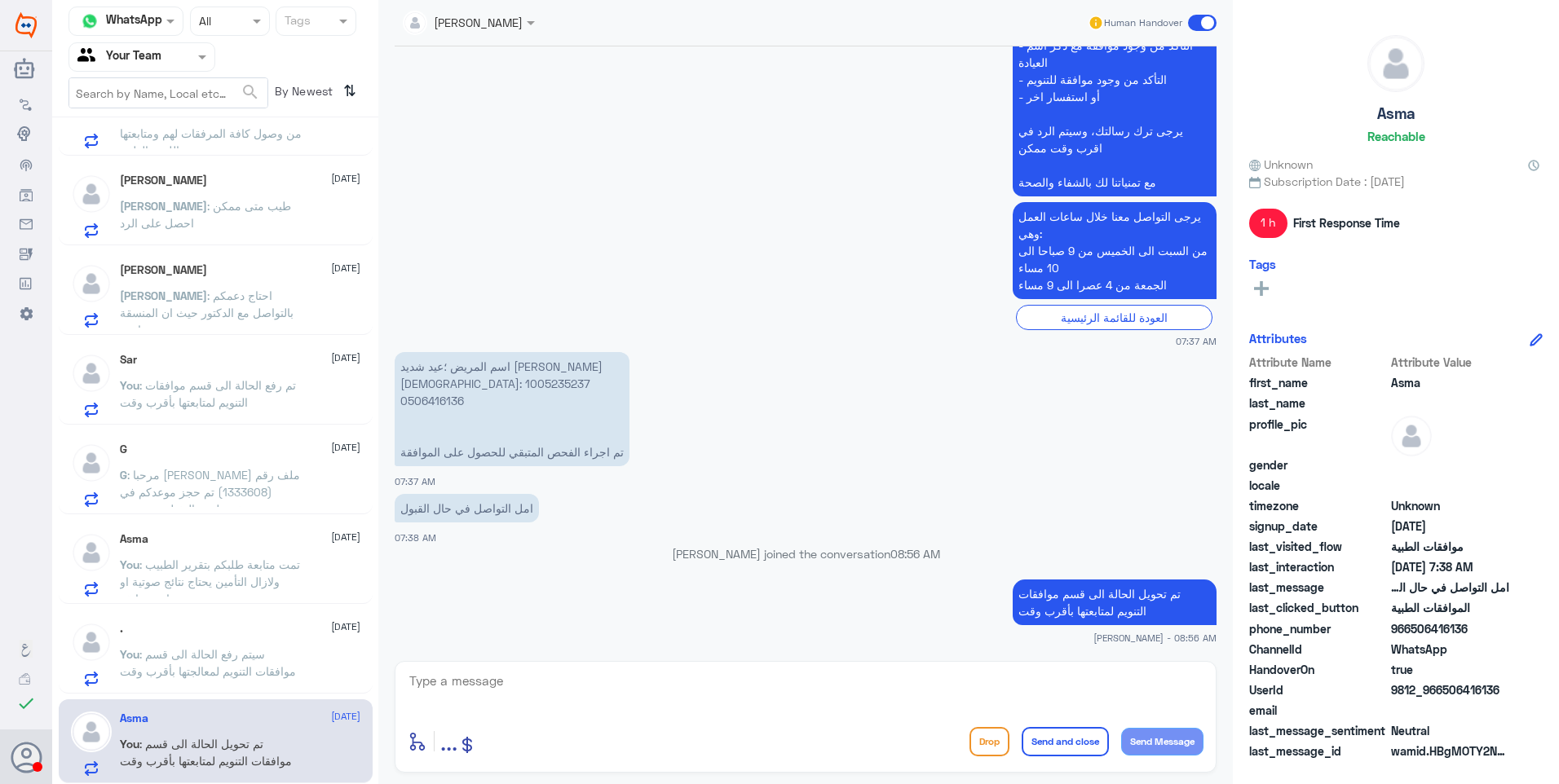
drag, startPoint x: 260, startPoint y: 760, endPoint x: 606, endPoint y: 478, distance: 446.4
click at [606, 478] on div "اسم المريض ؛عيد شديد البلاجي الهوية: 1005235237 0506416136 تم اجراء الفحص المتب…" at bounding box center [805, 418] width 822 height 141
click at [267, 645] on div ". 21 September You : سيتم رفع الحالة الى قسم موافقات التنويم لمعالجتها بأقرب وقت" at bounding box center [240, 654] width 240 height 64
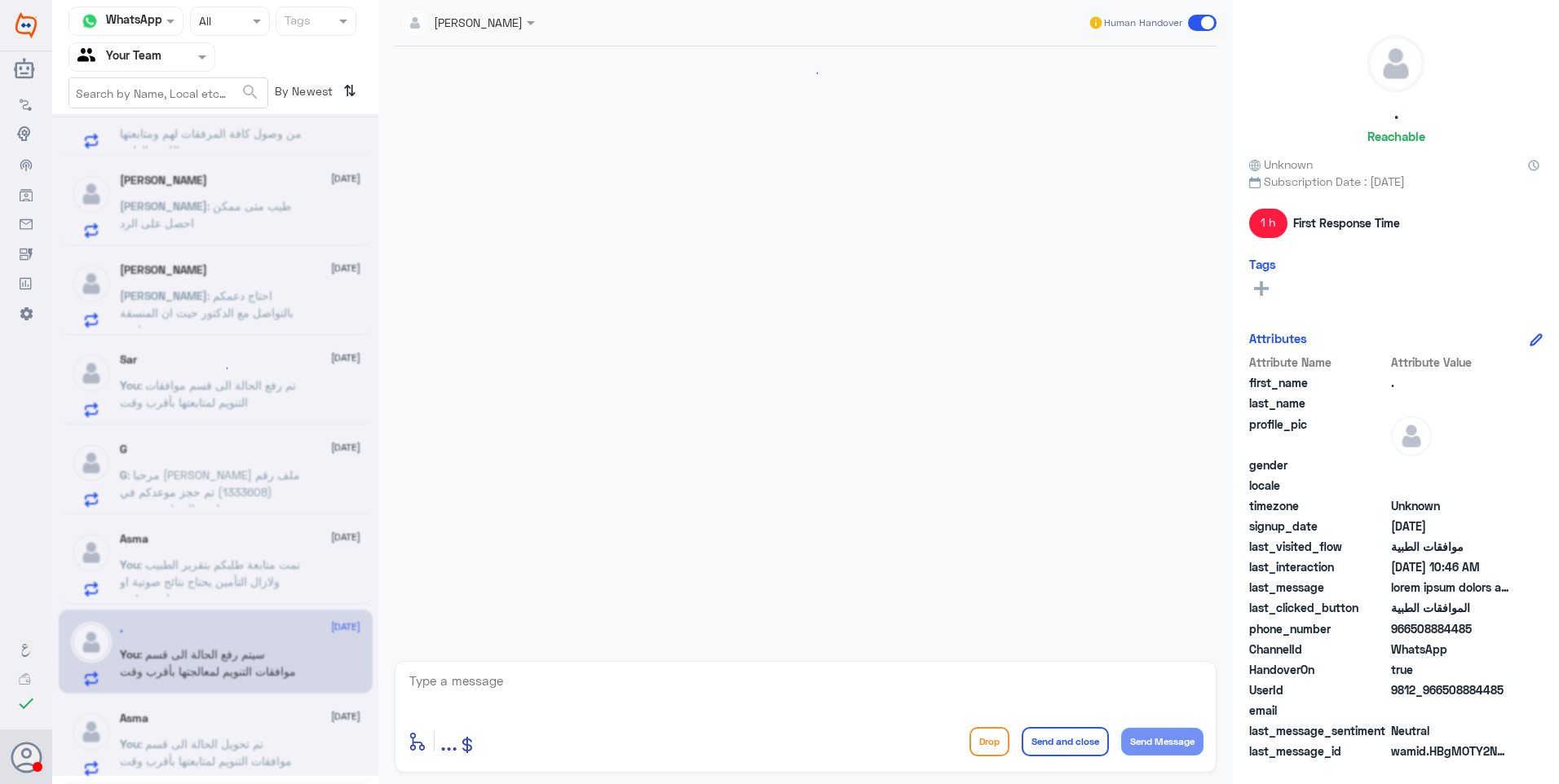
scroll to position [1998, 0]
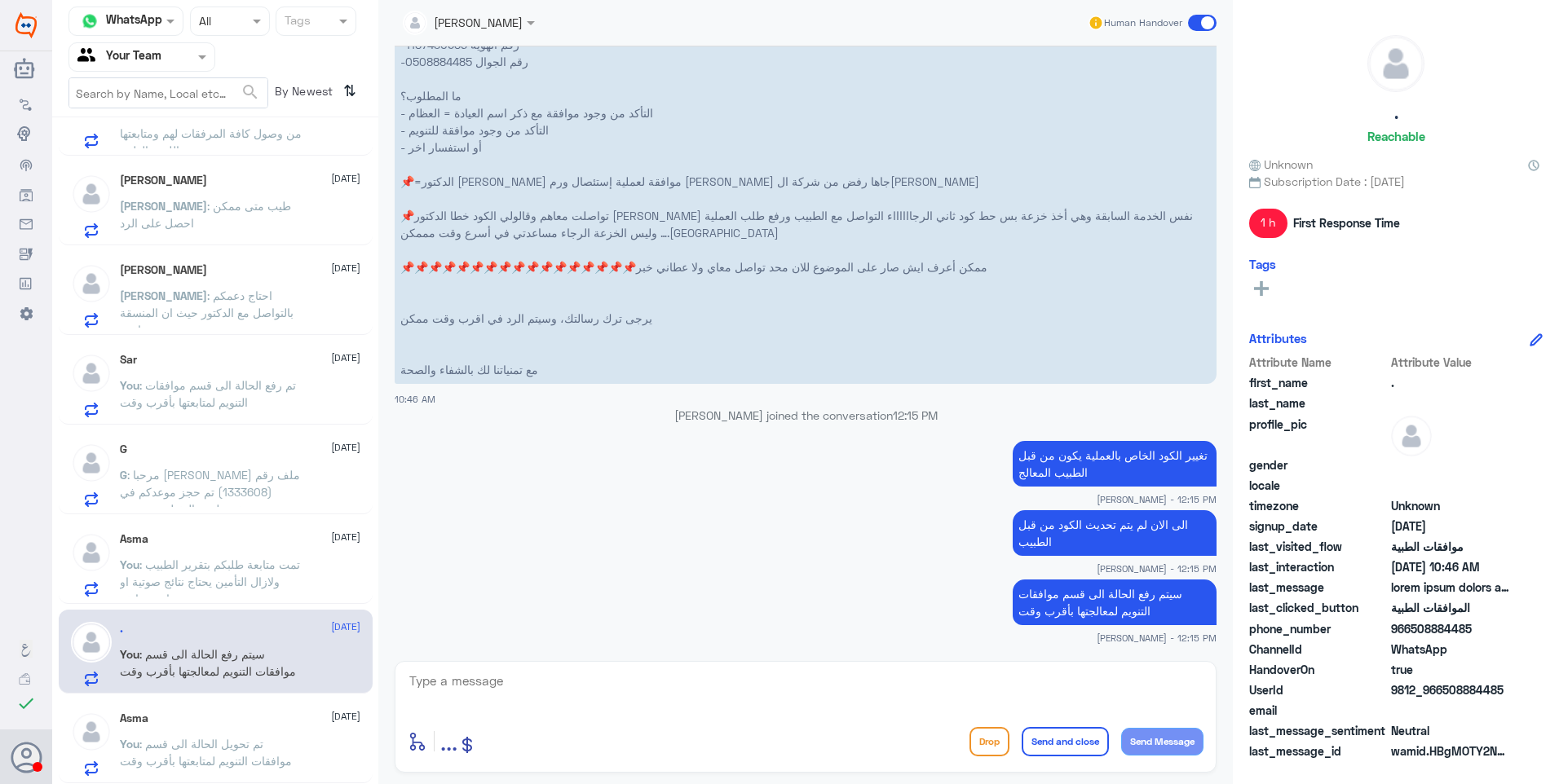
click at [218, 453] on div "G 21 September" at bounding box center [240, 449] width 240 height 14
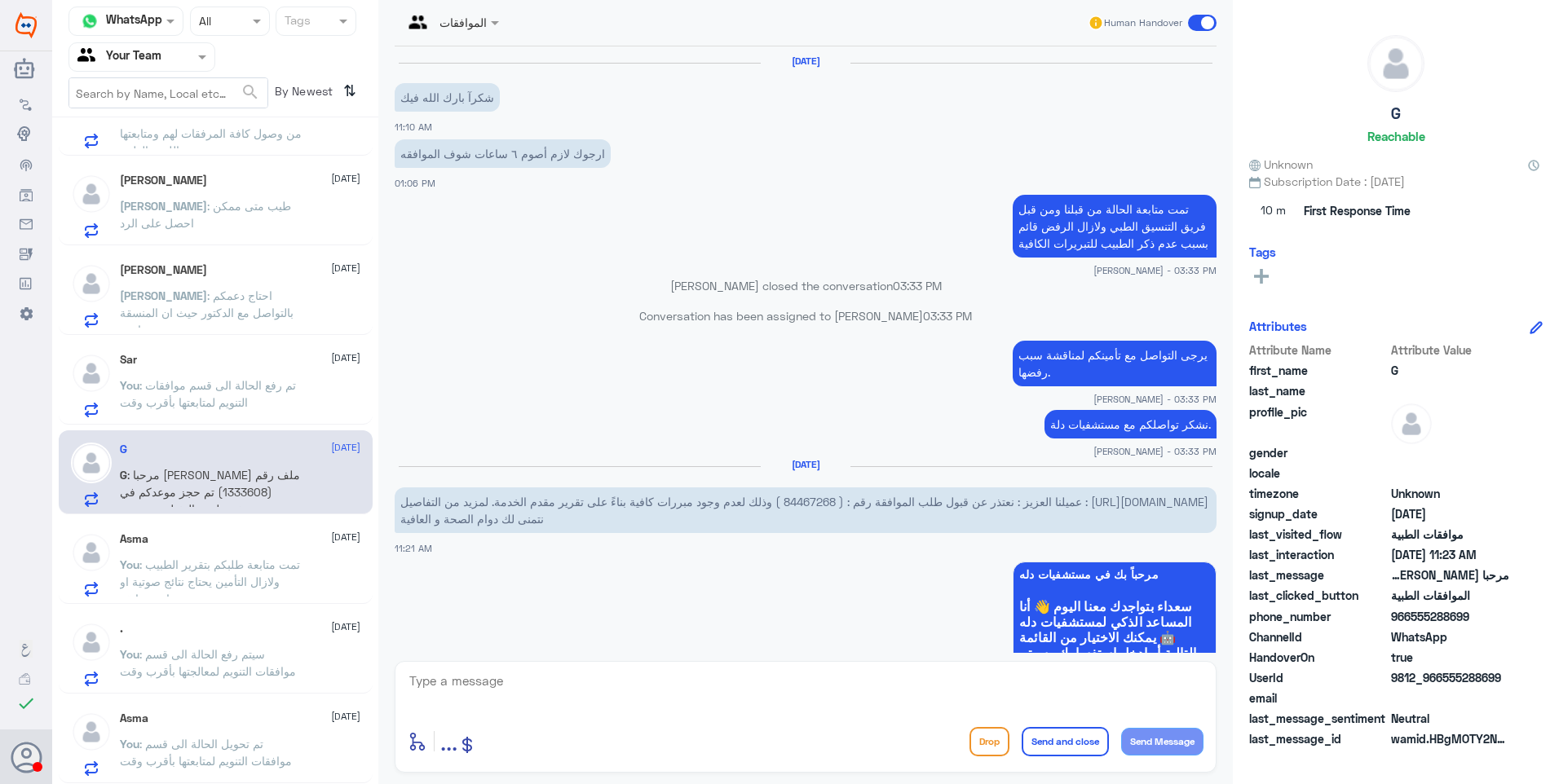
scroll to position [1412, 0]
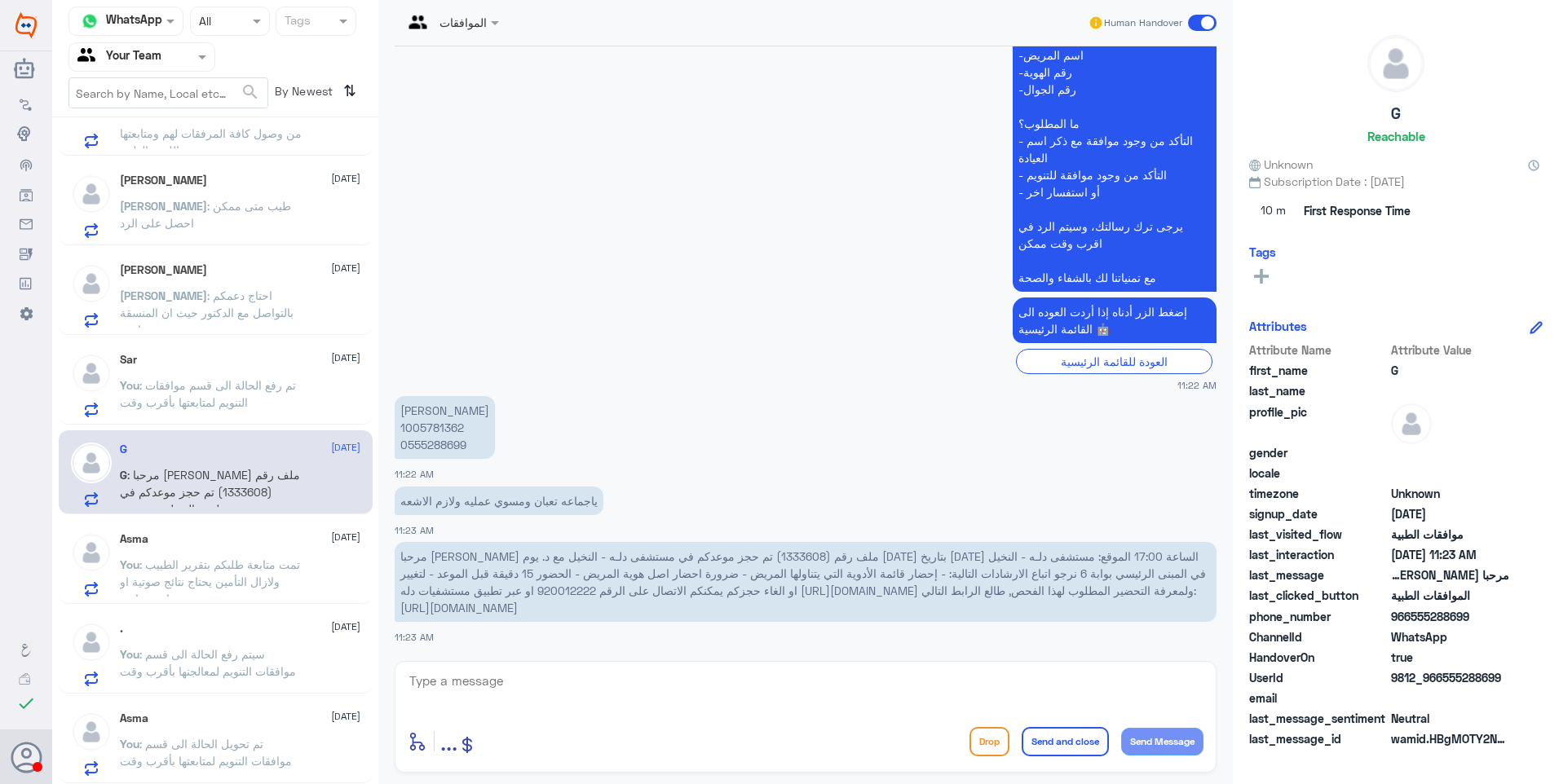
click at [1025, 554] on span "مرحبا غانم الغانم ملف رقم (1333608) تم حجز موعدكم في مستشفى دلـه - النخيل مع د.…" at bounding box center [803, 581] width 805 height 65
copy span "1333608"
click at [212, 384] on span ": تم رفع الحالة الى قسم موافقات التنويم لمتابعتها بأقرب وقت" at bounding box center [208, 394] width 176 height 31
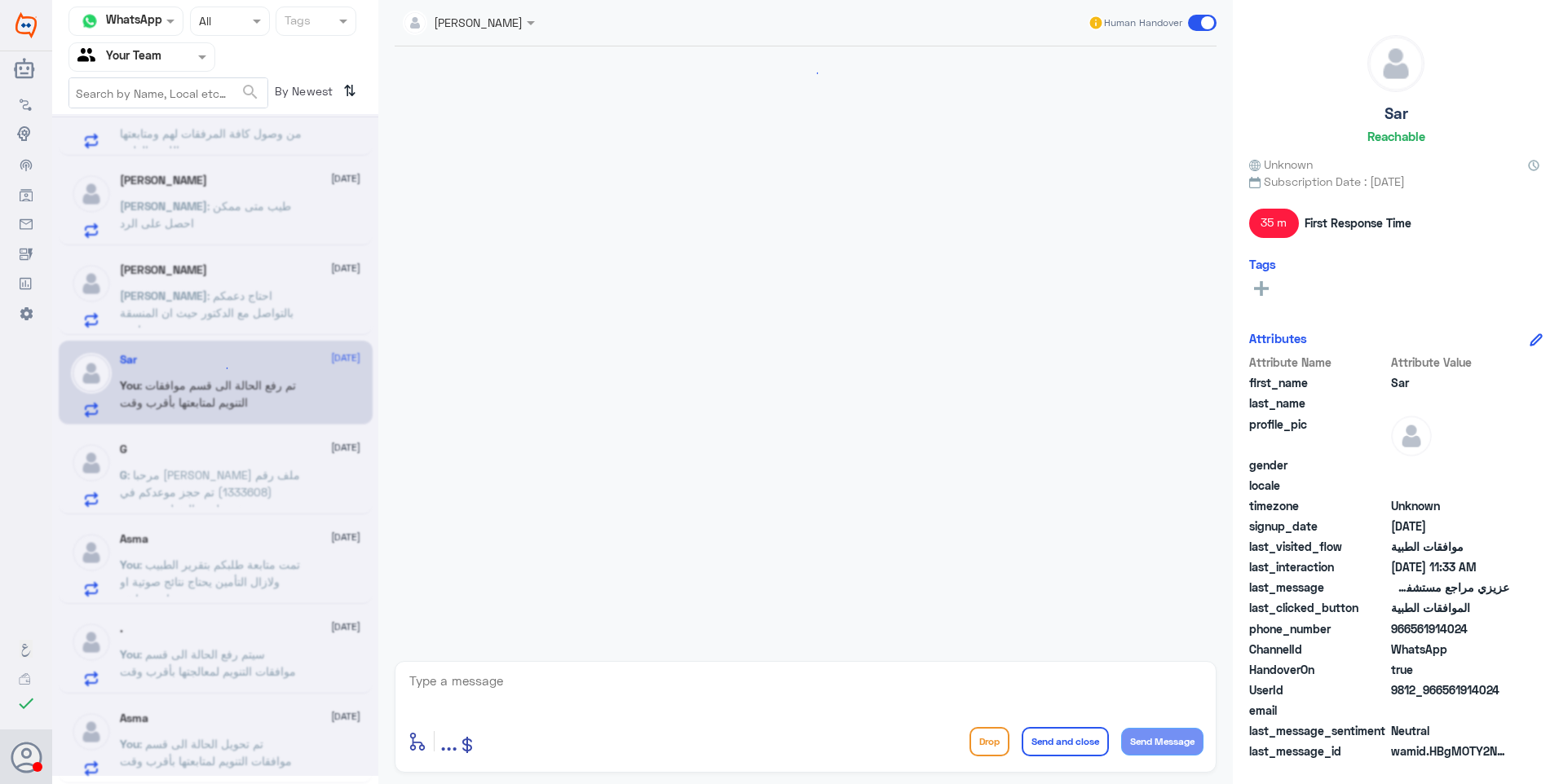
scroll to position [741, 0]
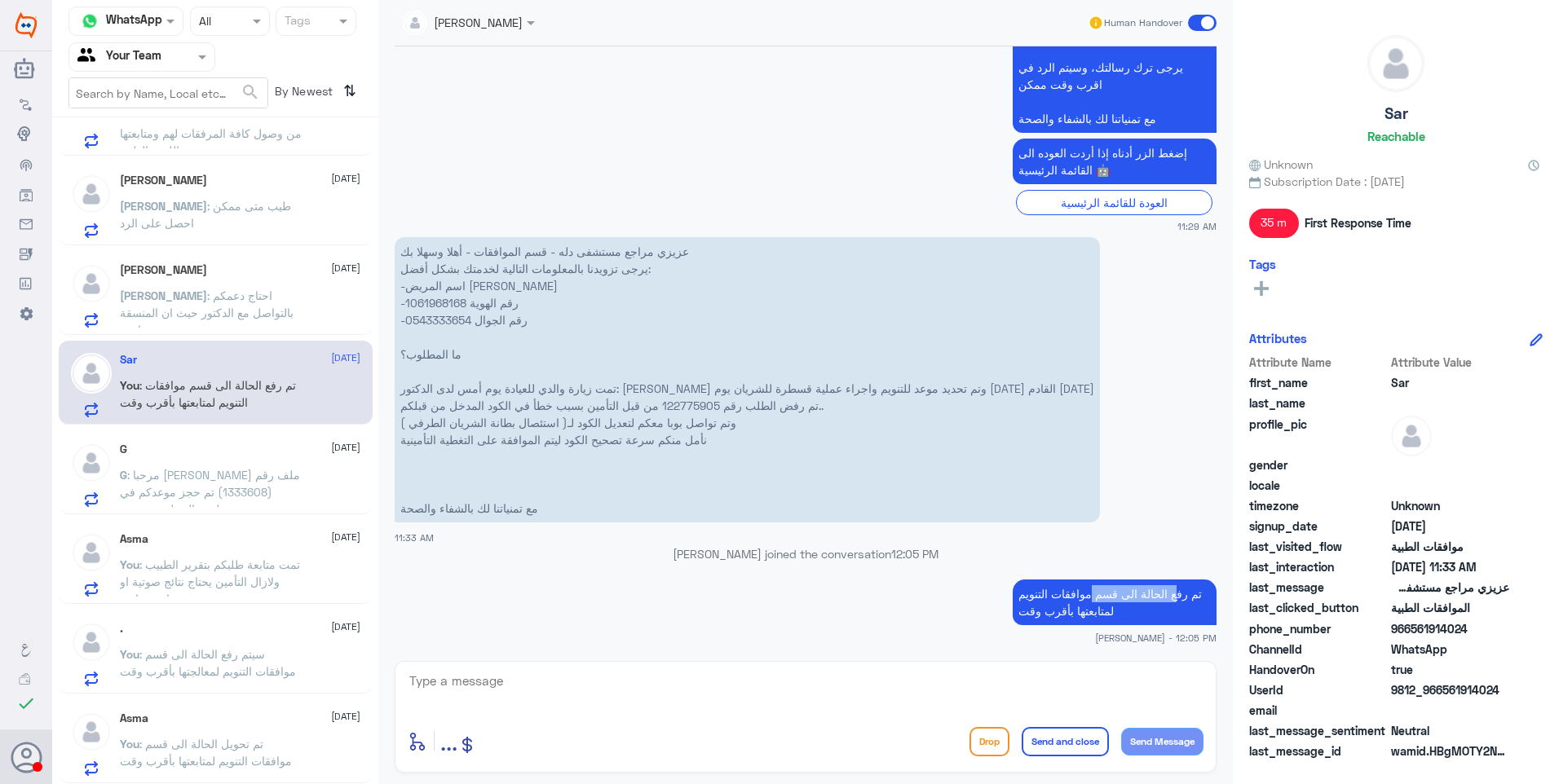
drag, startPoint x: 1174, startPoint y: 594, endPoint x: 1009, endPoint y: 603, distance: 165.2
click at [1012, 603] on p "تم رفع الحالة الى قسم موافقات التنويم لمتابعتها بأقرب وقت" at bounding box center [1113, 602] width 203 height 45
drag, startPoint x: 1009, startPoint y: 603, endPoint x: 1104, endPoint y: 604, distance: 95.0
click at [1104, 604] on p "تم رفع الحالة الى قسم موافقات التنويم لمتابعتها بأقرب وقت" at bounding box center [1113, 602] width 203 height 45
drag, startPoint x: 1109, startPoint y: 612, endPoint x: 1038, endPoint y: 610, distance: 71.0
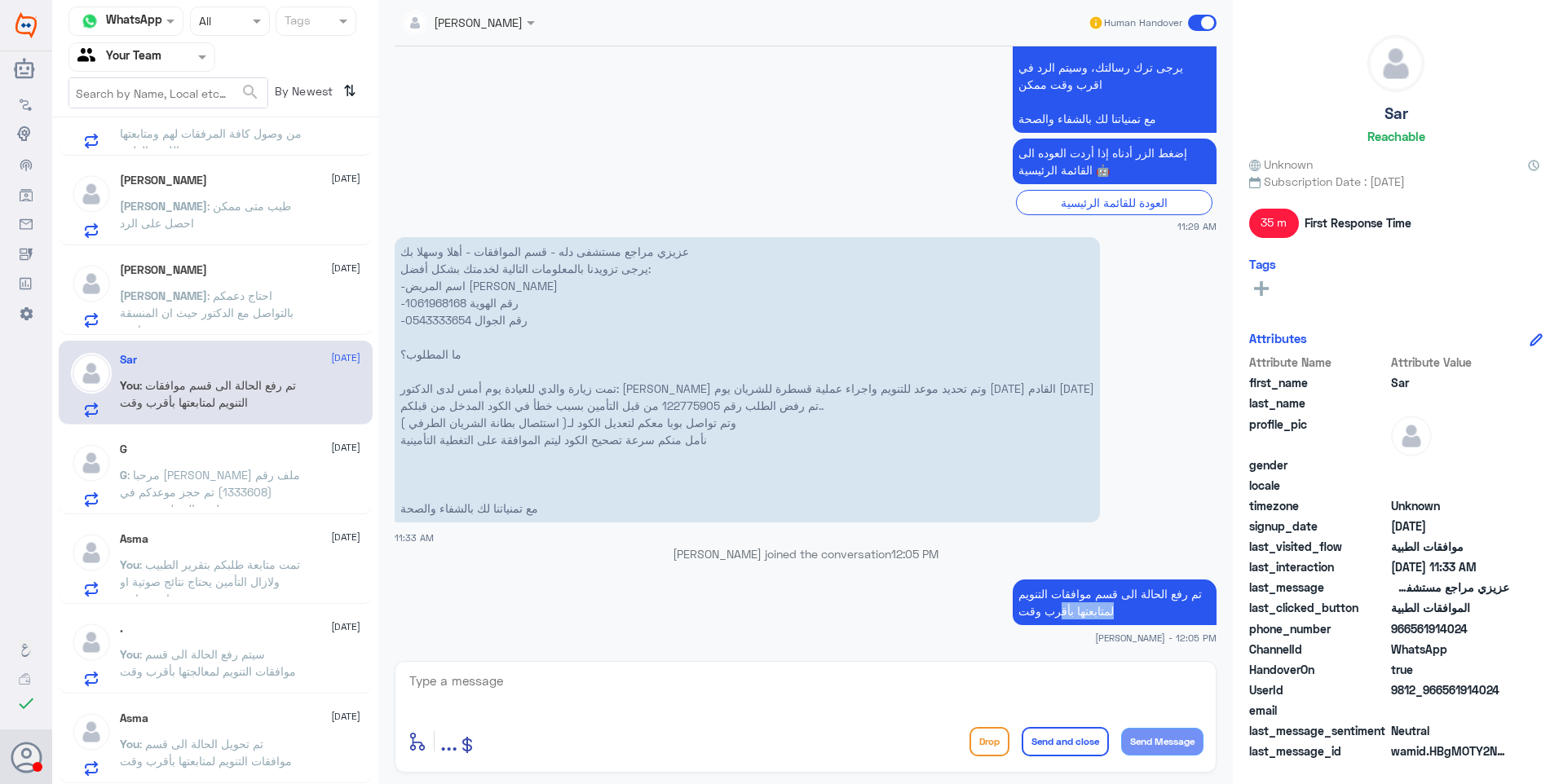
click at [1038, 610] on p "تم رفع الحالة الى قسم موافقات التنويم لمتابعتها بأقرب وقت" at bounding box center [1113, 602] width 203 height 45
drag, startPoint x: 1038, startPoint y: 610, endPoint x: 1067, endPoint y: 612, distance: 29.1
click at [1062, 611] on p "تم رفع الحالة الى قسم موافقات التنويم لمتابعتها بأقرب وقت" at bounding box center [1113, 602] width 203 height 45
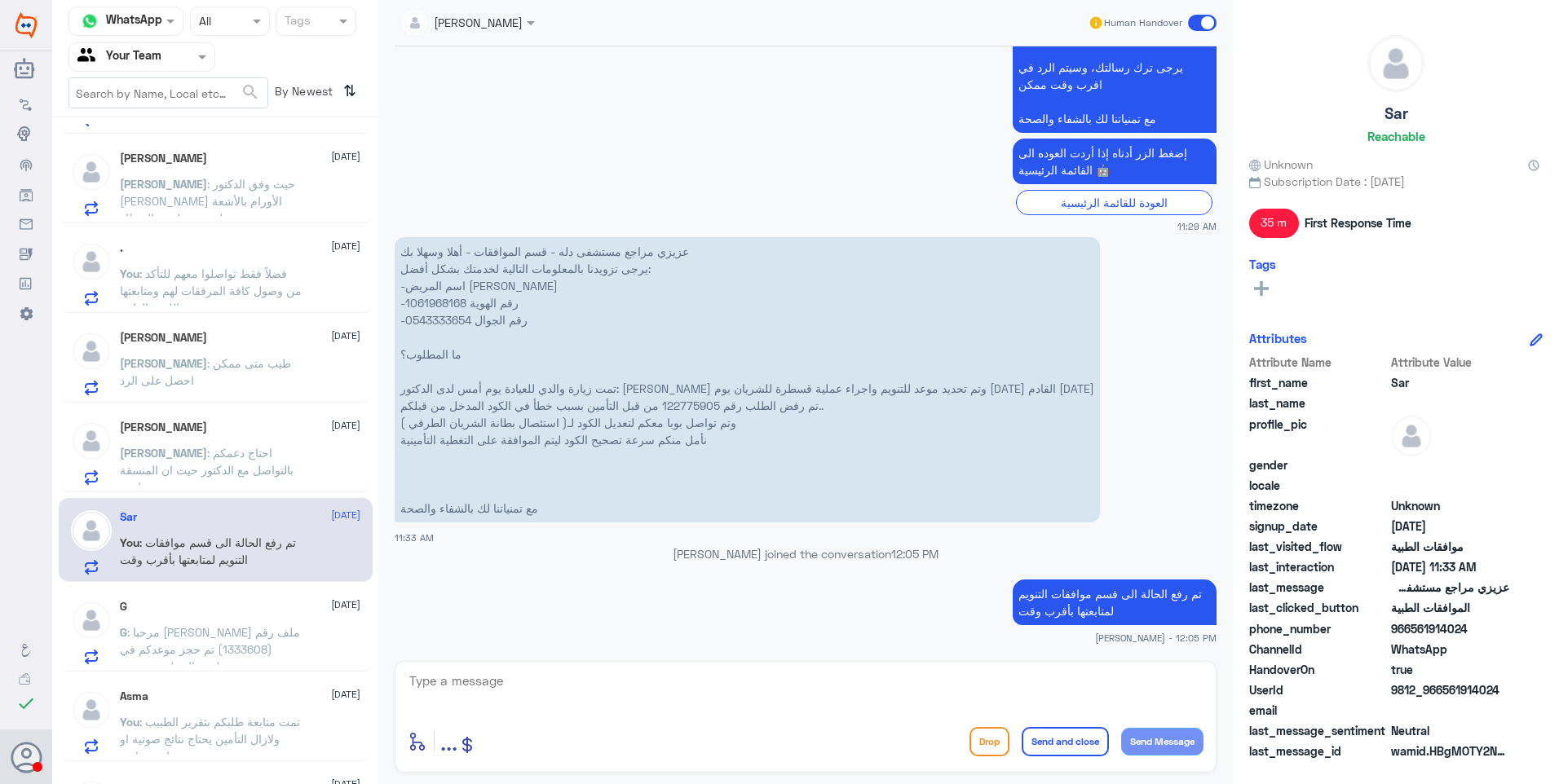
scroll to position [74, 0]
click at [231, 469] on span ": احتاج دعمكم بالتواصل مع الدكتور حيث ان المنسقة ما ترد" at bounding box center [207, 475] width 174 height 48
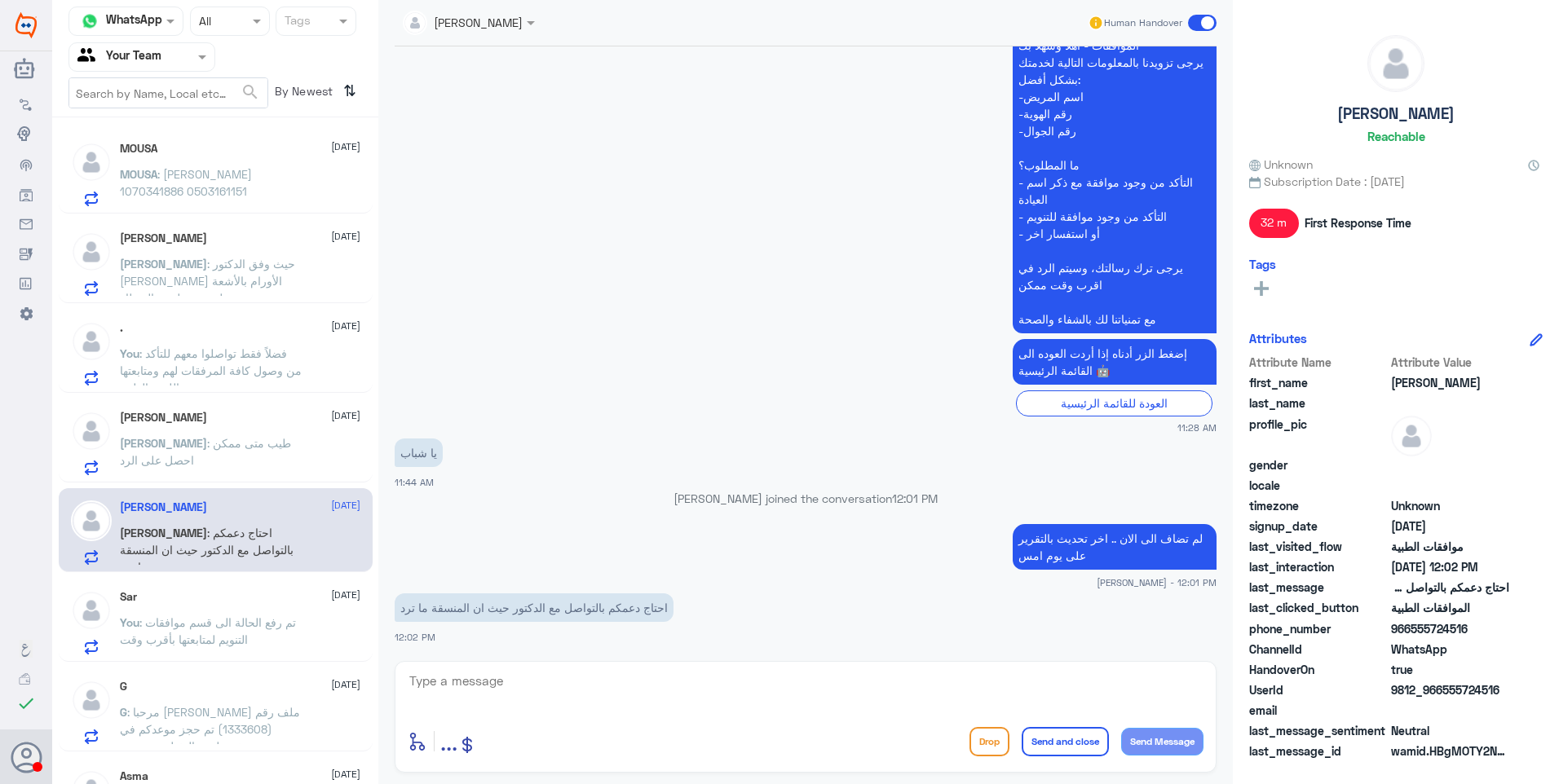
click at [245, 165] on div "MOUSA 21 September MOUSA : موسى يوسف المانع 1070341886 0503161151" at bounding box center [240, 174] width 240 height 64
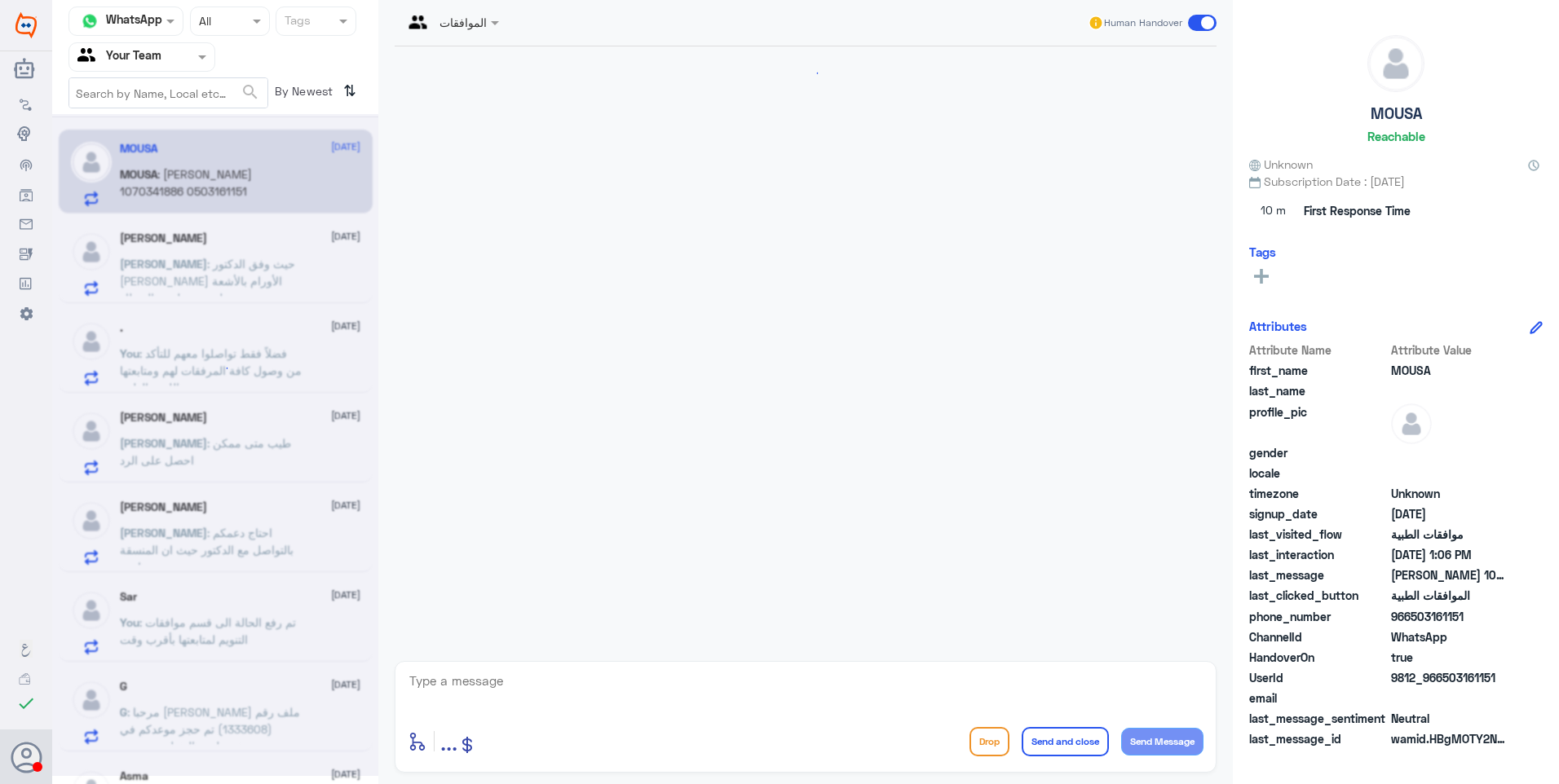
scroll to position [282, 0]
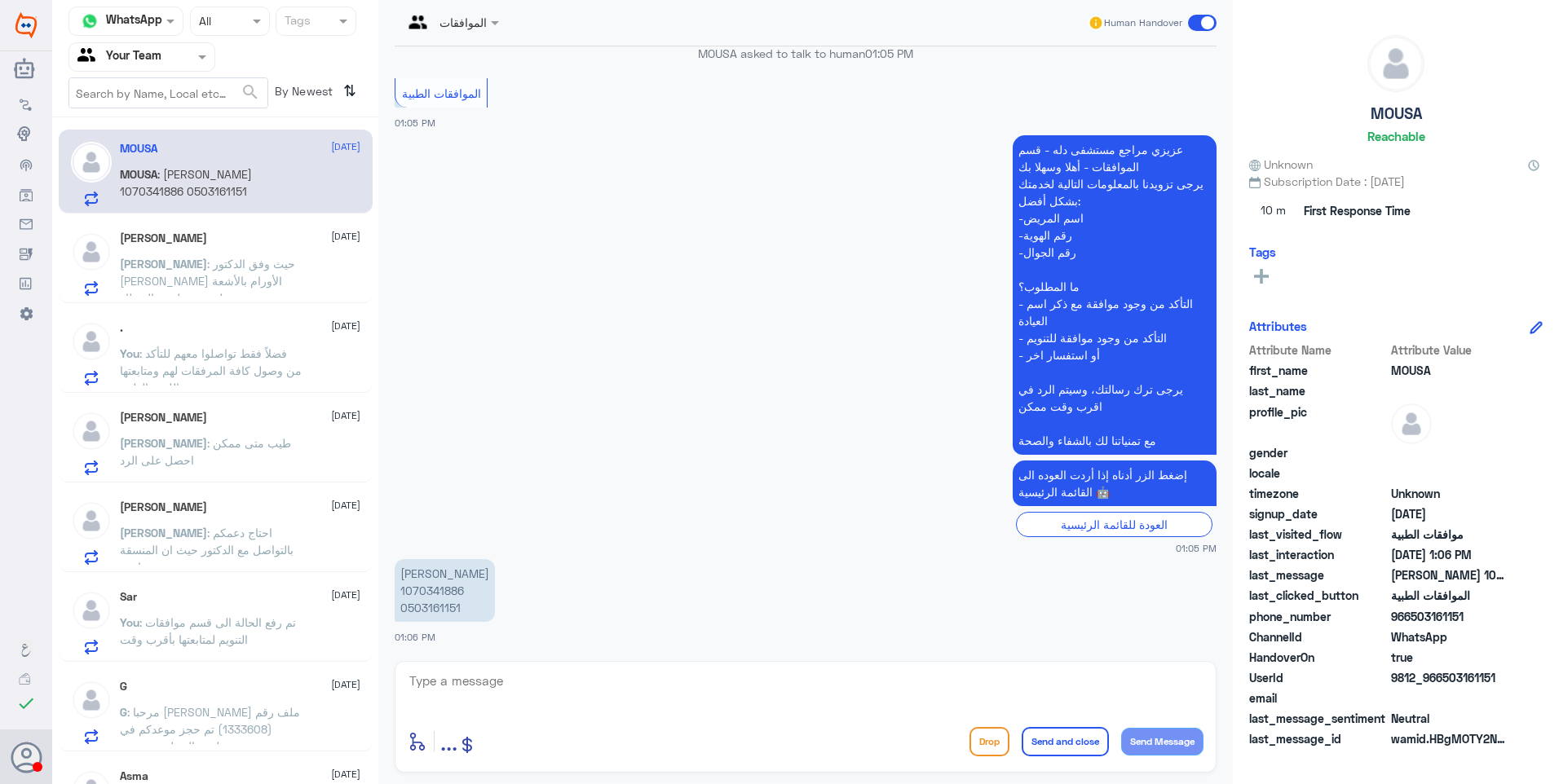
click at [439, 590] on p "موسى يوسف المانع 1070341886 0503161151" at bounding box center [445, 590] width 100 height 63
click at [437, 591] on p "موسى يوسف المانع 1070341886 0503161151" at bounding box center [445, 590] width 100 height 63
copy p "1070341886"
click at [478, 676] on textarea at bounding box center [805, 690] width 796 height 40
type textarea ","
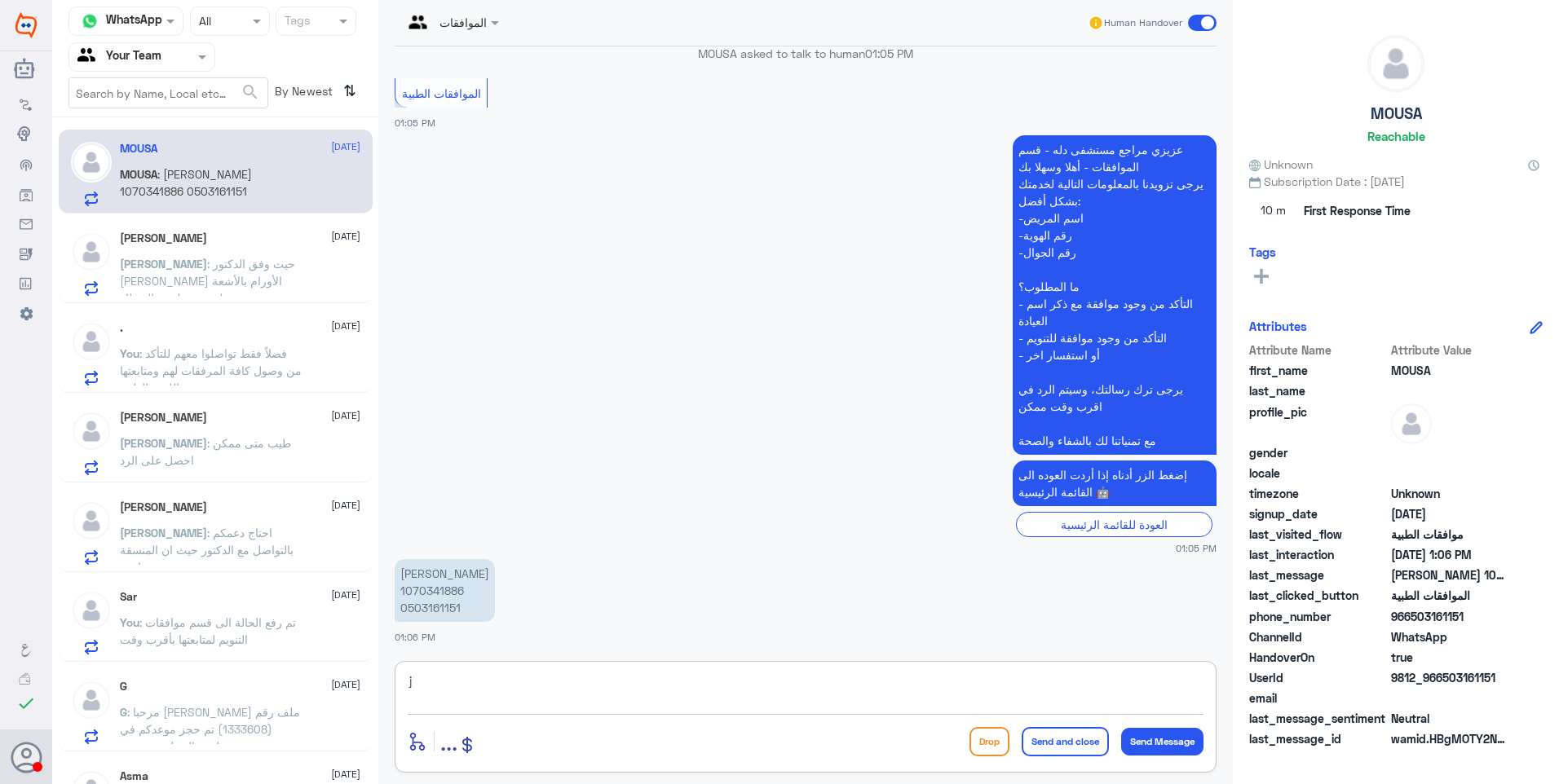
scroll to position [338, 0]
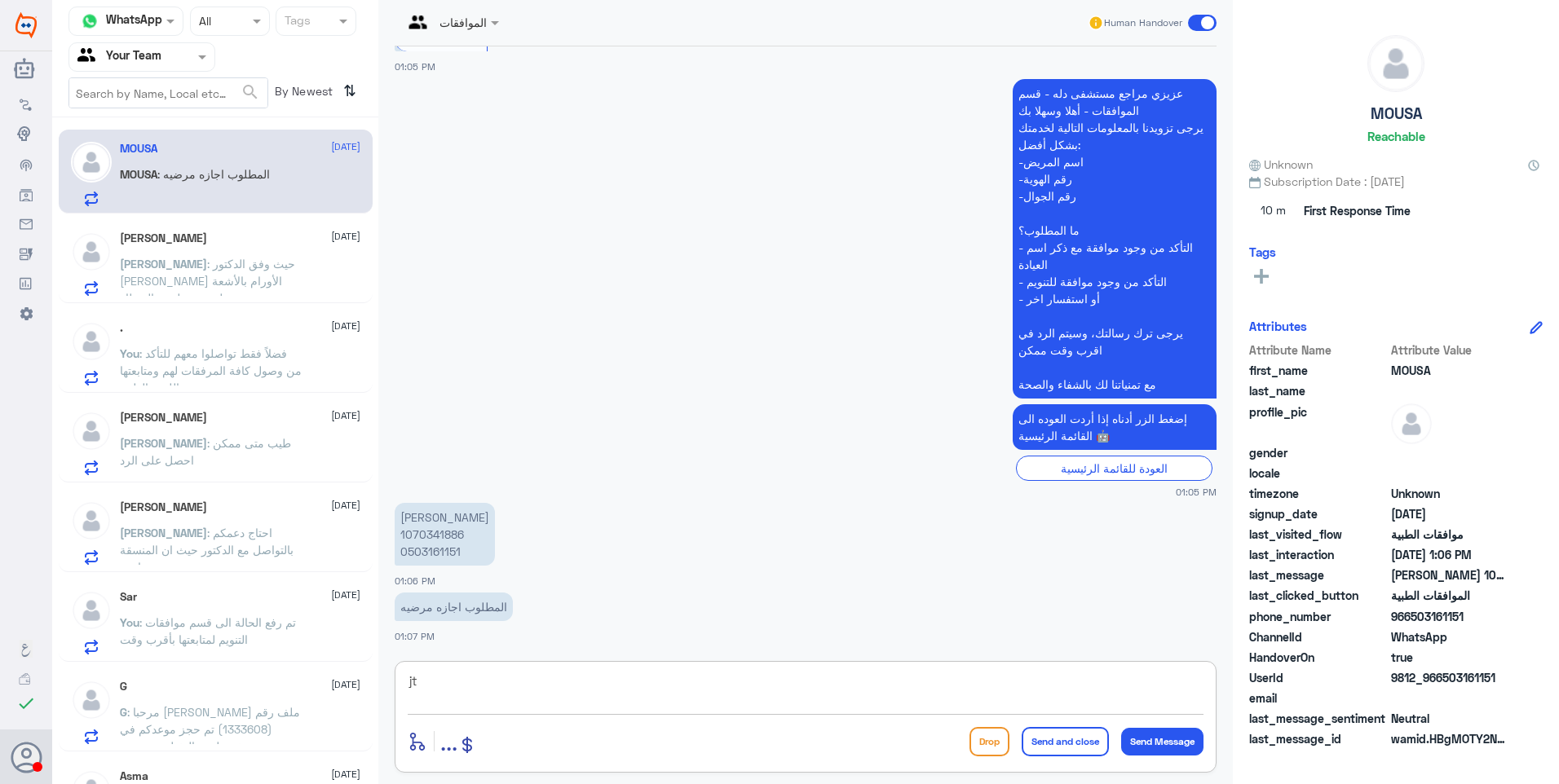
type textarea "j"
type textarea "الاجازات المرضية من قسم التقارير الطبية رقم الواتساب الخاص بهم : 0550181732"
click at [1067, 741] on button "Send and close" at bounding box center [1065, 742] width 87 height 30
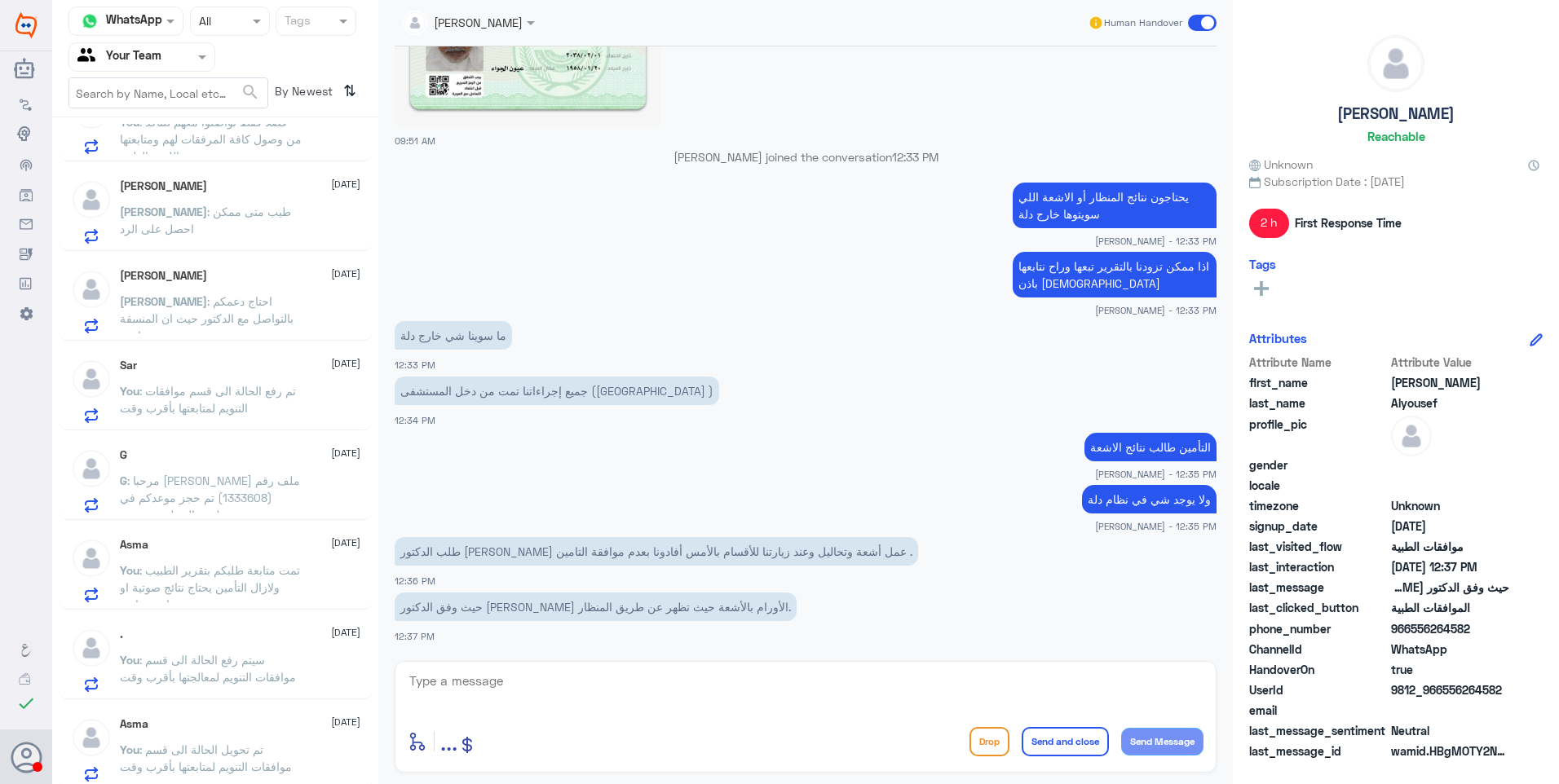
scroll to position [147, 0]
click at [217, 723] on div "Asma [DATE]" at bounding box center [240, 718] width 240 height 14
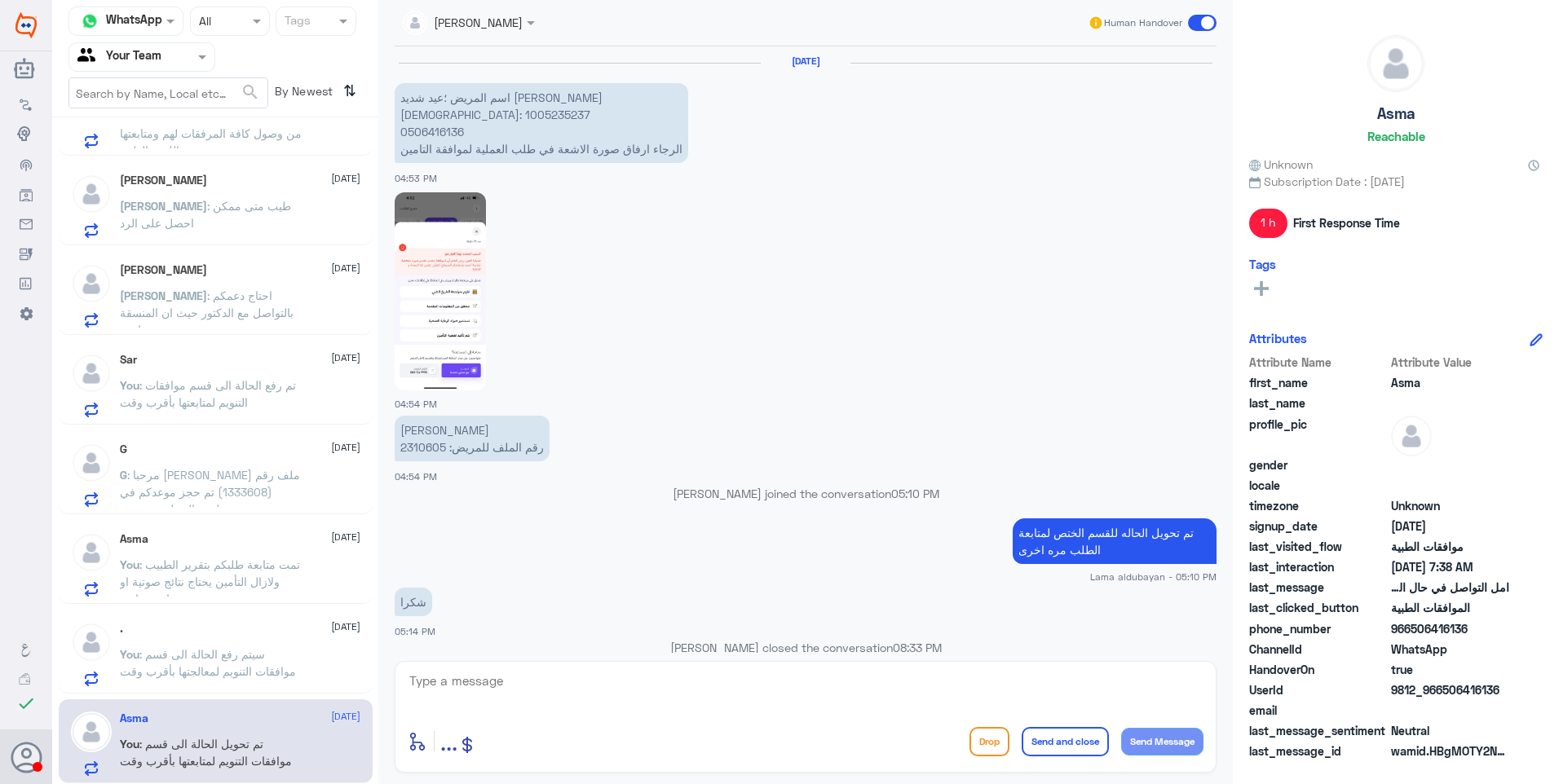
scroll to position [1523, 0]
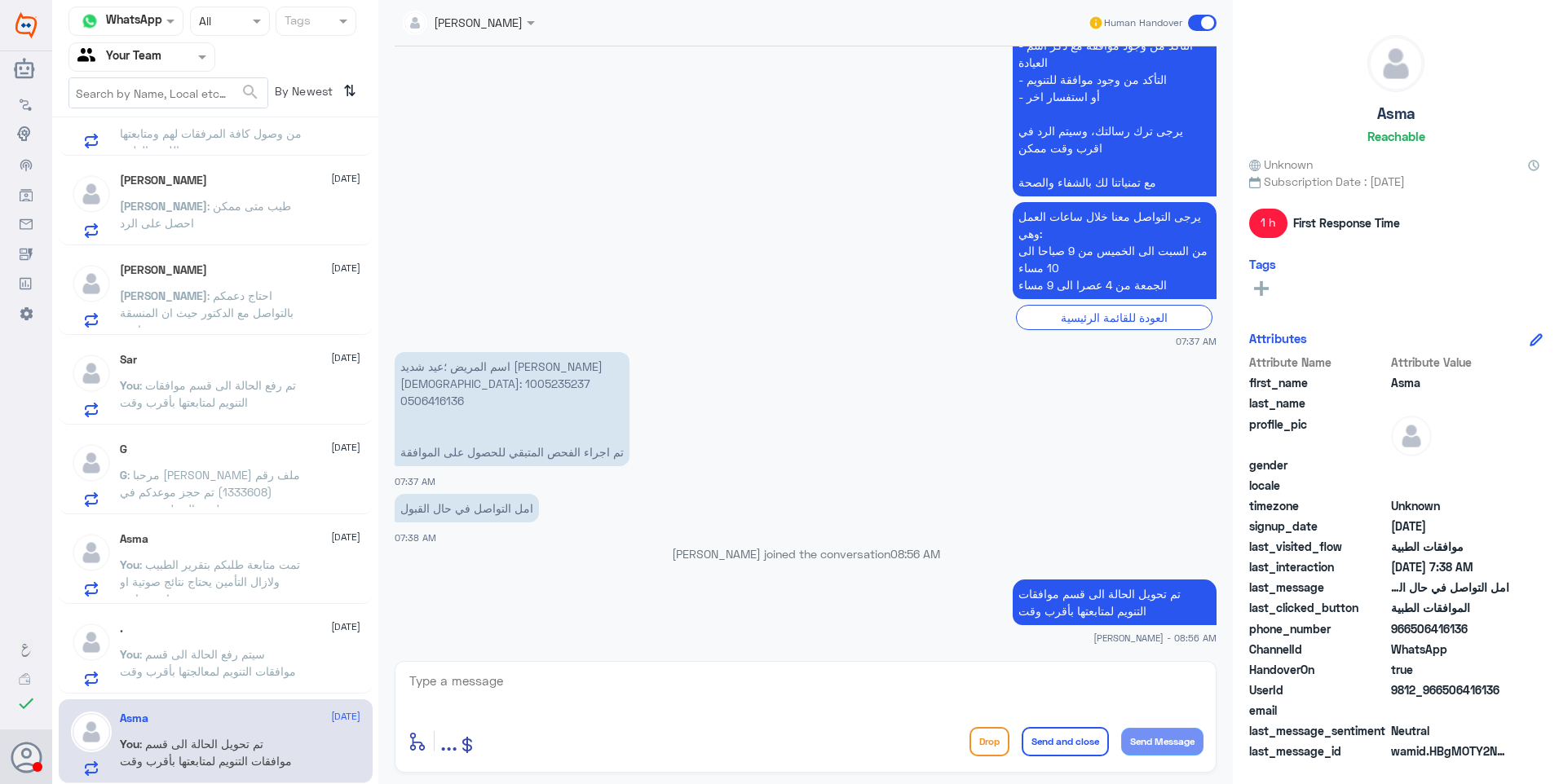
click at [198, 654] on span ": سيتم رفع الحالة الى قسم موافقات التنويم لمعالجتها بأقرب وقت" at bounding box center [208, 663] width 176 height 31
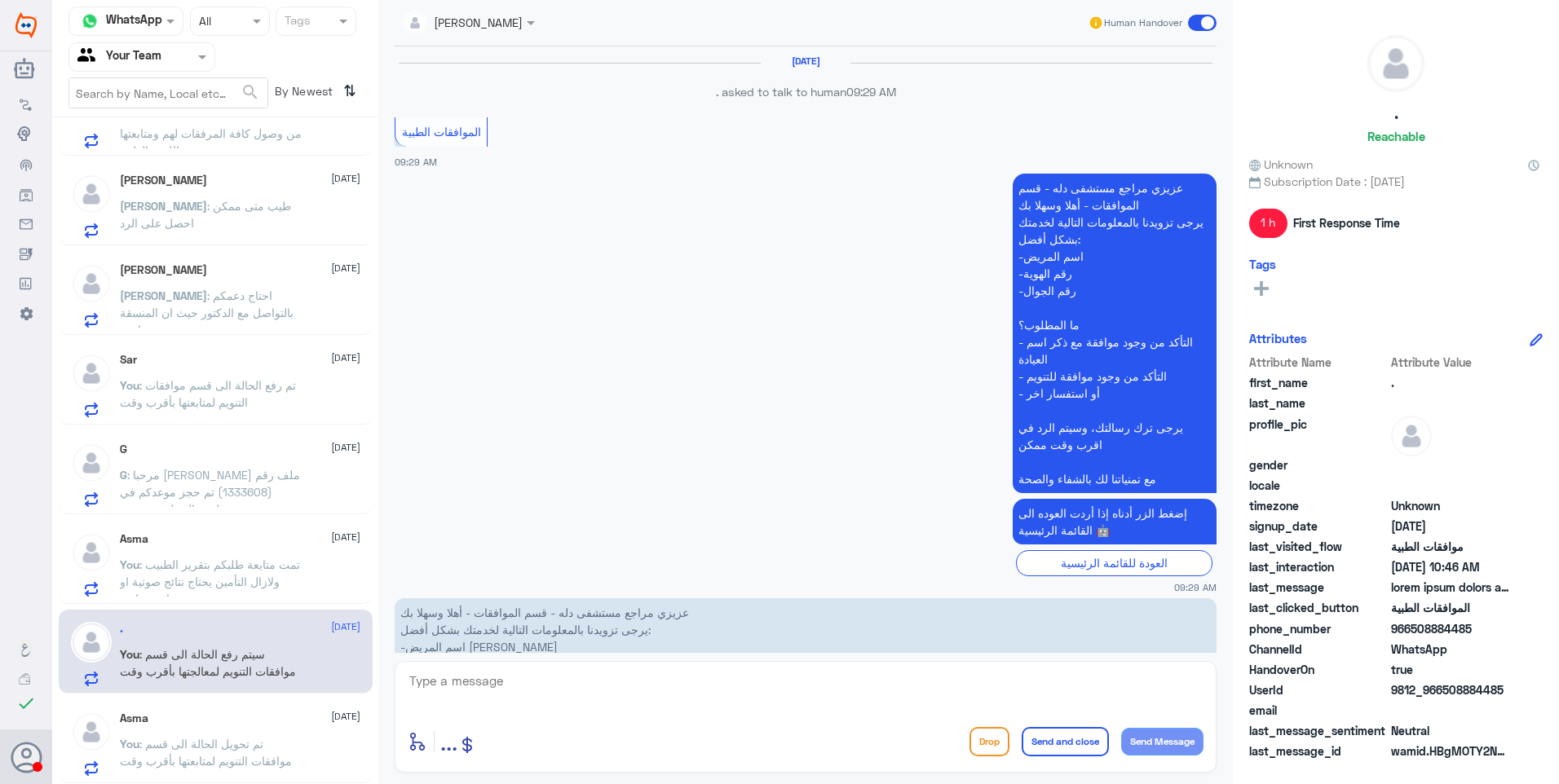
scroll to position [1998, 0]
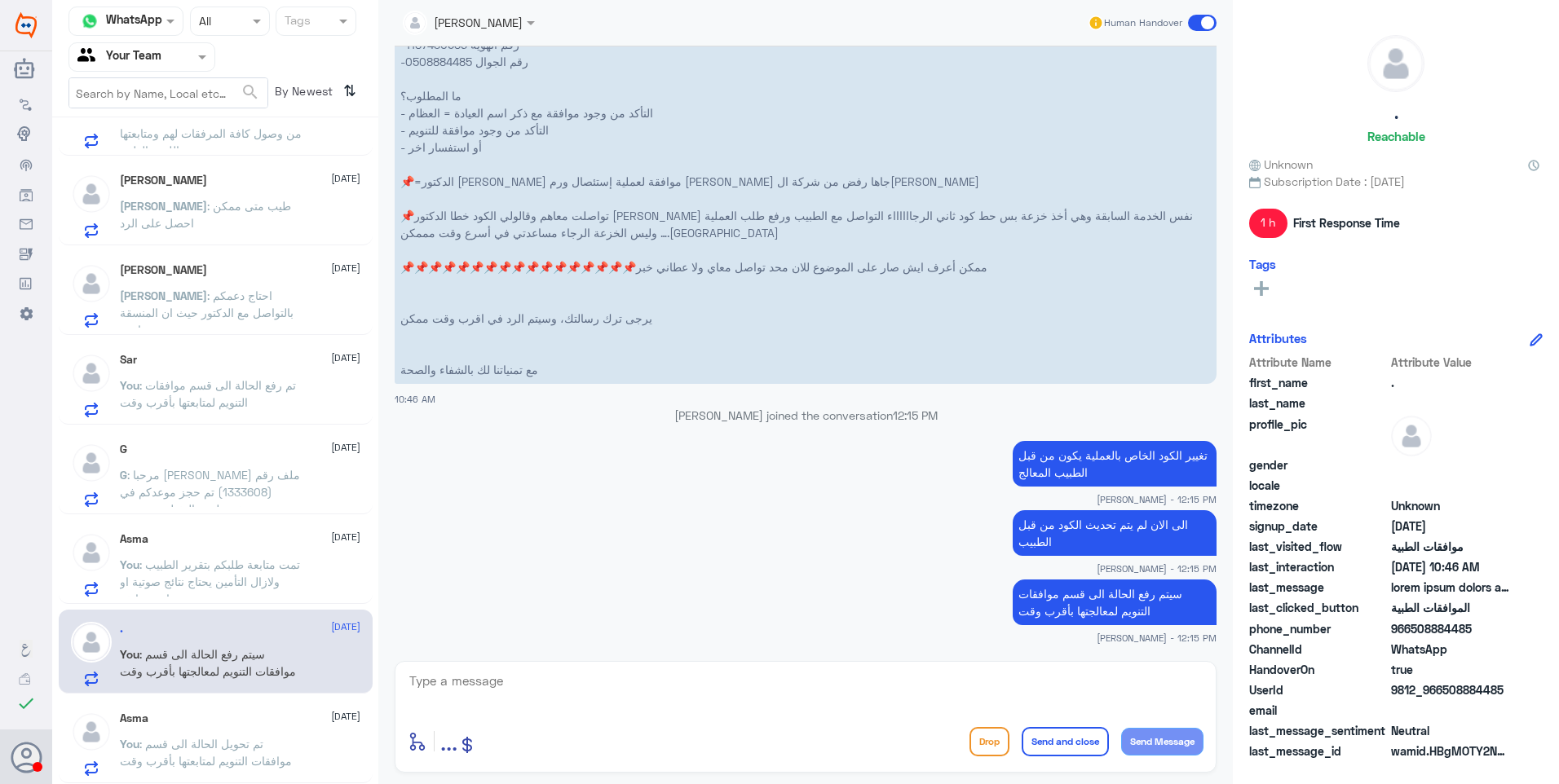
click at [224, 545] on div "Asma [DATE]" at bounding box center [240, 539] width 240 height 14
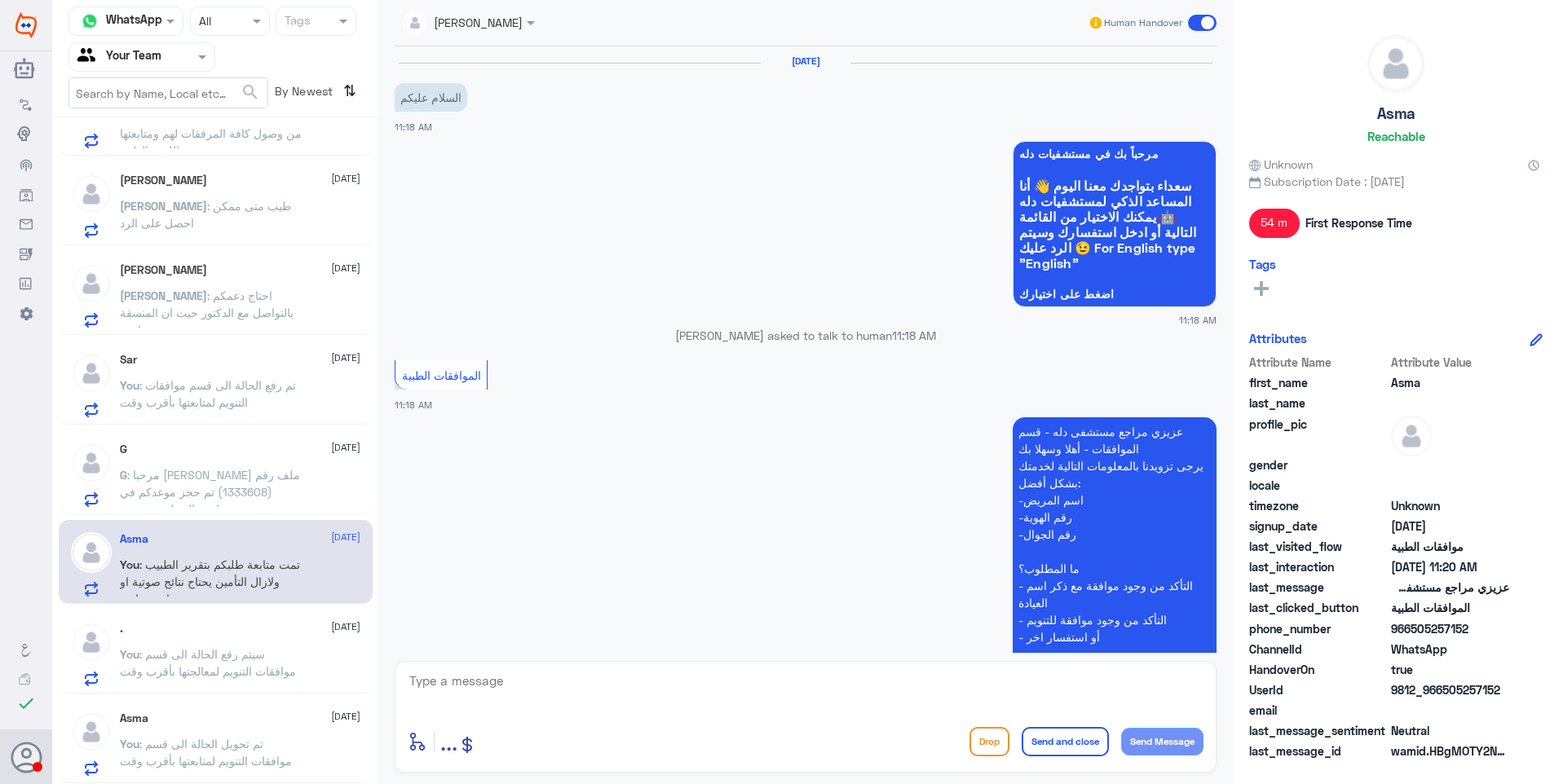
scroll to position [553, 0]
